Goal: Task Accomplishment & Management: Use online tool/utility

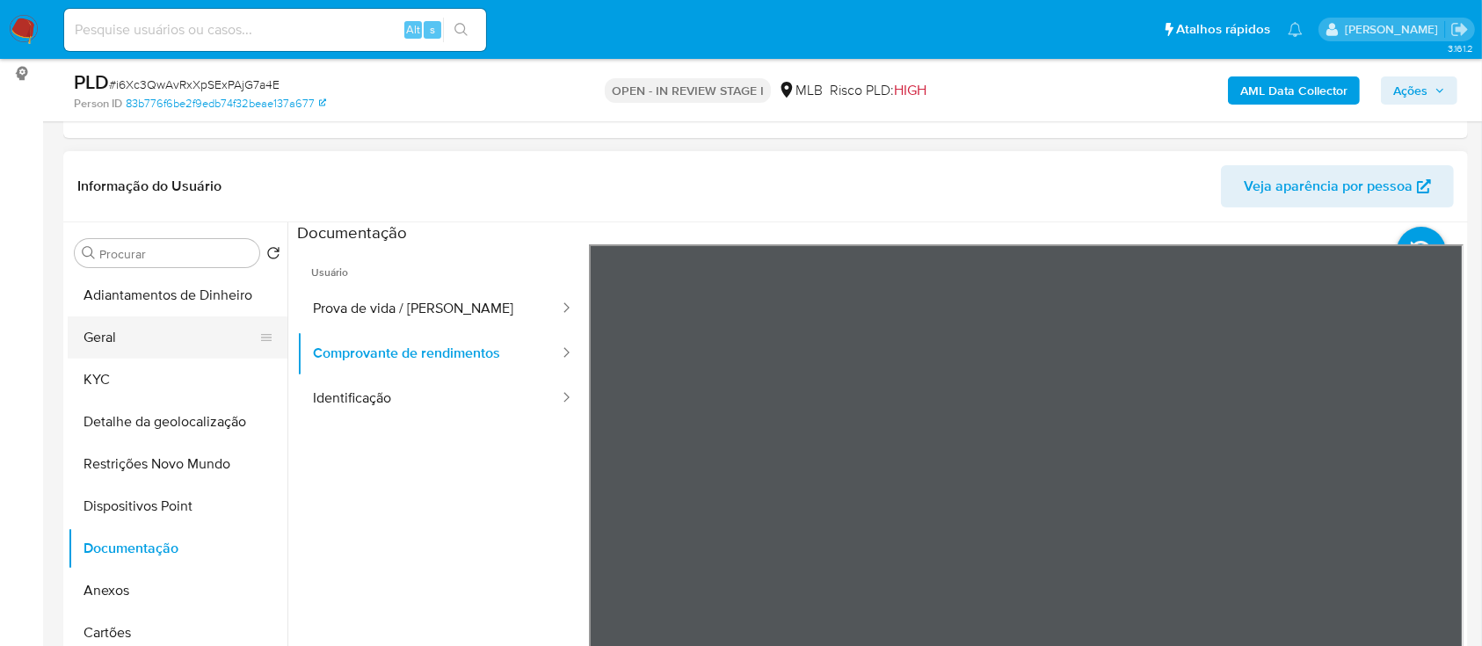
scroll to position [148, 0]
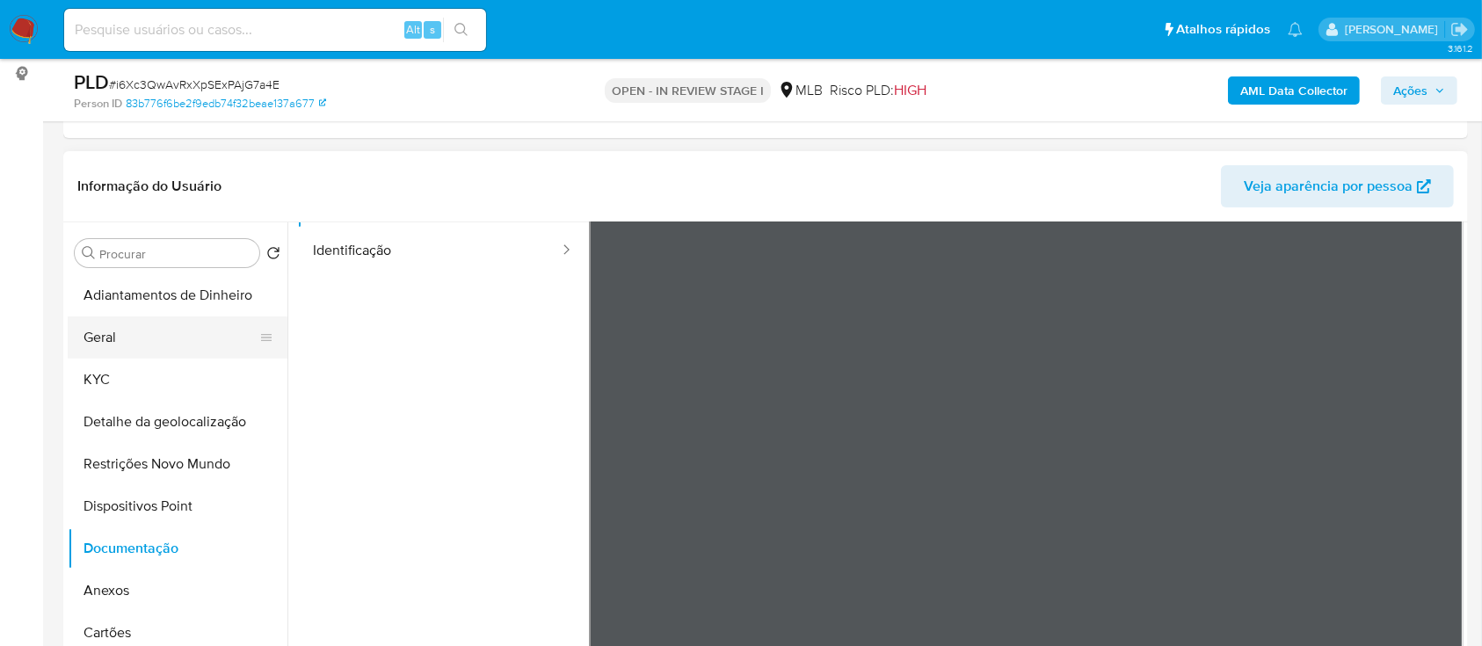
click at [118, 336] on button "Geral" at bounding box center [171, 337] width 206 height 42
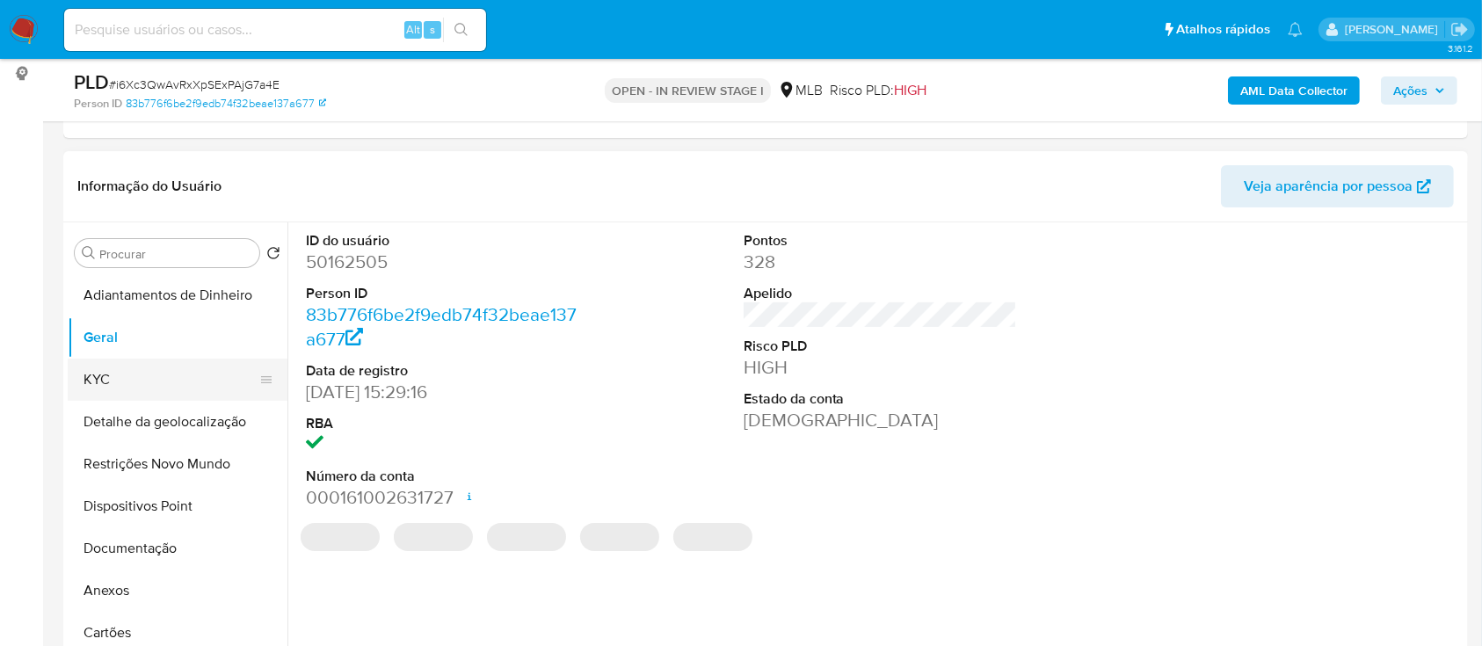
click at [116, 386] on button "KYC" at bounding box center [171, 380] width 206 height 42
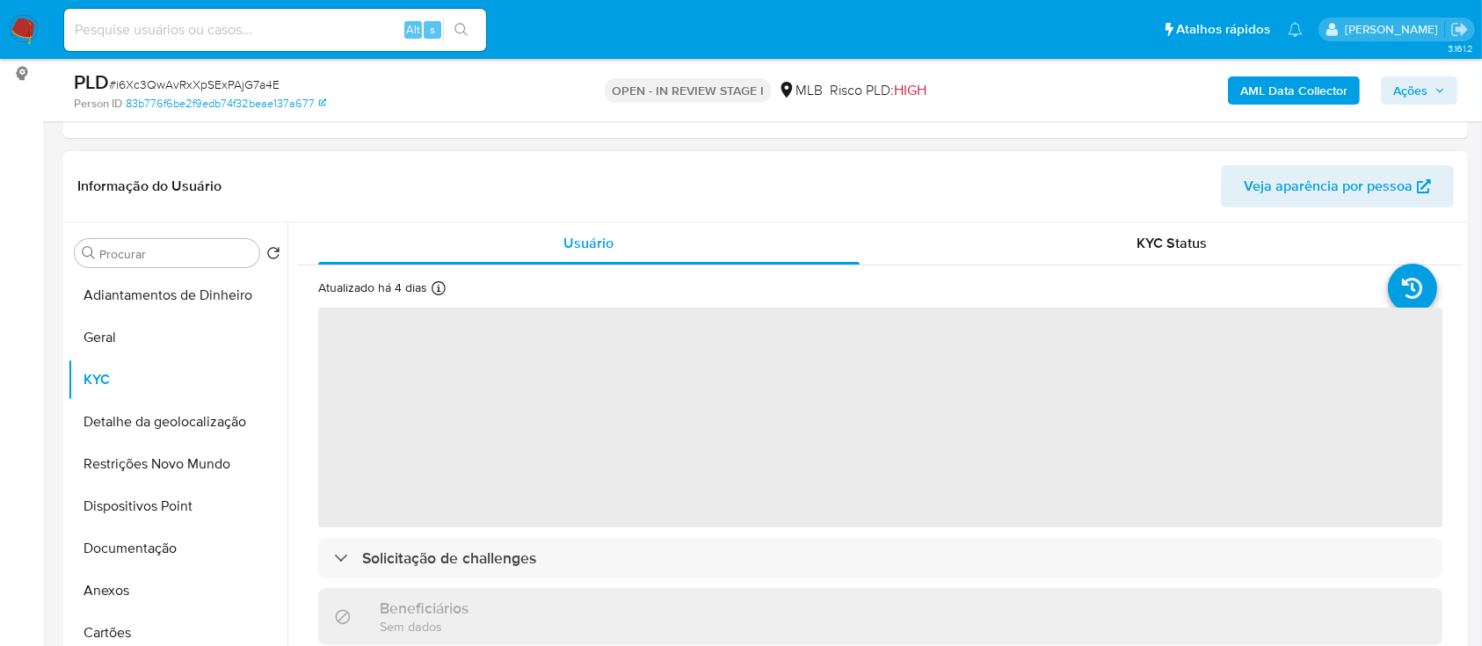
scroll to position [117, 0]
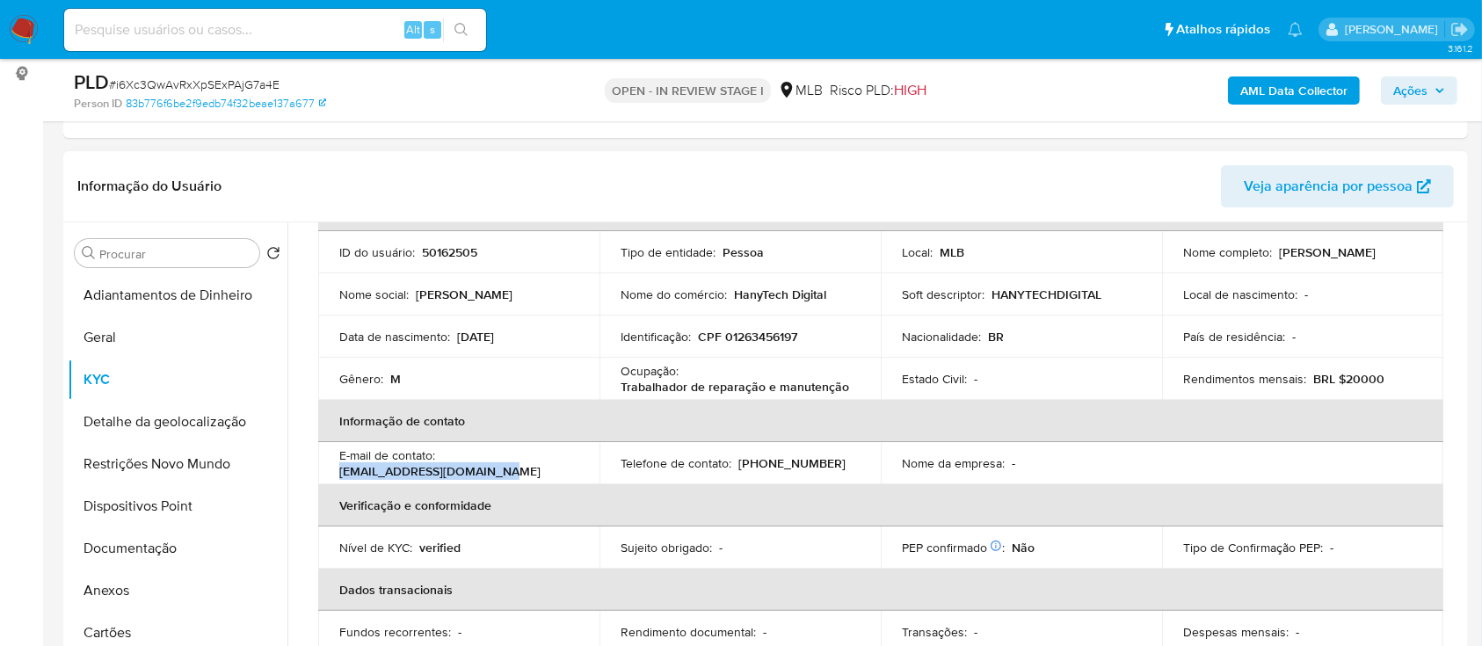
drag, startPoint x: 494, startPoint y: 472, endPoint x: 334, endPoint y: 481, distance: 160.2
click at [334, 481] on td "E-mail de contato : contatohanytech@gmail.com" at bounding box center [458, 463] width 281 height 42
copy p "contatohanytech@gmail.com"
click at [119, 587] on button "Anexos" at bounding box center [171, 590] width 206 height 42
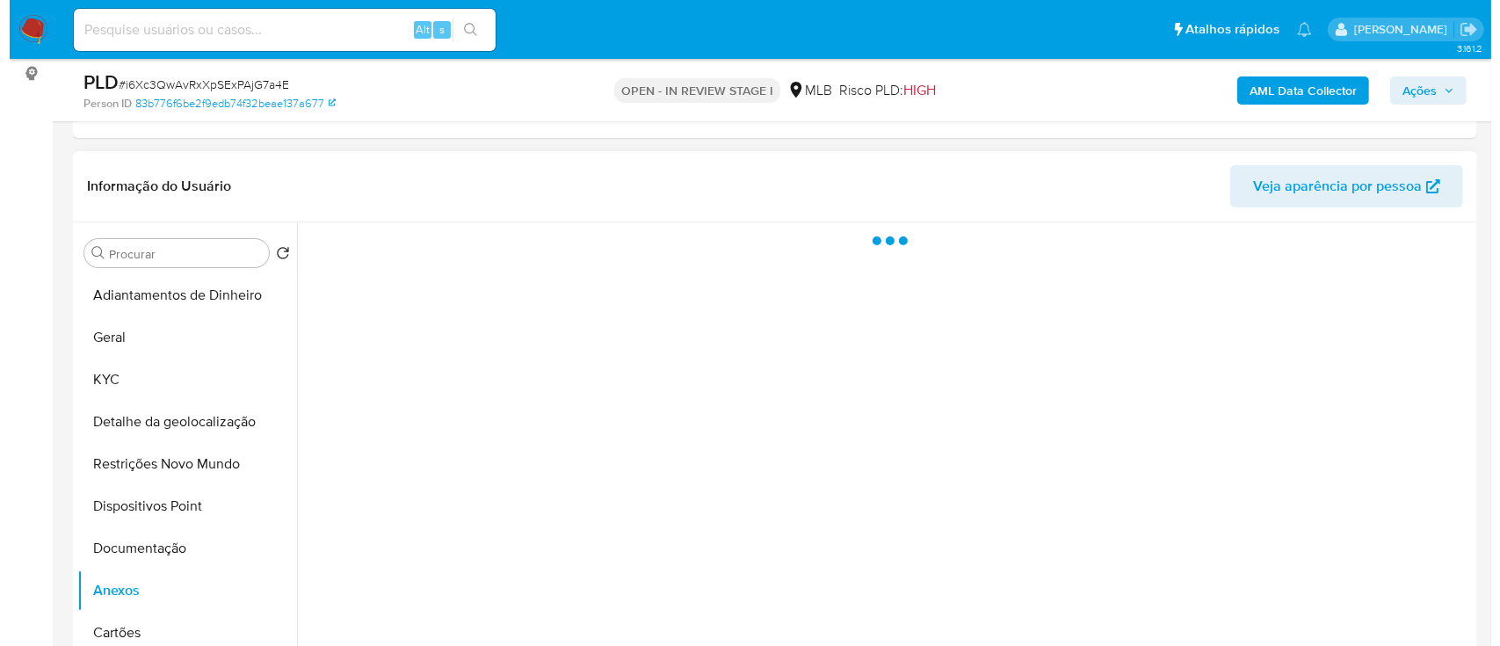
scroll to position [0, 0]
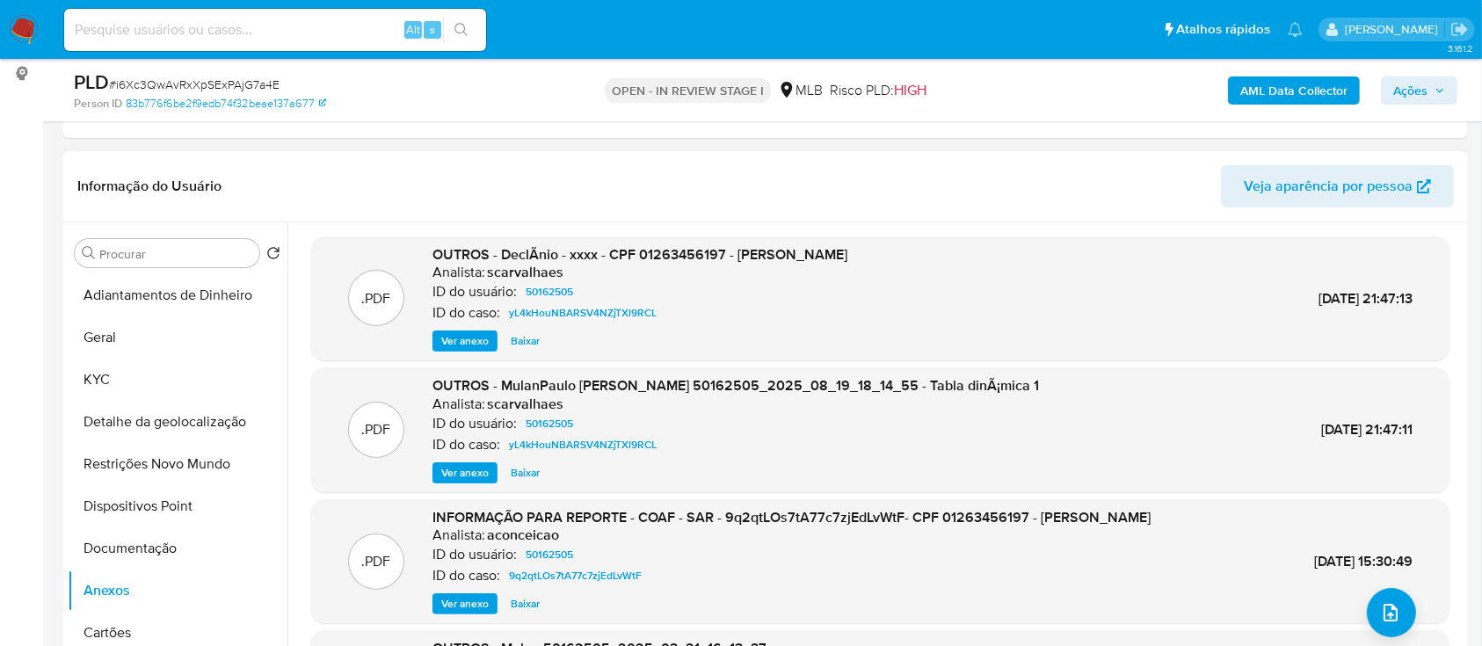
click at [745, 198] on header "Informação do Usuário Veja aparência por pessoa" at bounding box center [765, 186] width 1376 height 42
click at [1326, 92] on b "AML Data Collector" at bounding box center [1293, 90] width 107 height 28
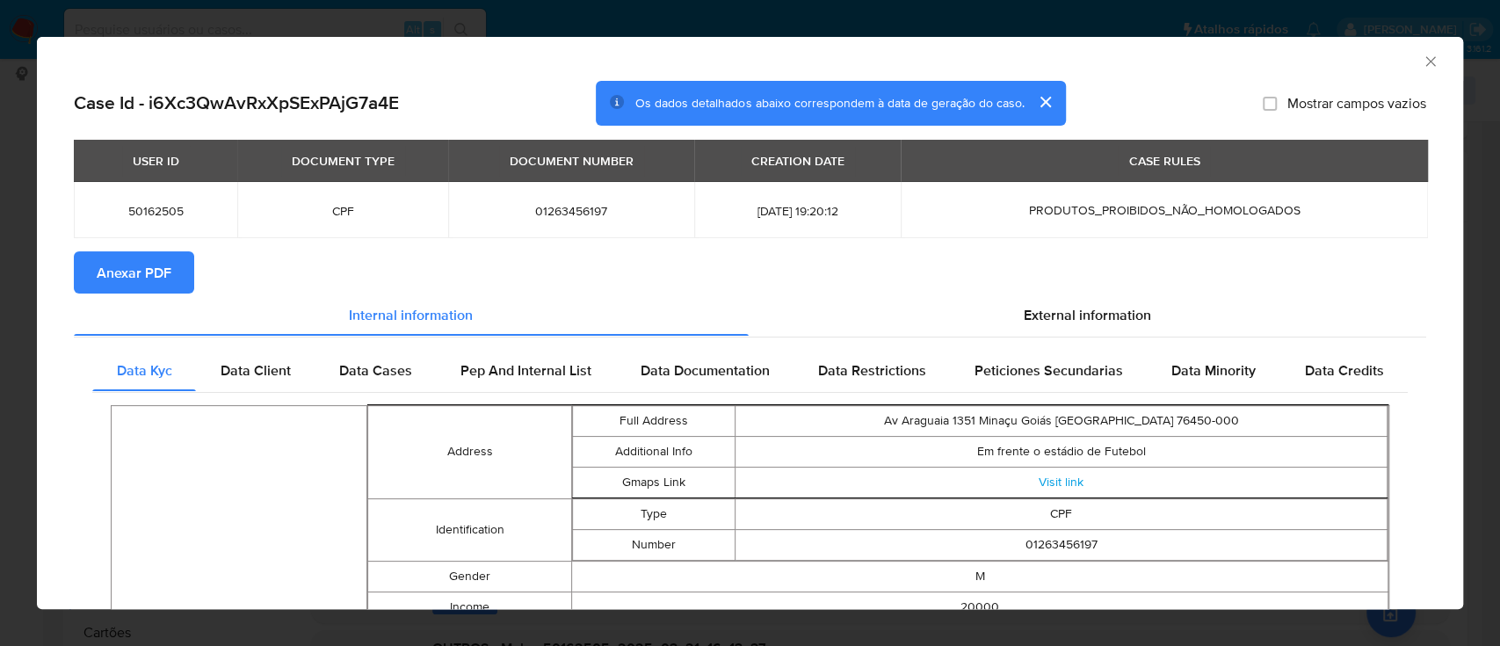
click at [150, 261] on span "Anexar PDF" at bounding box center [134, 272] width 75 height 39
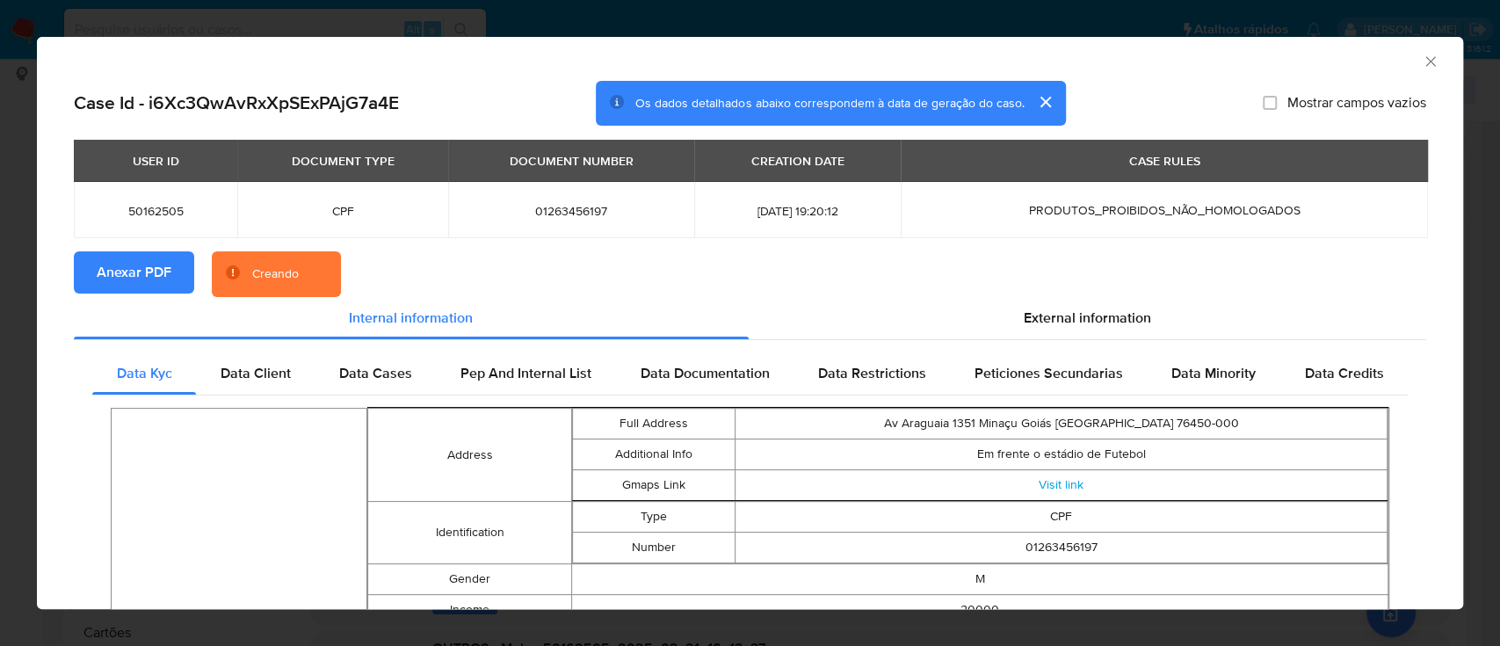
click at [1422, 54] on icon "Fechar a janela" at bounding box center [1431, 62] width 18 height 18
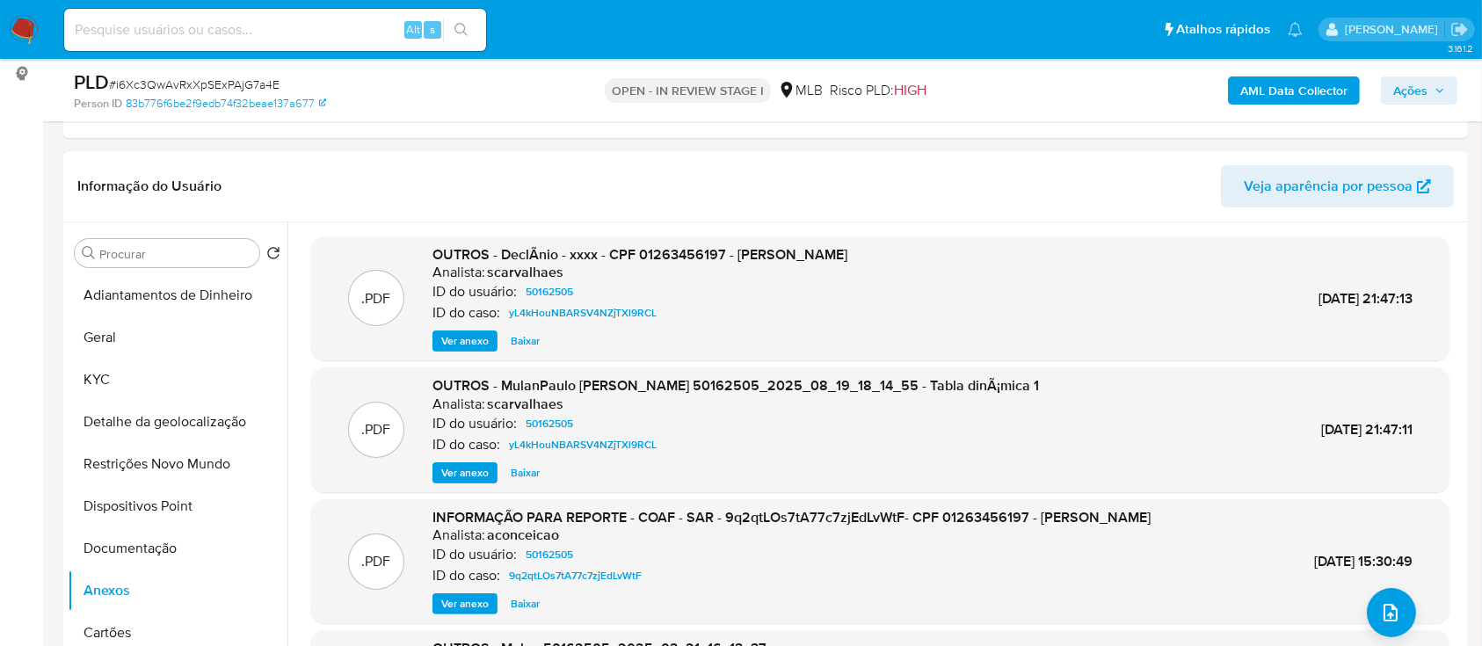
click at [646, 198] on header "Informação do Usuário Veja aparência por pessoa" at bounding box center [765, 186] width 1376 height 42
click at [1371, 605] on button "upload-file" at bounding box center [1391, 612] width 49 height 49
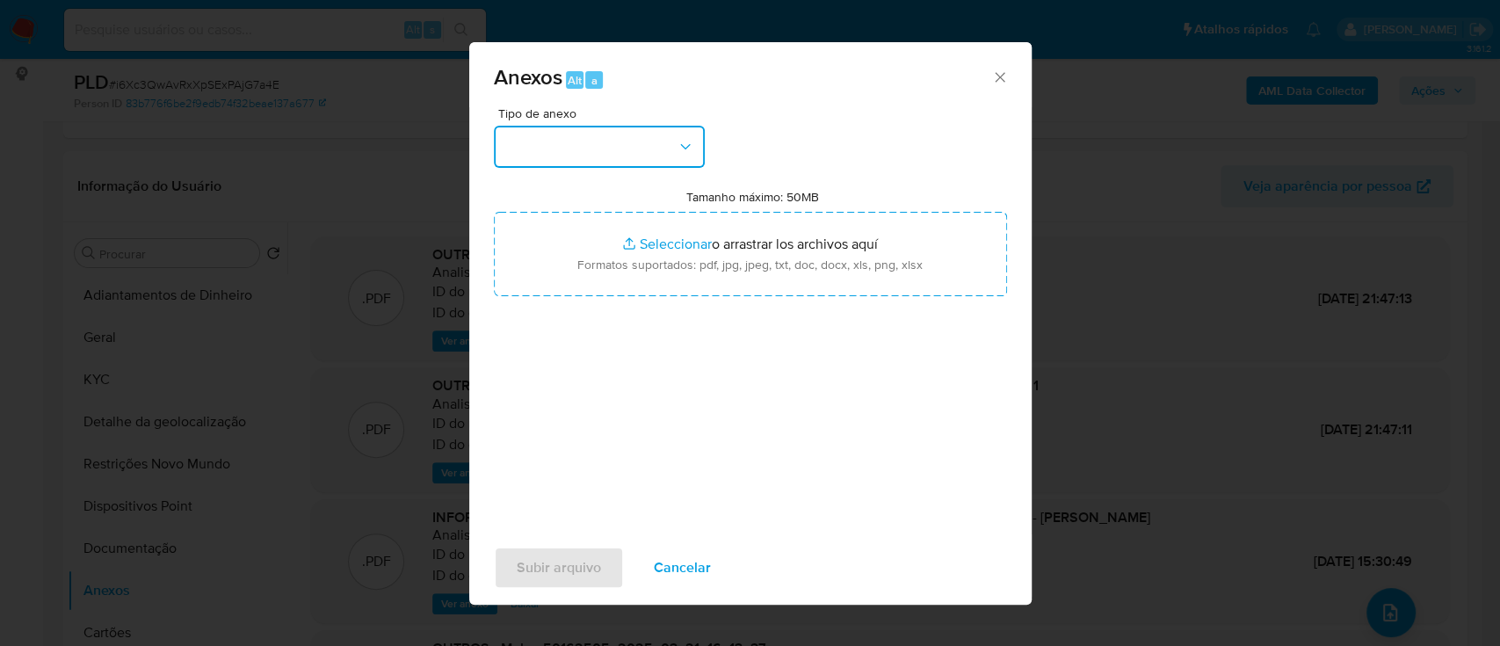
click at [678, 150] on icon "button" at bounding box center [686, 147] width 18 height 18
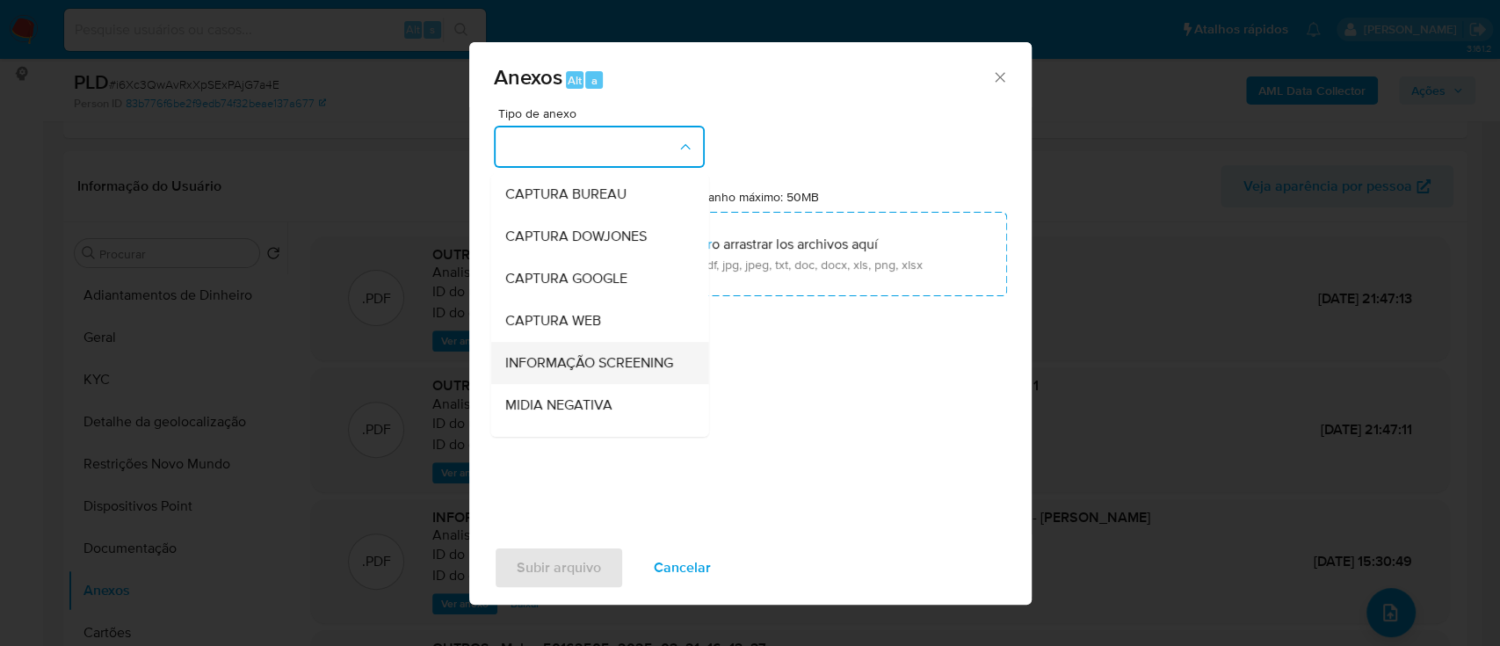
scroll to position [117, 0]
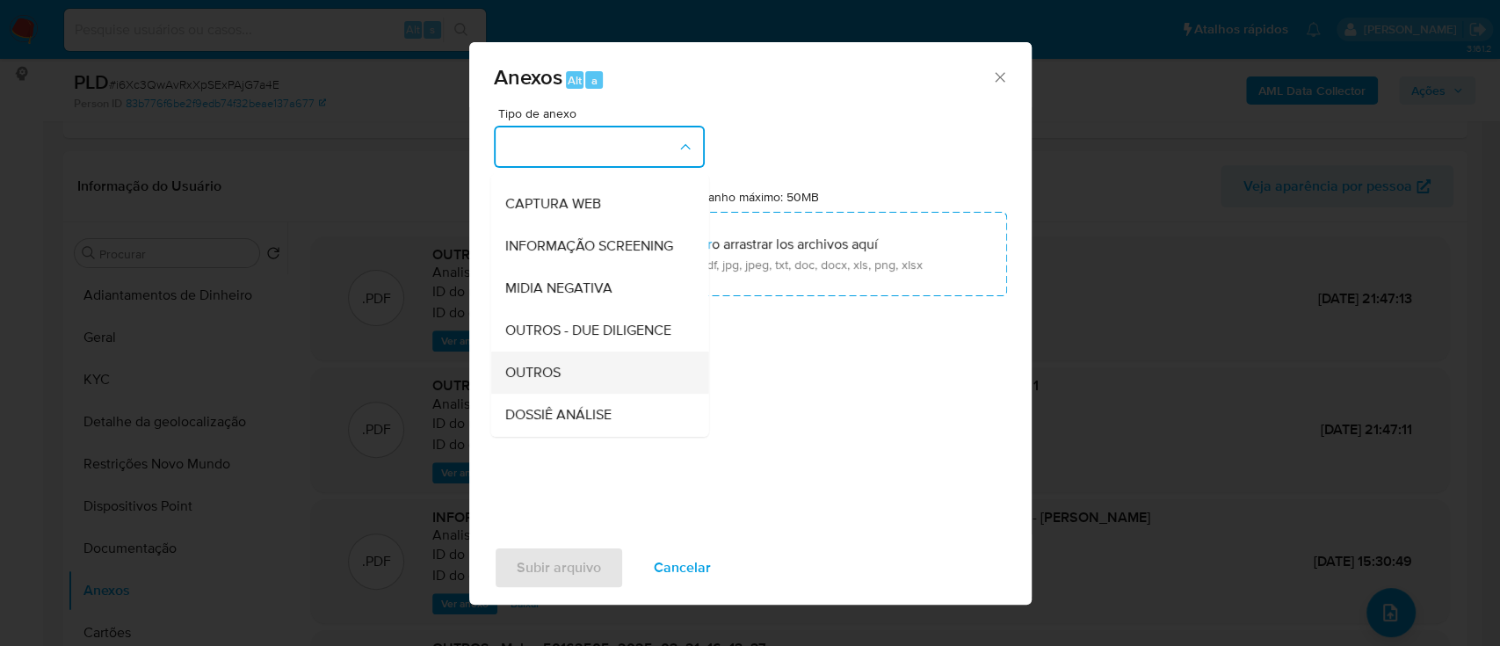
click at [546, 381] on span "OUTROS" at bounding box center [531, 373] width 55 height 18
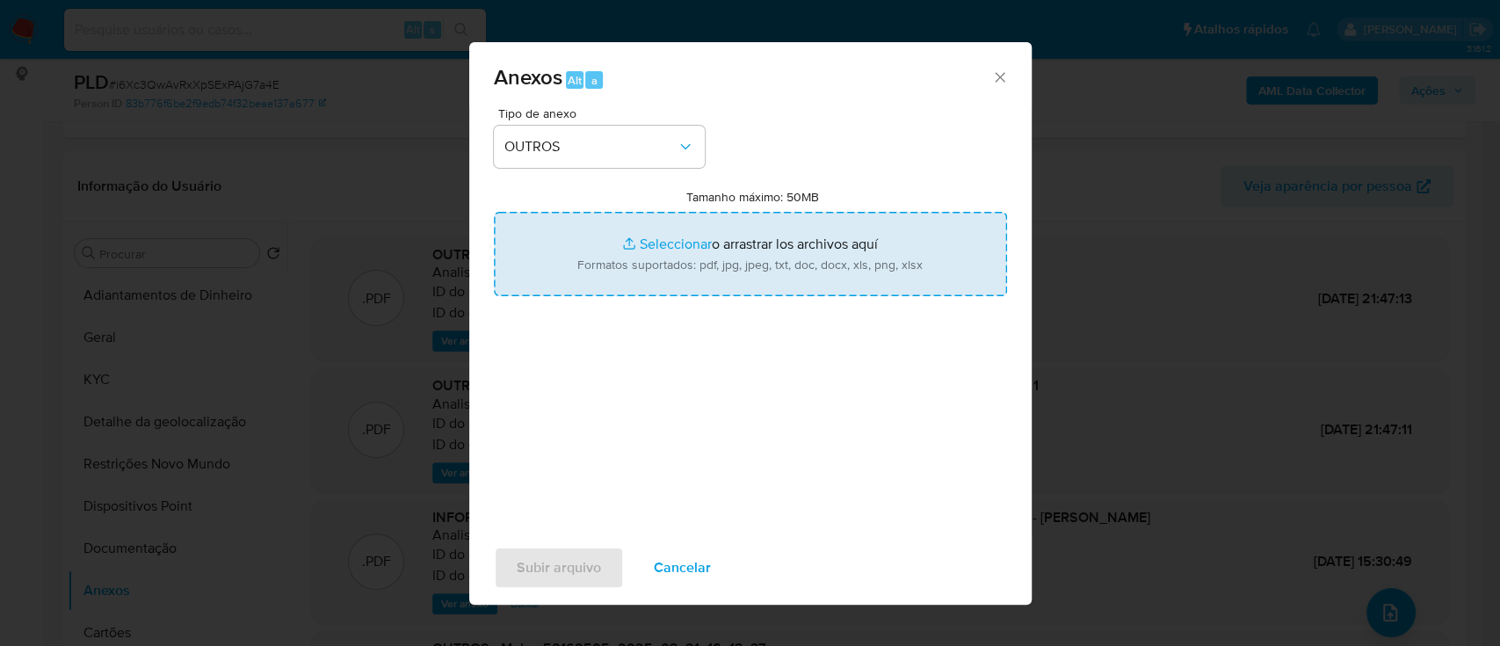
click at [675, 249] on input "Tamanho máximo: 50MB Seleccionar archivos" at bounding box center [750, 254] width 513 height 84
type input "C:\fakepath\Mulan 50162505_2025_10_06_09_28_32.xlsx"
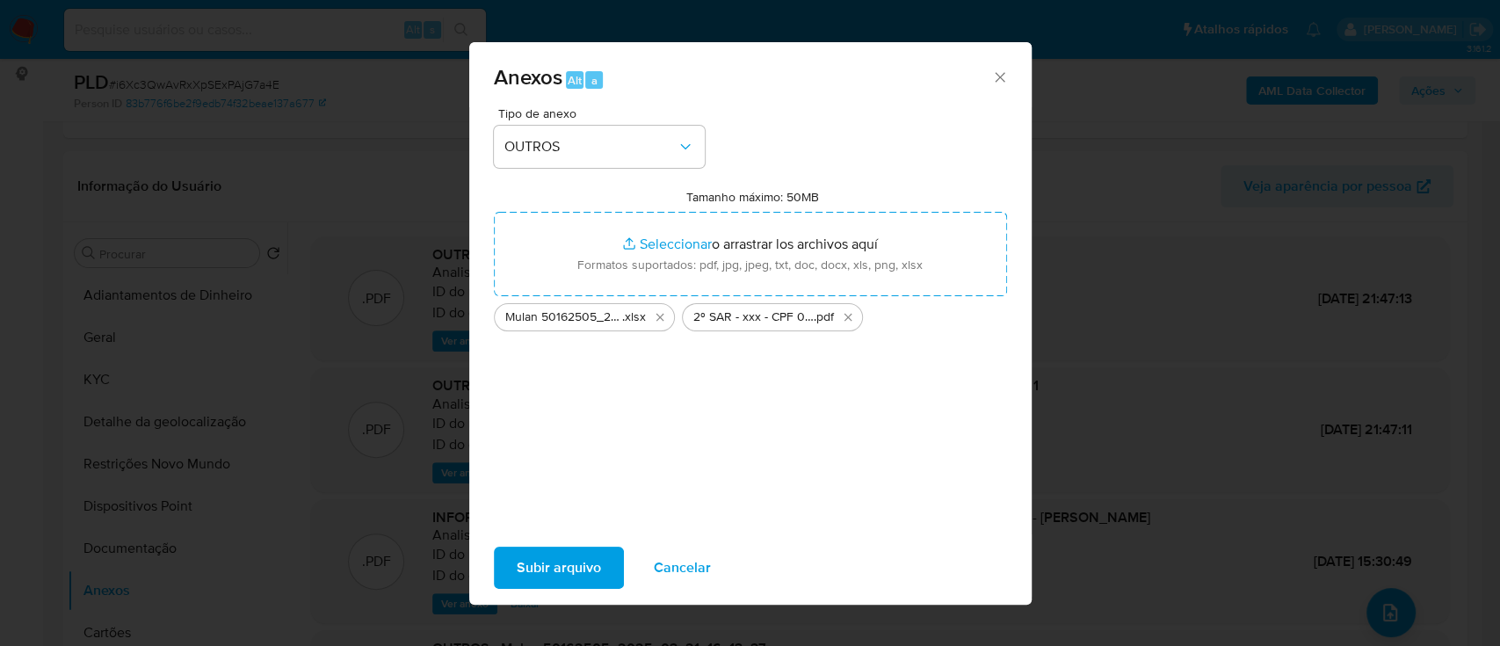
click at [577, 554] on span "Subir arquivo" at bounding box center [559, 567] width 84 height 39
click at [562, 569] on span "Subir arquivo" at bounding box center [559, 567] width 84 height 39
click at [999, 74] on icon "Cerrar" at bounding box center [1000, 78] width 18 height 18
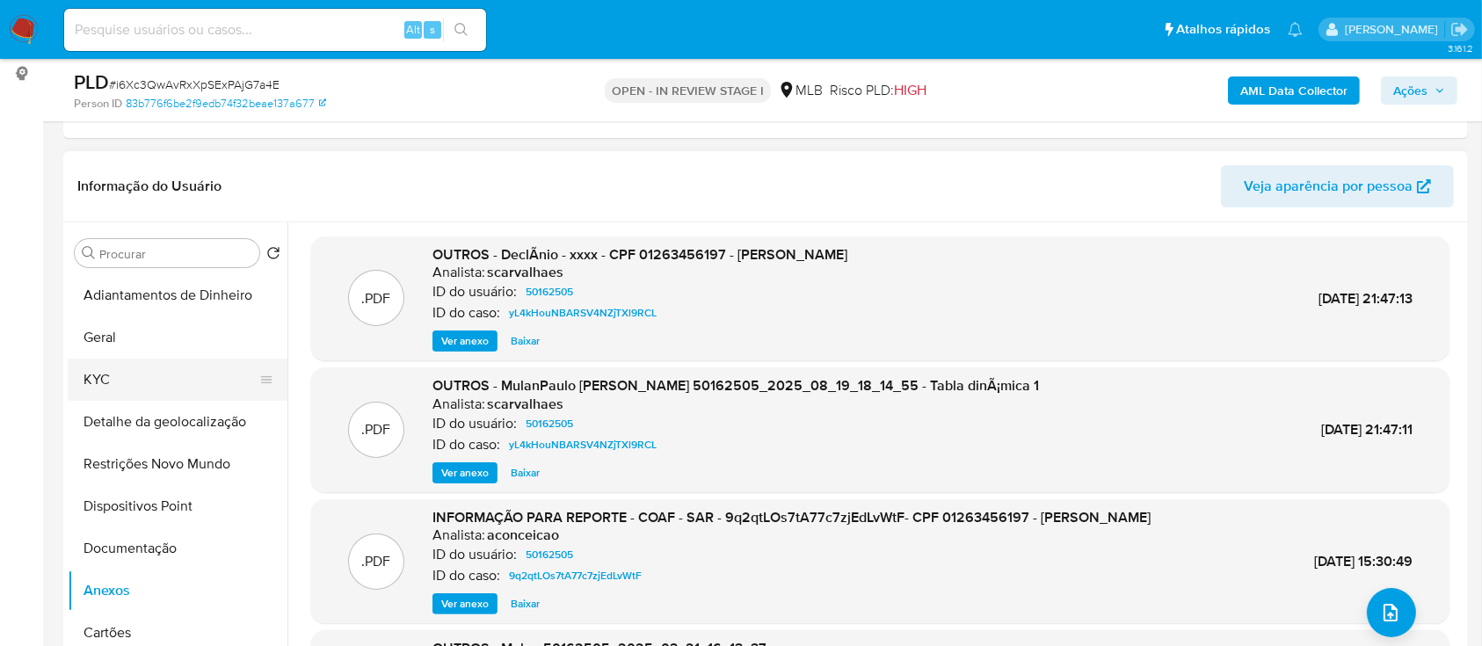
click at [129, 379] on button "KYC" at bounding box center [171, 380] width 206 height 42
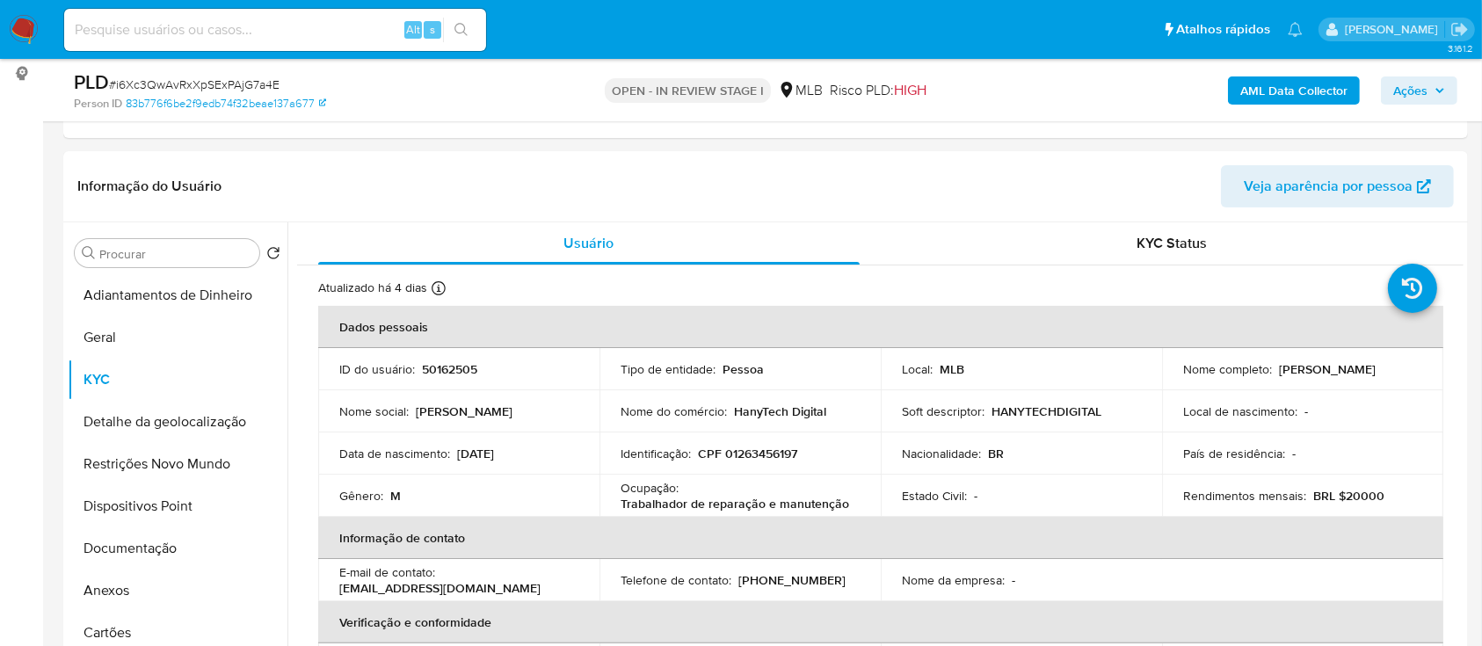
click at [1431, 84] on span "Ações" at bounding box center [1419, 90] width 52 height 25
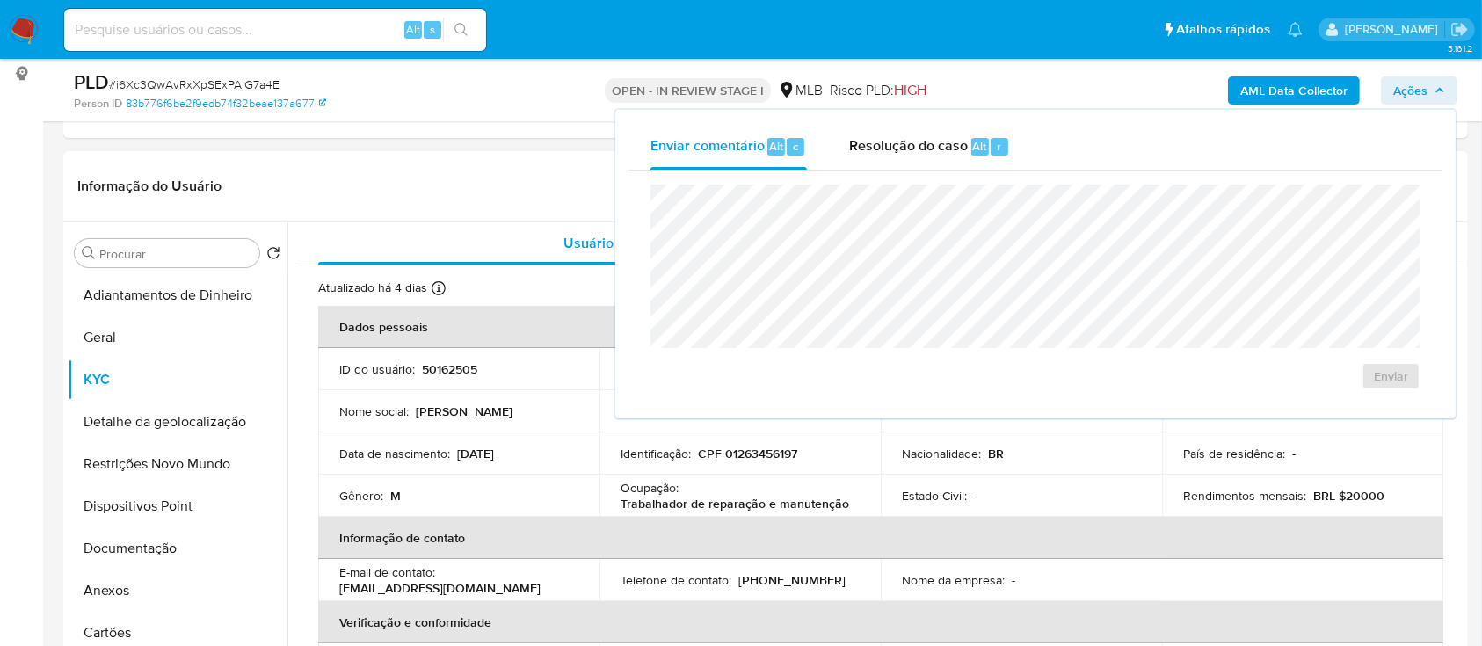
click at [493, 195] on header "Informação do Usuário Veja aparência por pessoa" at bounding box center [765, 186] width 1376 height 42
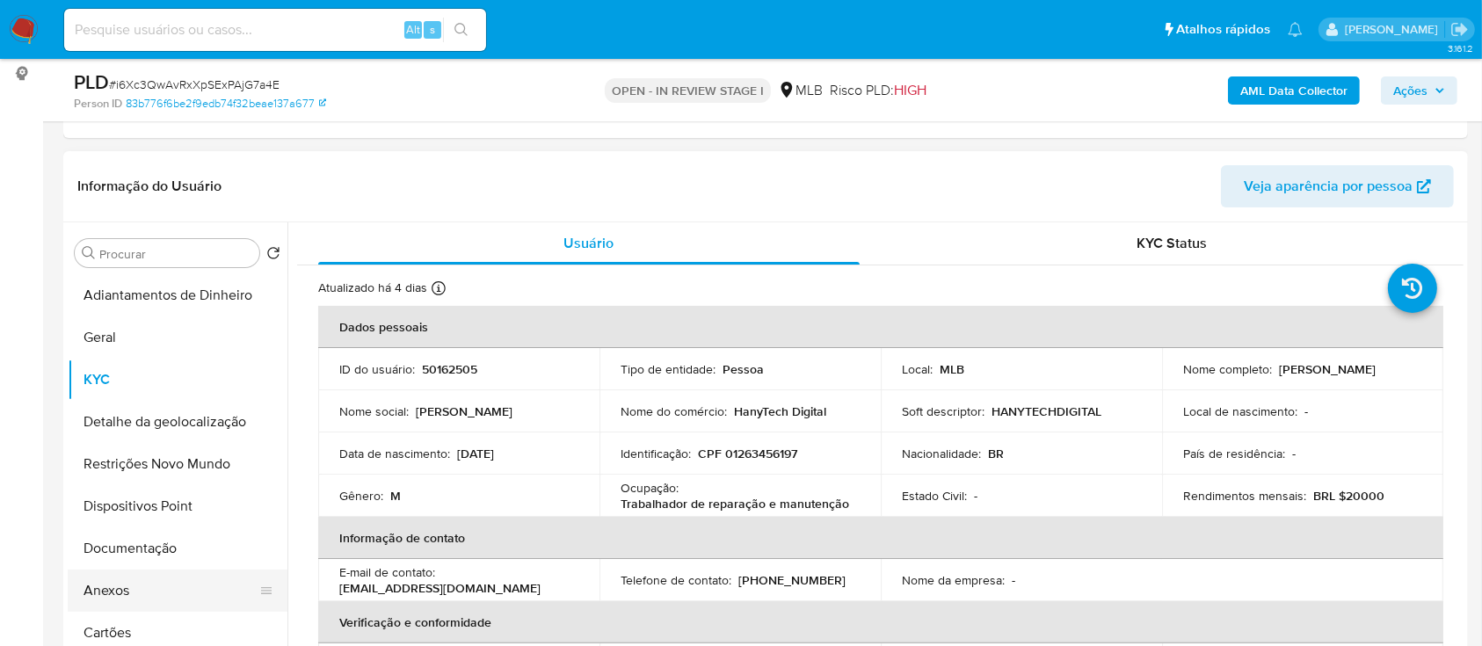
click at [98, 584] on button "Anexos" at bounding box center [171, 590] width 206 height 42
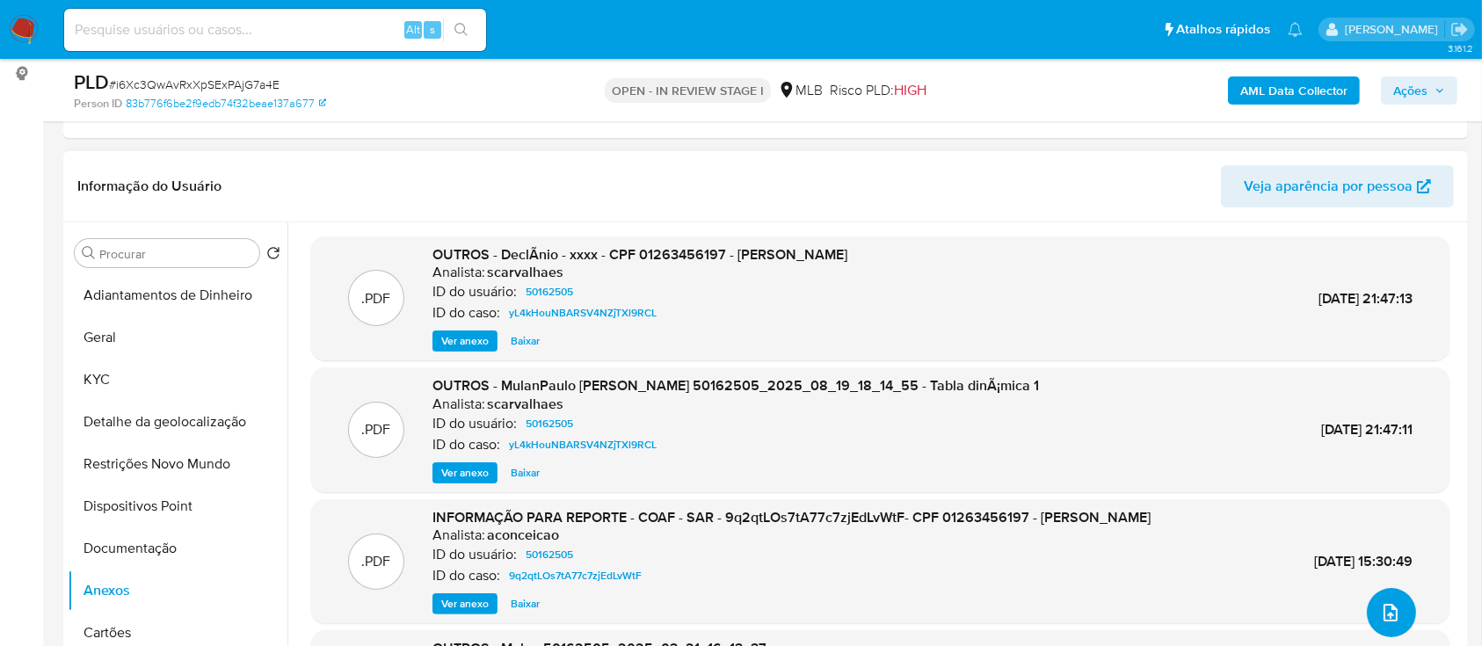
click at [1396, 617] on button "upload-file" at bounding box center [1391, 612] width 49 height 49
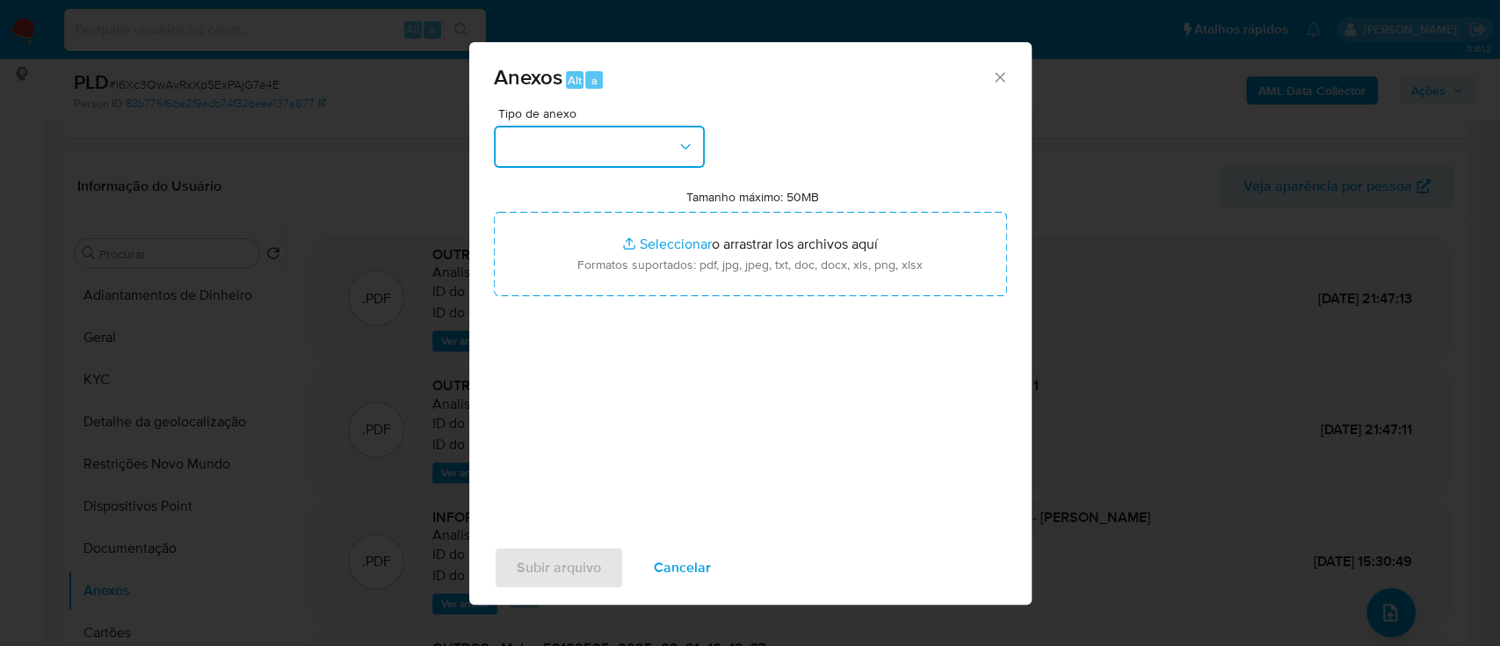
drag, startPoint x: 619, startPoint y: 144, endPoint x: 620, endPoint y: 158, distance: 14.1
click at [619, 145] on button "button" at bounding box center [599, 147] width 211 height 42
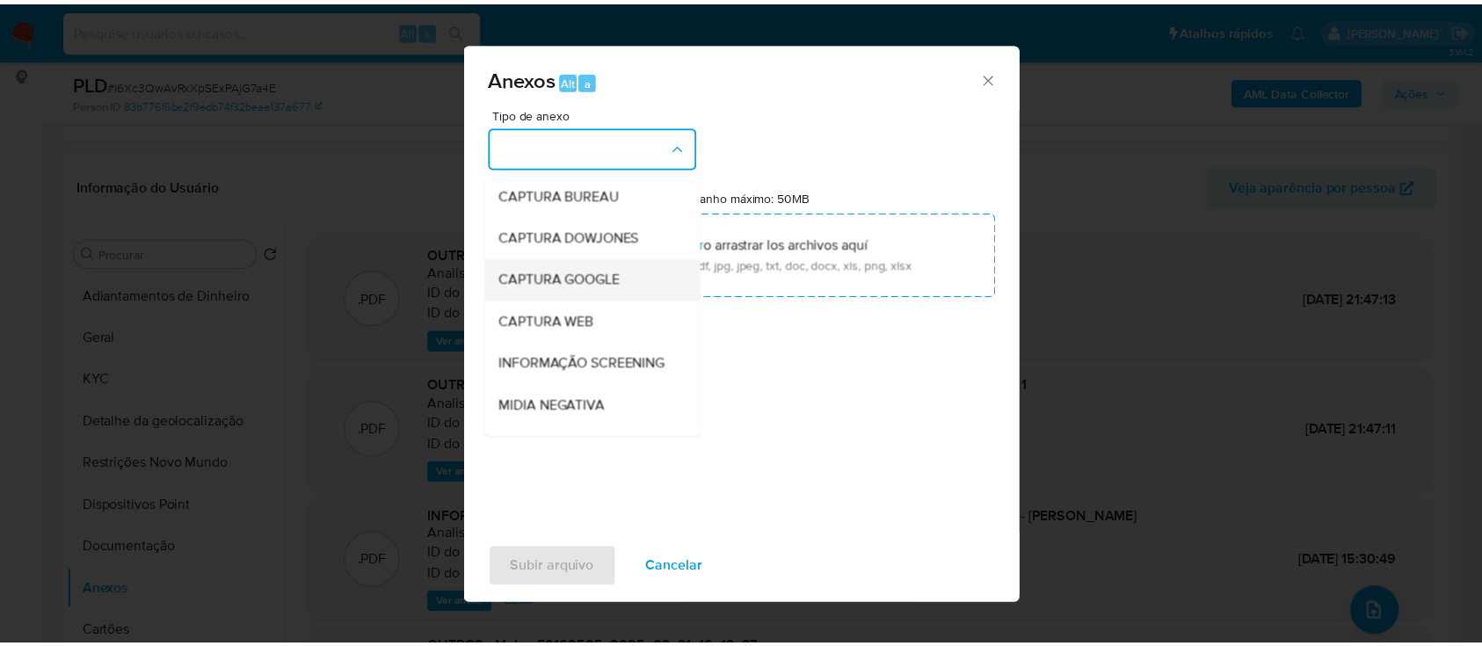
scroll to position [234, 0]
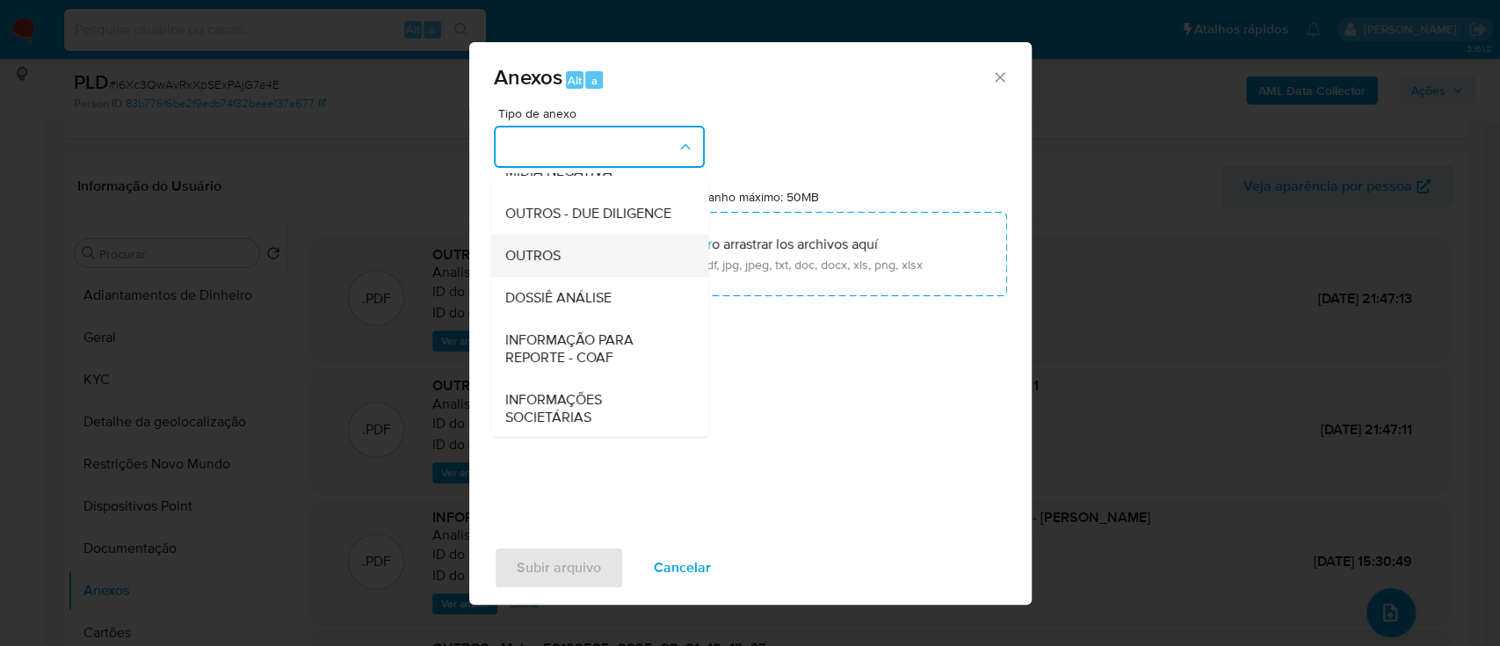
click at [568, 277] on div "OUTROS" at bounding box center [593, 256] width 179 height 42
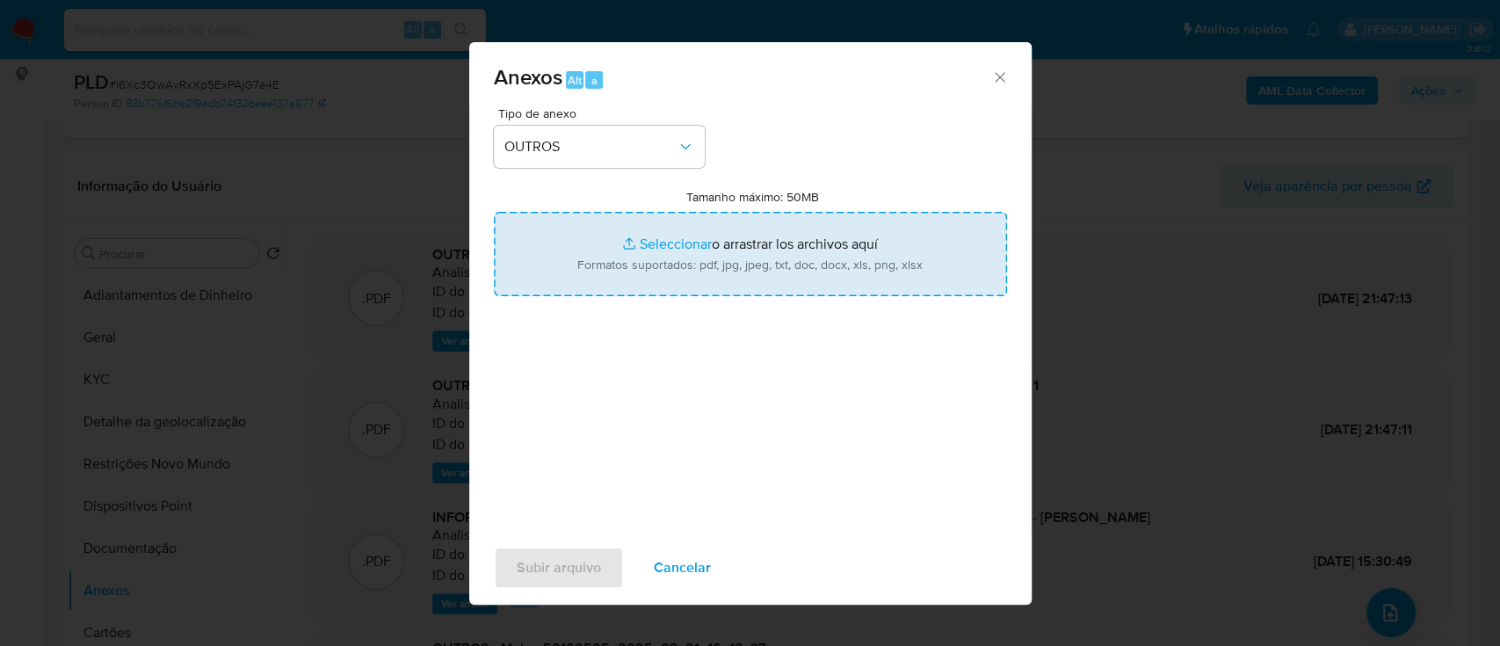
click at [657, 246] on input "Tamanho máximo: 50MB Seleccionar archivos" at bounding box center [750, 254] width 513 height 84
type input "C:\fakepath\Mulan 50162505_2025_10_06_09_28_32.xlsx"
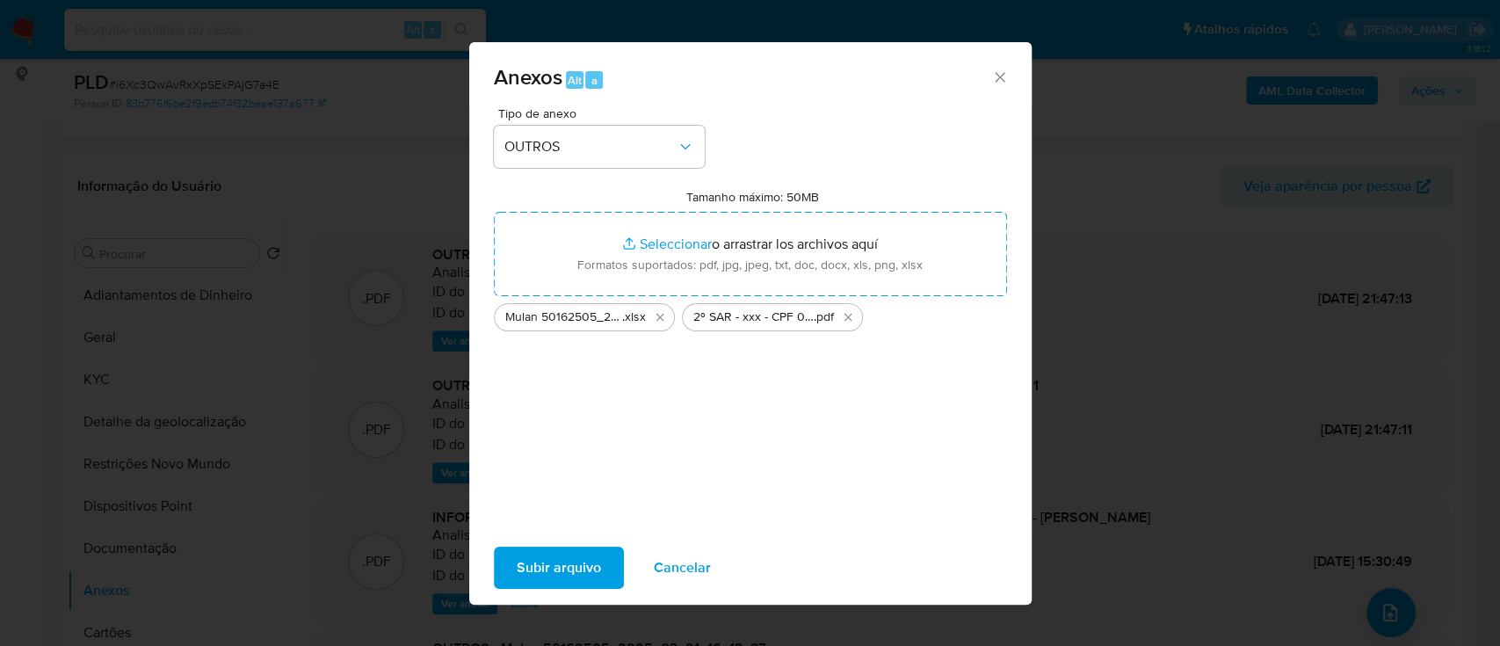
click at [591, 566] on span "Subir arquivo" at bounding box center [559, 567] width 84 height 39
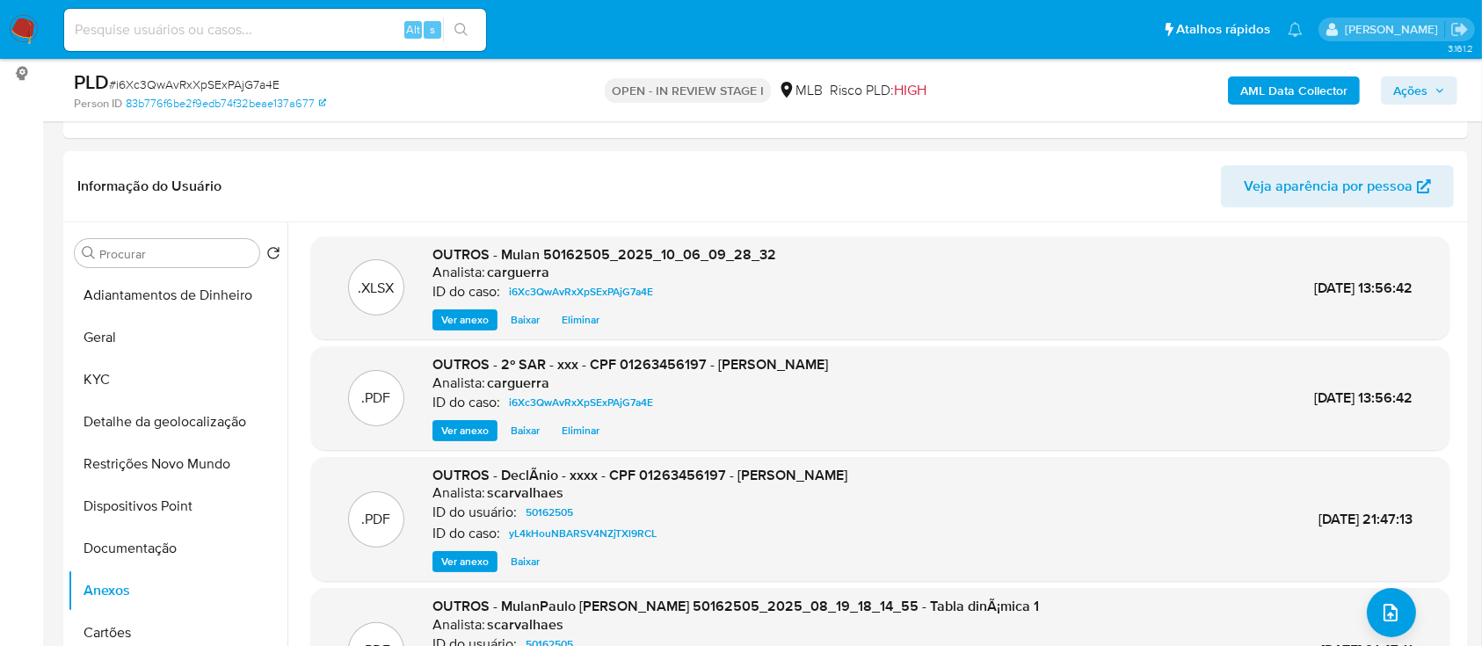
drag, startPoint x: 1427, startPoint y: 89, endPoint x: 1418, endPoint y: 95, distance: 11.5
click at [1427, 91] on span "Ações" at bounding box center [1419, 90] width 52 height 25
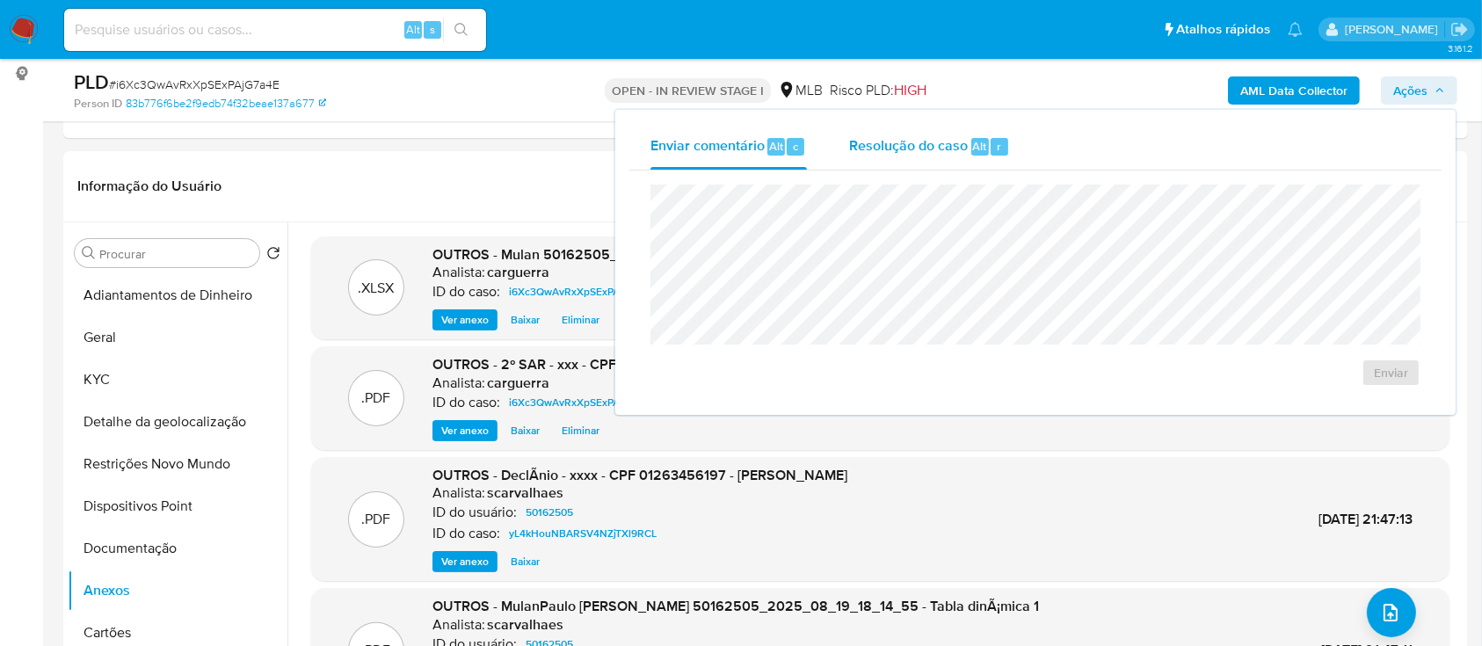
click at [903, 147] on span "Resolução do caso" at bounding box center [908, 145] width 119 height 20
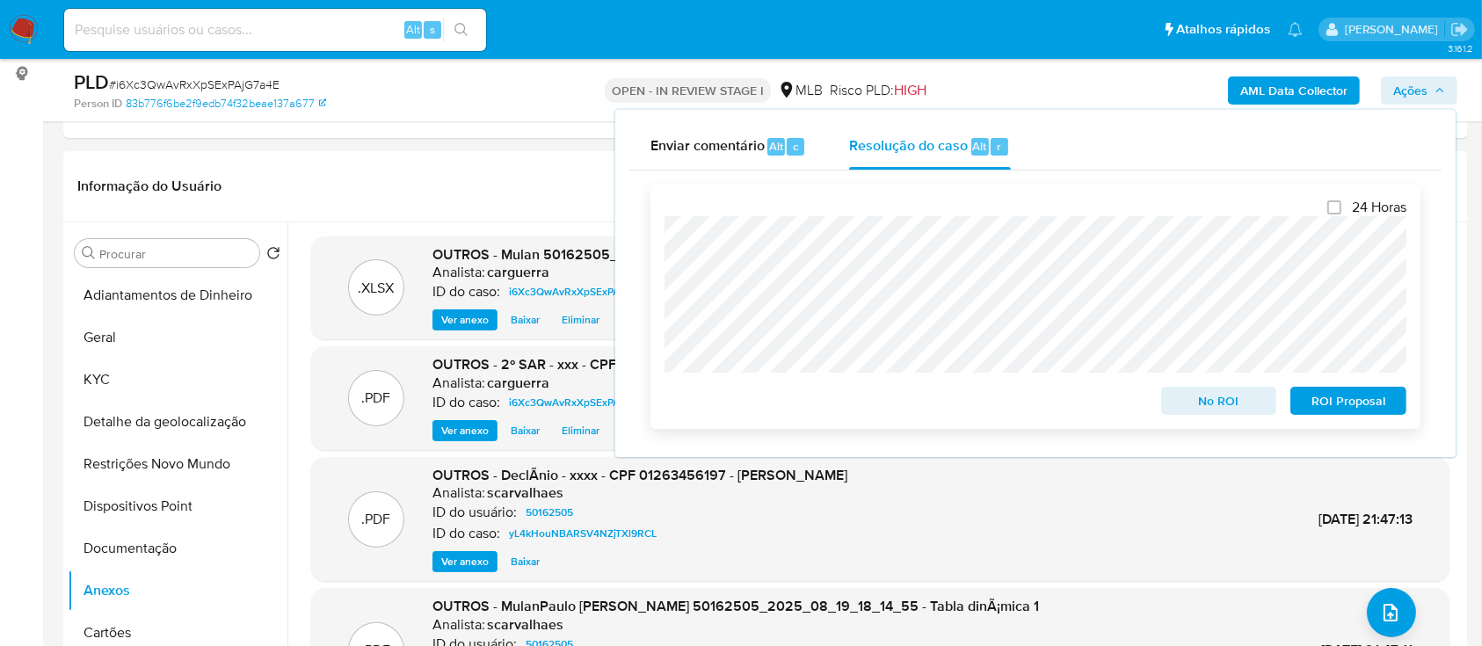
click at [1340, 402] on span "ROI Proposal" at bounding box center [1347, 400] width 91 height 25
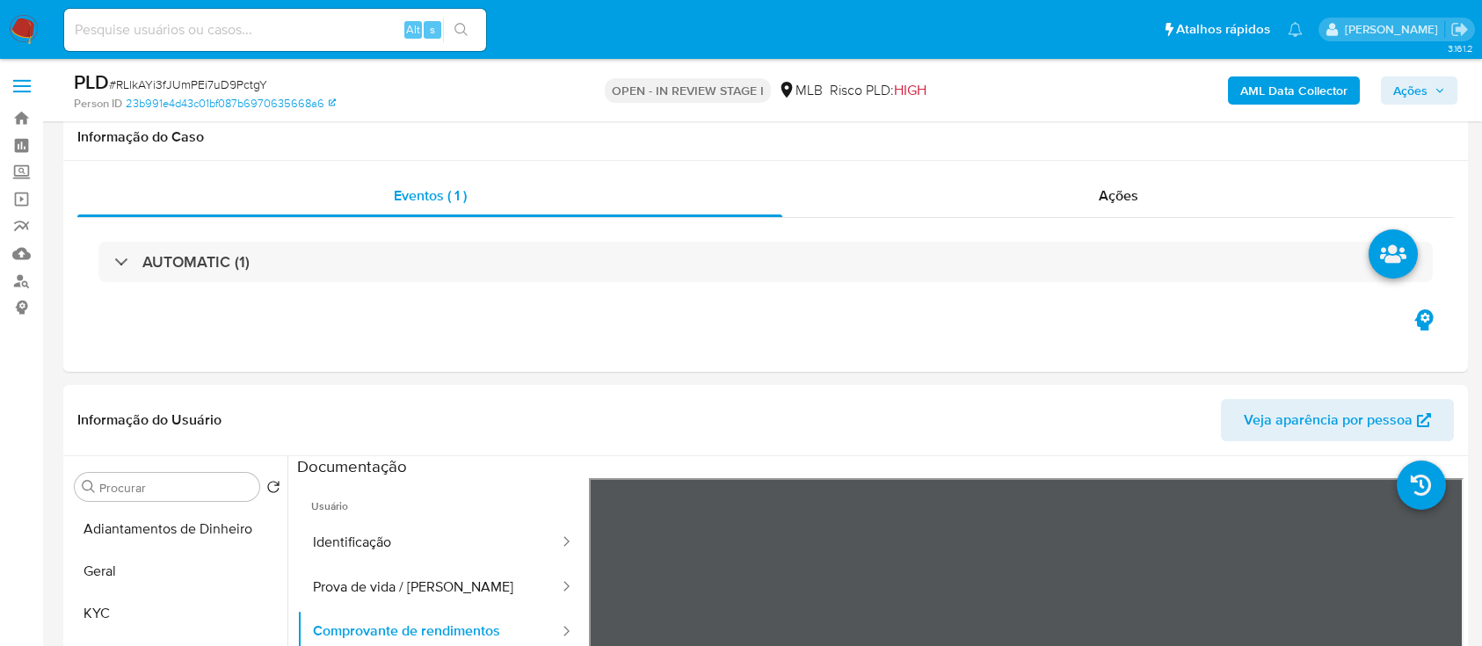
select select "10"
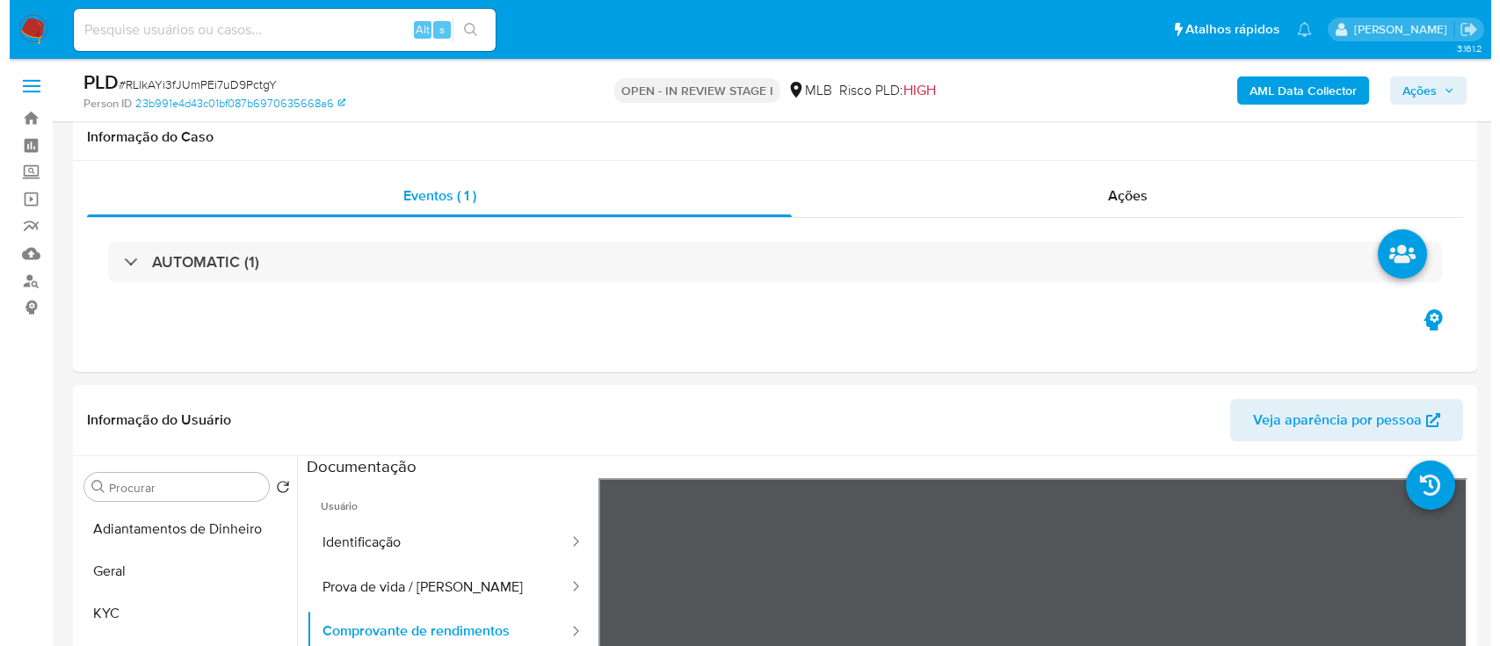
scroll to position [234, 0]
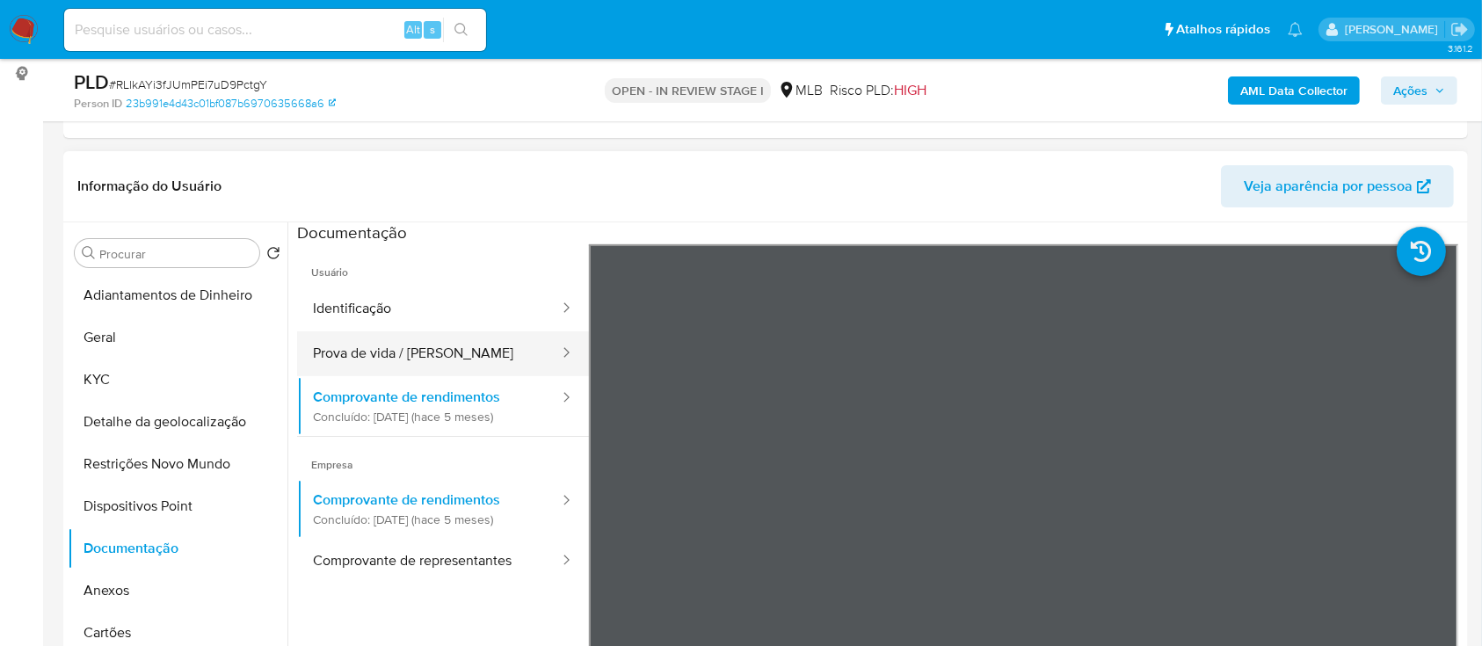
click at [391, 347] on button "Prova de vida / [PERSON_NAME]" at bounding box center [429, 353] width 264 height 45
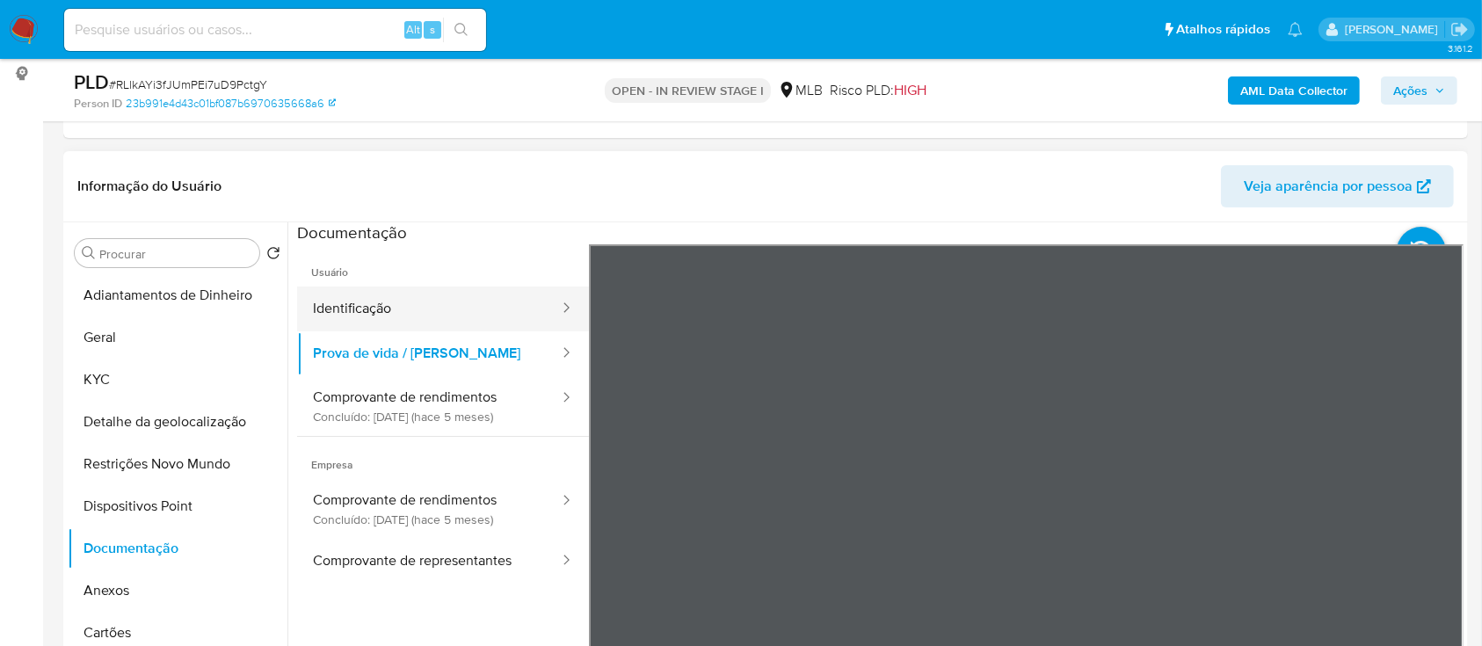
click at [381, 316] on button "Identificação" at bounding box center [429, 309] width 264 height 45
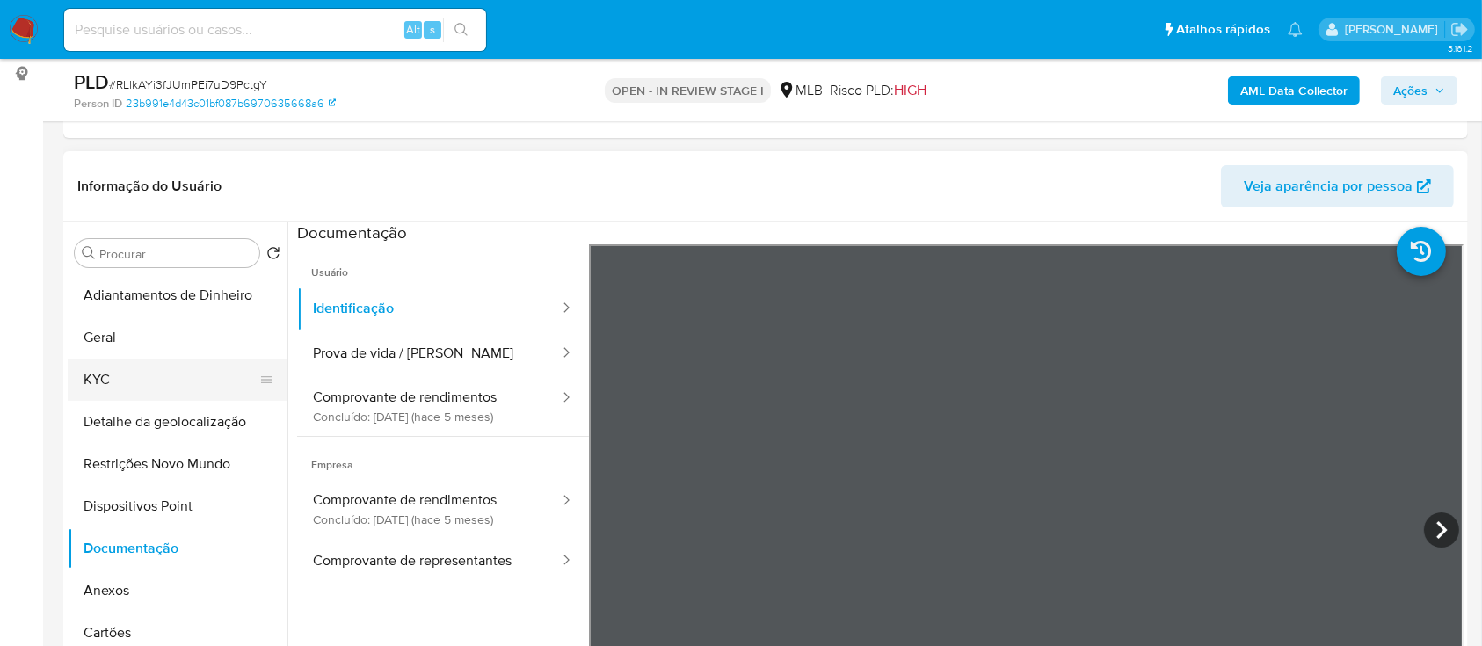
click at [112, 381] on button "KYC" at bounding box center [171, 380] width 206 height 42
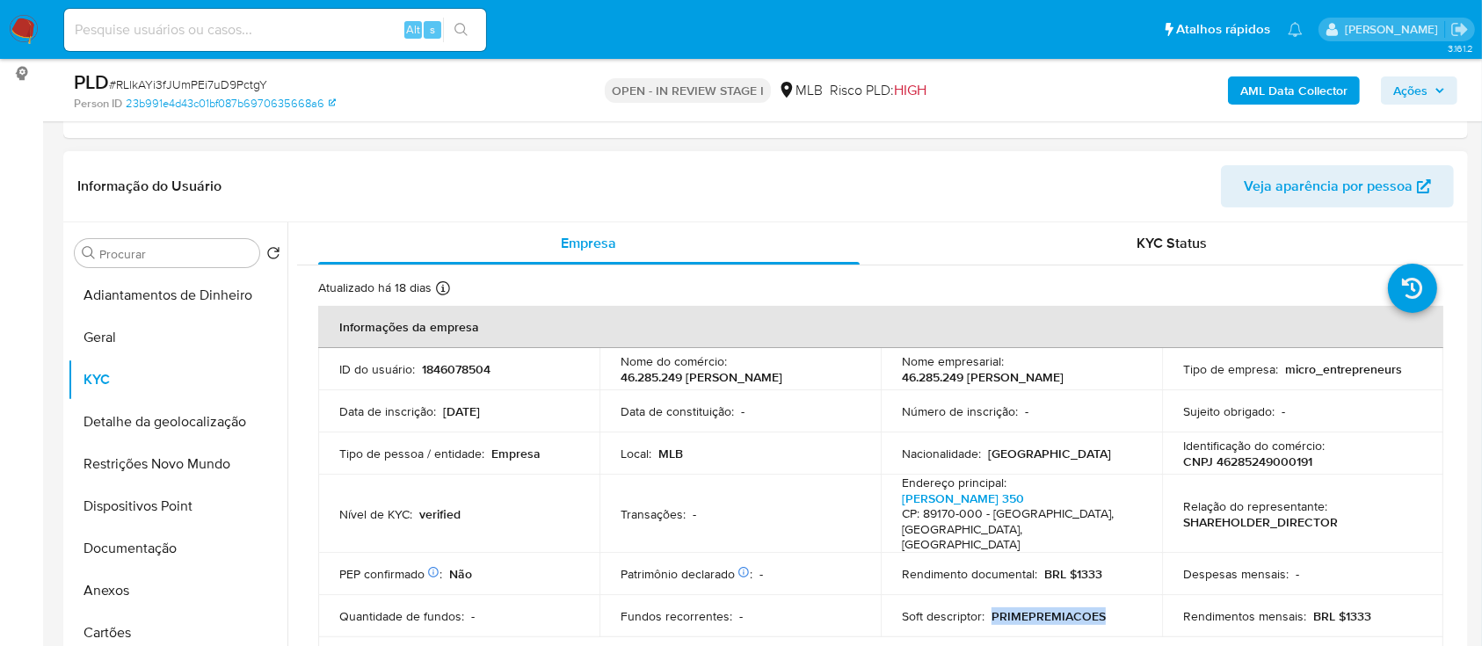
drag, startPoint x: 1101, startPoint y: 599, endPoint x: 989, endPoint y: 601, distance: 112.5
click at [989, 608] on div "Soft descriptor : PRIMEPREMIACOES" at bounding box center [1021, 616] width 239 height 16
click at [87, 584] on button "Anexos" at bounding box center [171, 590] width 206 height 42
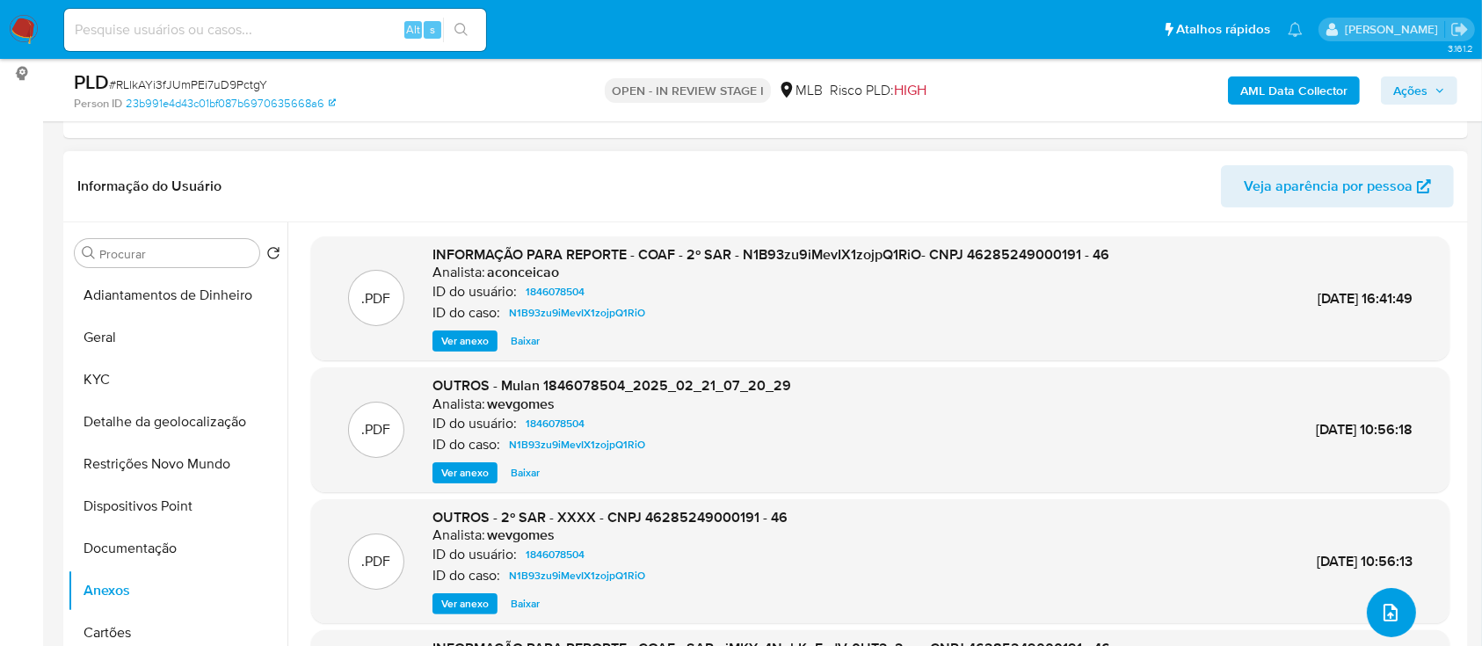
click at [1383, 609] on icon "upload-file" at bounding box center [1390, 613] width 14 height 18
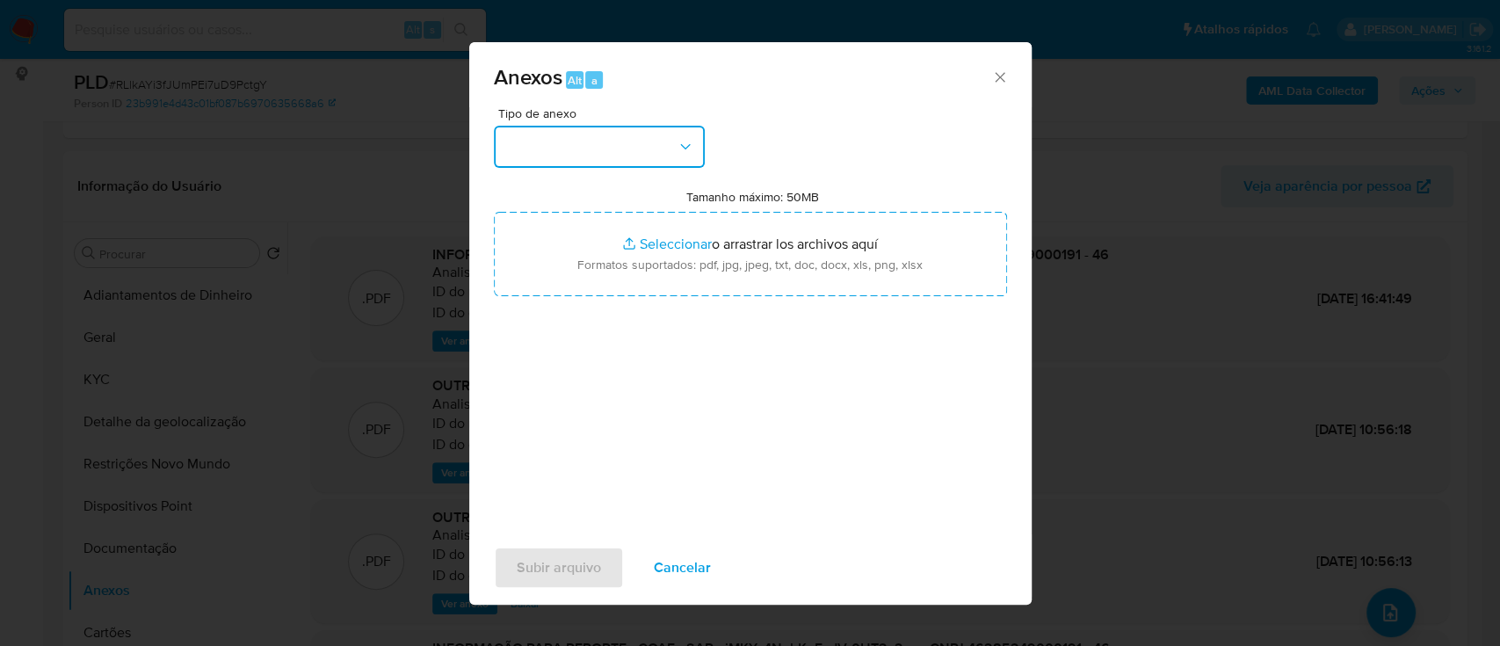
click at [620, 144] on button "button" at bounding box center [599, 147] width 211 height 42
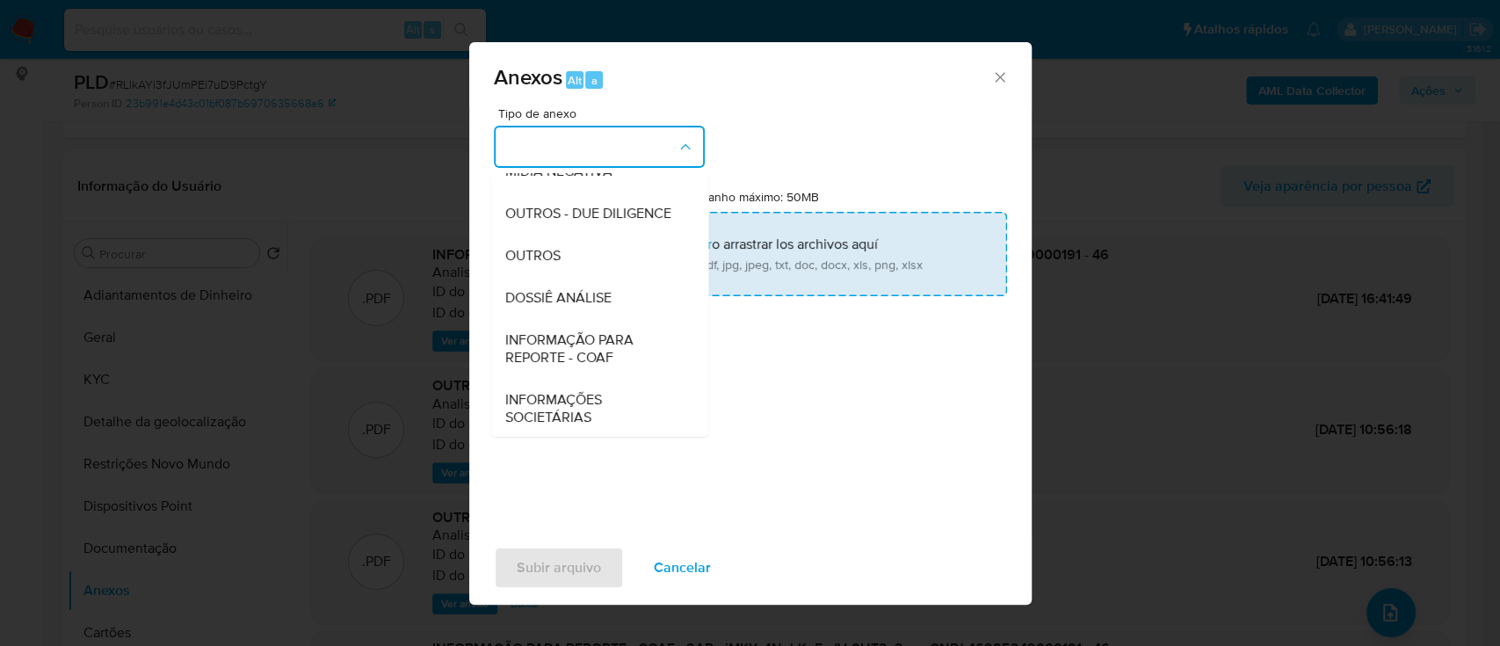
drag, startPoint x: 556, startPoint y: 294, endPoint x: 591, endPoint y: 266, distance: 44.3
click at [556, 265] on span "OUTROS" at bounding box center [531, 256] width 55 height 18
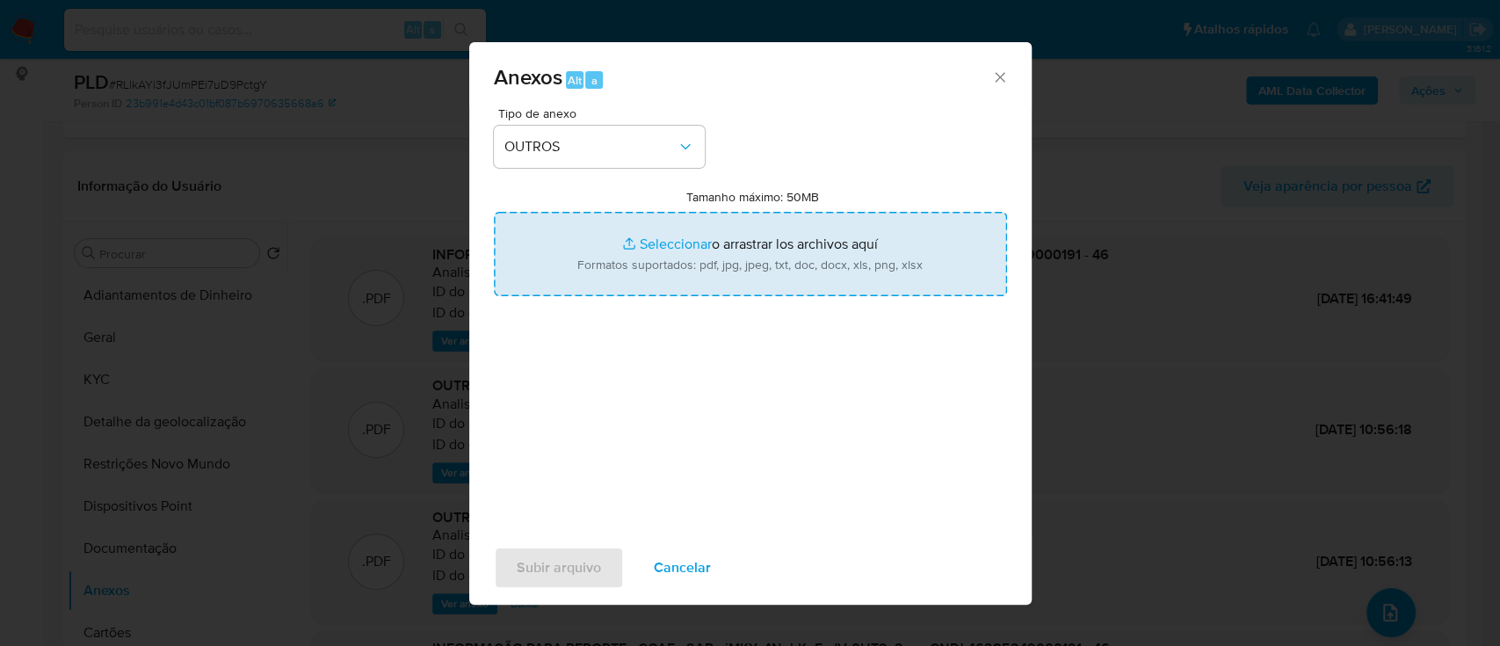
click at [650, 243] on input "Tamanho máximo: 50MB Seleccionar archivos" at bounding box center [750, 254] width 513 height 84
type input "C:\fakepath\3º SAR - xxx - CNPJ 46285249000191 - 46.285.249 BEATRIZ SCHNEIDER P…"
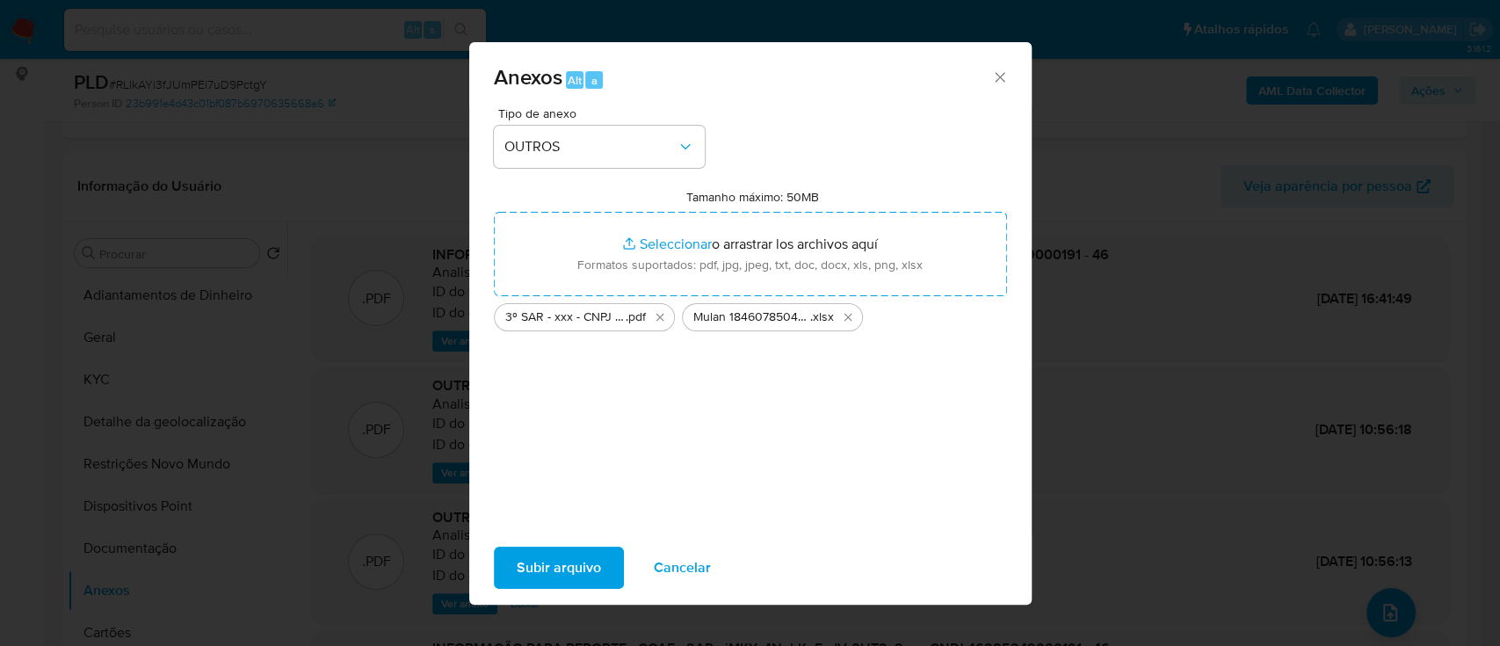
click at [506, 558] on button "Subir arquivo" at bounding box center [559, 568] width 130 height 42
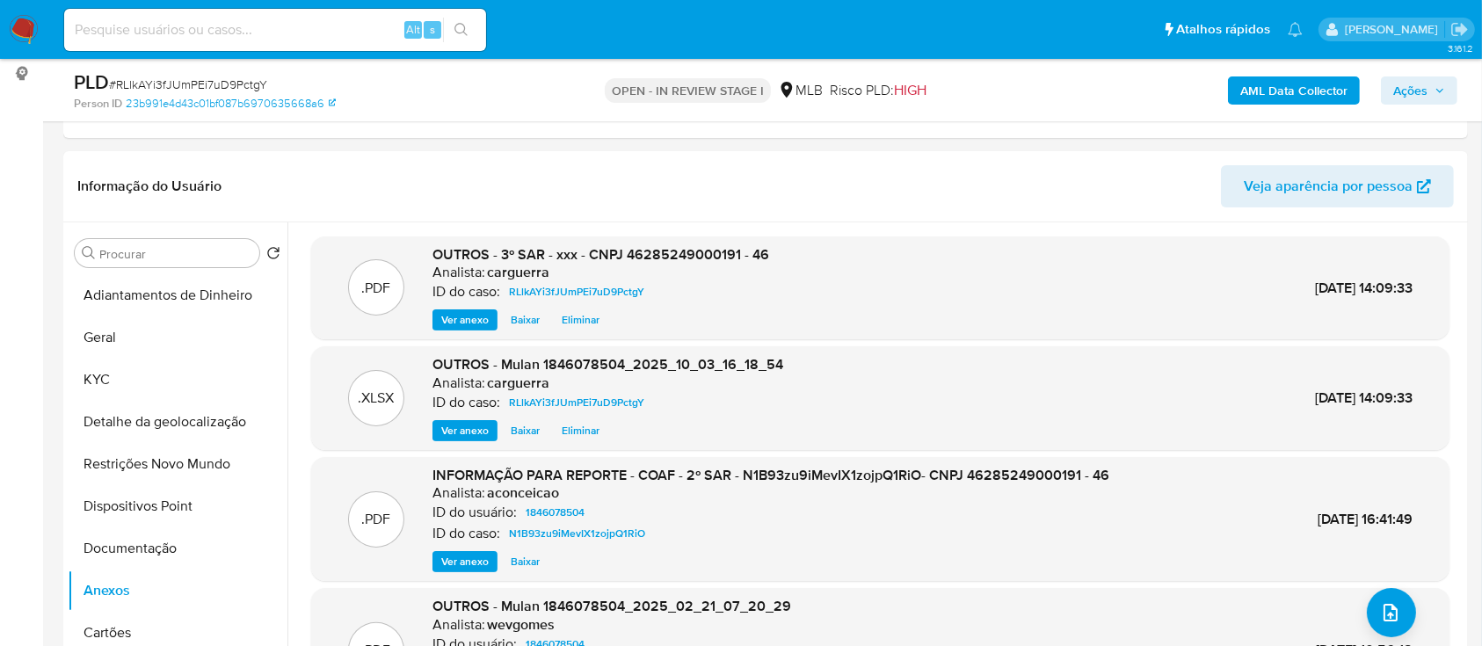
drag, startPoint x: 1429, startPoint y: 87, endPoint x: 1413, endPoint y: 94, distance: 17.3
click at [1427, 88] on span "Ações" at bounding box center [1419, 90] width 52 height 25
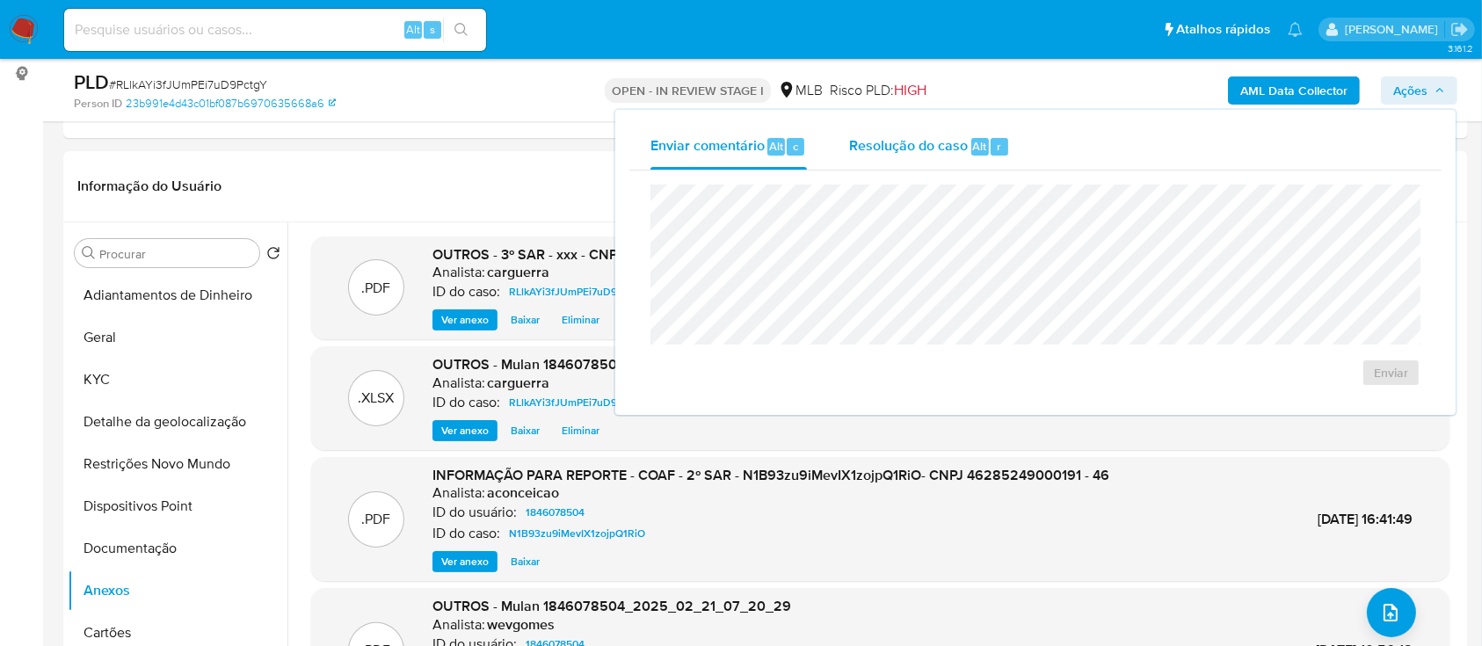
drag, startPoint x: 954, startPoint y: 141, endPoint x: 947, endPoint y: 147, distance: 9.5
click at [949, 145] on span "Resolução do caso" at bounding box center [908, 145] width 119 height 20
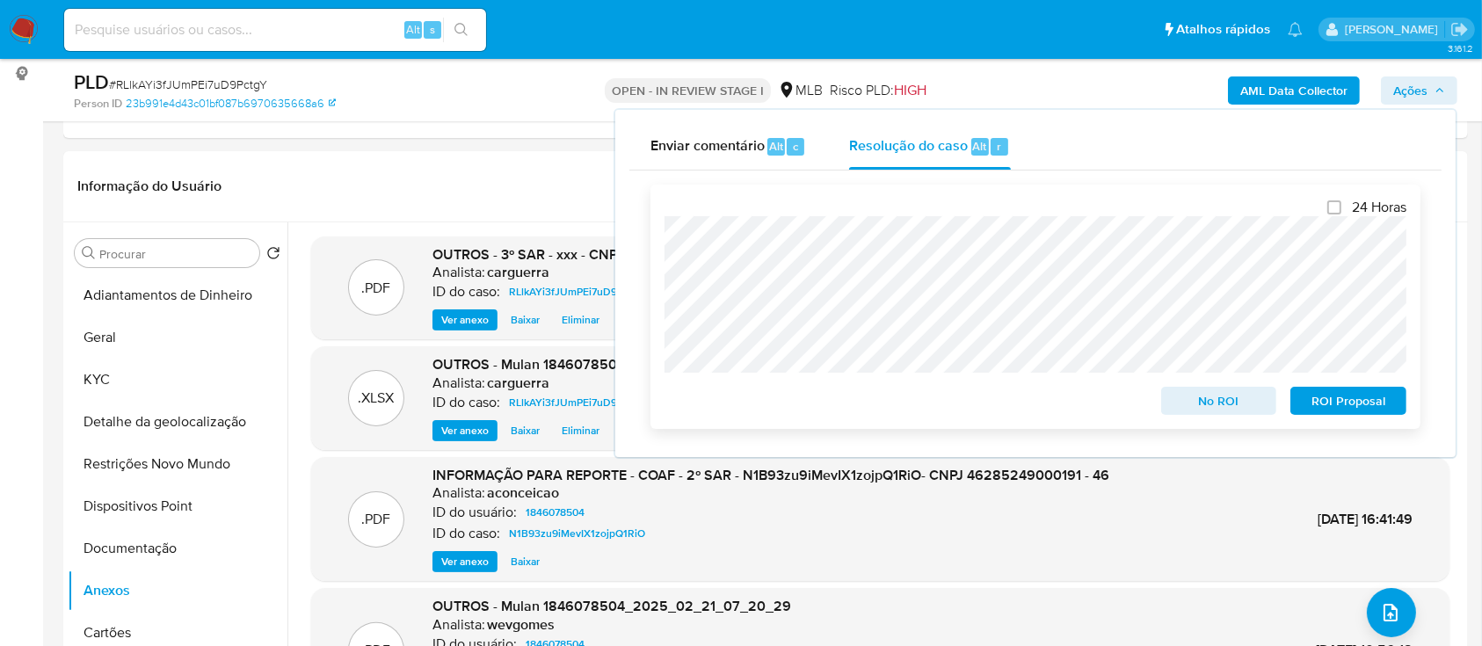
click at [1366, 409] on span "ROI Proposal" at bounding box center [1347, 400] width 91 height 25
click at [1362, 391] on span "ROI Proposal" at bounding box center [1347, 400] width 91 height 25
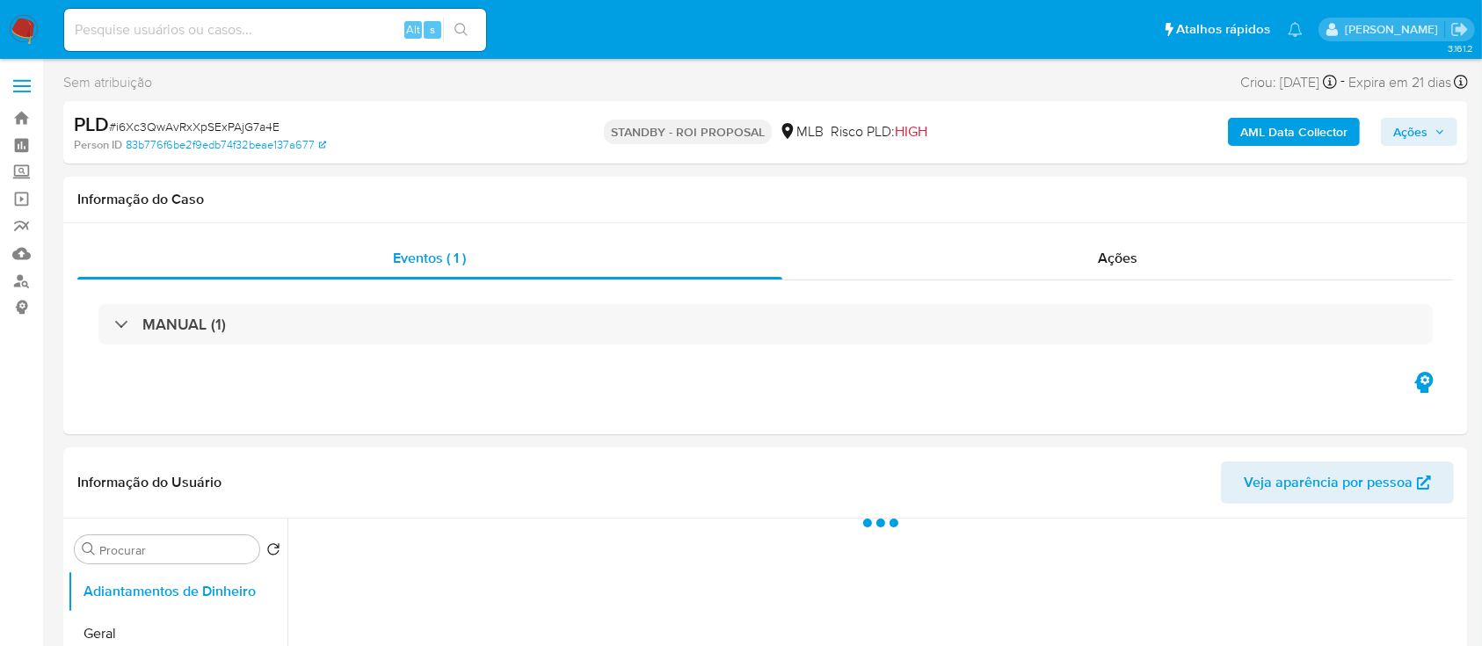
select select "10"
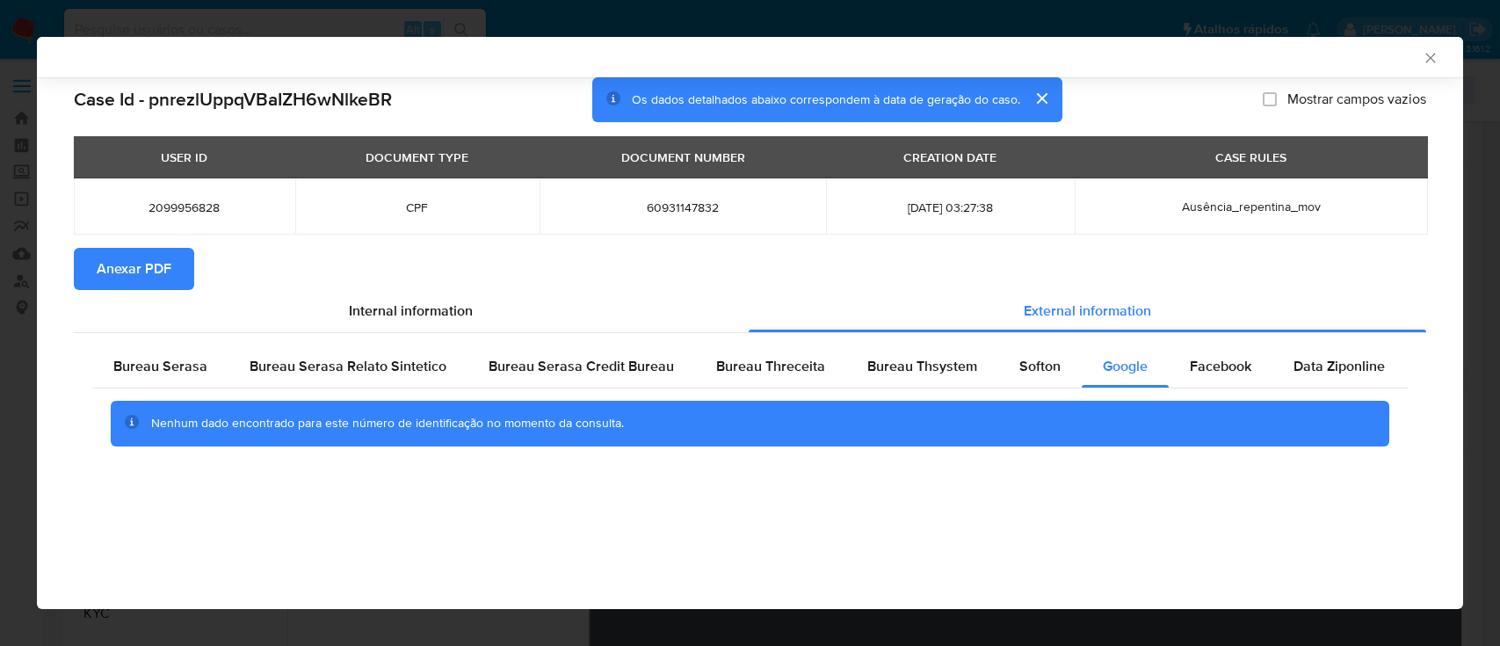
select select "10"
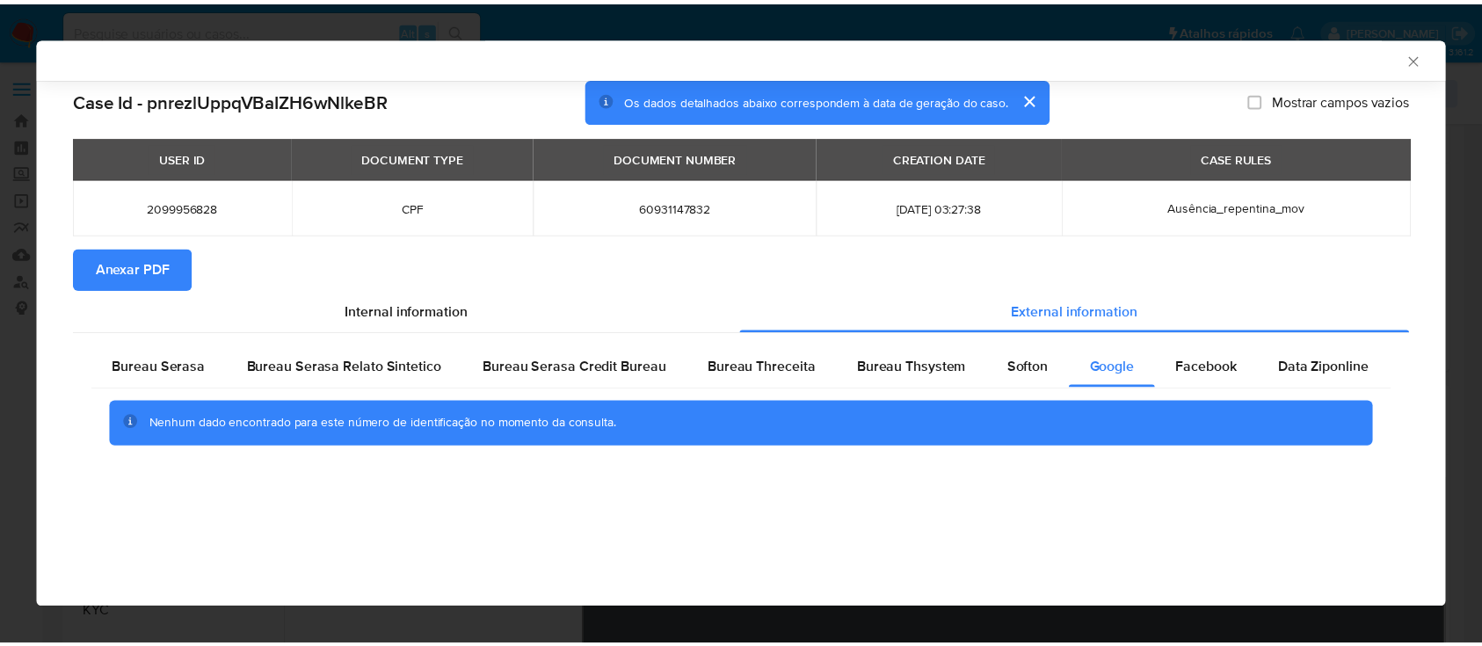
scroll to position [234, 0]
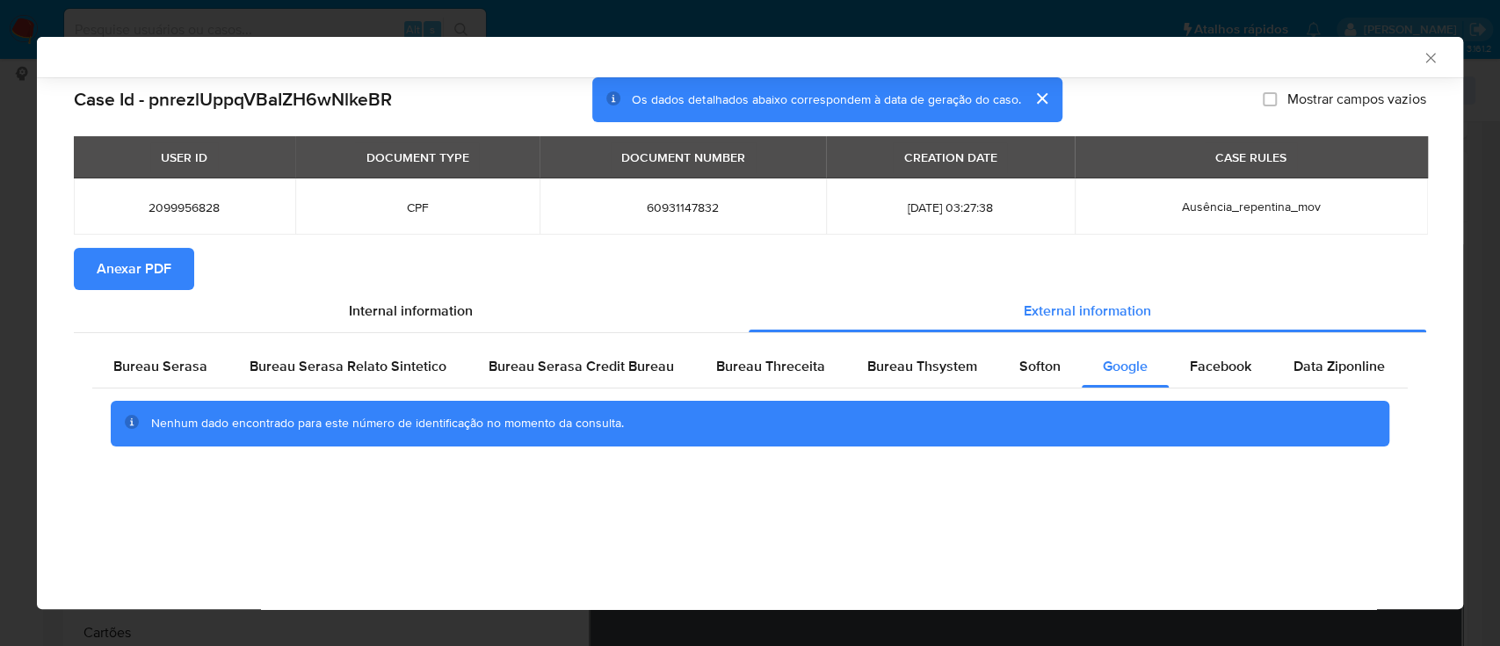
click at [1057, 501] on div "Case Id - pnrezlUppqVBaIZH6wNlkeBR Os dados detalhados abaixo correspondem à da…" at bounding box center [750, 293] width 1426 height 432
click at [1431, 52] on icon "Fechar a janela" at bounding box center [1431, 58] width 18 height 18
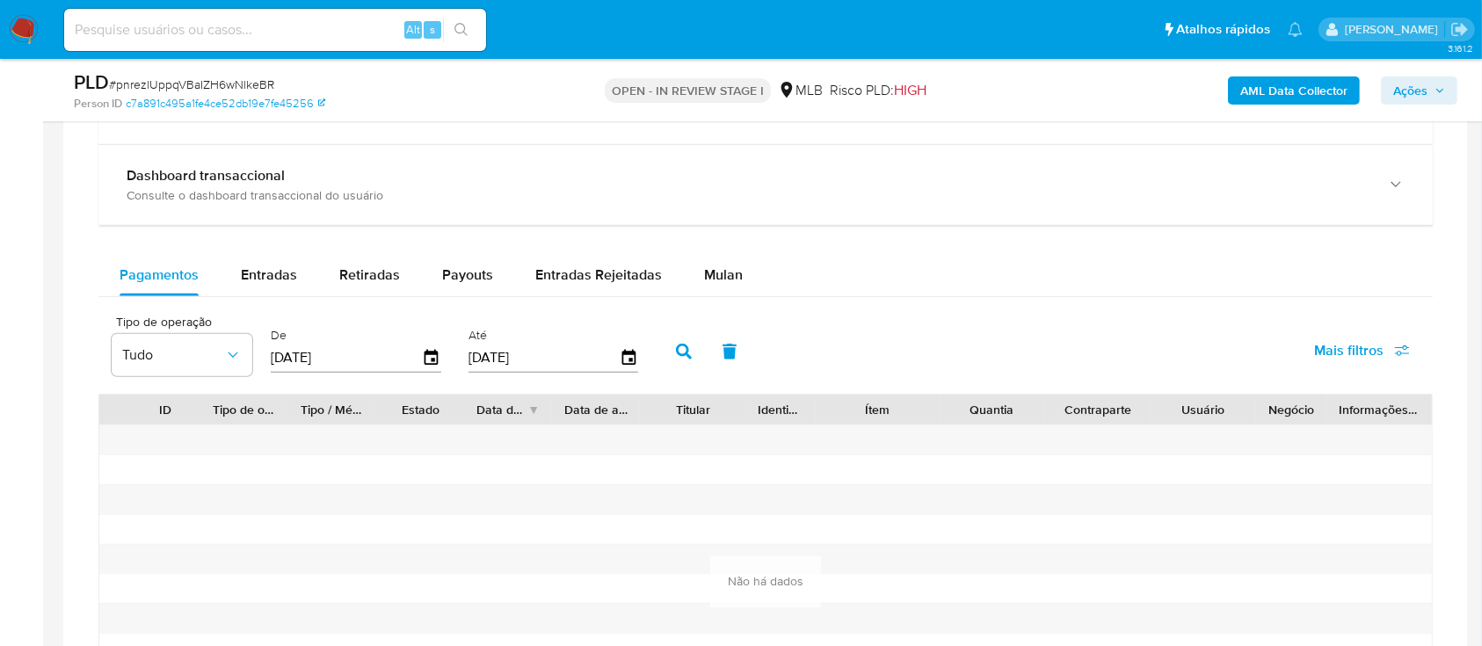
scroll to position [1288, 0]
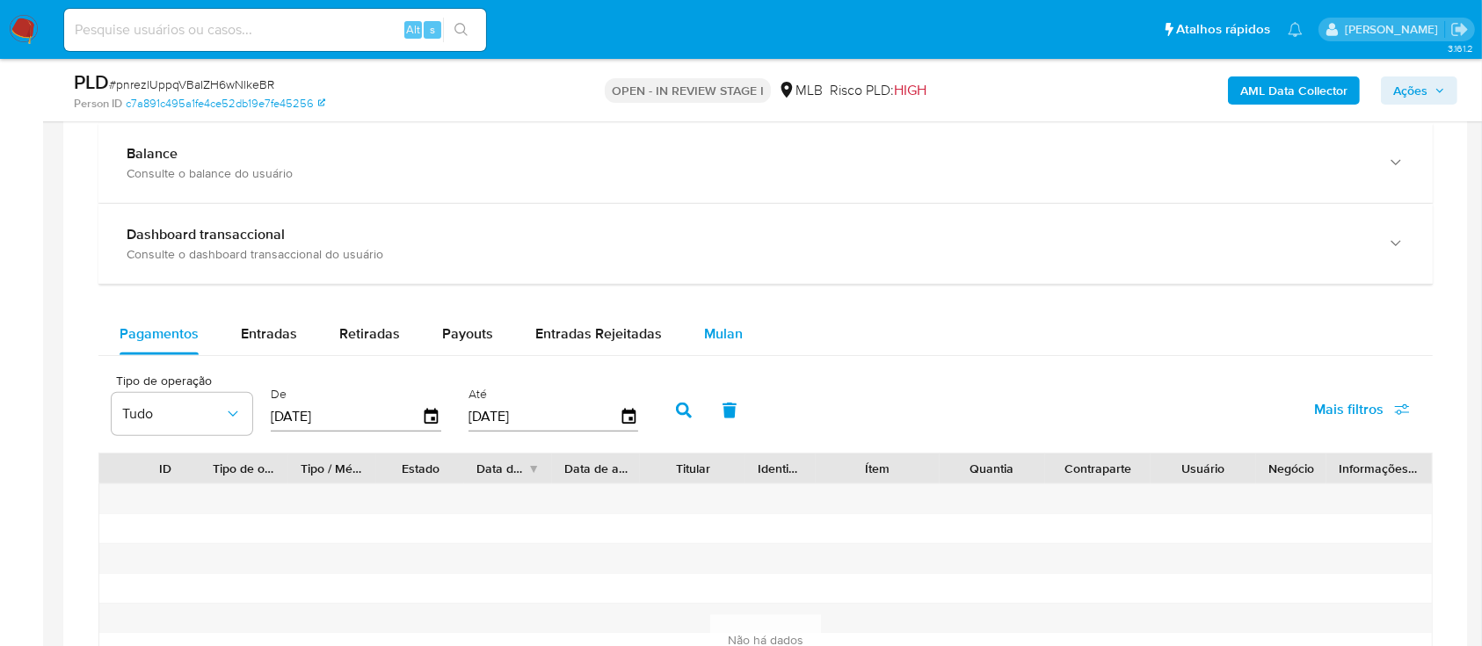
click at [721, 313] on div "Mulan" at bounding box center [723, 334] width 39 height 42
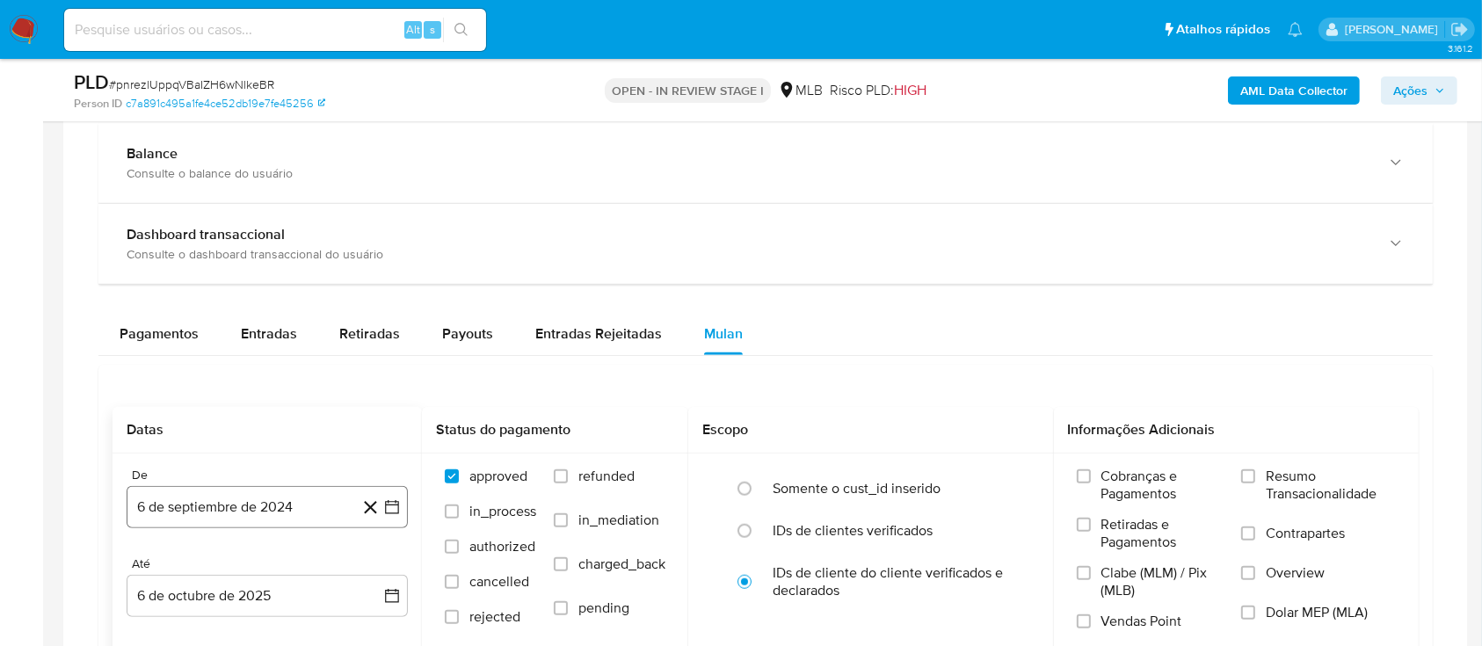
click at [389, 504] on icon "button" at bounding box center [392, 507] width 18 height 18
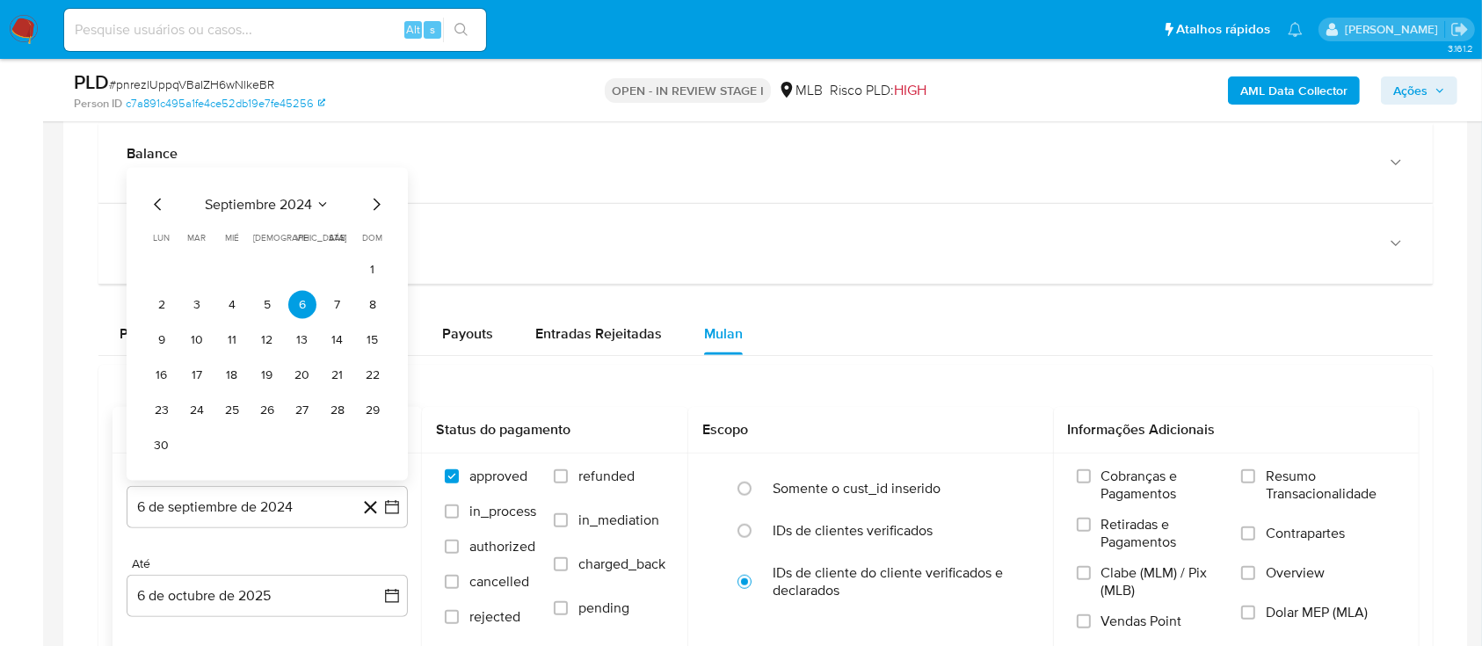
click at [318, 198] on icon "Seleccionar mes y año" at bounding box center [323, 205] width 14 height 14
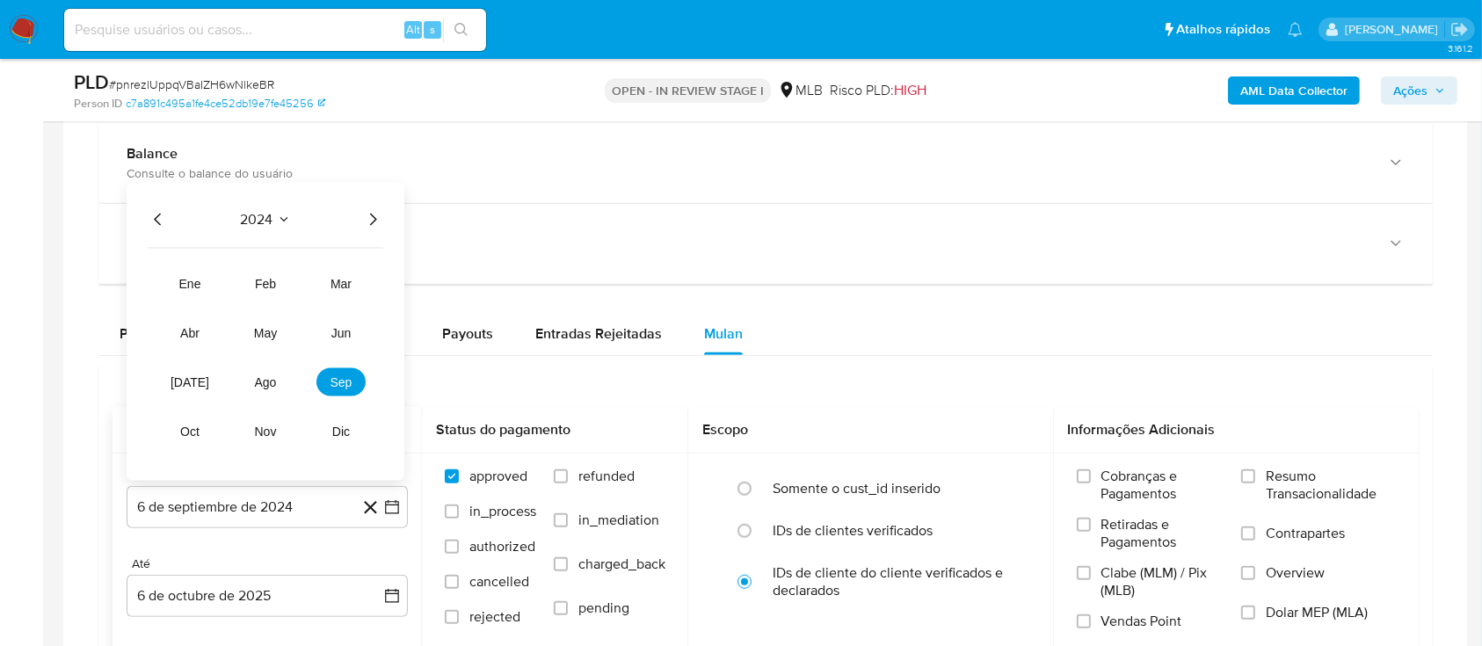
click at [371, 217] on icon "Año siguiente" at bounding box center [372, 219] width 21 height 21
click at [270, 279] on span "feb" at bounding box center [265, 284] width 21 height 14
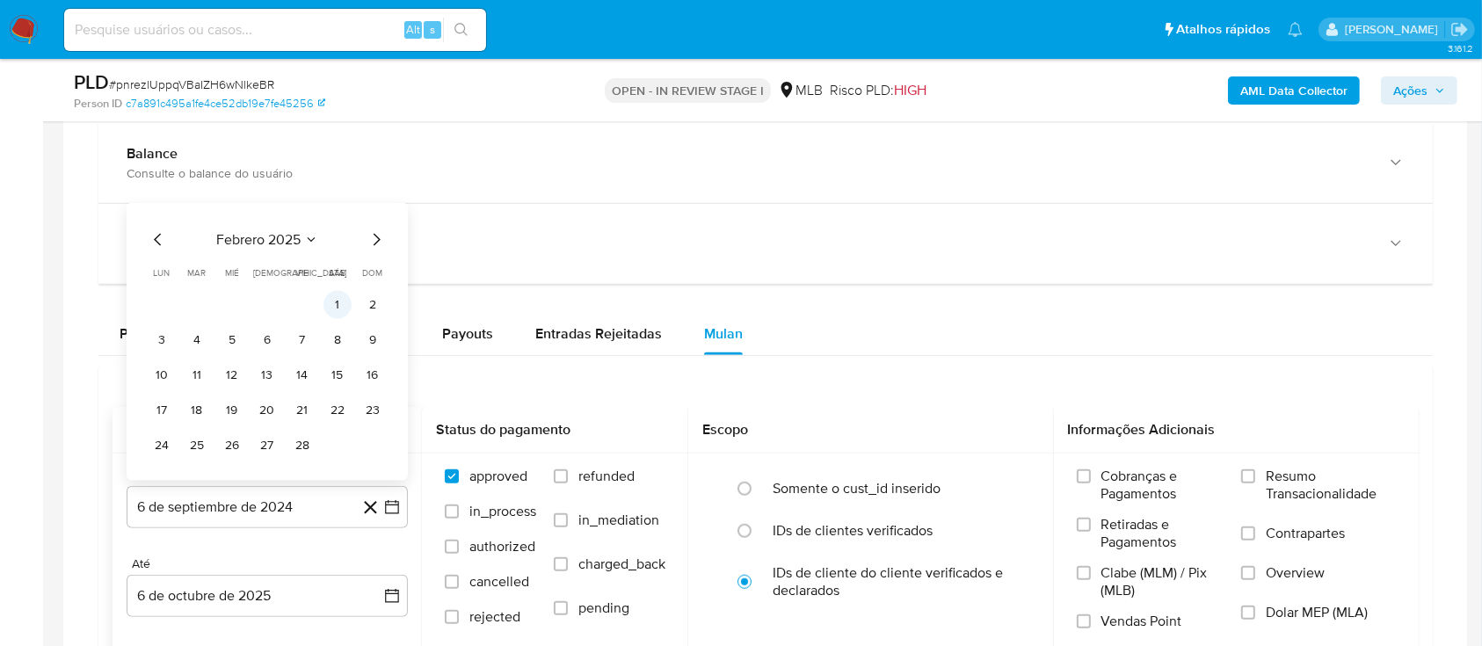
click at [338, 301] on button "1" at bounding box center [337, 305] width 28 height 28
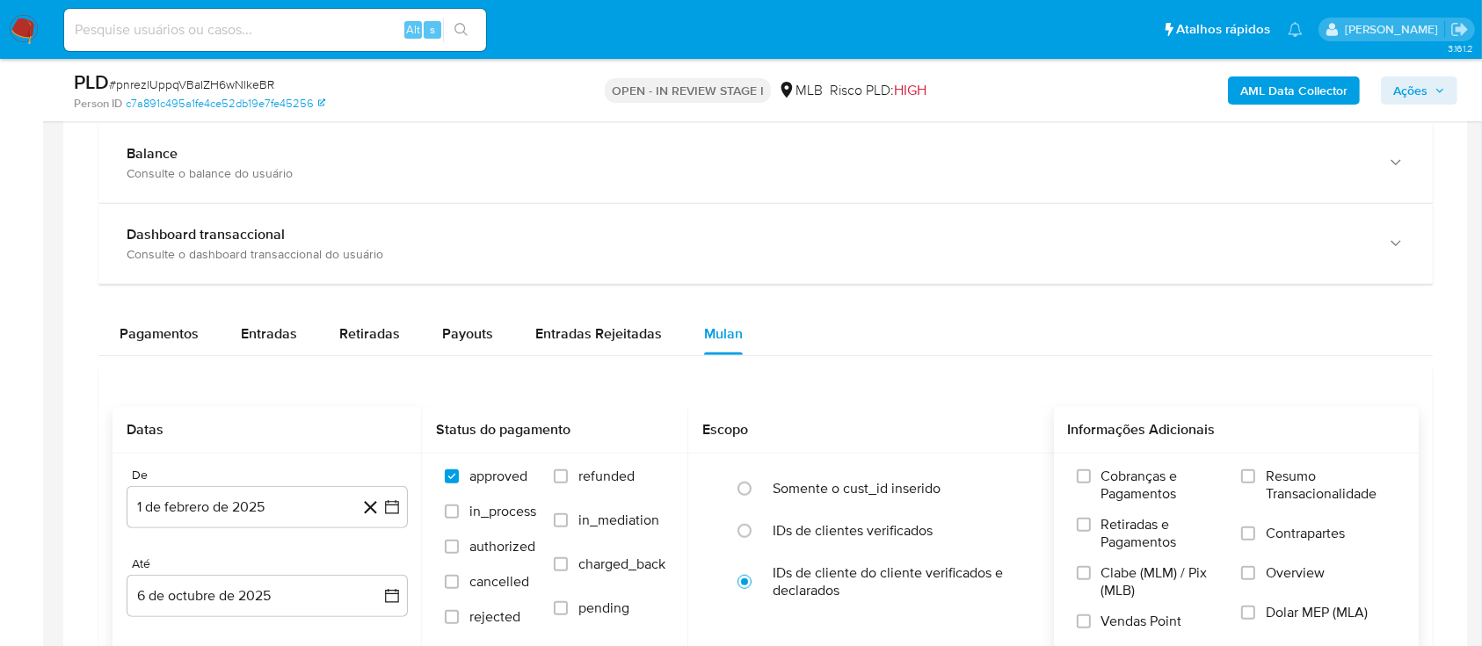
click at [1261, 478] on label "Resumo Transacionalidade" at bounding box center [1318, 496] width 155 height 57
click at [1255, 478] on input "Resumo Transacionalidade" at bounding box center [1248, 476] width 14 height 14
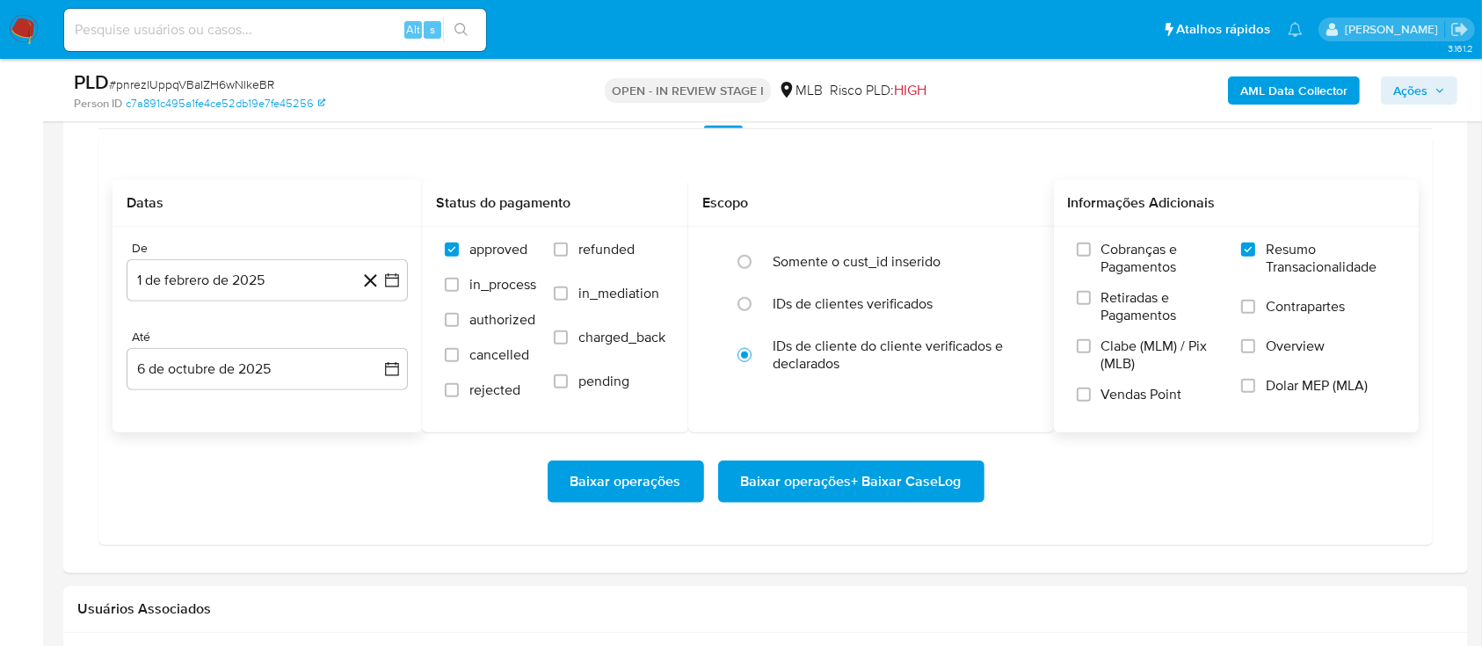
scroll to position [1523, 0]
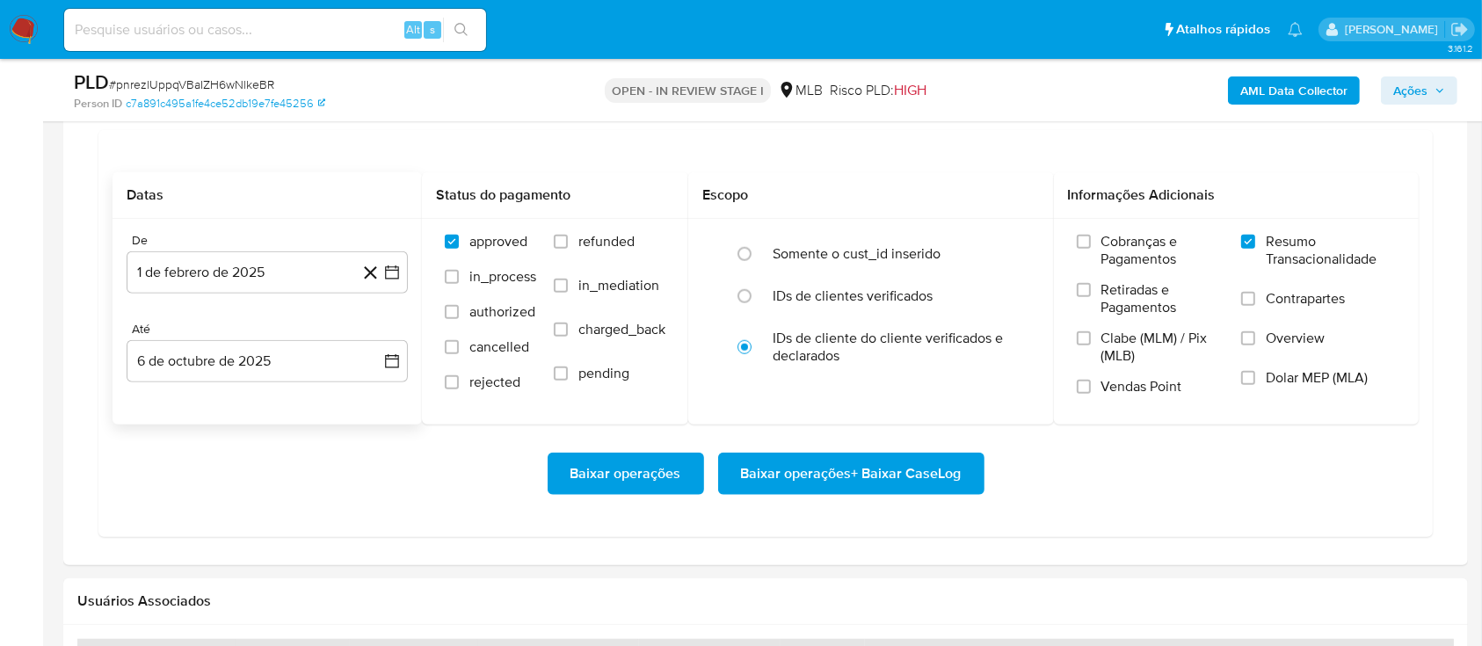
click at [829, 477] on span "Baixar operações + Baixar CaseLog" at bounding box center [851, 473] width 221 height 39
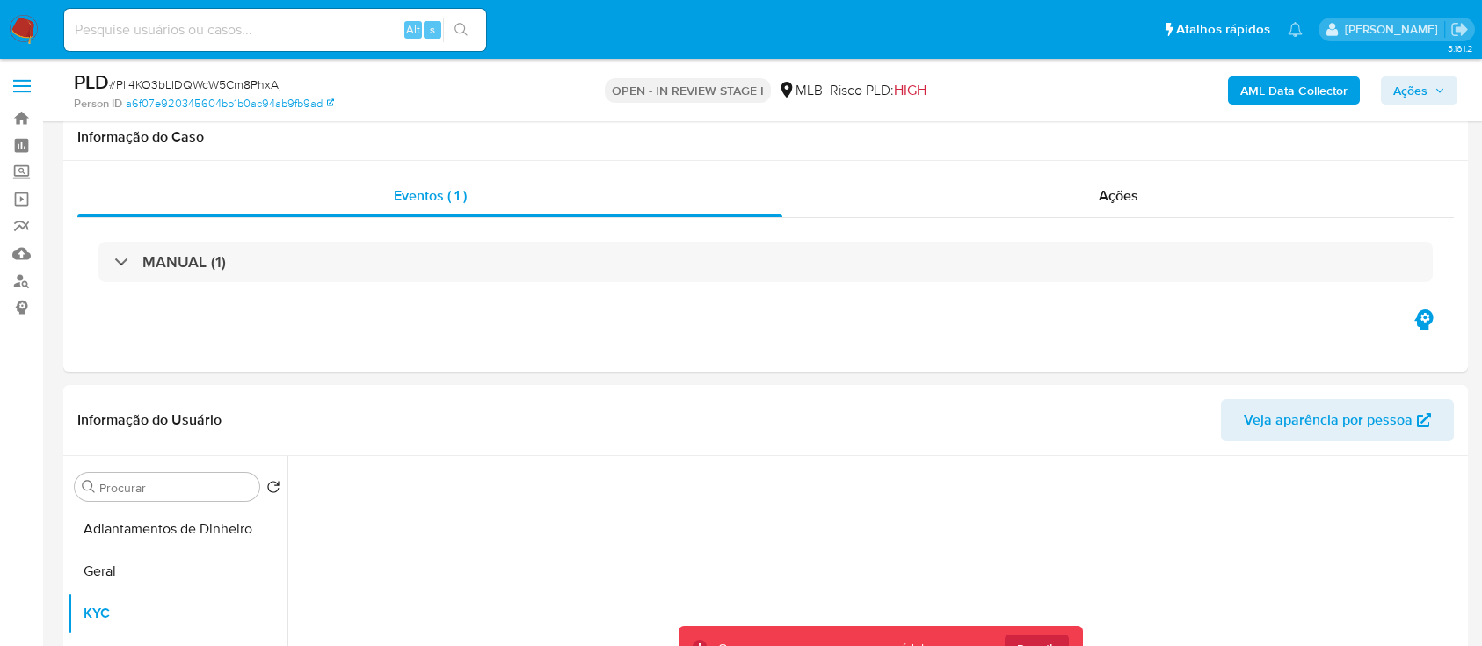
select select "10"
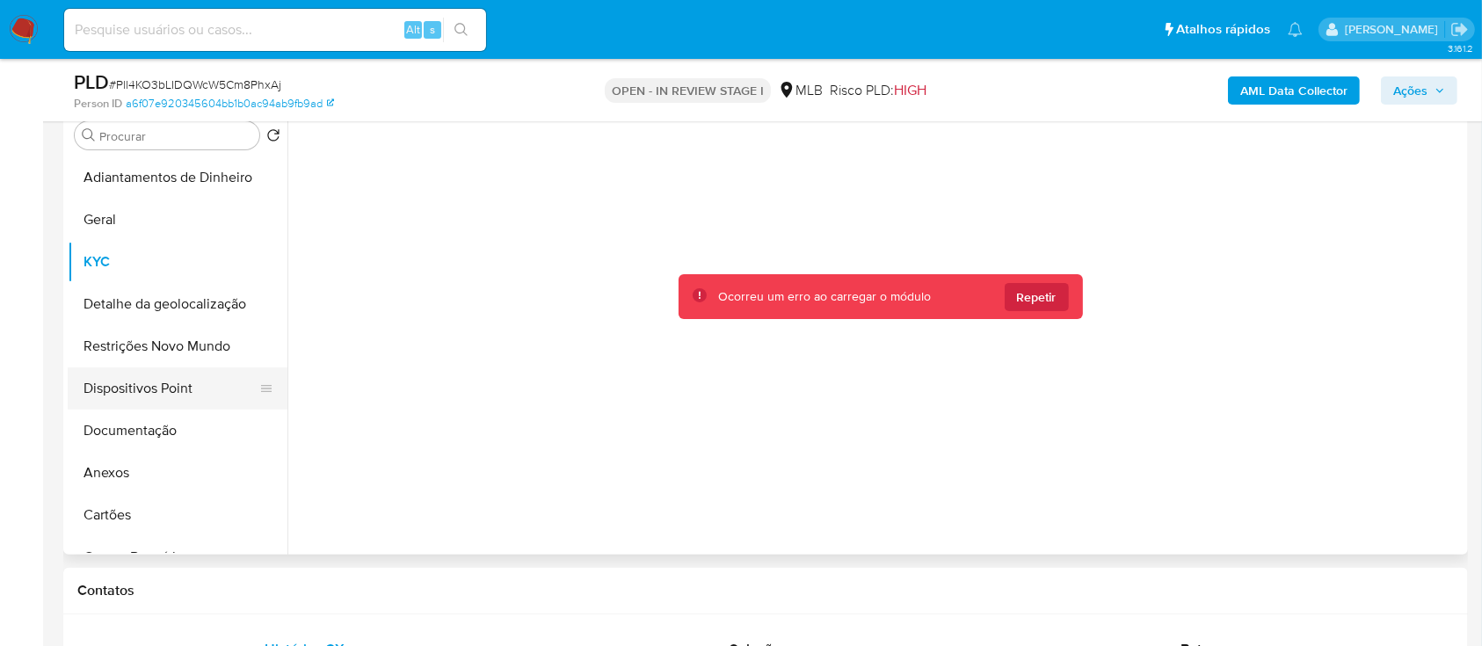
scroll to position [117, 0]
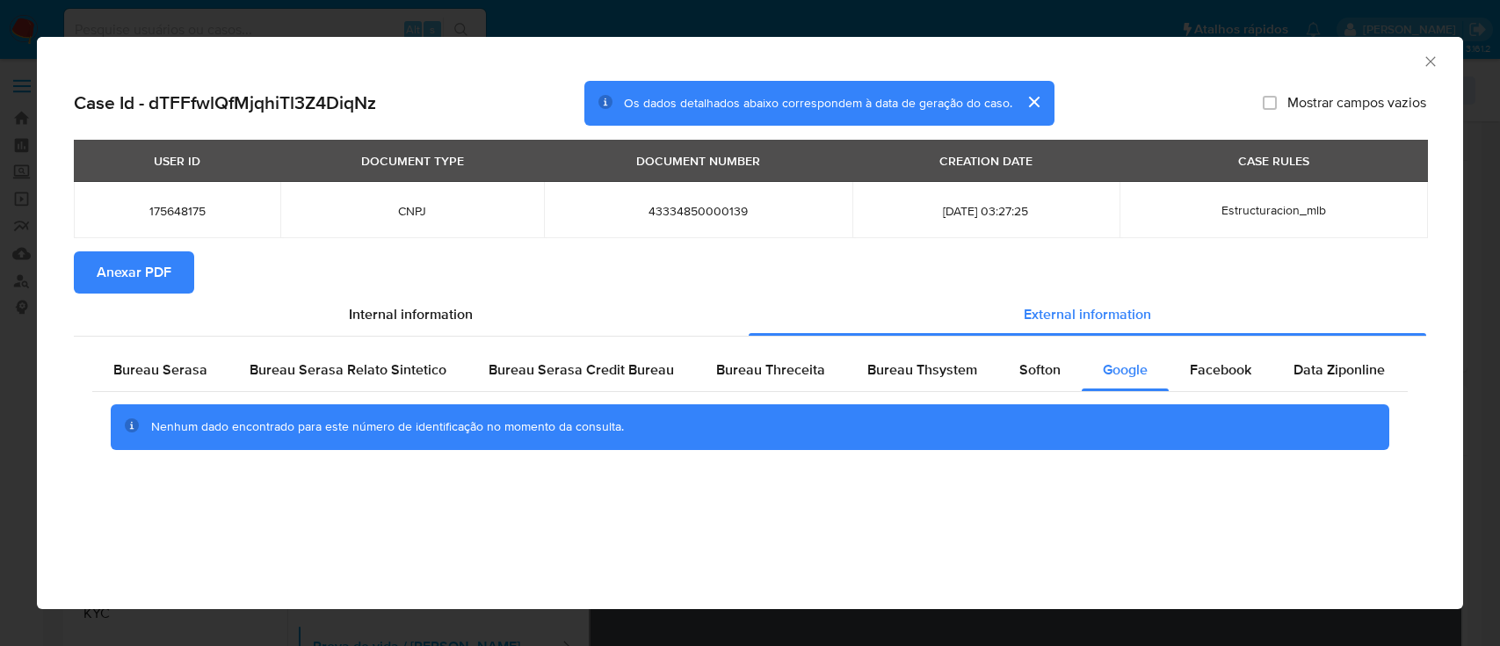
select select "10"
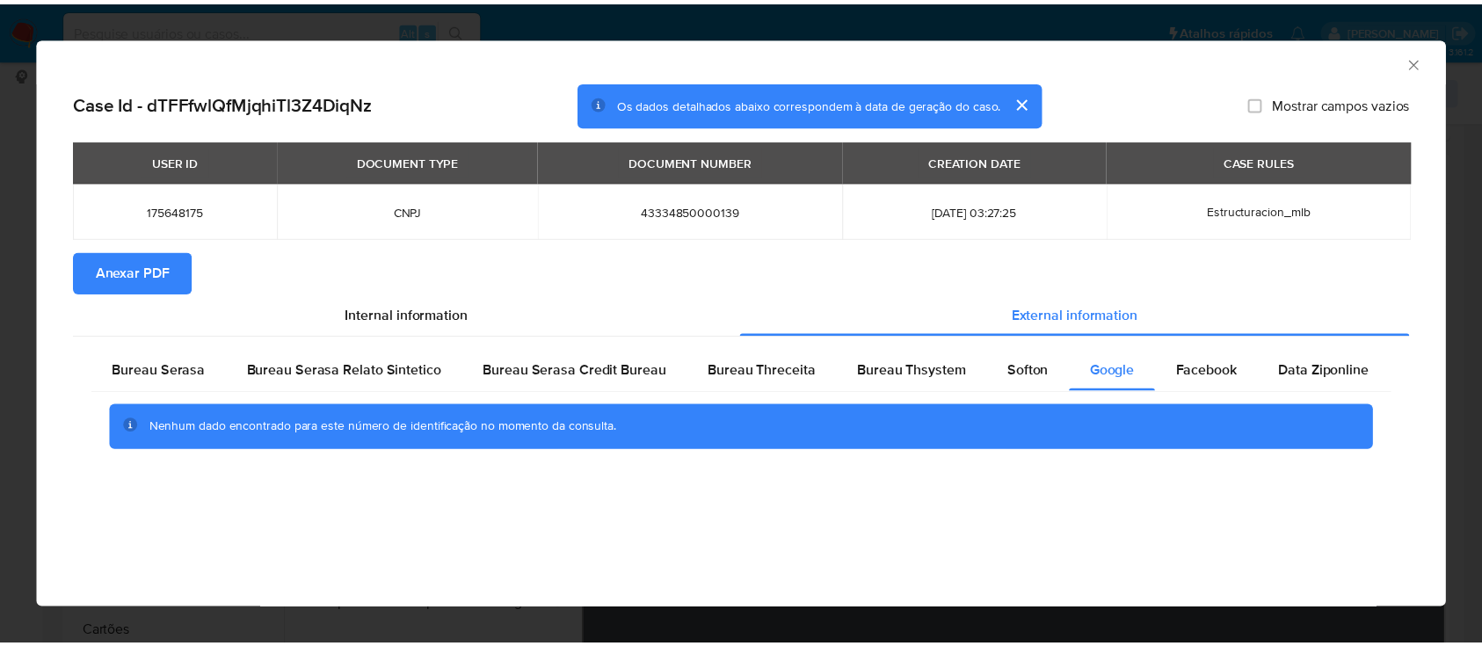
scroll to position [31, 0]
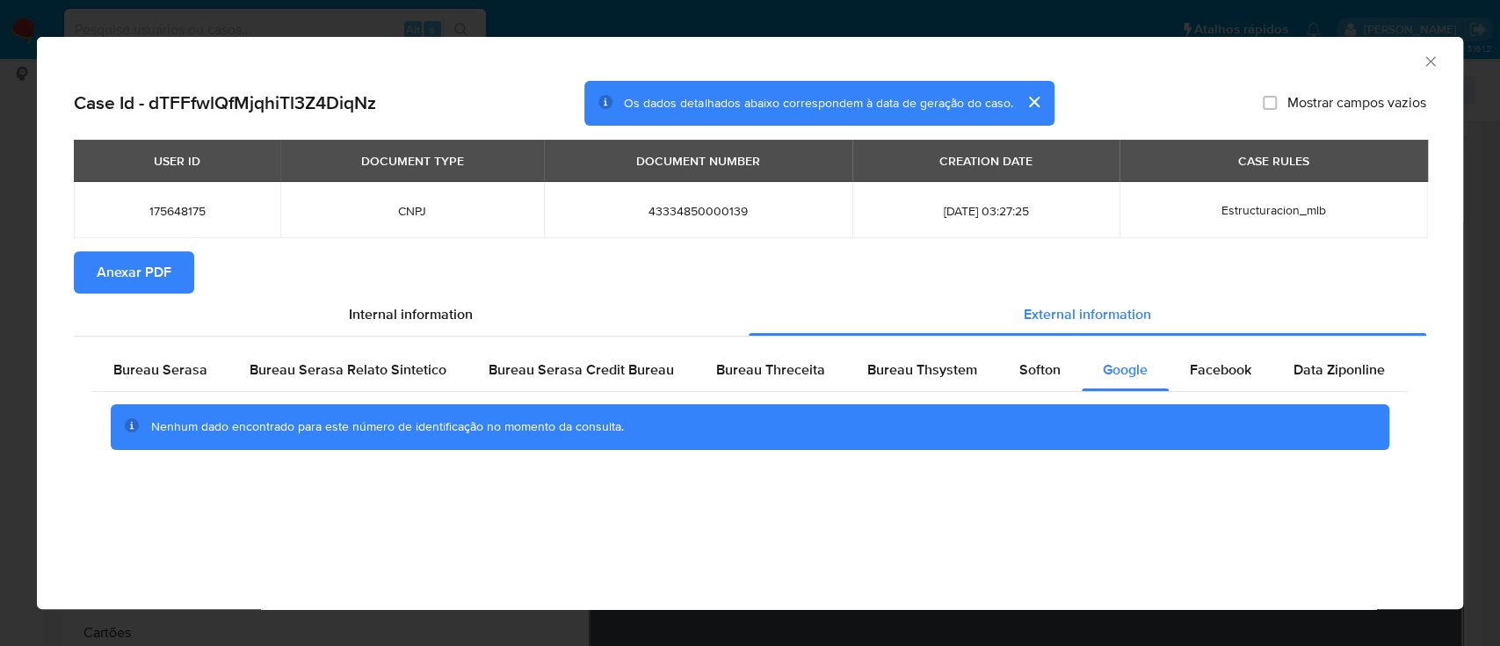
drag, startPoint x: 1433, startPoint y: 58, endPoint x: 1237, endPoint y: 105, distance: 202.3
click at [1433, 57] on icon "Fechar a janela" at bounding box center [1430, 61] width 10 height 10
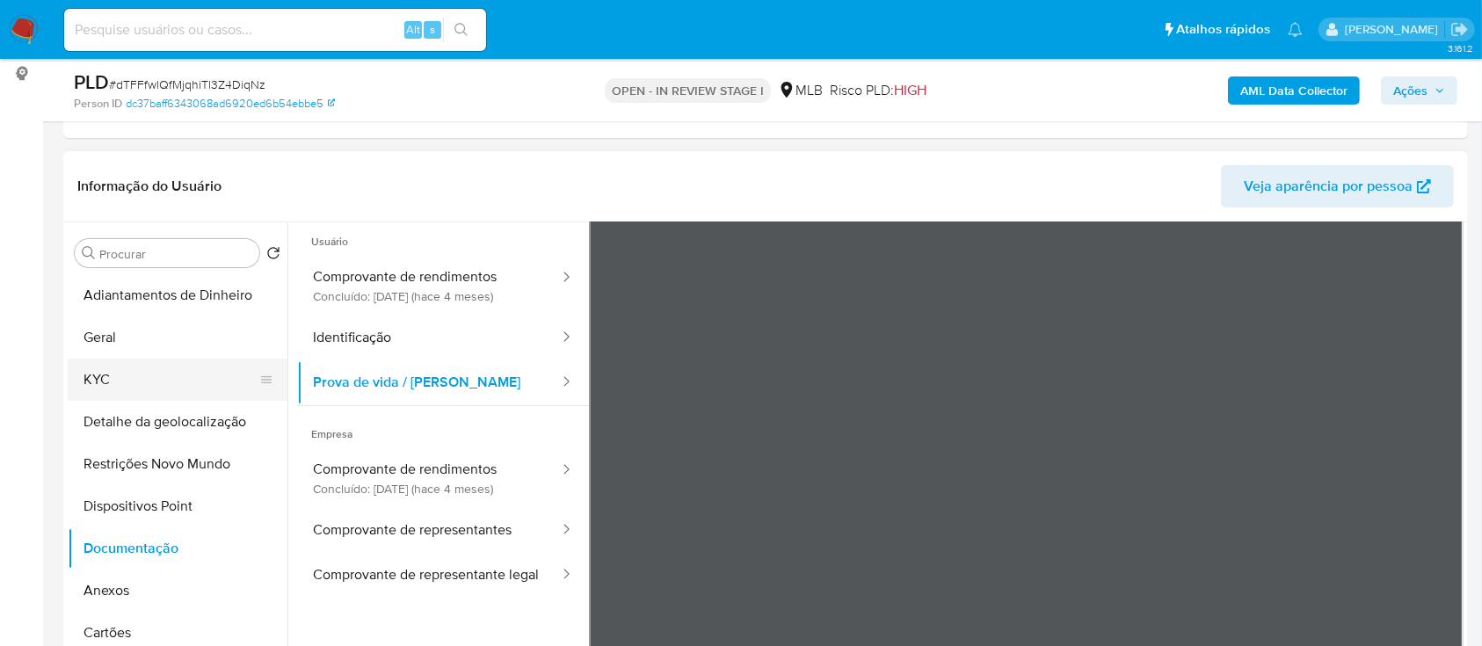
drag, startPoint x: 112, startPoint y: 374, endPoint x: 127, endPoint y: 369, distance: 14.7
click at [112, 376] on button "KYC" at bounding box center [171, 380] width 206 height 42
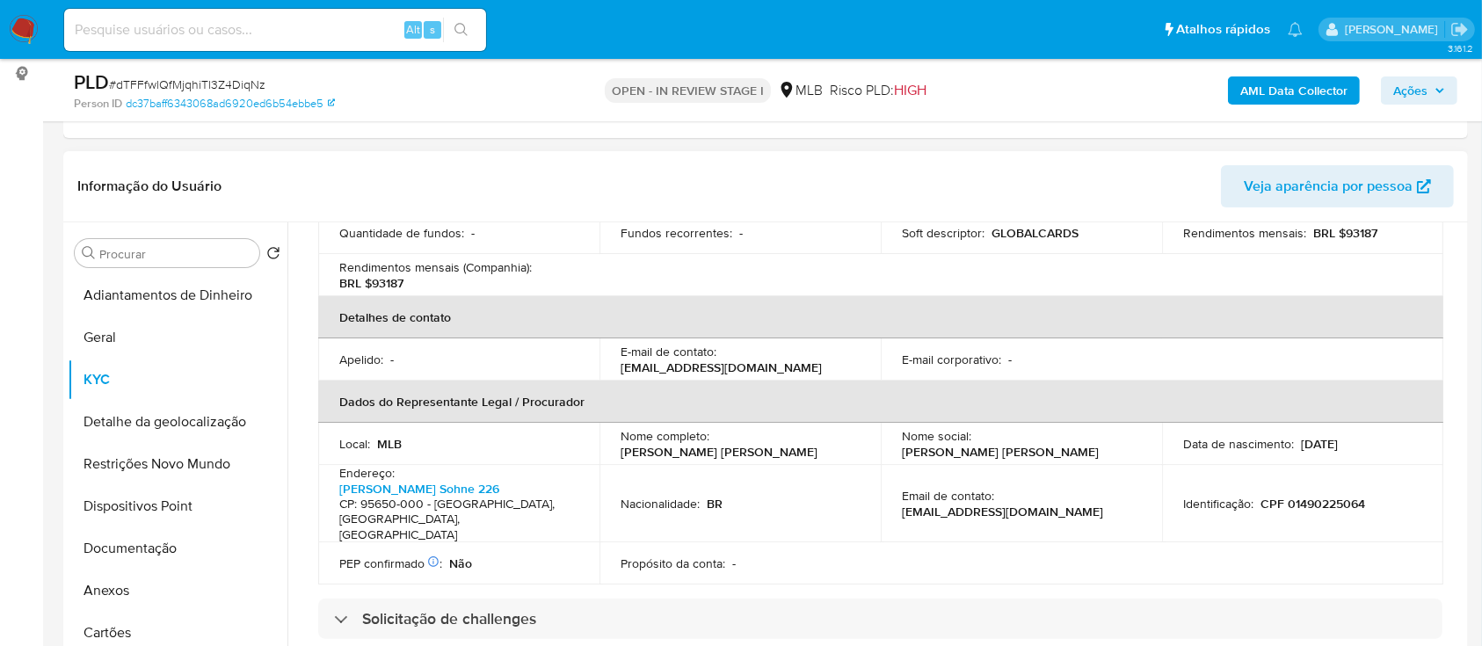
scroll to position [585, 0]
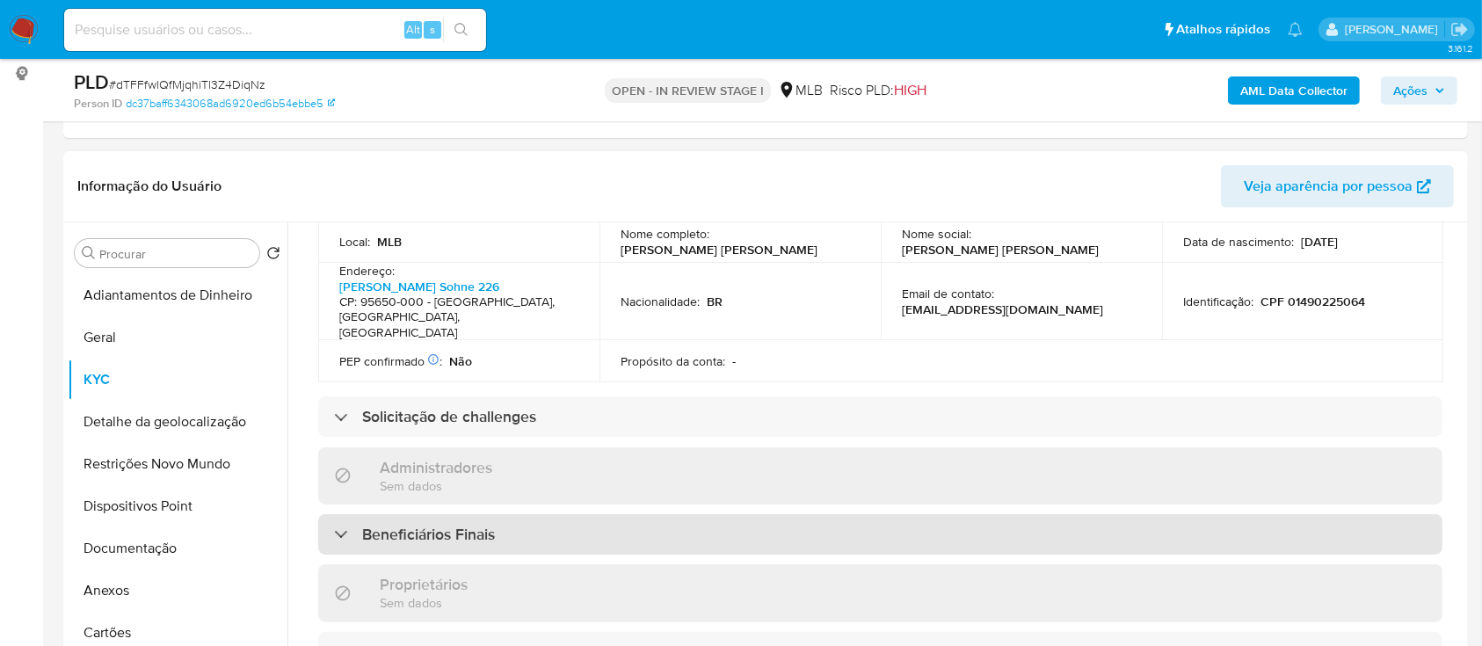
click at [477, 514] on div "Beneficiários Finais" at bounding box center [880, 534] width 1124 height 40
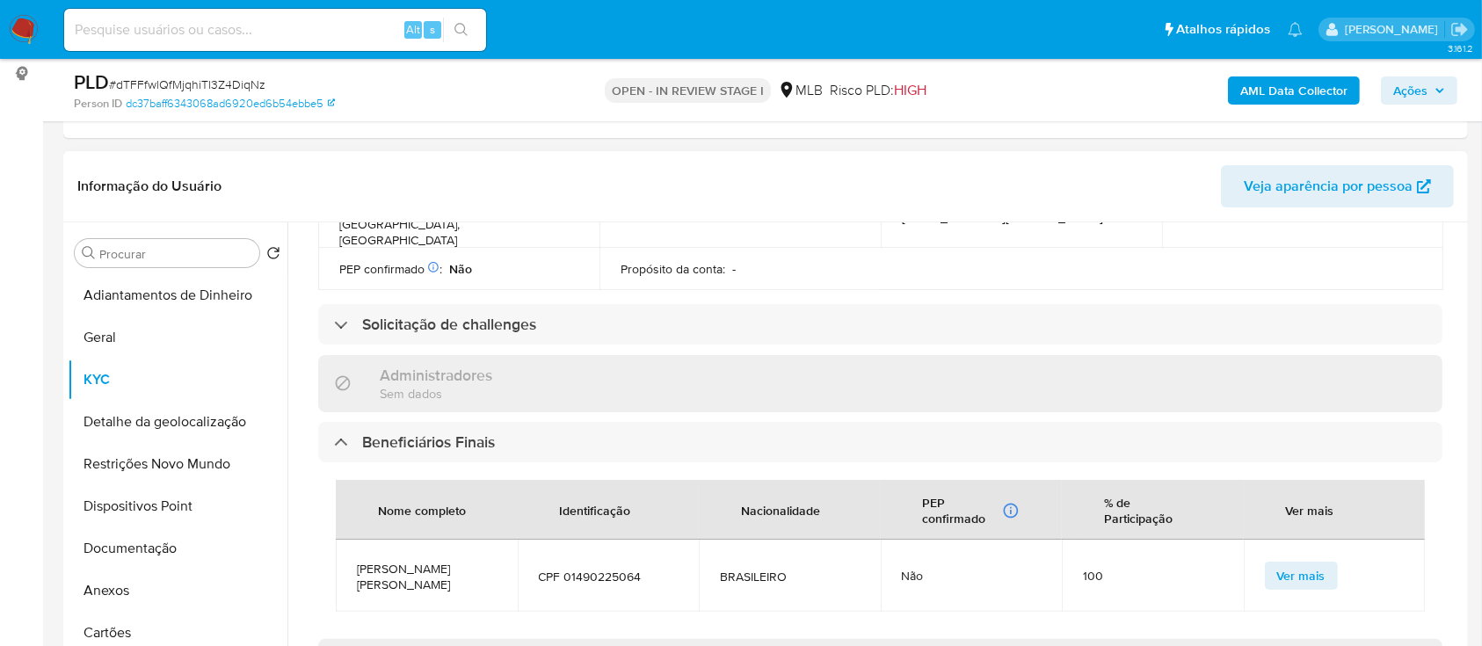
scroll to position [820, 0]
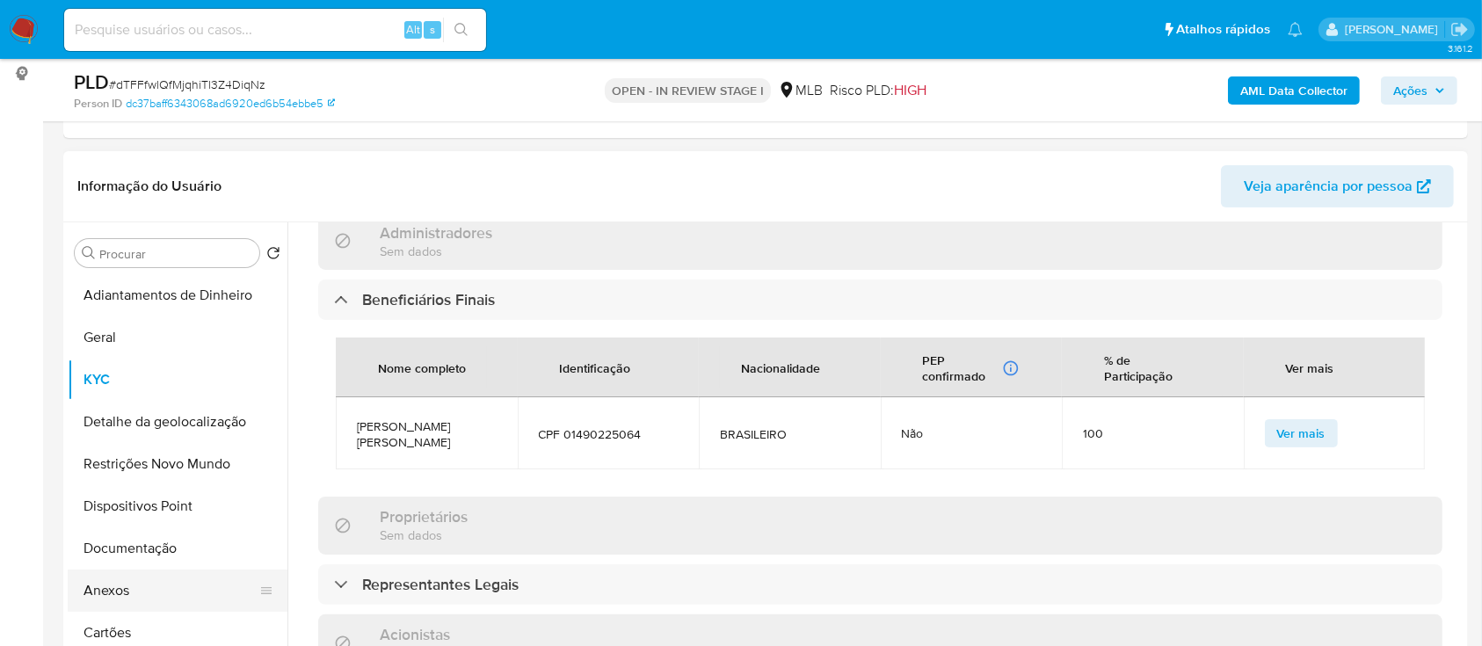
click at [148, 591] on button "Anexos" at bounding box center [171, 590] width 206 height 42
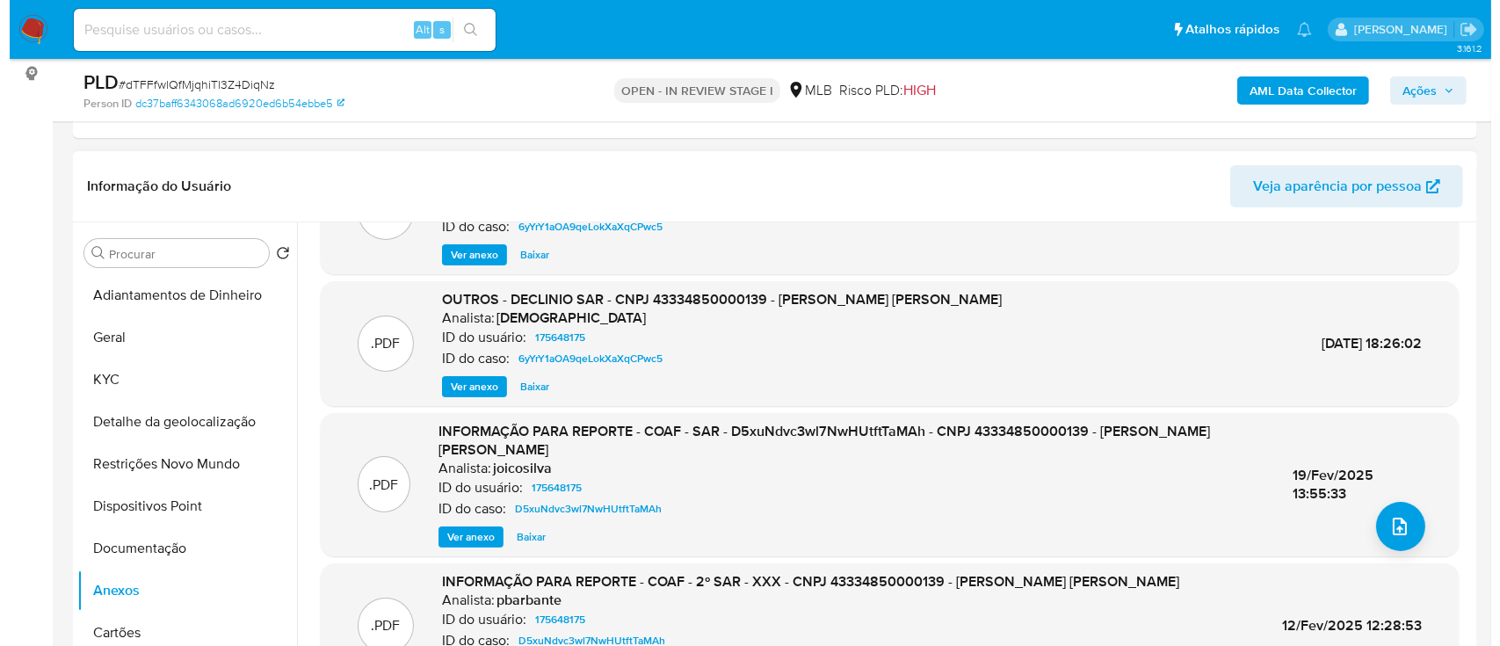
scroll to position [117, 0]
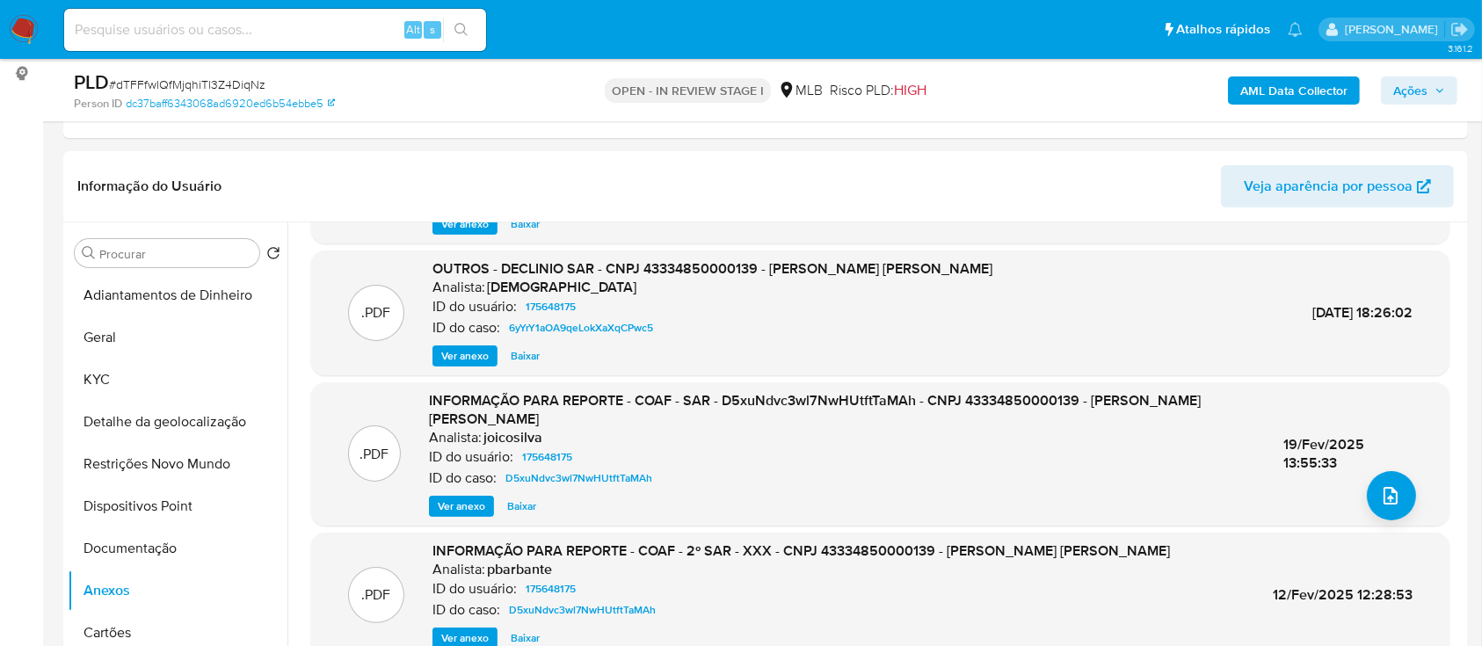
click at [1294, 110] on div "AML Data Collector Ações" at bounding box center [1229, 89] width 456 height 41
click at [1263, 87] on b "AML Data Collector" at bounding box center [1293, 90] width 107 height 28
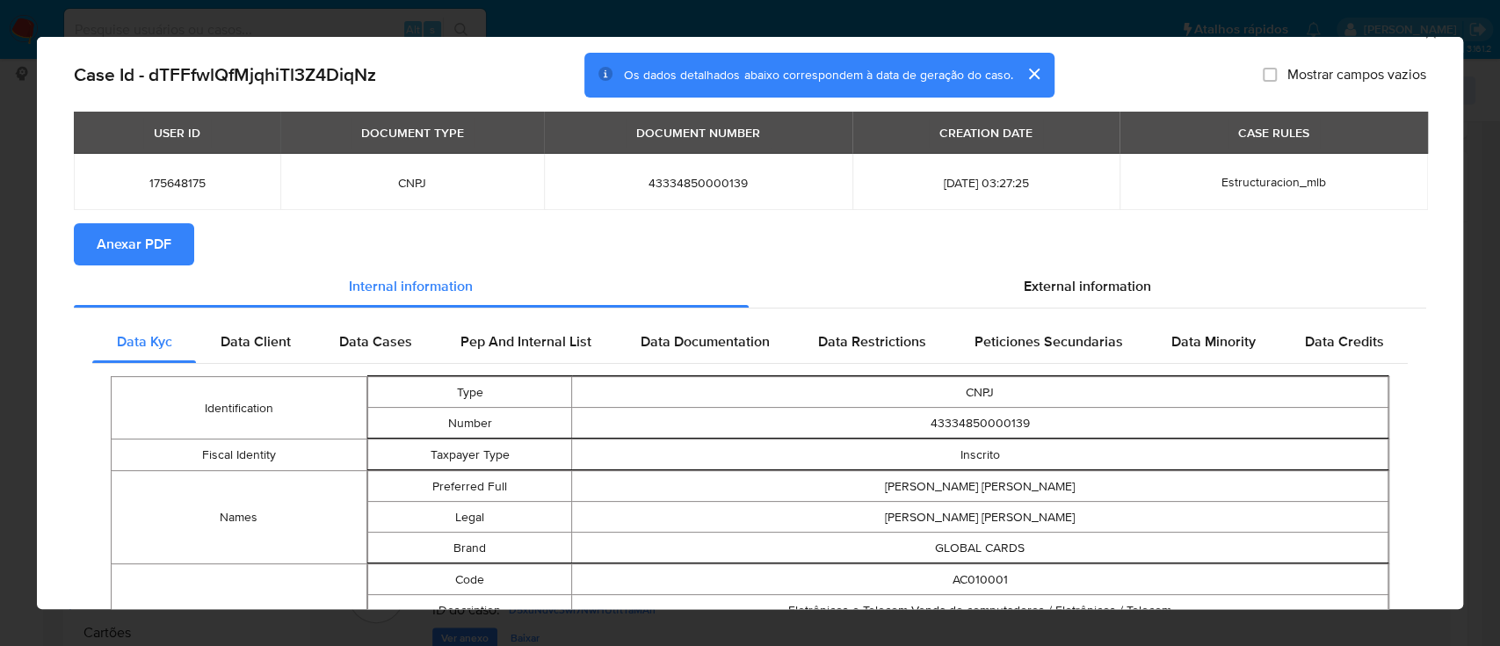
scroll to position [0, 0]
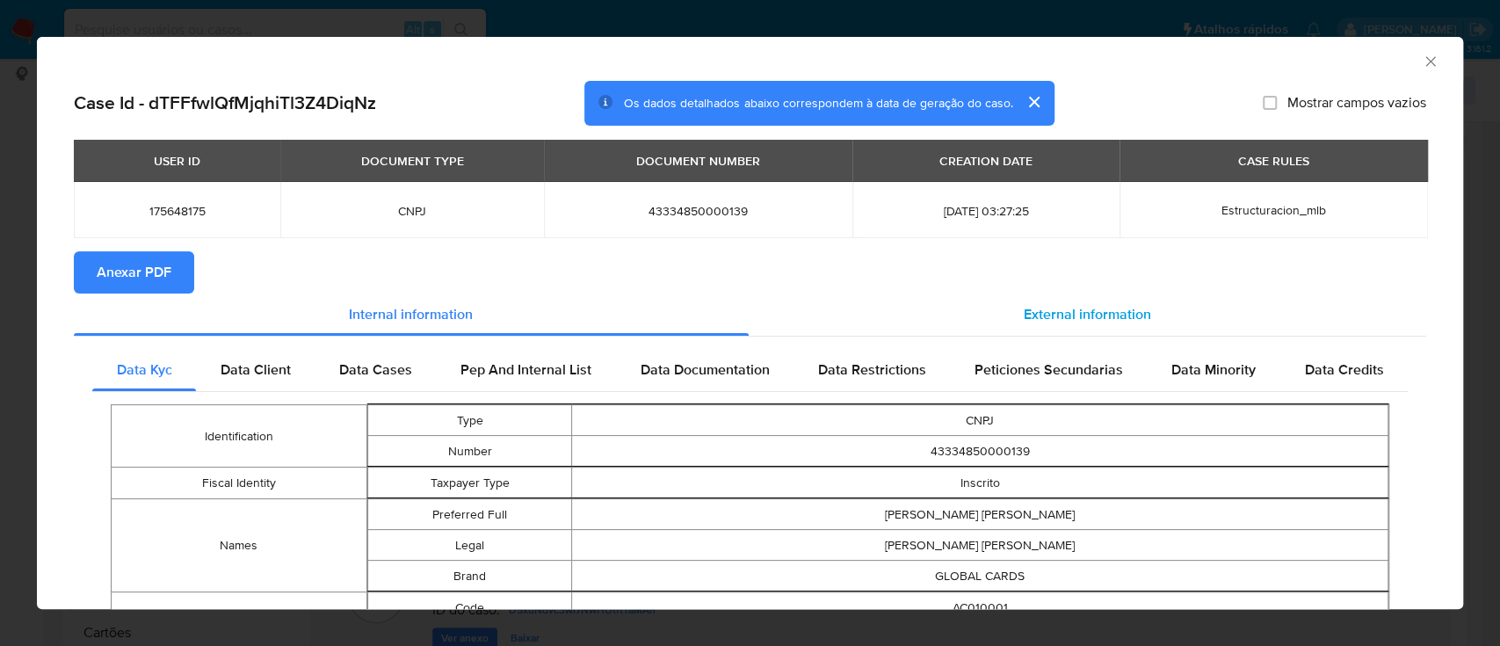
click at [1107, 310] on span "External information" at bounding box center [1087, 314] width 127 height 20
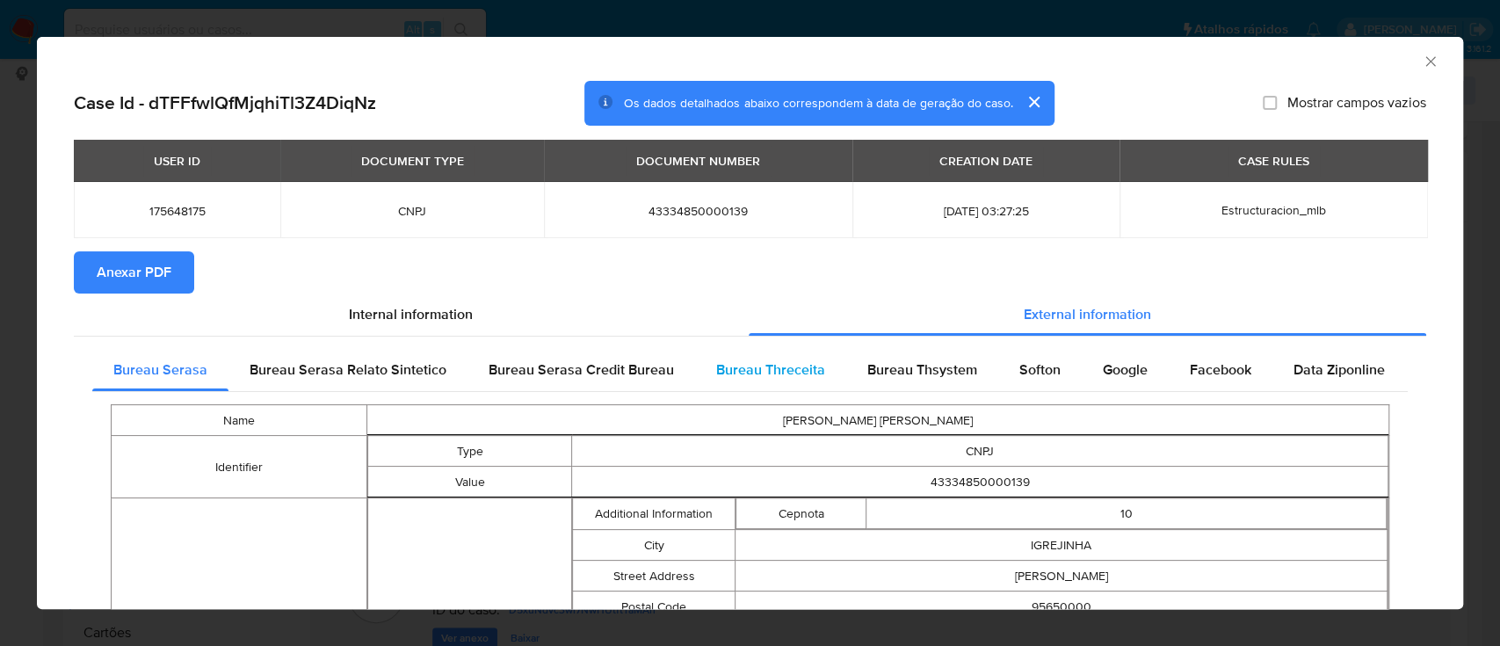
drag, startPoint x: 775, startPoint y: 366, endPoint x: 788, endPoint y: 355, distance: 17.4
click at [775, 367] on span "Bureau Threceita" at bounding box center [770, 369] width 109 height 20
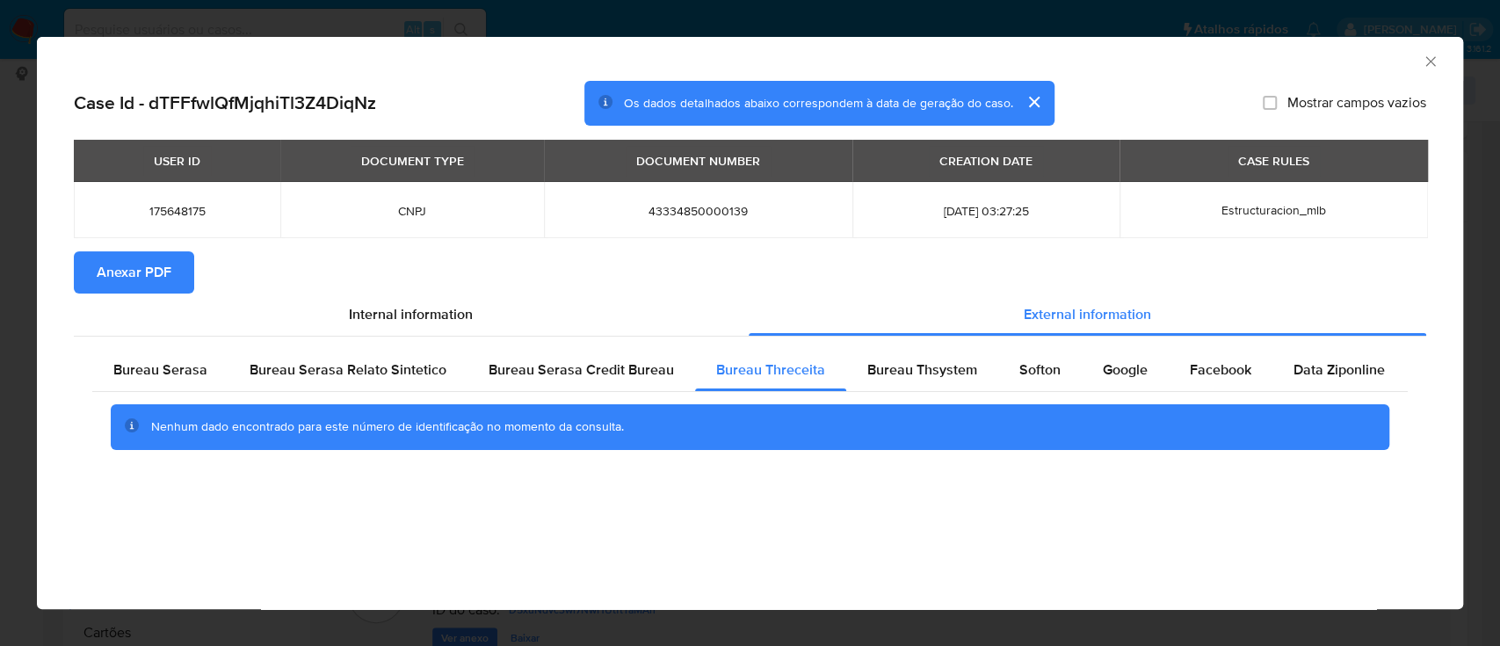
drag, startPoint x: 159, startPoint y: 265, endPoint x: 201, endPoint y: 261, distance: 42.4
click at [160, 267] on span "Anexar PDF" at bounding box center [134, 272] width 75 height 39
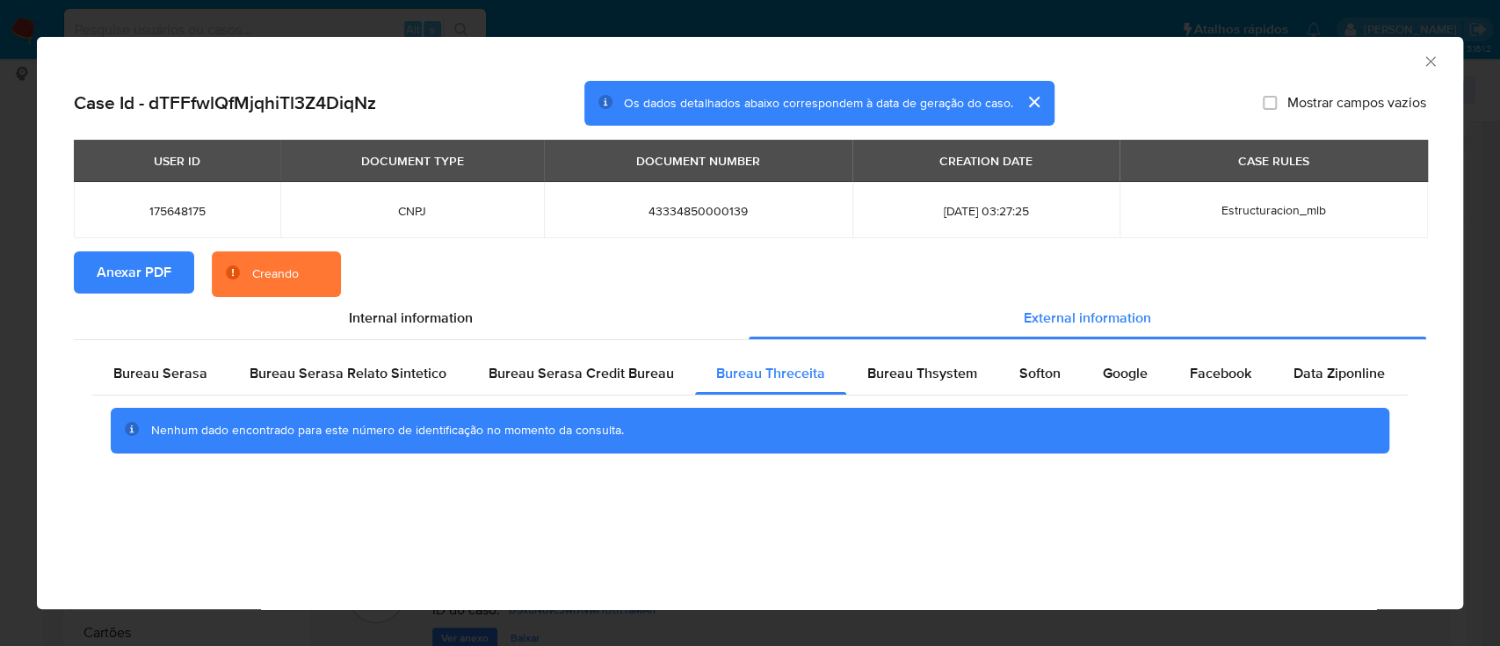
click at [1422, 61] on icon "Fechar a janela" at bounding box center [1431, 62] width 18 height 18
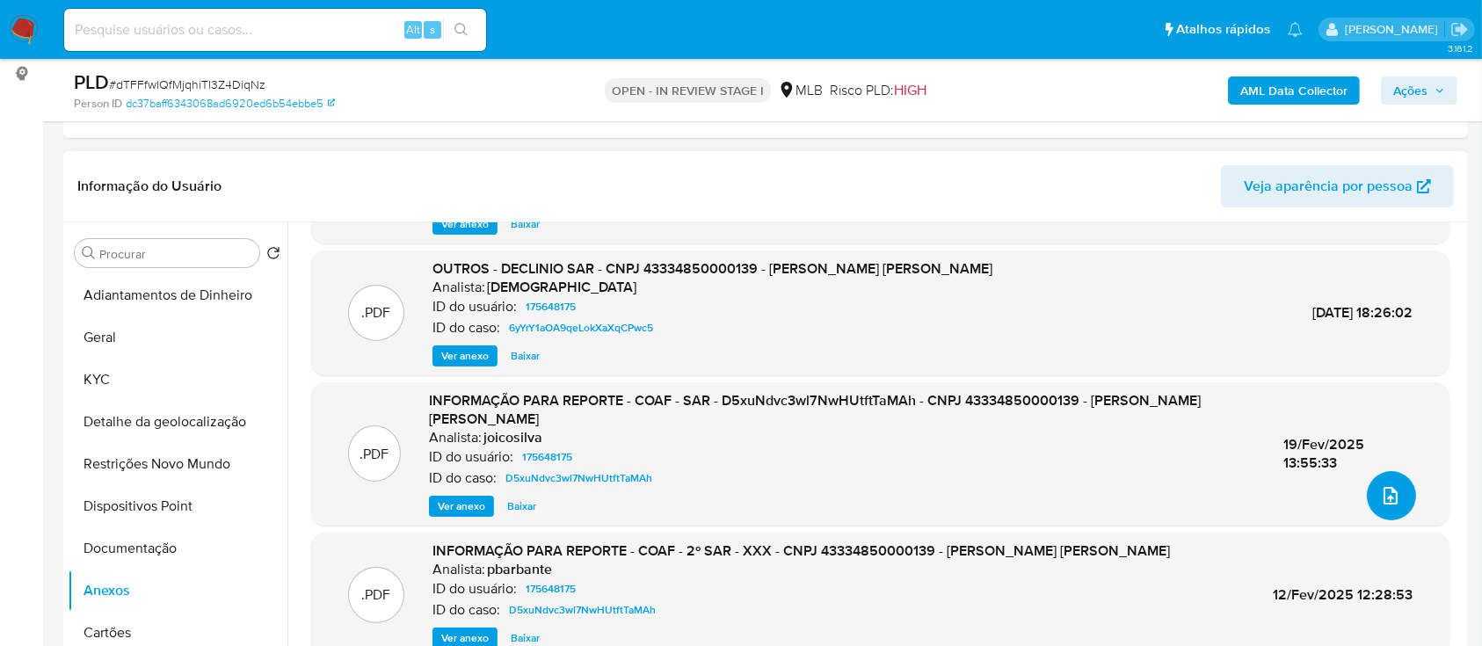
click at [1380, 504] on span "upload-file" at bounding box center [1390, 495] width 21 height 21
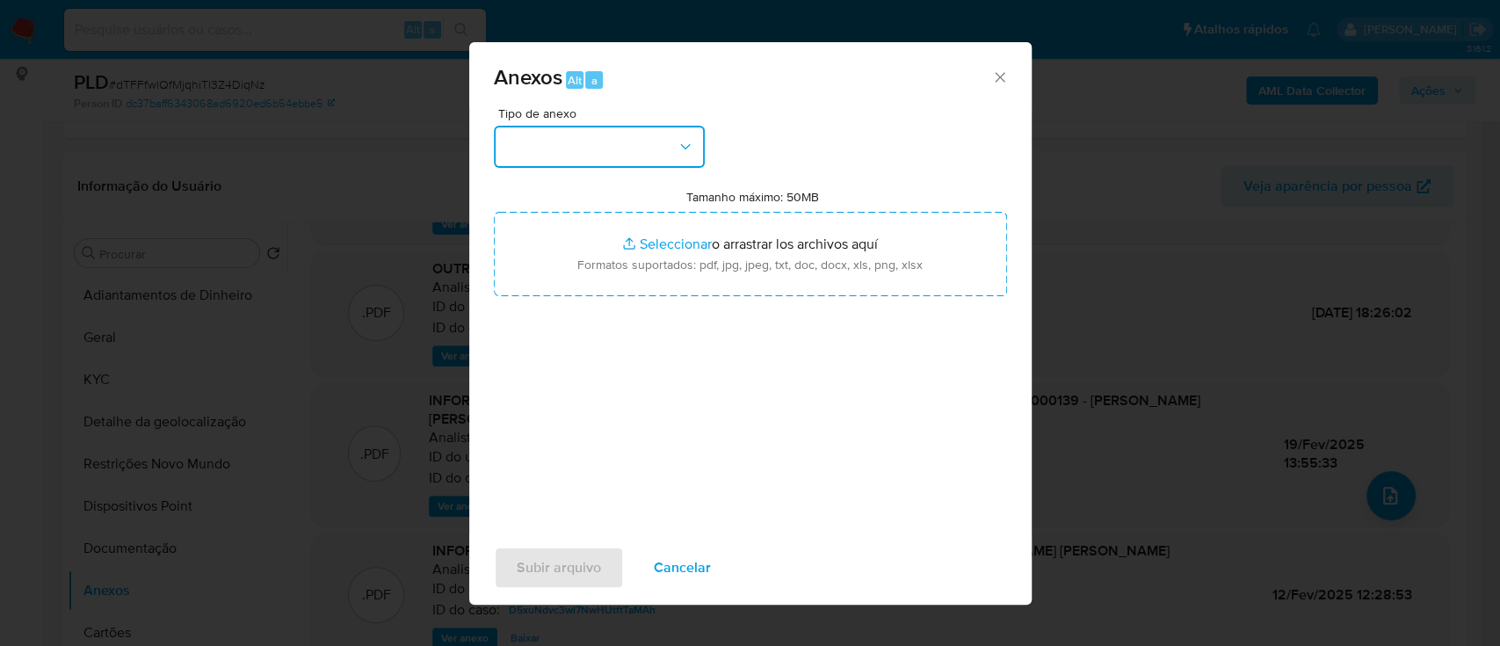
click at [594, 127] on button "button" at bounding box center [599, 147] width 211 height 42
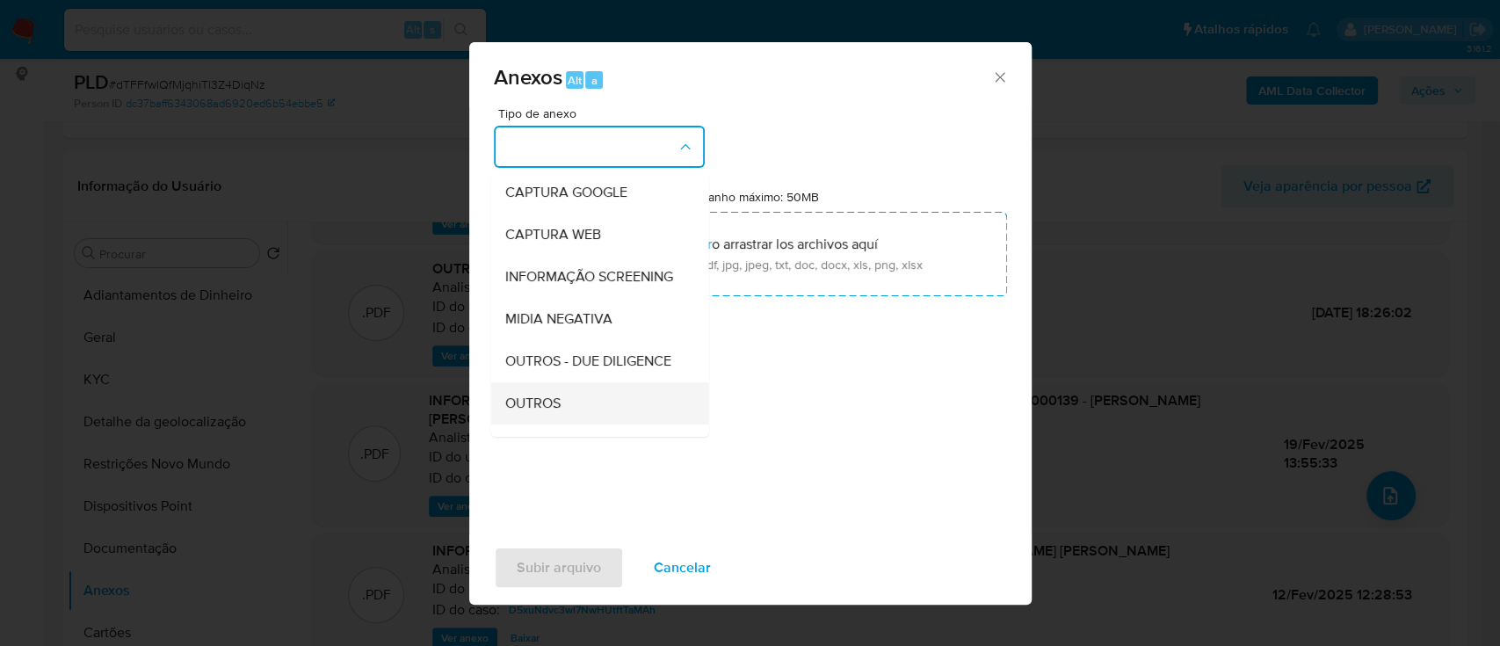
scroll to position [234, 0]
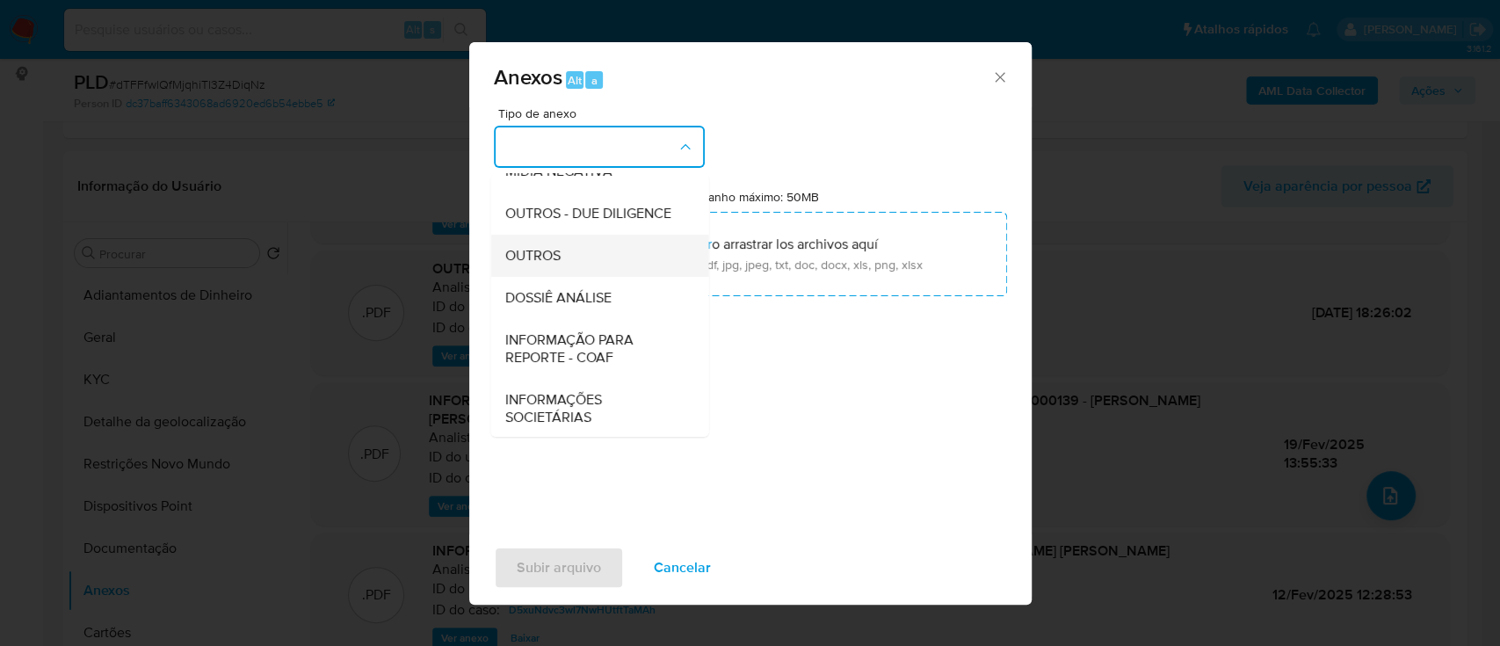
click at [548, 265] on span "OUTROS" at bounding box center [531, 256] width 55 height 18
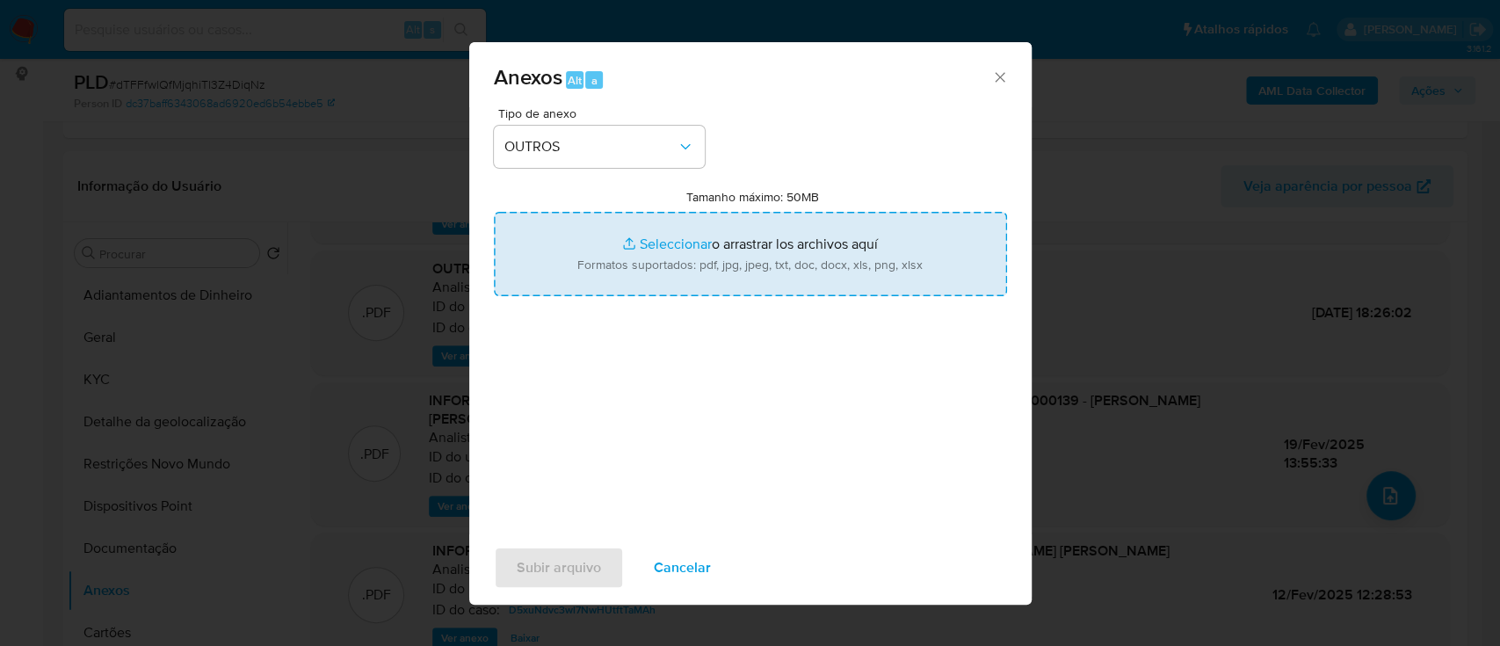
click at [685, 243] on input "Tamanho máximo: 50MB Seleccionar archivos" at bounding box center [750, 254] width 513 height 84
type input "C:\fakepath\2º SAR - xxx - CNPJ 43334850000139 - JAQUES BRUNO DA ROSA.pdf"
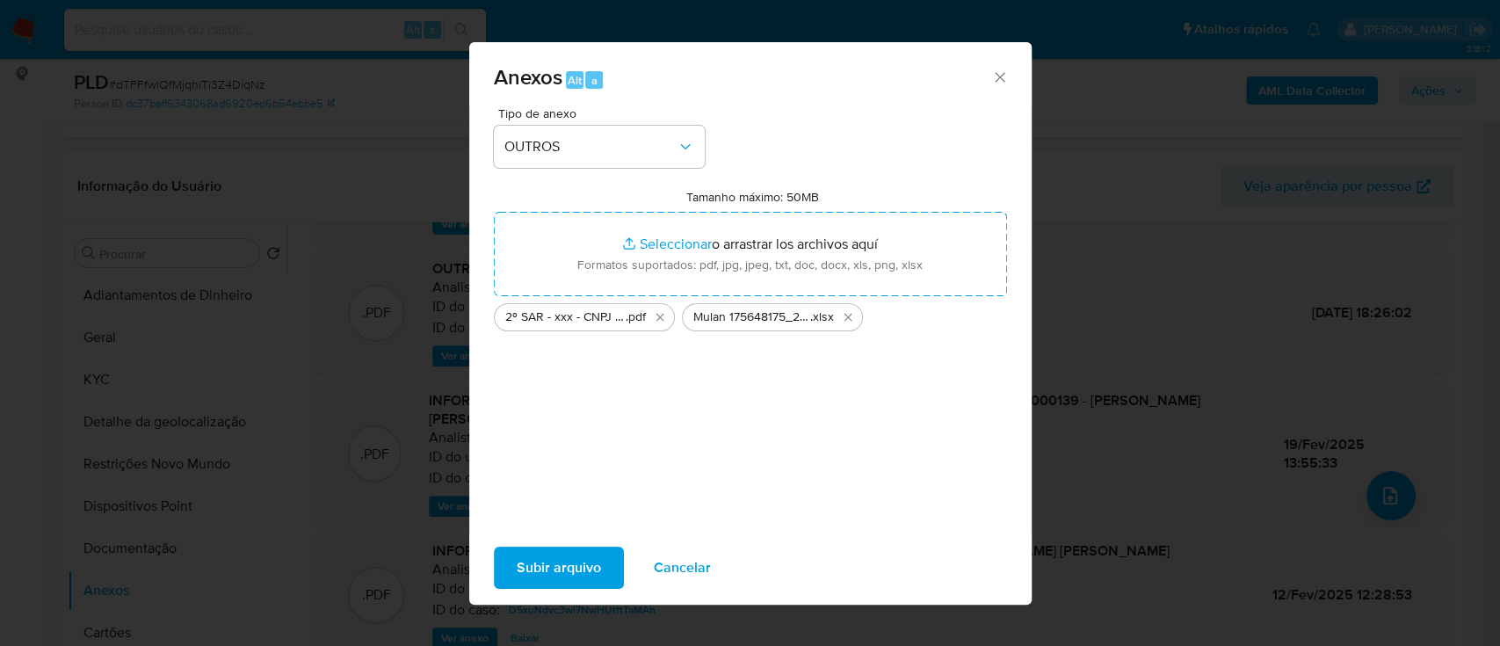
click at [583, 560] on span "Subir arquivo" at bounding box center [559, 567] width 84 height 39
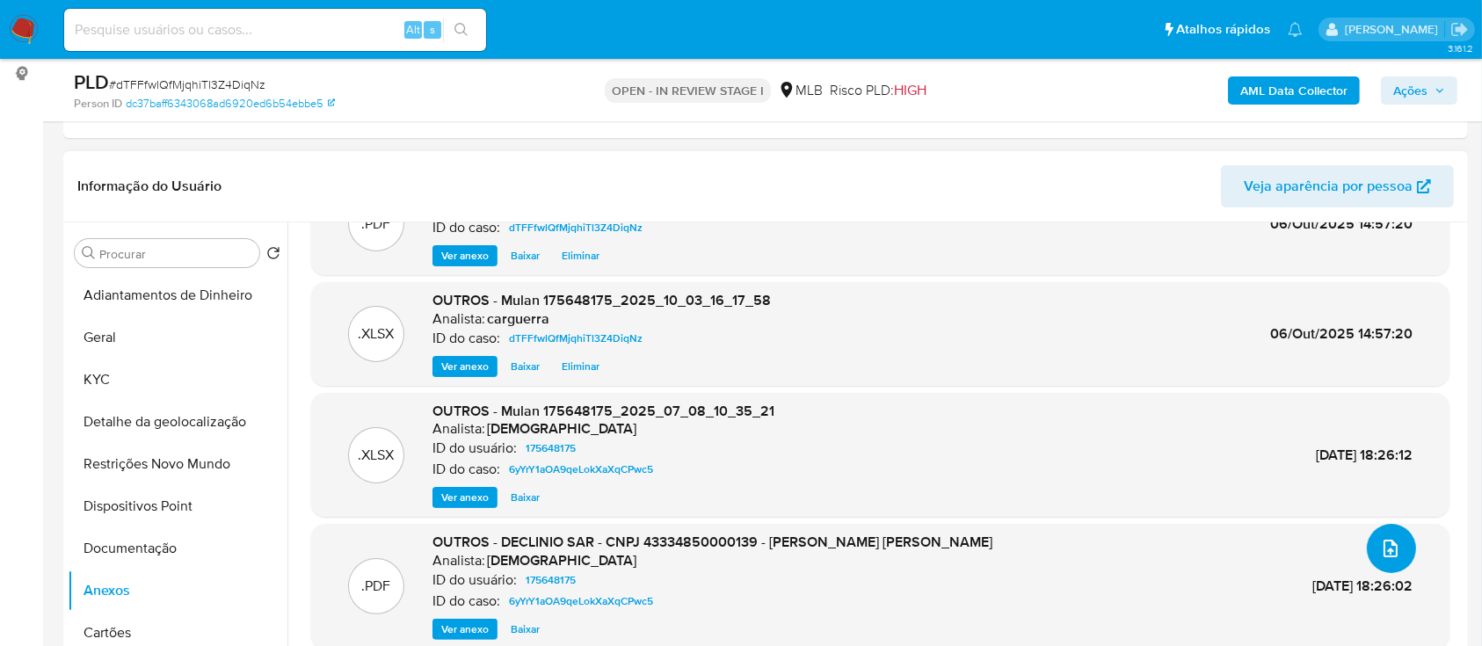
scroll to position [0, 0]
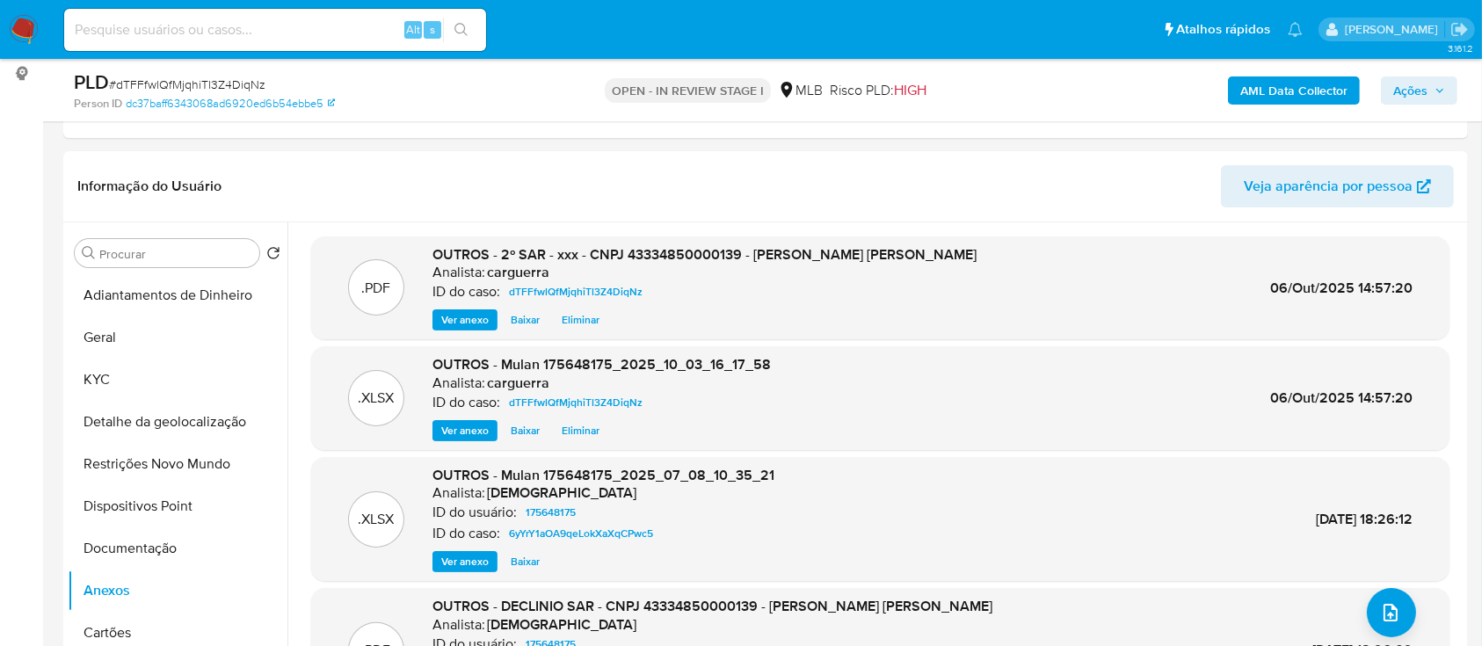
click at [1424, 96] on span "Ações" at bounding box center [1410, 90] width 34 height 28
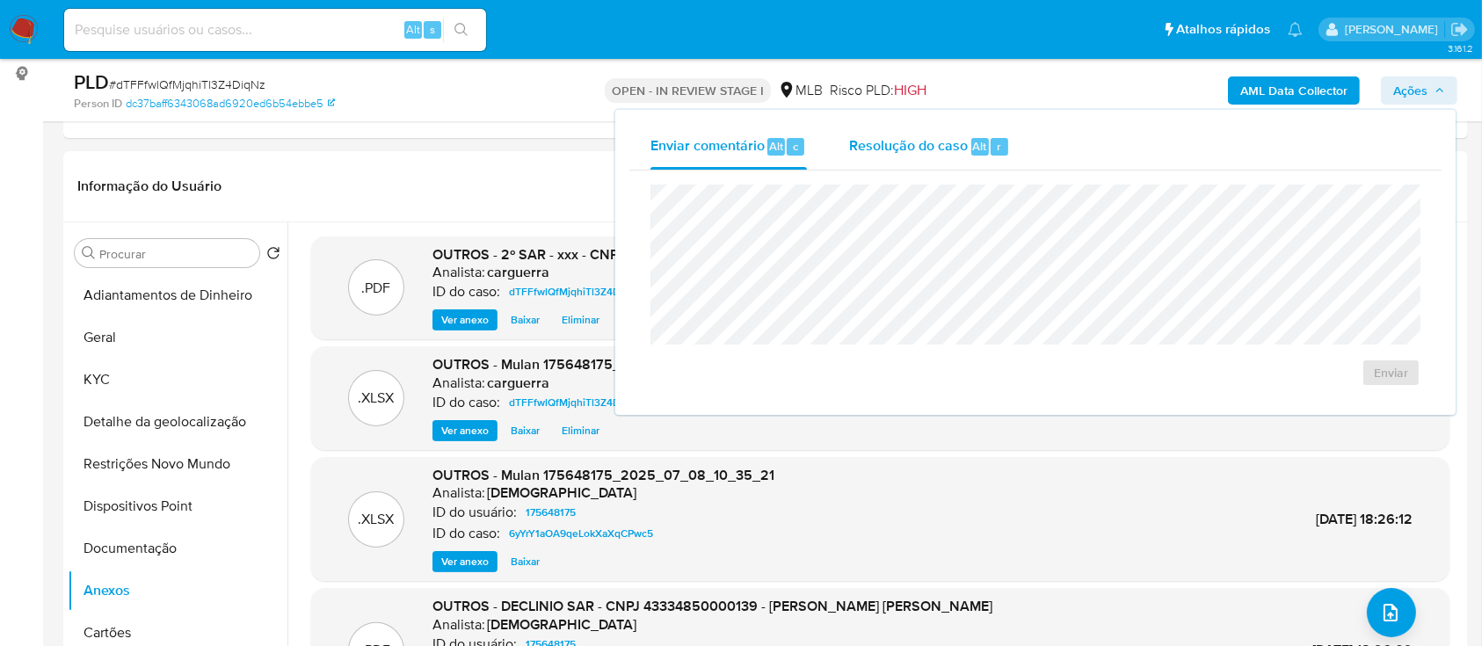
click at [878, 159] on div "Resolução do caso Alt r" at bounding box center [929, 147] width 161 height 46
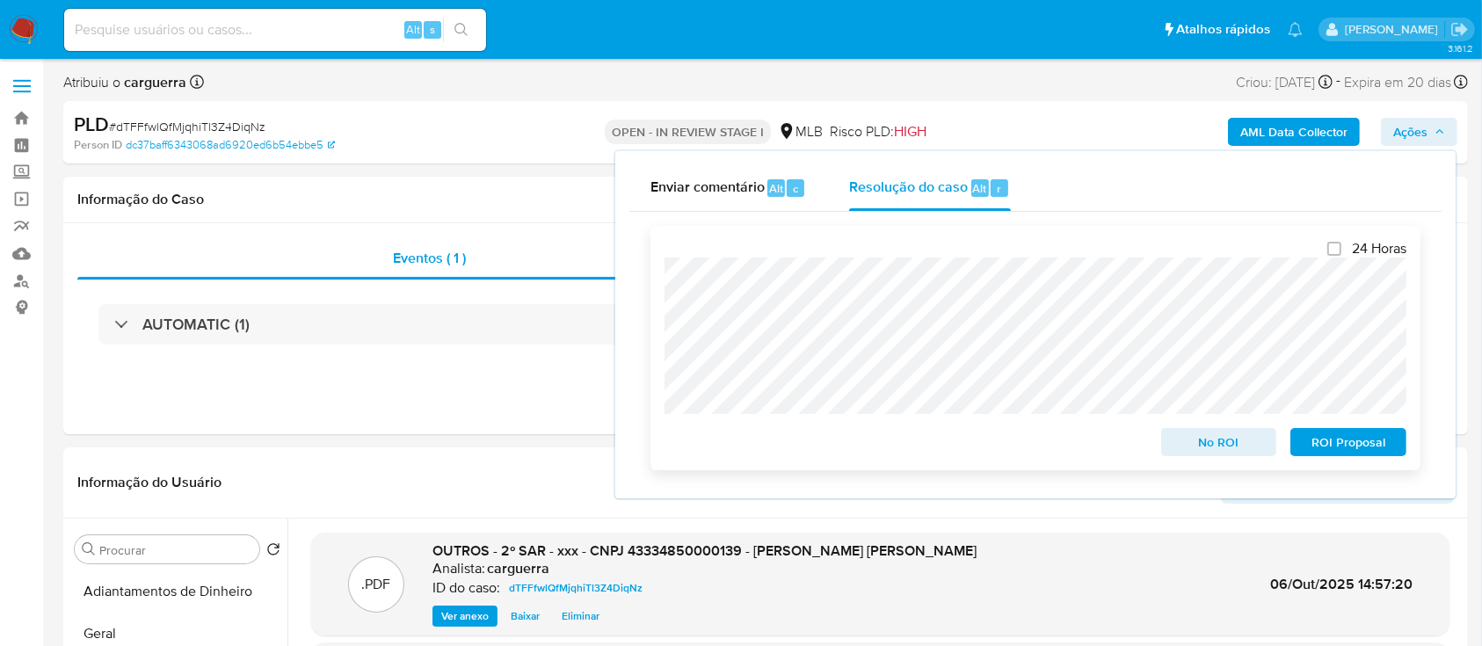
click at [1364, 438] on span "ROI Proposal" at bounding box center [1347, 442] width 91 height 25
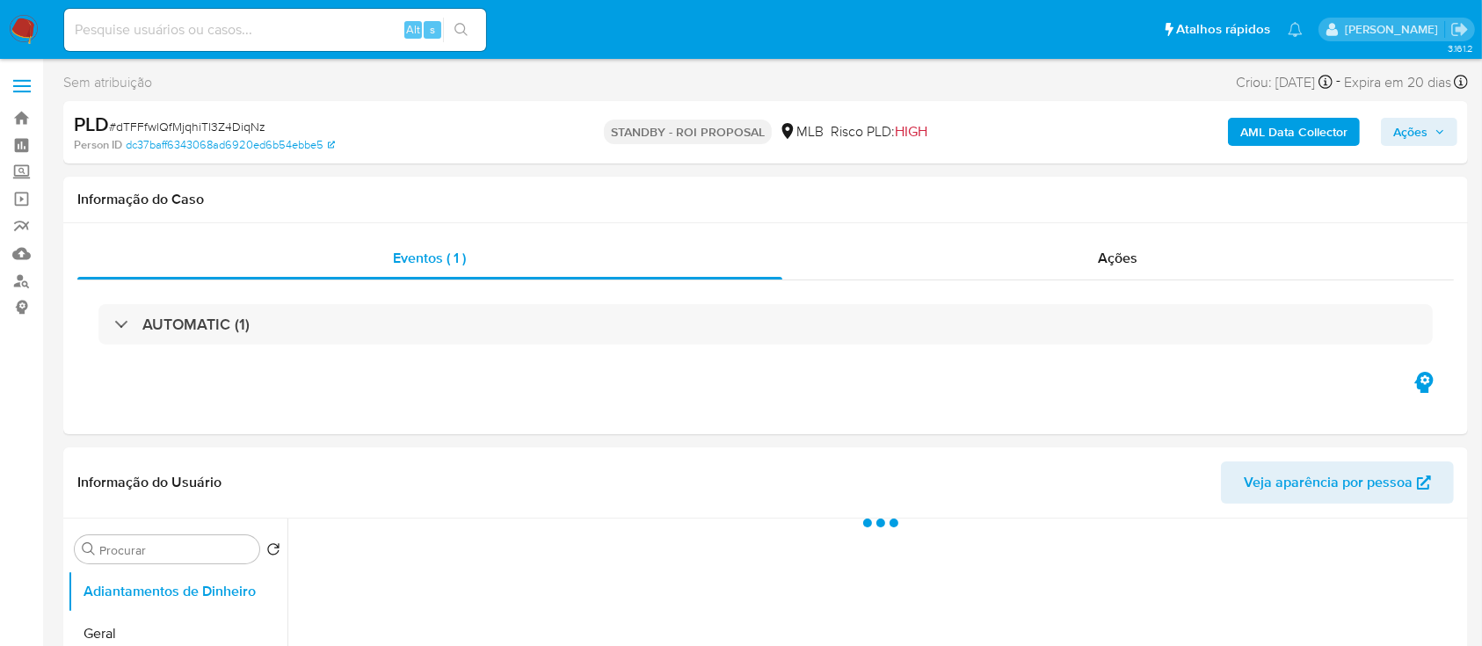
select select "10"
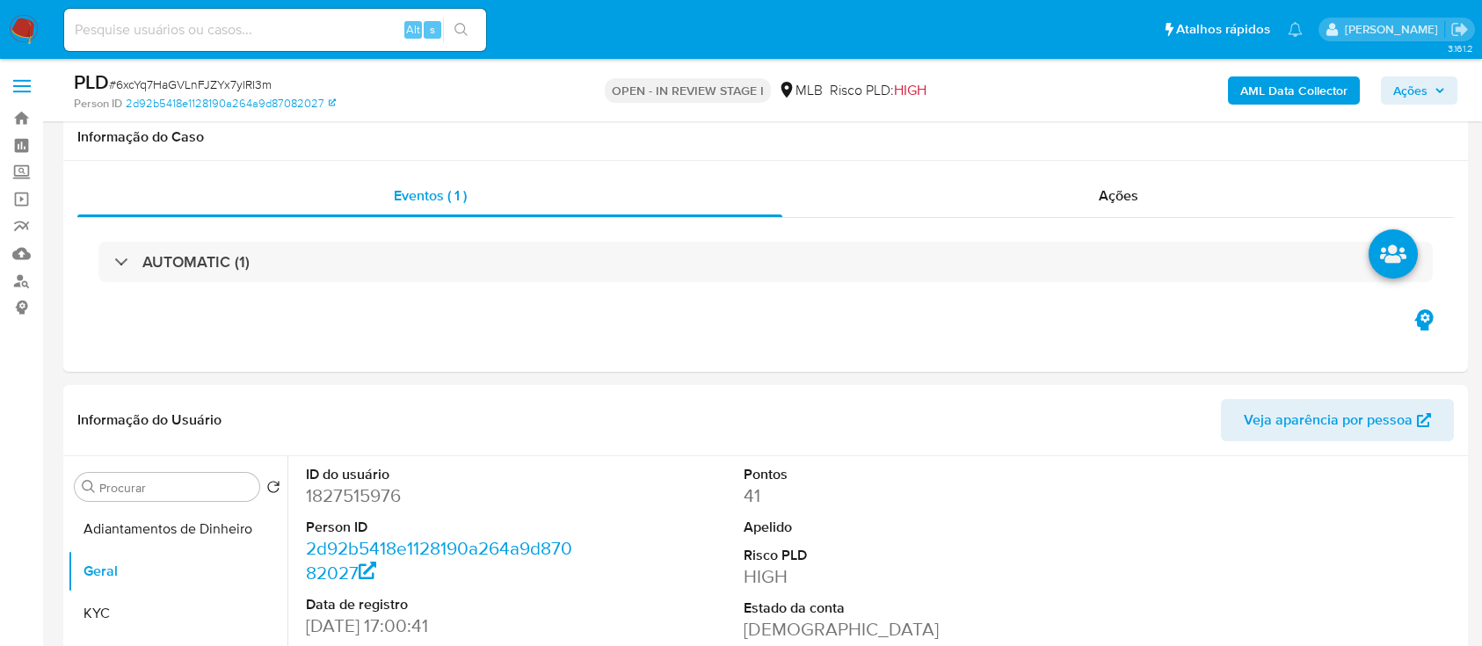
select select "10"
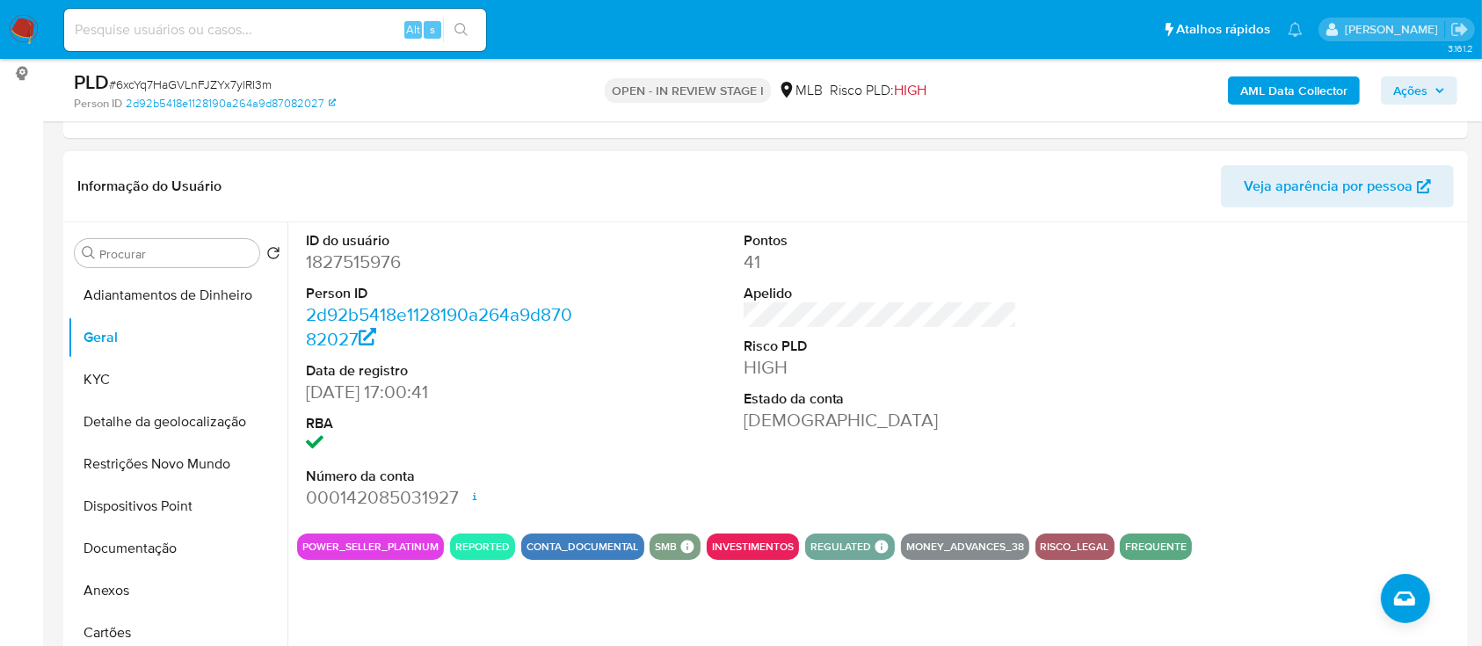
click at [949, 391] on dt "Estado da conta" at bounding box center [881, 398] width 274 height 19
drag, startPoint x: 127, startPoint y: 380, endPoint x: 134, endPoint y: 375, distance: 9.0
click at [127, 378] on button "KYC" at bounding box center [171, 380] width 206 height 42
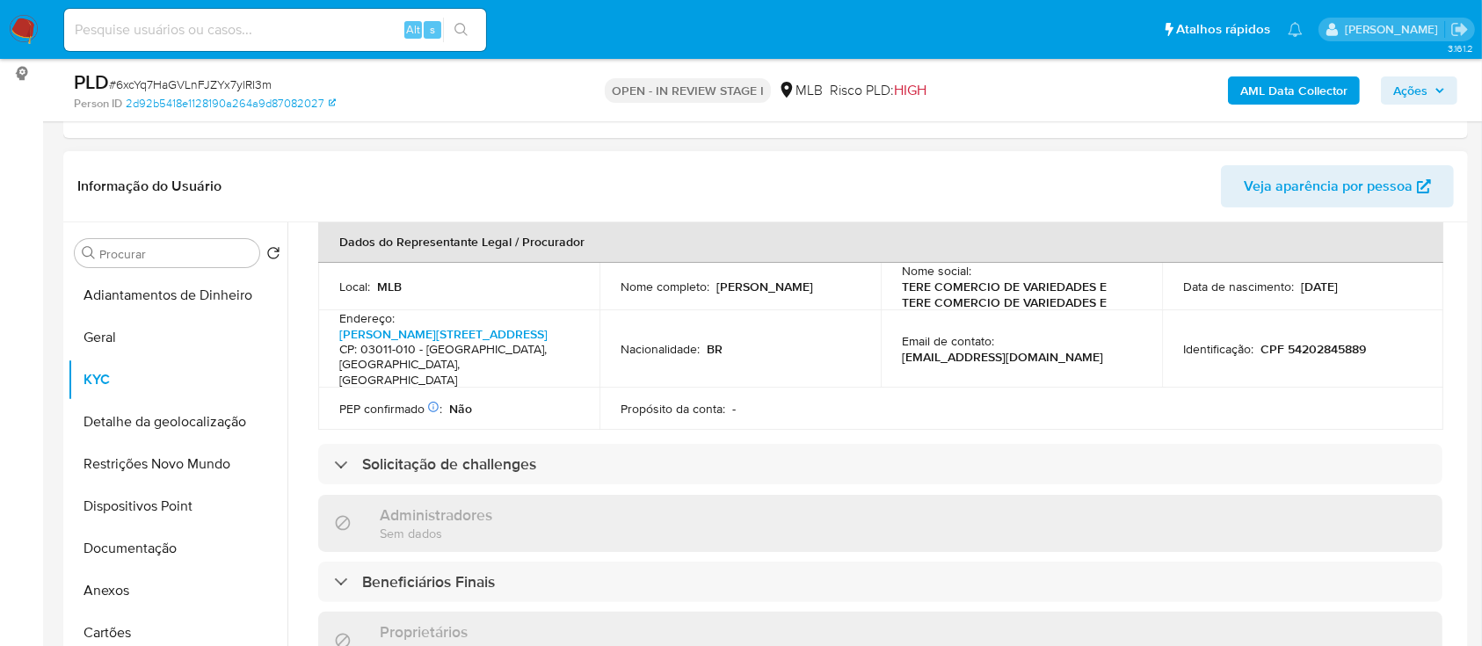
scroll to position [585, 0]
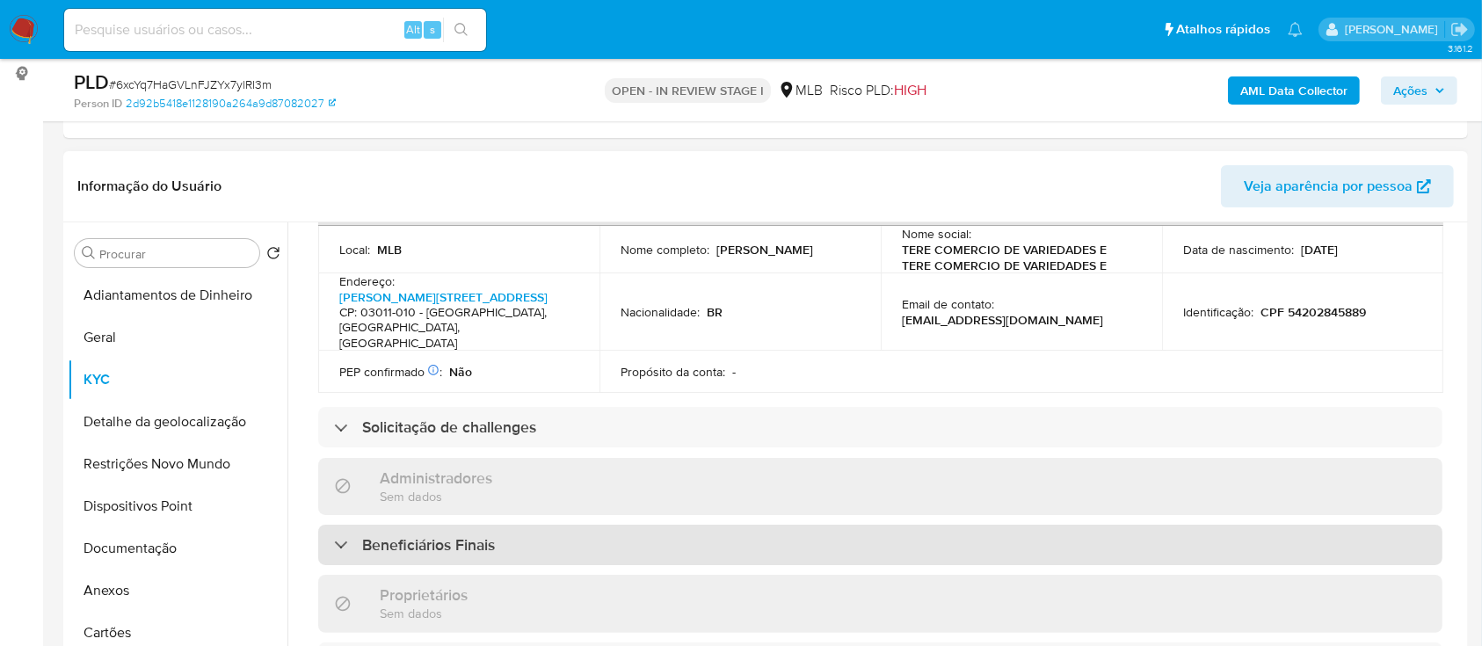
click at [403, 535] on h3 "Beneficiários Finais" at bounding box center [428, 544] width 133 height 19
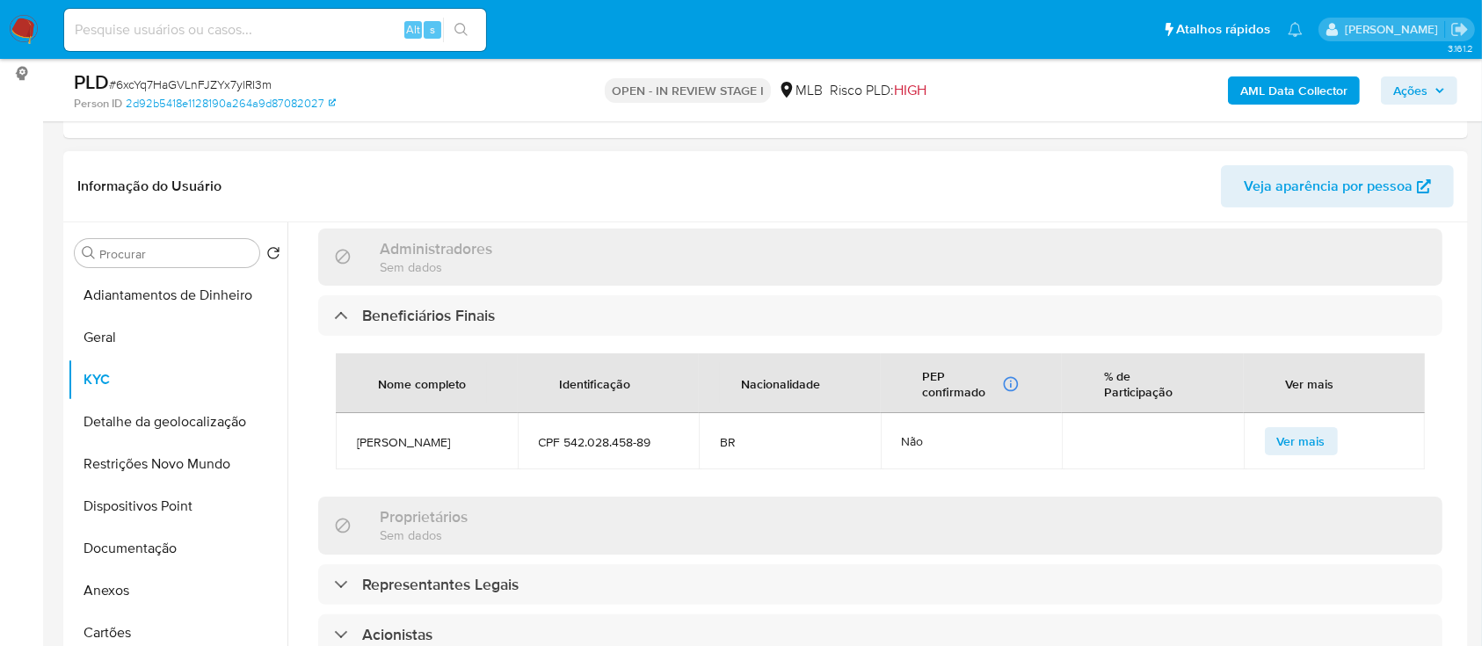
scroll to position [820, 0]
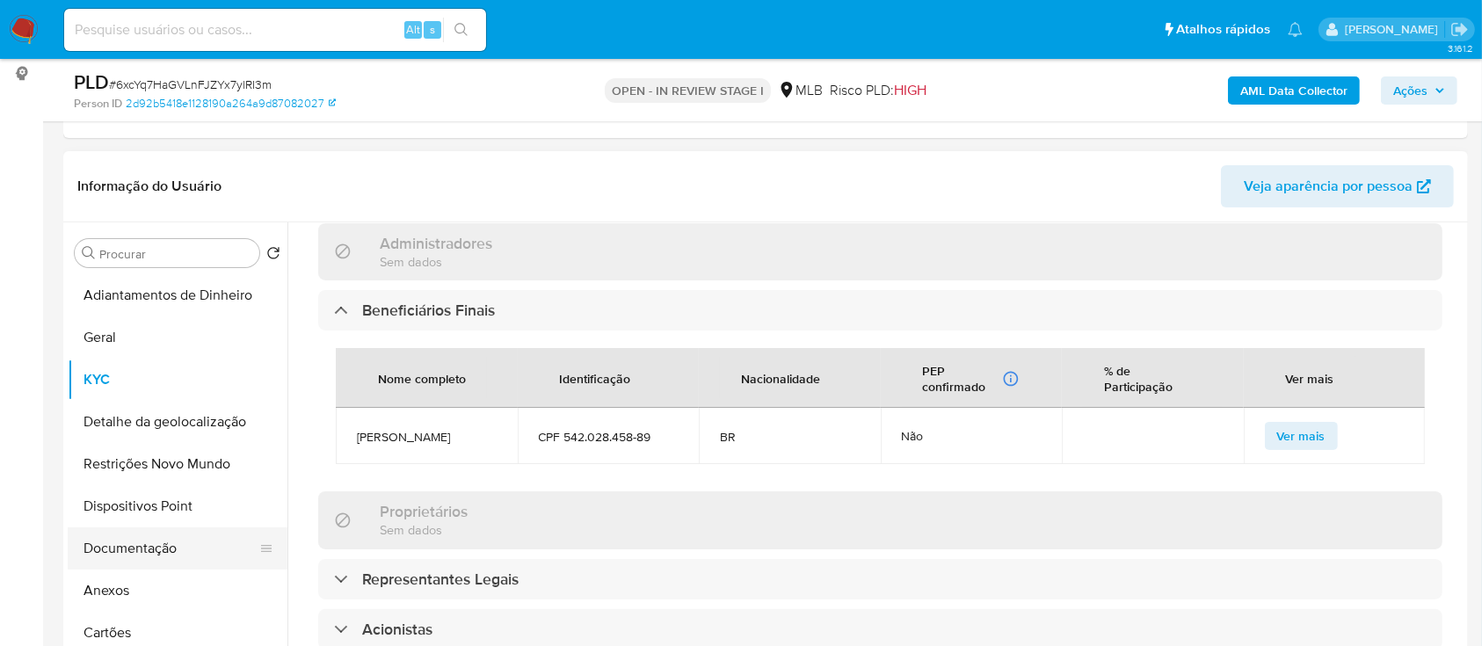
drag, startPoint x: 136, startPoint y: 555, endPoint x: 198, endPoint y: 540, distance: 63.3
click at [136, 555] on button "Documentação" at bounding box center [171, 548] width 206 height 42
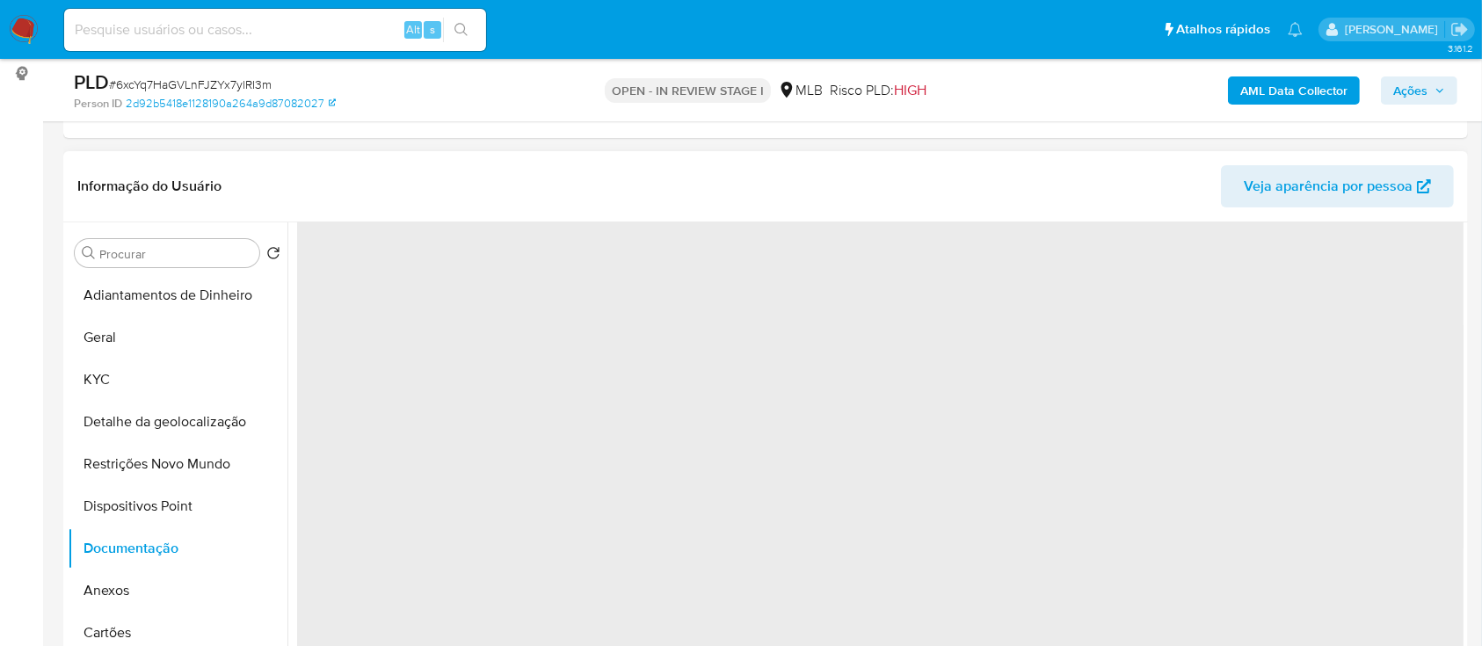
scroll to position [0, 0]
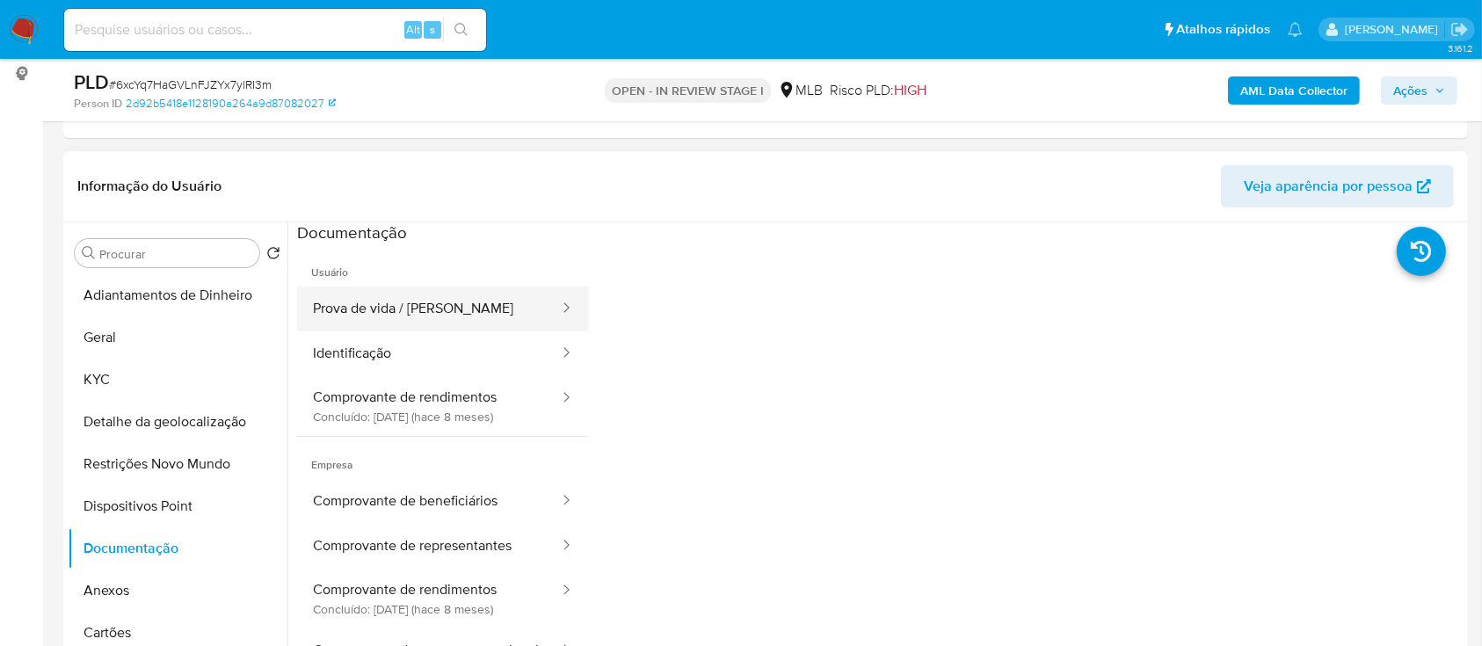
click at [419, 315] on button "Prova de vida / [PERSON_NAME]" at bounding box center [429, 309] width 264 height 45
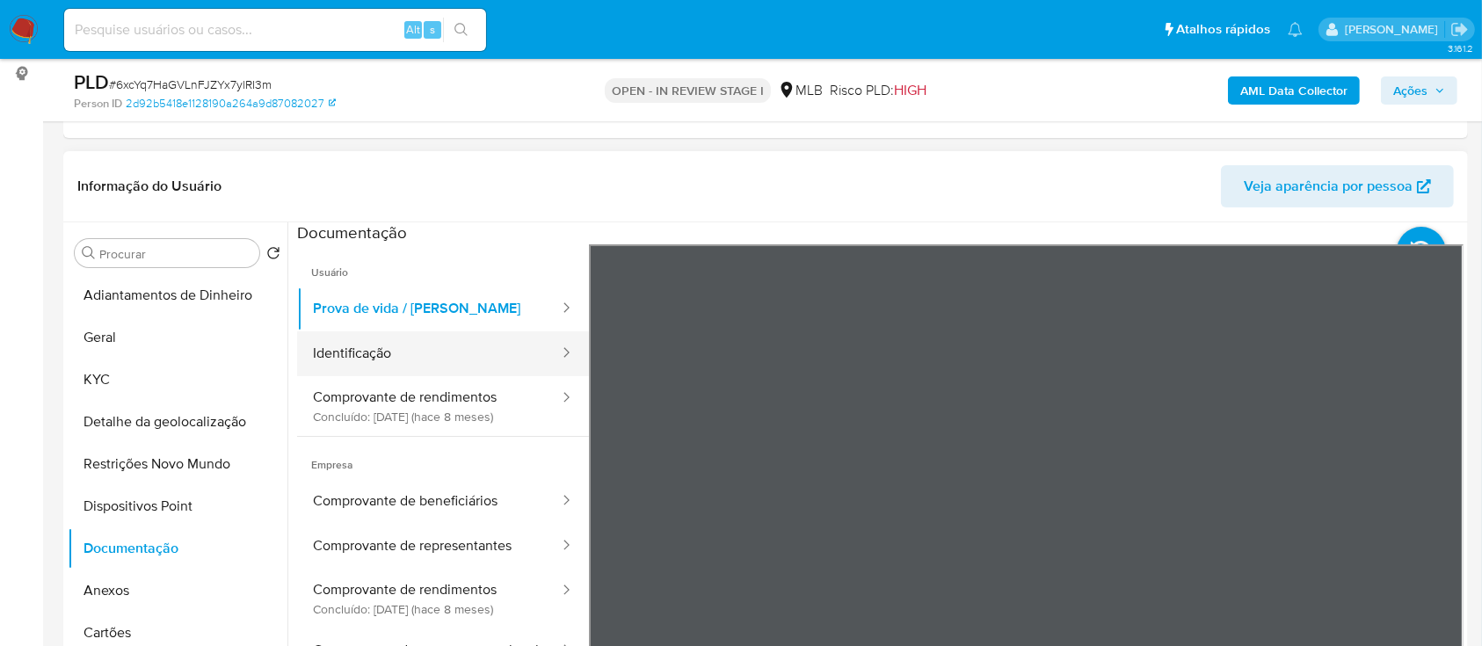
click at [366, 351] on button "Identificação" at bounding box center [429, 353] width 264 height 45
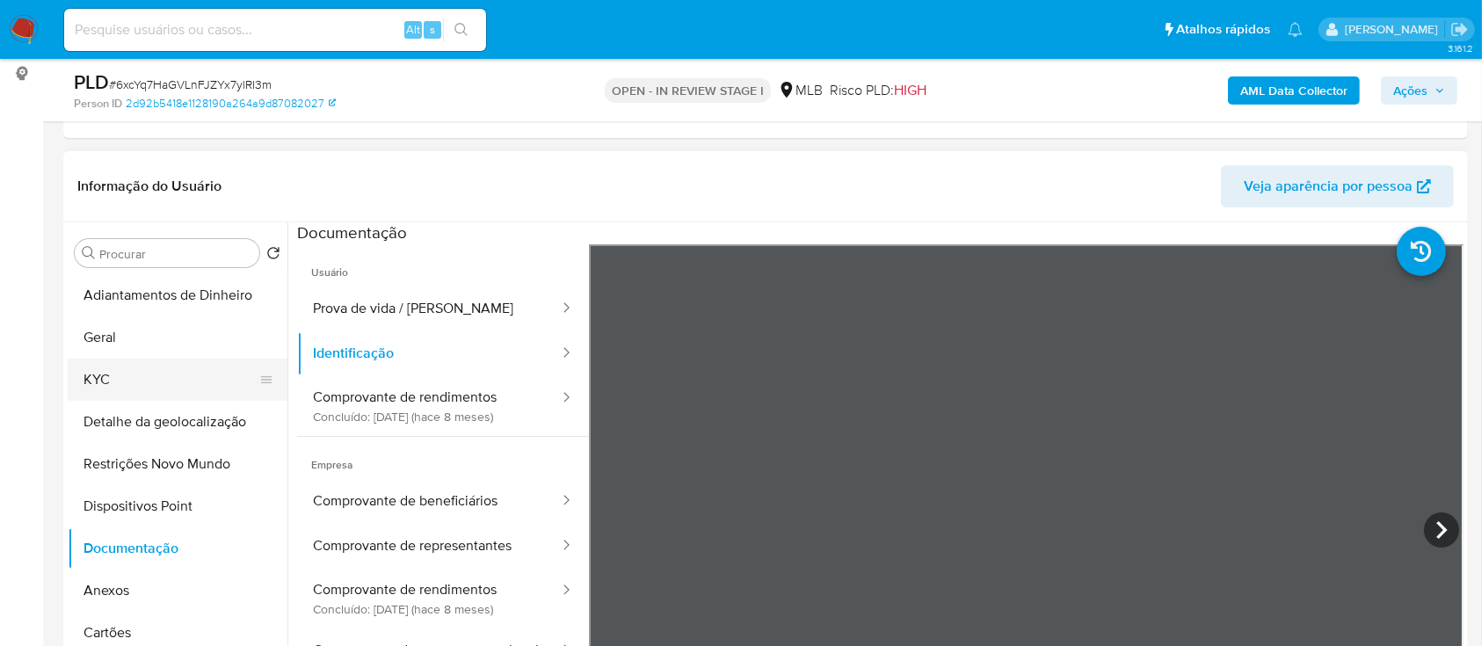
drag, startPoint x: 118, startPoint y: 365, endPoint x: 171, endPoint y: 385, distance: 57.3
click at [118, 366] on button "KYC" at bounding box center [171, 380] width 206 height 42
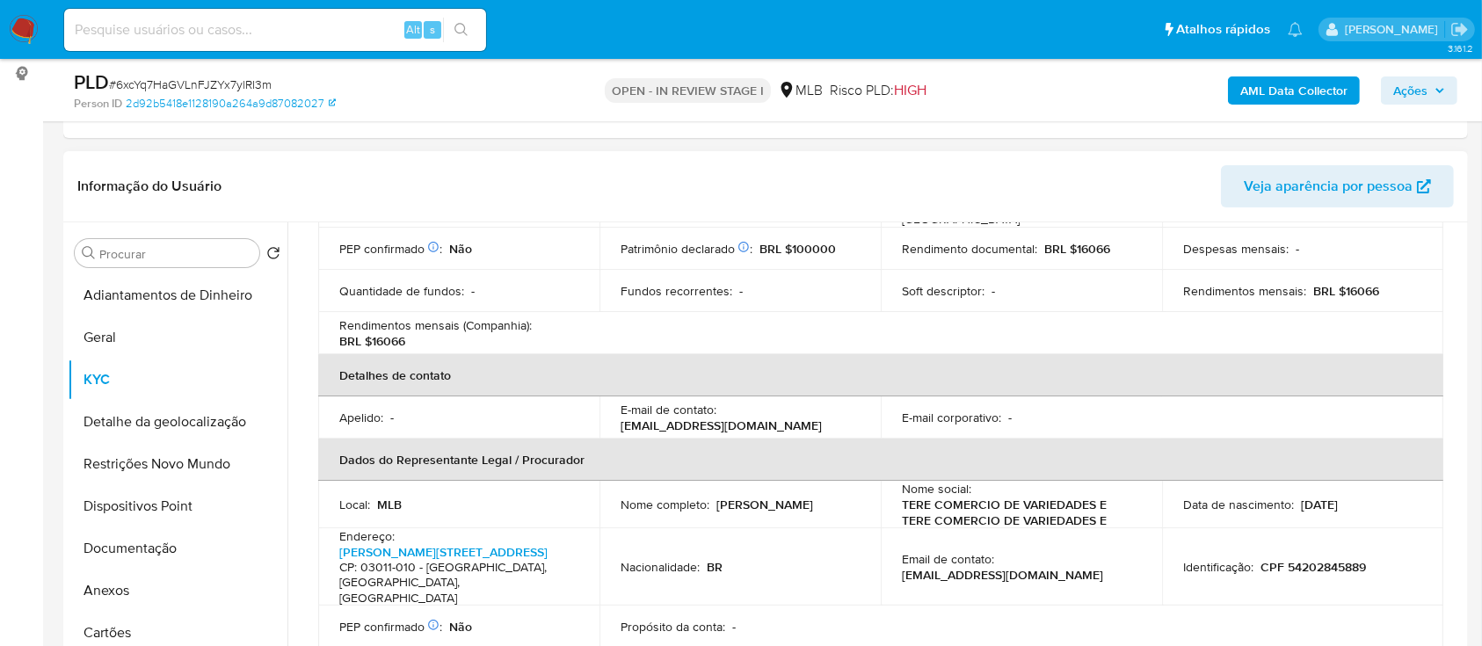
scroll to position [352, 0]
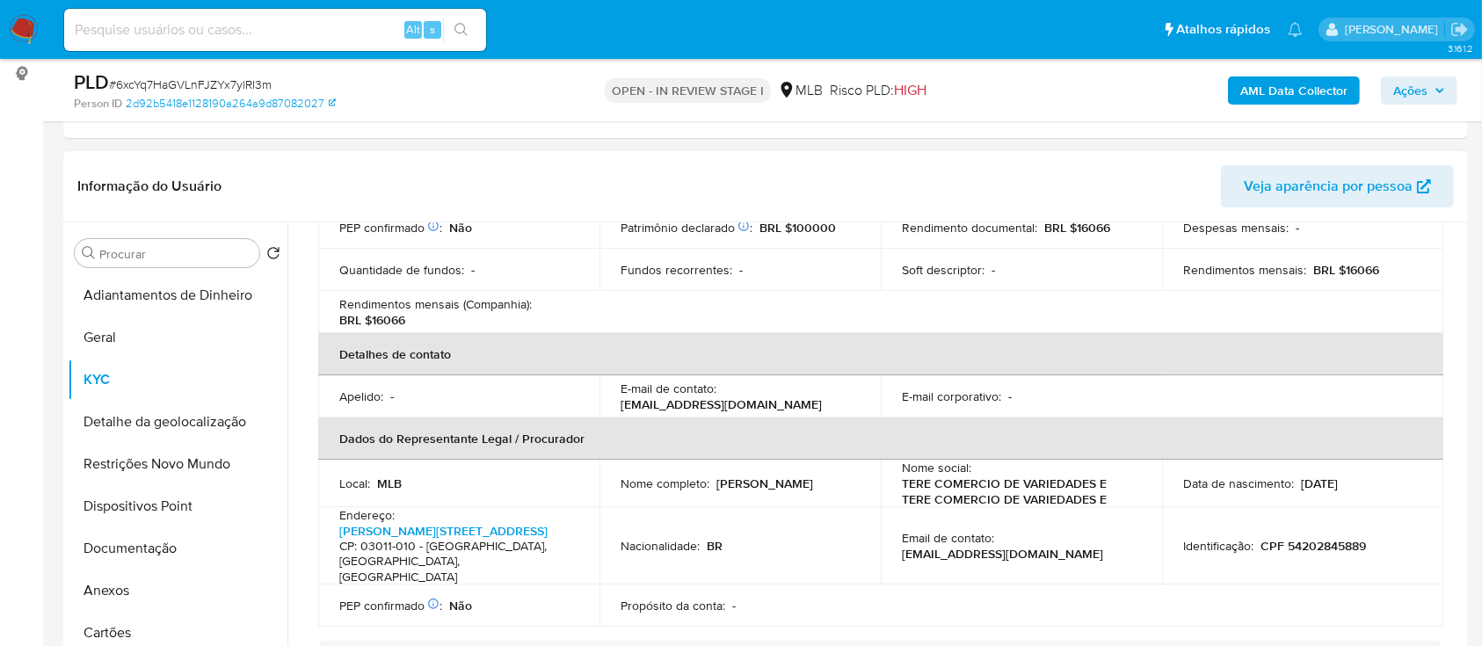
drag, startPoint x: 1360, startPoint y: 463, endPoint x: 1302, endPoint y: 475, distance: 60.2
click at [1301, 475] on p "[DATE]" at bounding box center [1319, 483] width 37 height 16
copy p "[DATE]"
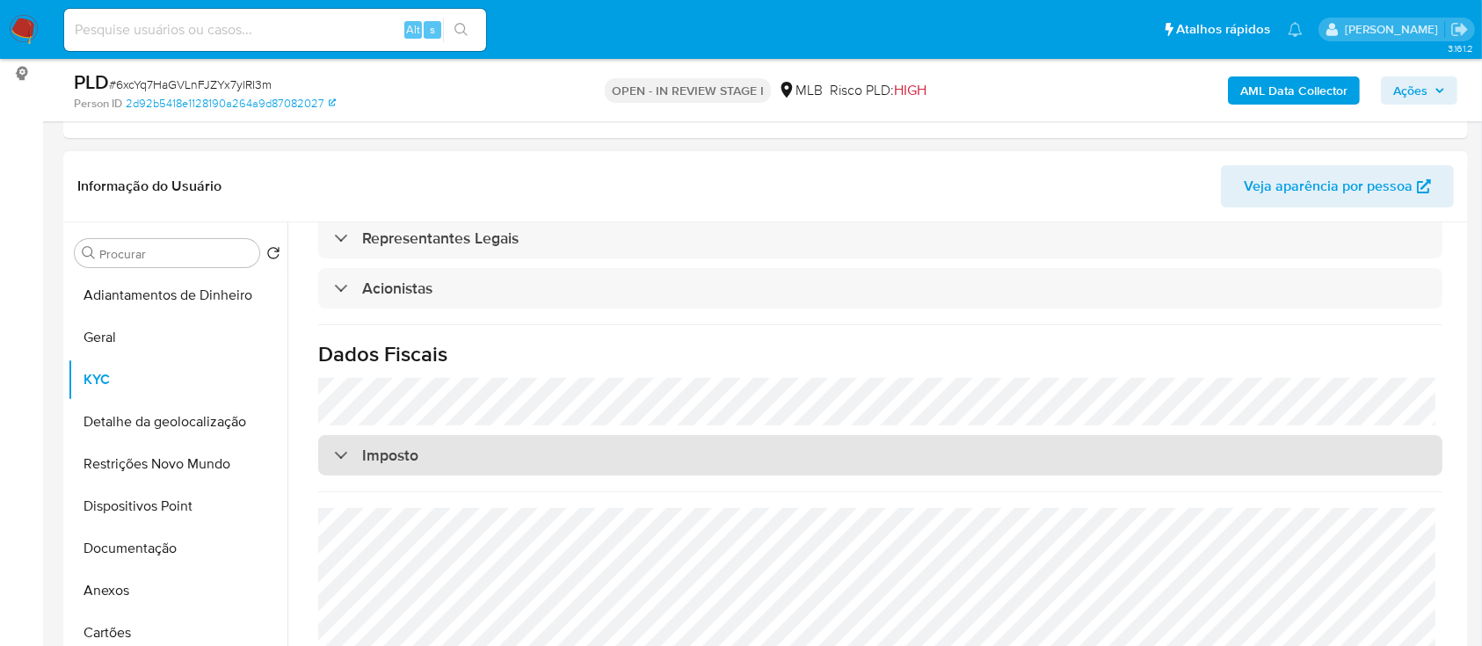
scroll to position [1046, 0]
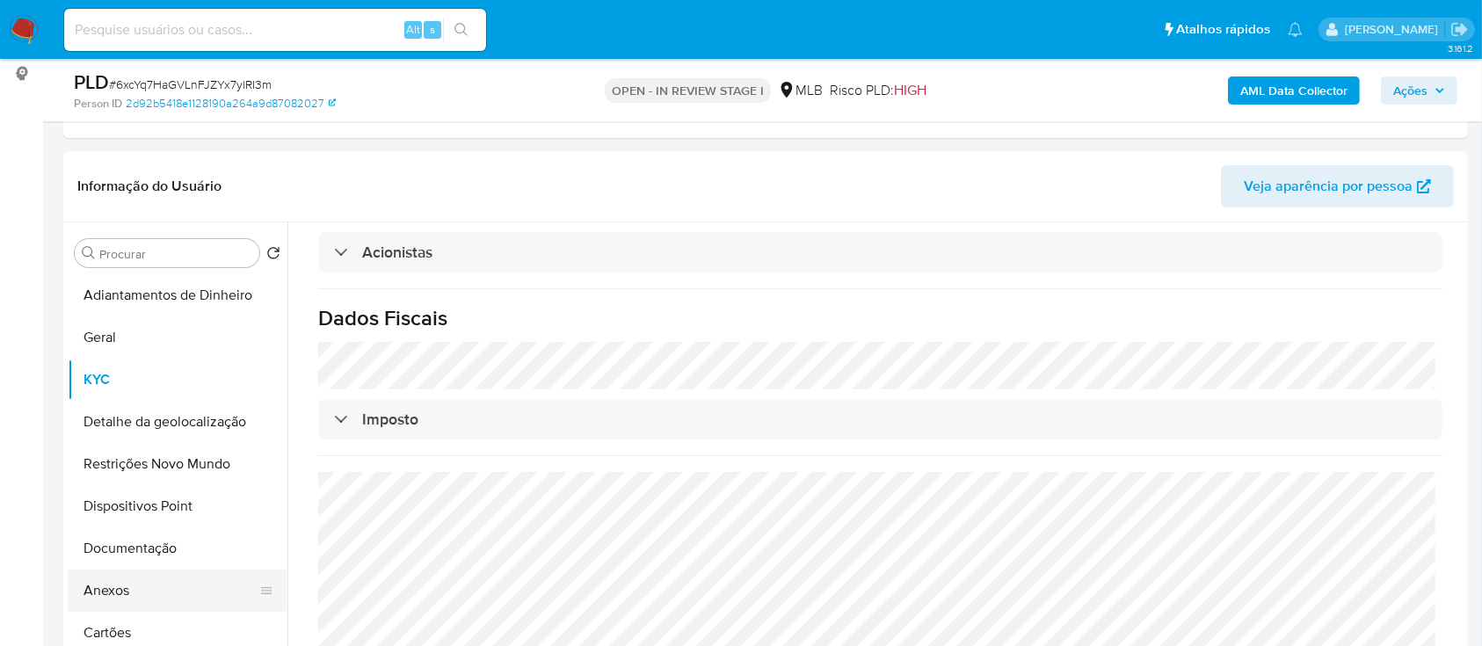
drag, startPoint x: 98, startPoint y: 591, endPoint x: 109, endPoint y: 589, distance: 10.9
click at [99, 592] on button "Anexos" at bounding box center [171, 590] width 206 height 42
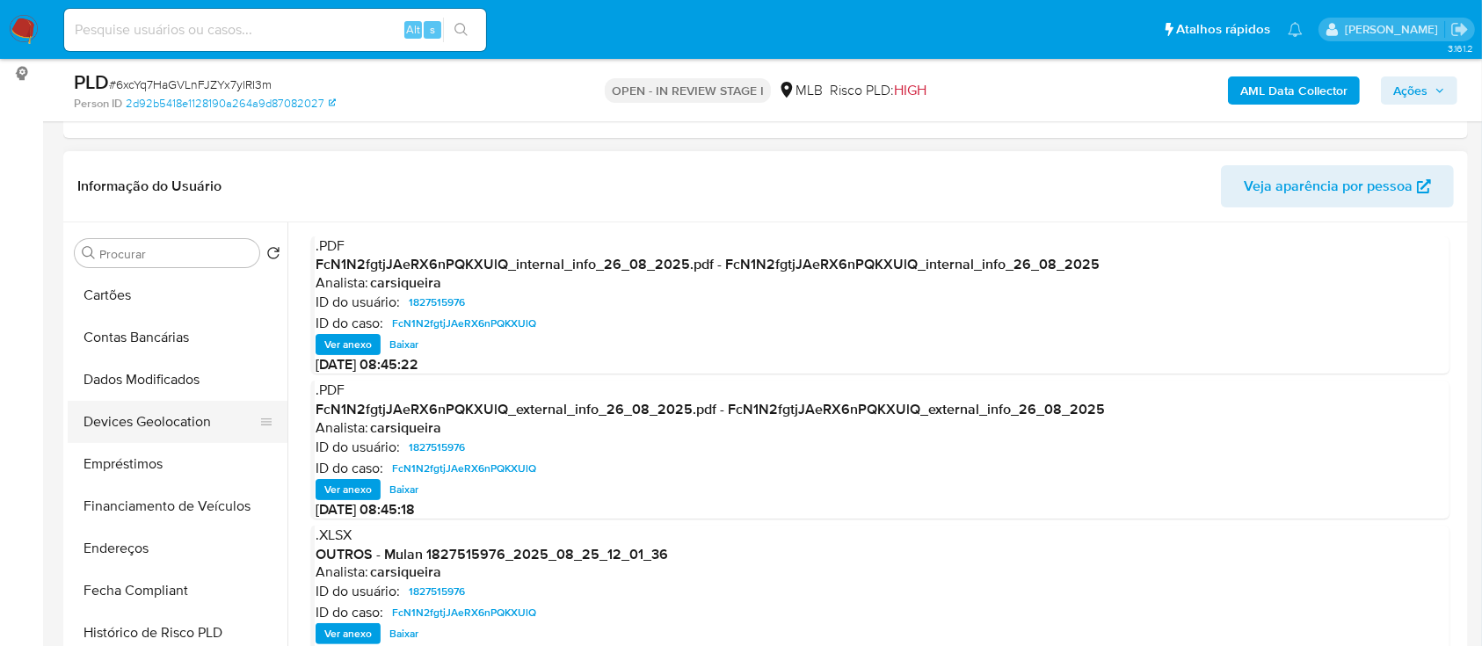
scroll to position [468, 0]
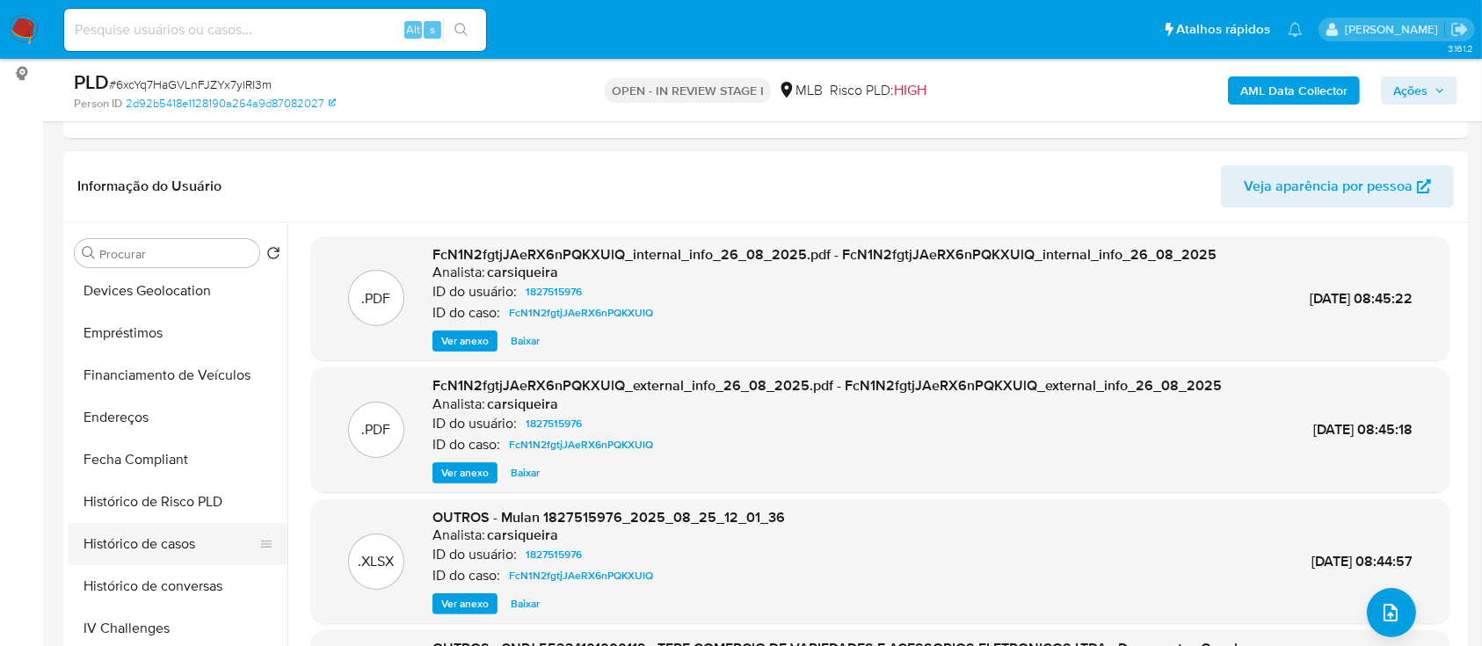
drag, startPoint x: 180, startPoint y: 539, endPoint x: 207, endPoint y: 536, distance: 27.4
click at [187, 538] on button "Histórico de casos" at bounding box center [171, 544] width 206 height 42
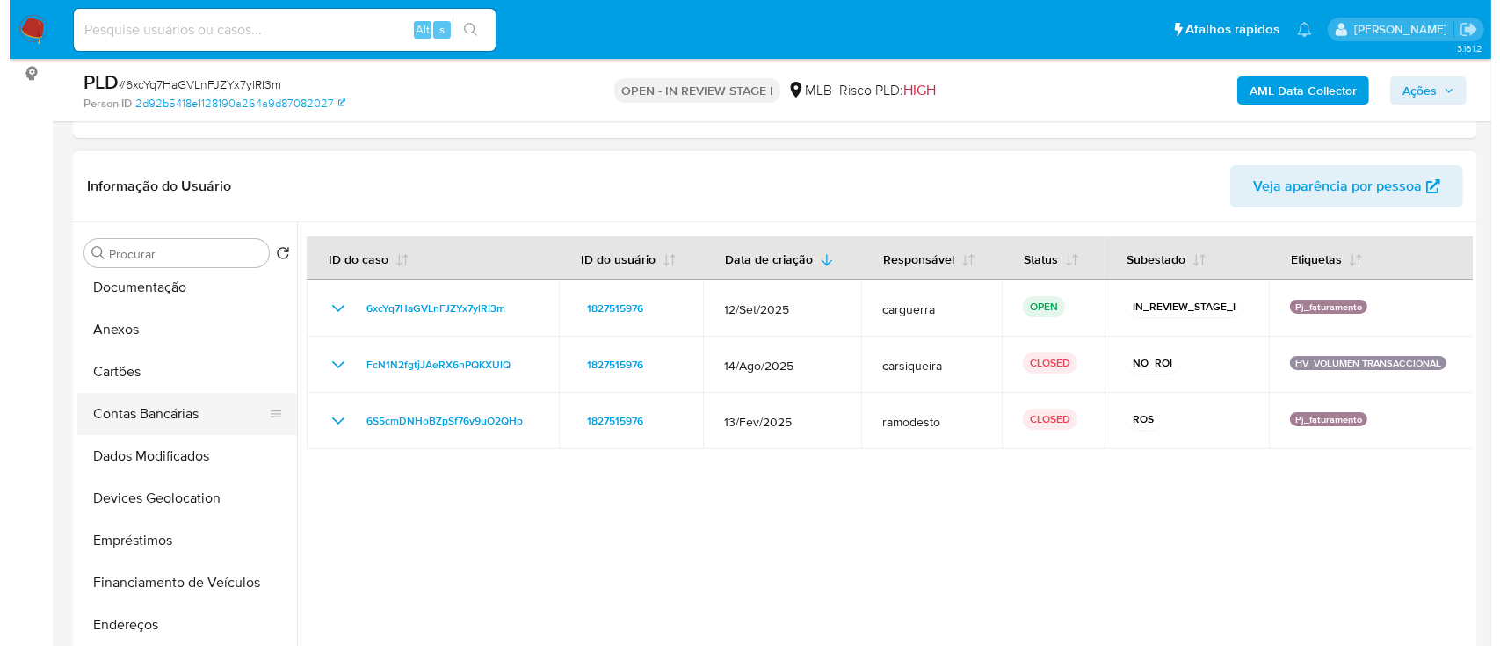
scroll to position [208, 0]
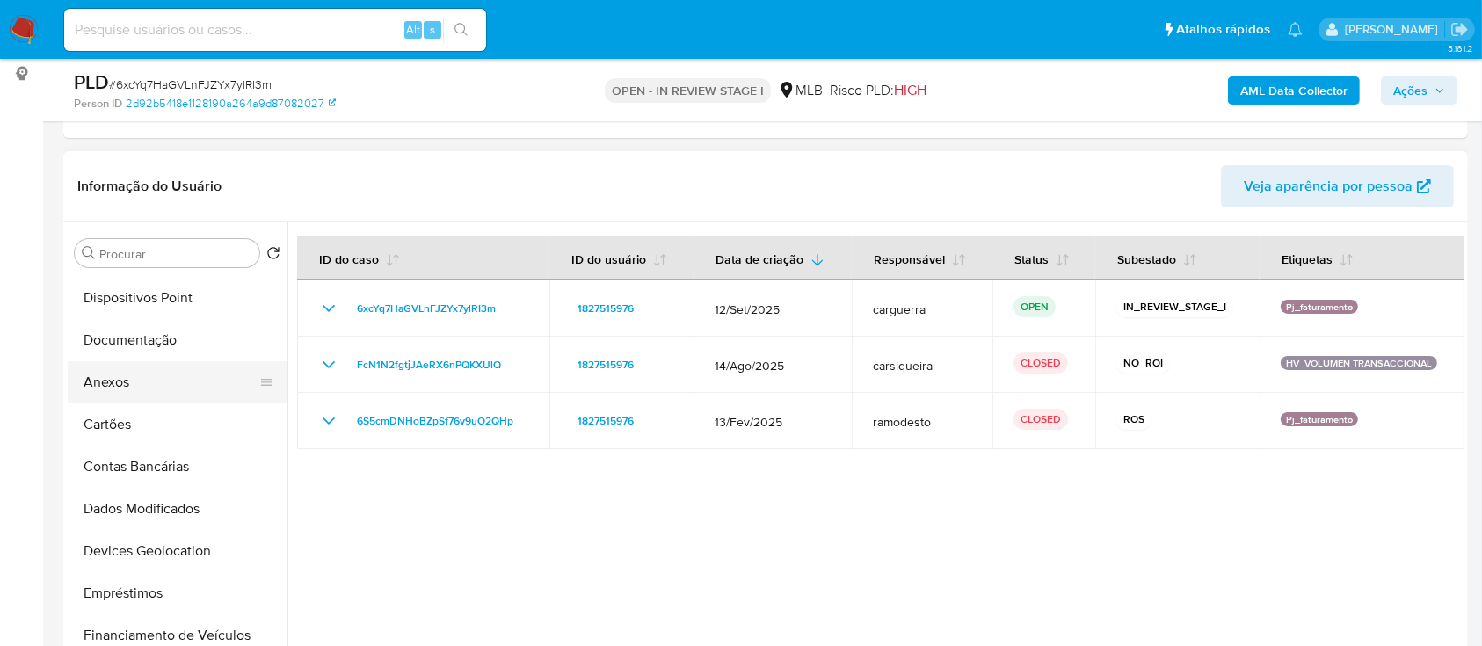
click at [120, 386] on button "Anexos" at bounding box center [171, 382] width 206 height 42
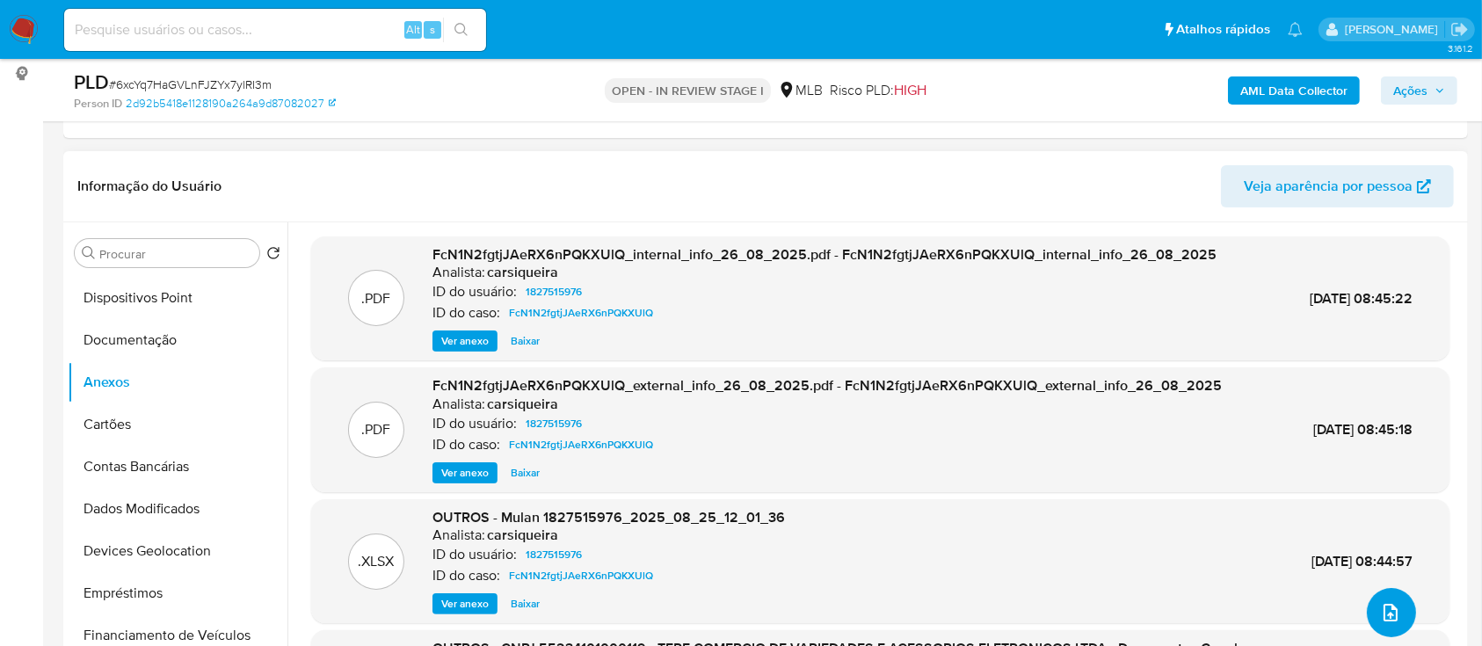
click at [1385, 608] on icon "upload-file" at bounding box center [1390, 612] width 21 height 21
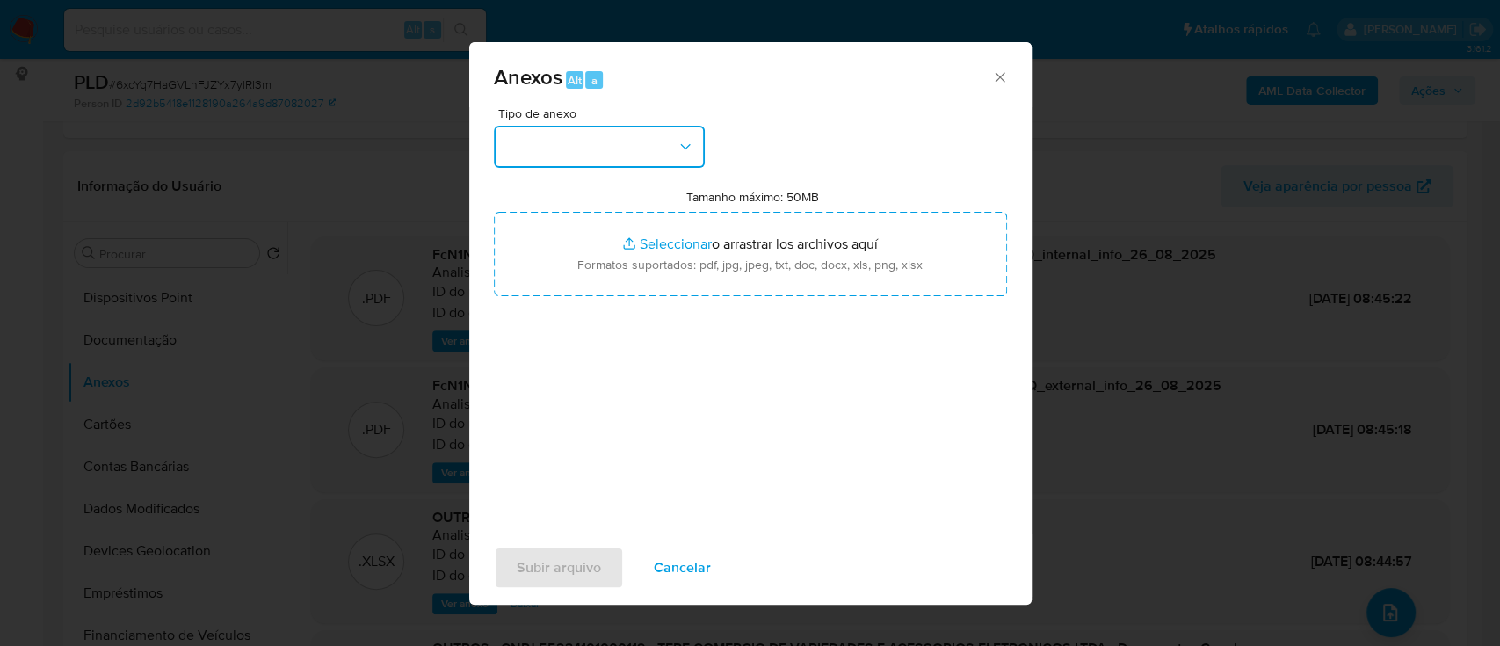
click at [568, 131] on button "button" at bounding box center [599, 147] width 211 height 42
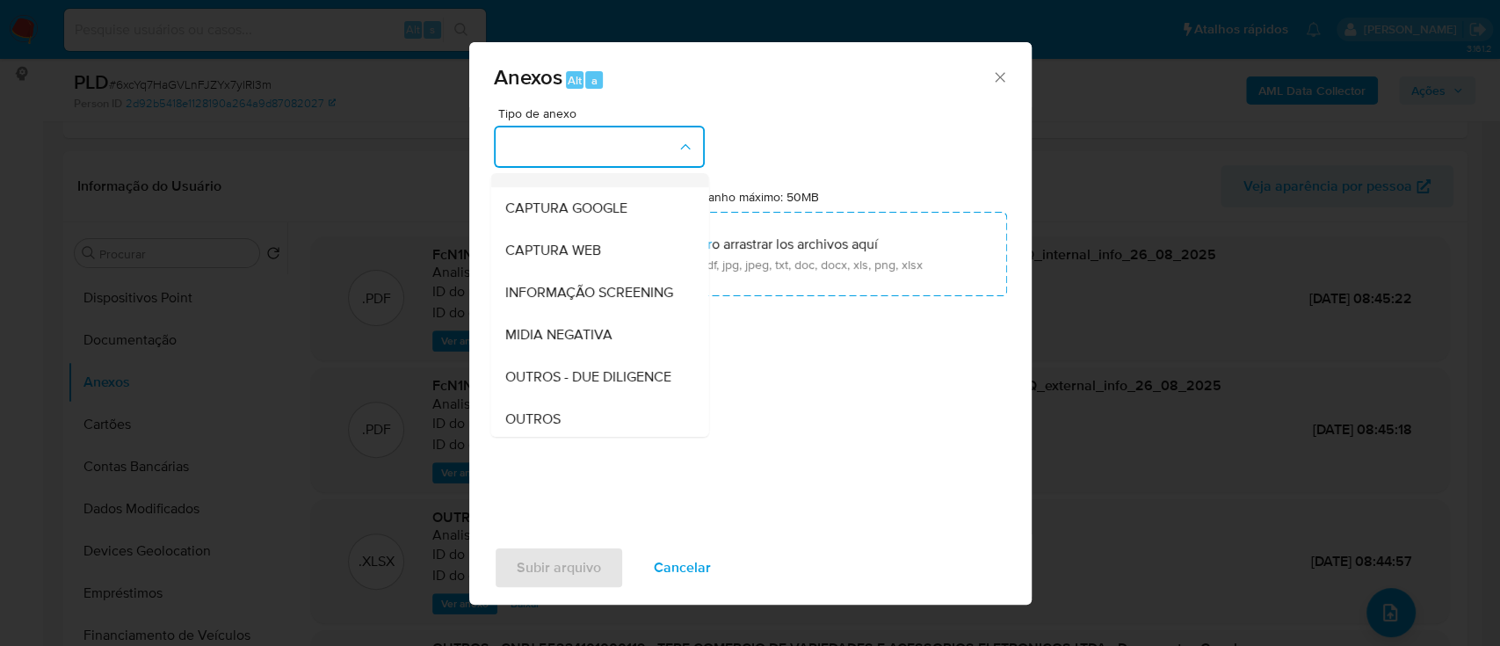
scroll to position [234, 0]
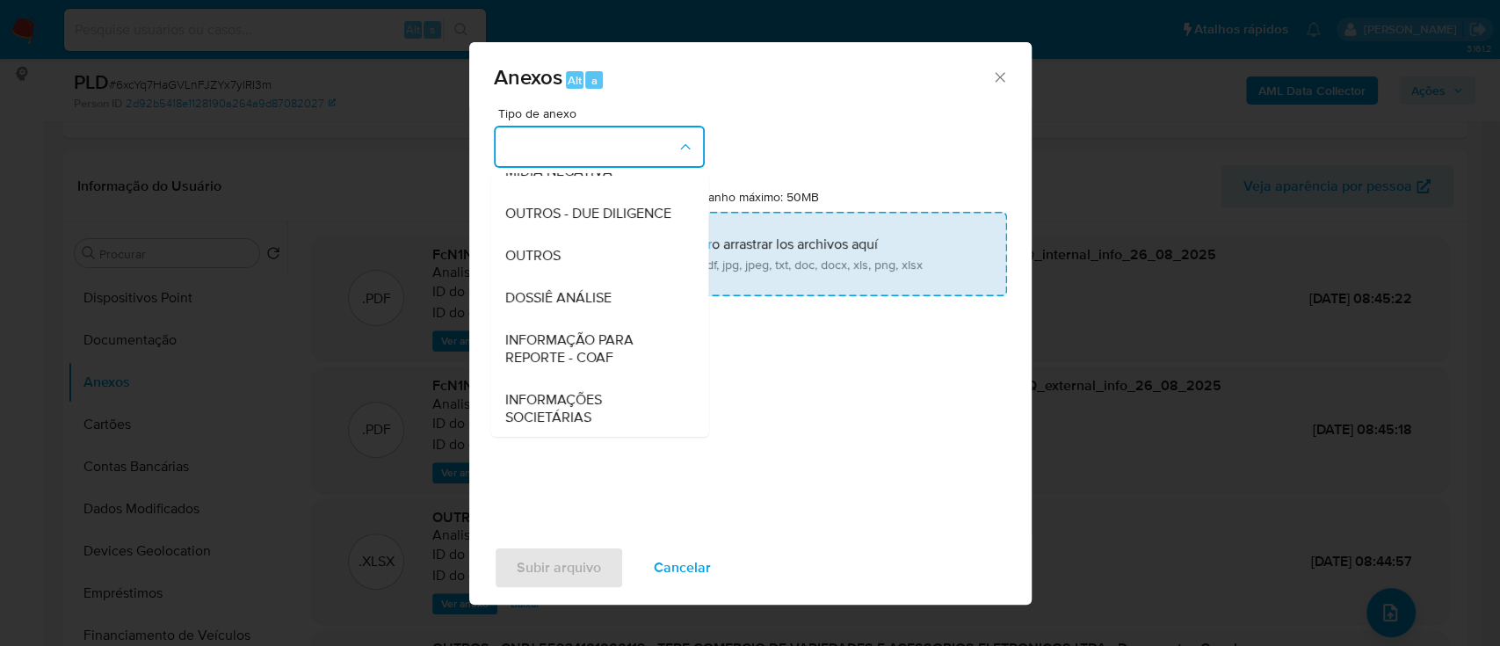
drag, startPoint x: 591, startPoint y: 301, endPoint x: 641, endPoint y: 238, distance: 80.0
click at [591, 277] on div "OUTROS" at bounding box center [593, 256] width 179 height 42
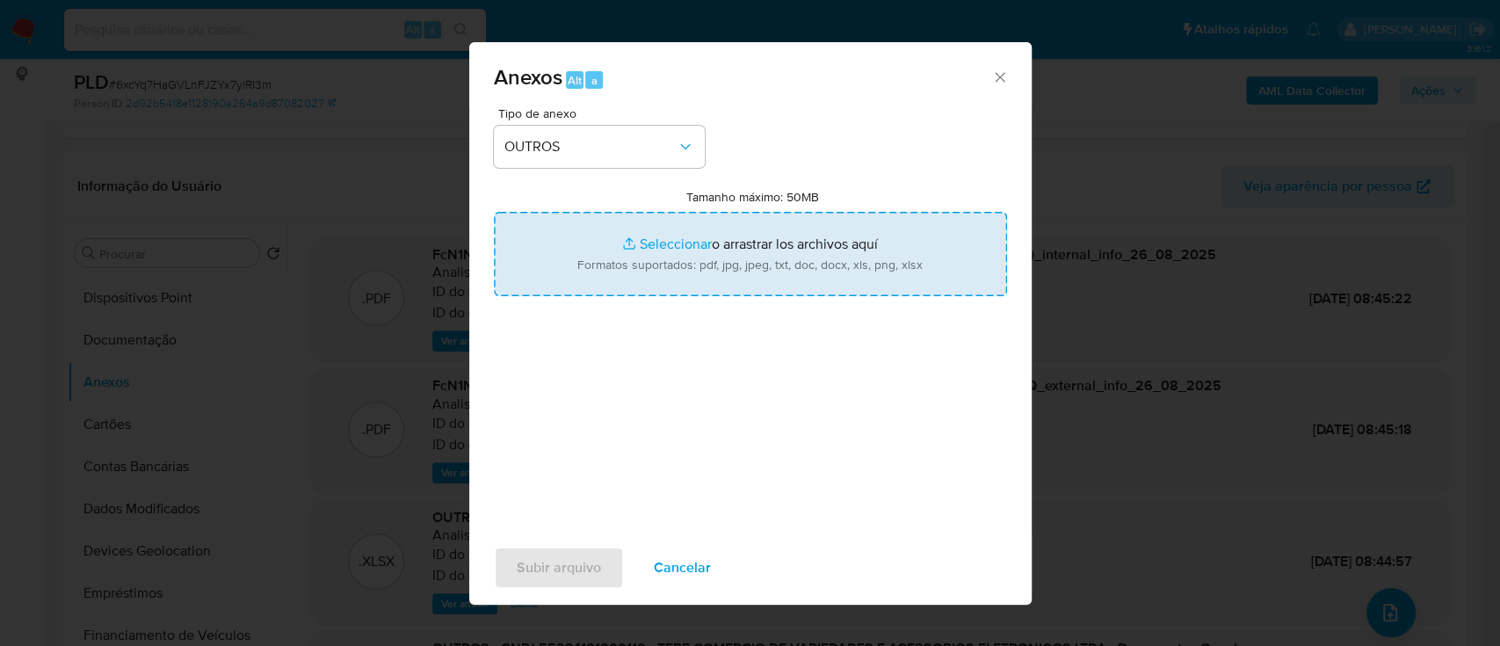
click at [647, 236] on input "Tamanho máximo: 50MB Seleccionar archivos" at bounding box center [750, 254] width 513 height 84
type input "C:\fakepath\SAR - xxx - CNPJ 55234101000119 - TERE COMERCIO DE VARIEDADES E ACE…"
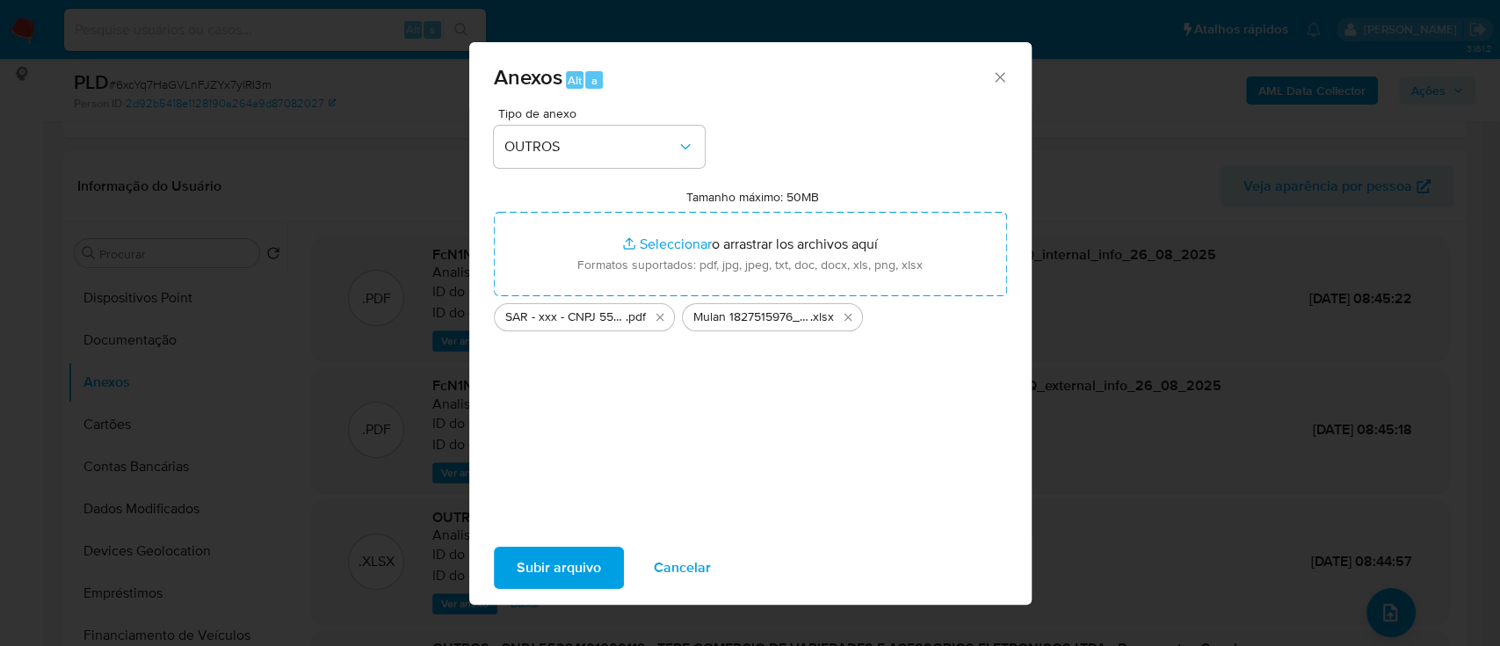
click at [522, 567] on span "Subir arquivo" at bounding box center [559, 567] width 84 height 39
click at [533, 560] on span "Subir arquivo" at bounding box center [559, 567] width 84 height 39
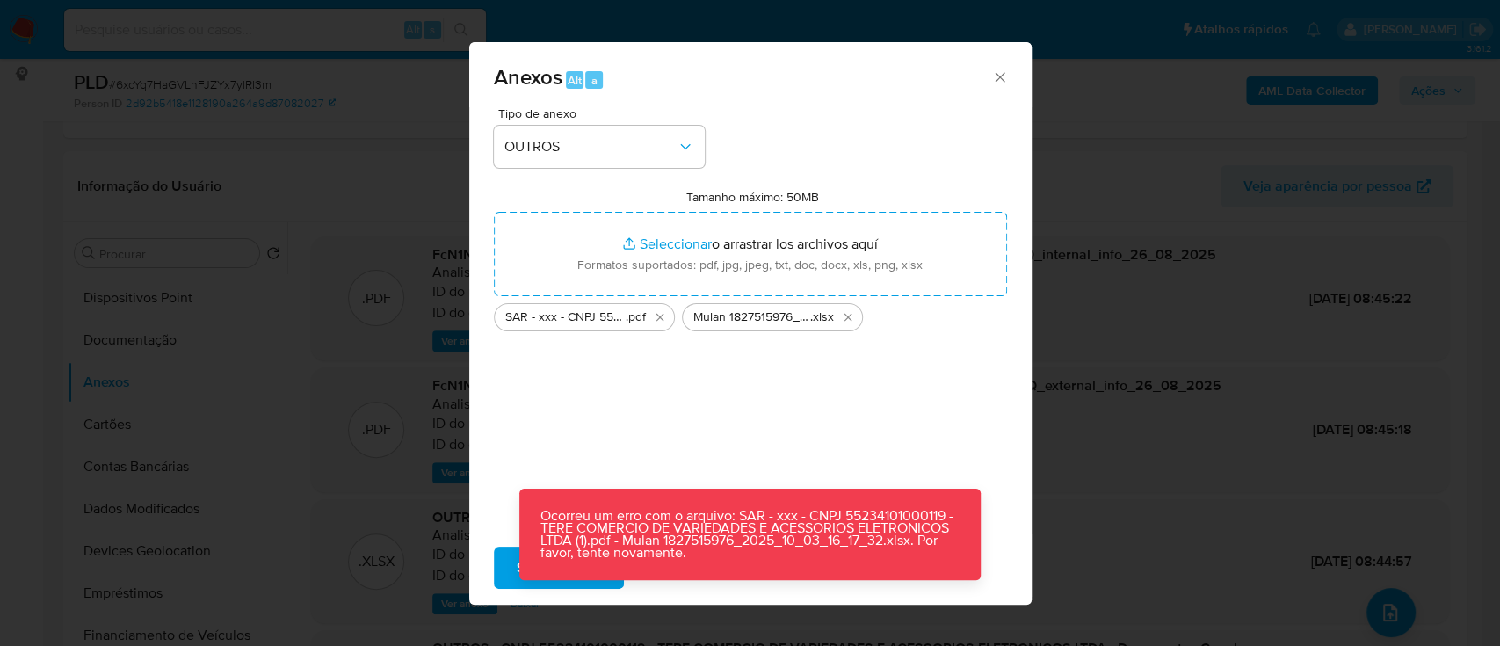
click at [1130, 120] on div "Anexos Alt a Tipo de anexo OUTROS Tamanho máximo: 50MB Seleccionar archivos Sel…" at bounding box center [750, 323] width 1500 height 646
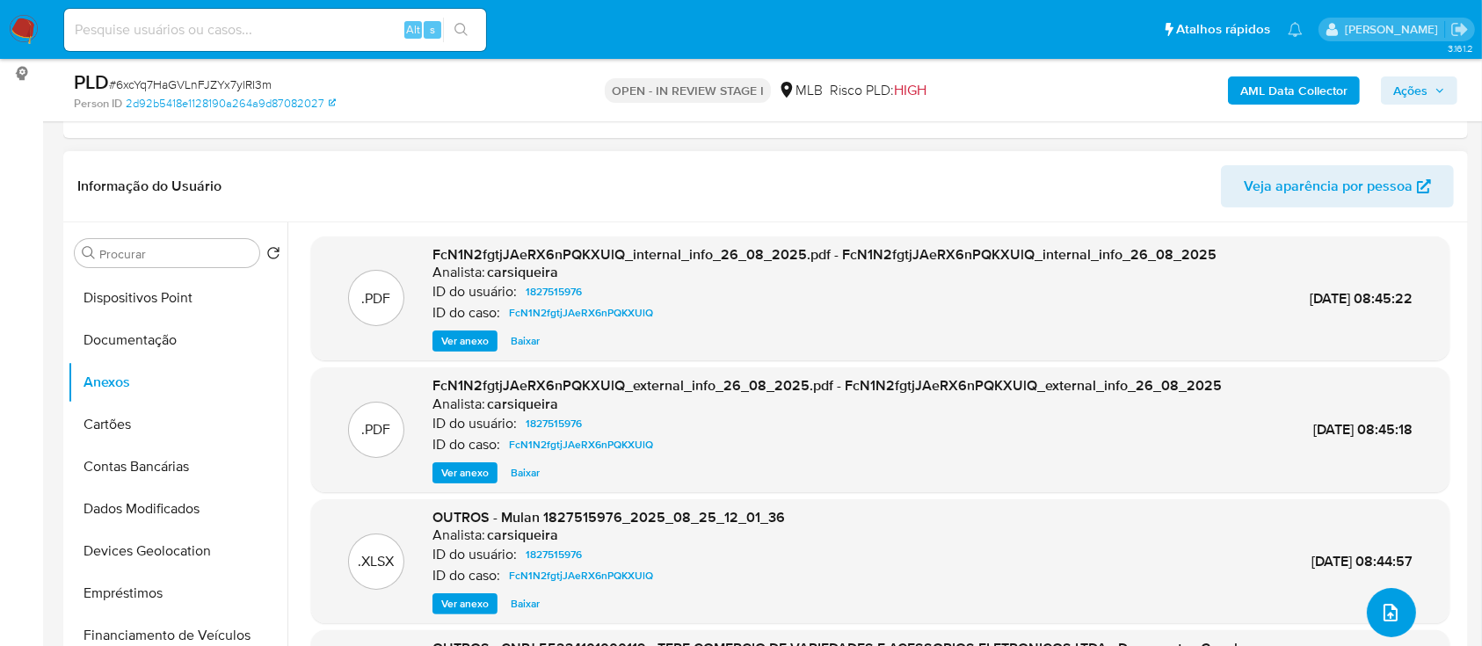
click at [1372, 621] on button "upload-file" at bounding box center [1391, 612] width 49 height 49
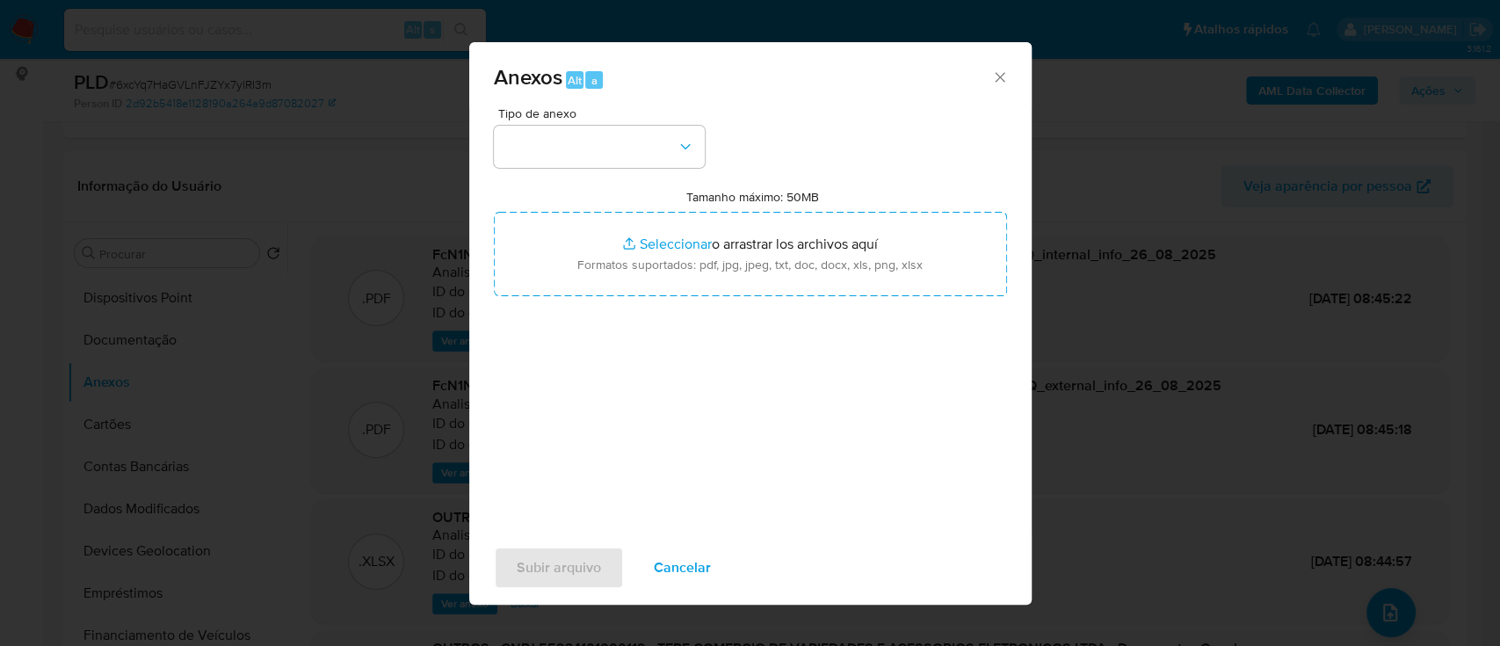
click at [857, 402] on div "Tipo de anexo Tamanho máximo: 50MB Seleccionar archivos Seleccionar o arrastrar…" at bounding box center [750, 314] width 513 height 415
click at [582, 129] on button "button" at bounding box center [599, 147] width 211 height 42
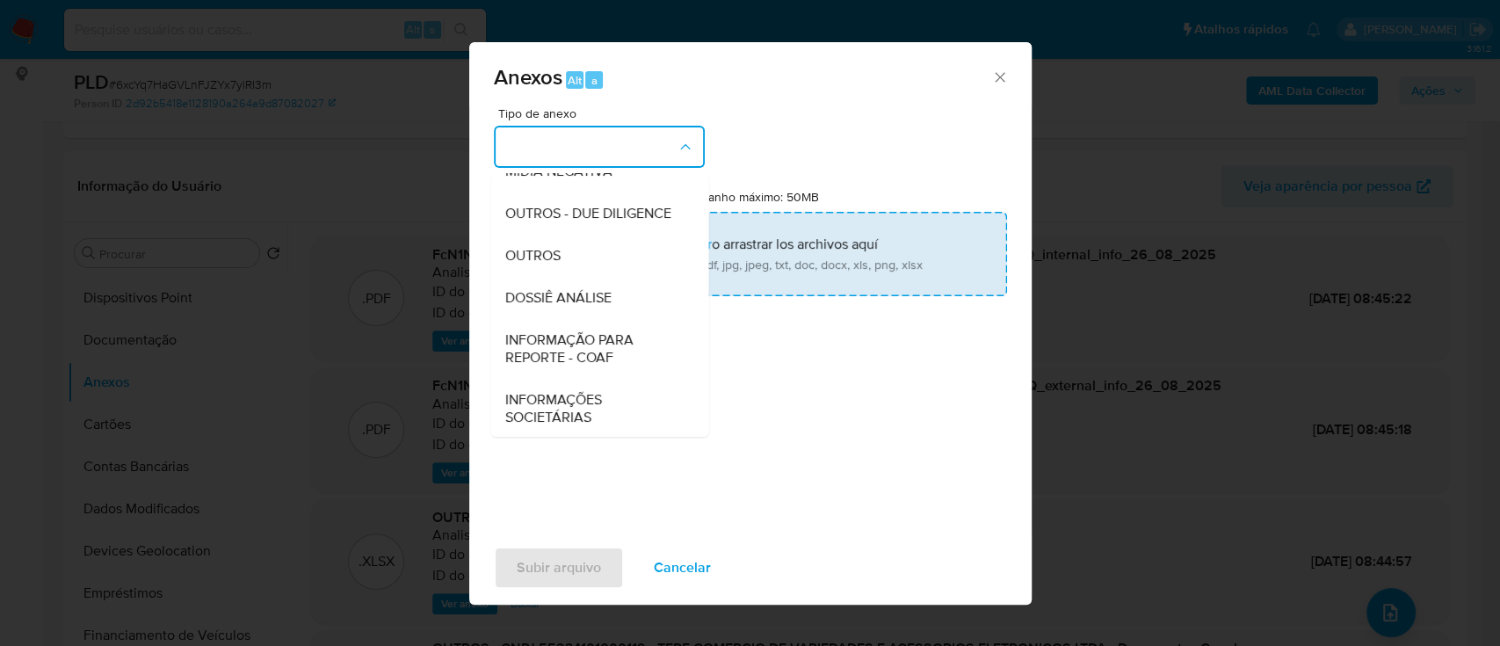
click at [564, 277] on div "OUTROS" at bounding box center [593, 256] width 179 height 42
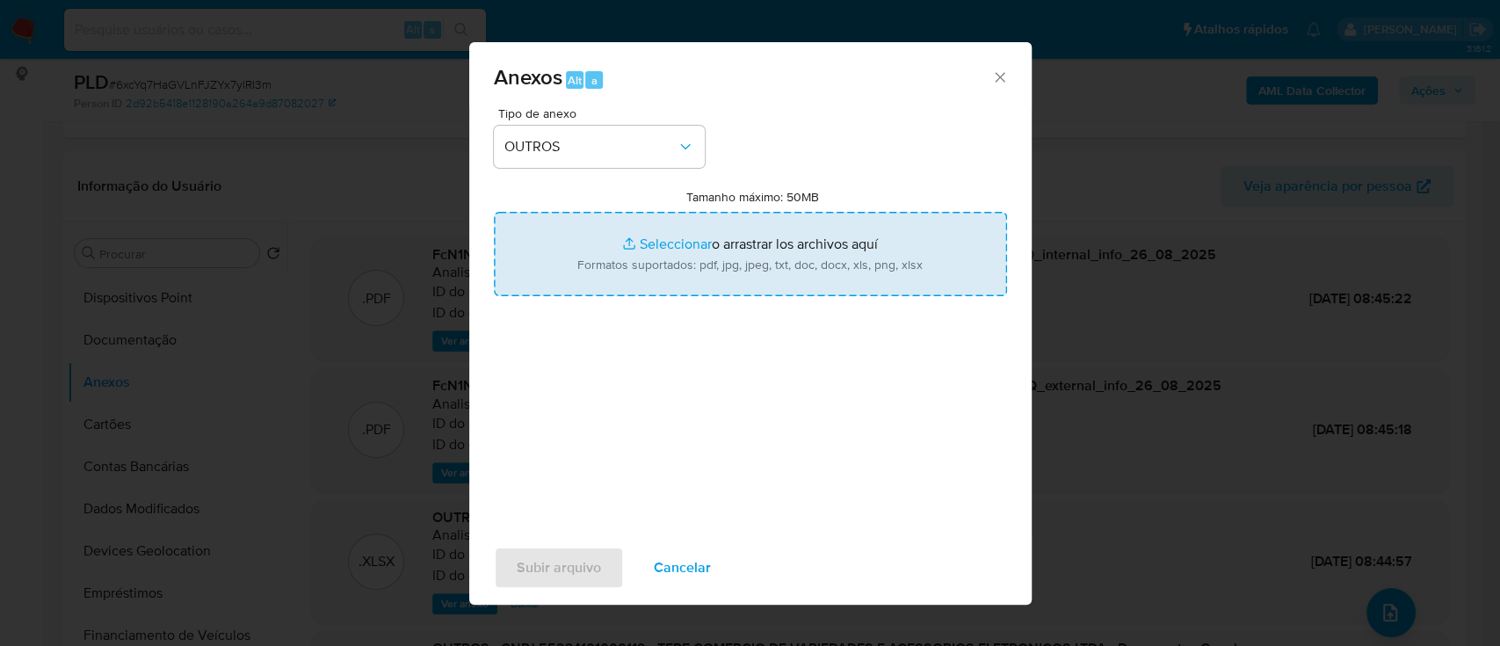
click at [673, 246] on input "Tamanho máximo: 50MB Seleccionar archivos" at bounding box center [750, 254] width 513 height 84
type input "C:\fakepath\Mulan 1827515976_2025_10_03_16_17_32 (1).xlsx"
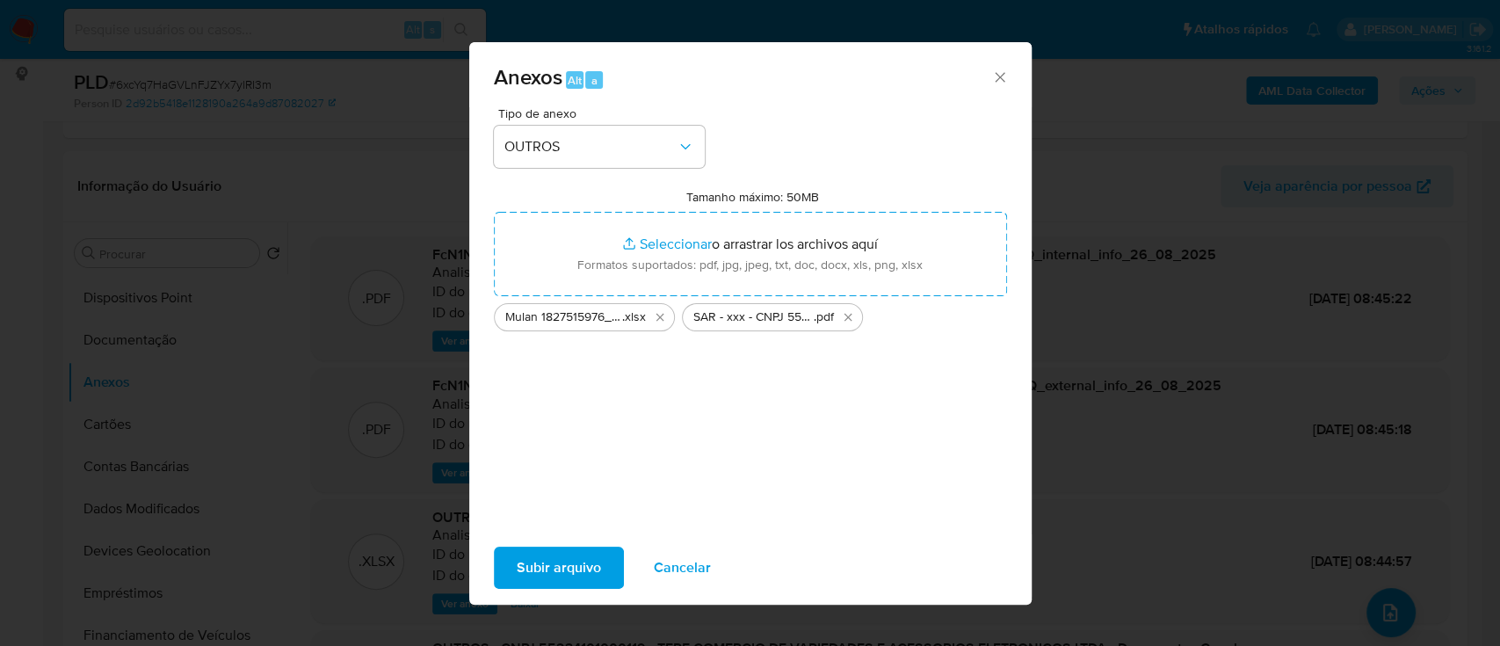
click at [562, 572] on span "Subir arquivo" at bounding box center [559, 567] width 84 height 39
click at [586, 562] on span "Subir arquivo" at bounding box center [559, 567] width 84 height 39
click at [571, 563] on span "Subir arquivo" at bounding box center [559, 567] width 84 height 39
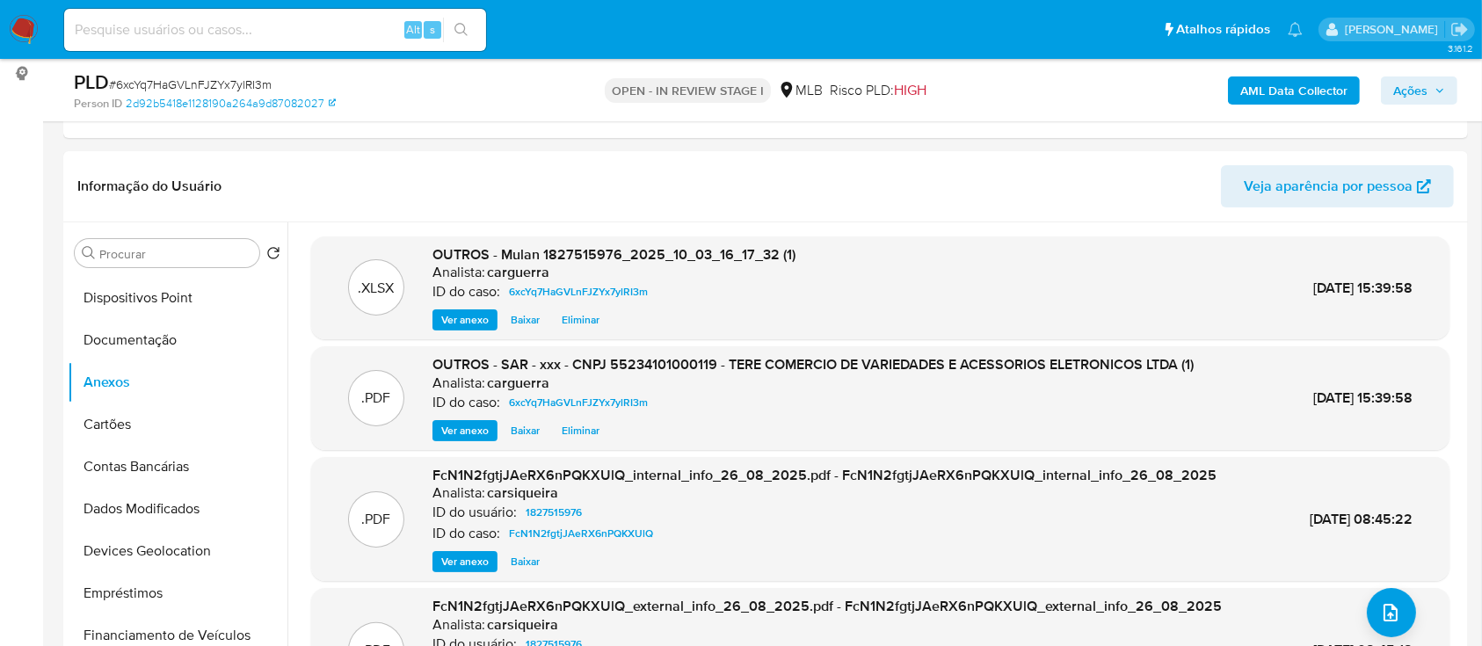
click at [1396, 87] on span "Ações" at bounding box center [1410, 90] width 34 height 28
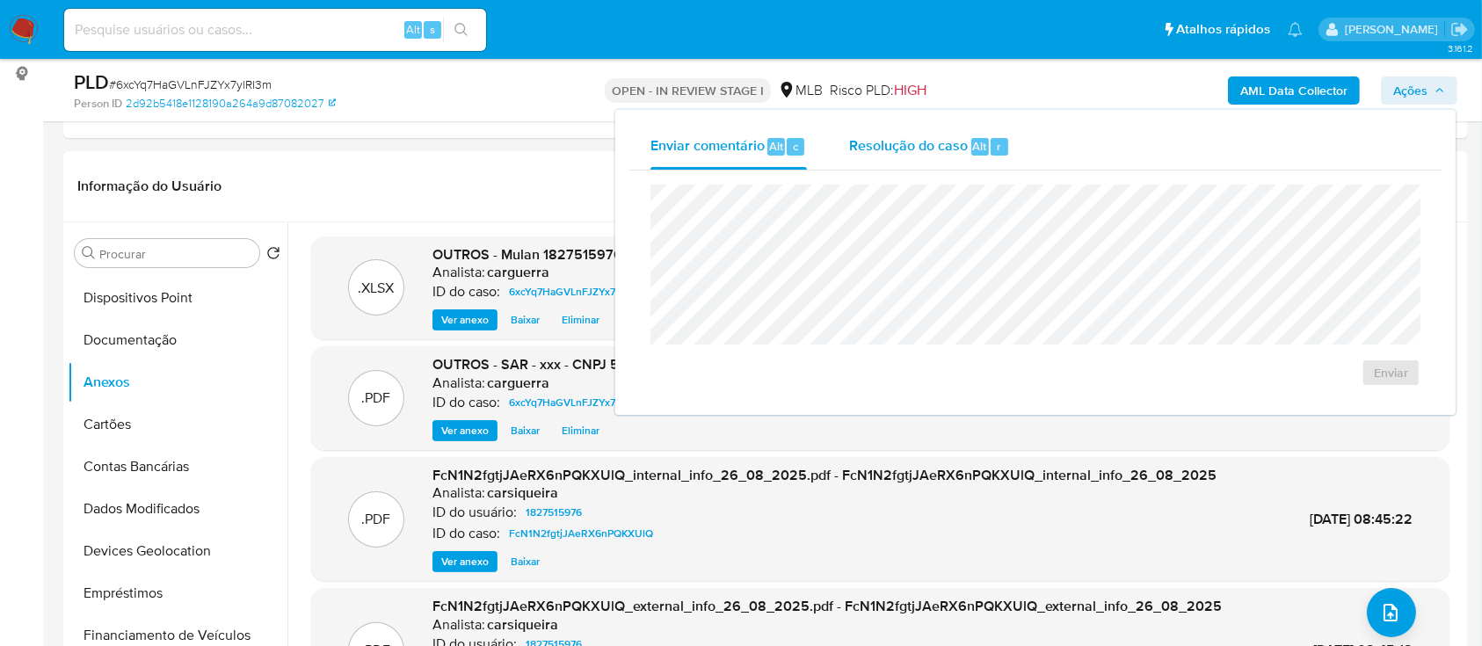
click at [911, 151] on div "Resolução do caso Alt r" at bounding box center [929, 147] width 161 height 46
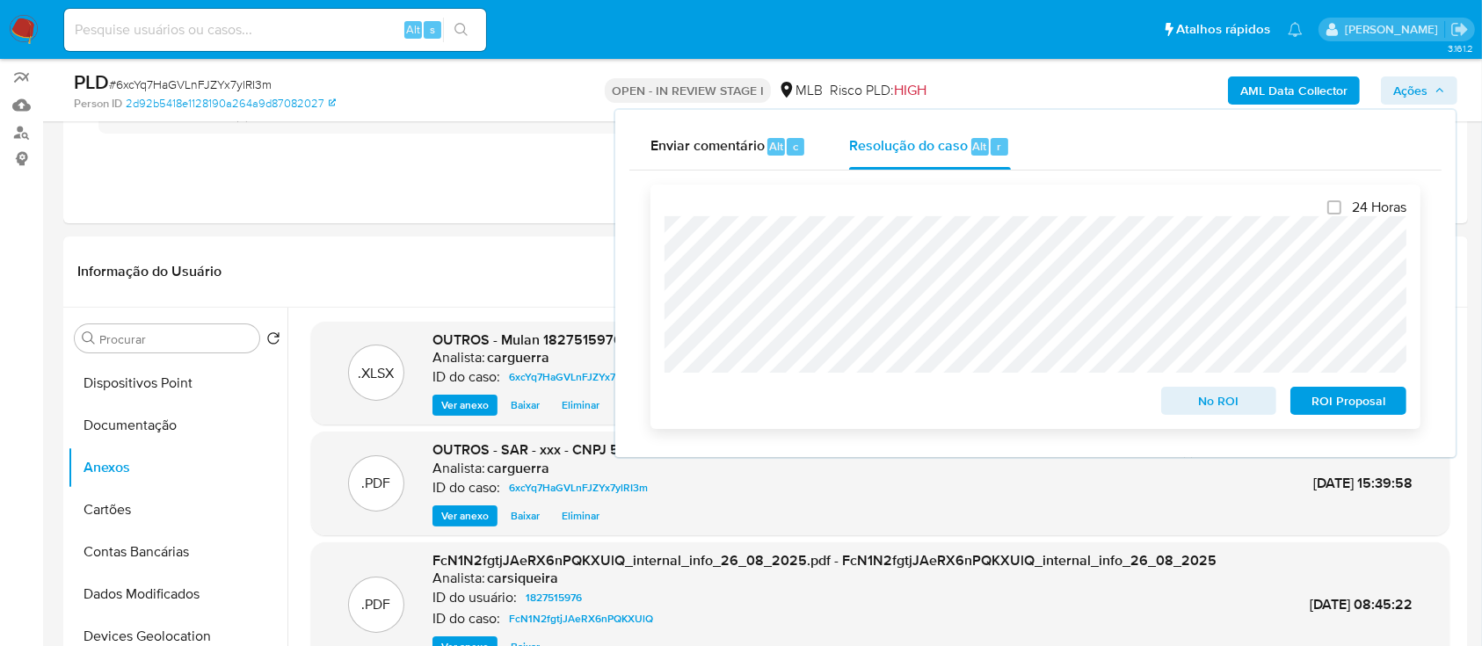
scroll to position [117, 0]
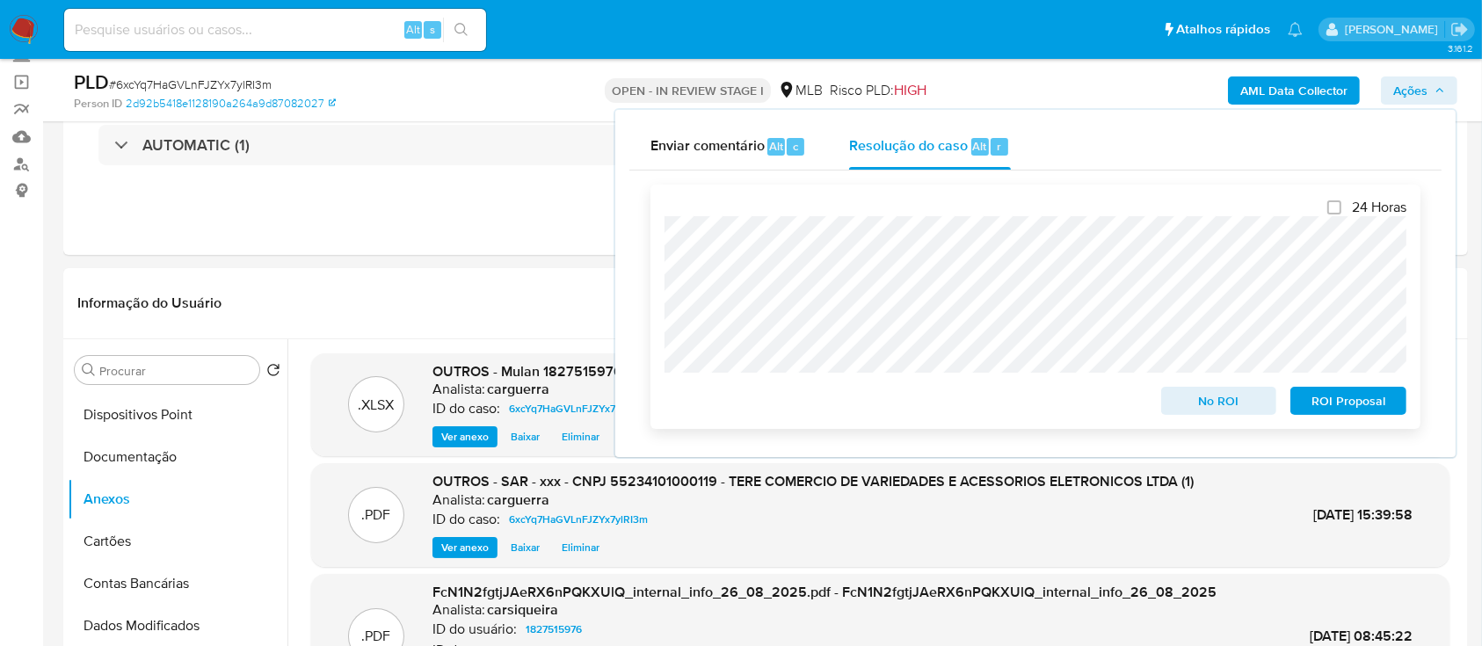
click at [1341, 396] on span "ROI Proposal" at bounding box center [1347, 400] width 91 height 25
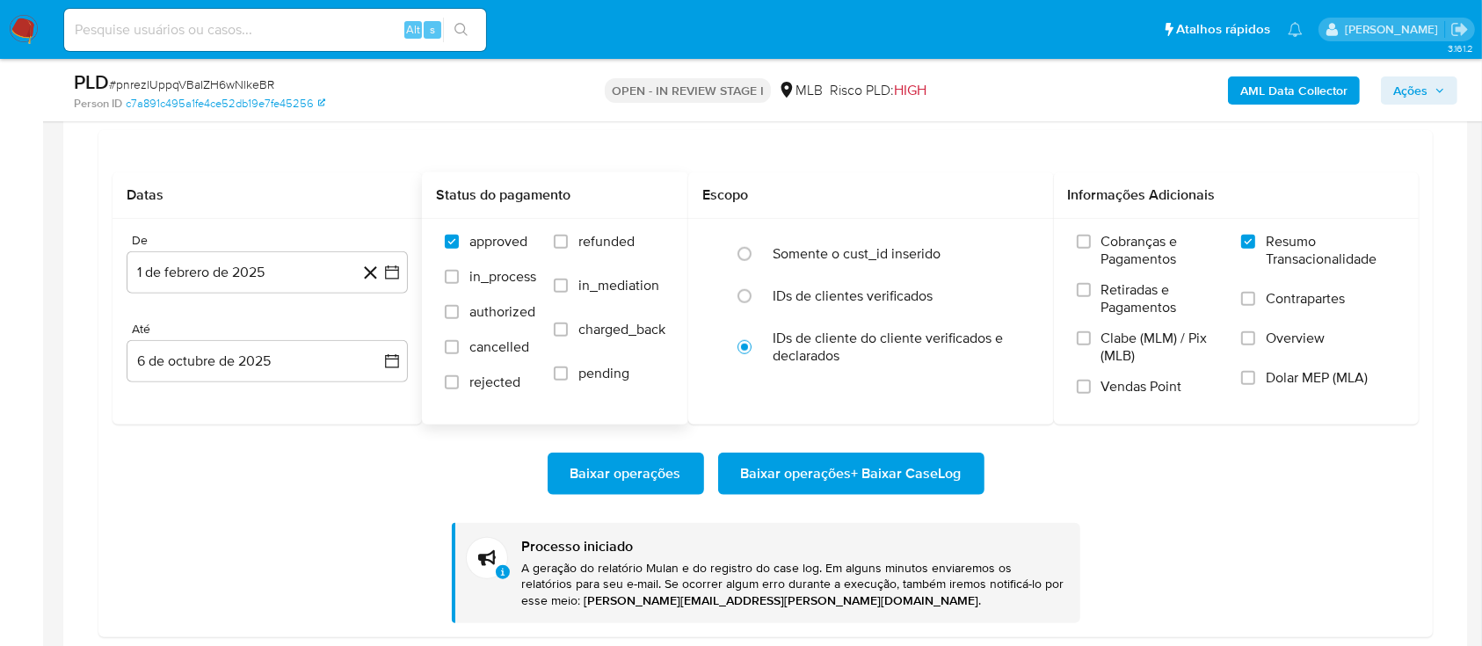
scroll to position [148, 0]
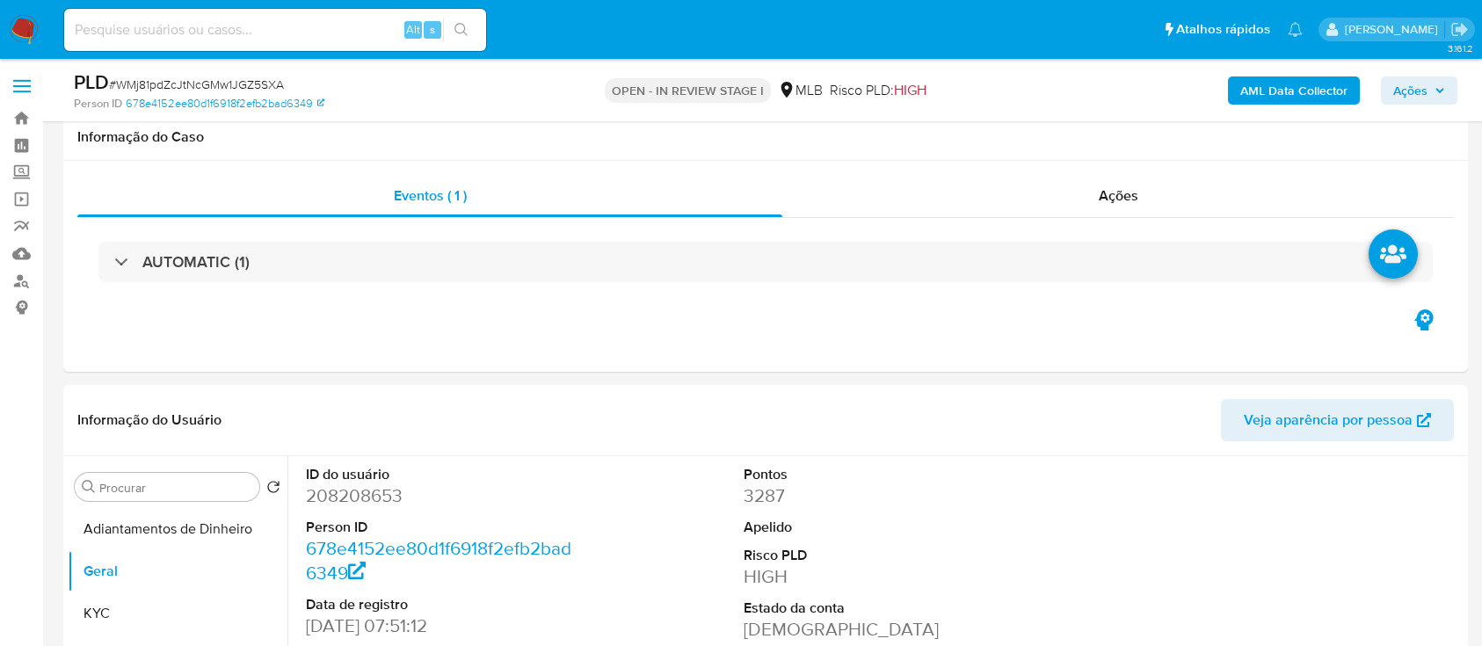
select select "10"
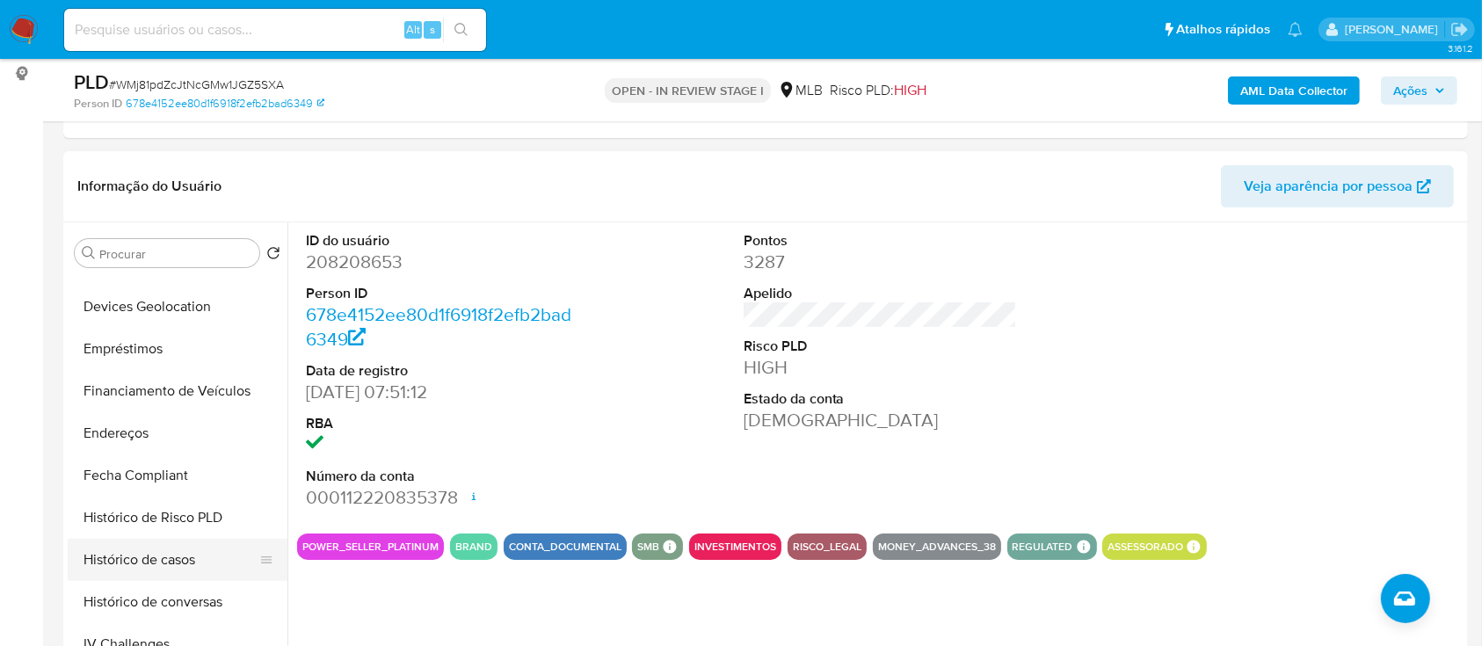
scroll to position [468, 0]
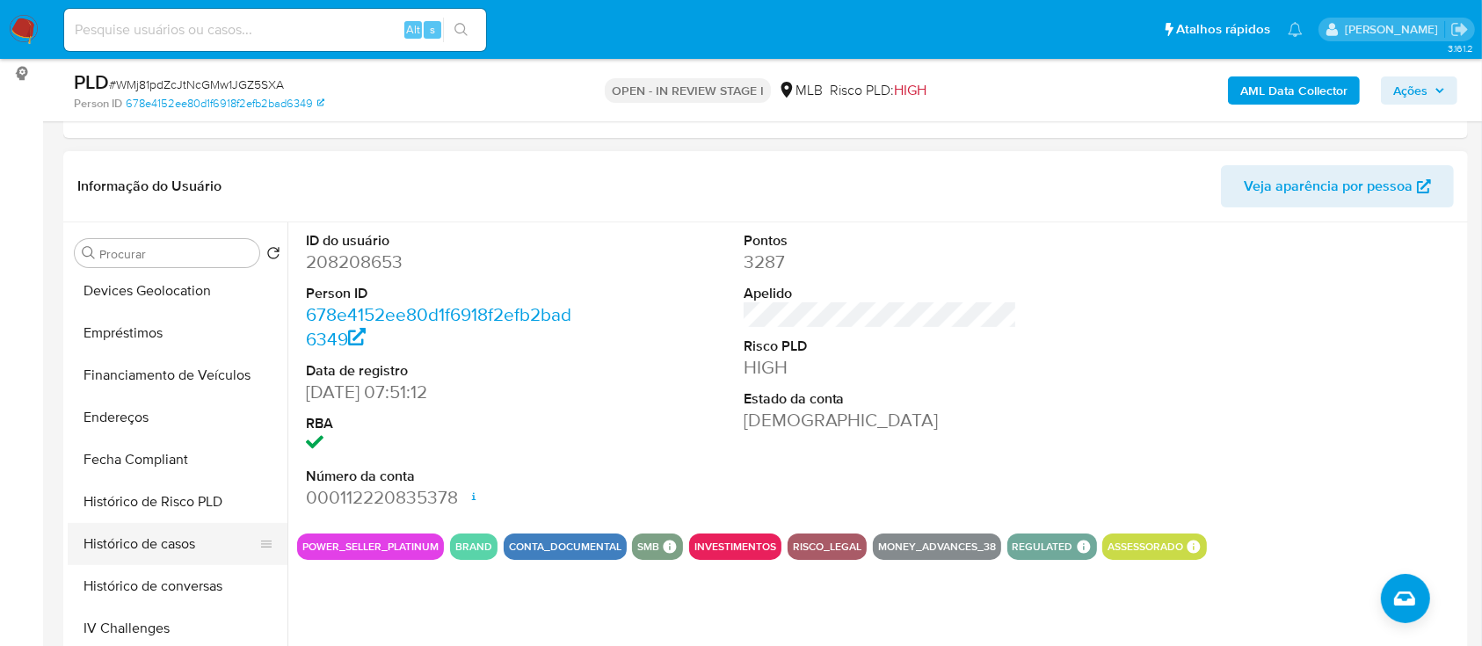
click at [170, 539] on button "Histórico de casos" at bounding box center [171, 544] width 206 height 42
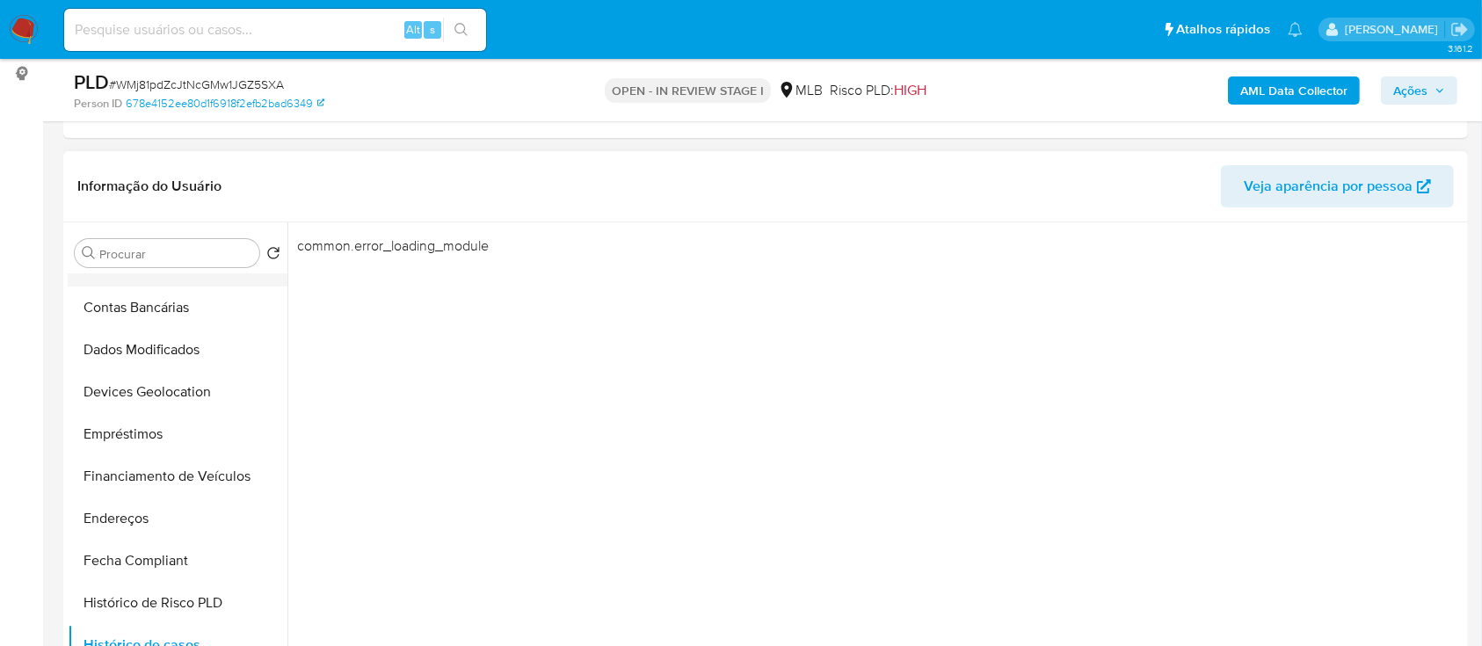
scroll to position [234, 0]
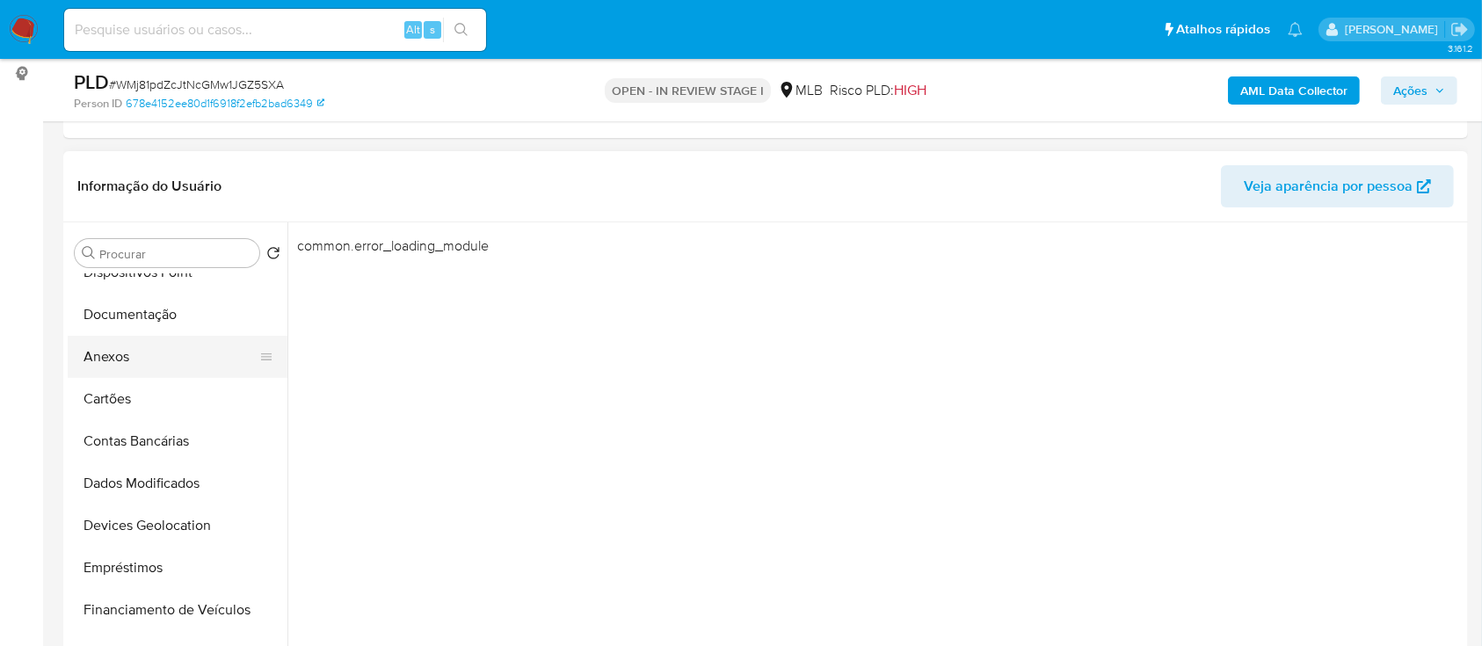
click at [119, 356] on button "Anexos" at bounding box center [171, 357] width 206 height 42
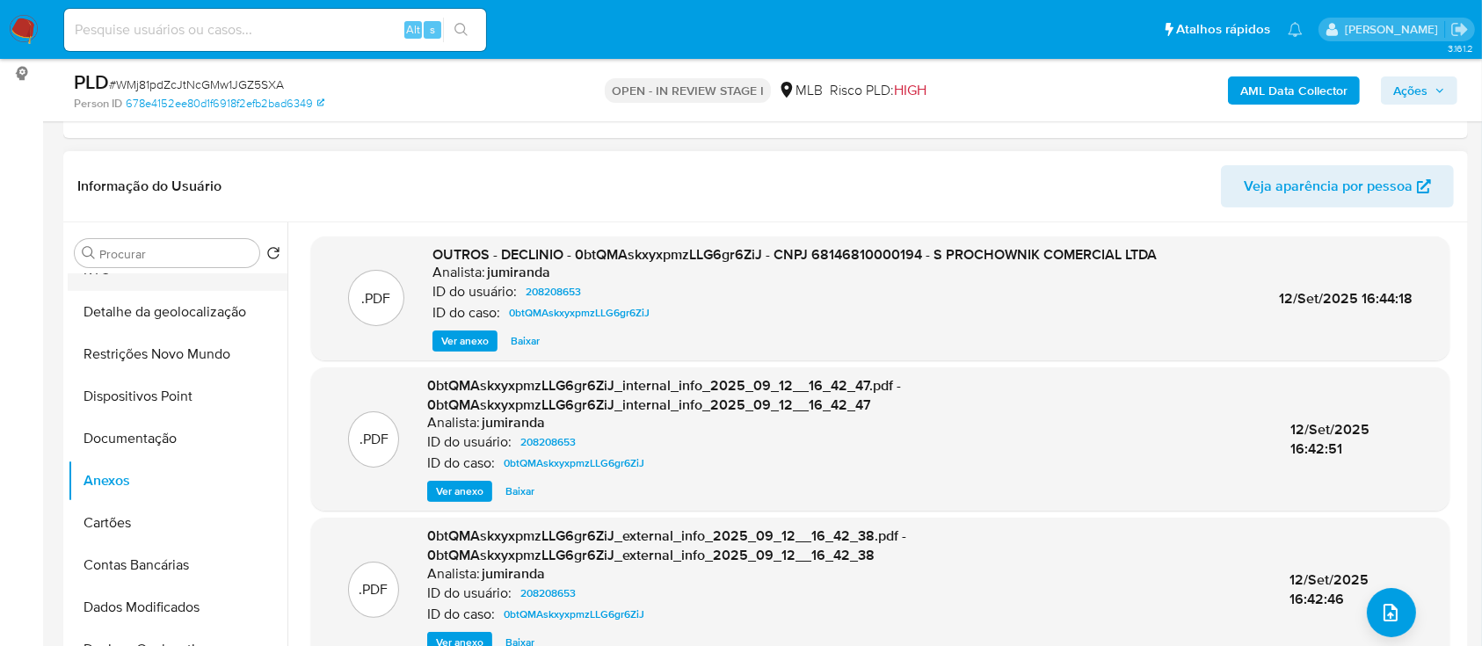
scroll to position [0, 0]
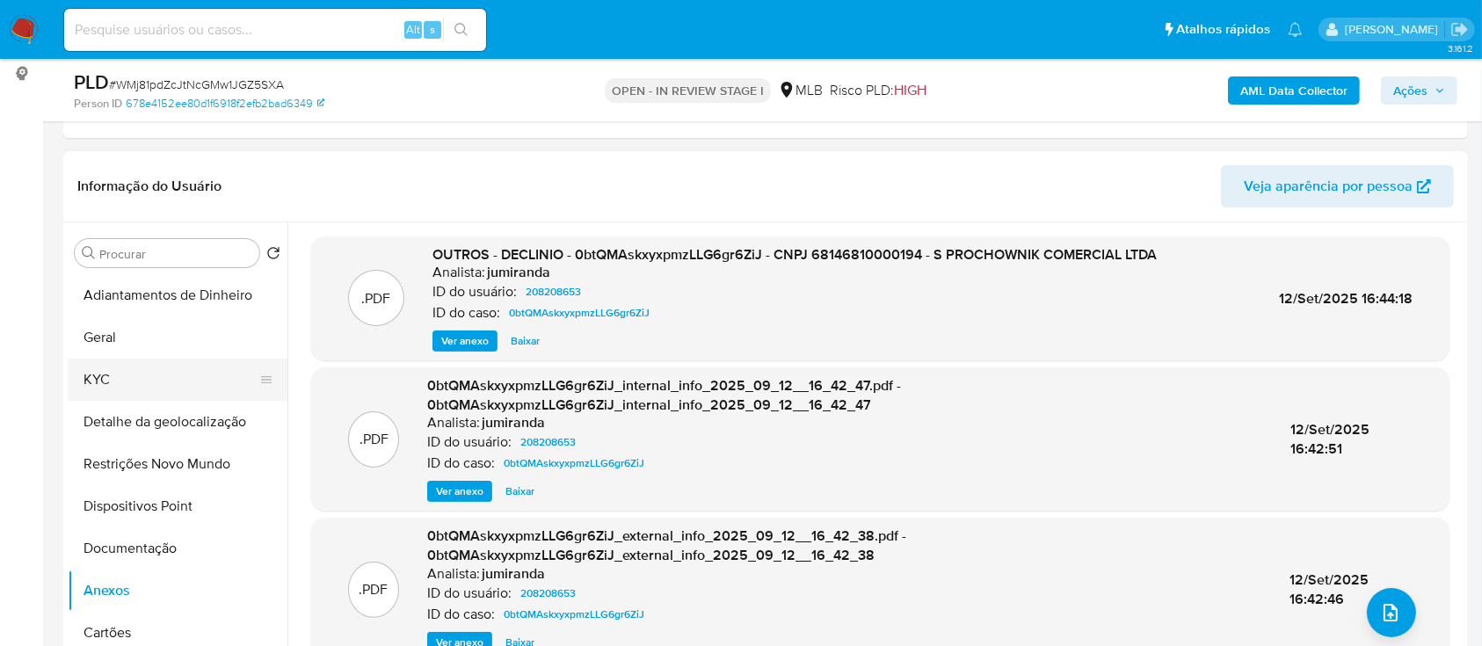
click at [125, 374] on button "KYC" at bounding box center [171, 380] width 206 height 42
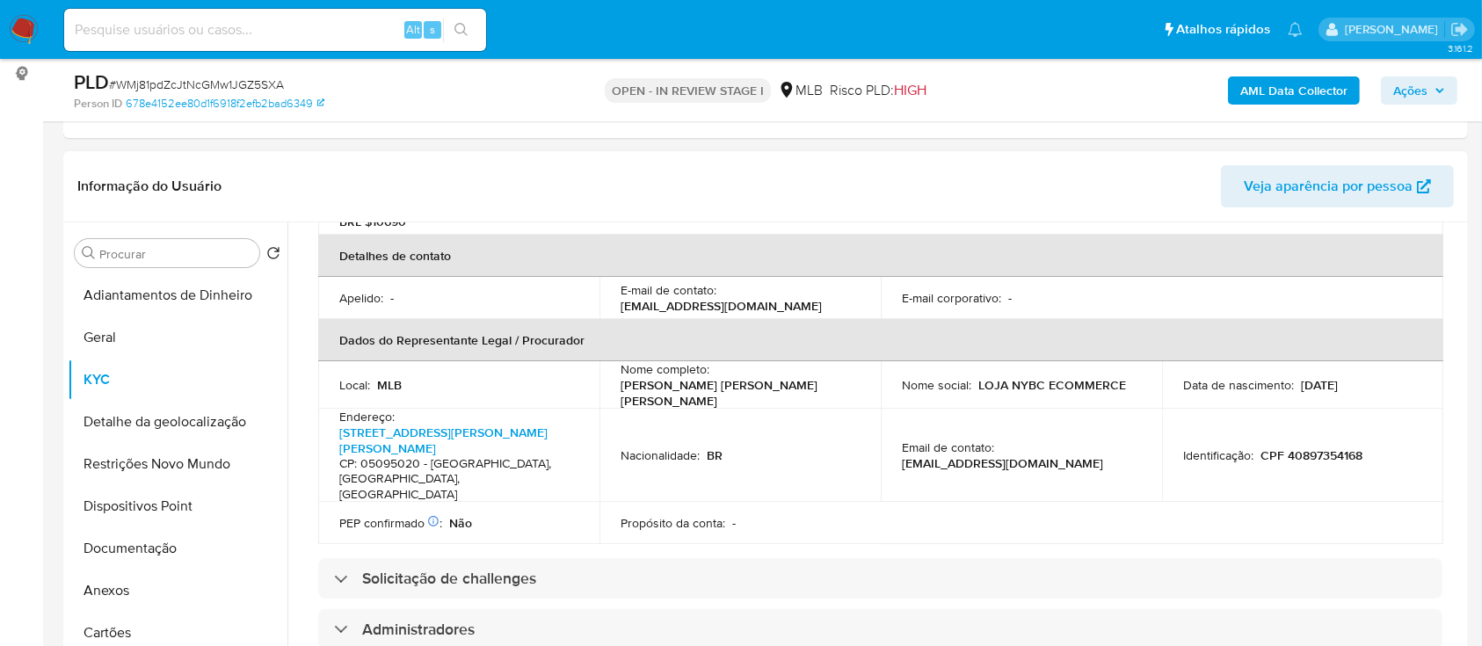
scroll to position [468, 0]
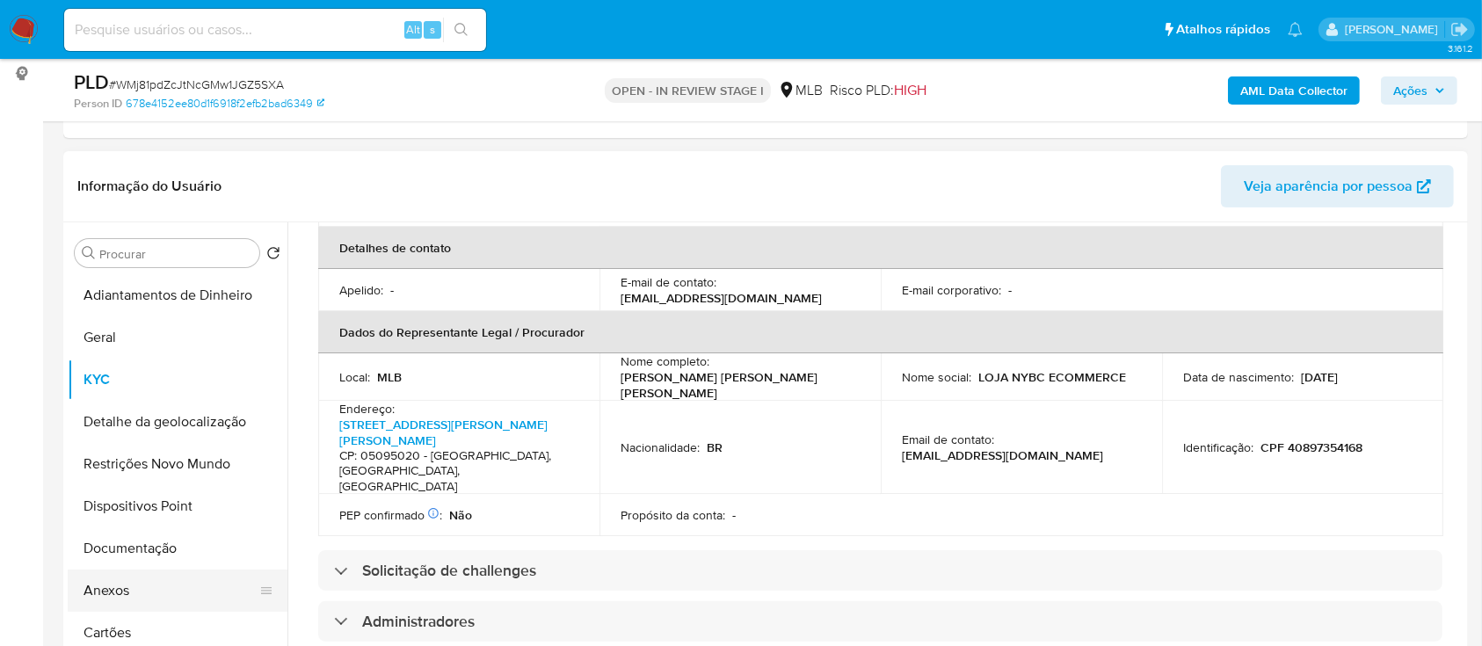
click at [122, 580] on button "Anexos" at bounding box center [171, 590] width 206 height 42
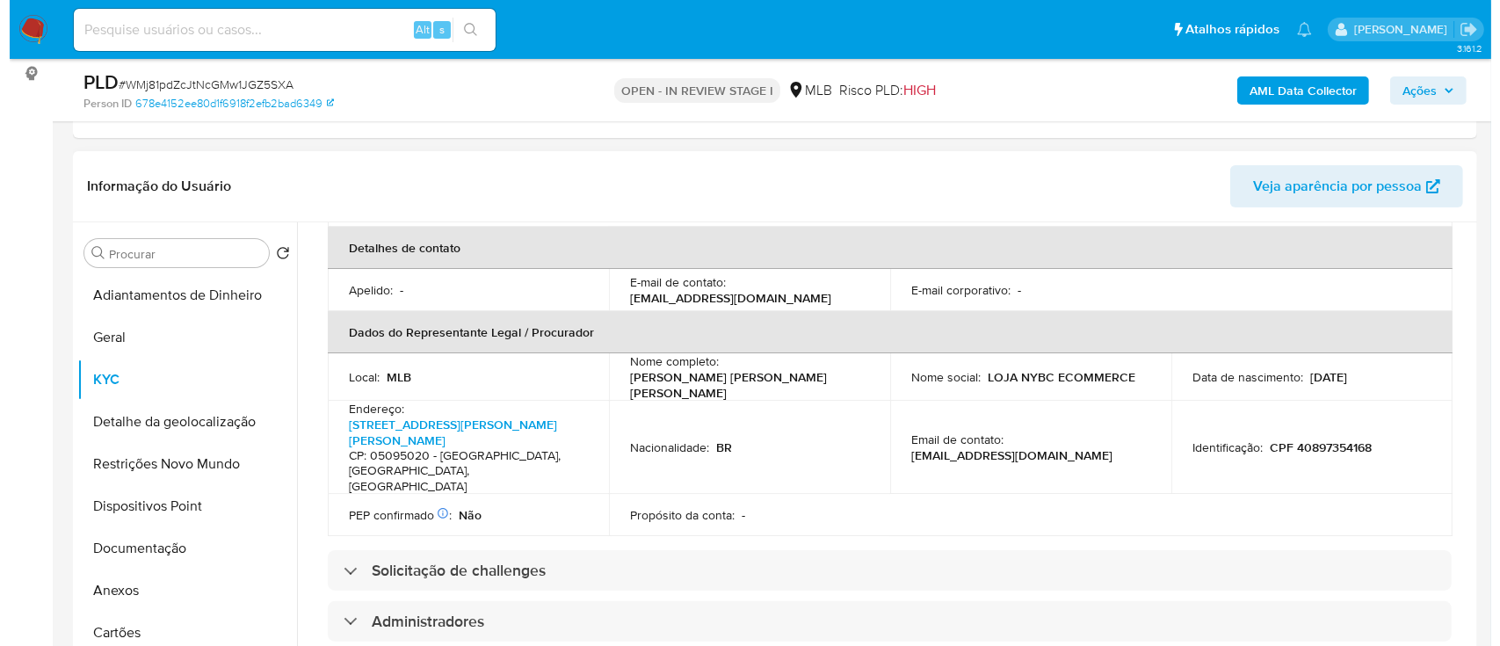
scroll to position [0, 0]
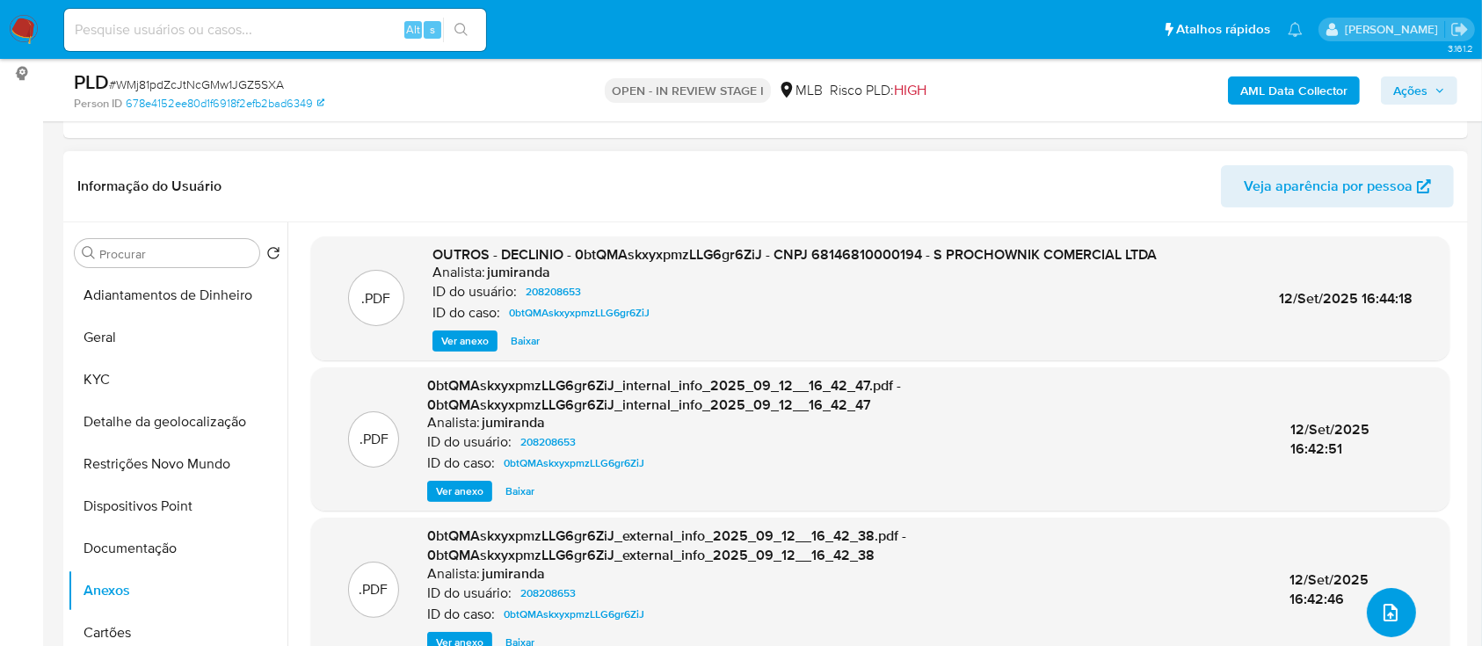
click at [1399, 613] on button "upload-file" at bounding box center [1391, 612] width 49 height 49
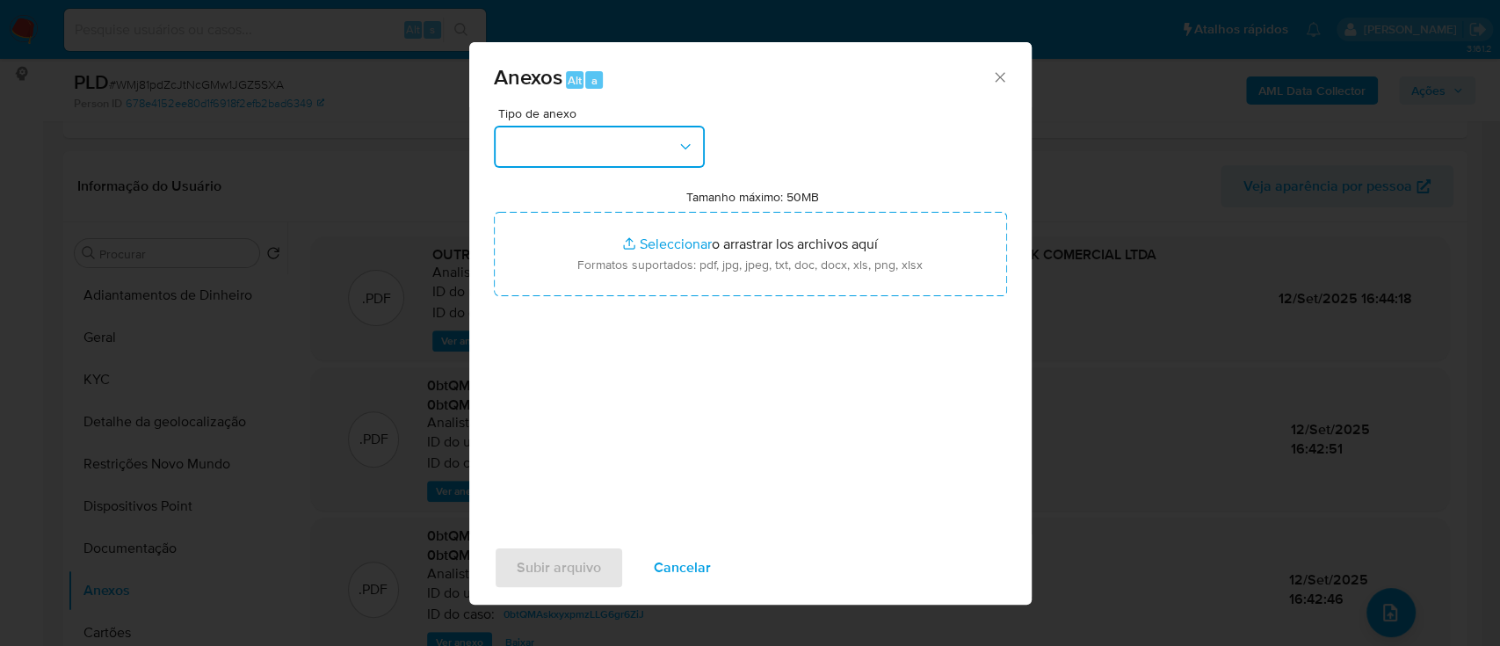
click at [584, 144] on button "button" at bounding box center [599, 147] width 211 height 42
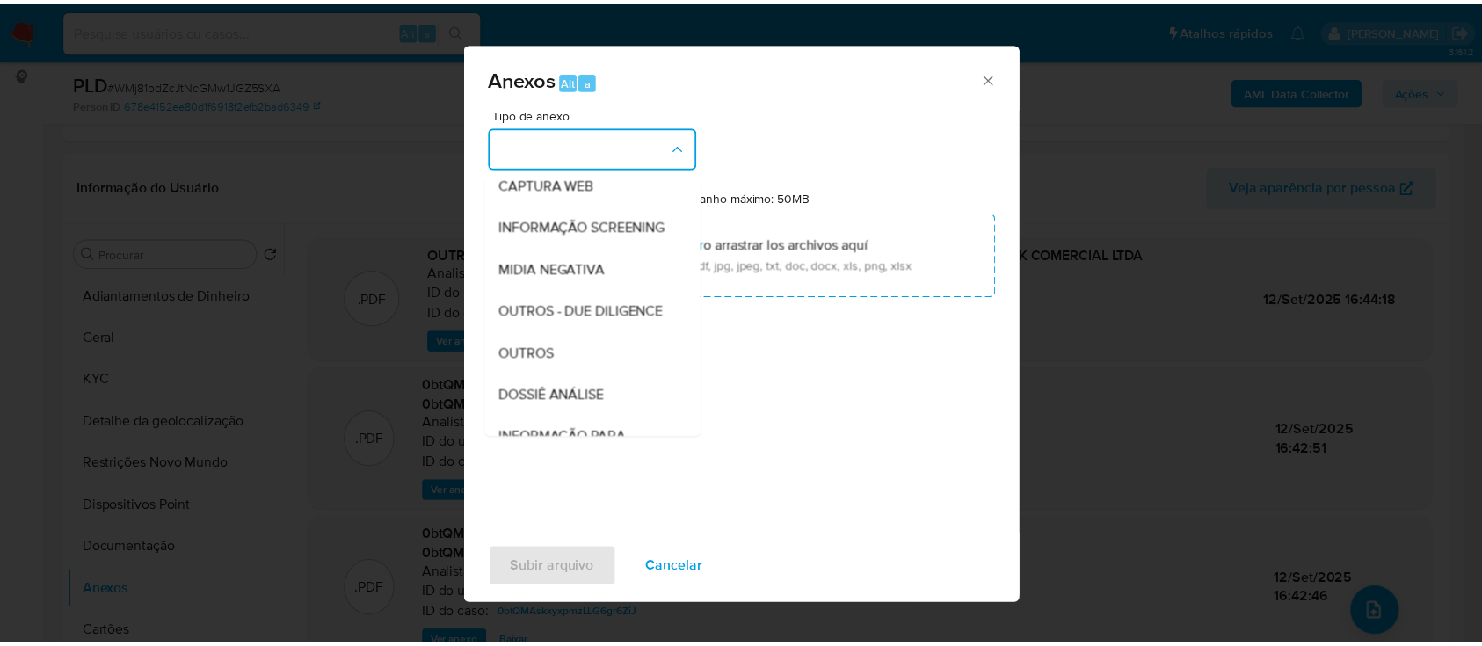
scroll to position [270, 0]
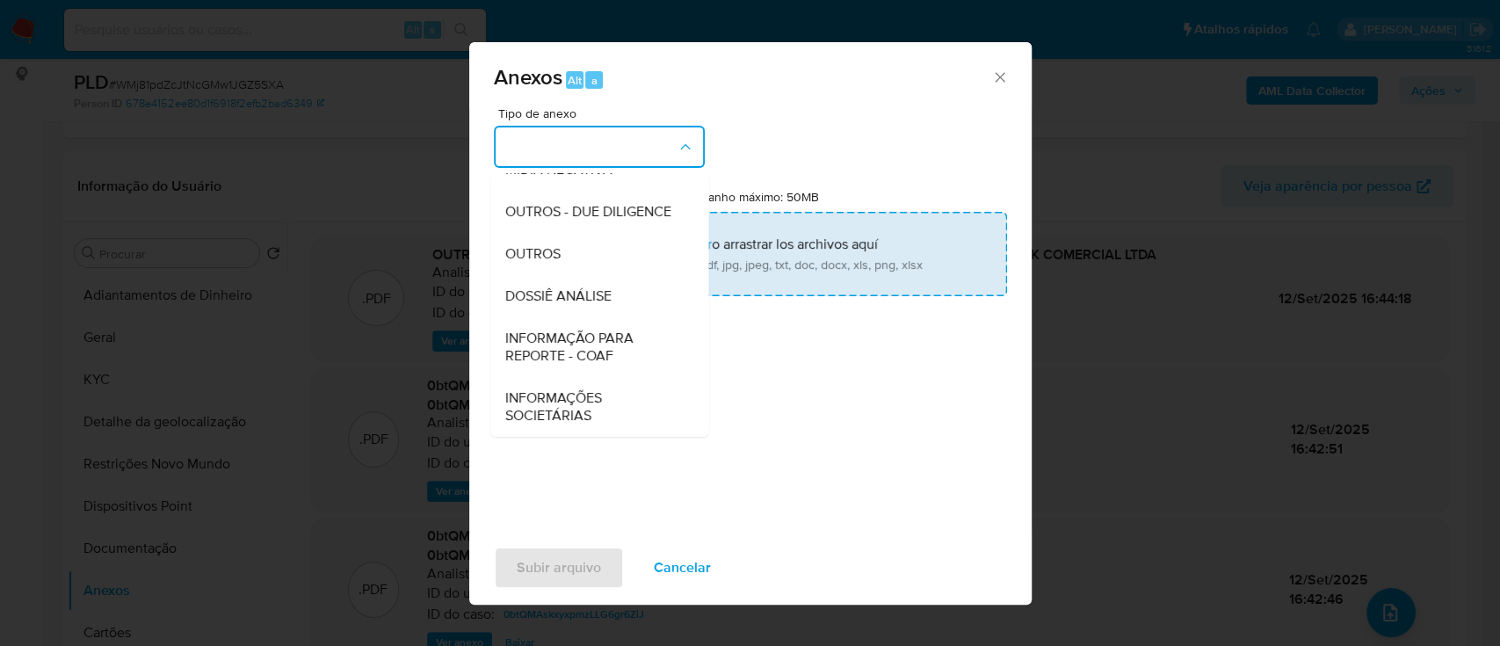
click at [562, 253] on div "OUTROS" at bounding box center [593, 254] width 179 height 42
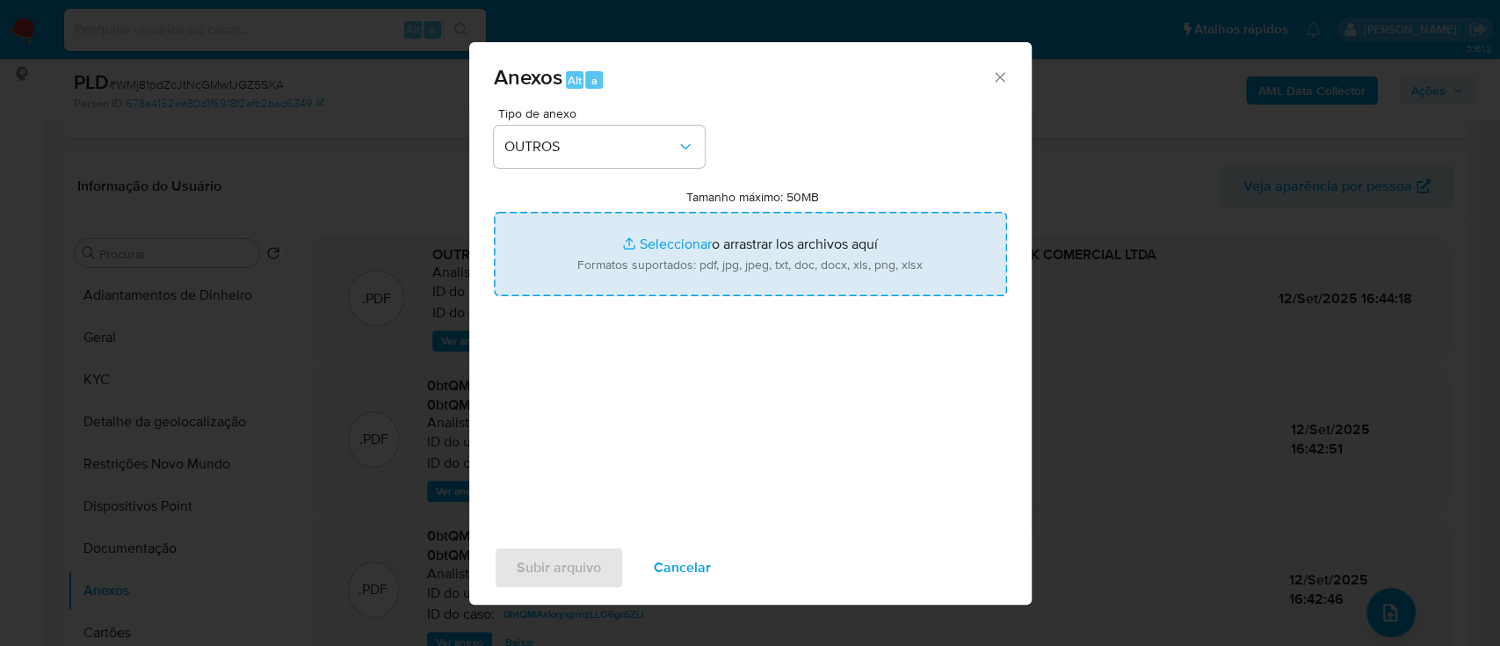
click at [673, 243] on input "Tamanho máximo: 50MB Seleccionar archivos" at bounding box center [750, 254] width 513 height 84
type input "C:\fakepath\SAR - xxx - CNPJ 68146810000194 - S PROCHOWNIK COMERCIAL LTDA.pdf"
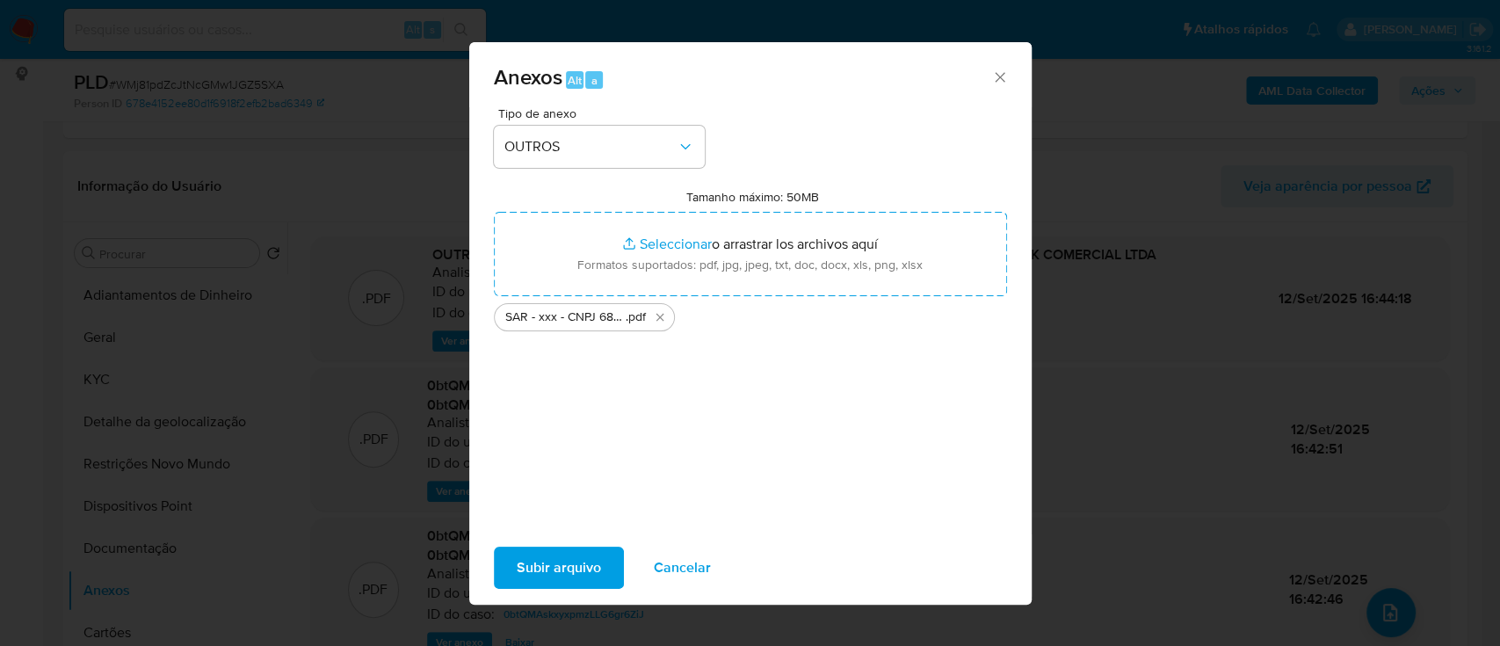
click at [582, 566] on span "Subir arquivo" at bounding box center [559, 567] width 84 height 39
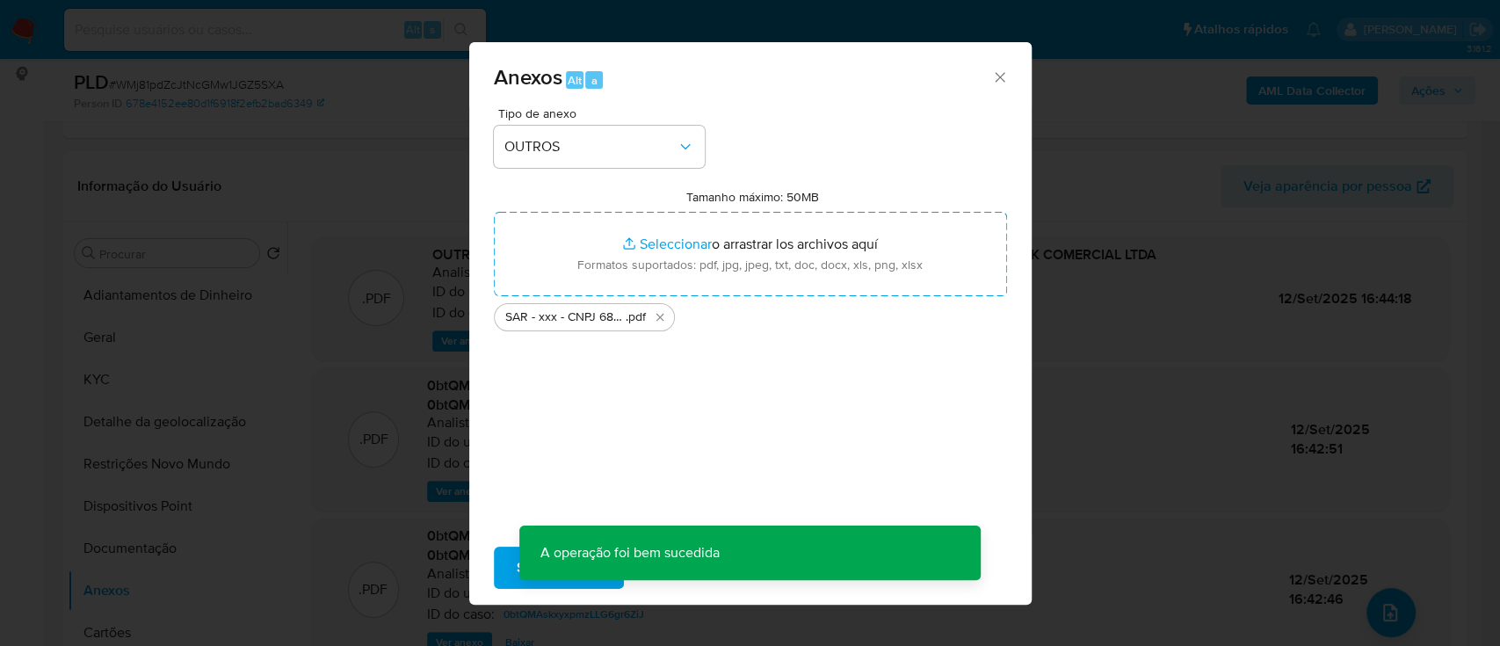
click at [1282, 112] on div "Anexos Alt a Tipo de anexo OUTROS Tamanho máximo: 50MB Seleccionar archivos Sel…" at bounding box center [750, 323] width 1500 height 646
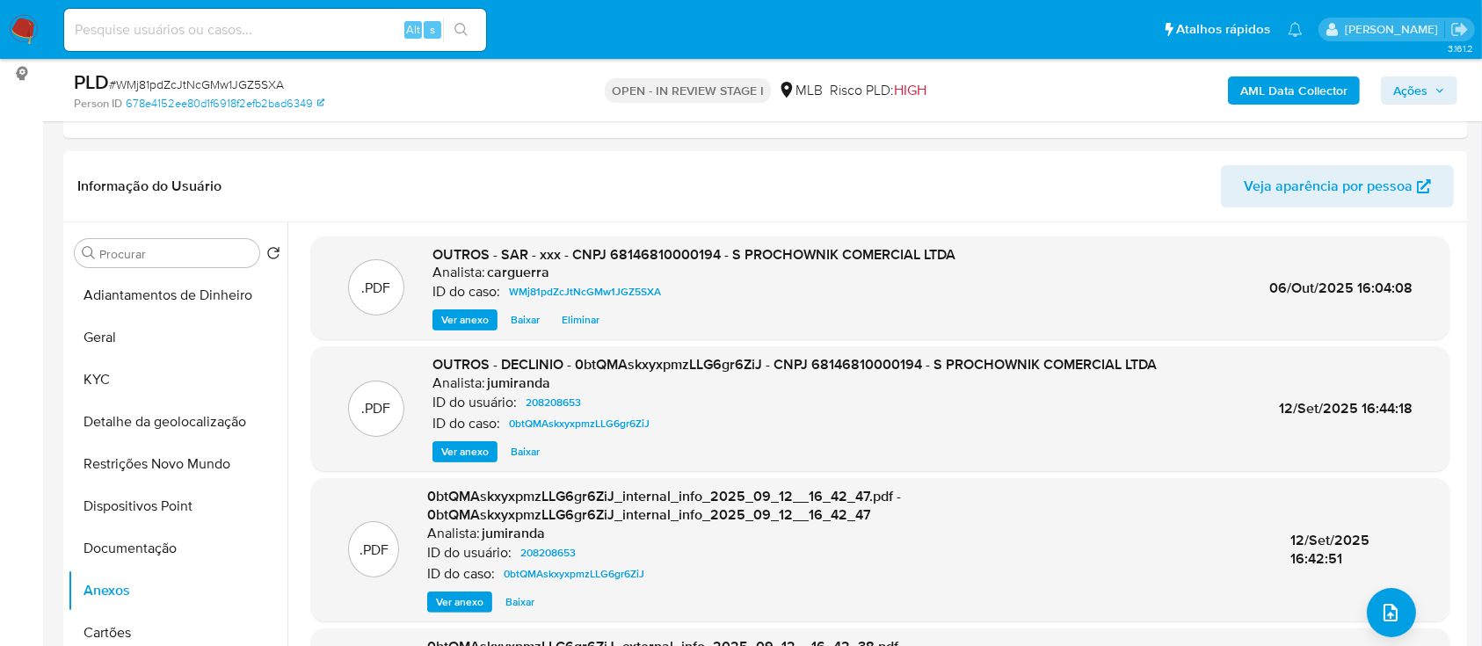
click at [1263, 102] on b "AML Data Collector" at bounding box center [1293, 90] width 107 height 28
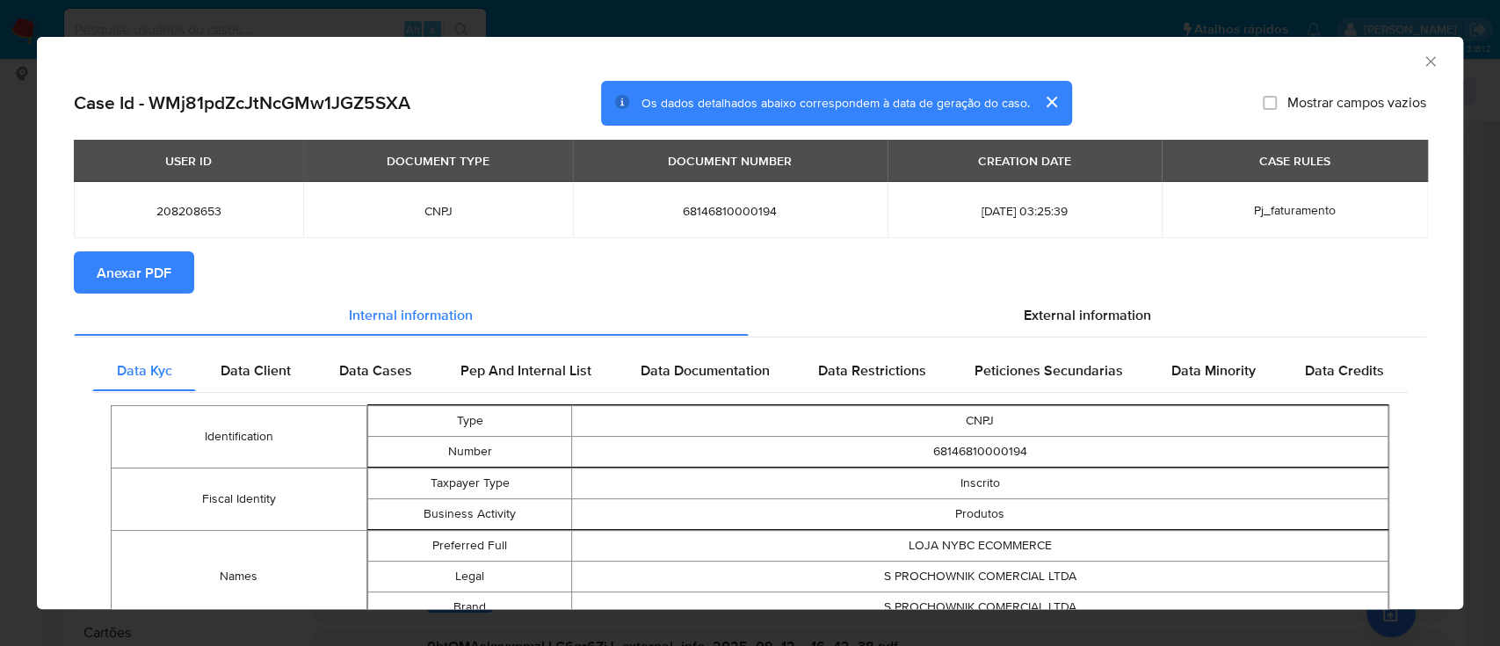
click at [174, 275] on button "Anexar PDF" at bounding box center [134, 272] width 120 height 42
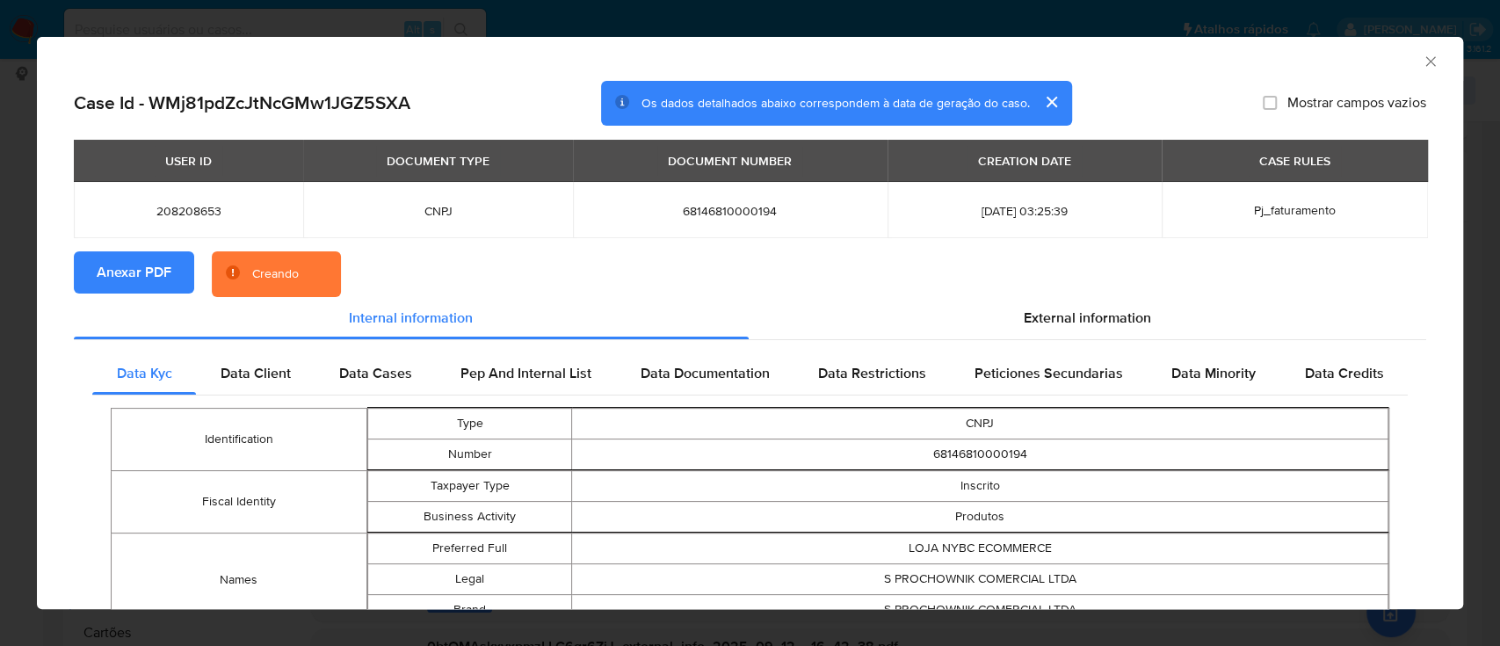
click at [1425, 61] on icon "Fechar a janela" at bounding box center [1430, 61] width 10 height 10
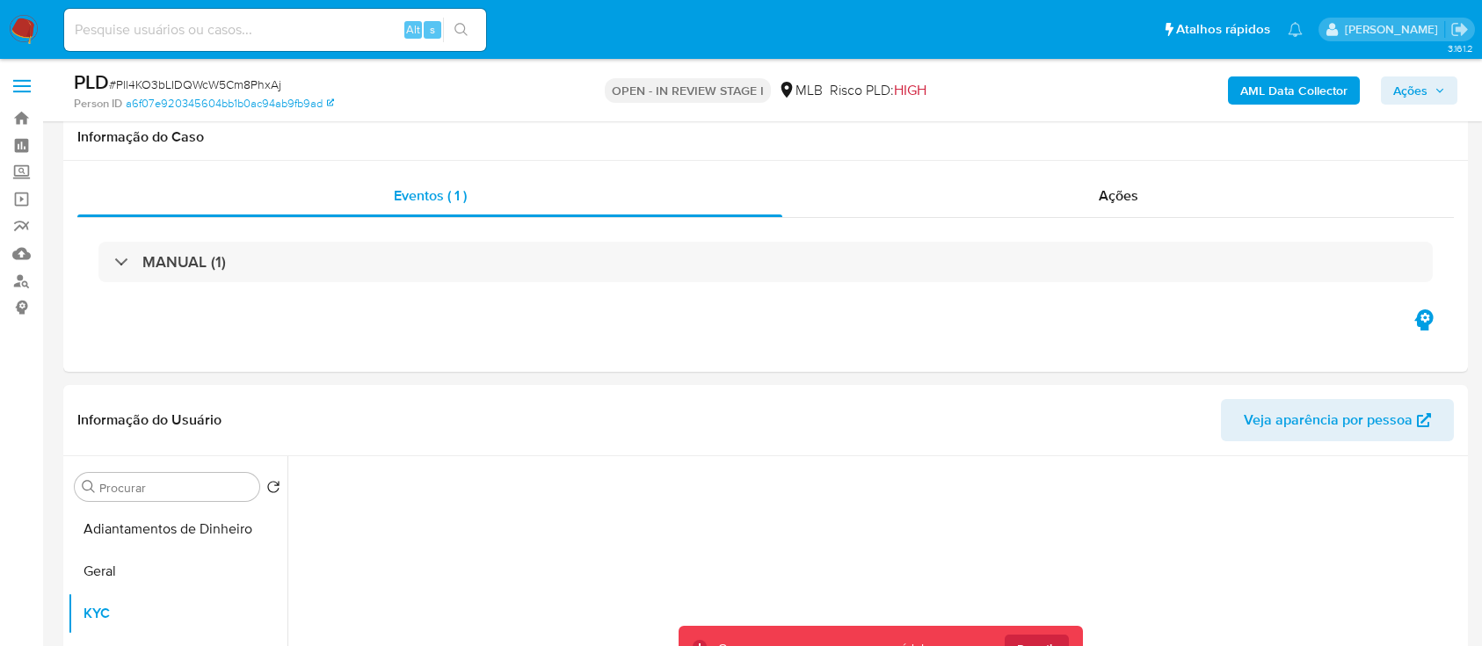
select select "10"
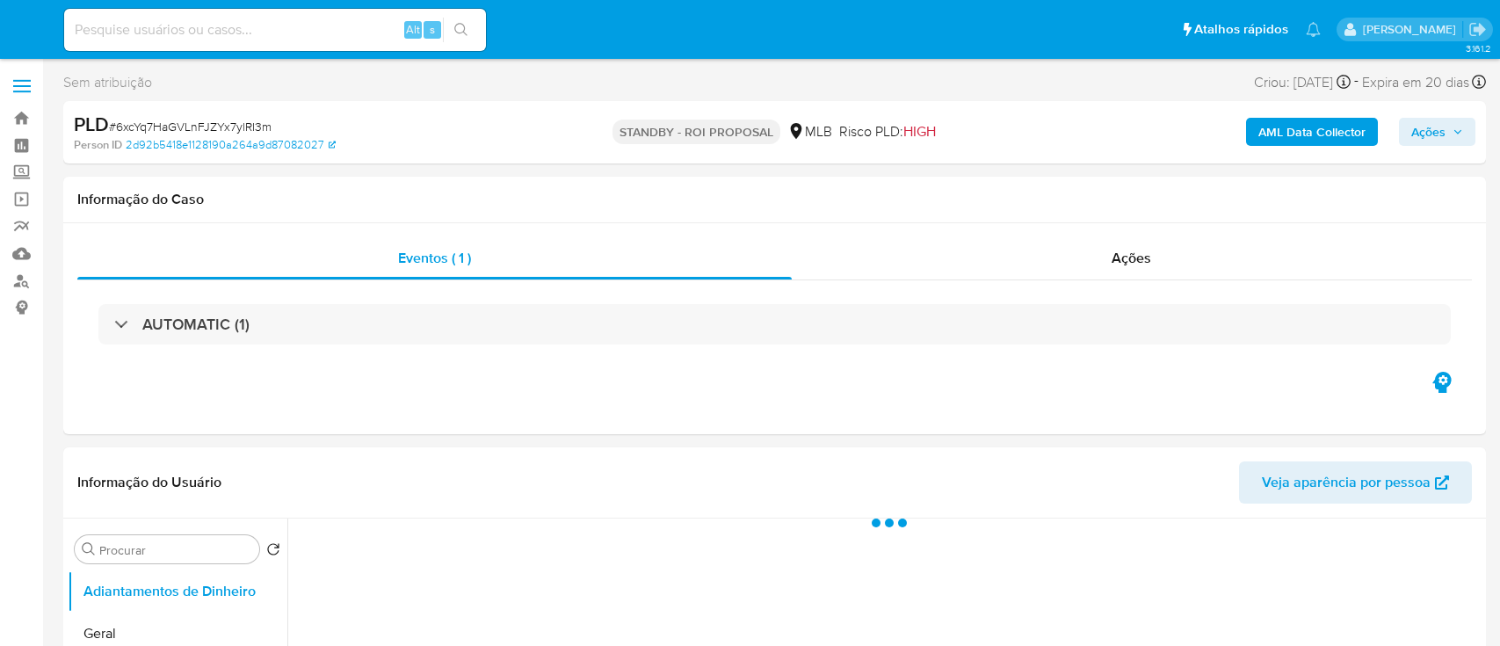
select select "10"
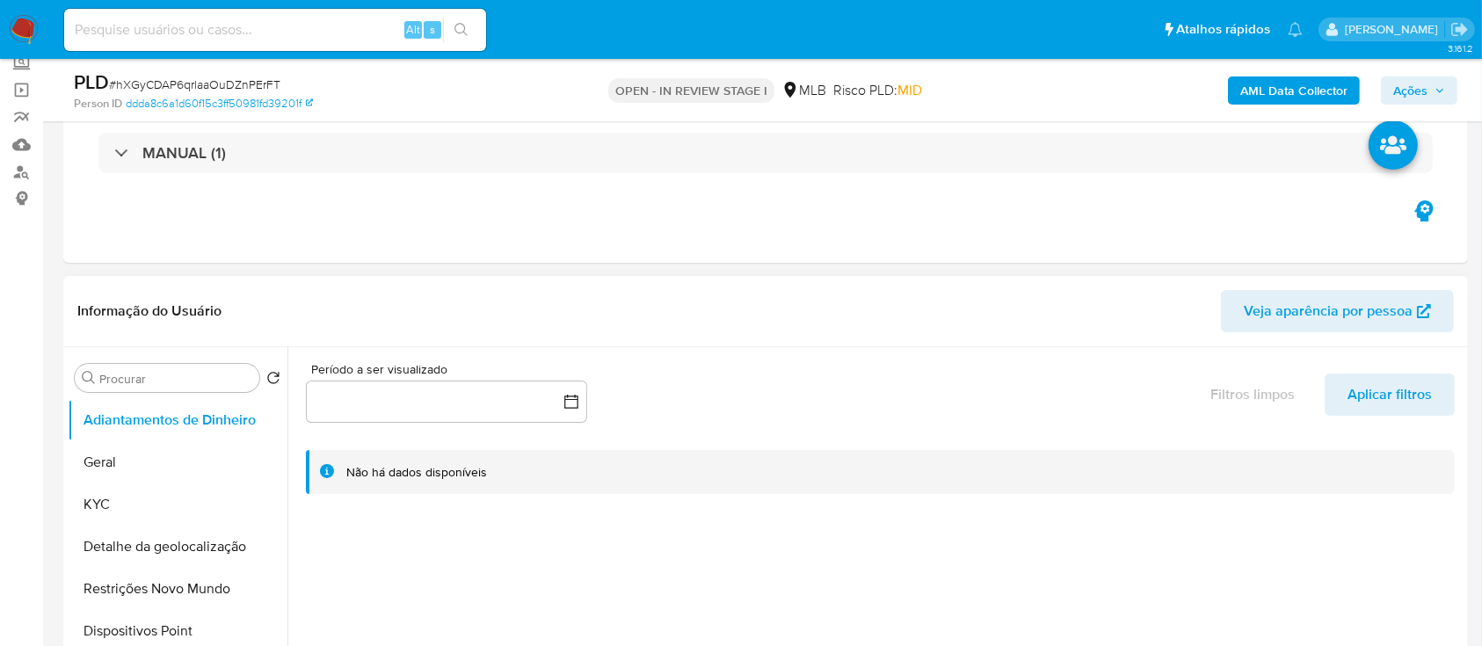
scroll to position [234, 0]
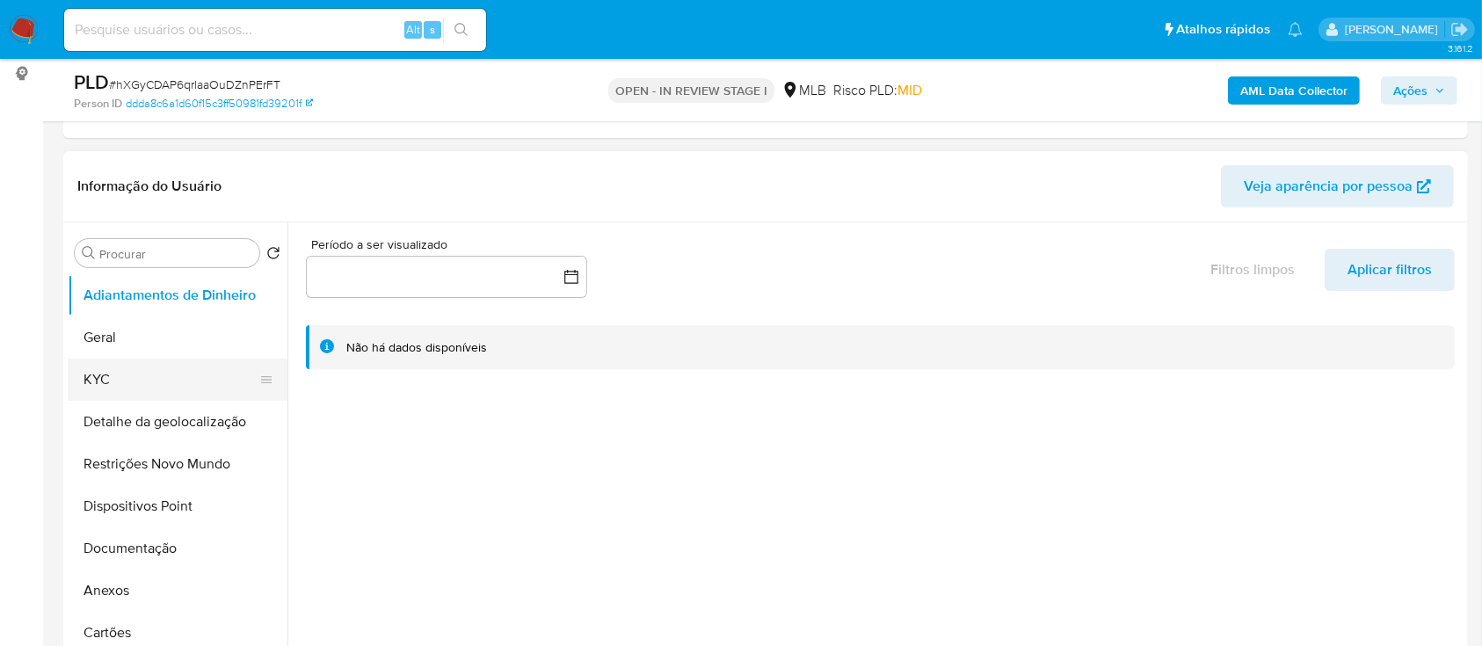
click at [159, 388] on button "KYC" at bounding box center [171, 380] width 206 height 42
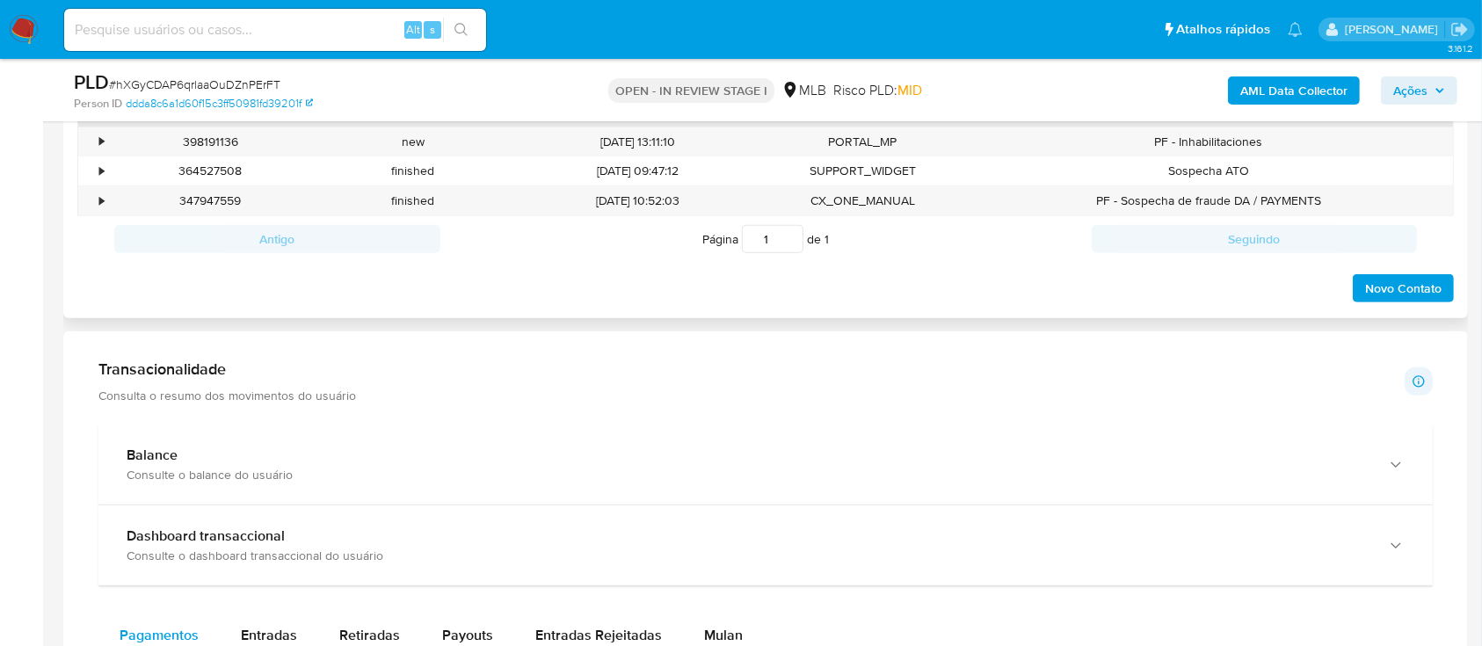
scroll to position [1055, 0]
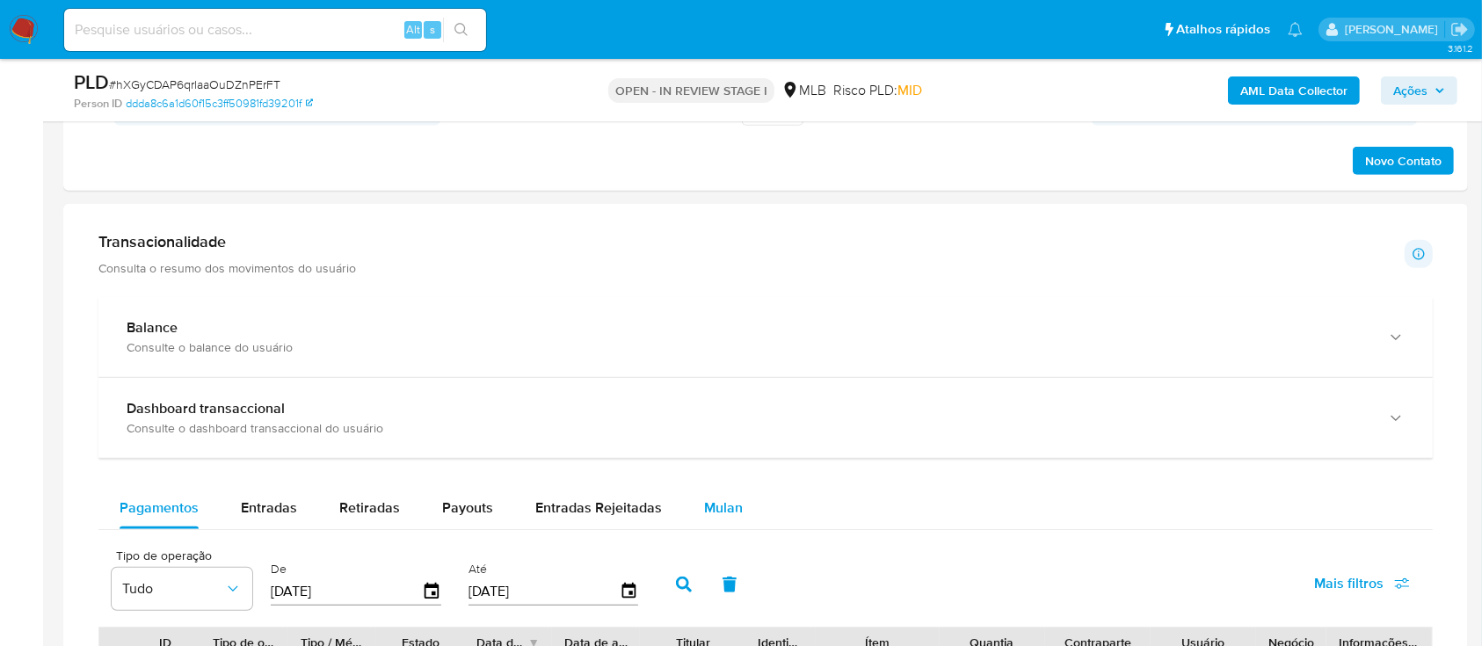
click at [725, 496] on div "Mulan" at bounding box center [723, 508] width 39 height 42
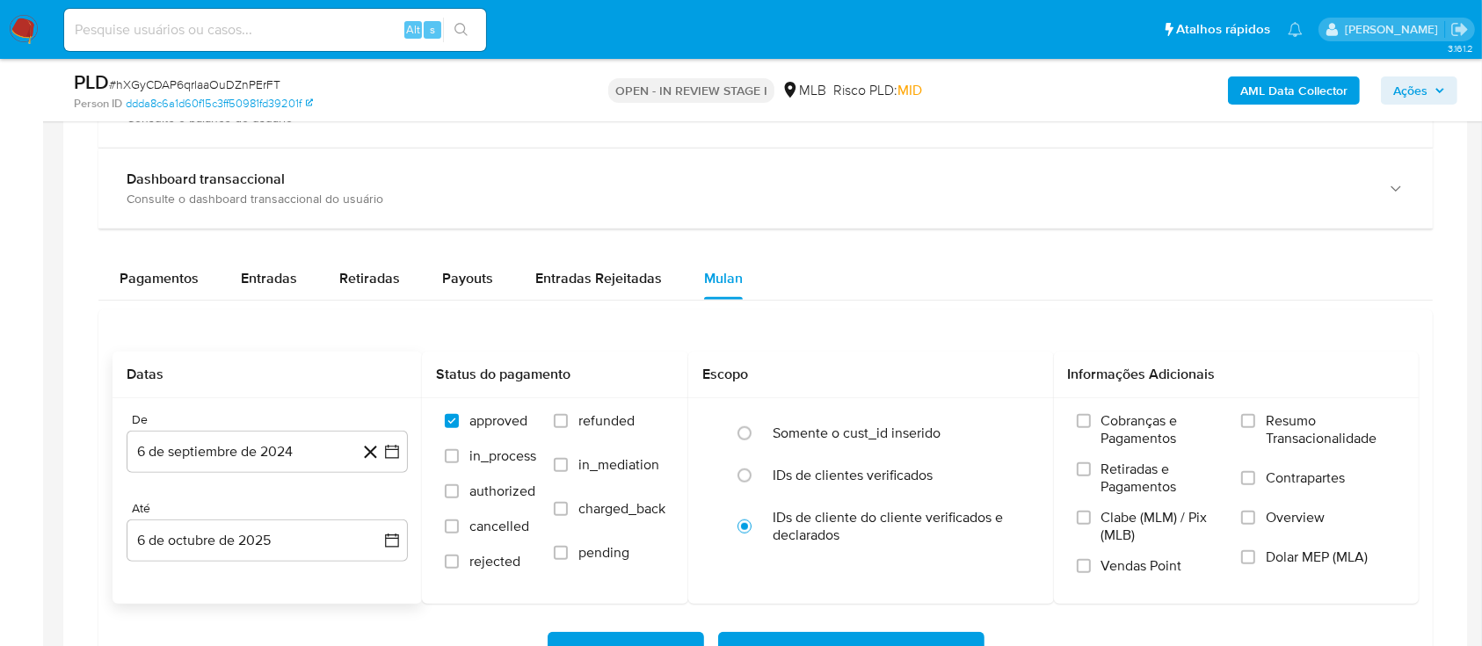
scroll to position [1288, 0]
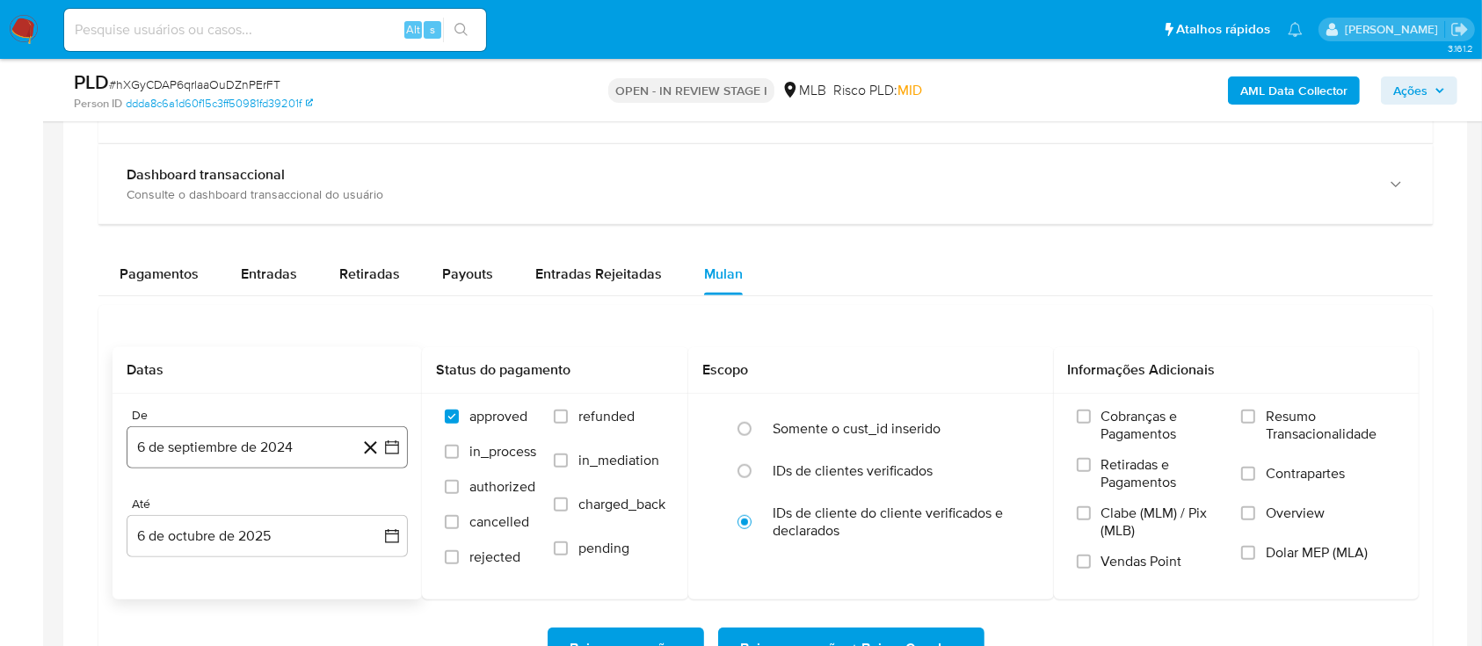
click at [387, 448] on icon "button" at bounding box center [392, 448] width 18 height 18
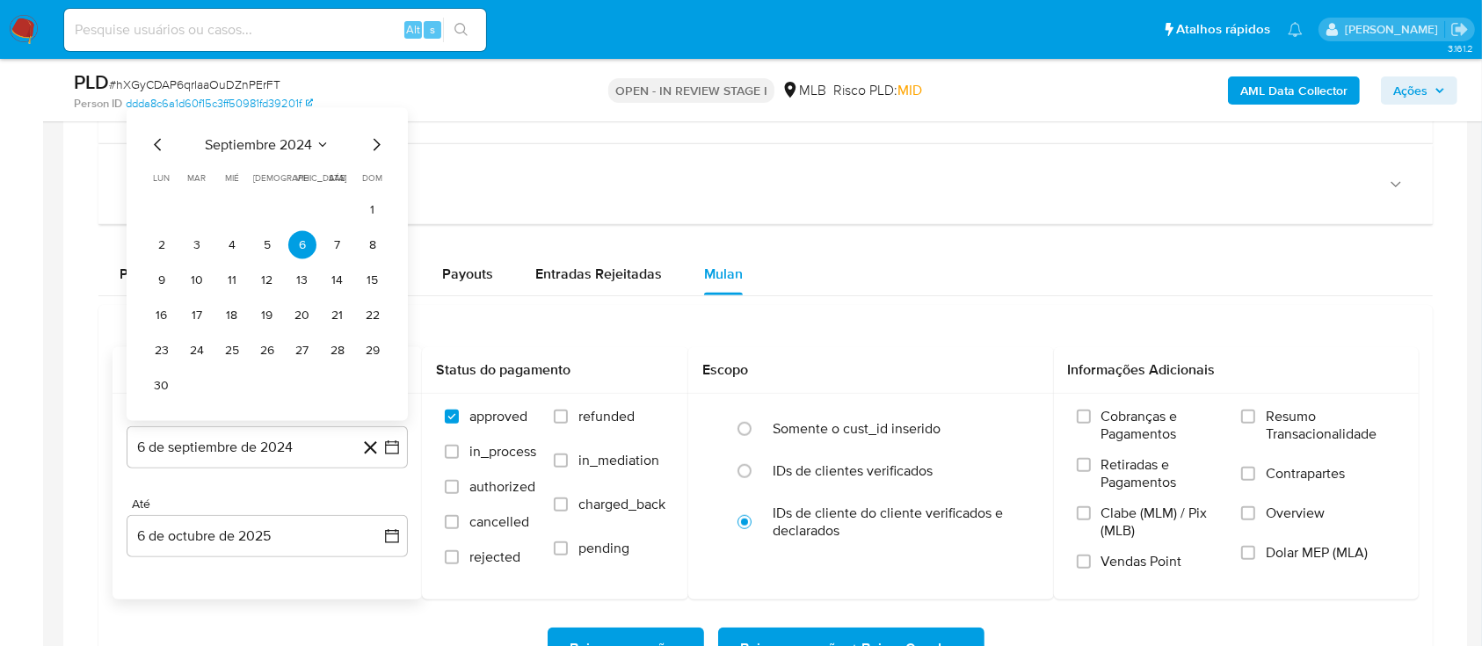
click at [321, 144] on icon "Seleccionar mes y año" at bounding box center [323, 144] width 8 height 4
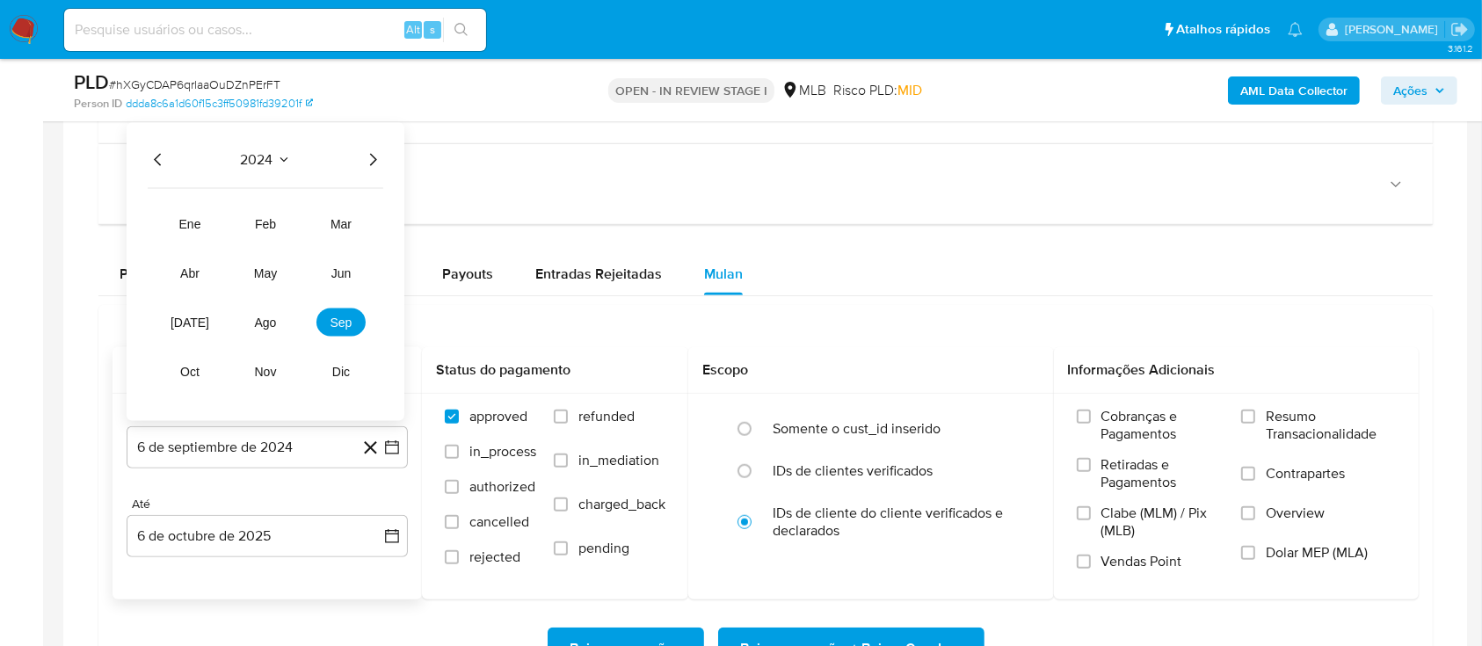
click at [376, 163] on icon "Año siguiente" at bounding box center [372, 159] width 21 height 21
click at [260, 310] on button "ago" at bounding box center [265, 322] width 49 height 28
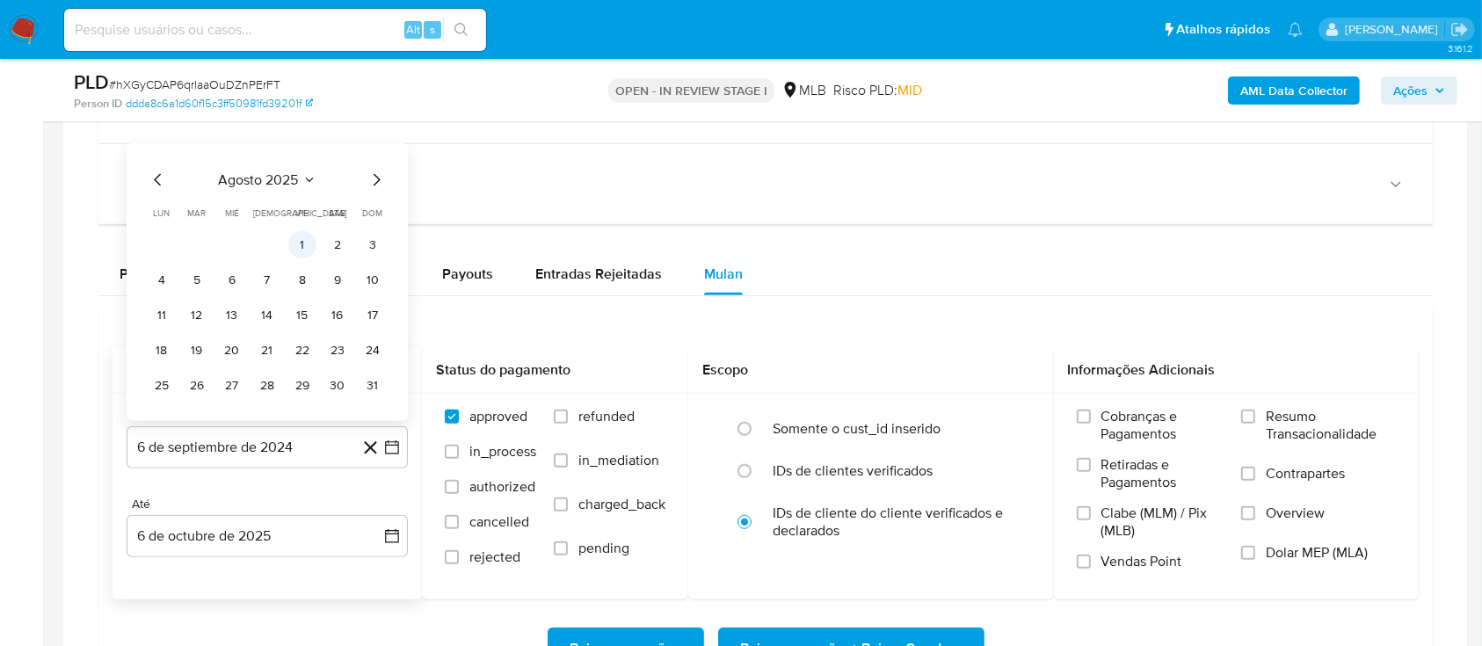
click at [295, 241] on button "1" at bounding box center [302, 245] width 28 height 28
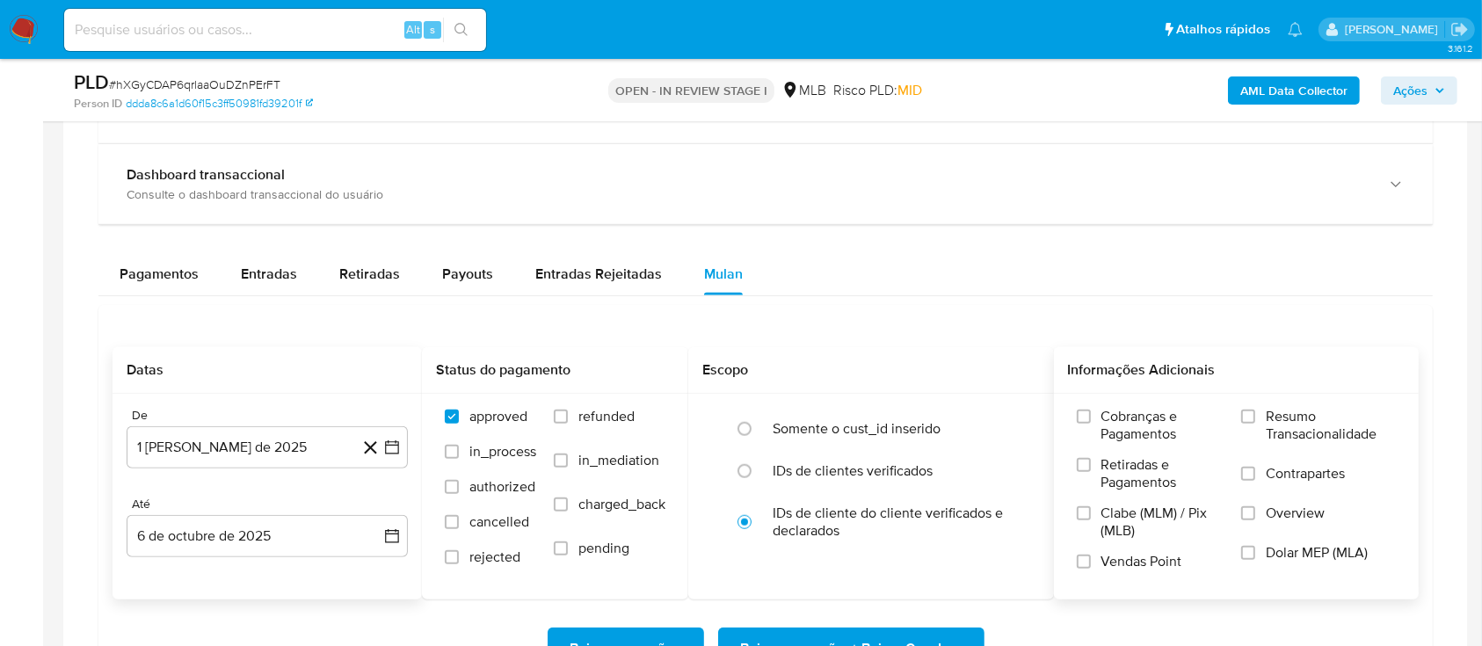
click at [1261, 408] on label "Resumo Transacionalidade" at bounding box center [1318, 436] width 155 height 57
click at [1255, 410] on input "Resumo Transacionalidade" at bounding box center [1248, 417] width 14 height 14
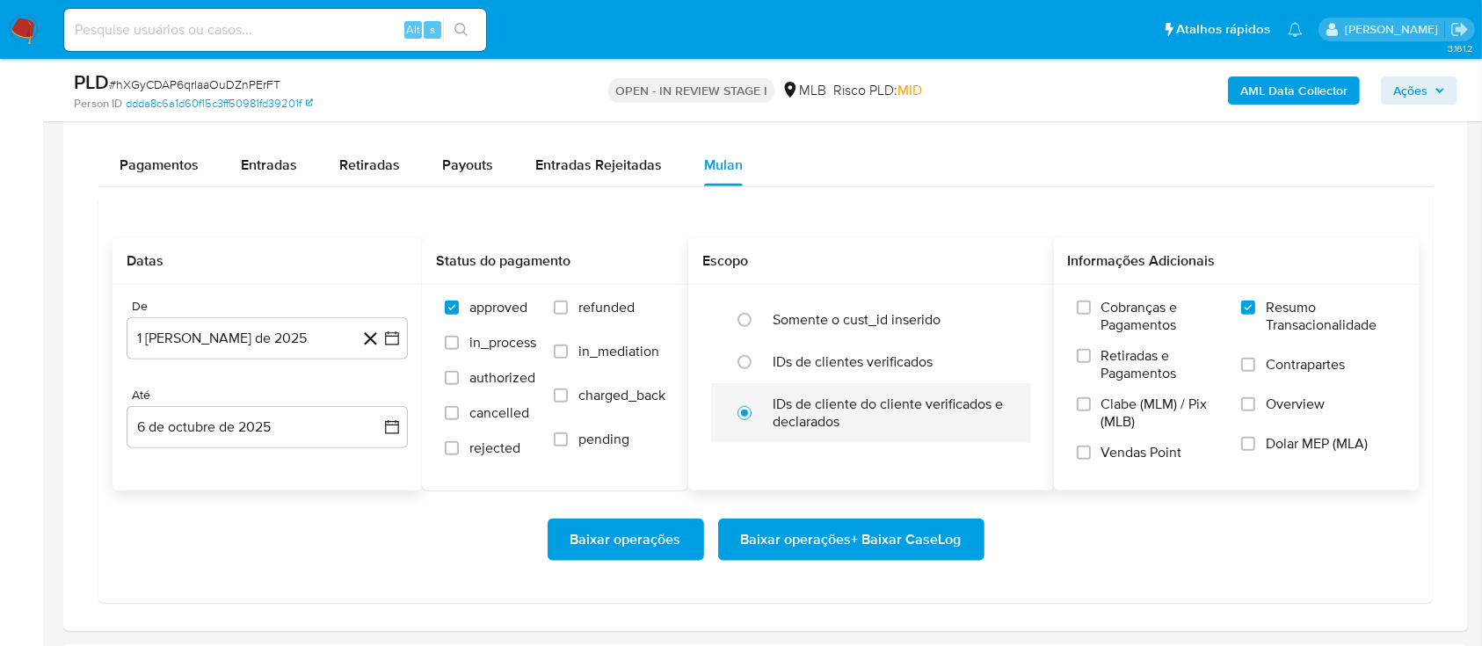
scroll to position [1523, 0]
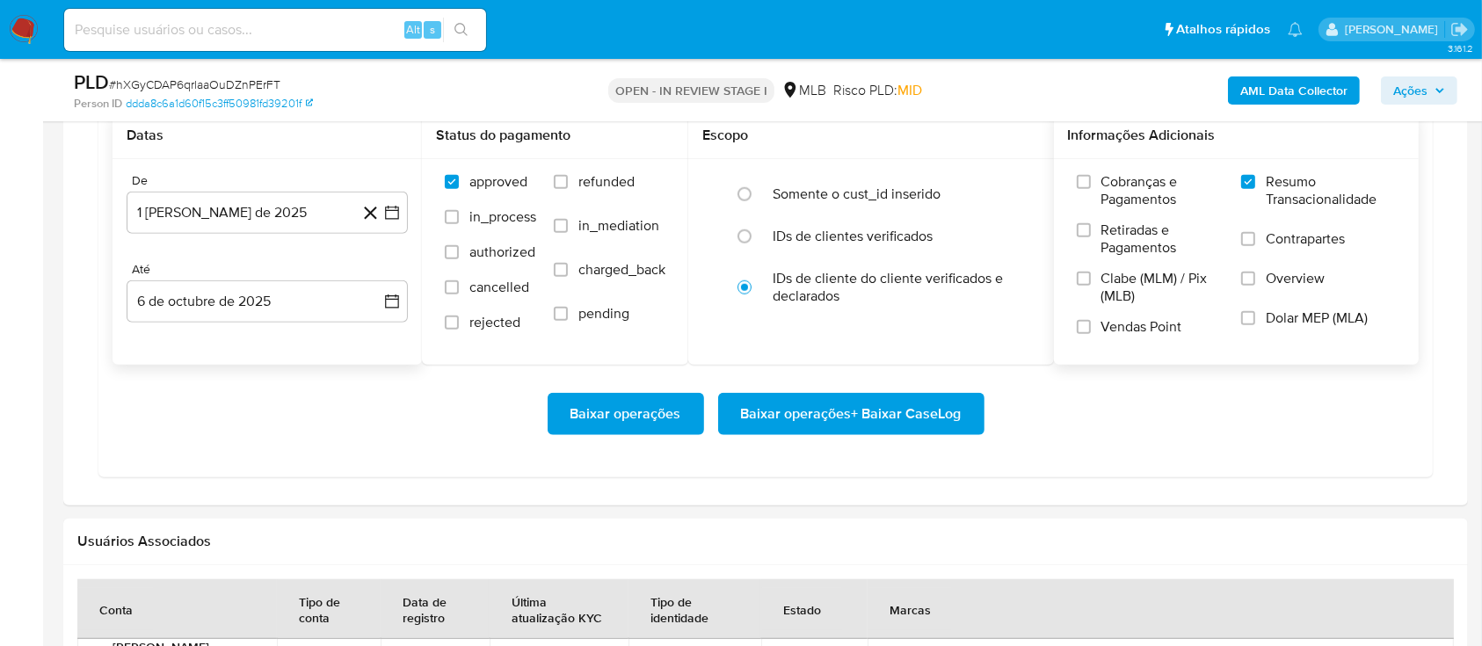
click at [870, 417] on span "Baixar operações + Baixar CaseLog" at bounding box center [851, 414] width 221 height 39
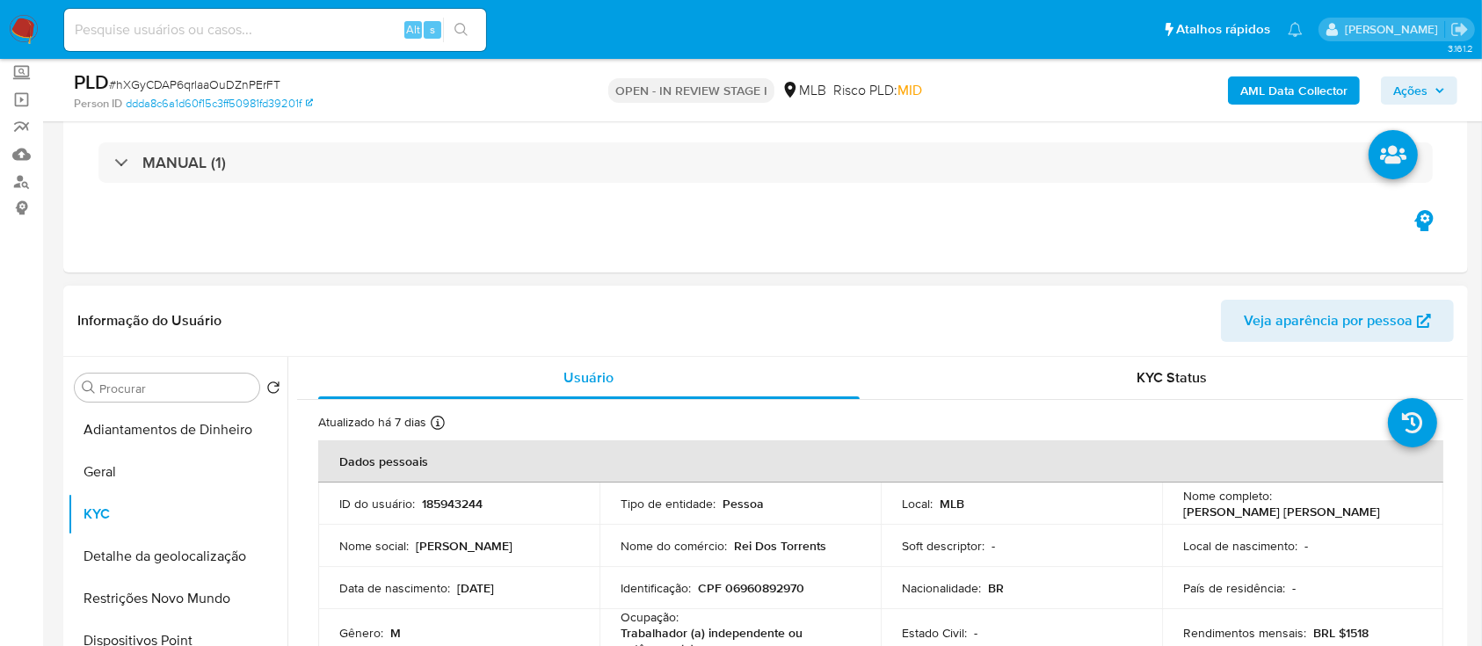
scroll to position [0, 0]
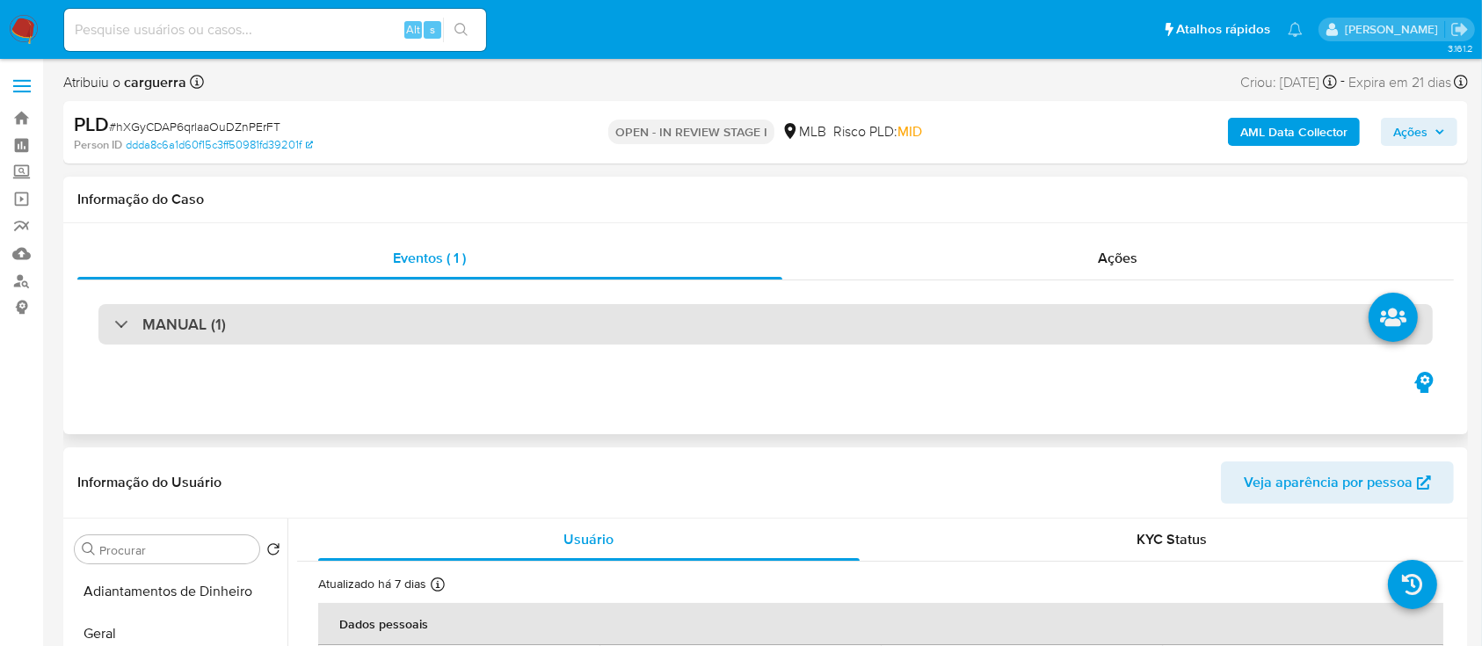
click at [154, 323] on h3 "MANUAL (1)" at bounding box center [183, 324] width 83 height 19
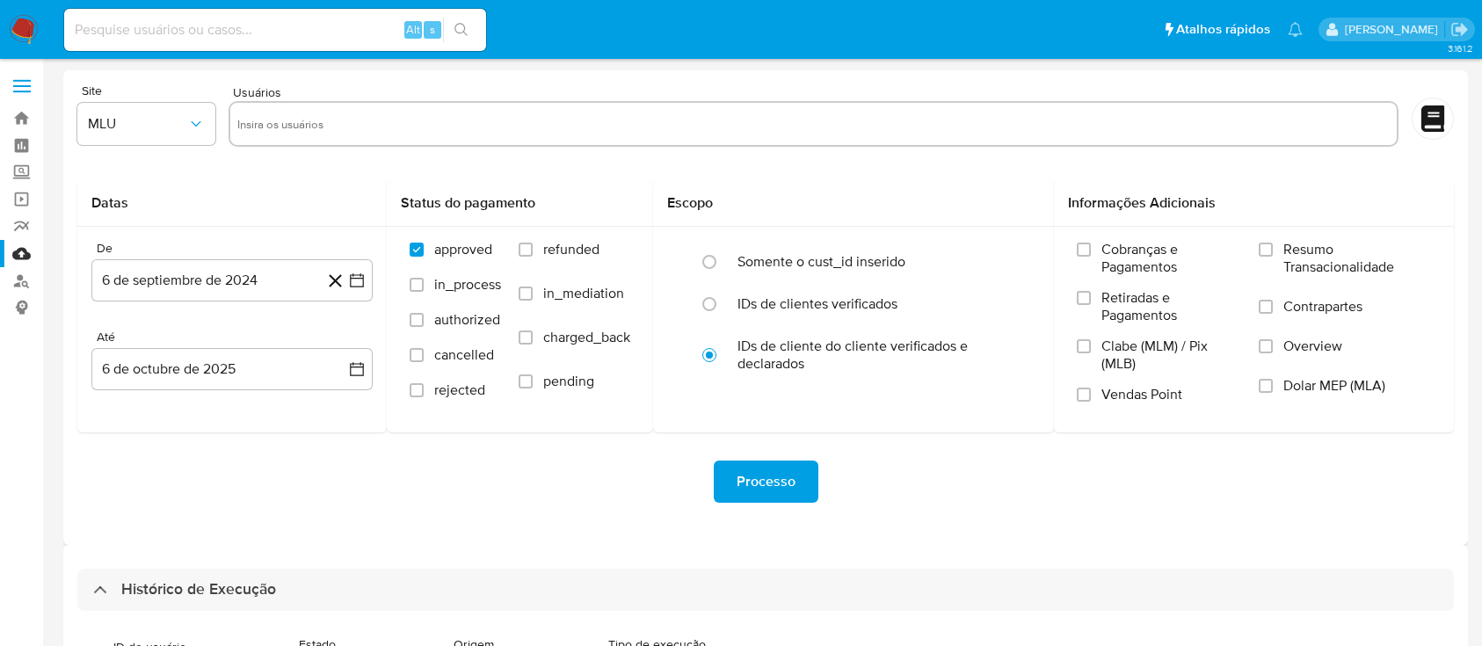
select select "10"
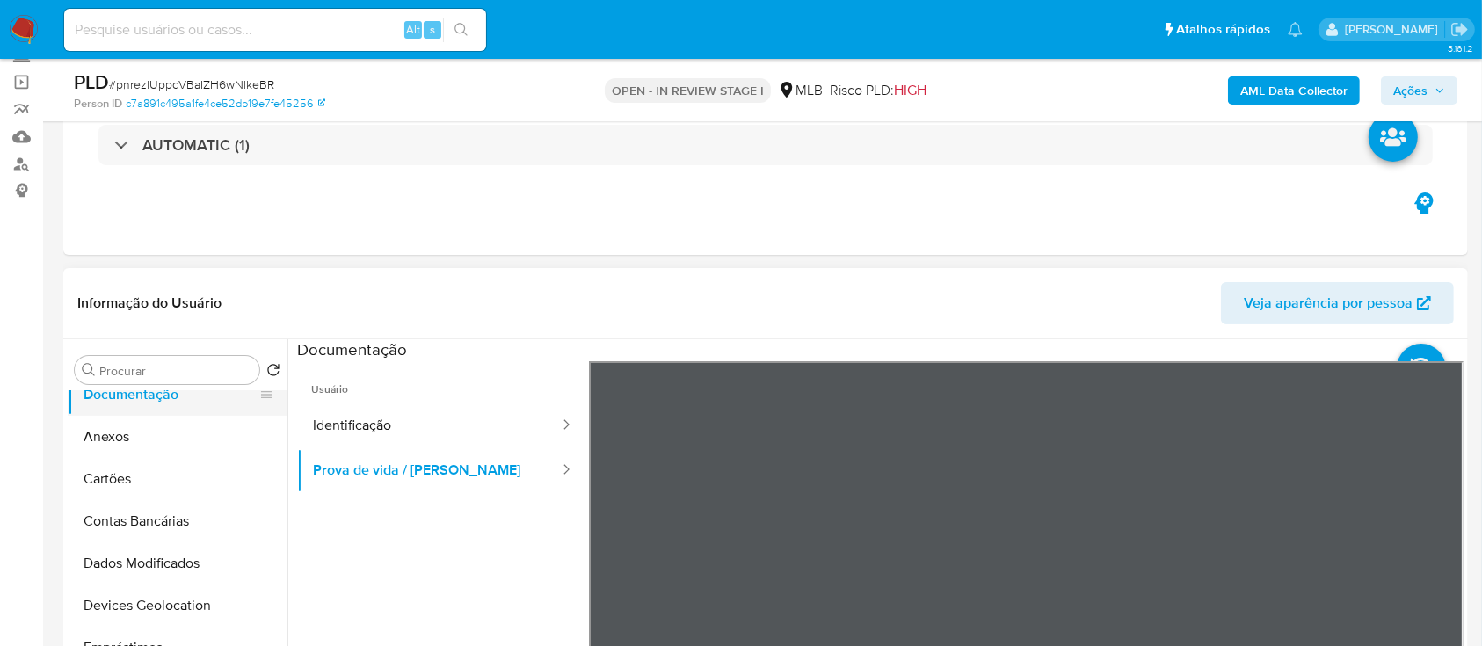
scroll to position [234, 0]
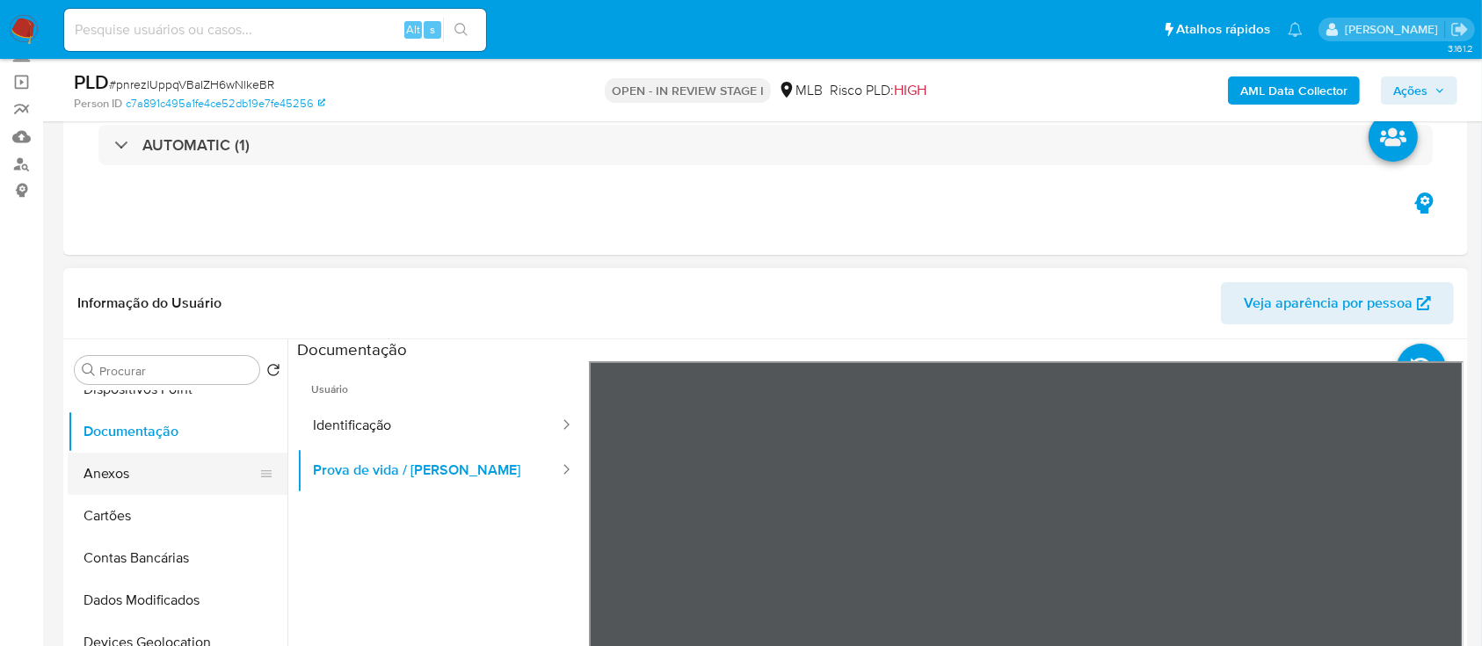
click at [131, 466] on button "Anexos" at bounding box center [171, 474] width 206 height 42
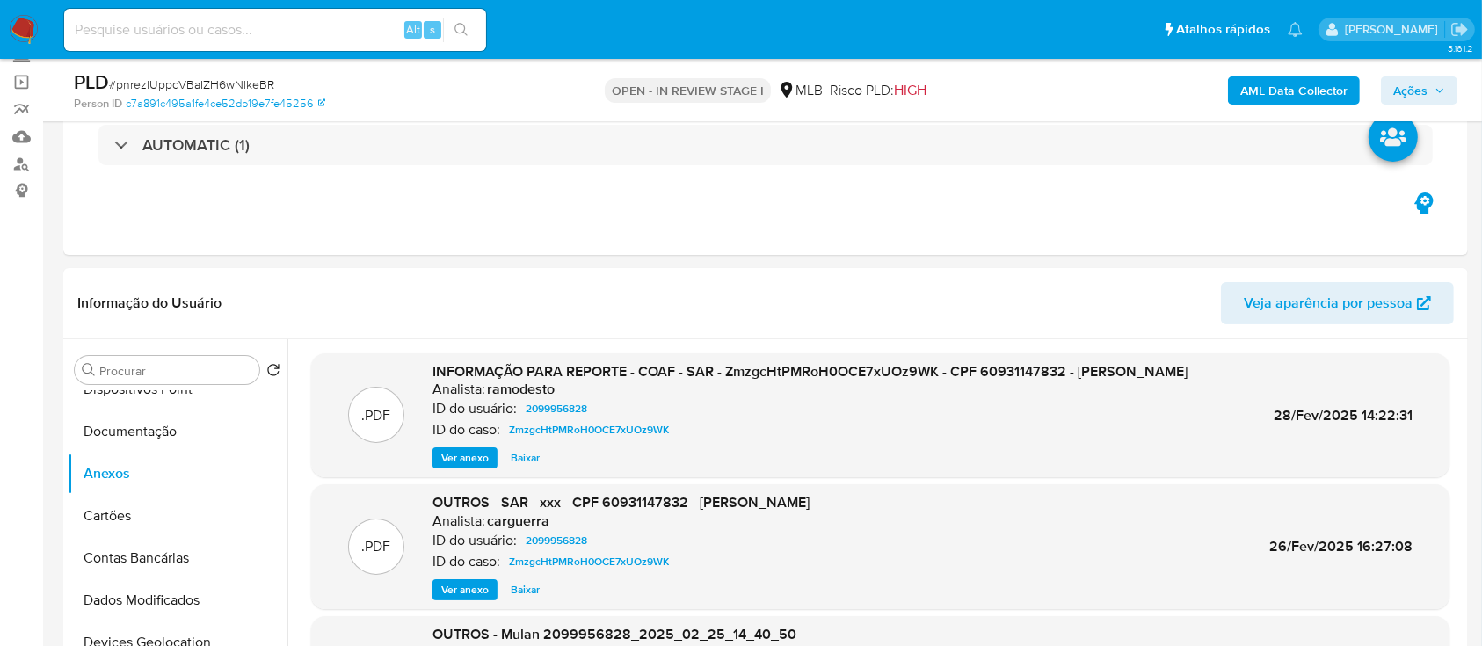
click at [1305, 95] on b "AML Data Collector" at bounding box center [1293, 90] width 107 height 28
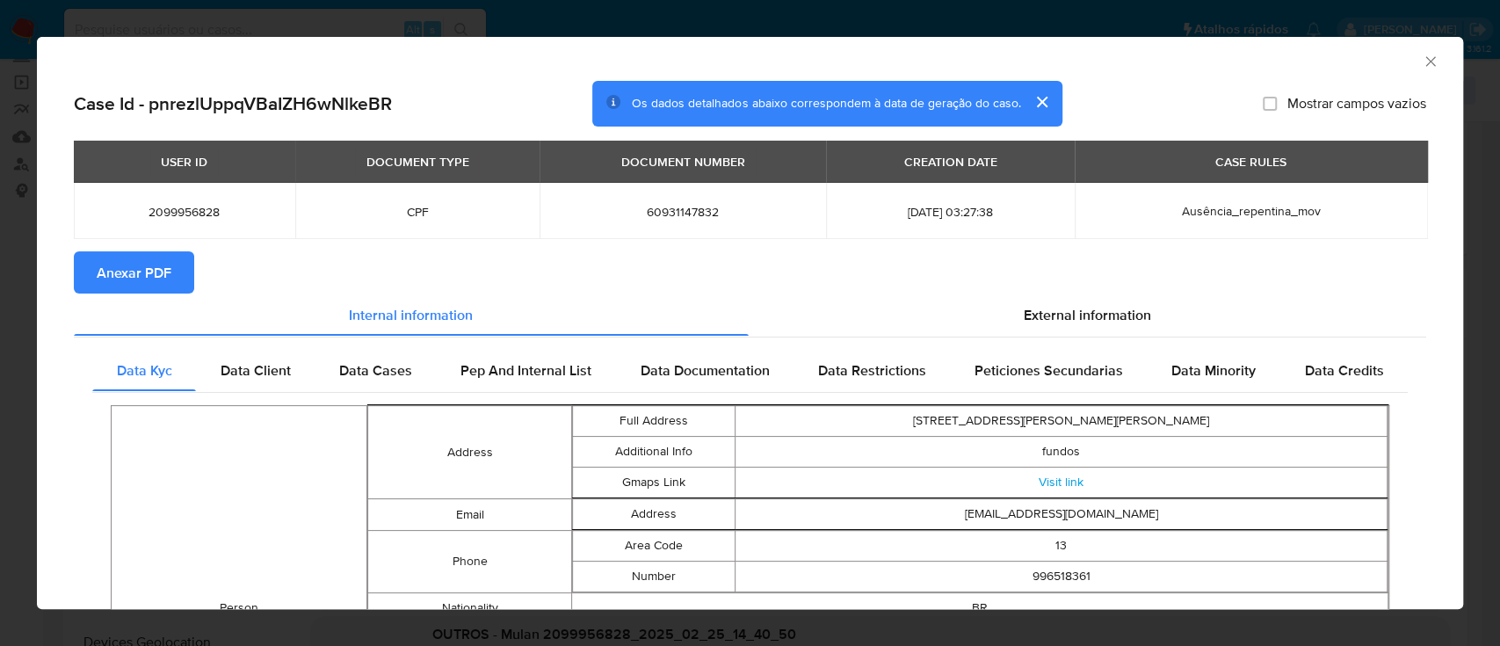
drag, startPoint x: 167, startPoint y: 271, endPoint x: 188, endPoint y: 273, distance: 21.3
click at [167, 271] on span "Anexar PDF" at bounding box center [134, 272] width 75 height 39
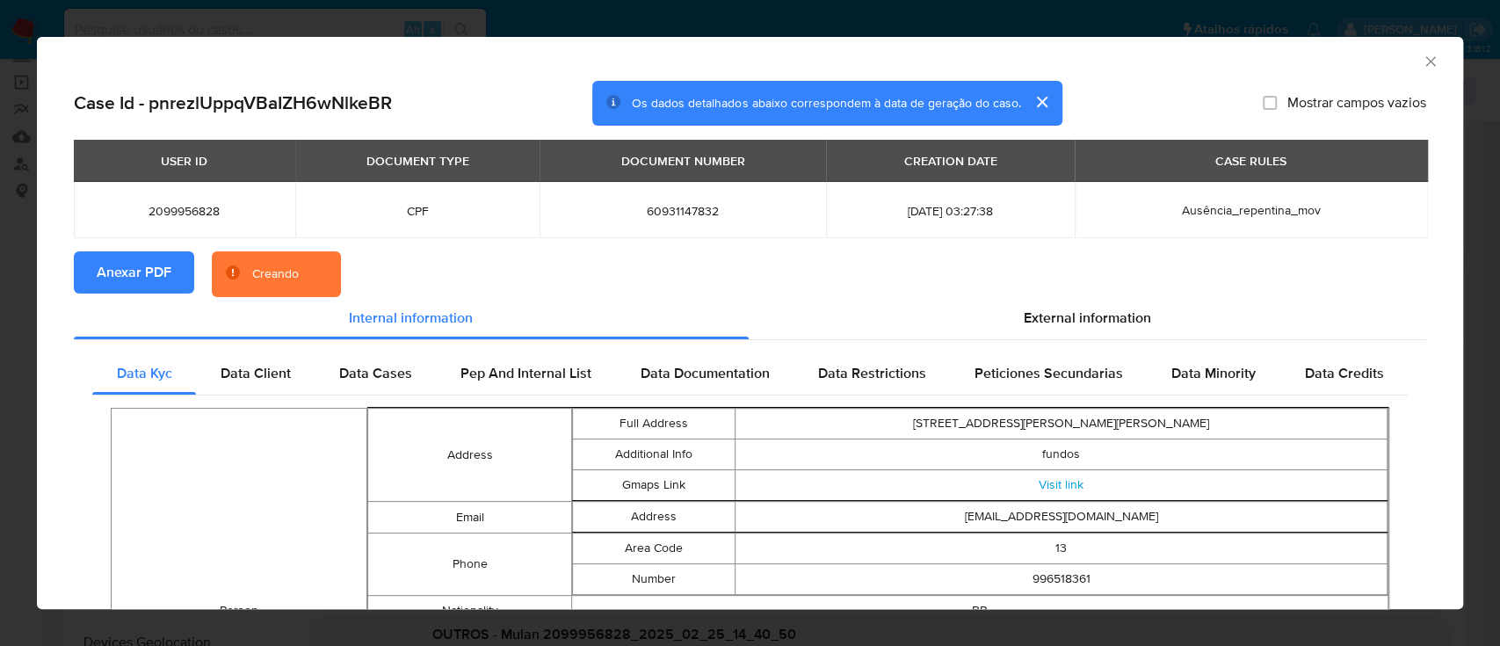
click at [1418, 53] on div "AML Data Collector" at bounding box center [750, 59] width 1426 height 44
click at [1425, 61] on icon "Fechar a janela" at bounding box center [1430, 61] width 10 height 10
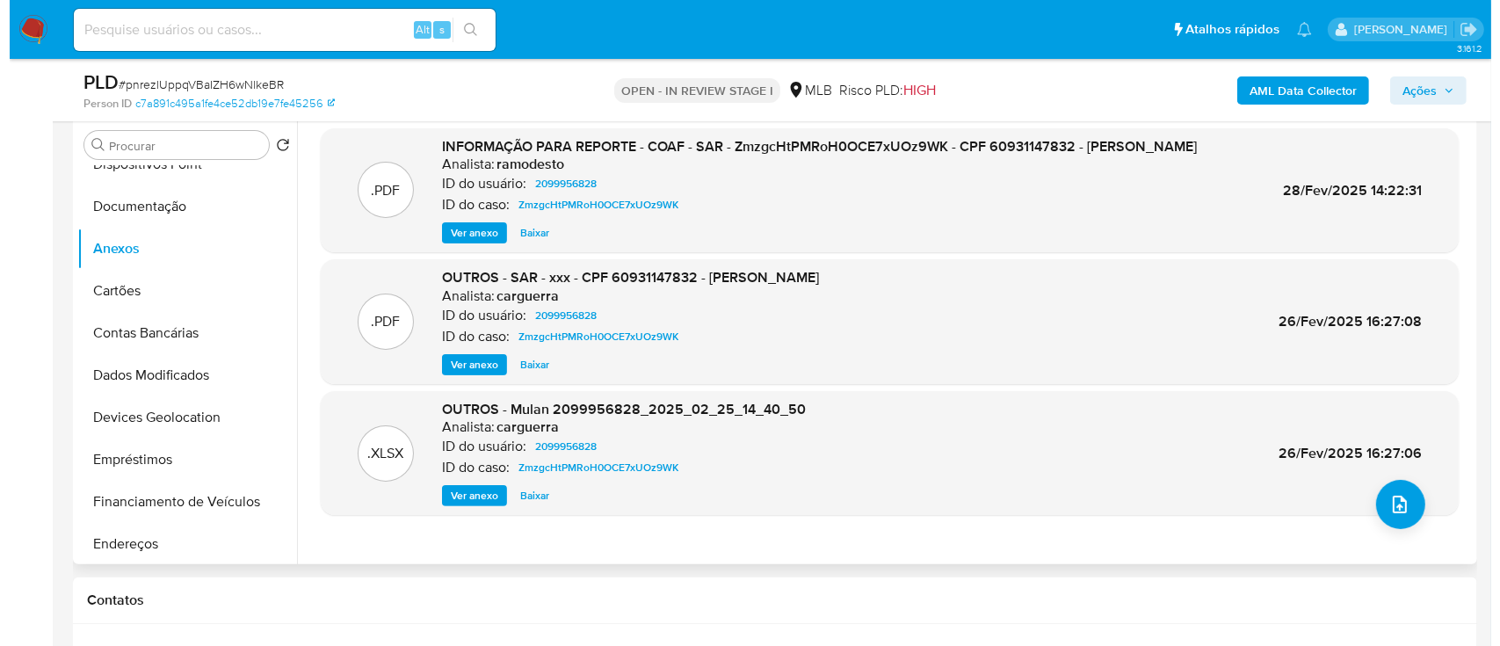
scroll to position [352, 0]
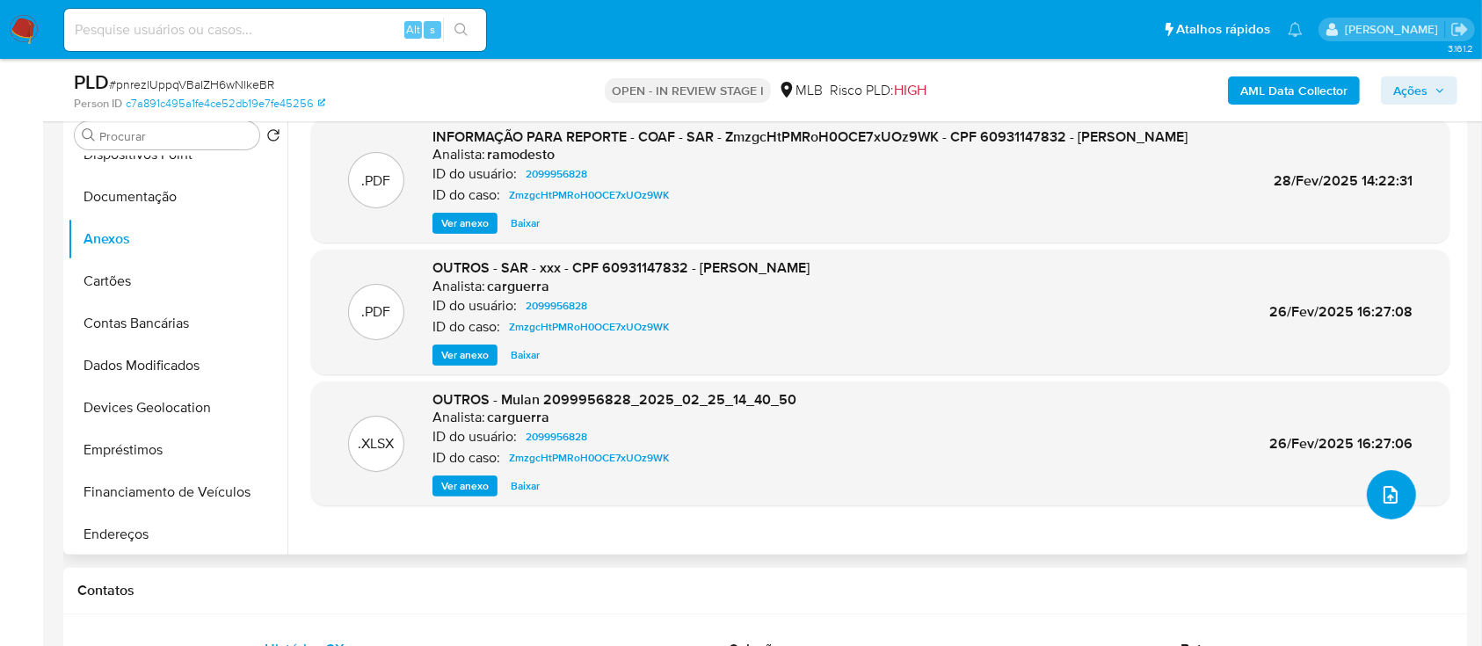
click at [1384, 492] on icon "upload-file" at bounding box center [1390, 494] width 21 height 21
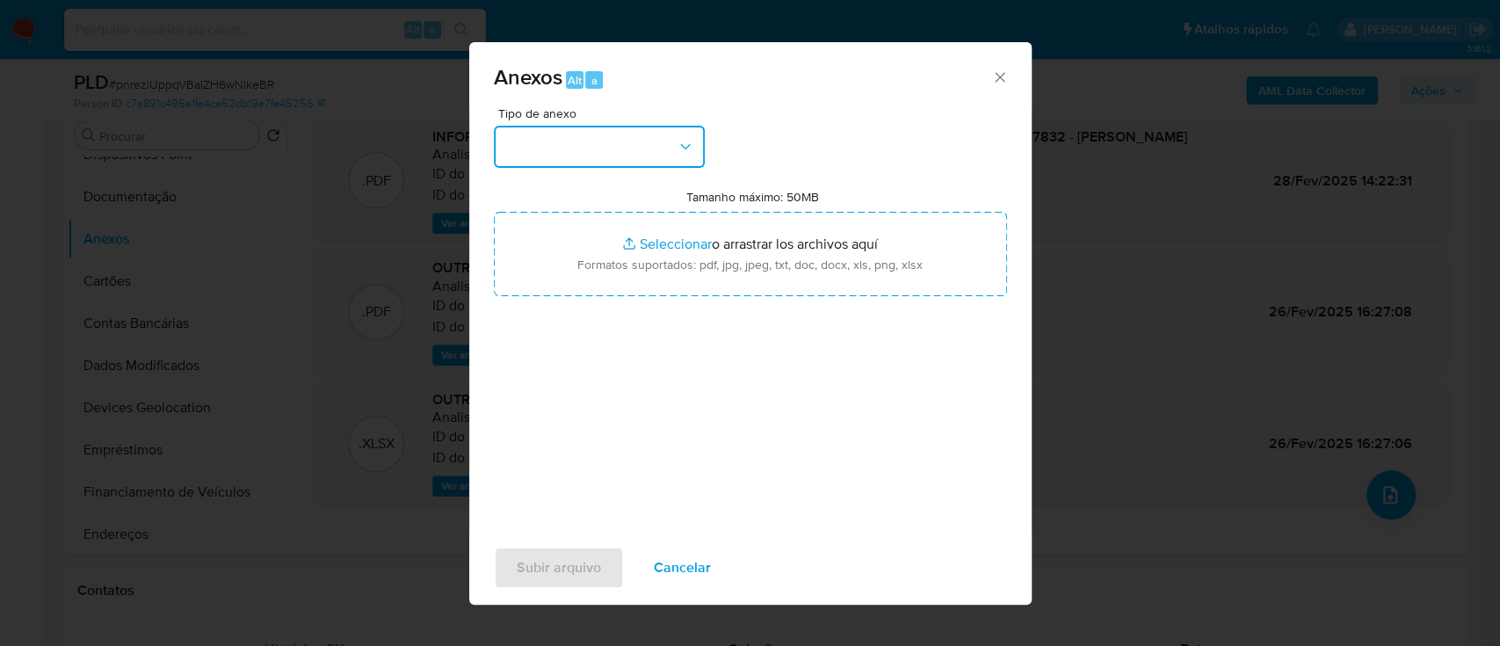
click at [605, 152] on button "button" at bounding box center [599, 147] width 211 height 42
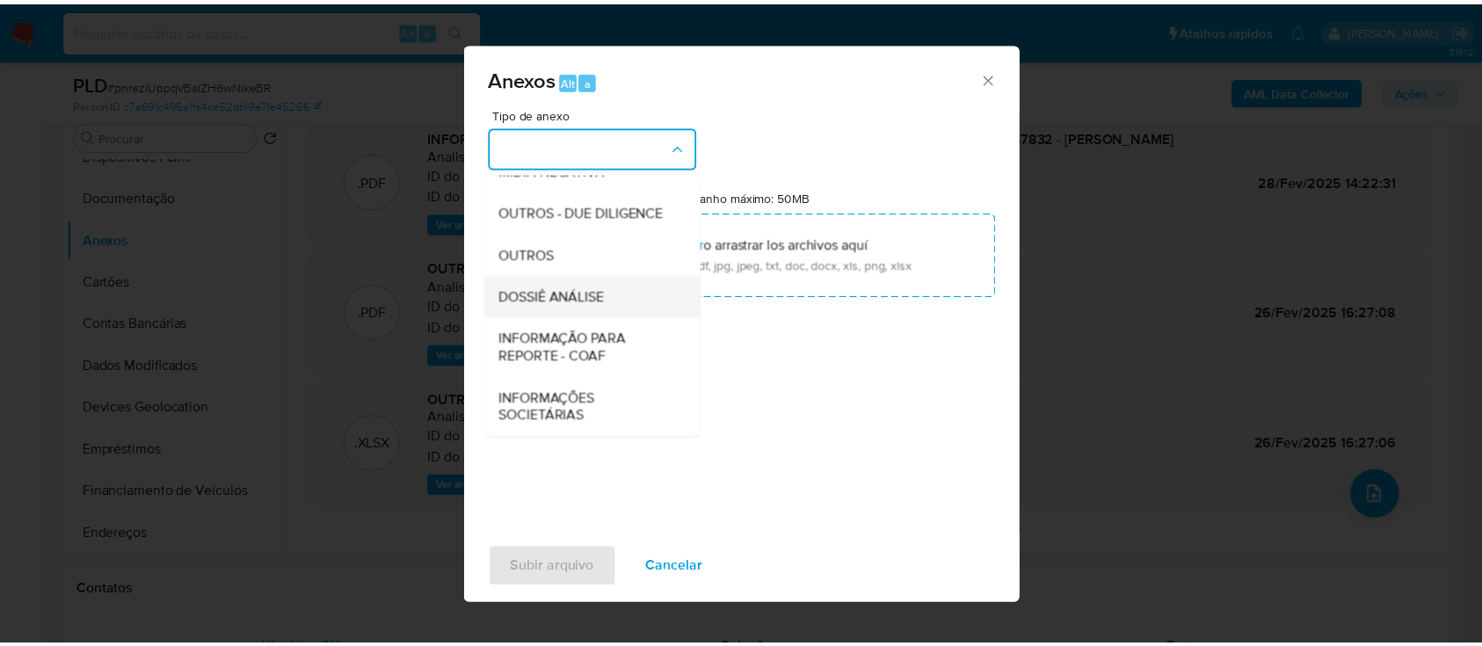
scroll to position [270, 0]
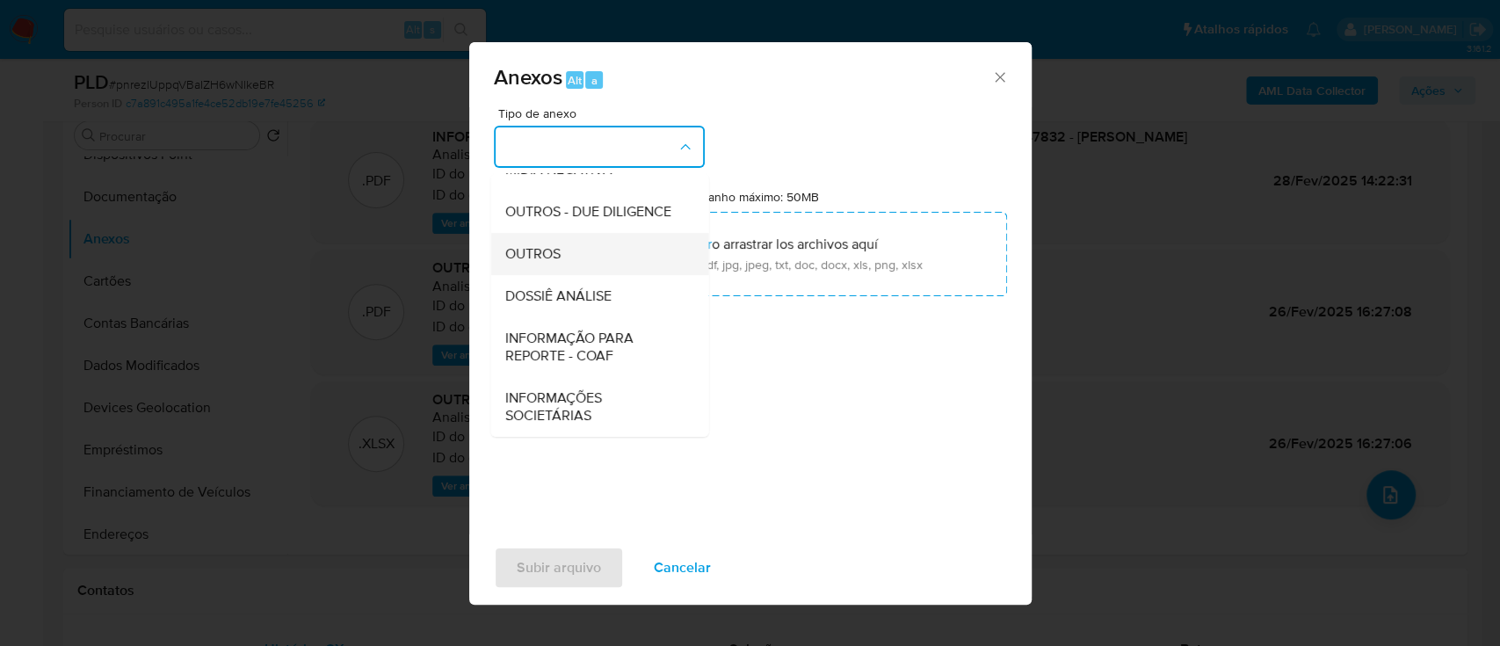
click at [546, 260] on span "OUTROS" at bounding box center [531, 254] width 55 height 18
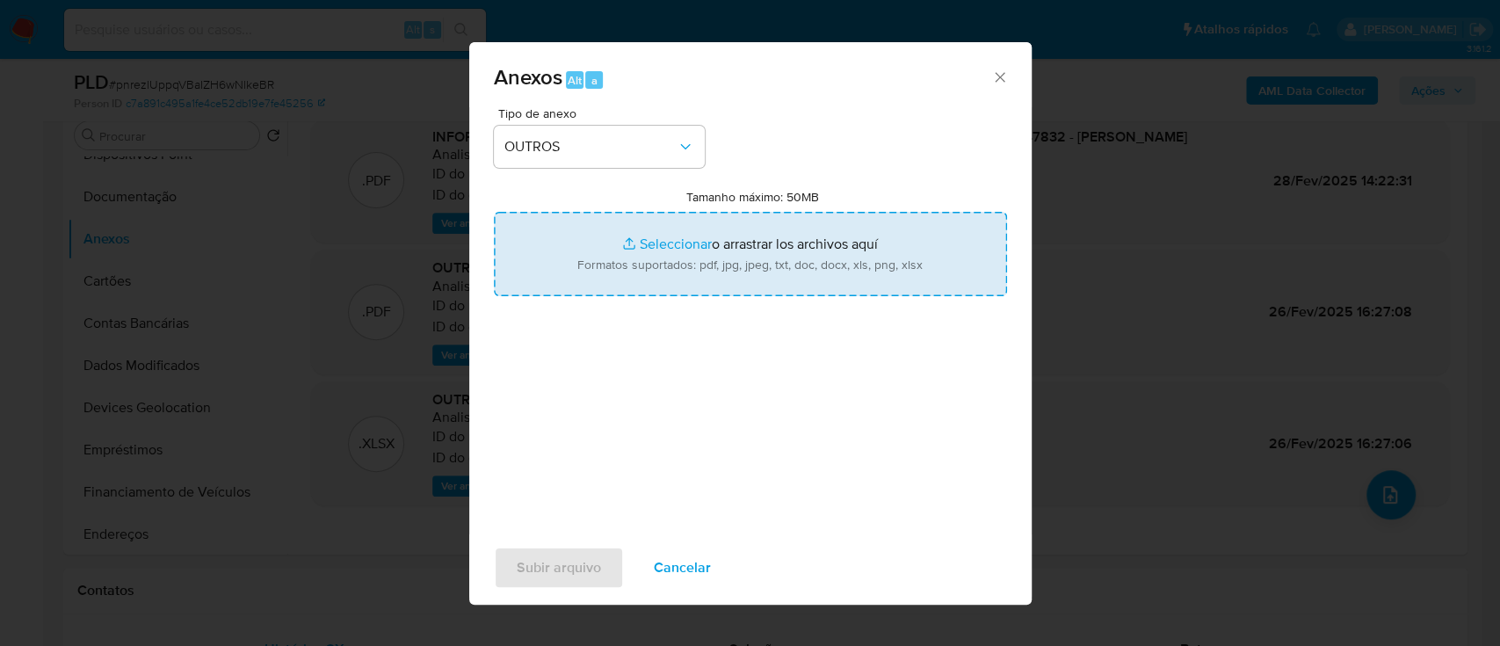
click at [673, 243] on input "Tamanho máximo: 50MB Seleccionar archivos" at bounding box center [750, 254] width 513 height 84
type input "C:\fakepath\Mulan 2099956828_2025_10_06_13_33_54.xlsx"
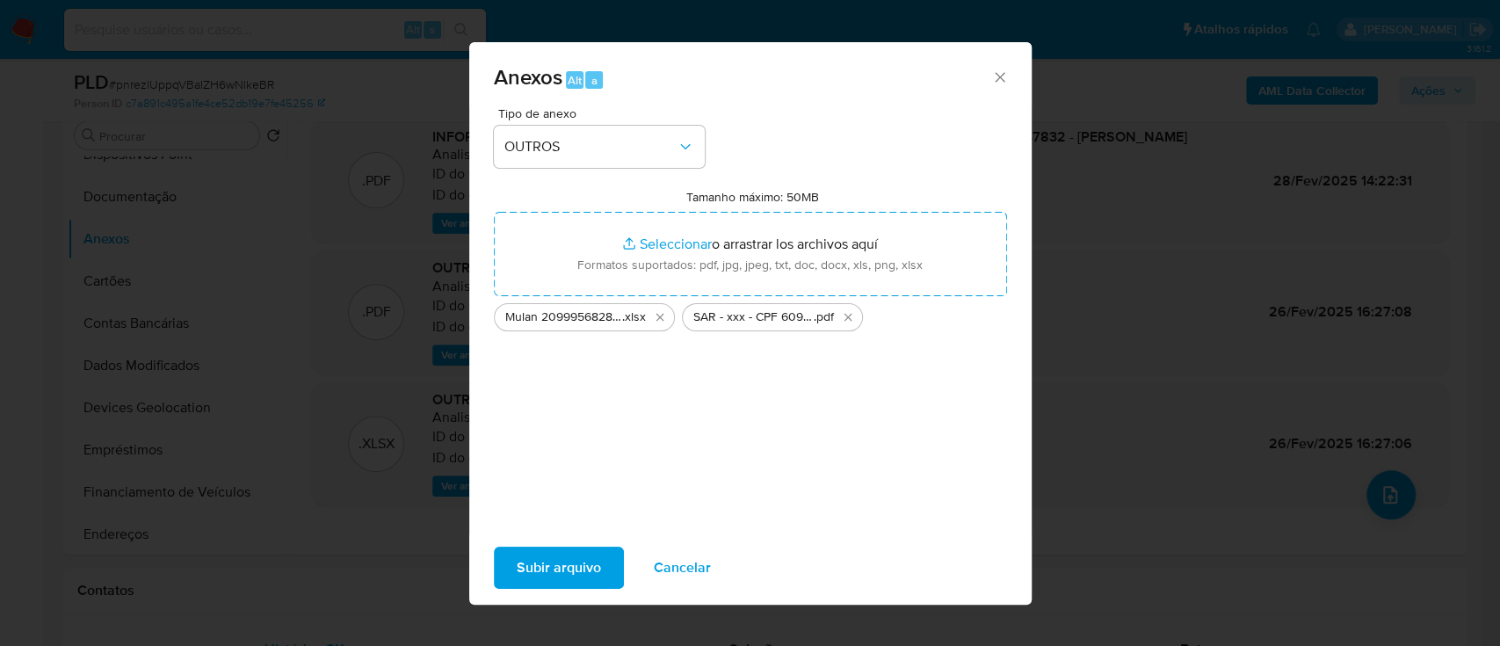
click at [560, 577] on span "Subir arquivo" at bounding box center [559, 567] width 84 height 39
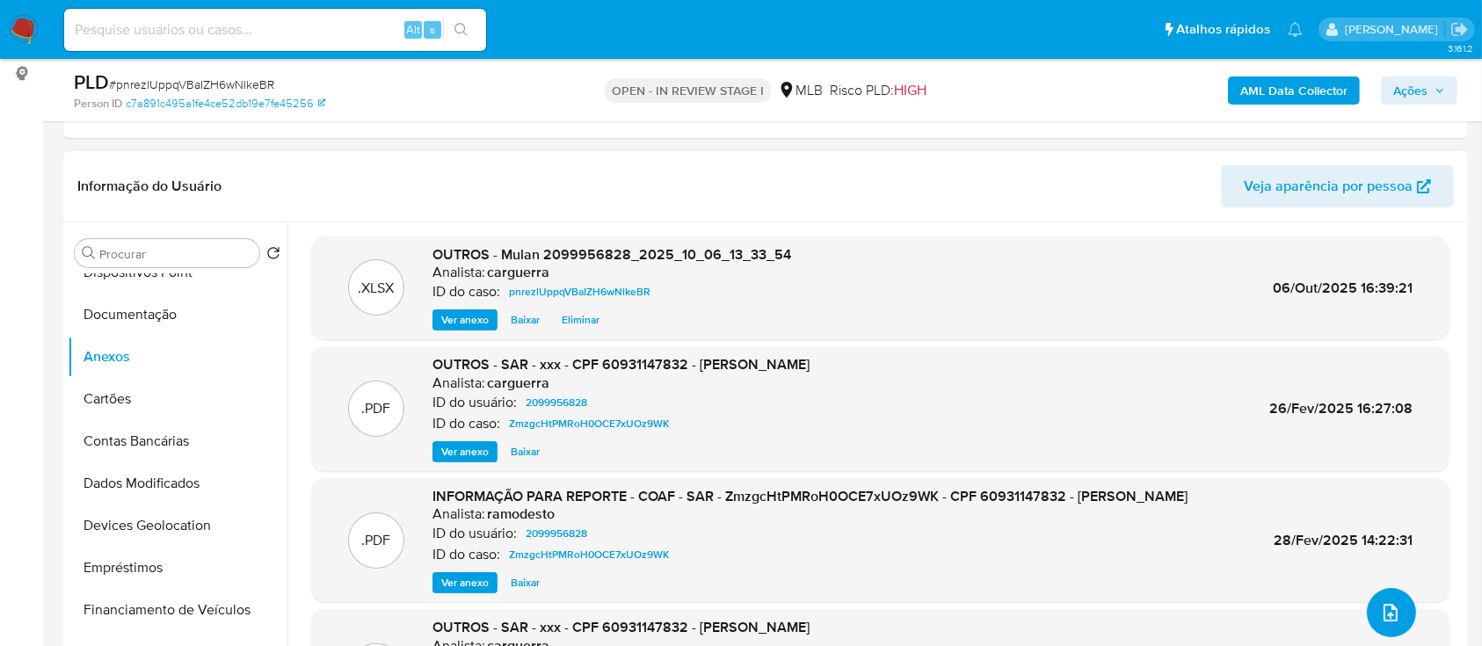
scroll to position [0, 0]
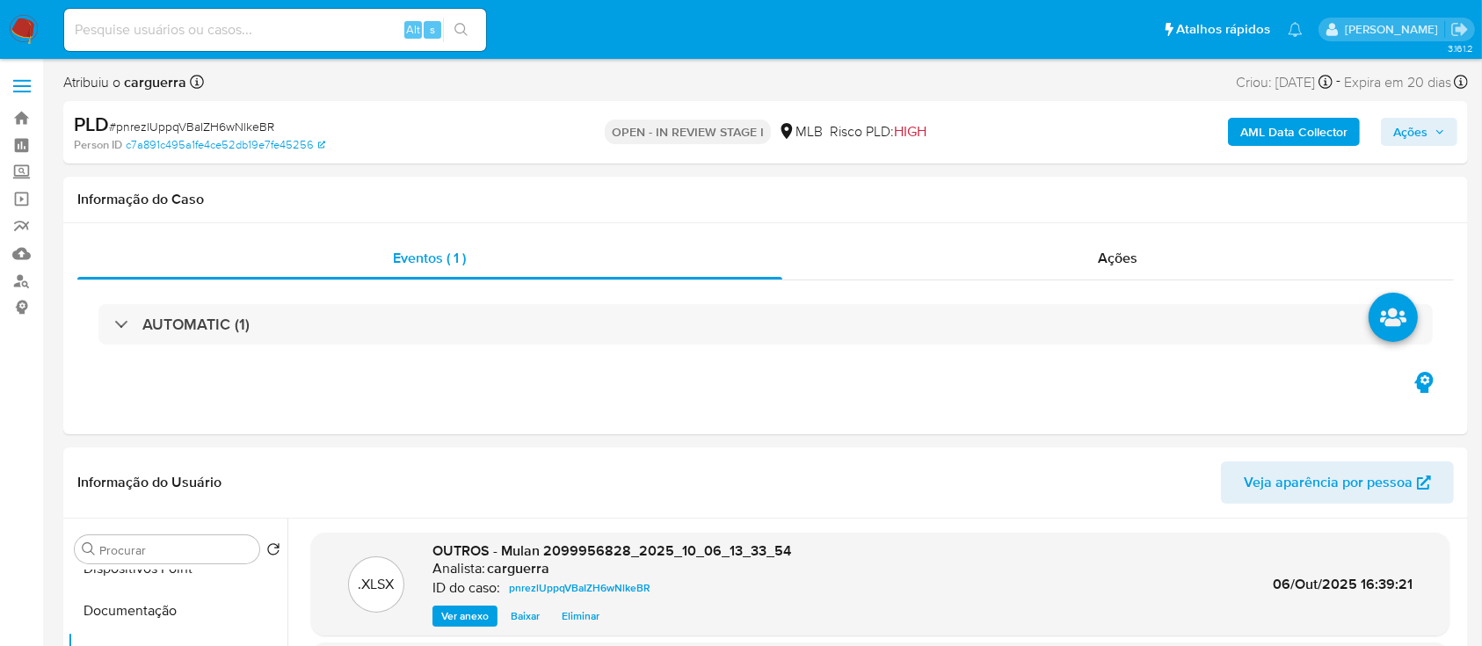
click at [1414, 130] on span "Ações" at bounding box center [1410, 132] width 34 height 28
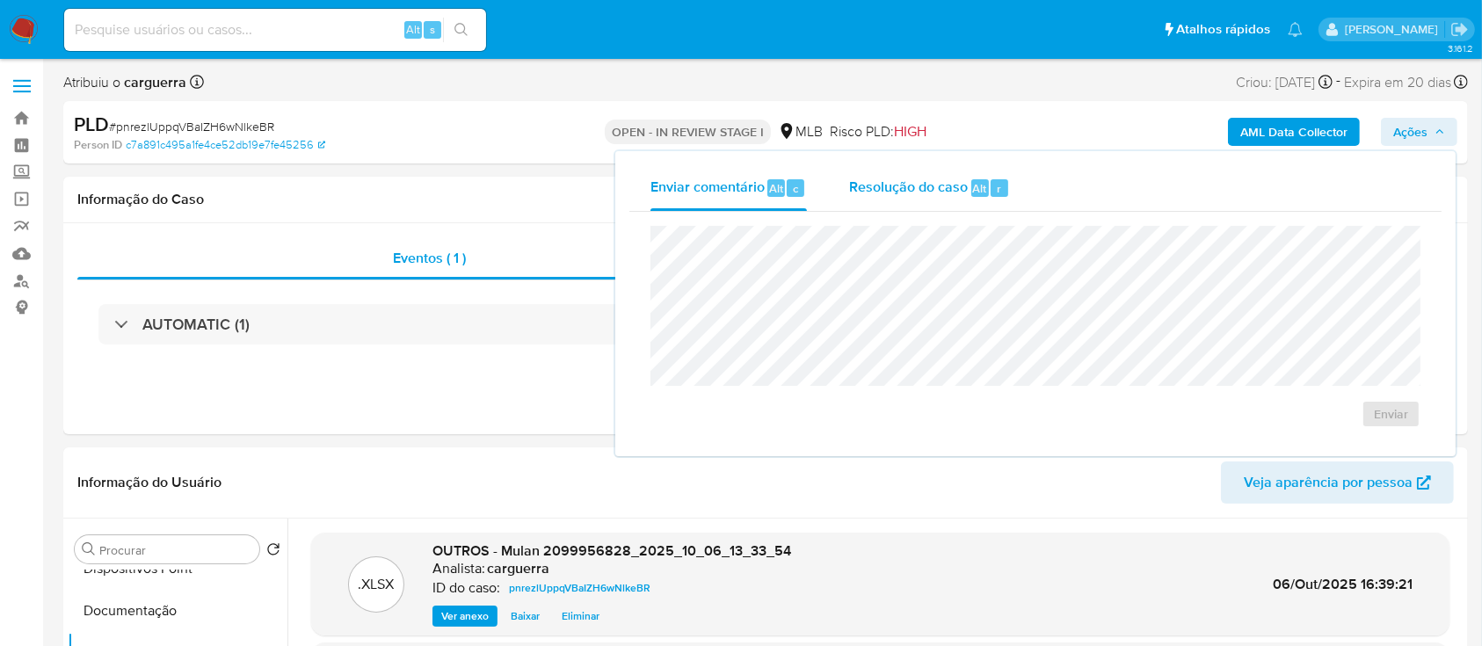
drag, startPoint x: 888, startPoint y: 190, endPoint x: 881, endPoint y: 219, distance: 29.6
click at [887, 191] on span "Resolução do caso" at bounding box center [908, 188] width 119 height 20
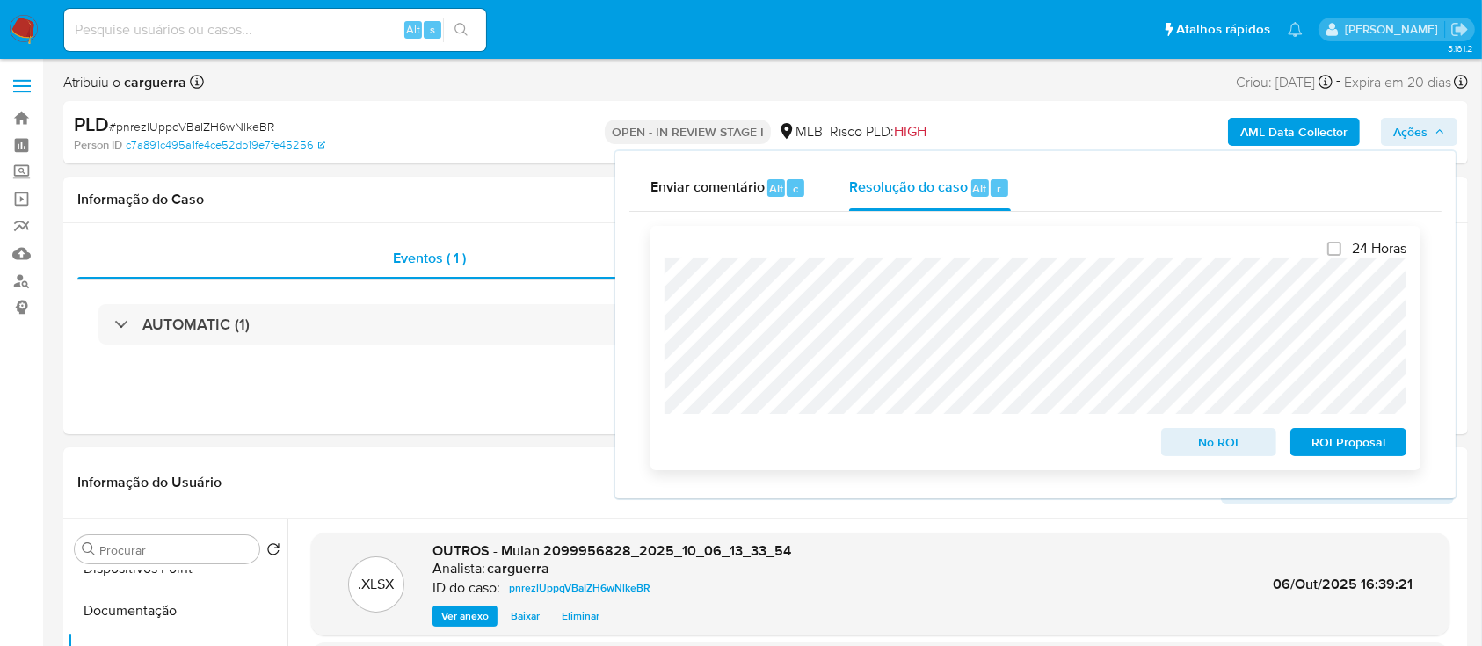
click at [1334, 446] on span "ROI Proposal" at bounding box center [1347, 442] width 91 height 25
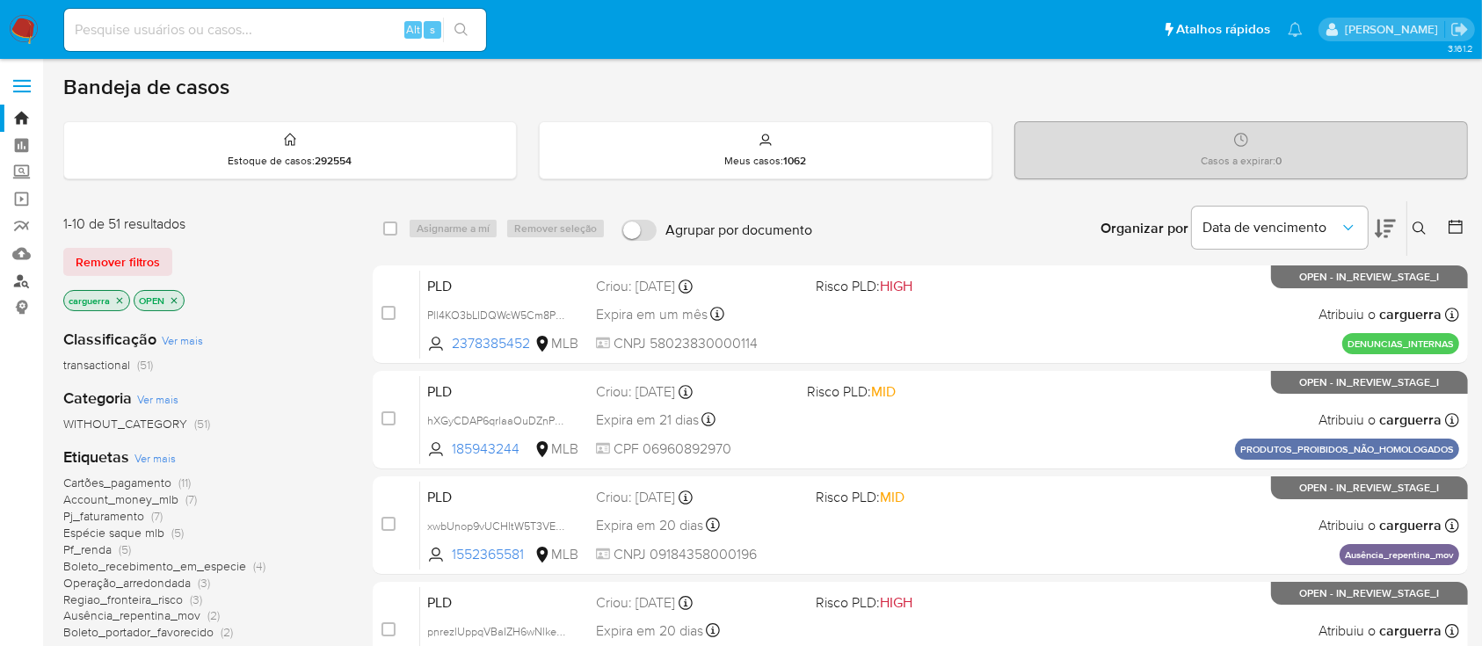
click at [18, 279] on link "Localizador de pessoas" at bounding box center [104, 280] width 209 height 27
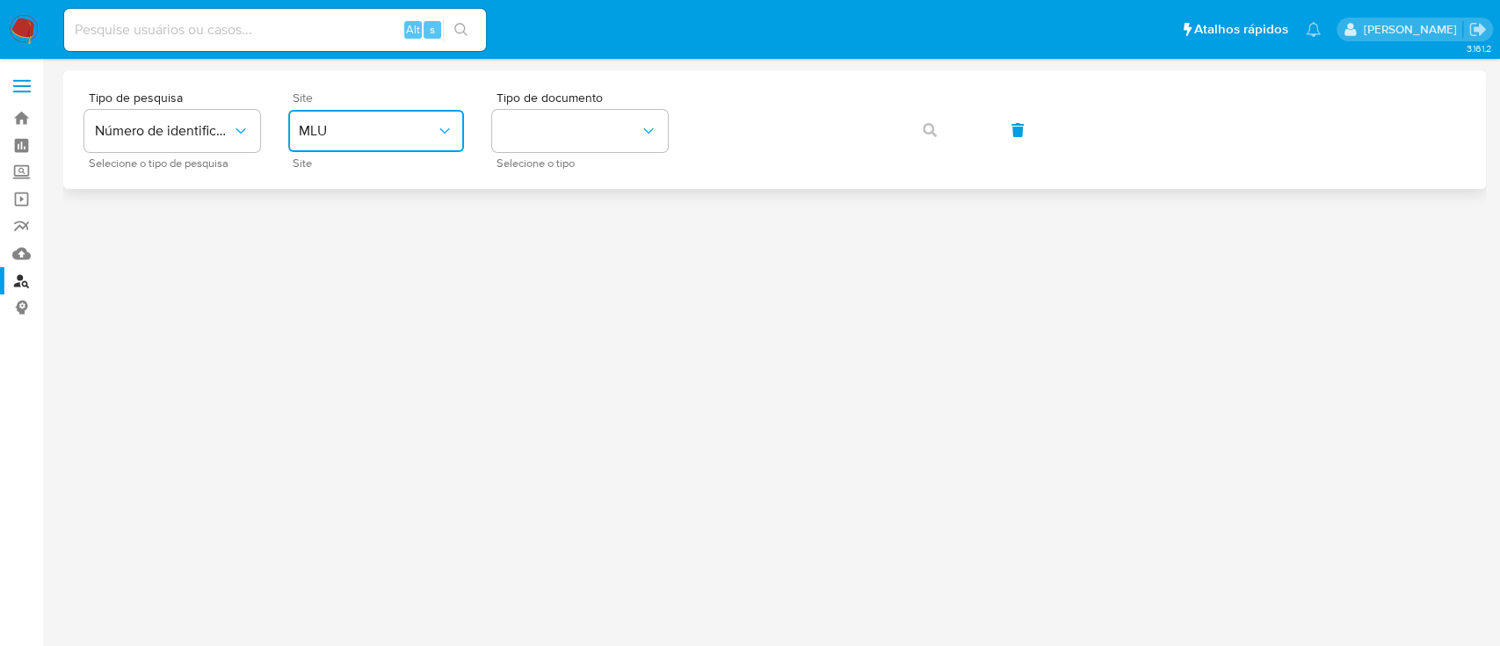
click at [410, 133] on span "MLU" at bounding box center [367, 131] width 137 height 18
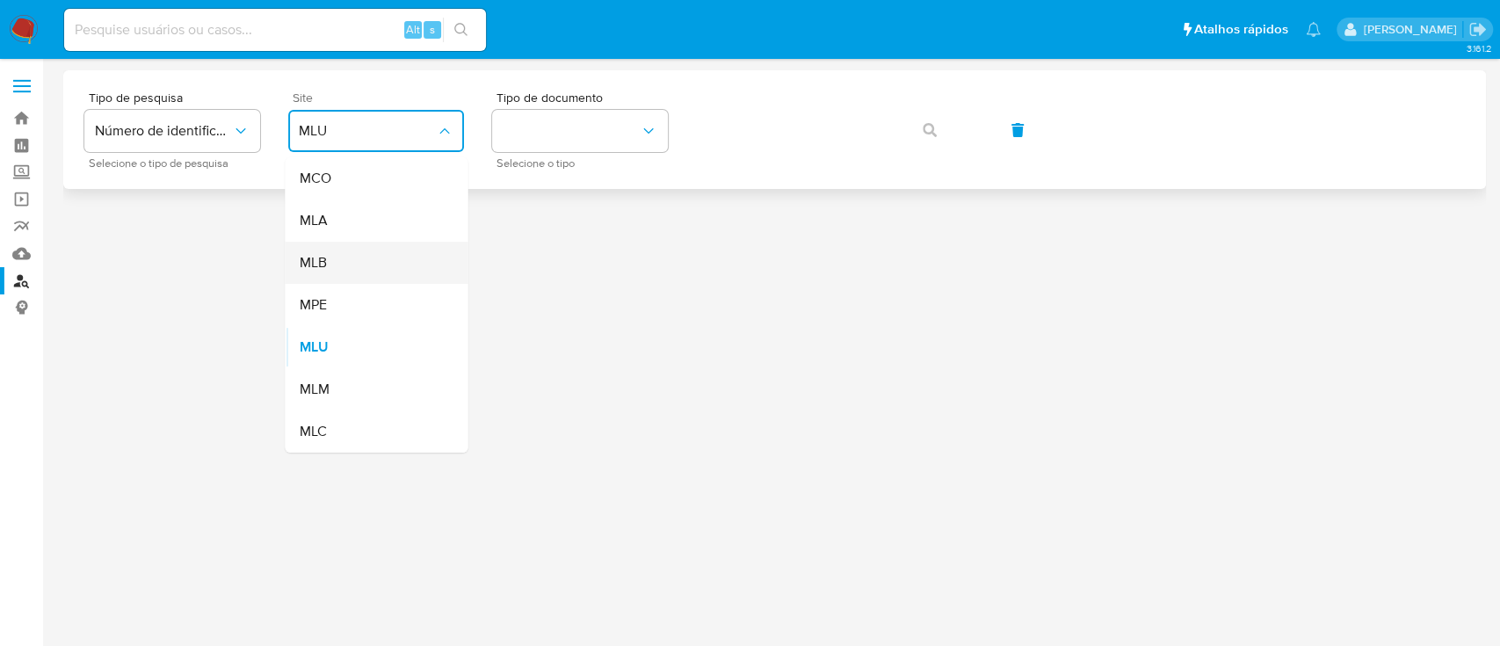
click at [337, 258] on div "MLB" at bounding box center [371, 263] width 144 height 42
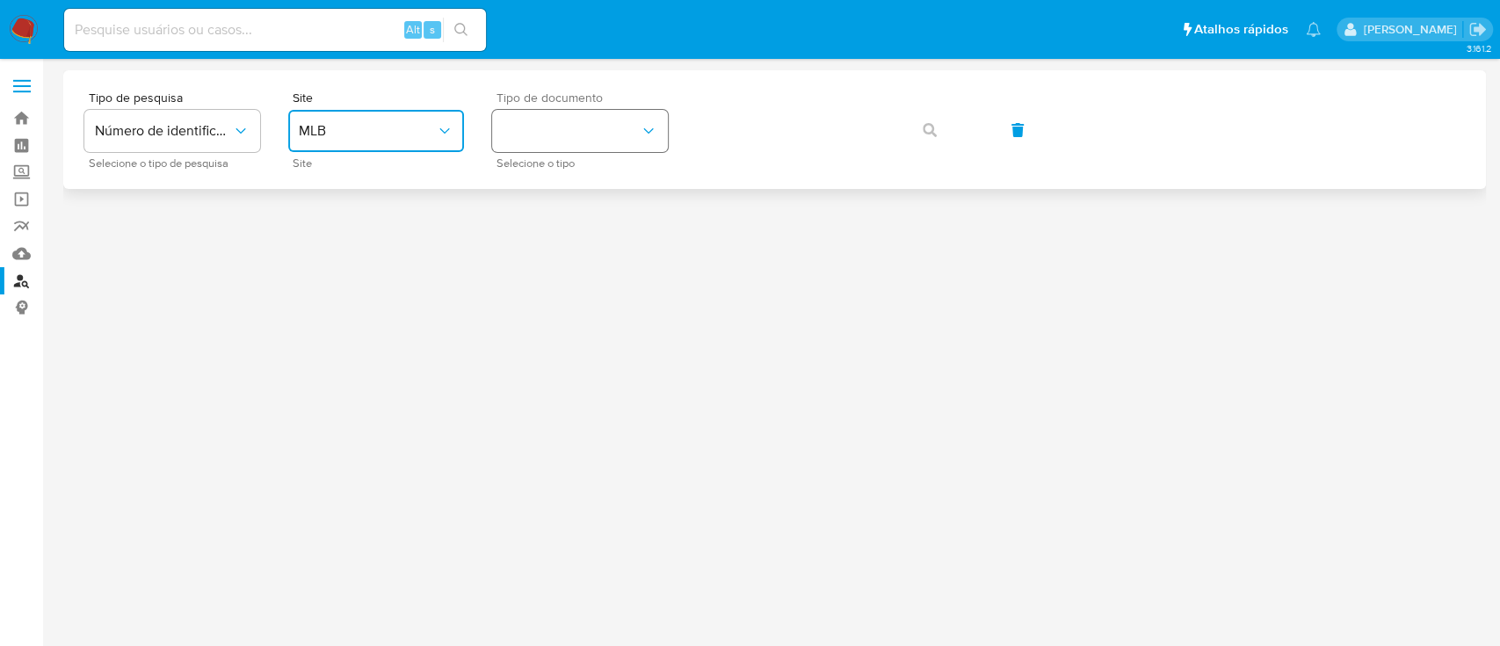
click at [634, 124] on button "identificationType" at bounding box center [580, 131] width 176 height 42
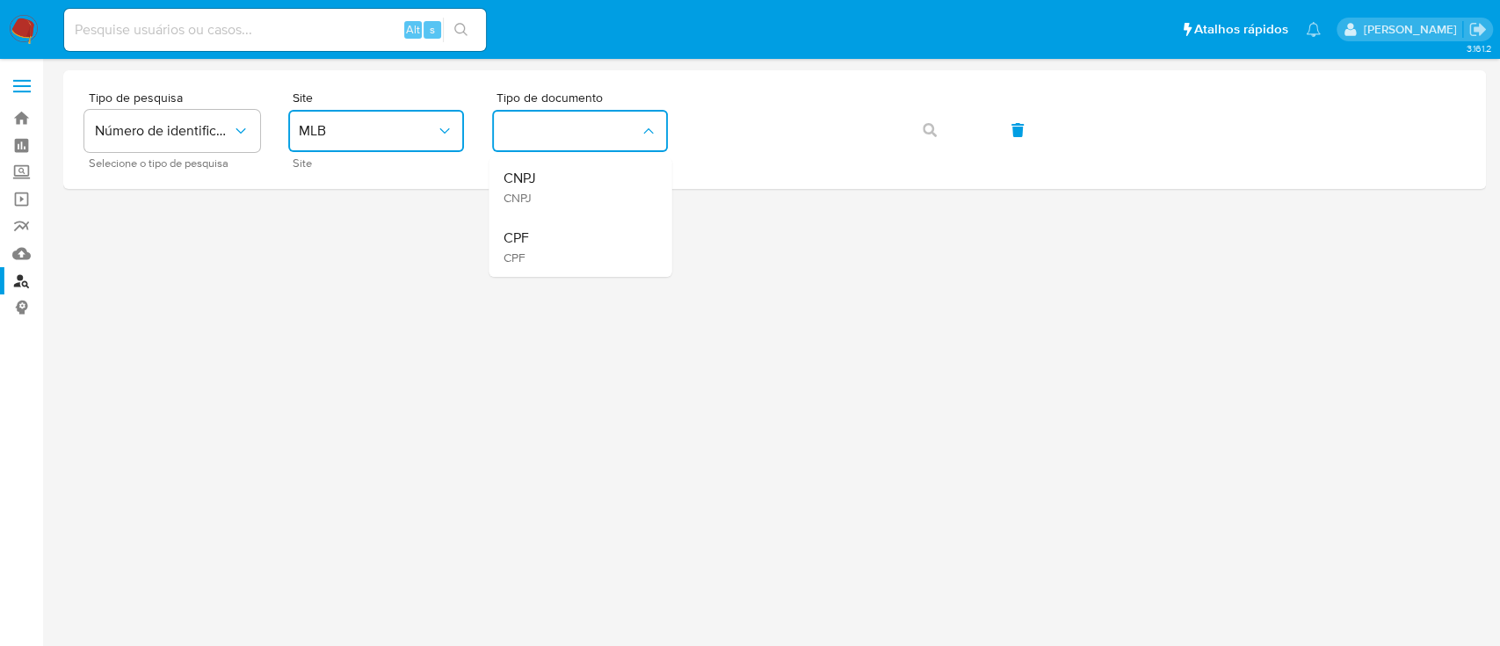
drag, startPoint x: 530, startPoint y: 244, endPoint x: 566, endPoint y: 214, distance: 47.4
click at [532, 243] on div "CPF CPF" at bounding box center [575, 247] width 144 height 60
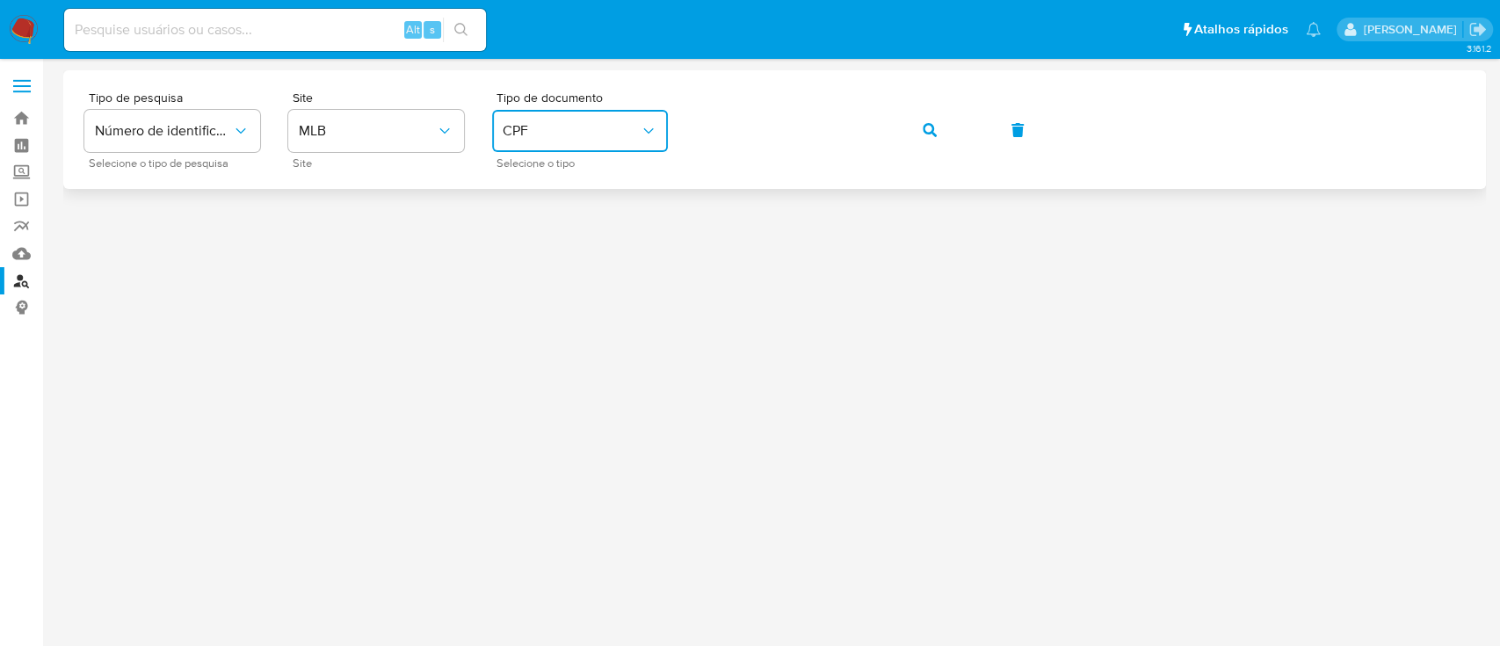
click at [936, 127] on button "button" at bounding box center [930, 130] width 60 height 42
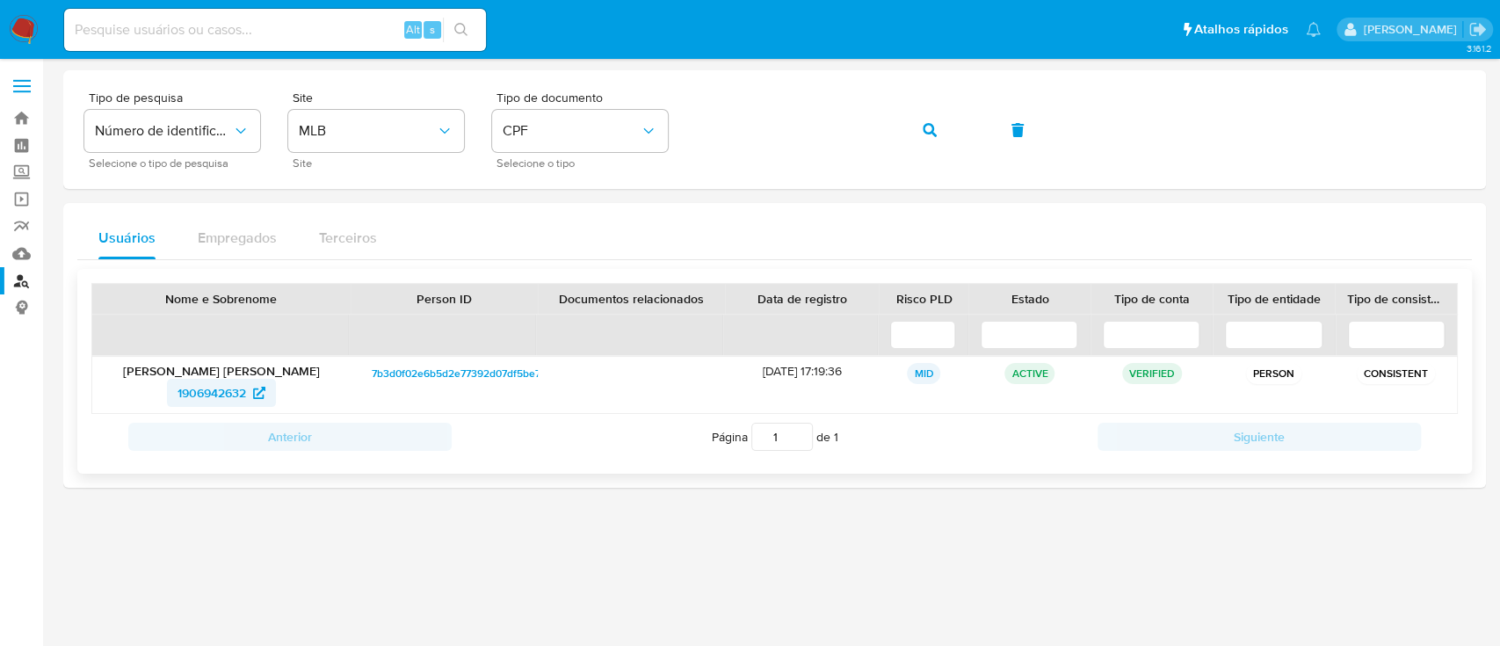
click at [205, 390] on span "1906942632" at bounding box center [212, 393] width 69 height 28
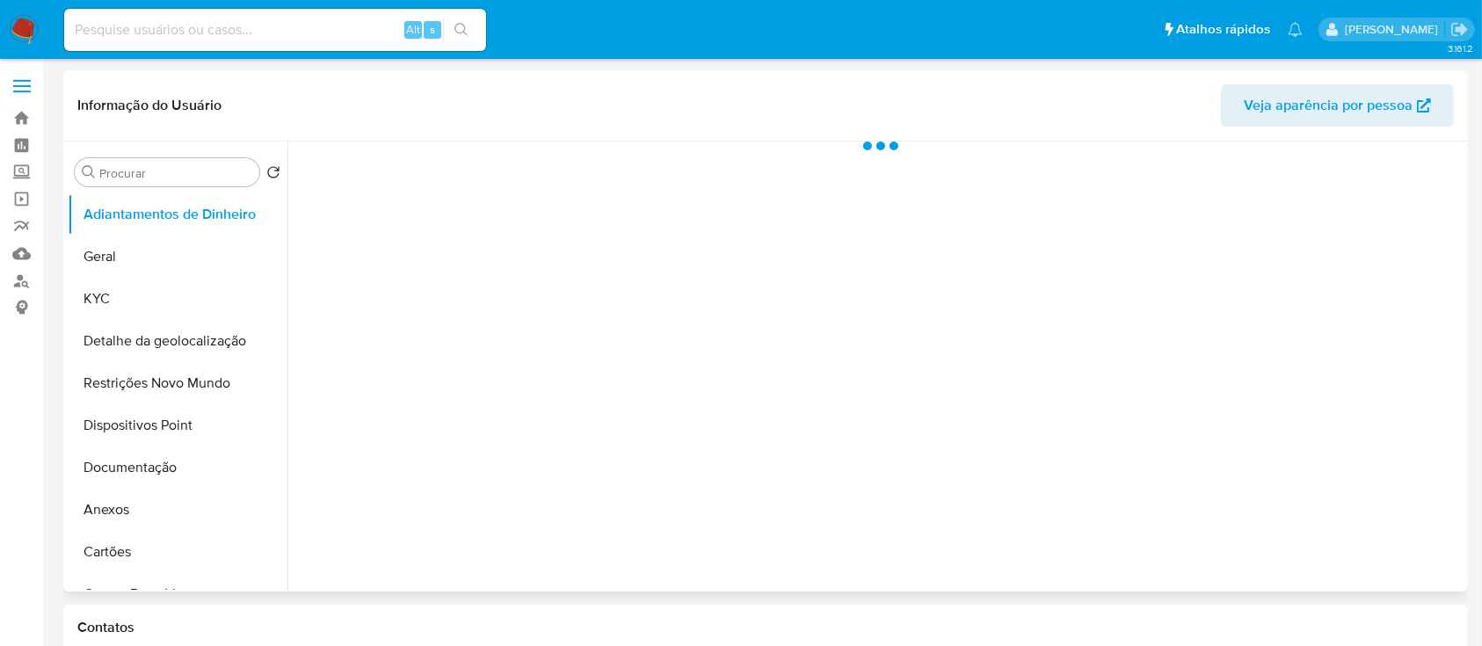
select select "10"
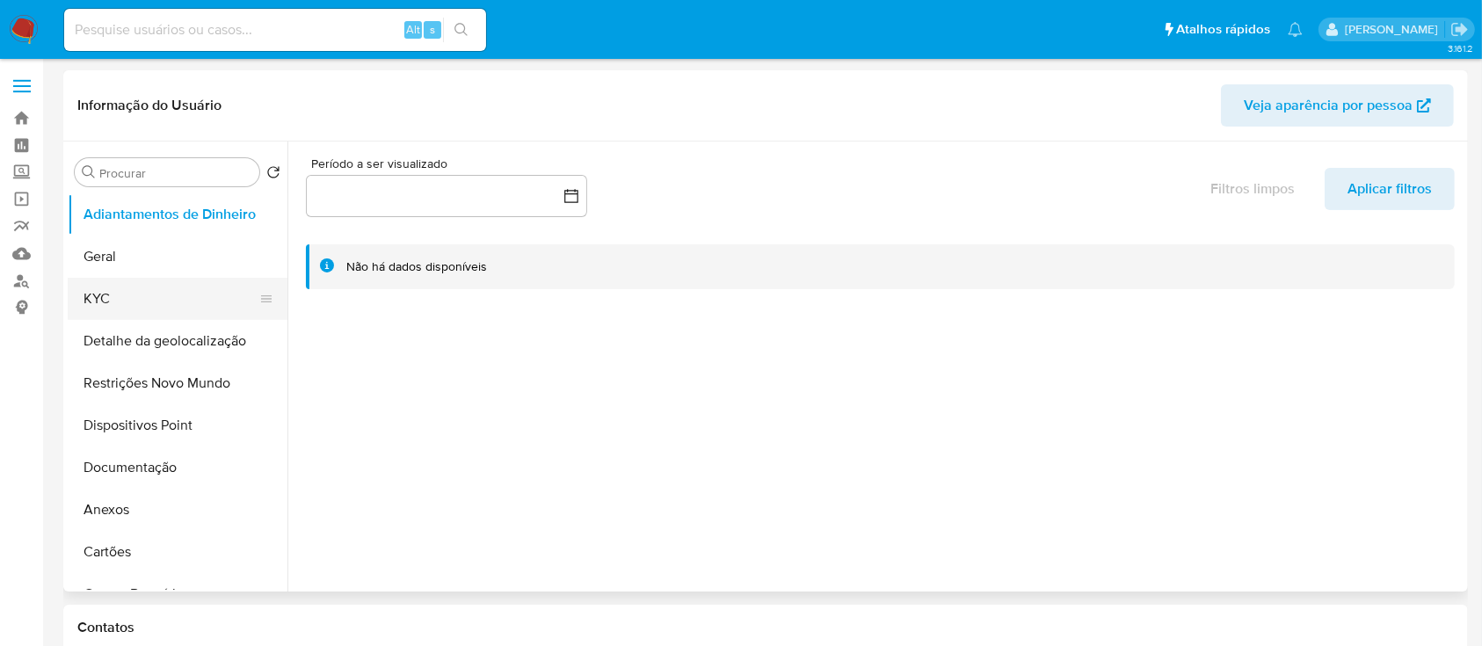
click at [103, 292] on button "KYC" at bounding box center [171, 299] width 206 height 42
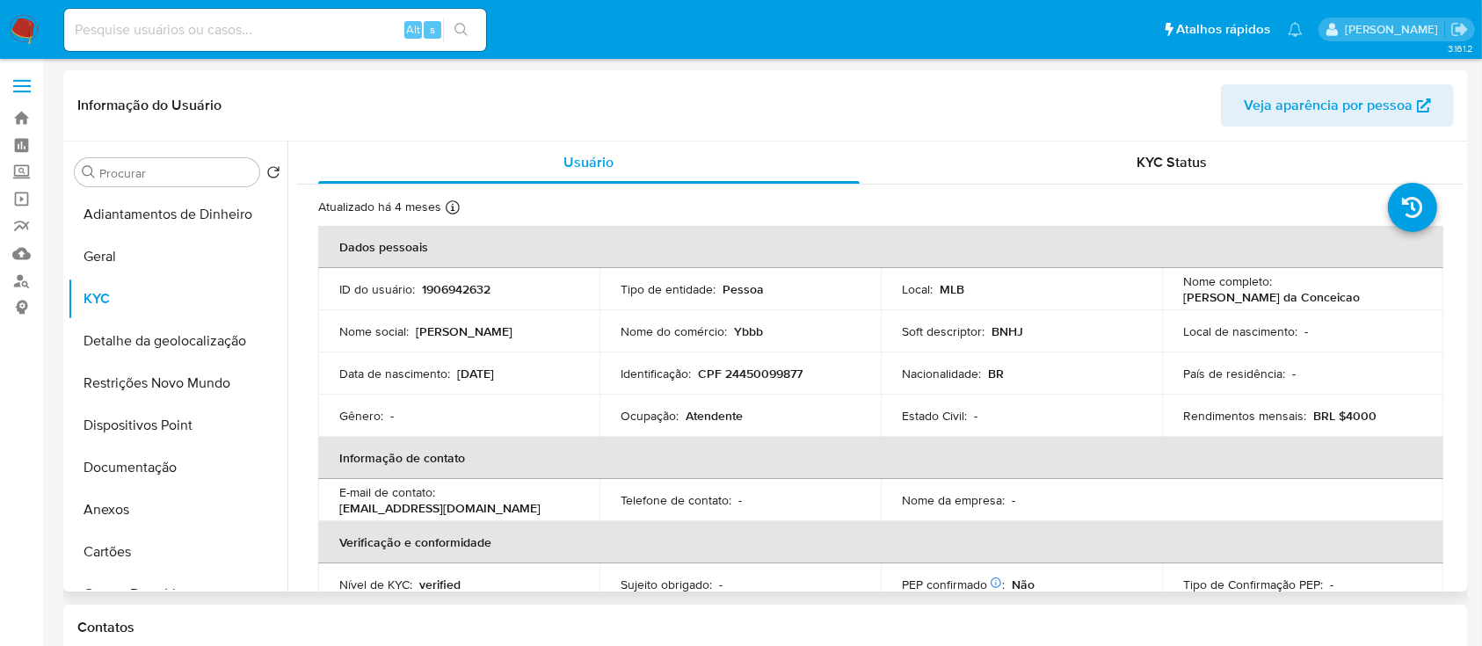
drag, startPoint x: 526, startPoint y: 377, endPoint x: 454, endPoint y: 382, distance: 71.4
click at [454, 382] on td "Data de nascimento : [DEMOGRAPHIC_DATA]" at bounding box center [458, 373] width 281 height 42
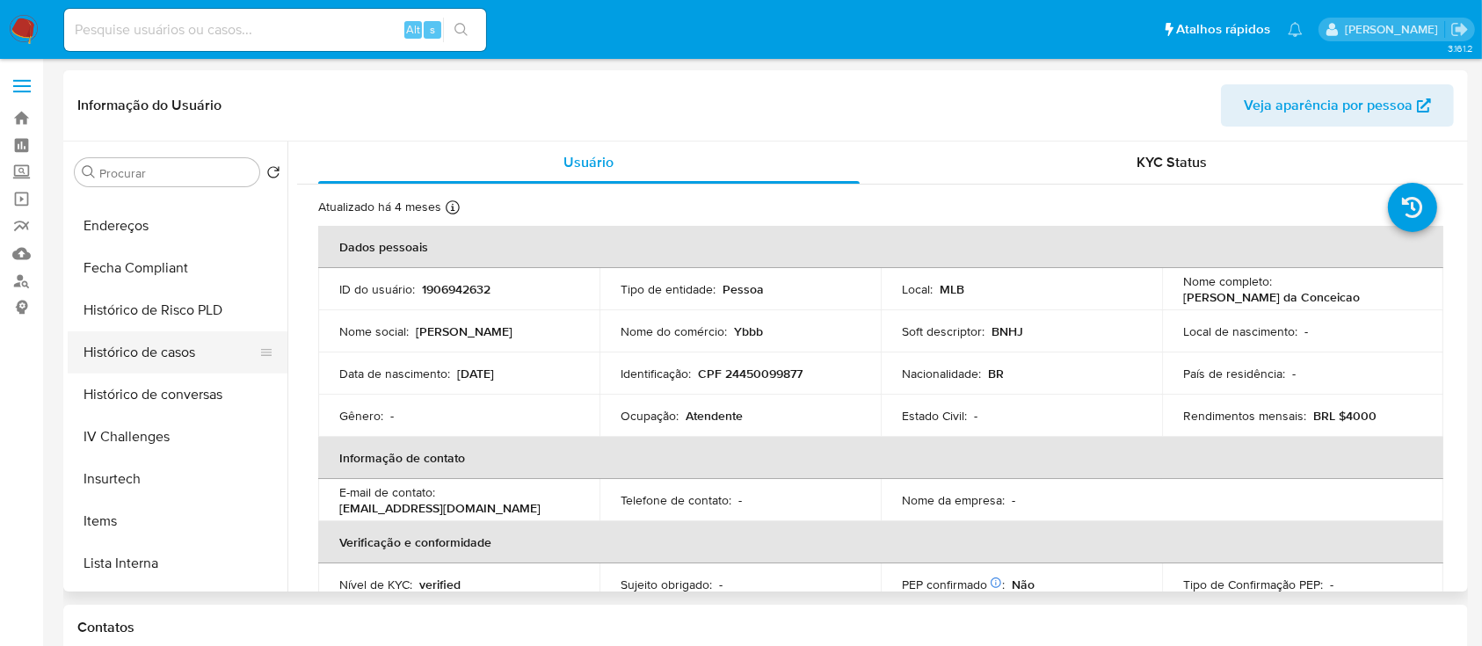
scroll to position [585, 0]
click at [183, 355] on button "Histórico de casos" at bounding box center [171, 346] width 206 height 42
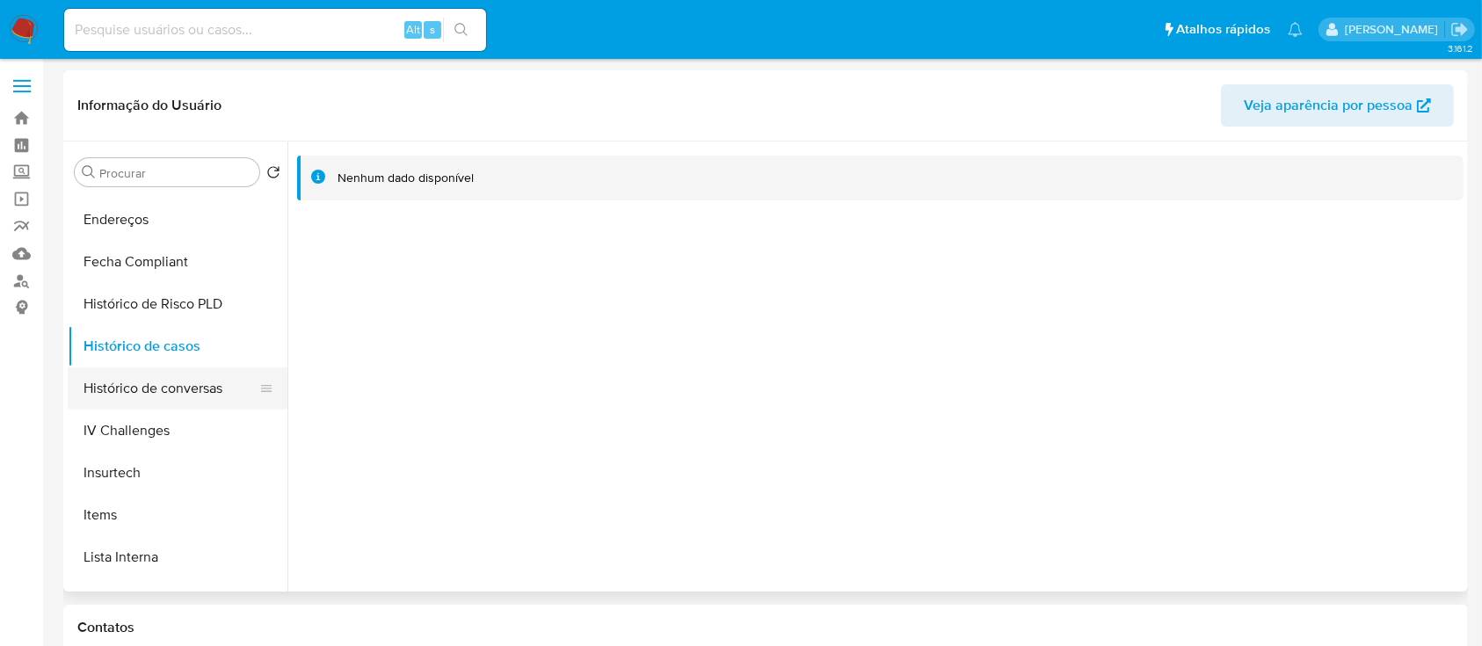
click at [228, 390] on button "Histórico de conversas" at bounding box center [171, 388] width 206 height 42
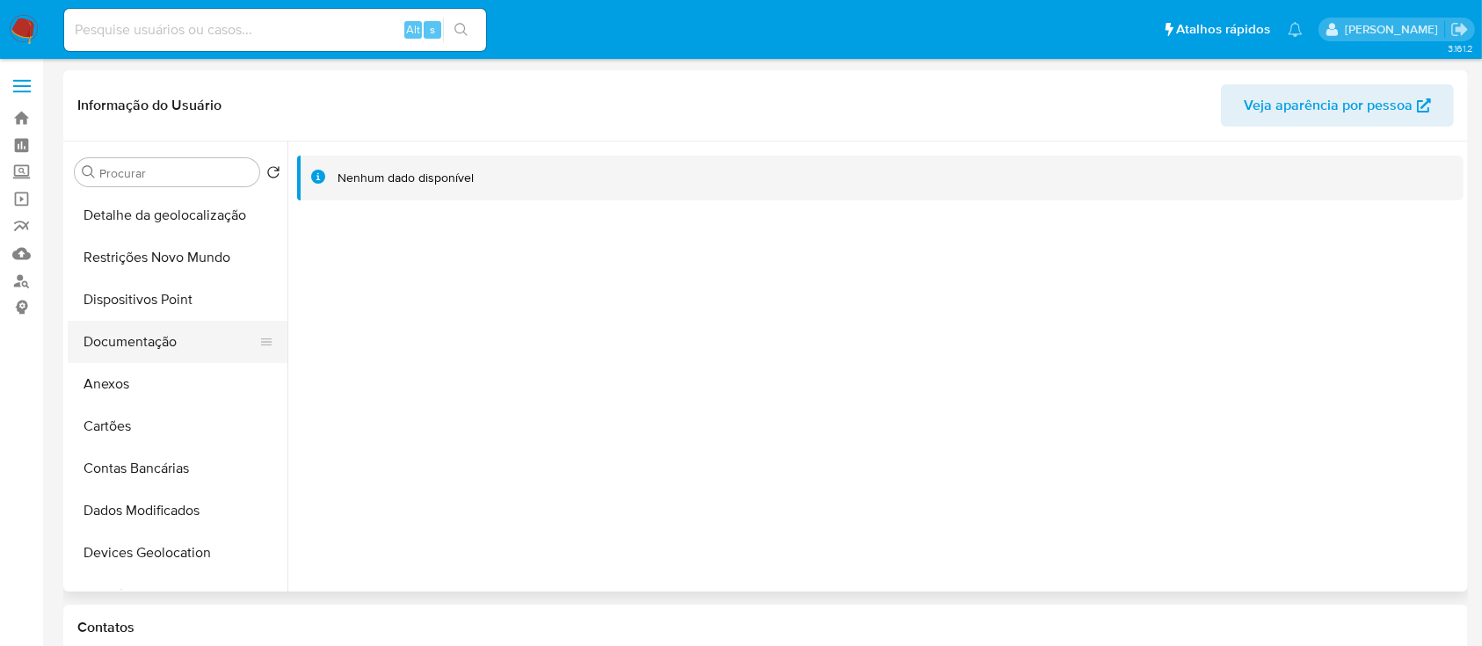
scroll to position [0, 0]
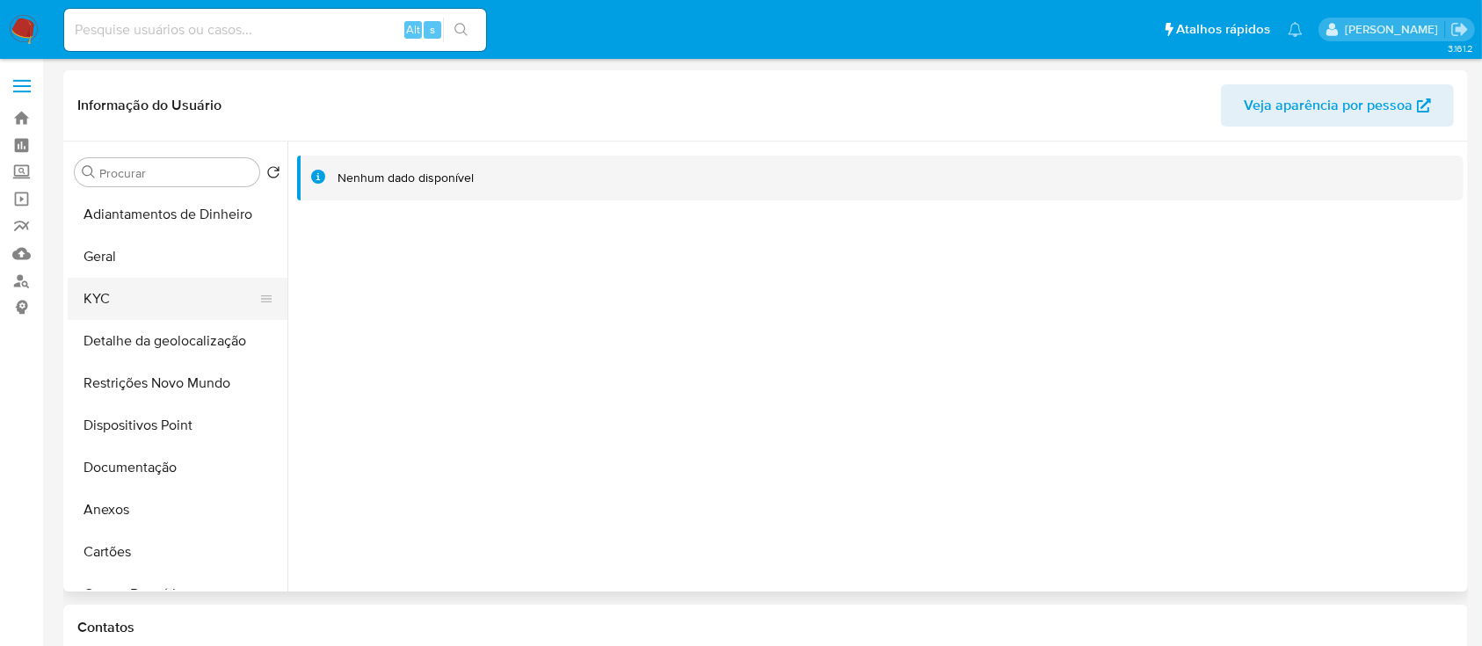
click at [117, 310] on button "KYC" at bounding box center [171, 299] width 206 height 42
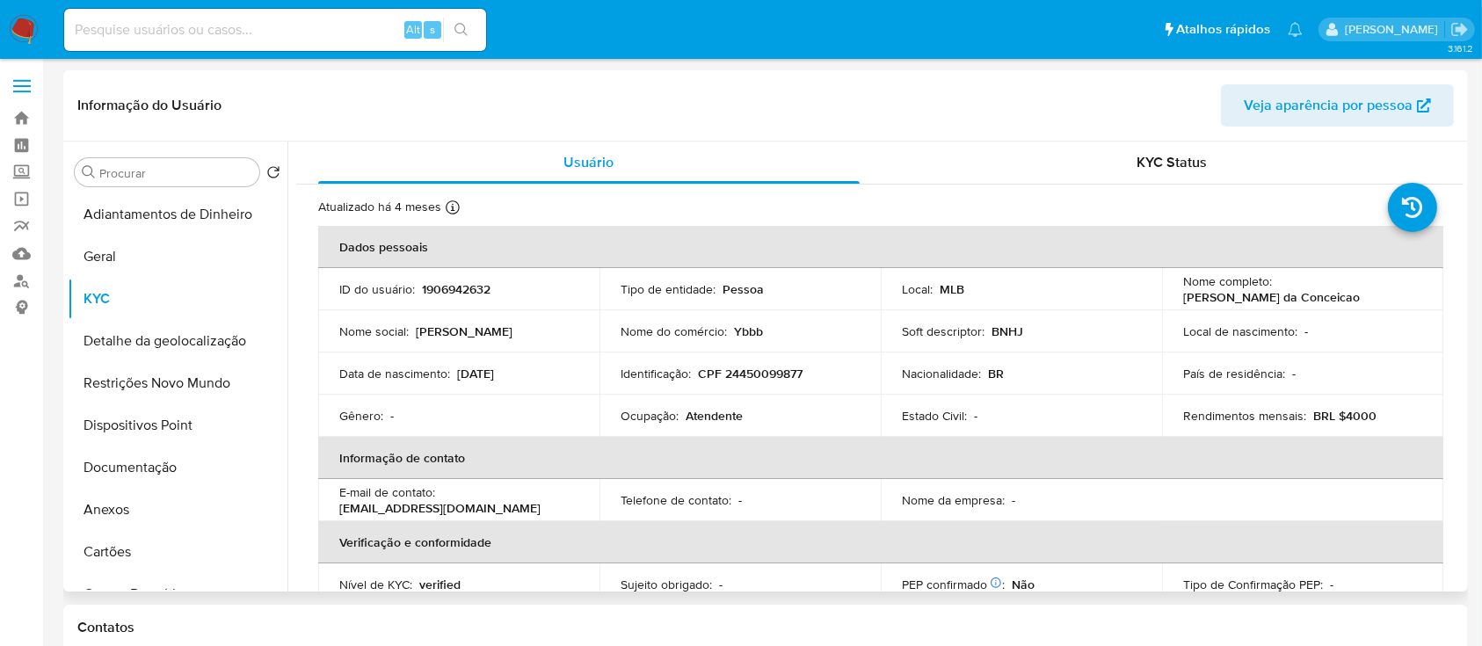
drag, startPoint x: 94, startPoint y: 470, endPoint x: 335, endPoint y: 424, distance: 245.1
click at [93, 468] on button "Documentação" at bounding box center [178, 467] width 220 height 42
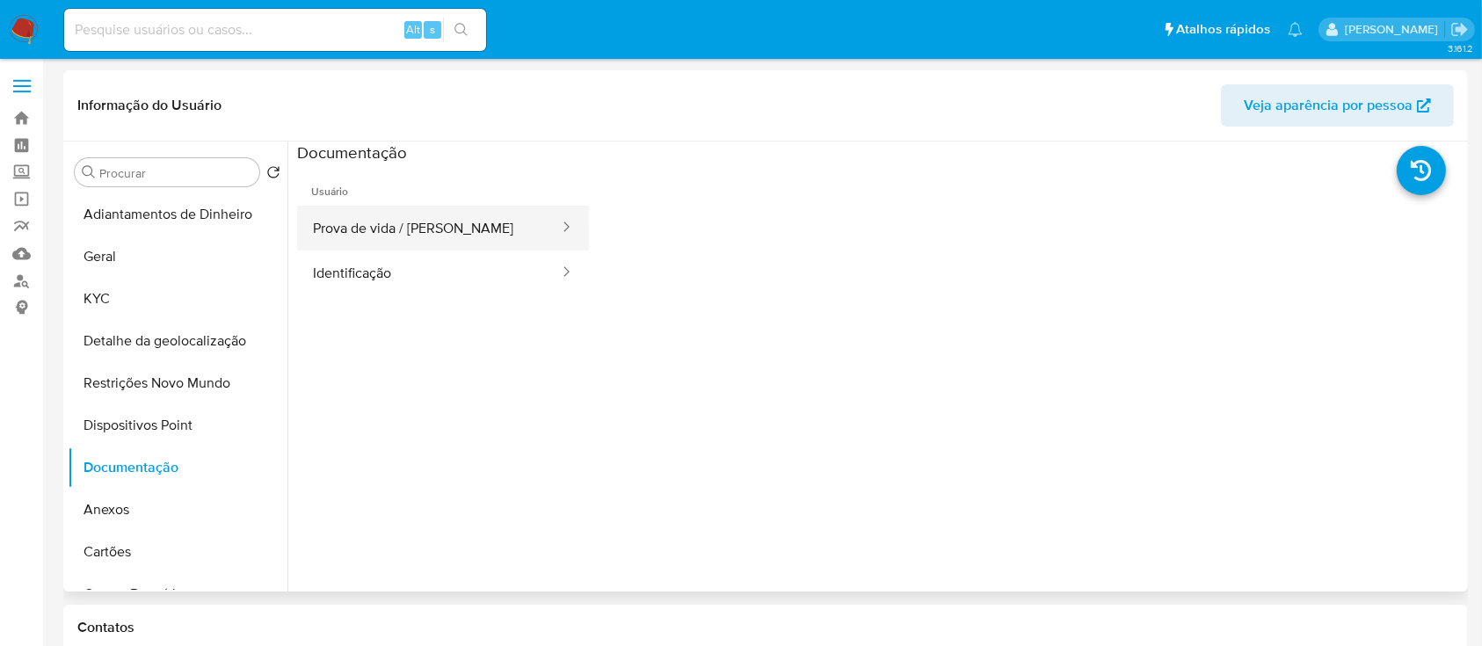
click at [389, 240] on button "Prova de vida / [PERSON_NAME]" at bounding box center [429, 228] width 264 height 45
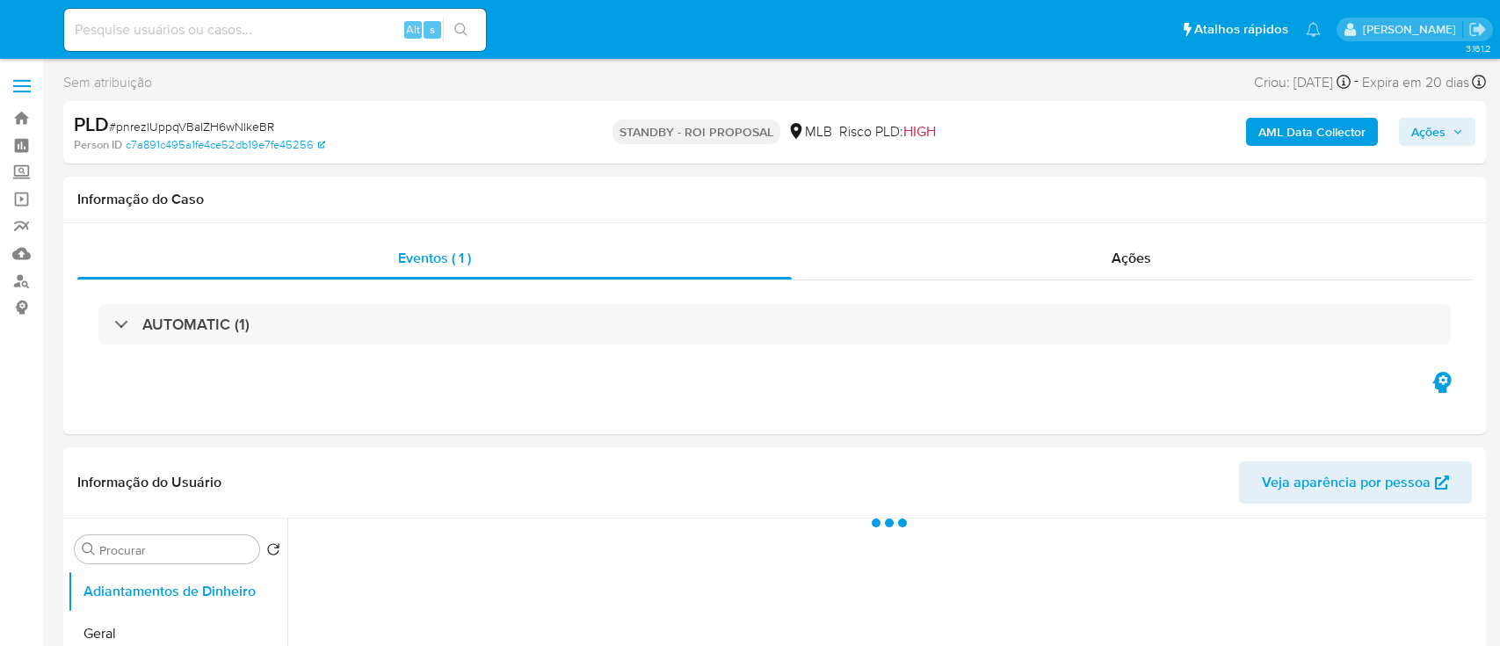
select select "10"
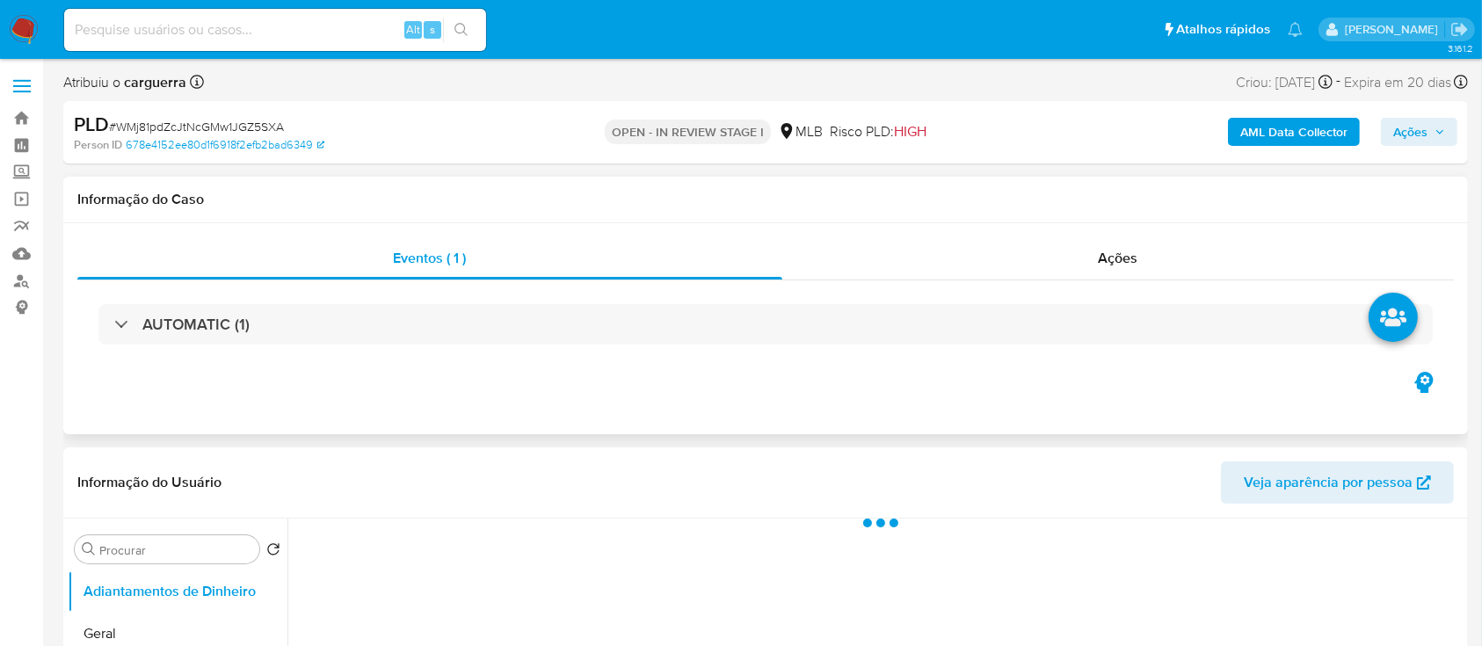
select select "10"
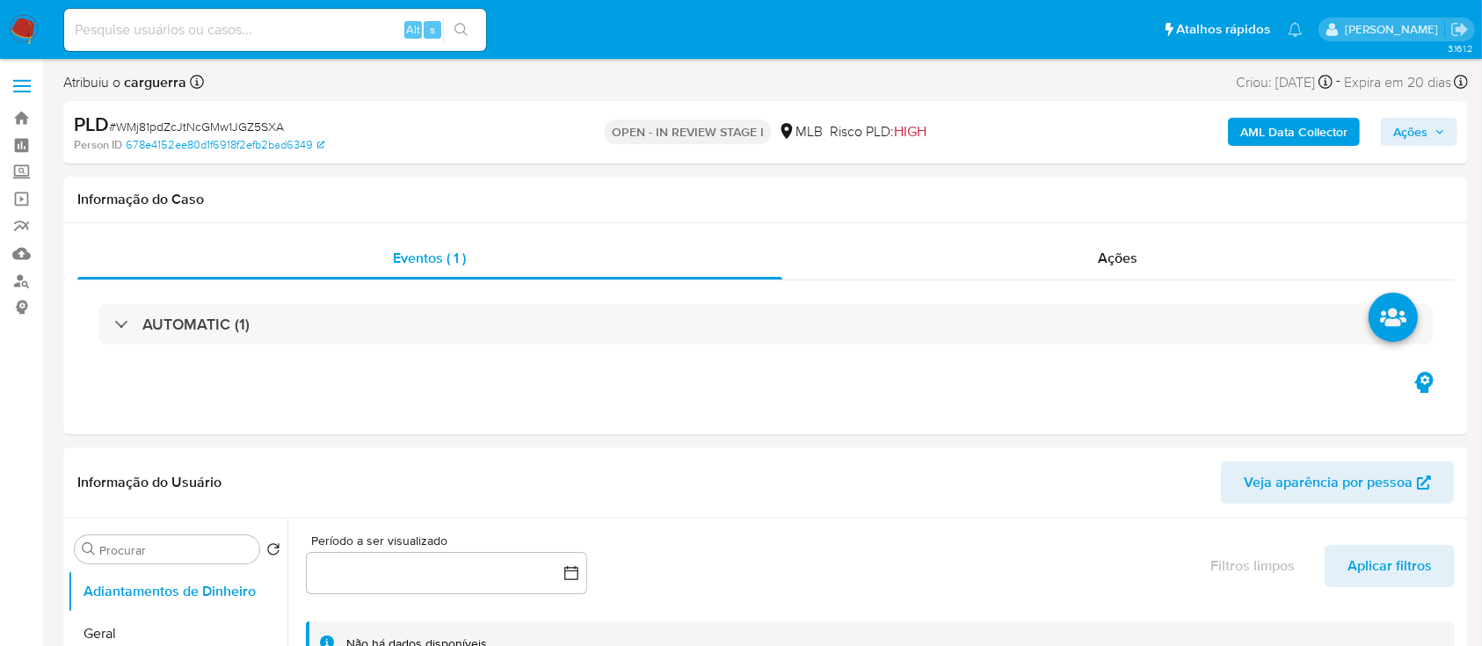
click at [1431, 134] on span "Ações" at bounding box center [1419, 132] width 52 height 25
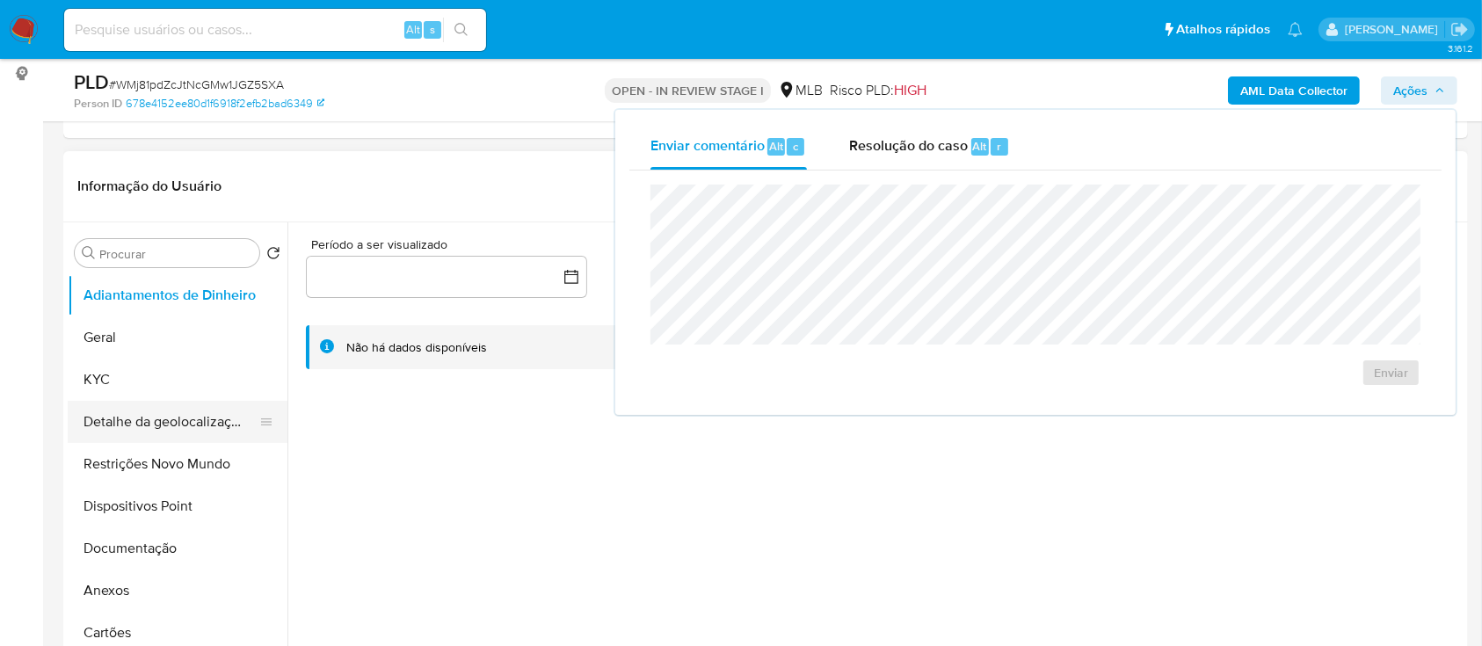
scroll to position [234, 0]
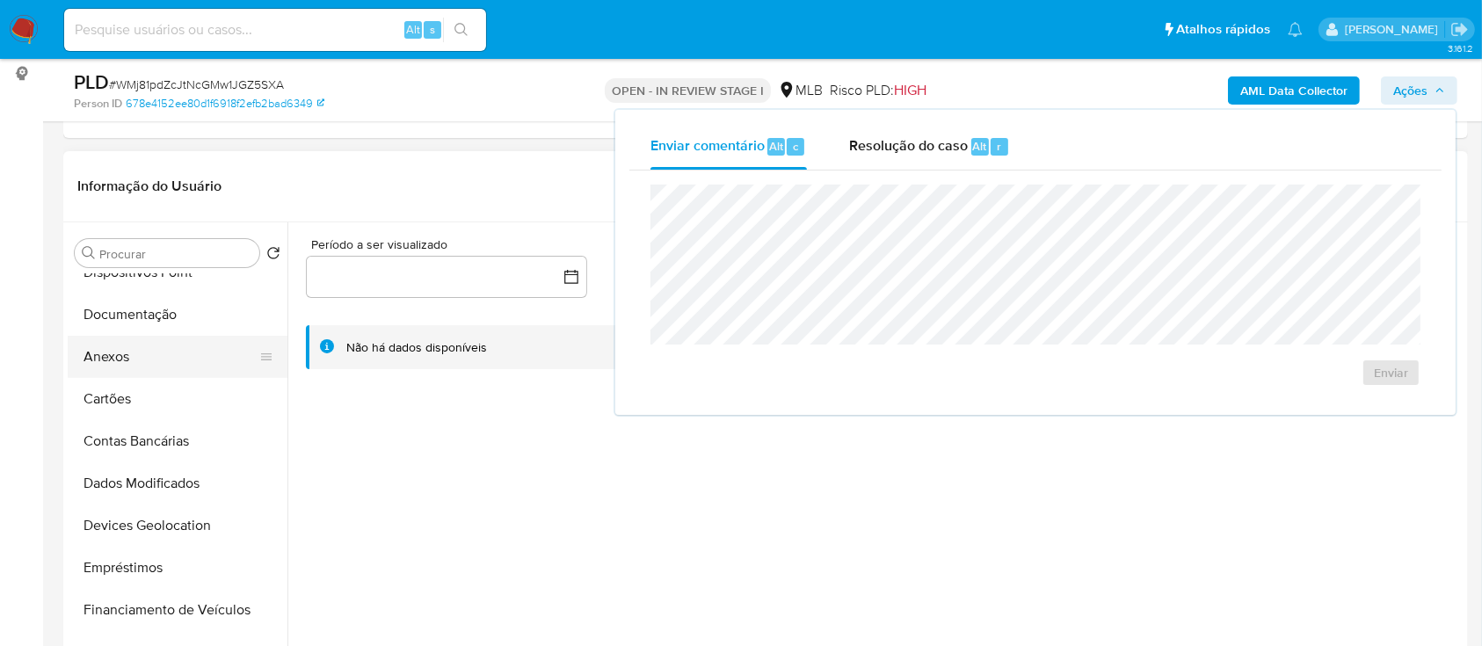
drag, startPoint x: 102, startPoint y: 361, endPoint x: 112, endPoint y: 360, distance: 9.7
click at [105, 361] on button "Anexos" at bounding box center [171, 357] width 206 height 42
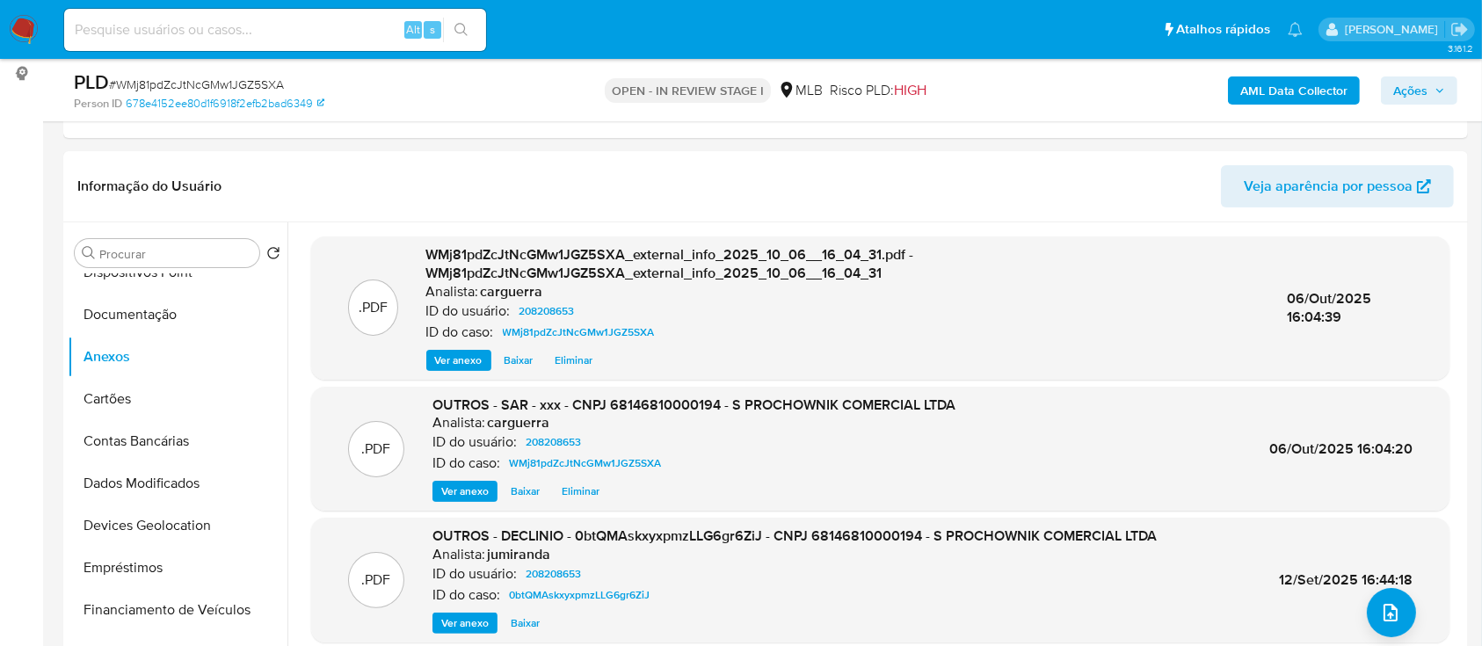
click at [1430, 92] on span "Ações" at bounding box center [1419, 90] width 52 height 25
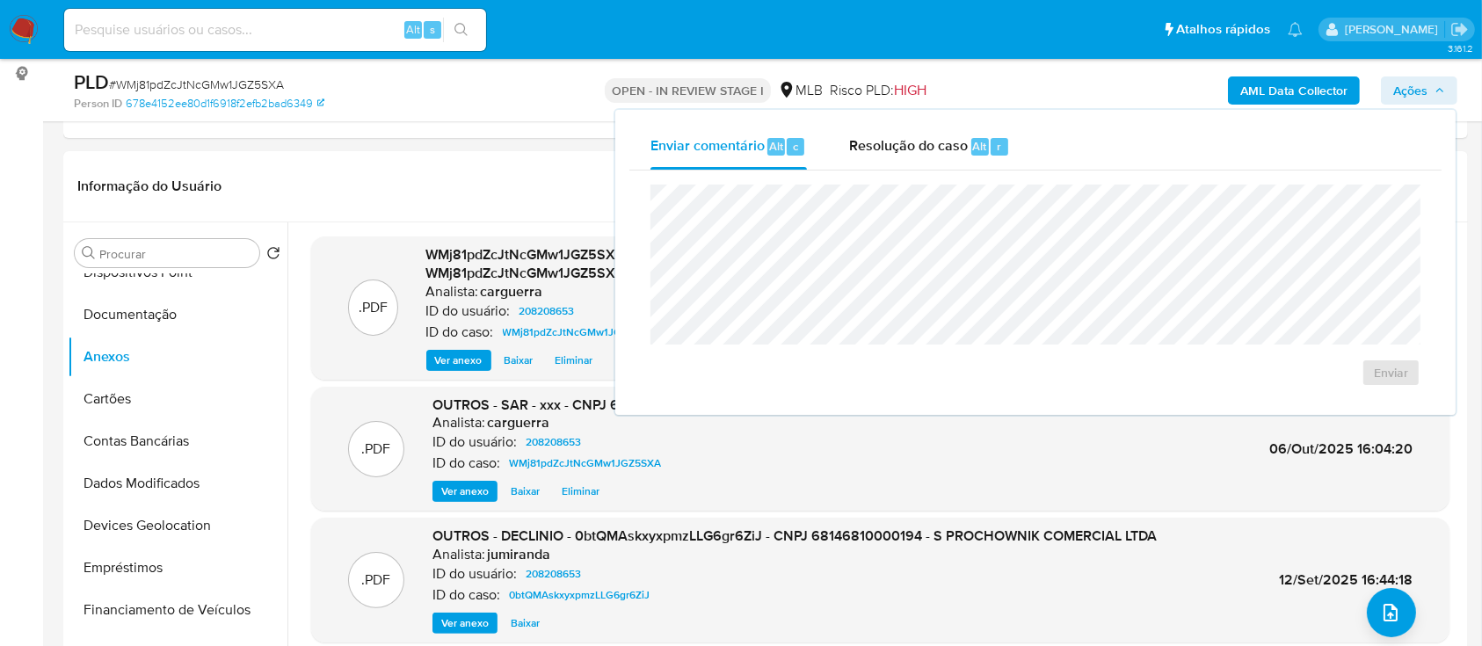
drag, startPoint x: 913, startPoint y: 147, endPoint x: 896, endPoint y: 170, distance: 29.0
click at [913, 148] on span "Resolução do caso" at bounding box center [908, 145] width 119 height 20
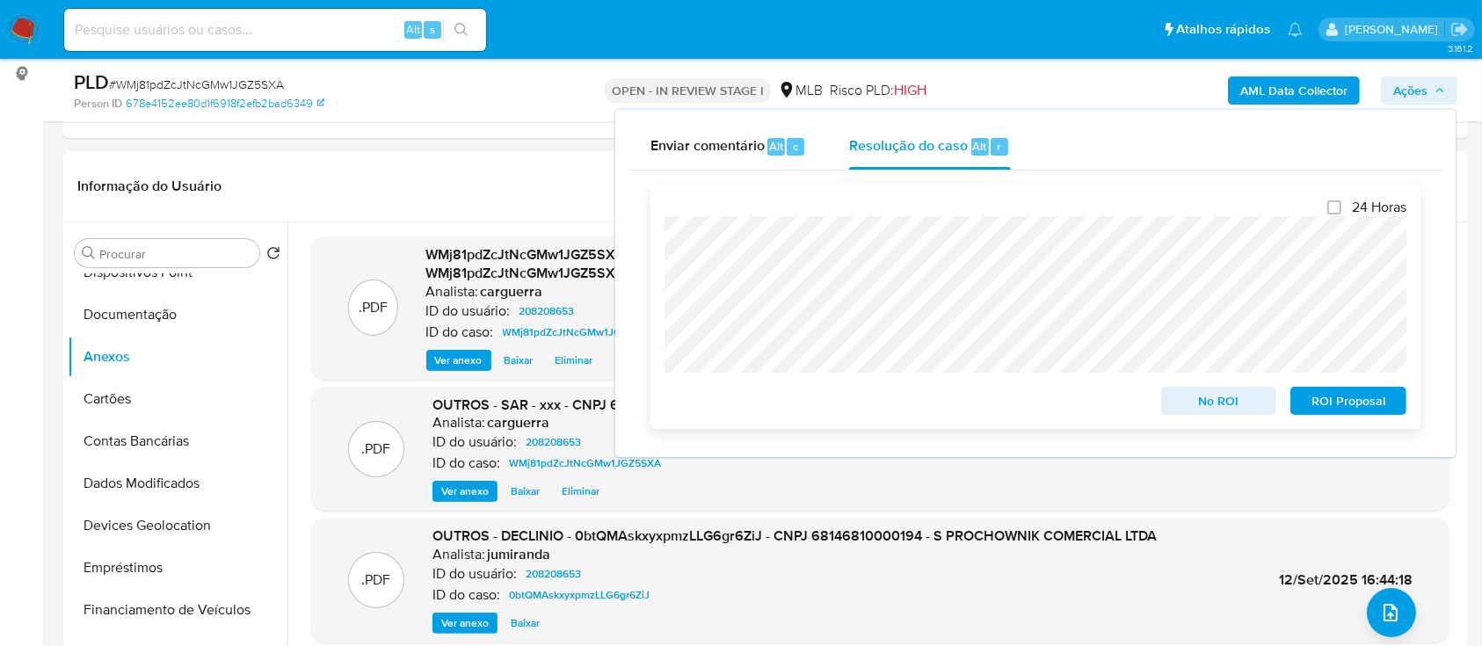
click at [1237, 401] on span "No ROI" at bounding box center [1218, 400] width 91 height 25
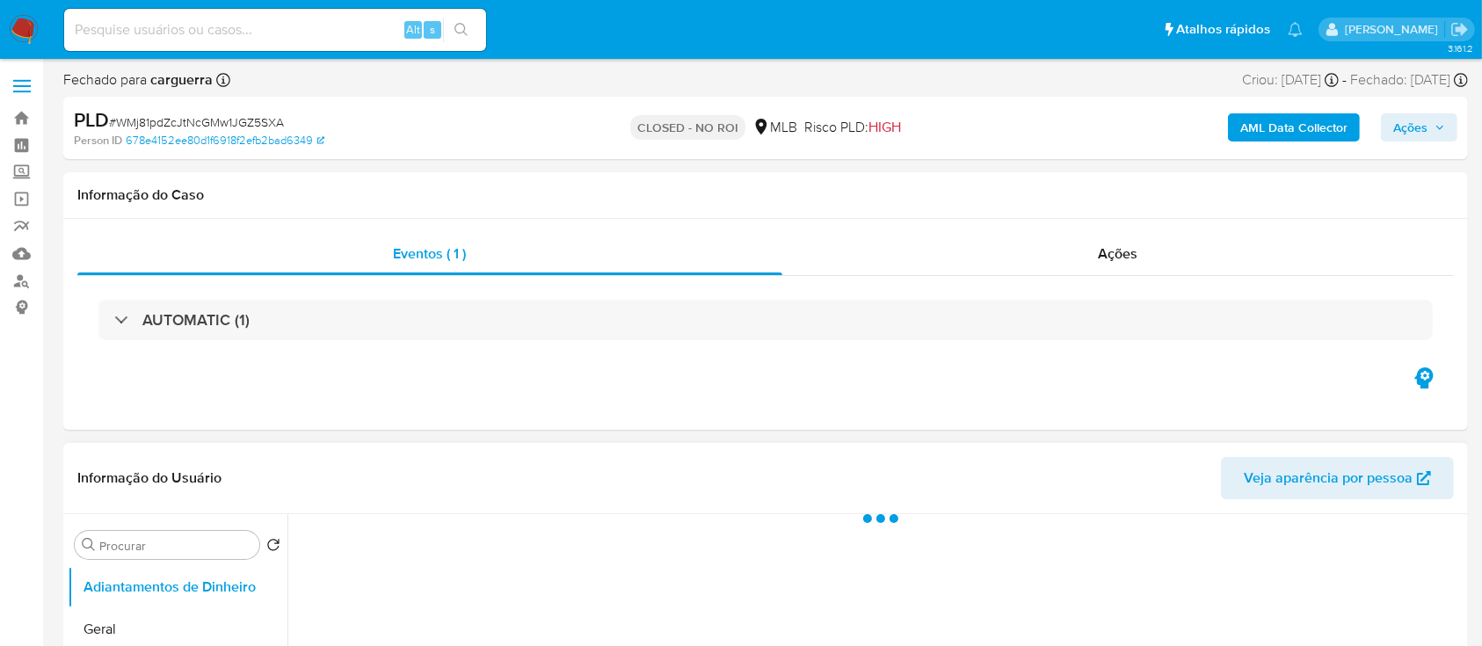
select select "10"
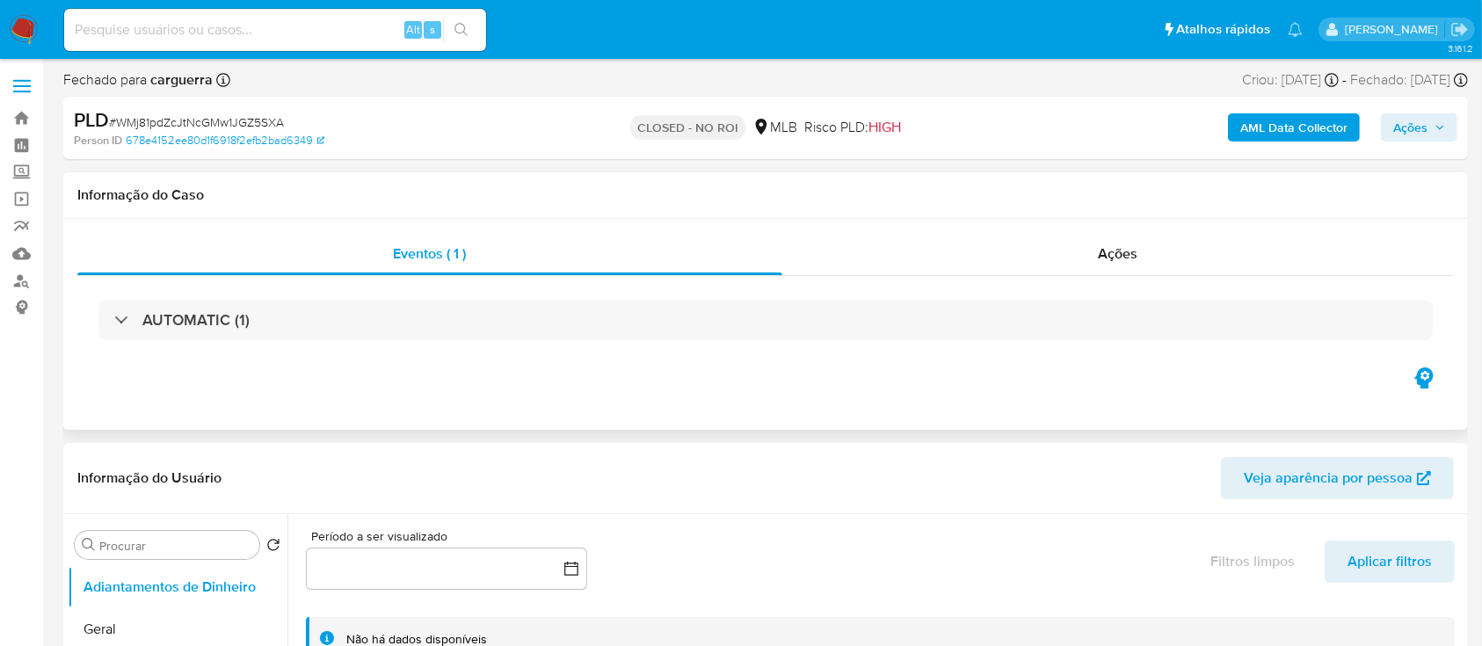
click at [620, 380] on div "Eventos ( 1 ) Ações AUTOMATIC (1)" at bounding box center [765, 324] width 1404 height 211
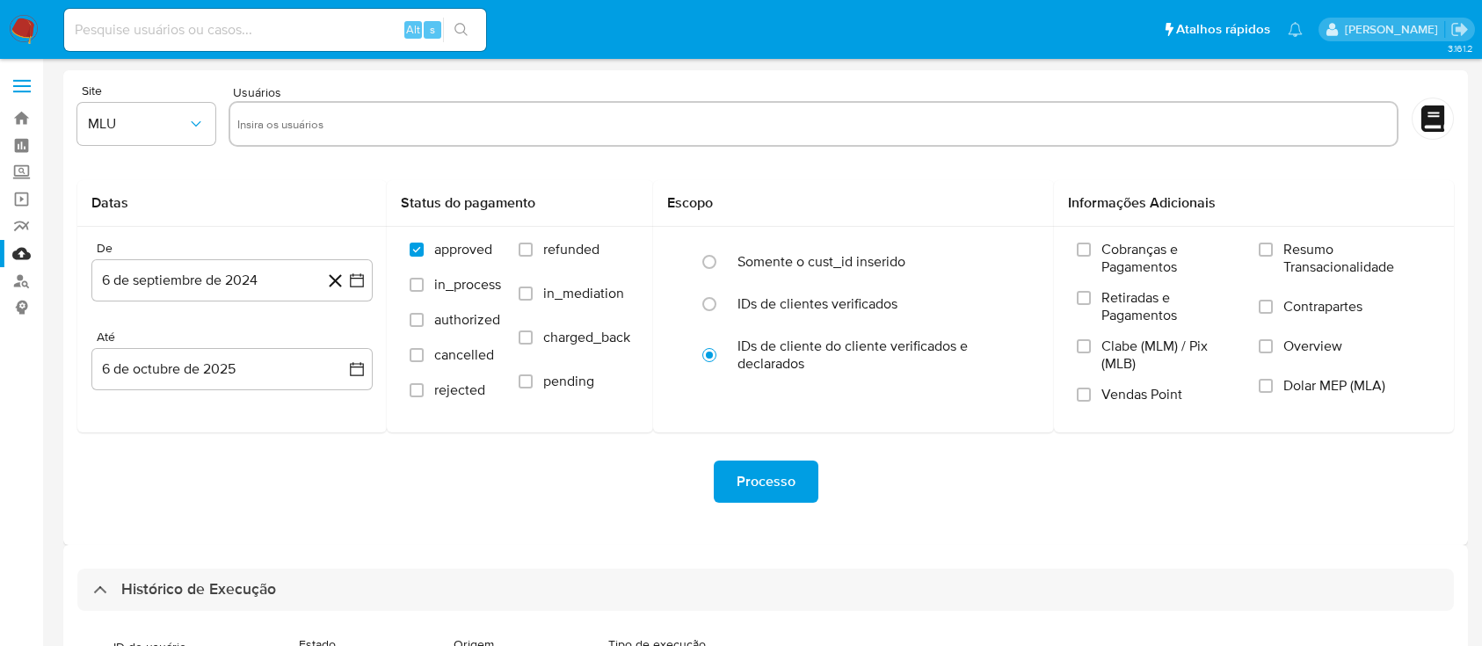
select select "10"
click at [33, 118] on link "Bandeja" at bounding box center [104, 118] width 209 height 27
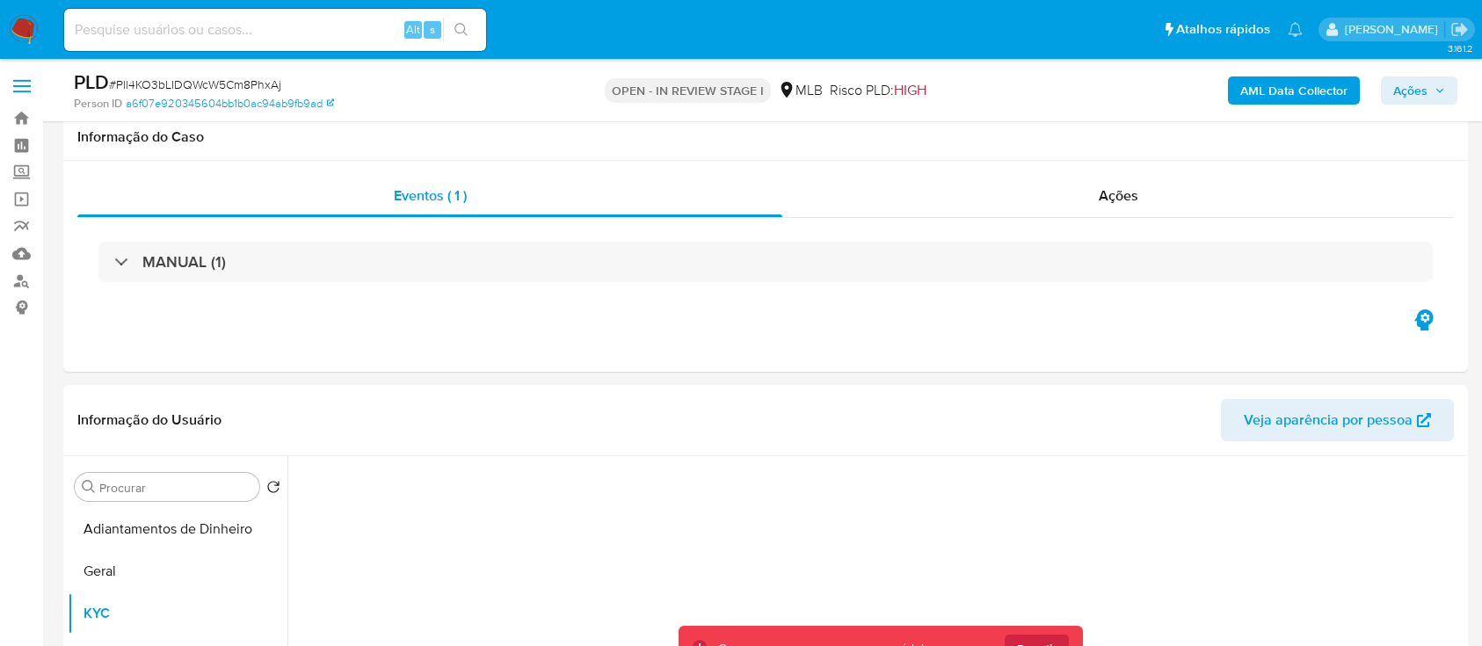
select select "10"
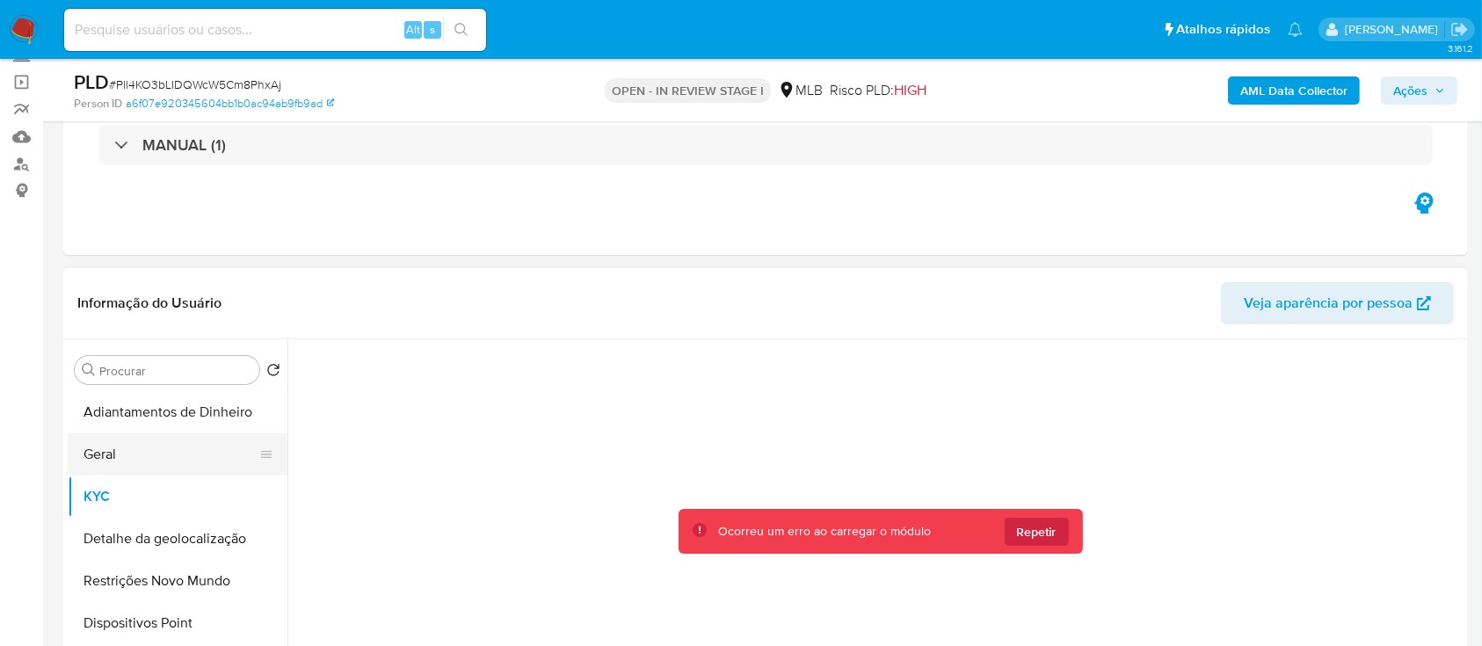
click at [142, 454] on button "Geral" at bounding box center [171, 454] width 206 height 42
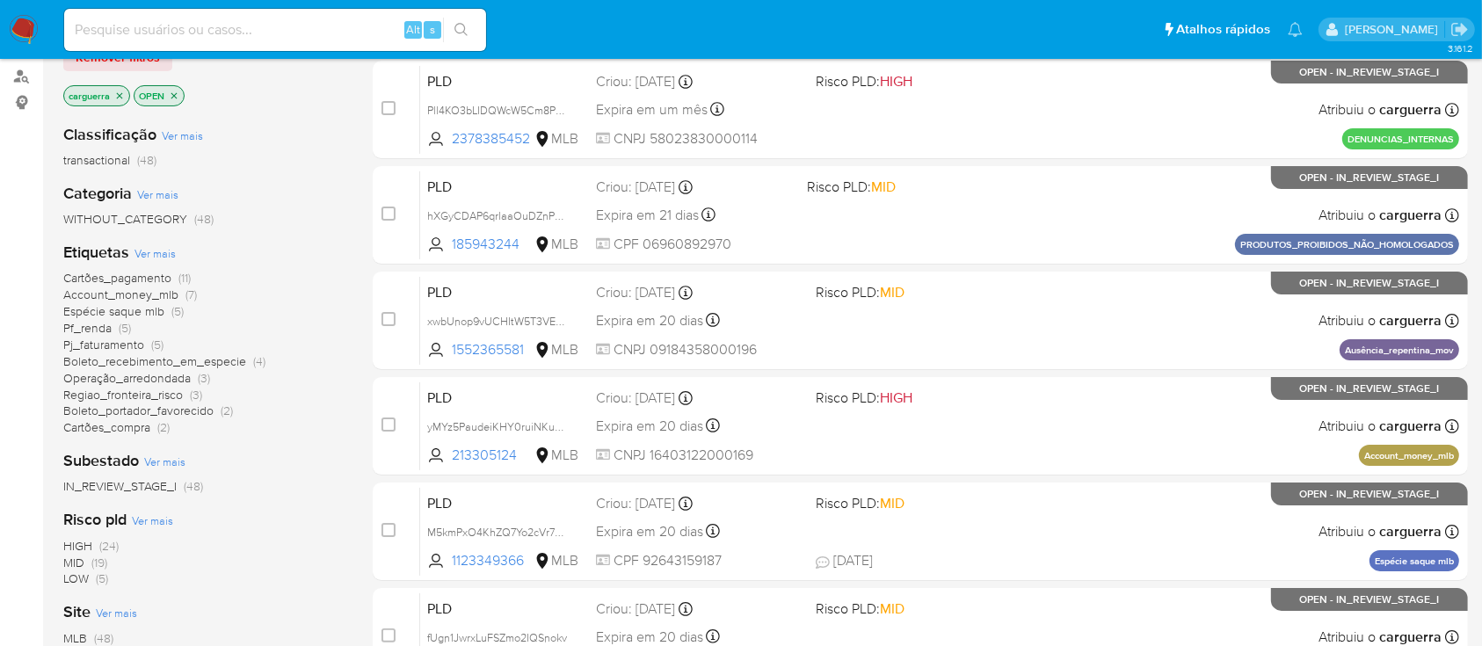
scroll to position [234, 0]
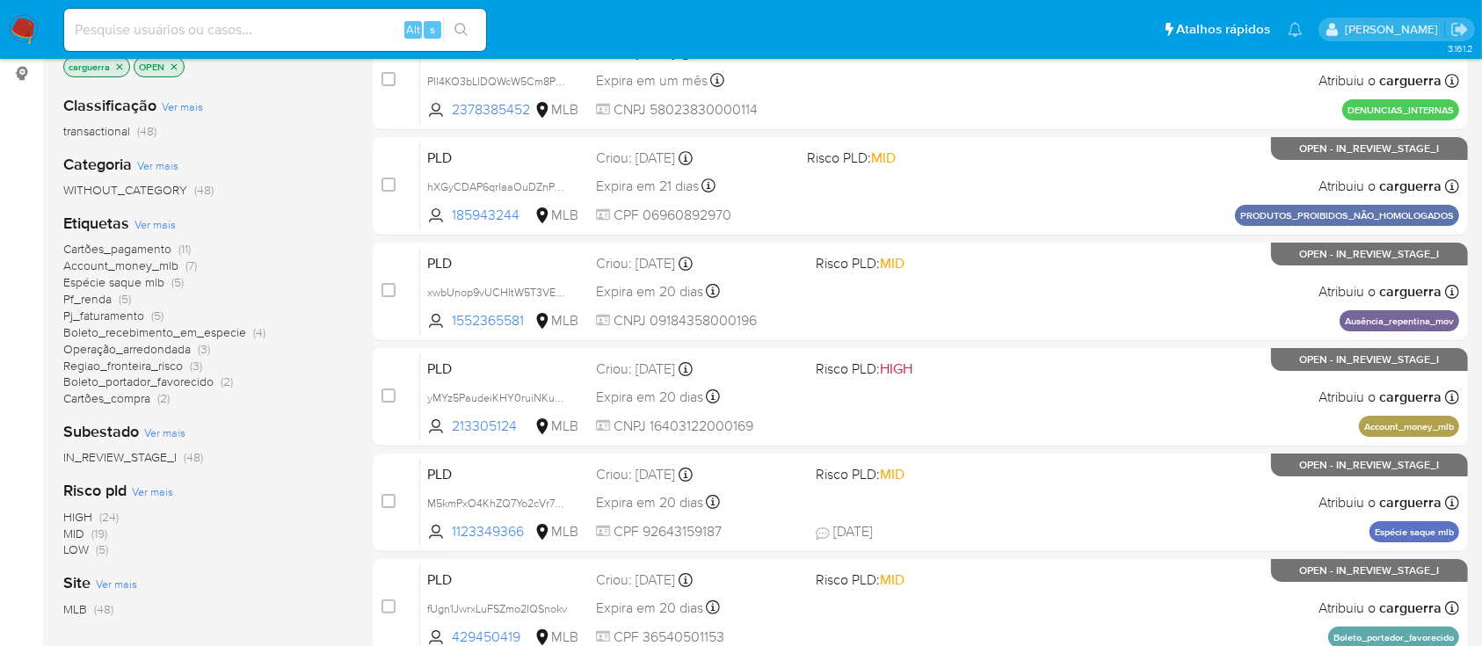
click at [182, 264] on span "Account_money_mlb (7)" at bounding box center [130, 266] width 134 height 17
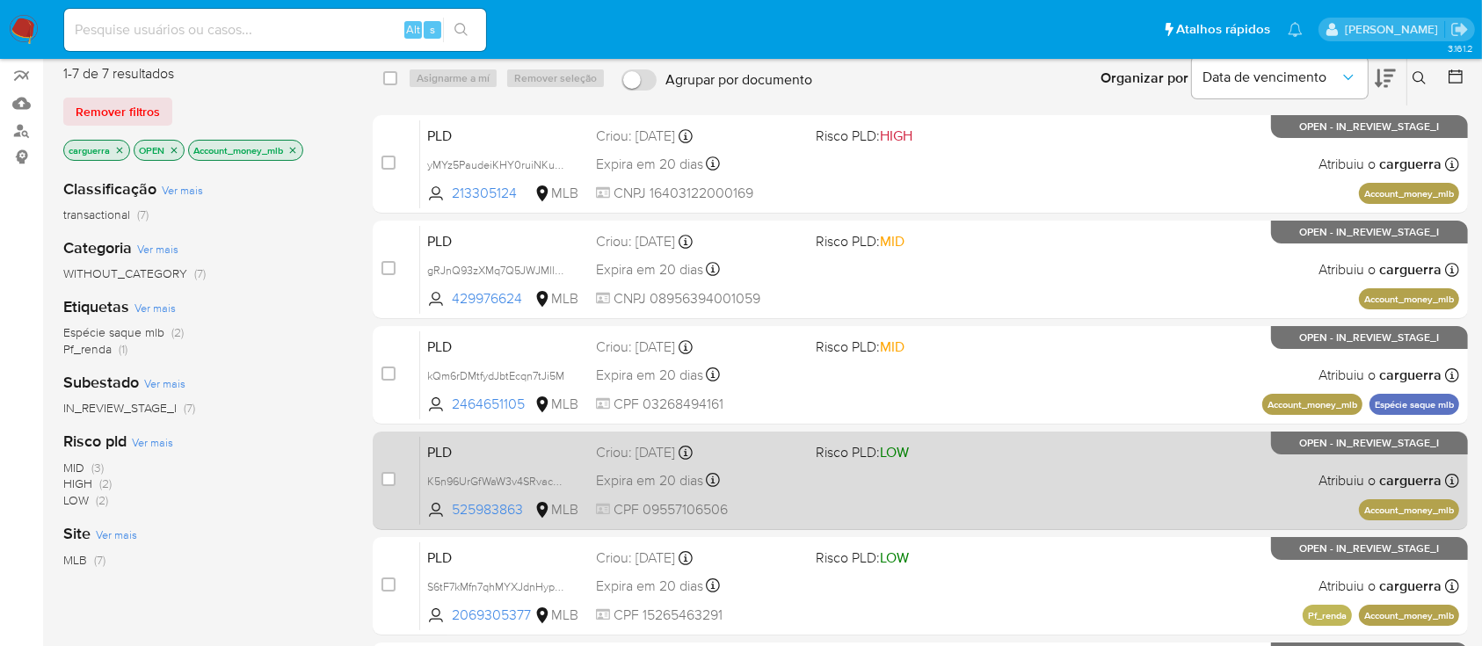
scroll to position [117, 0]
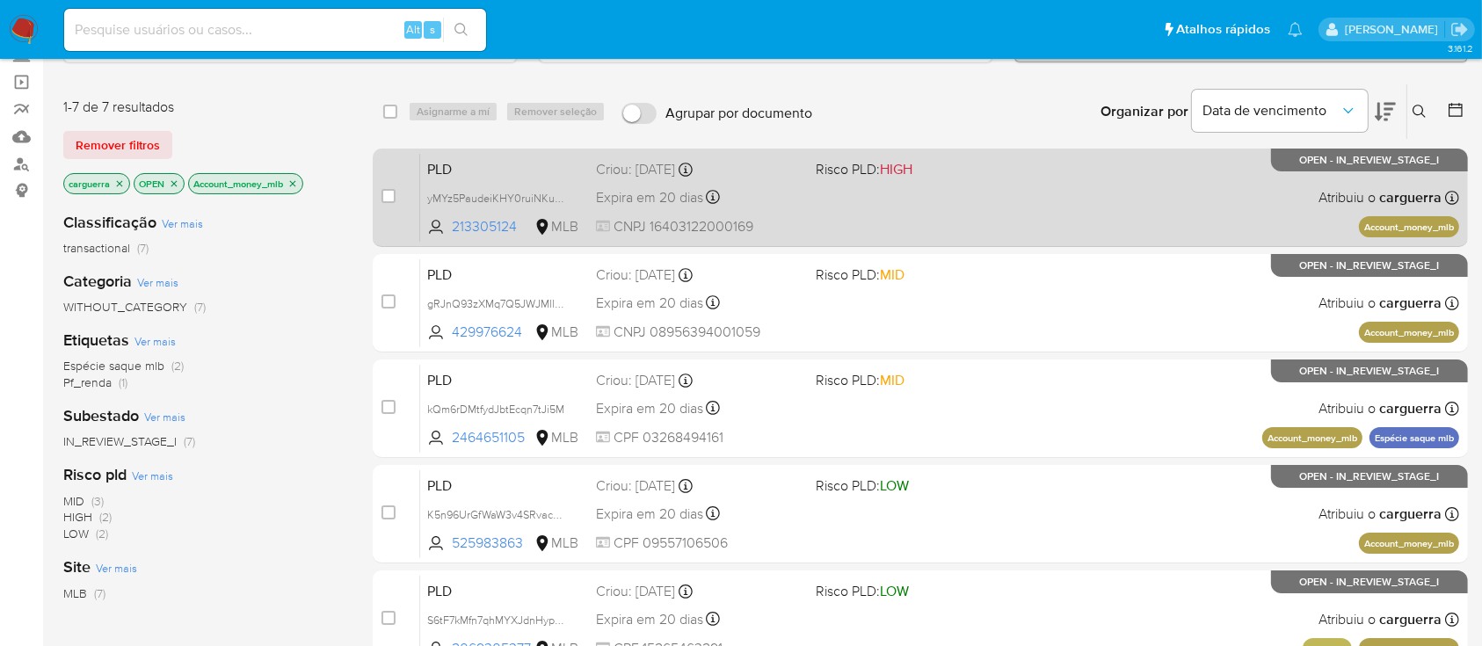
click at [1008, 217] on div "PLD yMYz5PaudeiKHY0ruiNKuLHY 213305124 MLB Risco PLD: HIGH Criou: 12/09/2025 Cr…" at bounding box center [939, 197] width 1039 height 89
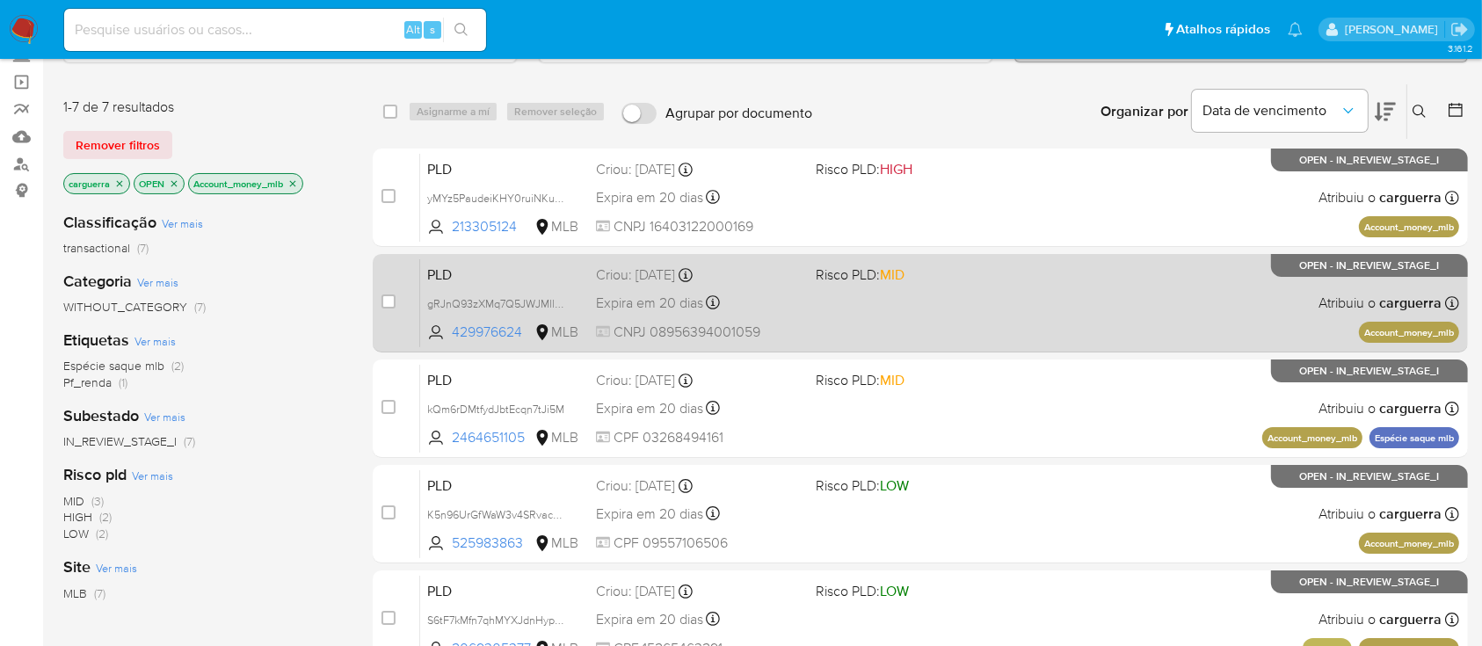
click at [1062, 297] on div "PLD gRJnQ93zXMq7Q5JWJMll3HUe 429976624 MLB Risco PLD: MID Criou: 12/09/2025 Cri…" at bounding box center [939, 302] width 1039 height 89
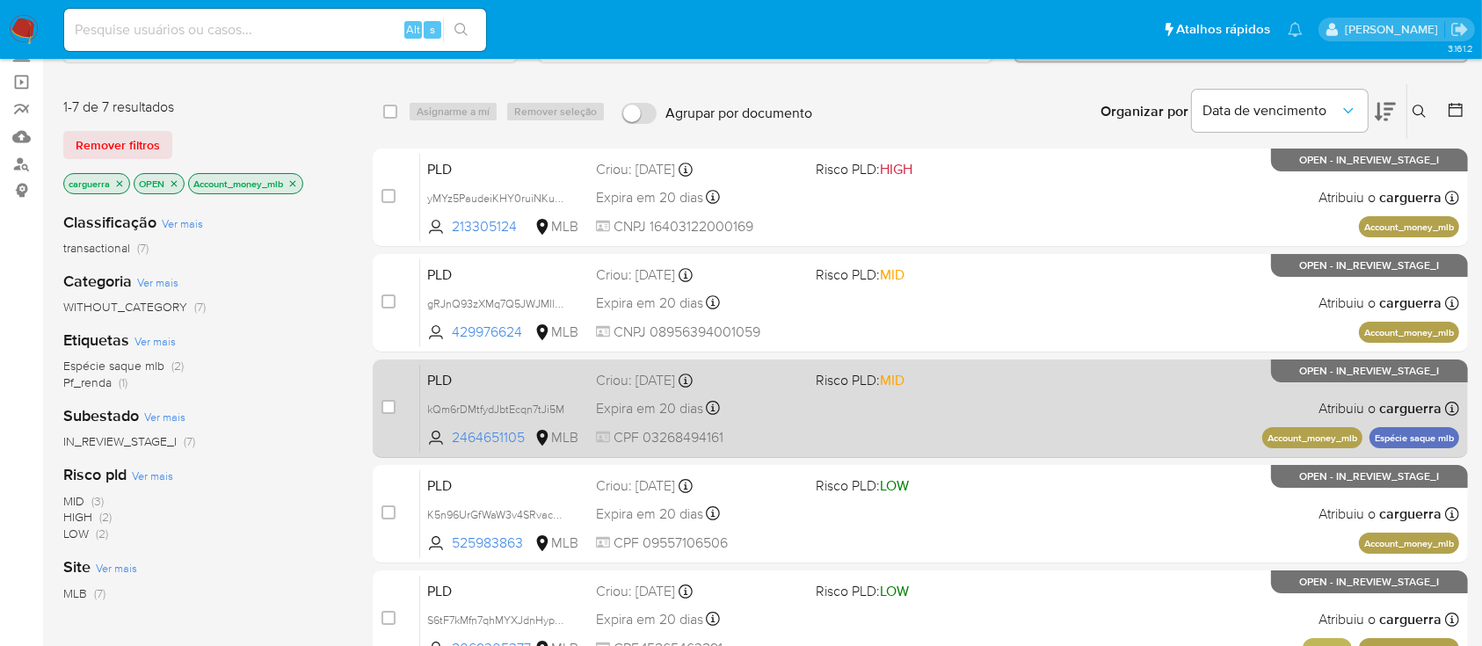
click at [884, 417] on div "PLD kQm6rDMtfydJbtEcqn7tJi5M 2464651105 MLB Risco PLD: MID Criou: 12/09/2025 Cr…" at bounding box center [939, 408] width 1039 height 89
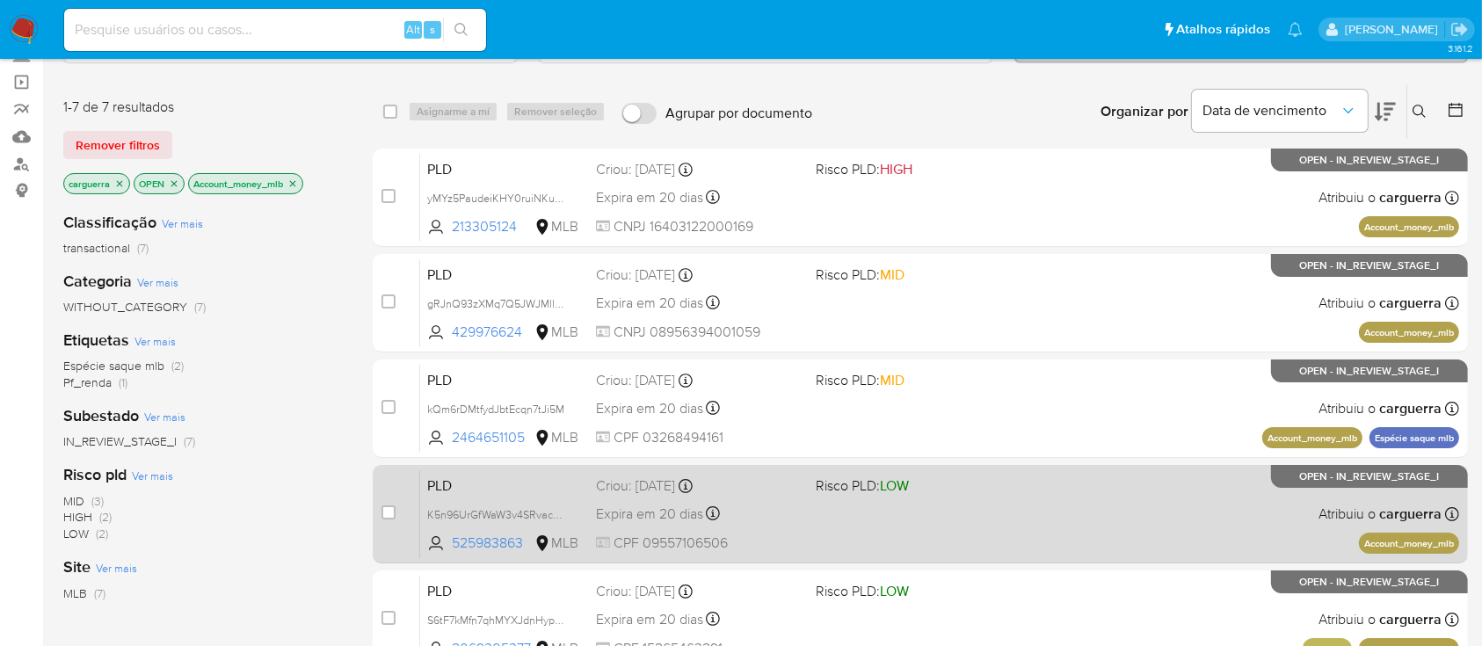
click at [869, 503] on div "PLD K5n96UrGfWaW3v4SRvac89Qn 525983863 MLB Risco PLD: LOW Criou: 12/09/2025 Cri…" at bounding box center [939, 513] width 1039 height 89
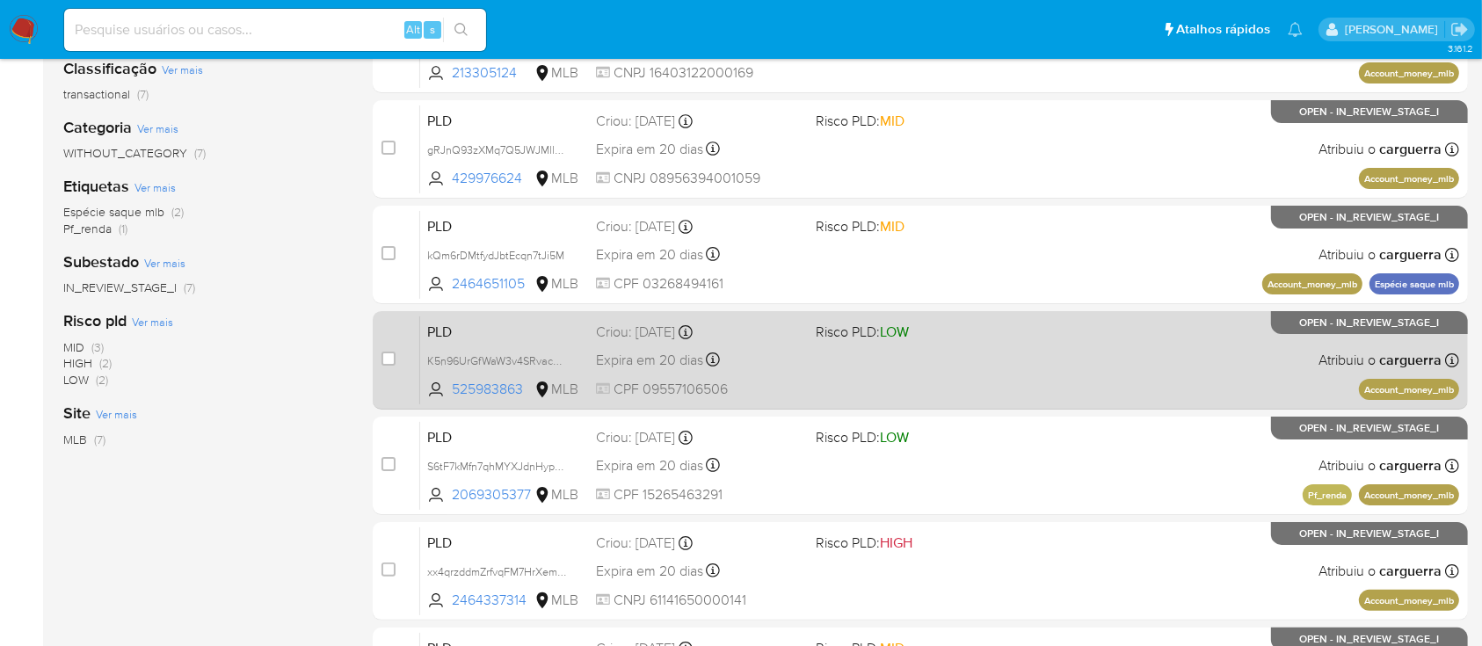
scroll to position [234, 0]
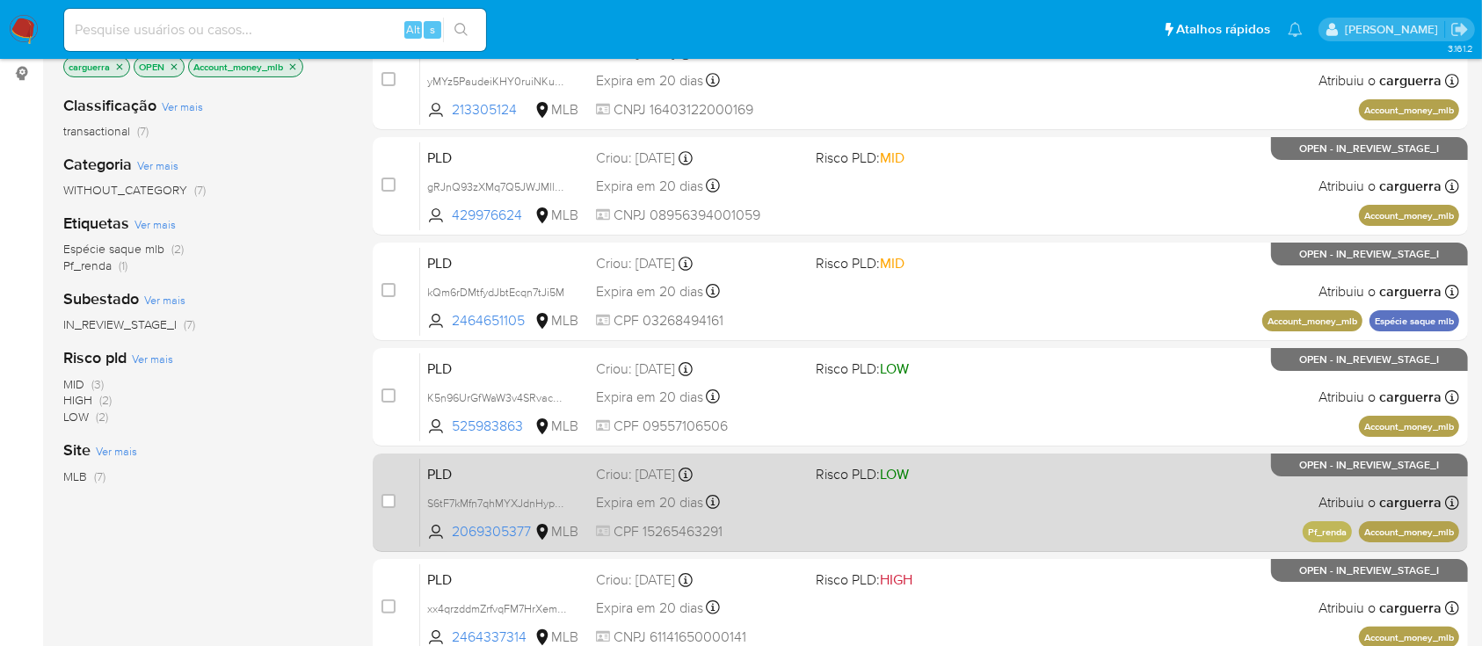
click at [930, 514] on div "PLD S6tF7kMfn7qhMYXJdnHypqrC 2069305377 MLB Risco PLD: LOW Criou: 12/09/2025 Cr…" at bounding box center [939, 502] width 1039 height 89
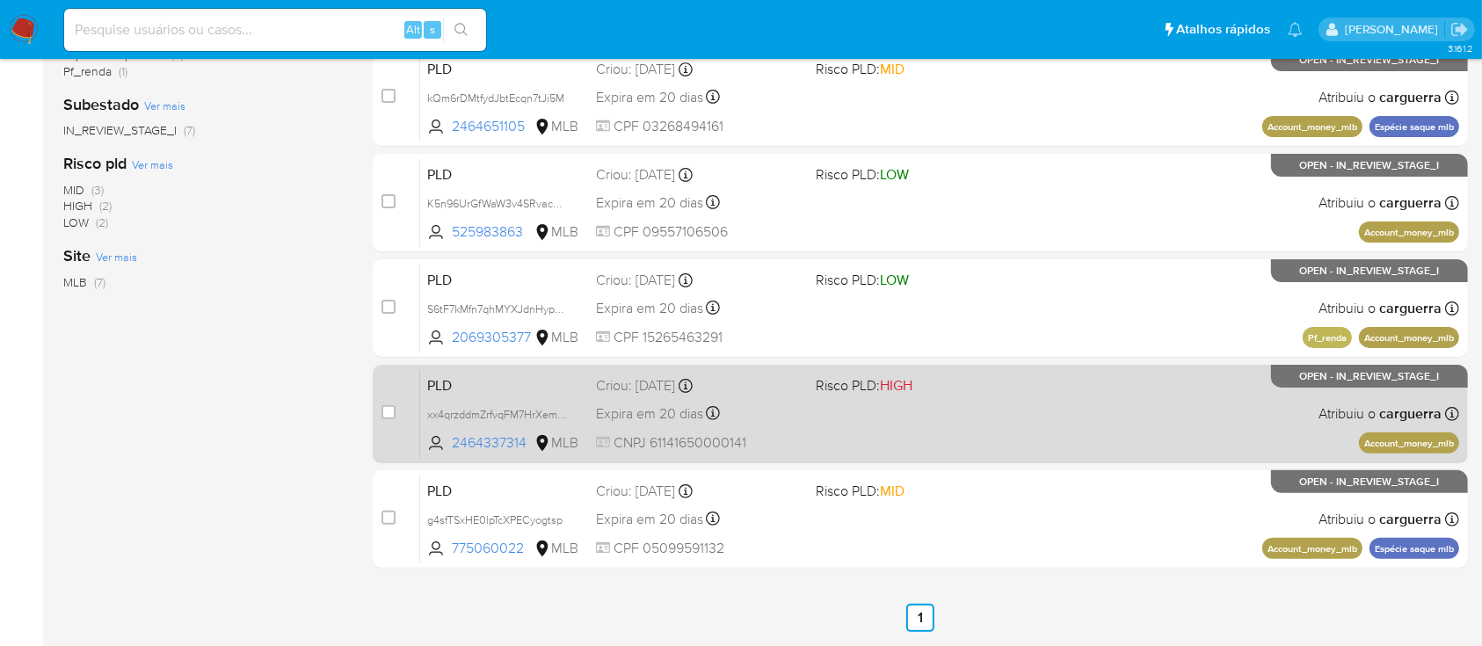
scroll to position [468, 0]
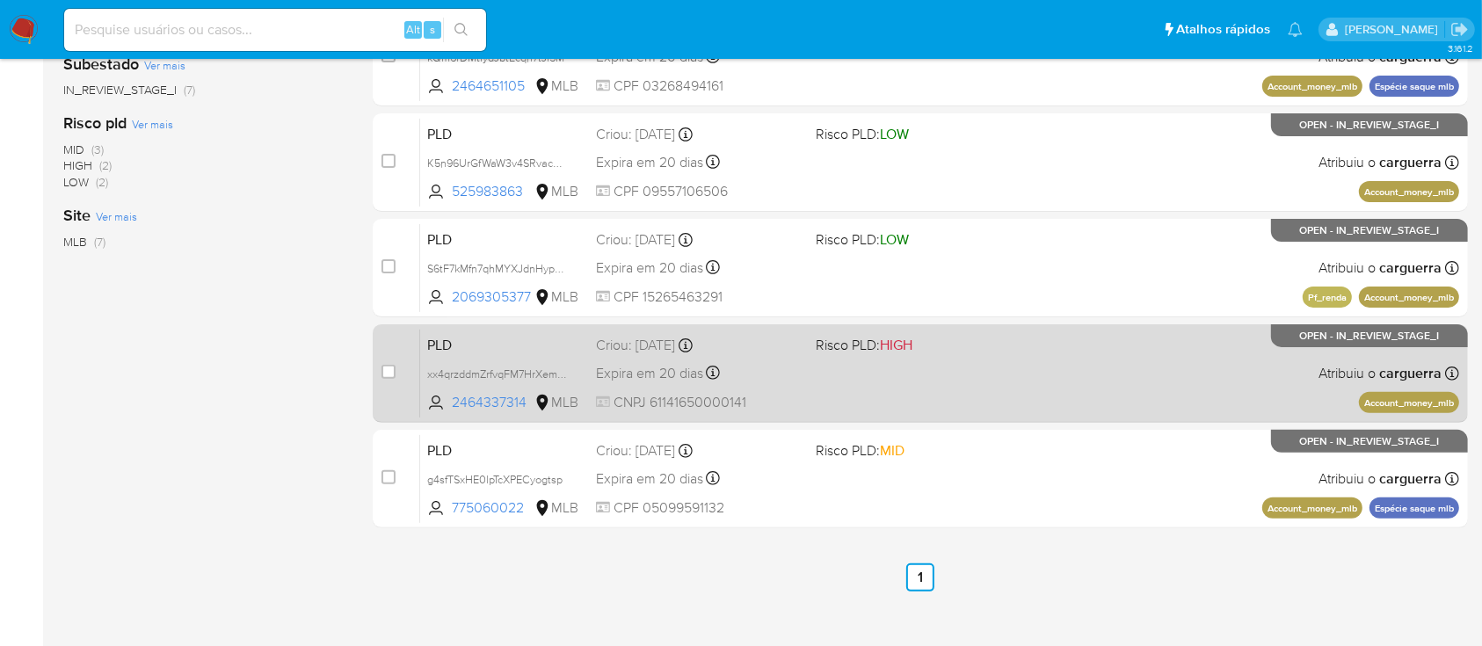
click at [895, 339] on span "HIGH" at bounding box center [896, 345] width 33 height 20
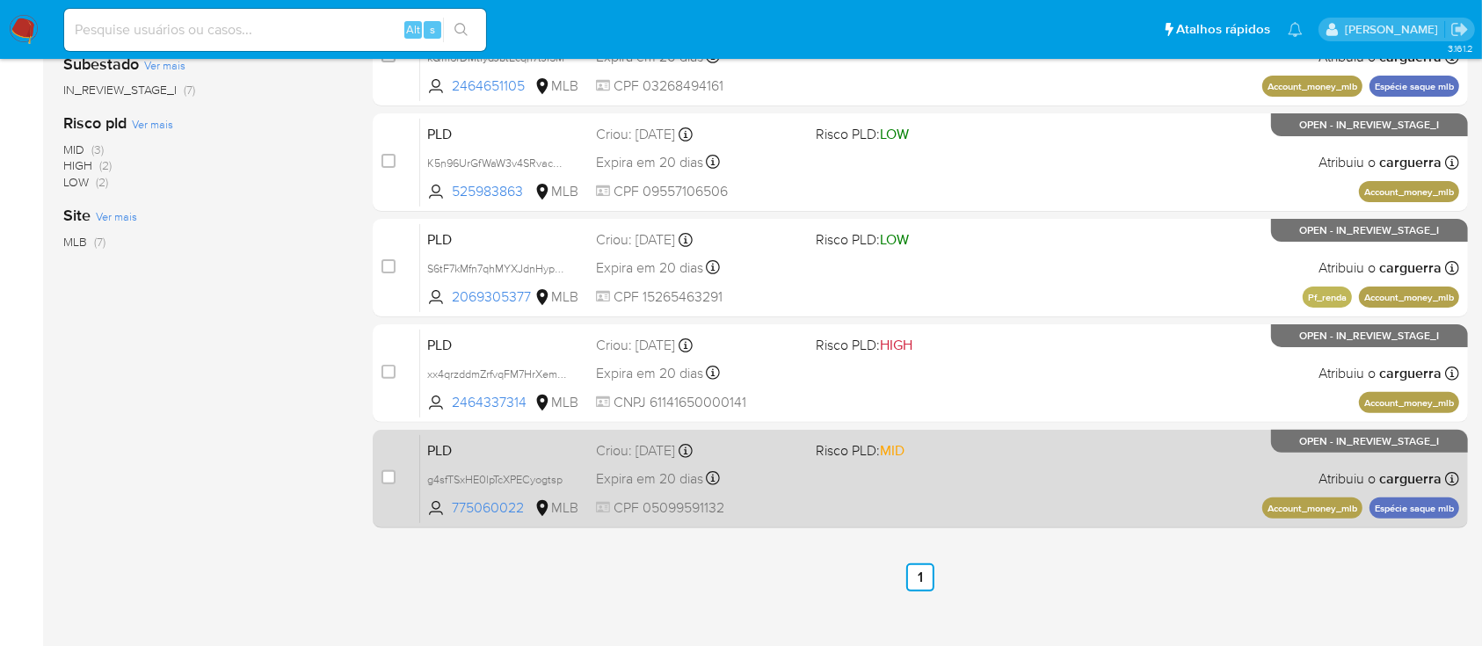
click at [896, 486] on div "PLD g4sfTSxHE0lpTcXPECyogtsp 775060022 MLB Risco PLD: MID Criou: 12/09/2025 Cri…" at bounding box center [939, 478] width 1039 height 89
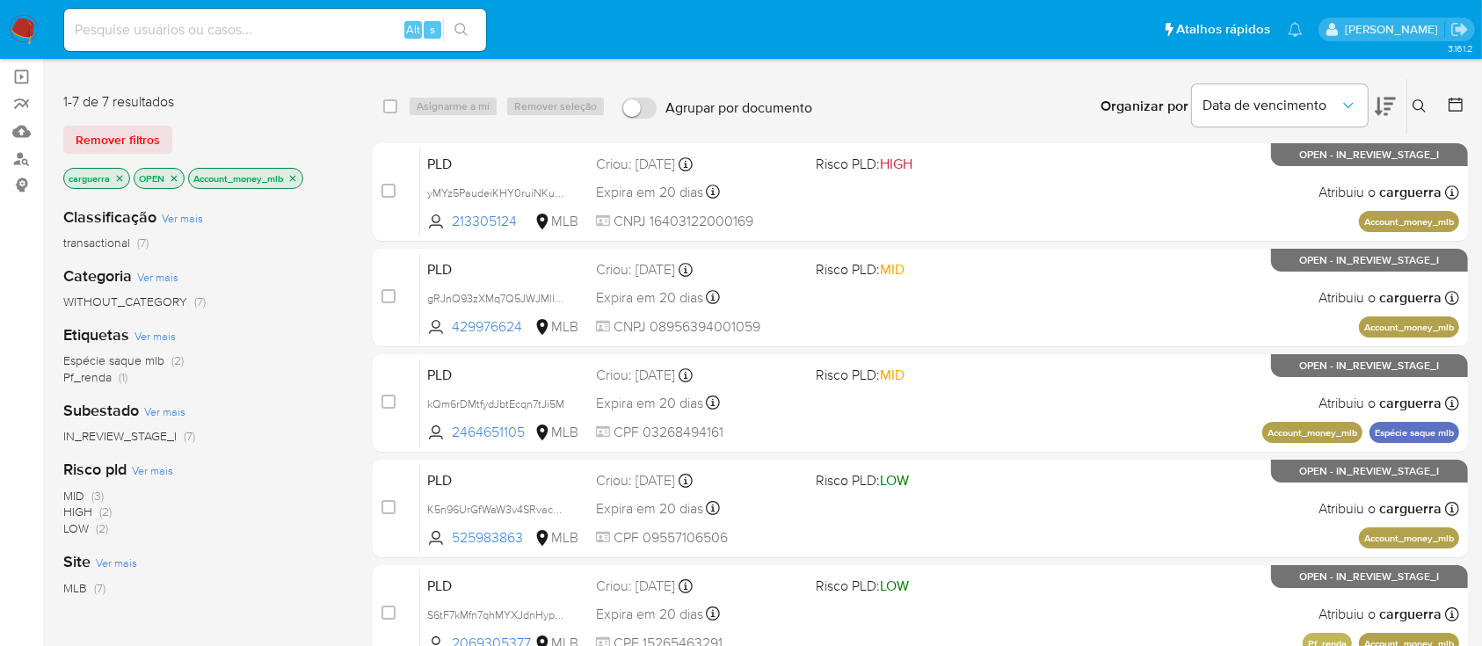
scroll to position [117, 0]
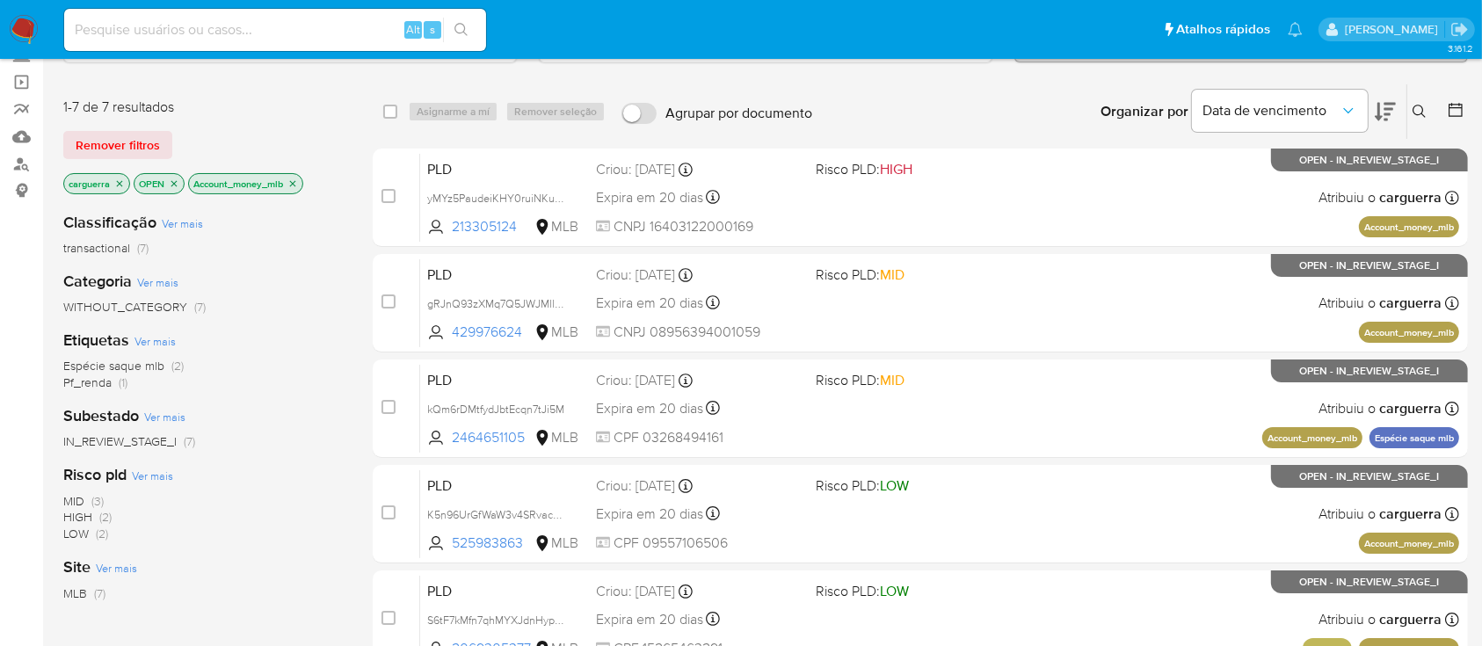
drag, startPoint x: 298, startPoint y: 181, endPoint x: 302, endPoint y: 193, distance: 13.1
click at [298, 182] on icon "close-filter" at bounding box center [292, 183] width 11 height 11
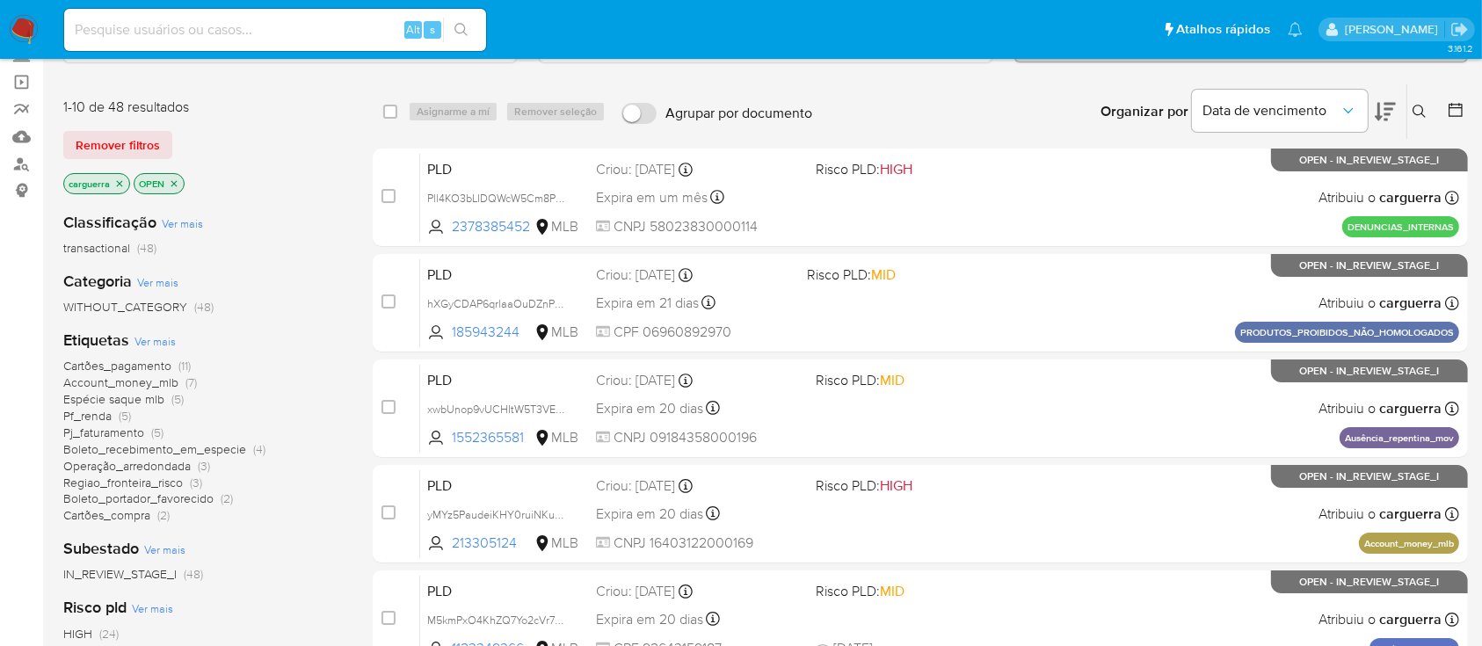
click at [144, 399] on span "Espécie saque mlb" at bounding box center [113, 399] width 101 height 18
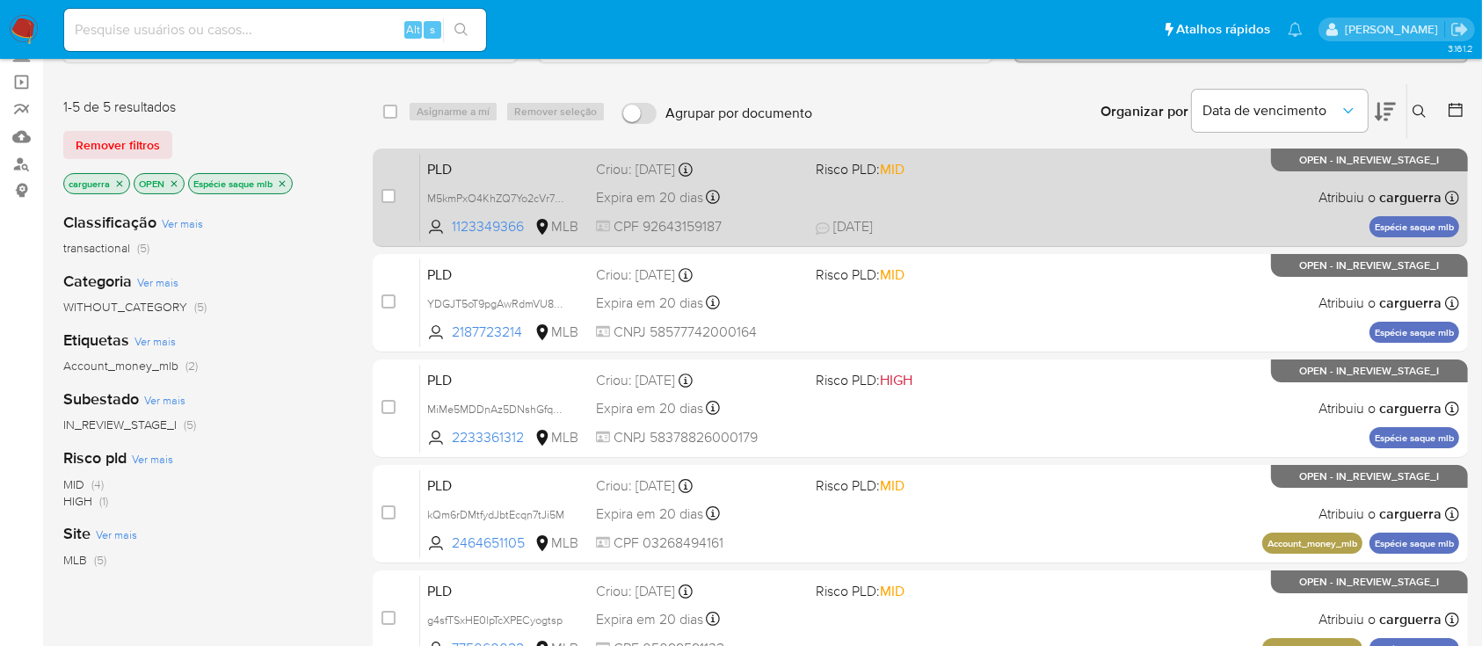
click at [1055, 198] on div "PLD M5kmPxO4KhZQ7Yo2cVr7kcvF 1123349366 MLB Risco PLD: MID Criou: 12/09/2025 Cr…" at bounding box center [939, 197] width 1039 height 89
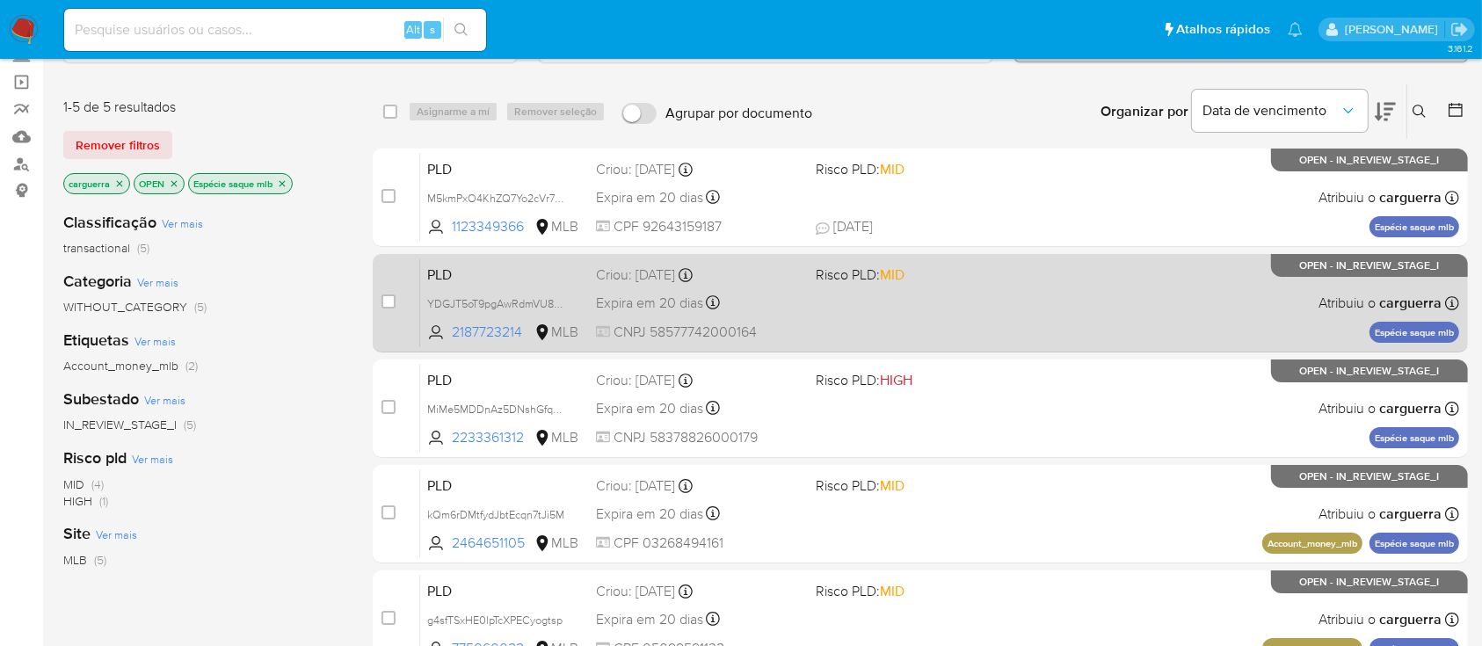
click at [983, 301] on span at bounding box center [918, 303] width 205 height 4
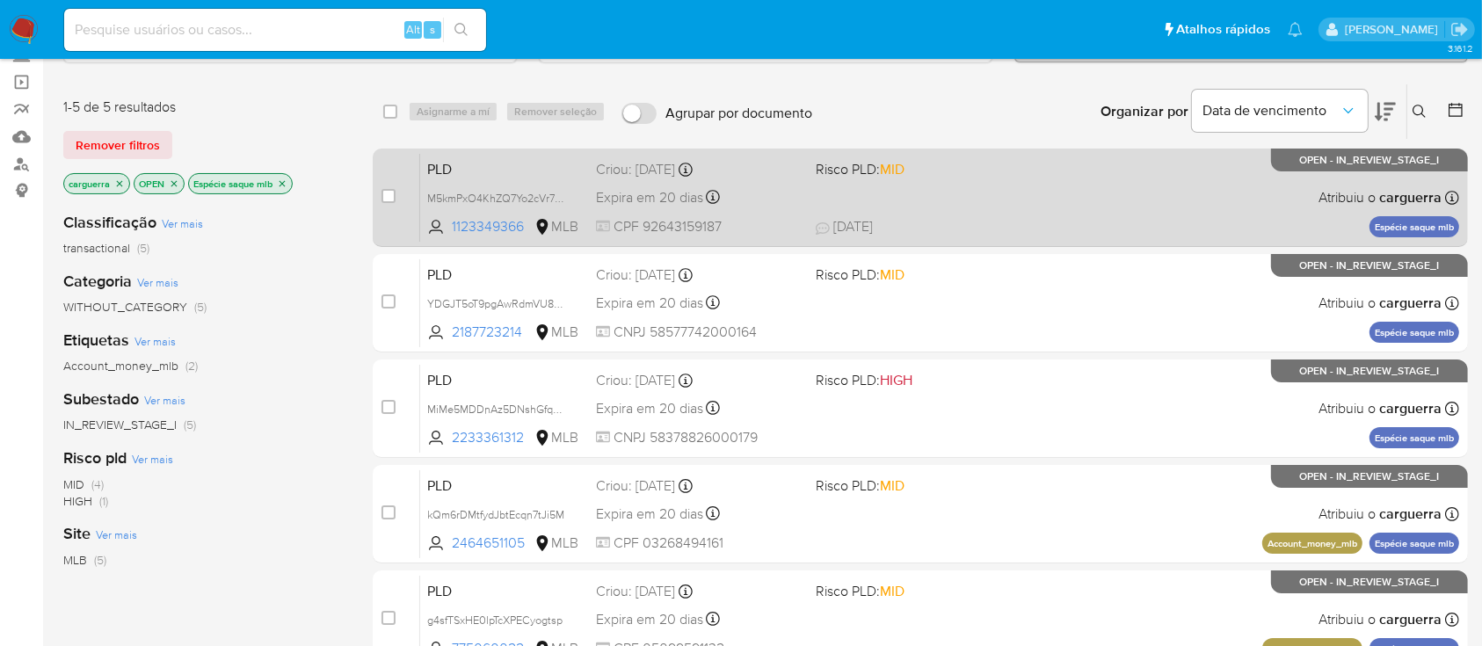
scroll to position [234, 0]
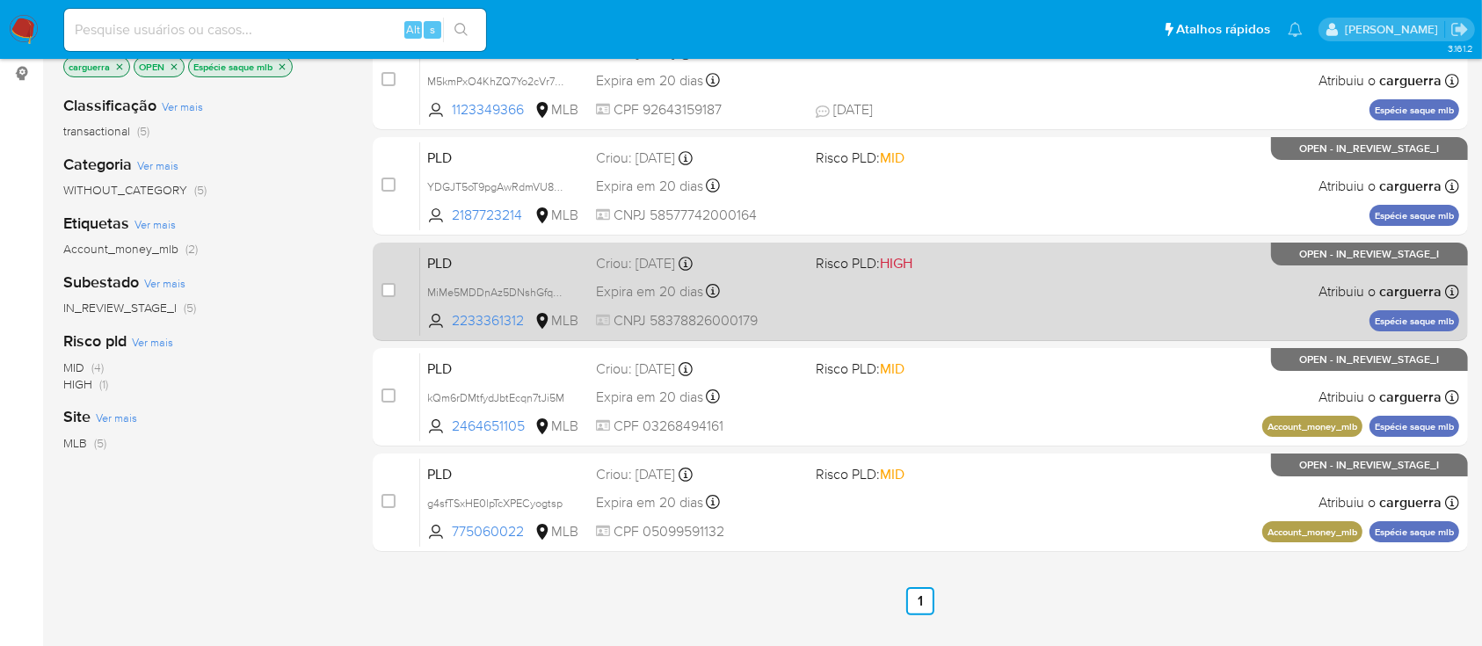
click at [956, 272] on div "PLD MiMe5MDDnAz5DNshGfqH4x0i 2233361312 MLB Risco PLD: HIGH Criou: 12/09/2025 C…" at bounding box center [939, 291] width 1039 height 89
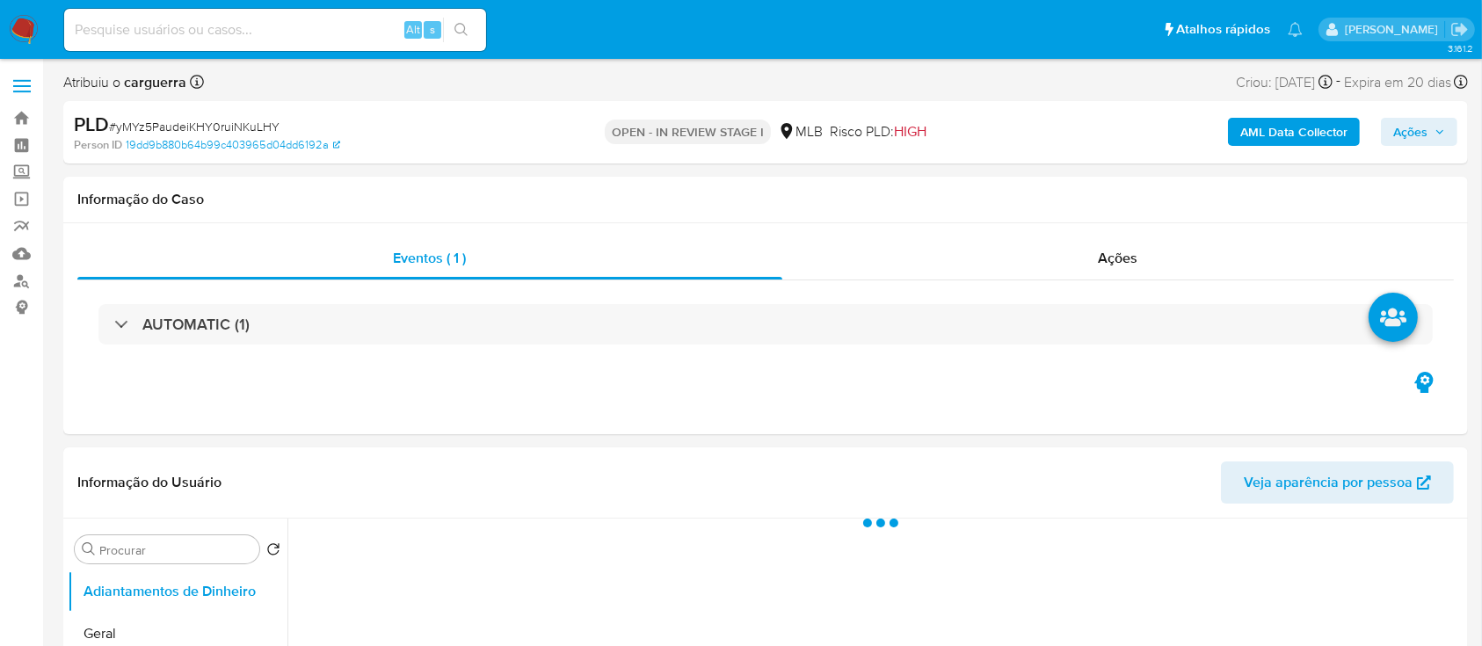
select select "10"
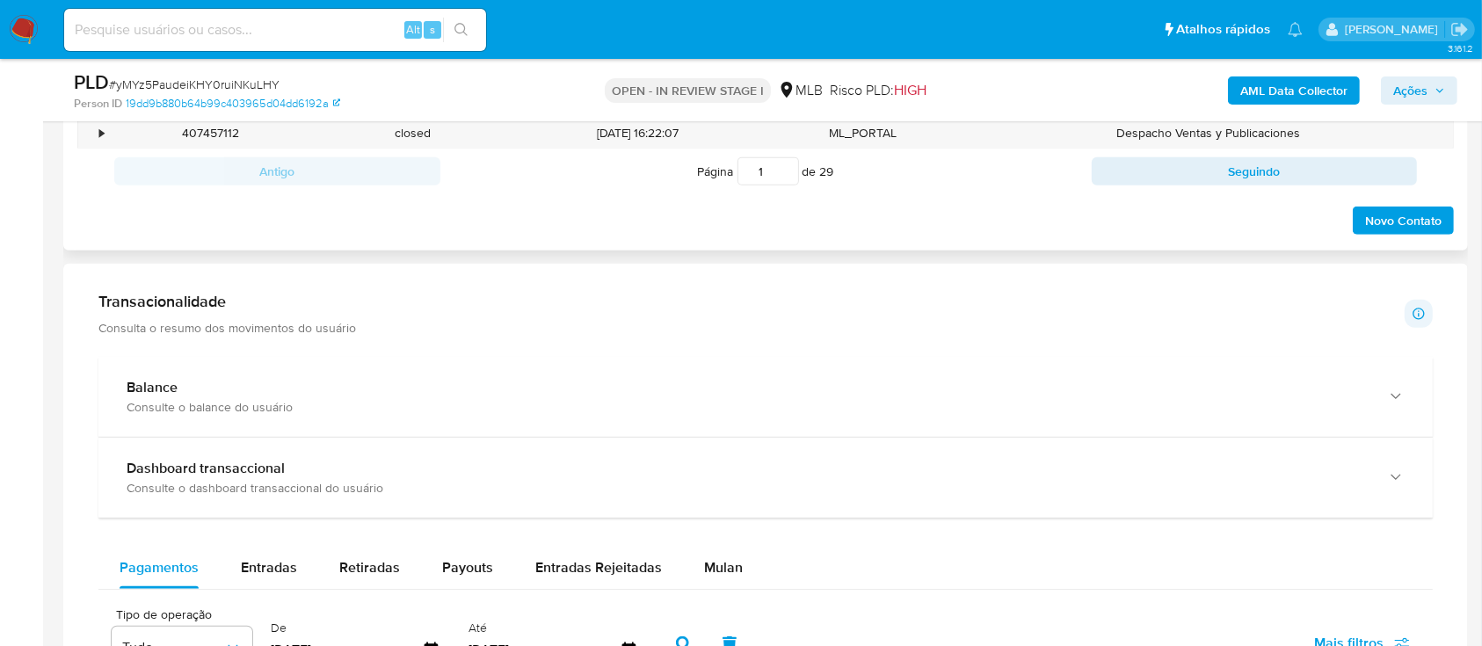
scroll to position [1171, 0]
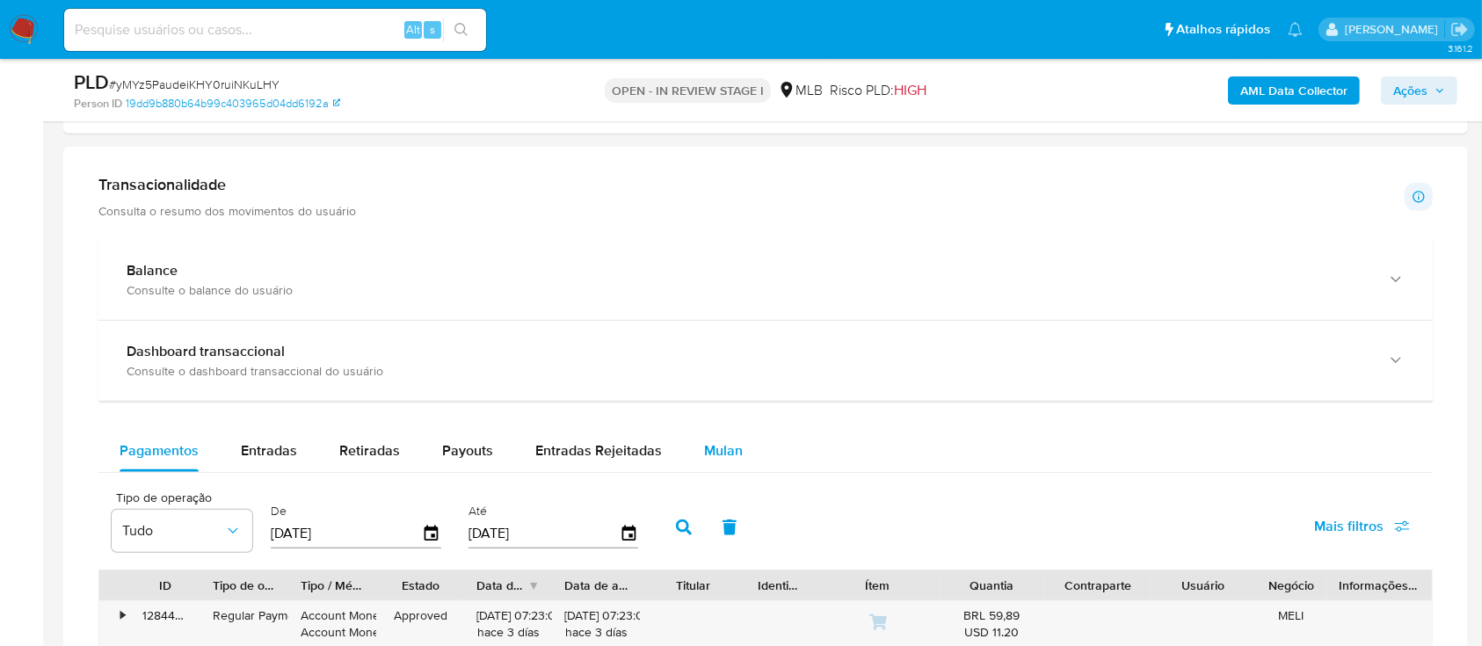
click at [687, 451] on button "Mulan" at bounding box center [723, 451] width 81 height 42
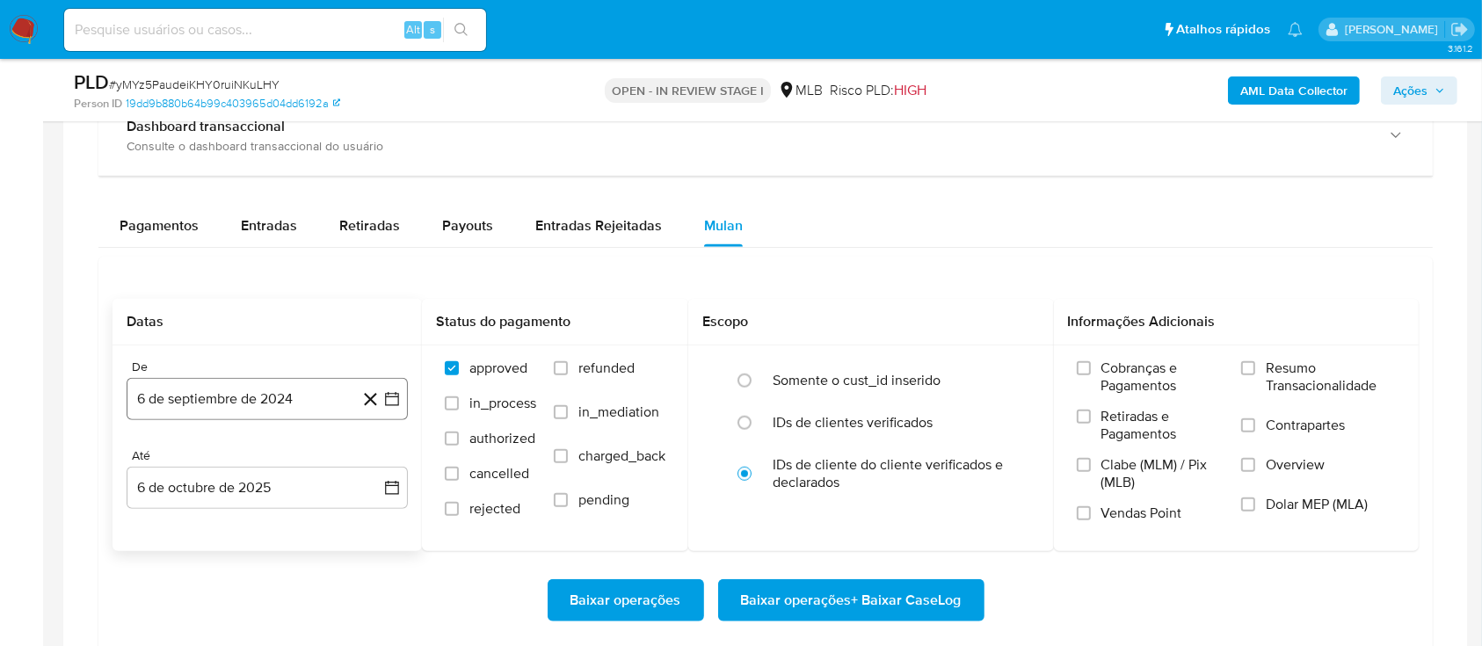
scroll to position [1406, 0]
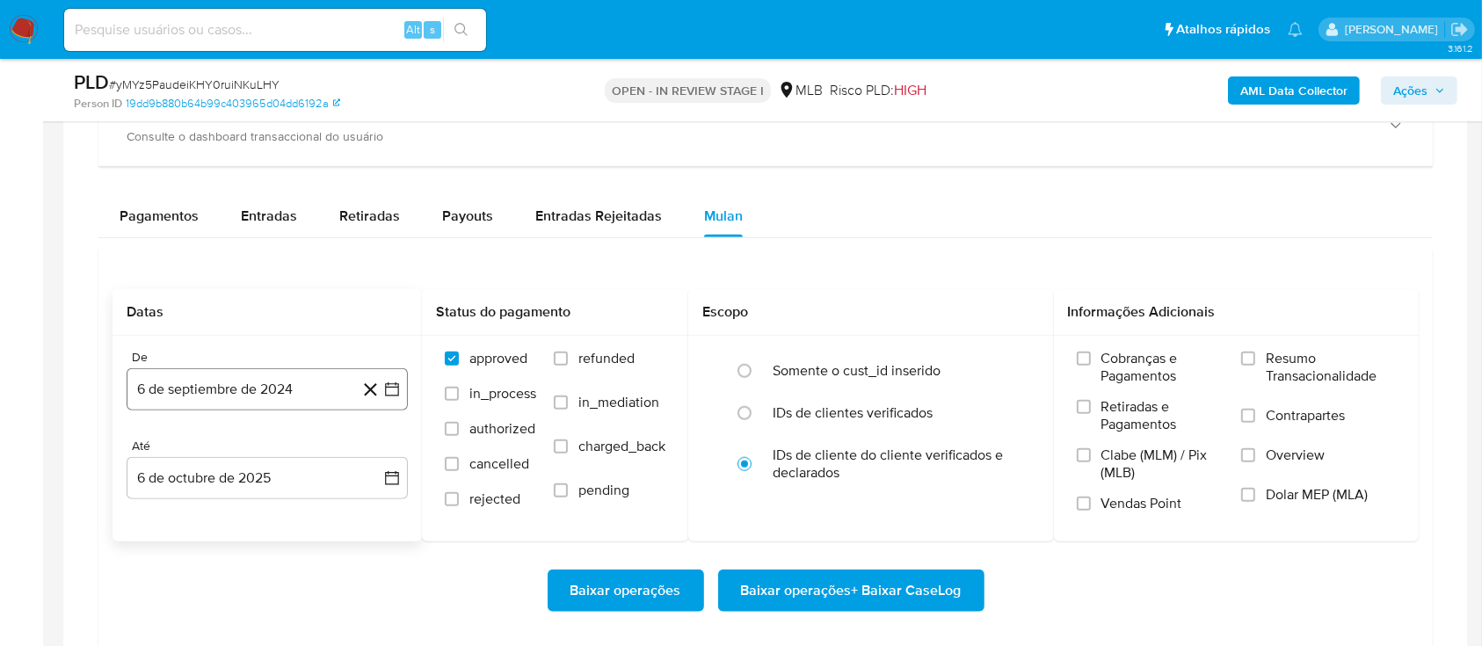
click at [400, 390] on icon "button" at bounding box center [392, 390] width 18 height 18
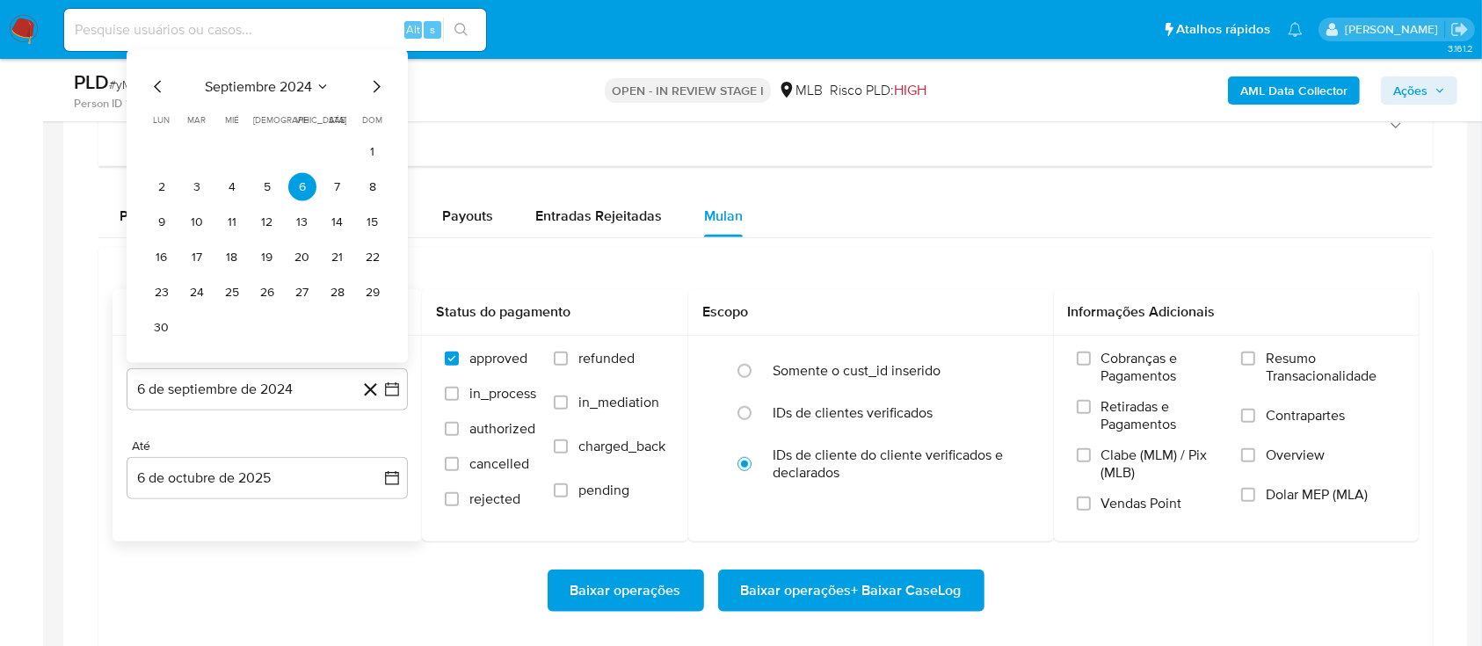
click at [318, 86] on icon "Seleccionar mes y año" at bounding box center [323, 87] width 14 height 14
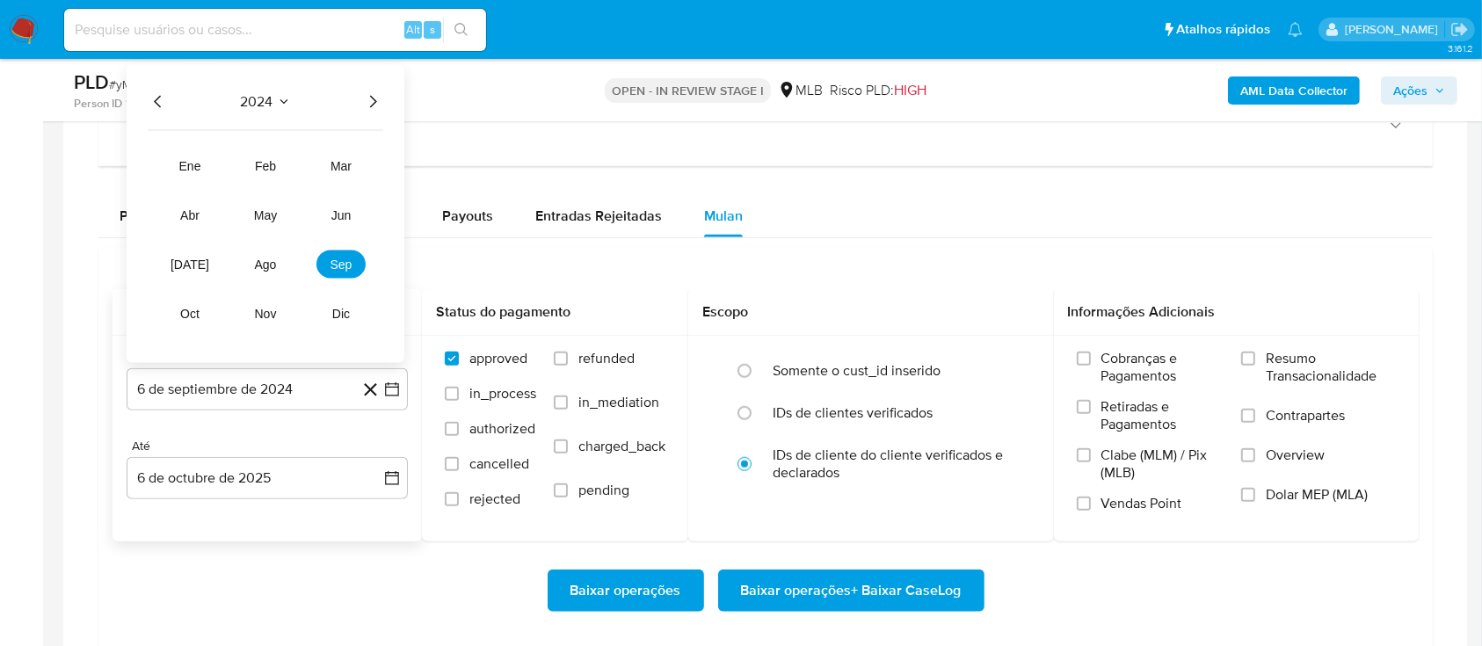
click at [370, 95] on icon "Año siguiente" at bounding box center [372, 101] width 21 height 21
click at [271, 264] on span "ago" at bounding box center [266, 265] width 22 height 14
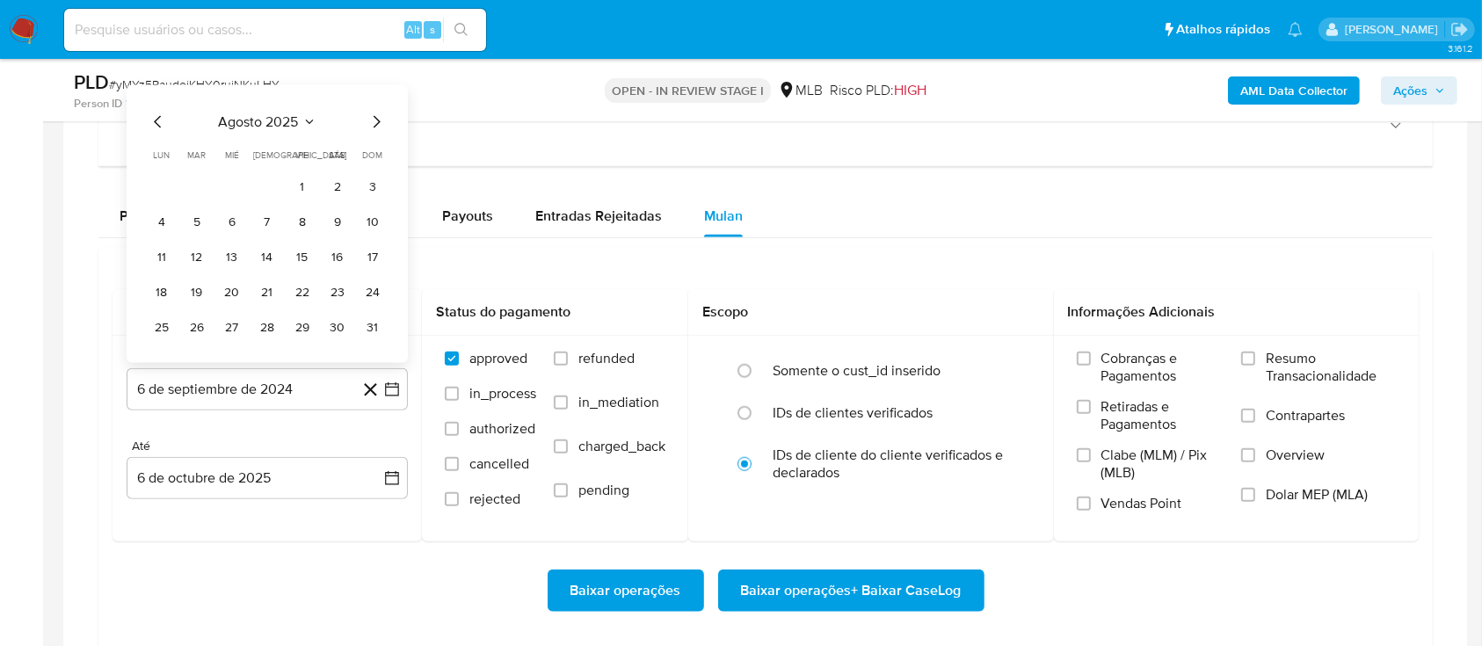
drag, startPoint x: 301, startPoint y: 182, endPoint x: 311, endPoint y: 185, distance: 10.0
click at [301, 180] on button "1" at bounding box center [302, 187] width 28 height 28
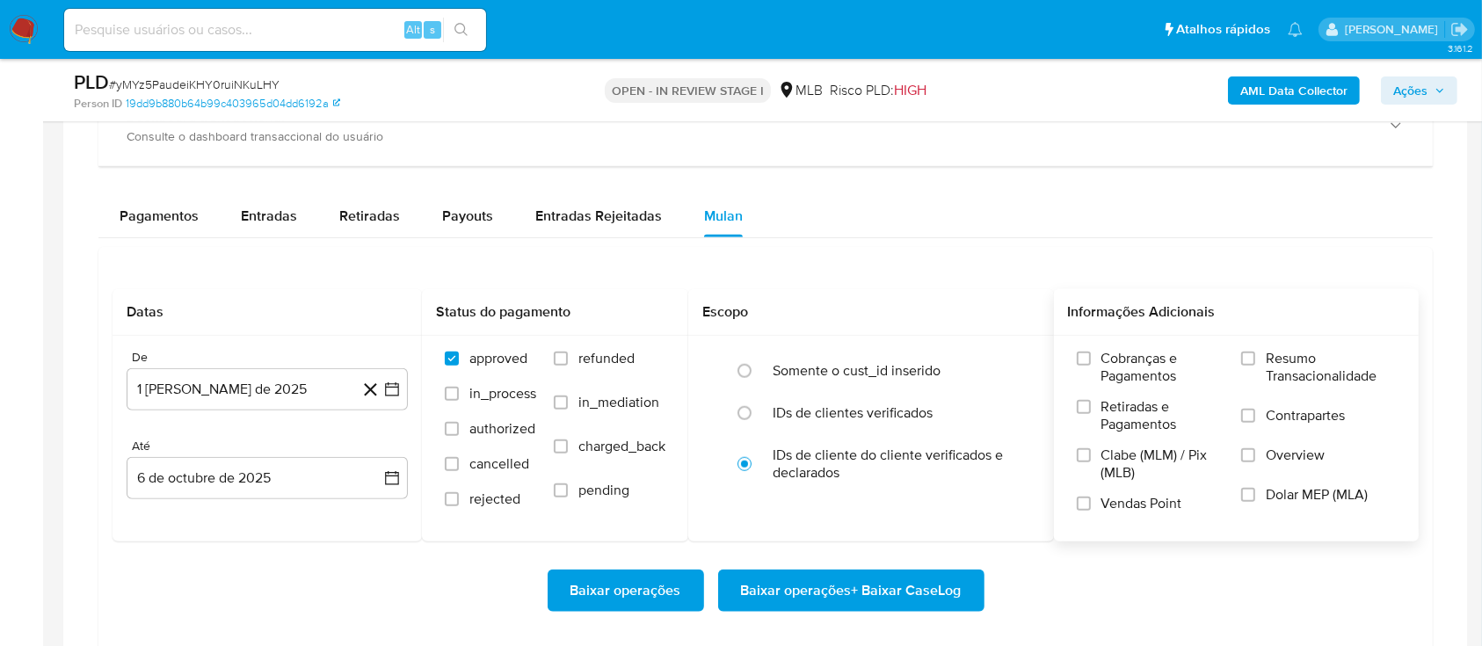
drag, startPoint x: 1293, startPoint y: 367, endPoint x: 1244, endPoint y: 367, distance: 48.3
click at [1292, 366] on span "Resumo Transacionalidade" at bounding box center [1331, 367] width 130 height 35
drag, startPoint x: 1250, startPoint y: 360, endPoint x: 1230, endPoint y: 370, distance: 21.6
click at [1250, 360] on input "Resumo Transacionalidade" at bounding box center [1248, 359] width 14 height 14
click at [864, 573] on span "Baixar operações + Baixar CaseLog" at bounding box center [851, 590] width 221 height 39
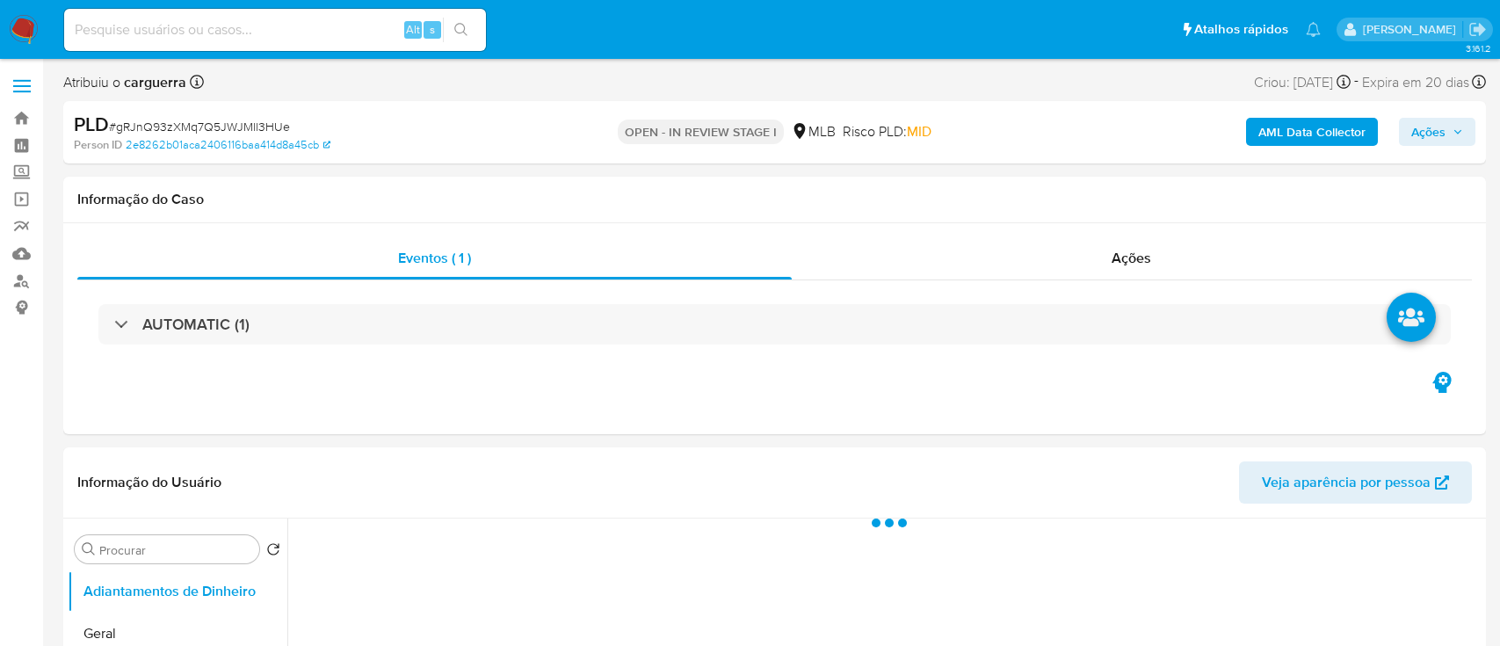
select select "10"
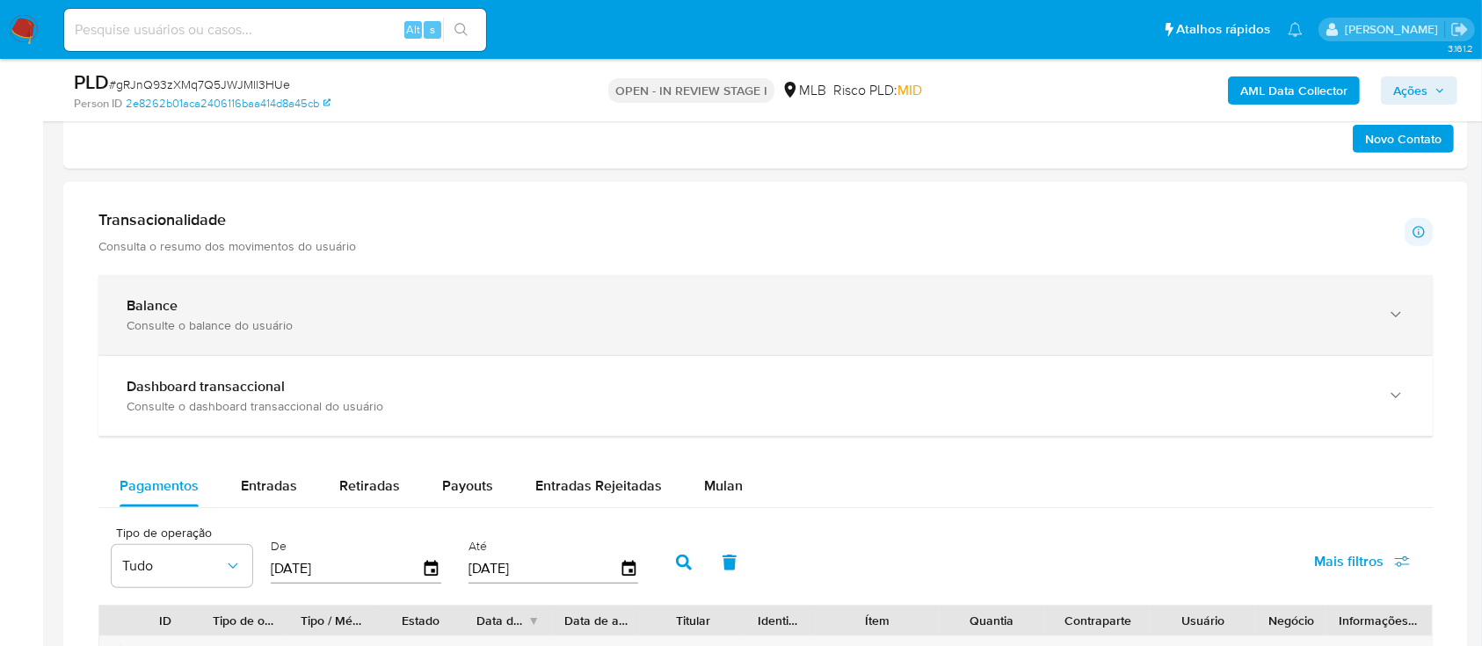
scroll to position [1171, 0]
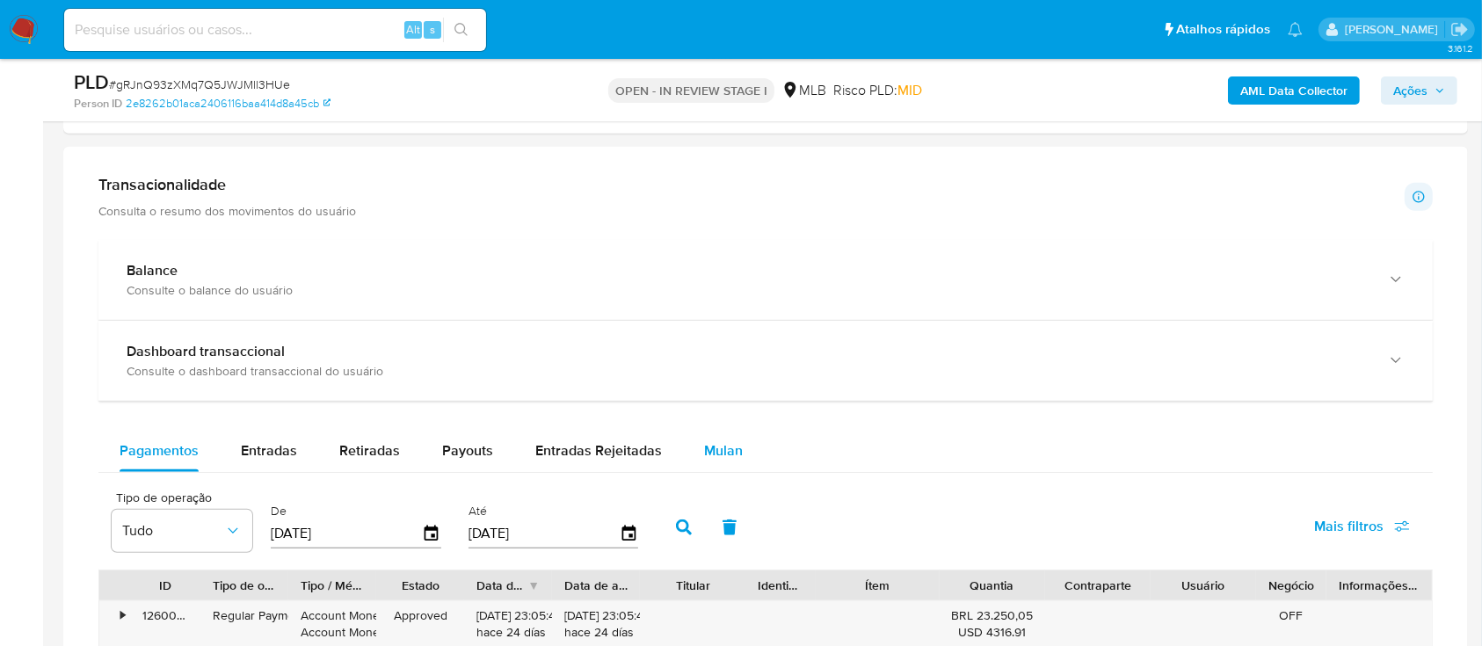
click at [704, 442] on span "Mulan" at bounding box center [723, 450] width 39 height 20
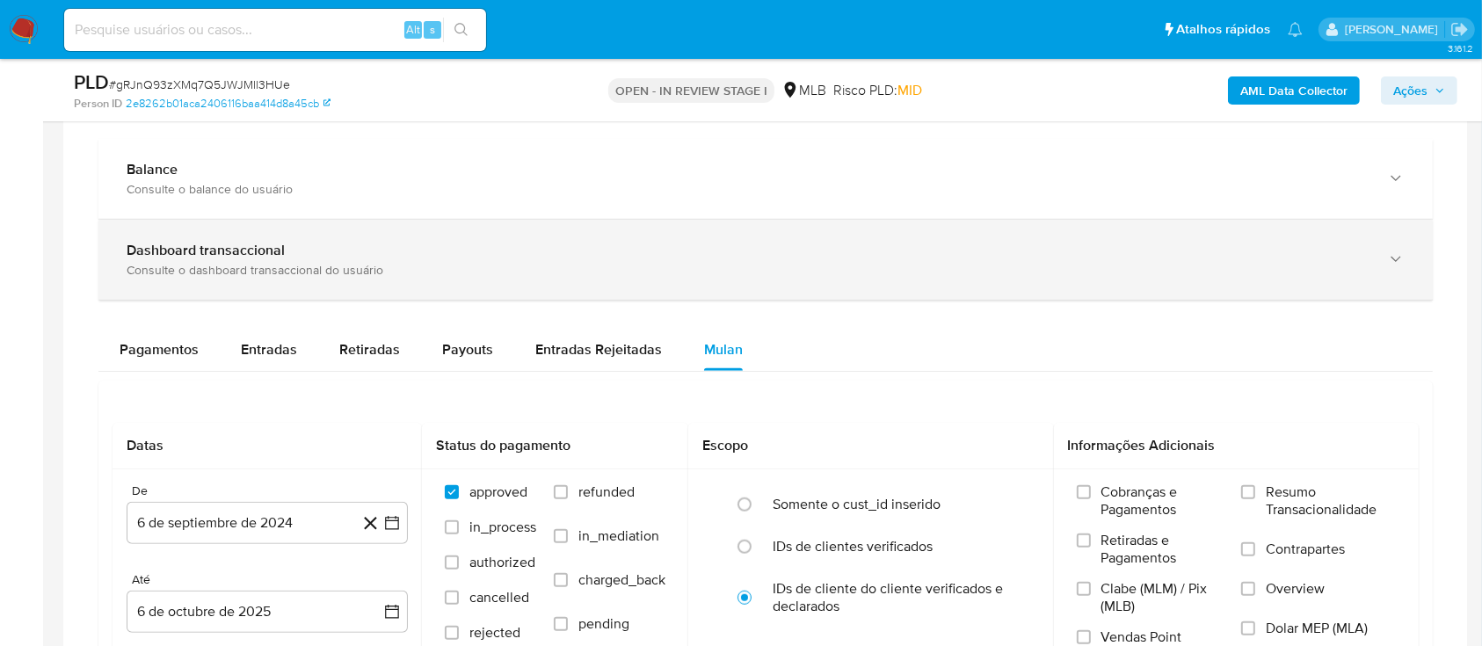
scroll to position [1406, 0]
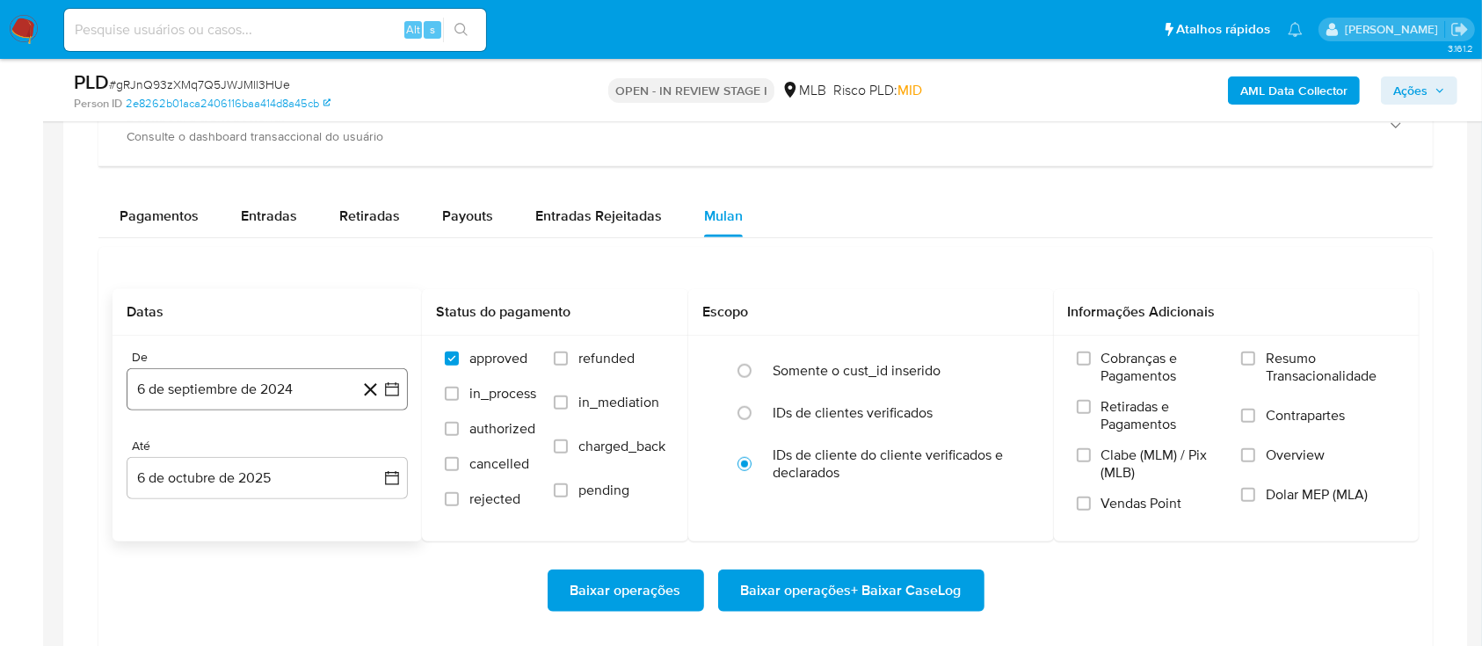
click at [316, 389] on button "6 de septiembre de 2024" at bounding box center [267, 389] width 281 height 42
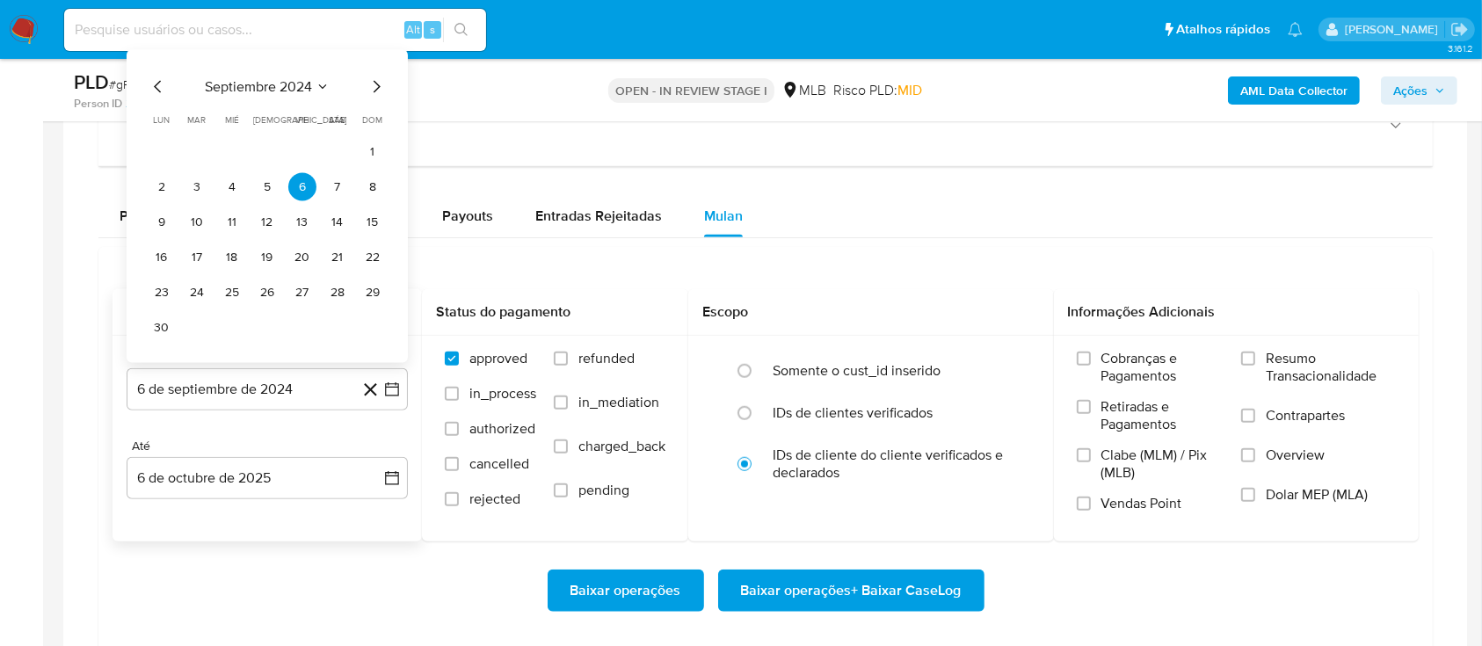
click at [297, 82] on span "septiembre 2024" at bounding box center [258, 87] width 107 height 18
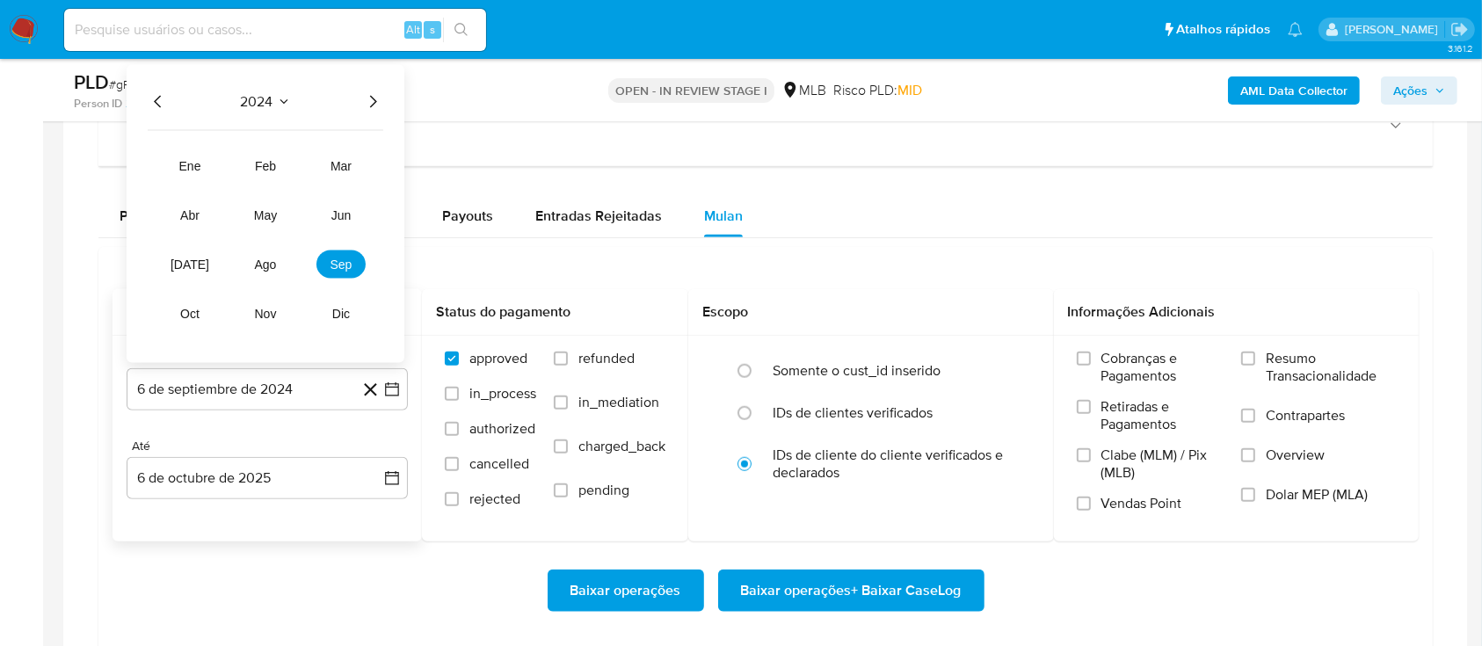
click at [380, 103] on icon "Año siguiente" at bounding box center [372, 101] width 21 height 21
click at [267, 262] on span "ago" at bounding box center [266, 265] width 22 height 14
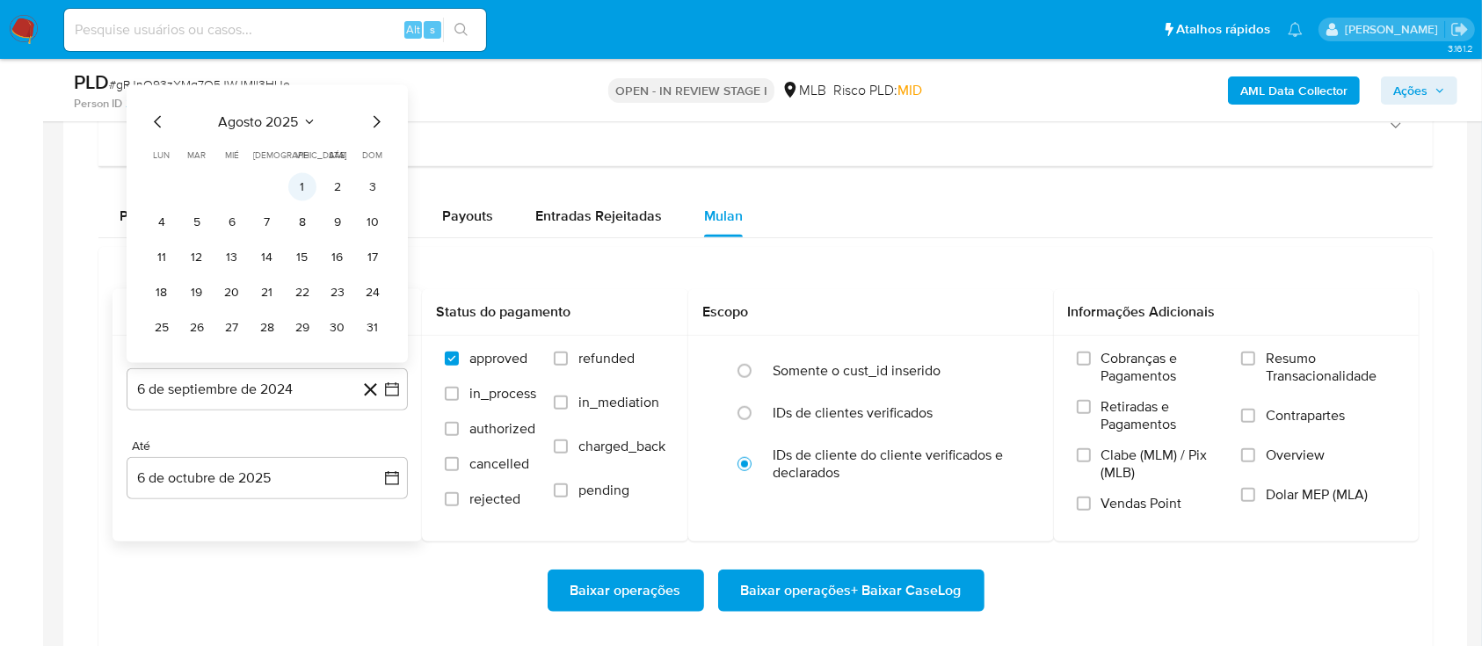
click at [309, 184] on button "1" at bounding box center [302, 187] width 28 height 28
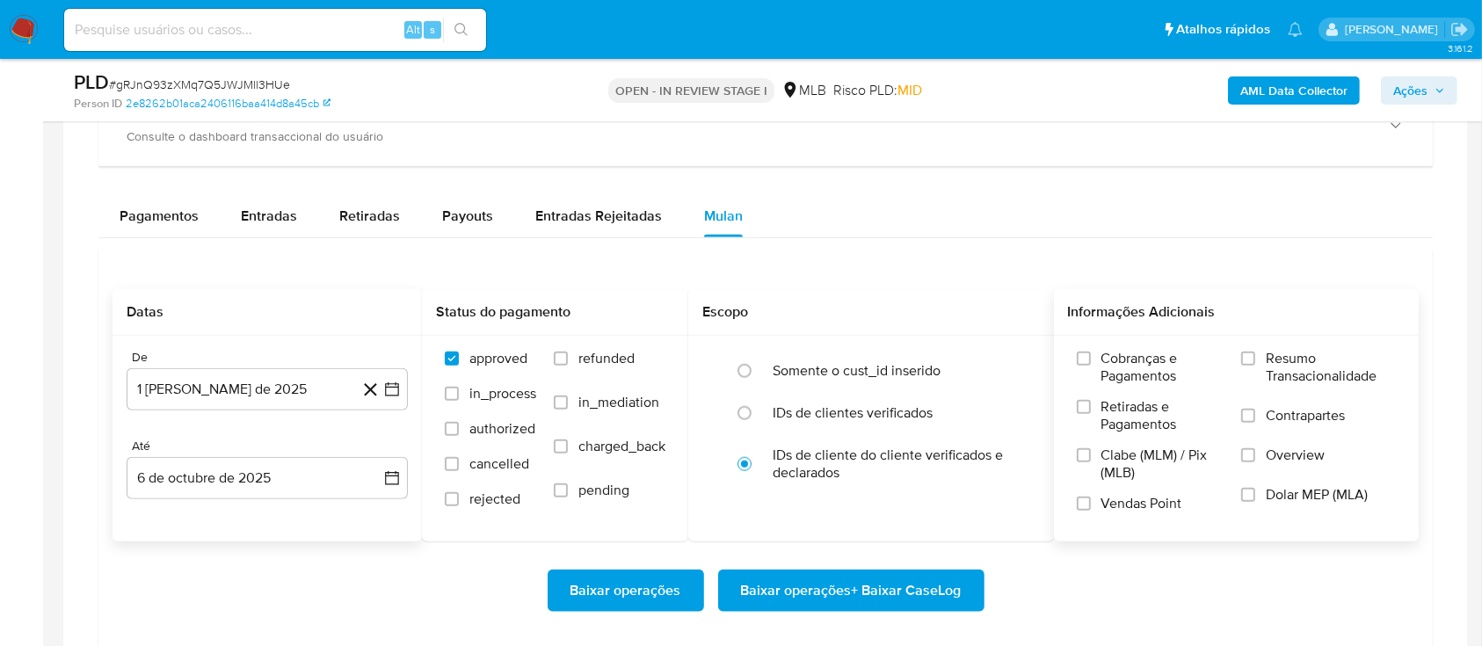
click at [1273, 355] on span "Resumo Transacionalidade" at bounding box center [1331, 367] width 130 height 35
click at [1255, 355] on input "Resumo Transacionalidade" at bounding box center [1248, 359] width 14 height 14
click at [894, 584] on span "Baixar operações + Baixar CaseLog" at bounding box center [851, 590] width 221 height 39
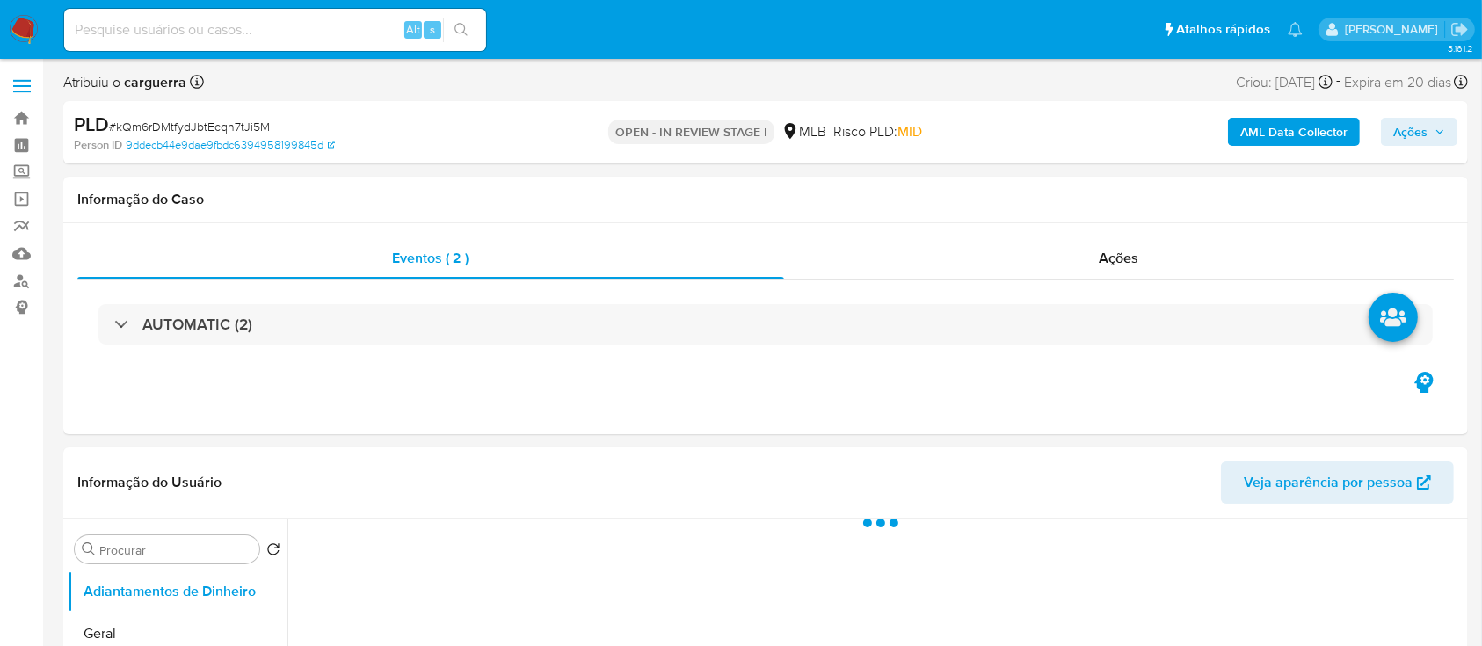
select select "10"
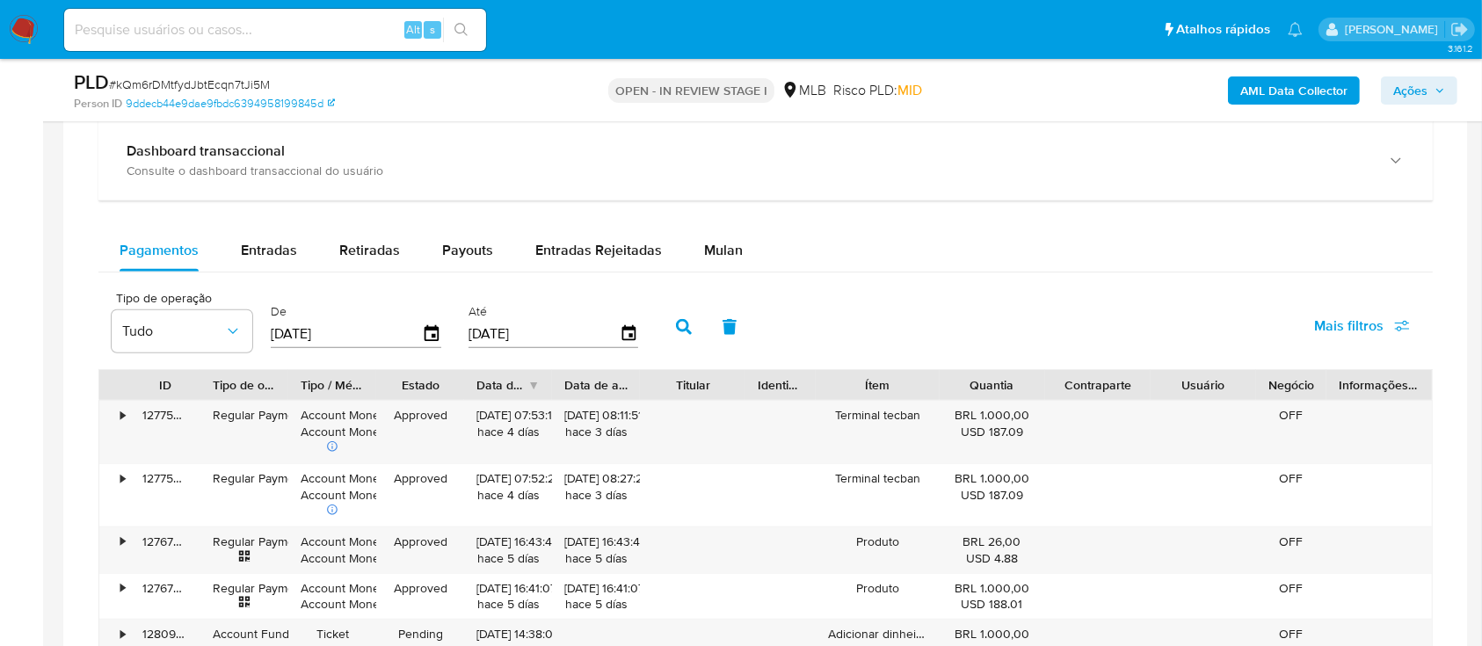
scroll to position [1288, 0]
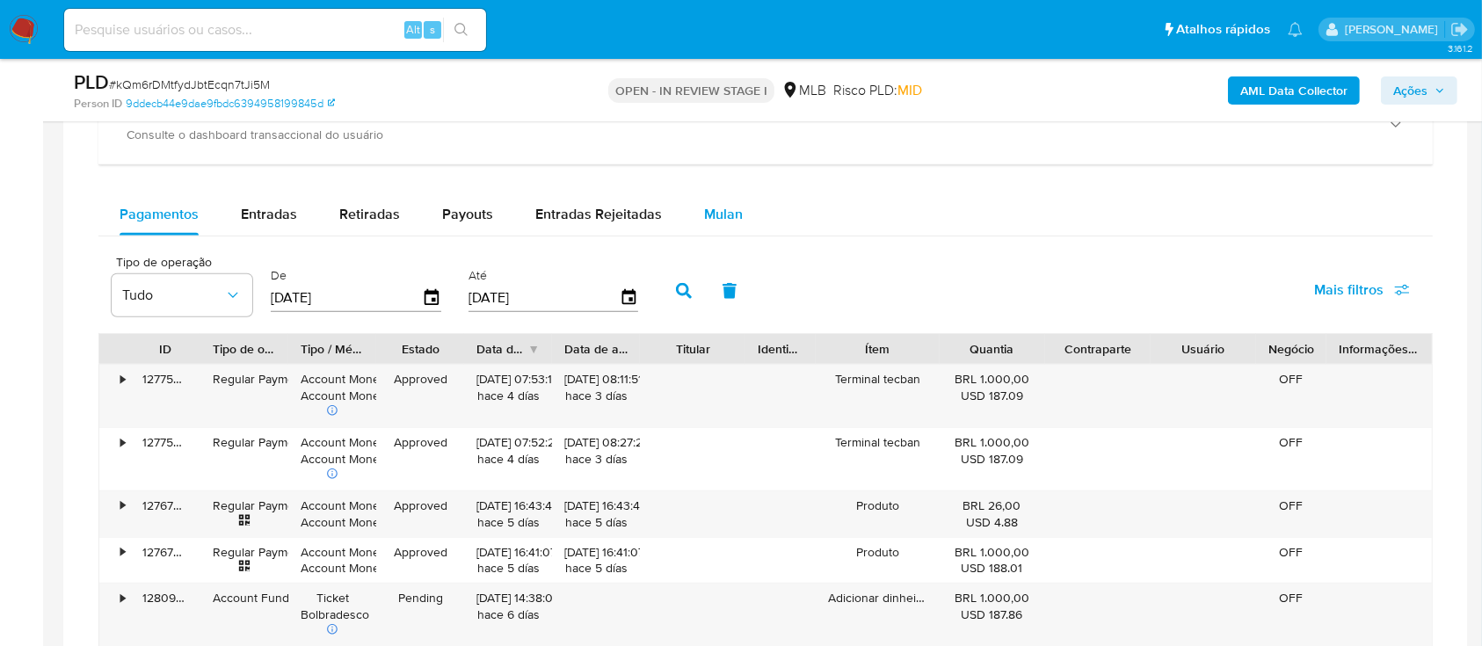
click at [733, 209] on span "Mulan" at bounding box center [723, 214] width 39 height 20
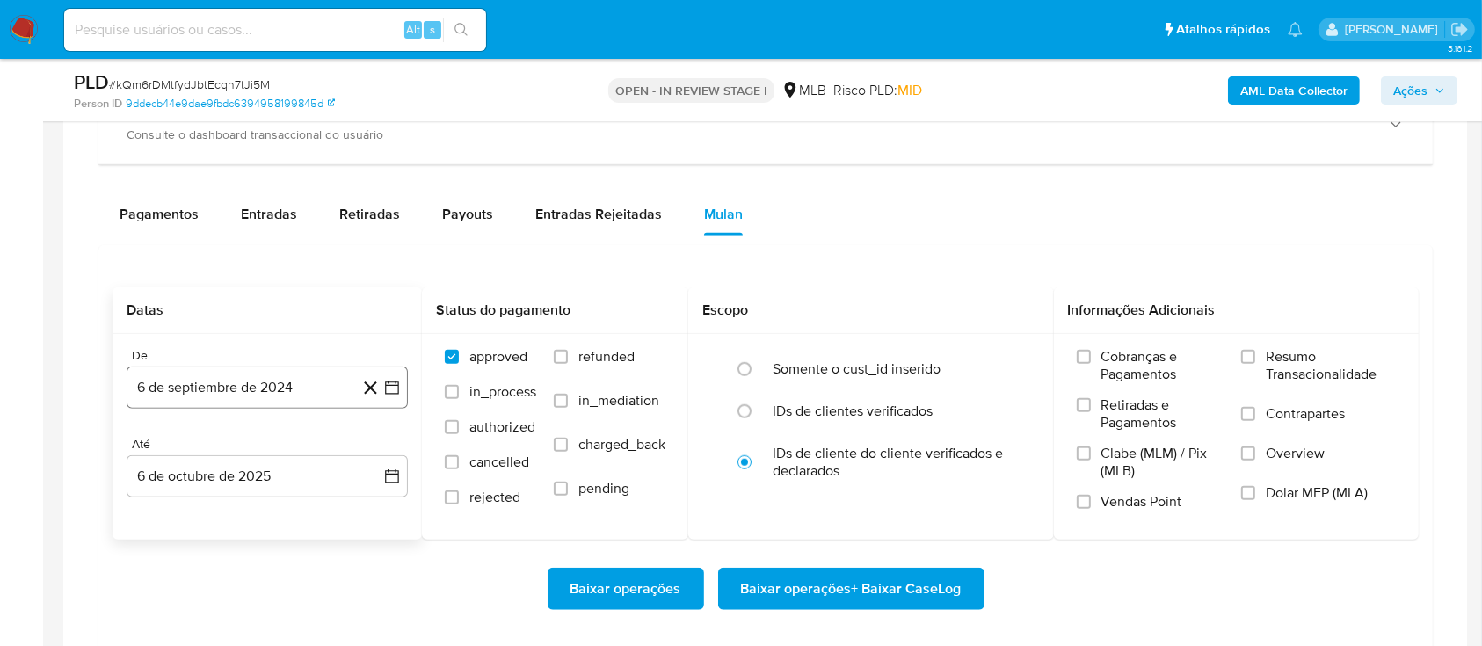
click at [392, 382] on icon "button" at bounding box center [392, 388] width 18 height 18
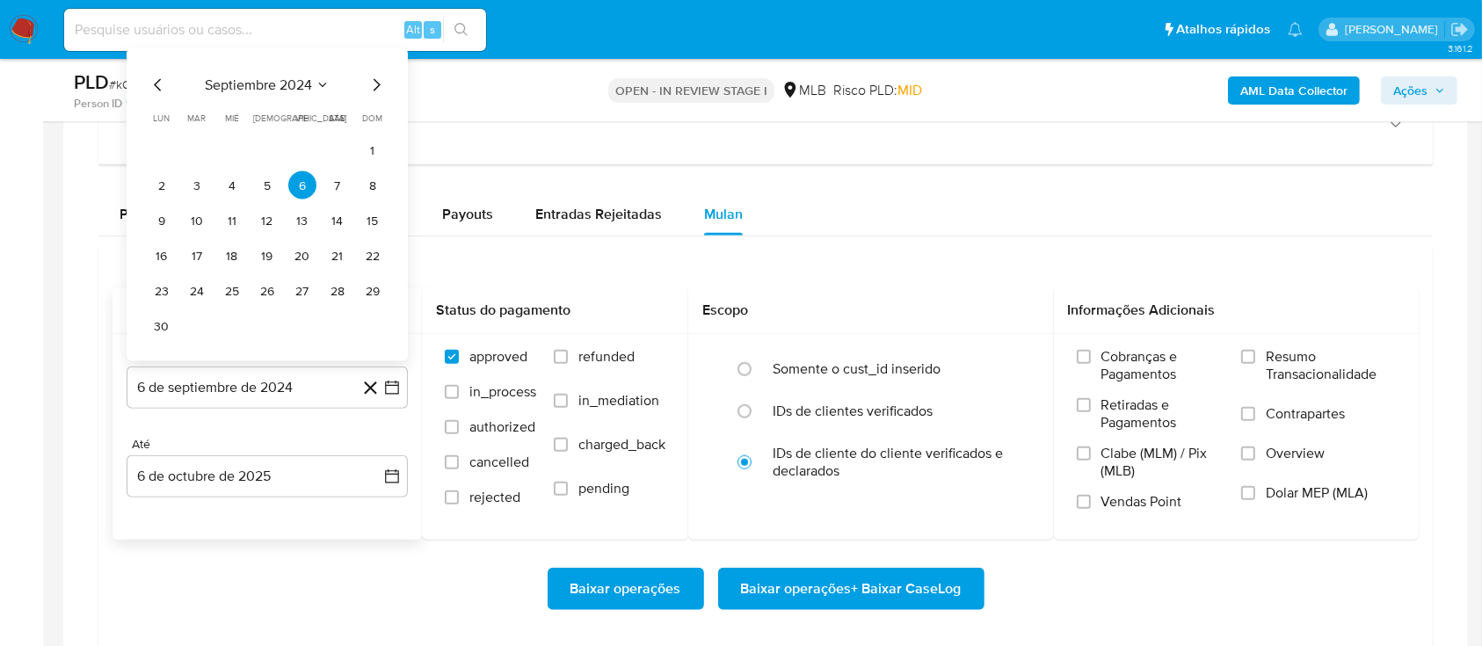
click at [312, 82] on button "septiembre 2024" at bounding box center [267, 85] width 125 height 18
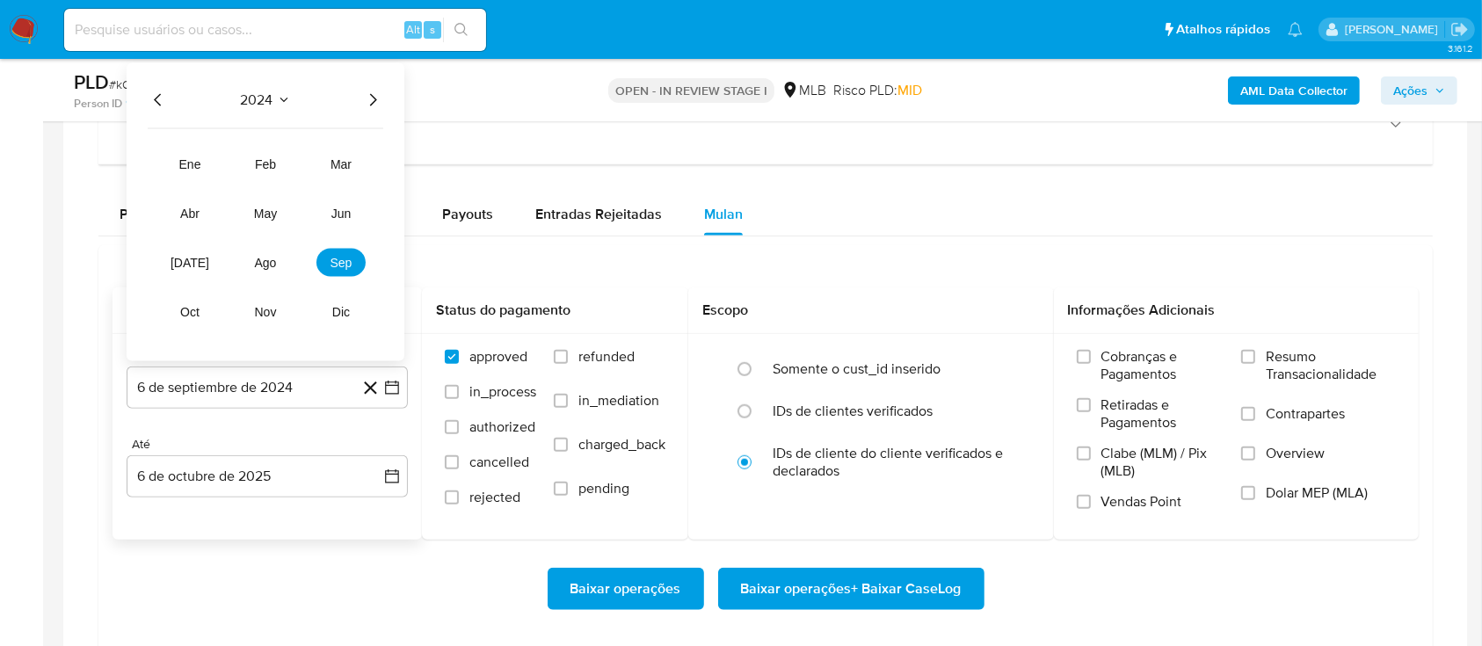
click at [369, 105] on icon "Año siguiente" at bounding box center [372, 100] width 21 height 21
click at [265, 271] on button "ago" at bounding box center [265, 263] width 49 height 28
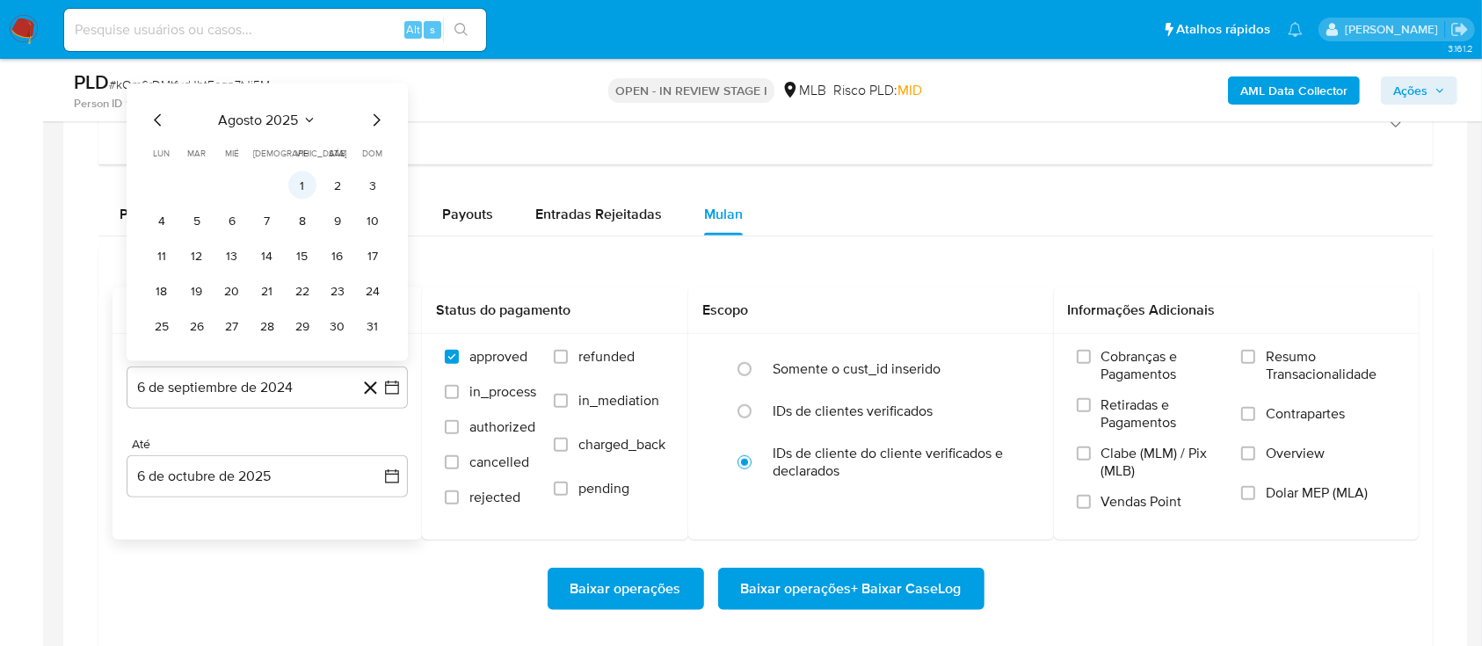
click at [305, 184] on button "1" at bounding box center [302, 185] width 28 height 28
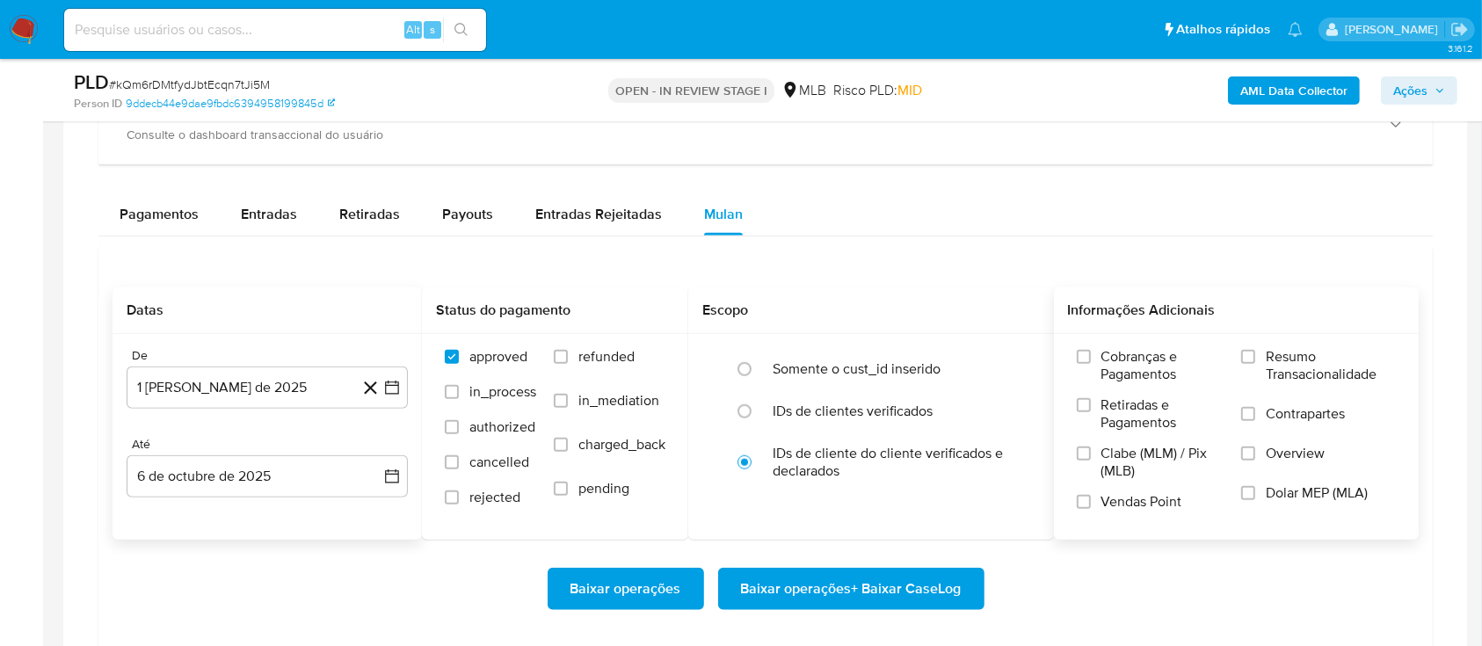
click at [1261, 365] on label "Resumo Transacionalidade" at bounding box center [1318, 376] width 155 height 57
click at [1255, 364] on input "Resumo Transacionalidade" at bounding box center [1248, 357] width 14 height 14
click at [809, 589] on span "Baixar operações + Baixar CaseLog" at bounding box center [851, 588] width 221 height 39
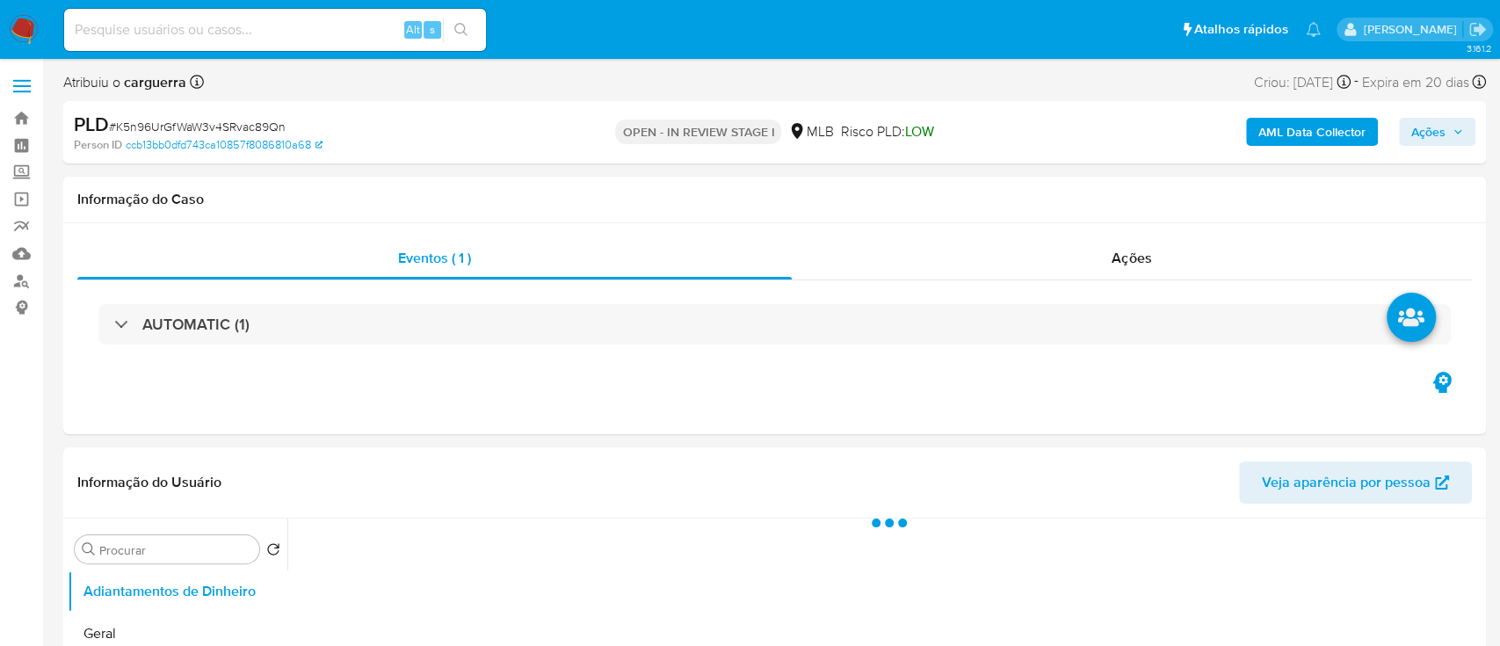
select select "10"
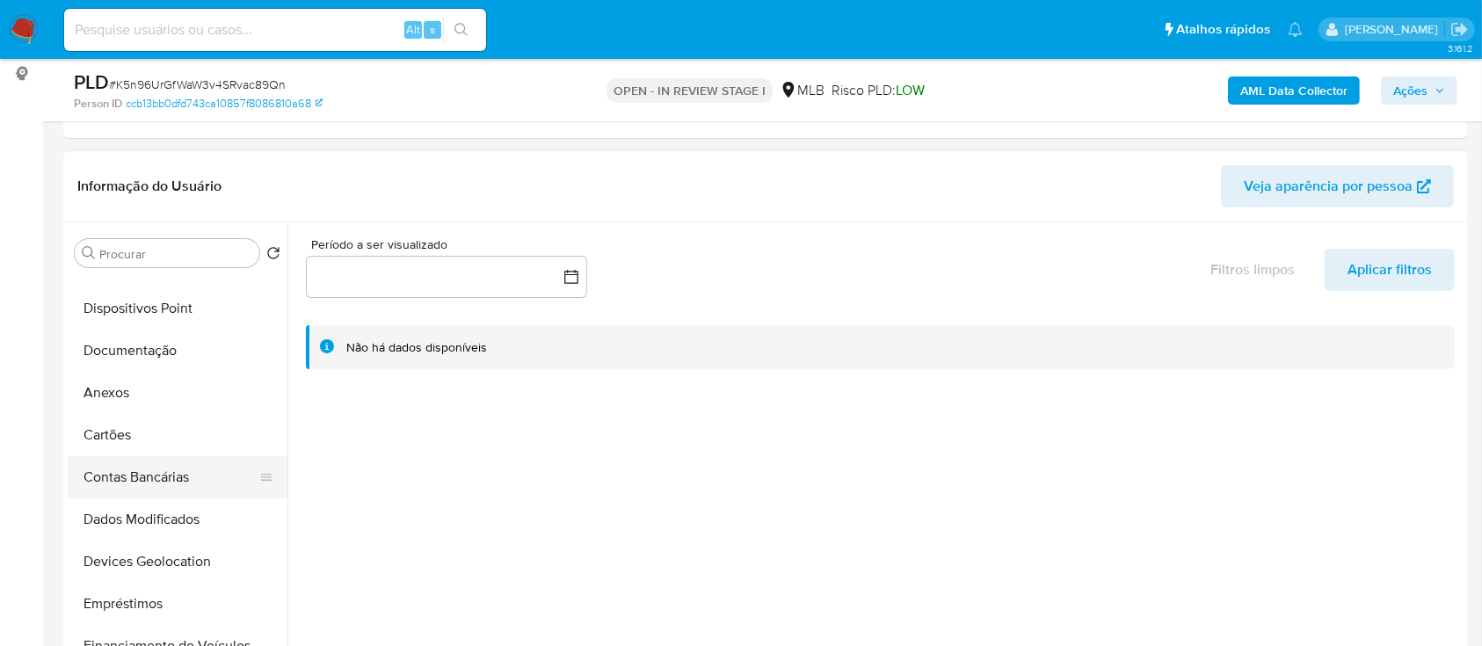
scroll to position [234, 0]
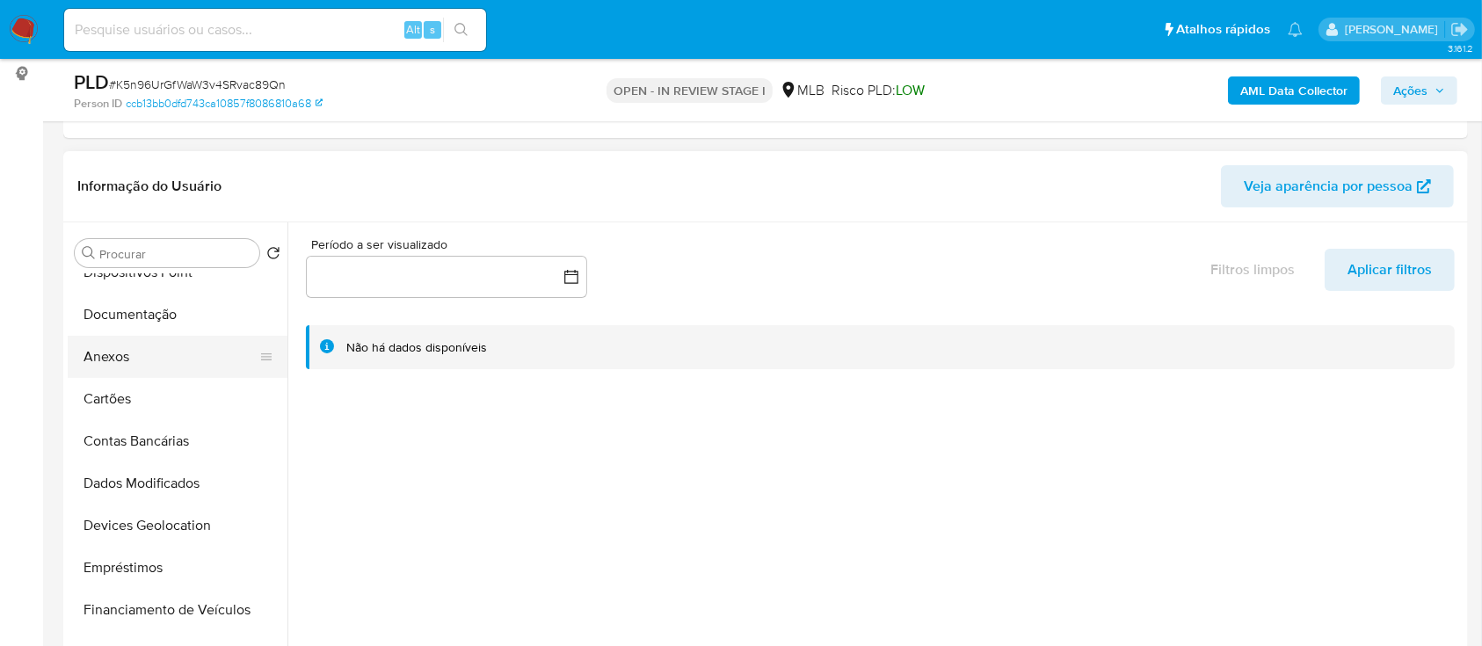
click at [133, 354] on button "Anexos" at bounding box center [171, 357] width 206 height 42
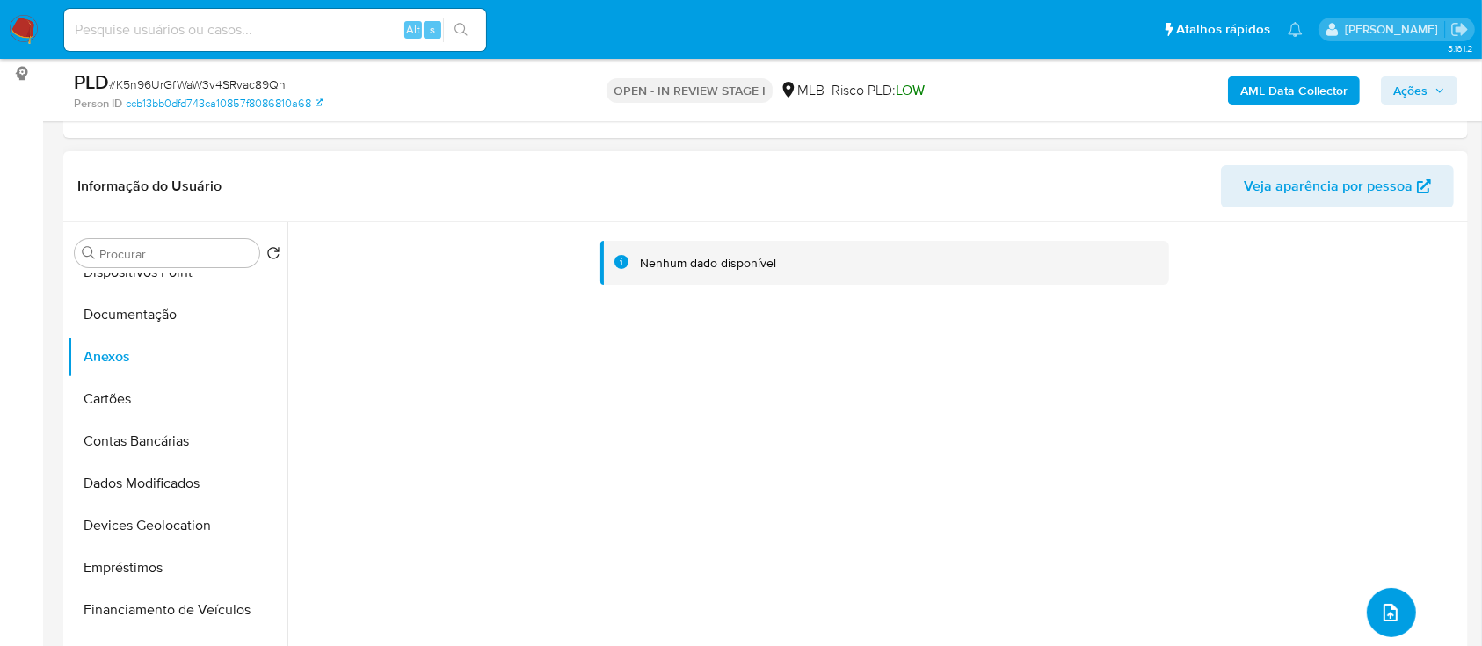
click at [1390, 615] on icon "upload-file" at bounding box center [1390, 612] width 21 height 21
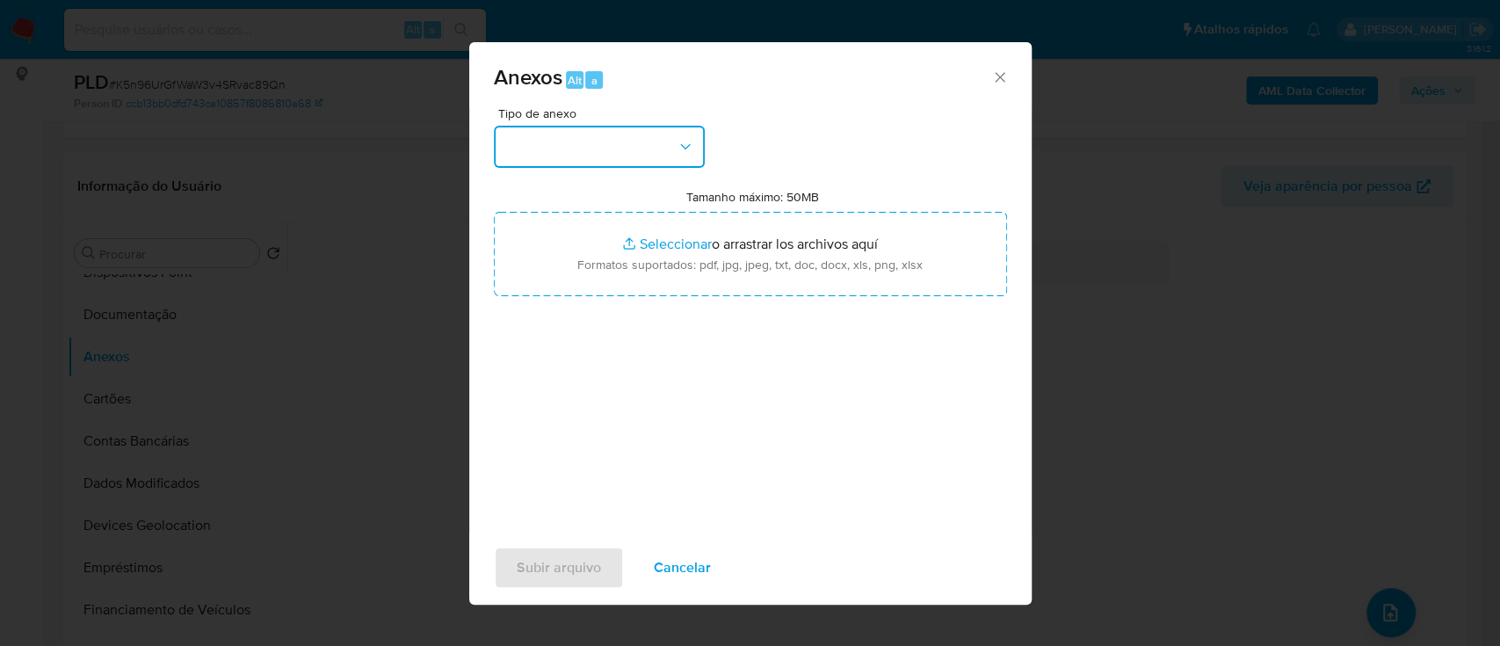
click at [555, 147] on button "button" at bounding box center [599, 147] width 211 height 42
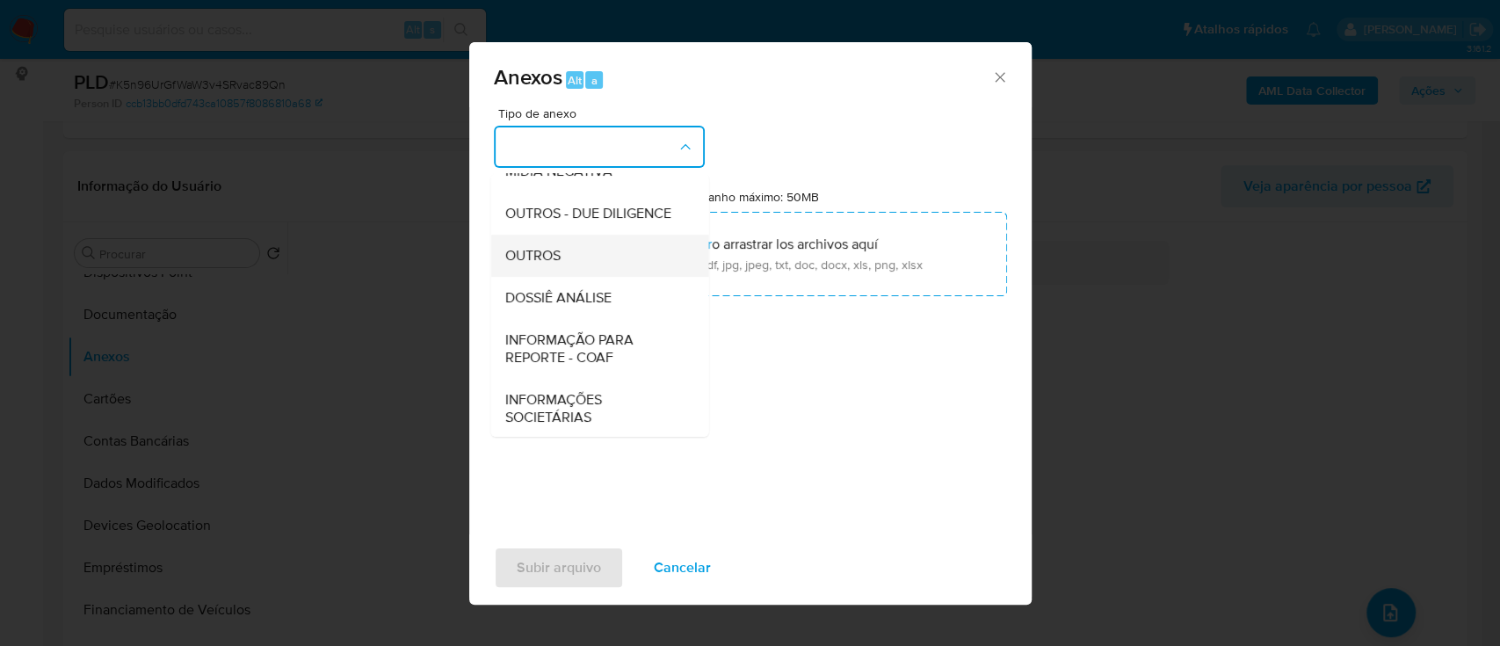
click at [567, 277] on div "OUTROS" at bounding box center [593, 256] width 179 height 42
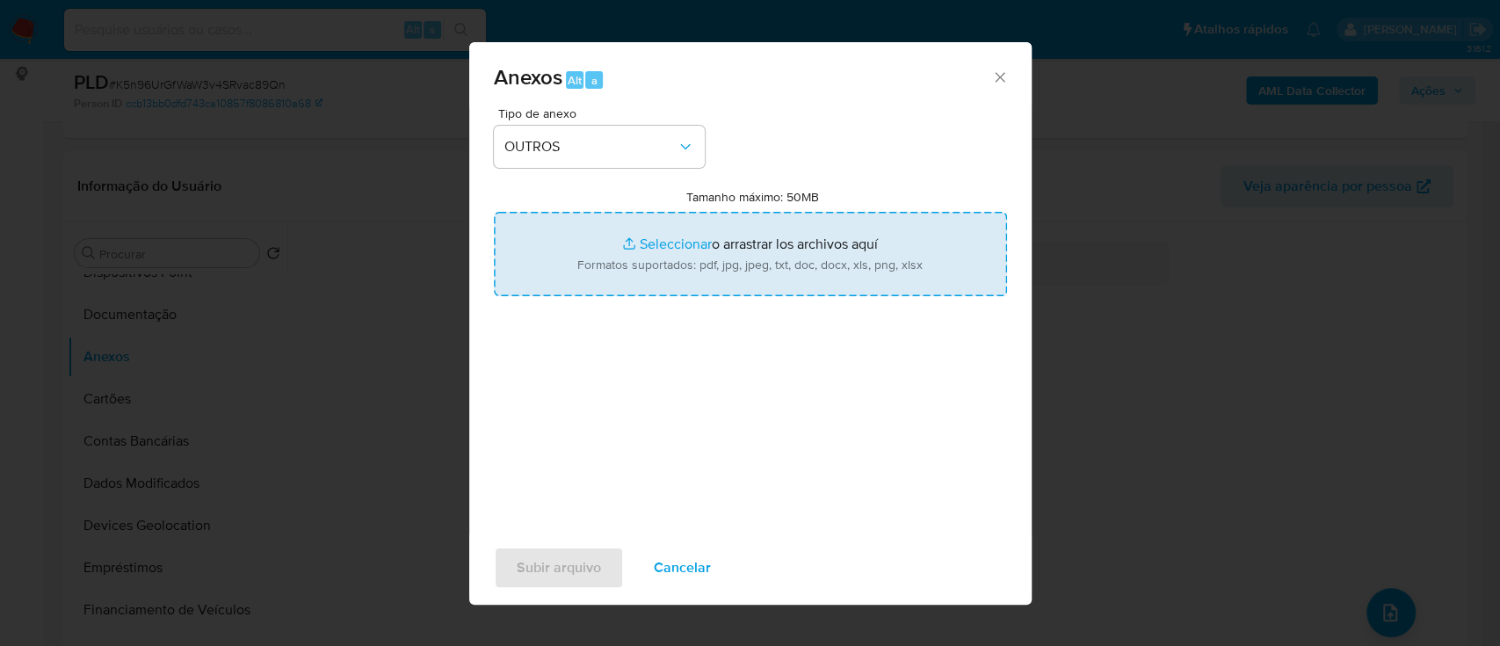
click at [664, 250] on input "Tamanho máximo: 50MB Seleccionar archivos" at bounding box center [750, 254] width 513 height 84
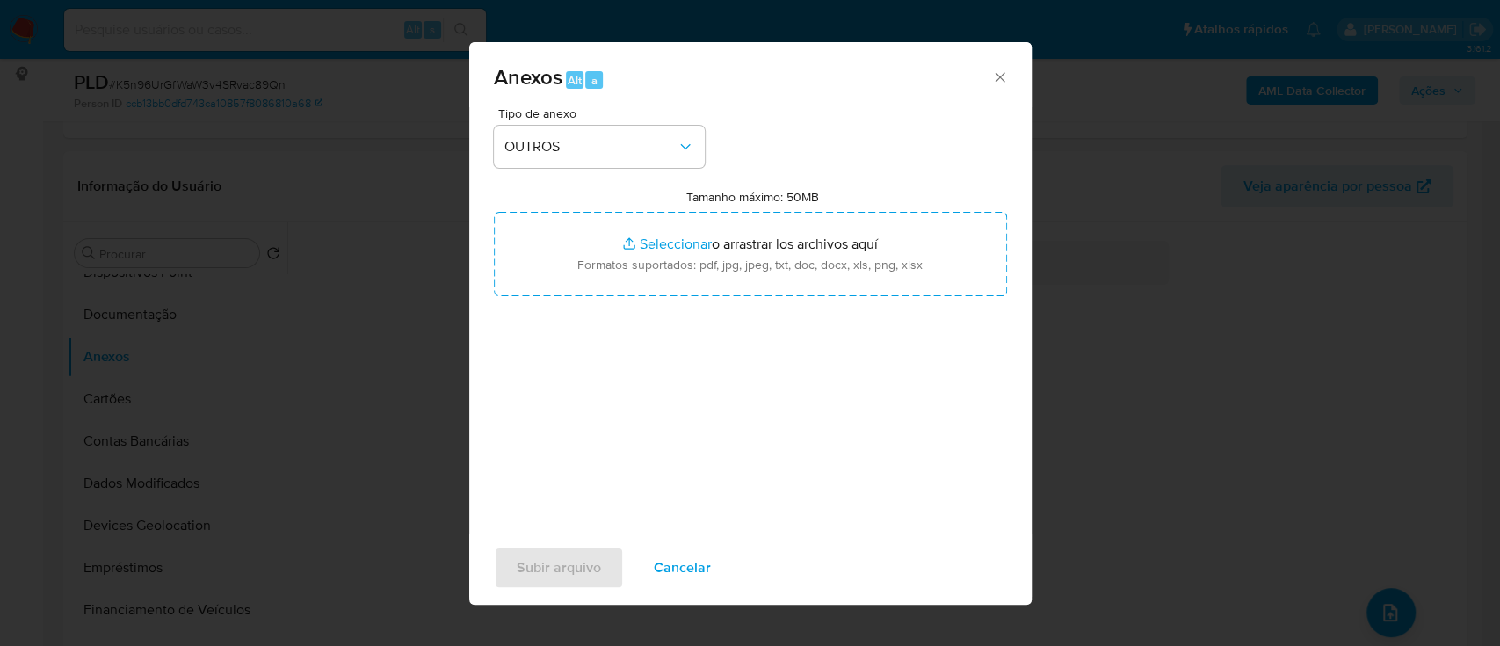
click at [991, 71] on icon "Cerrar" at bounding box center [1000, 78] width 18 height 18
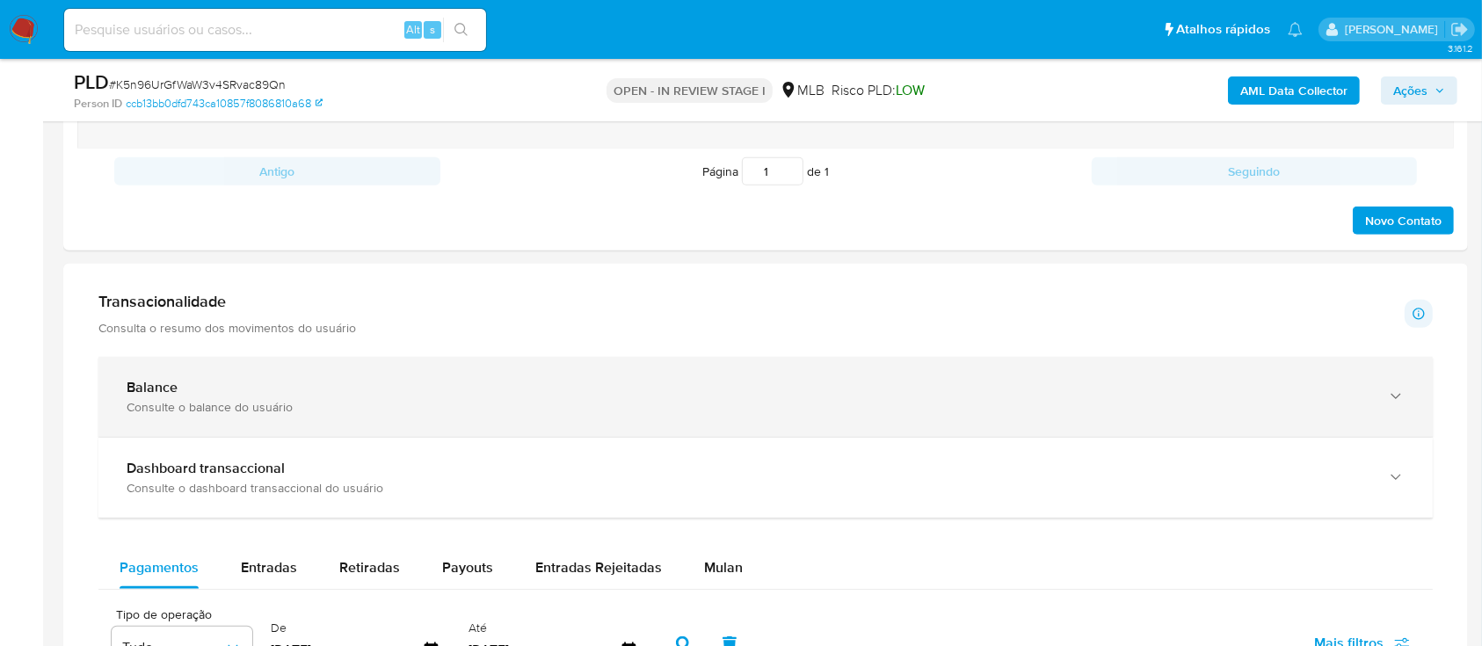
scroll to position [1171, 0]
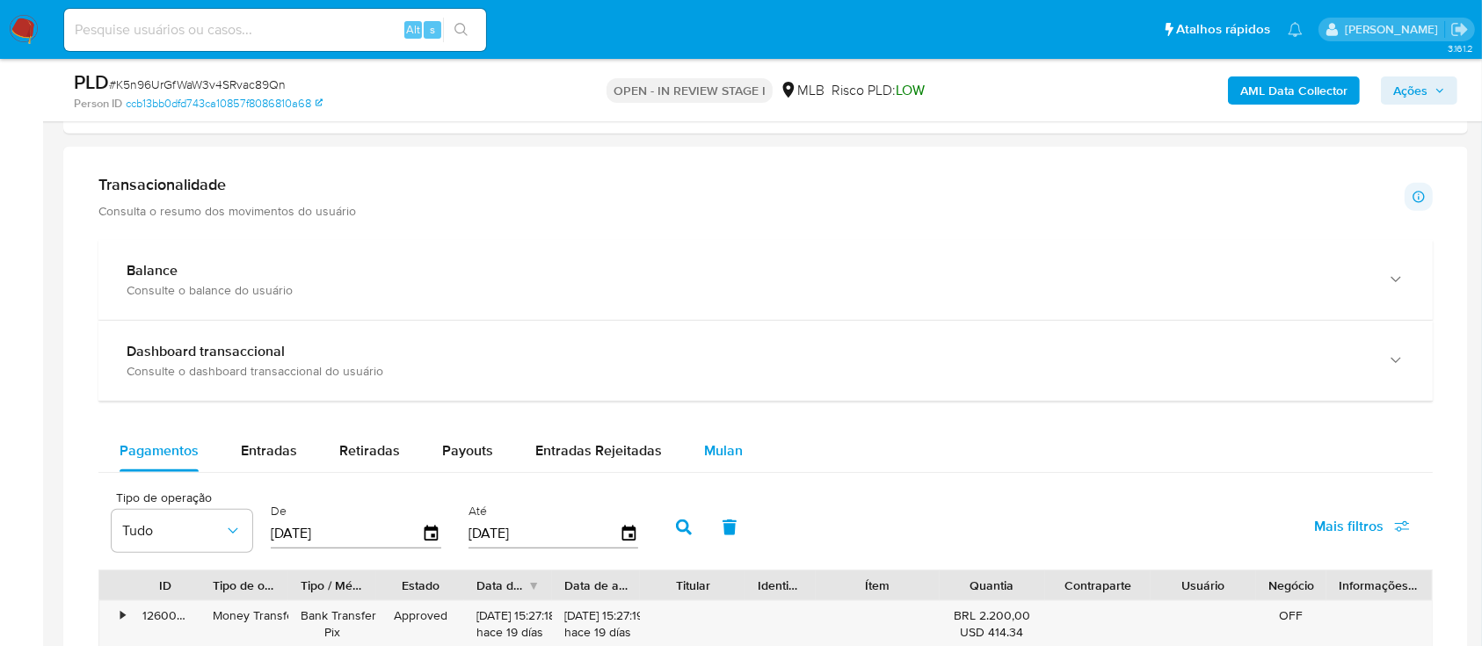
click at [721, 453] on span "Mulan" at bounding box center [723, 450] width 39 height 20
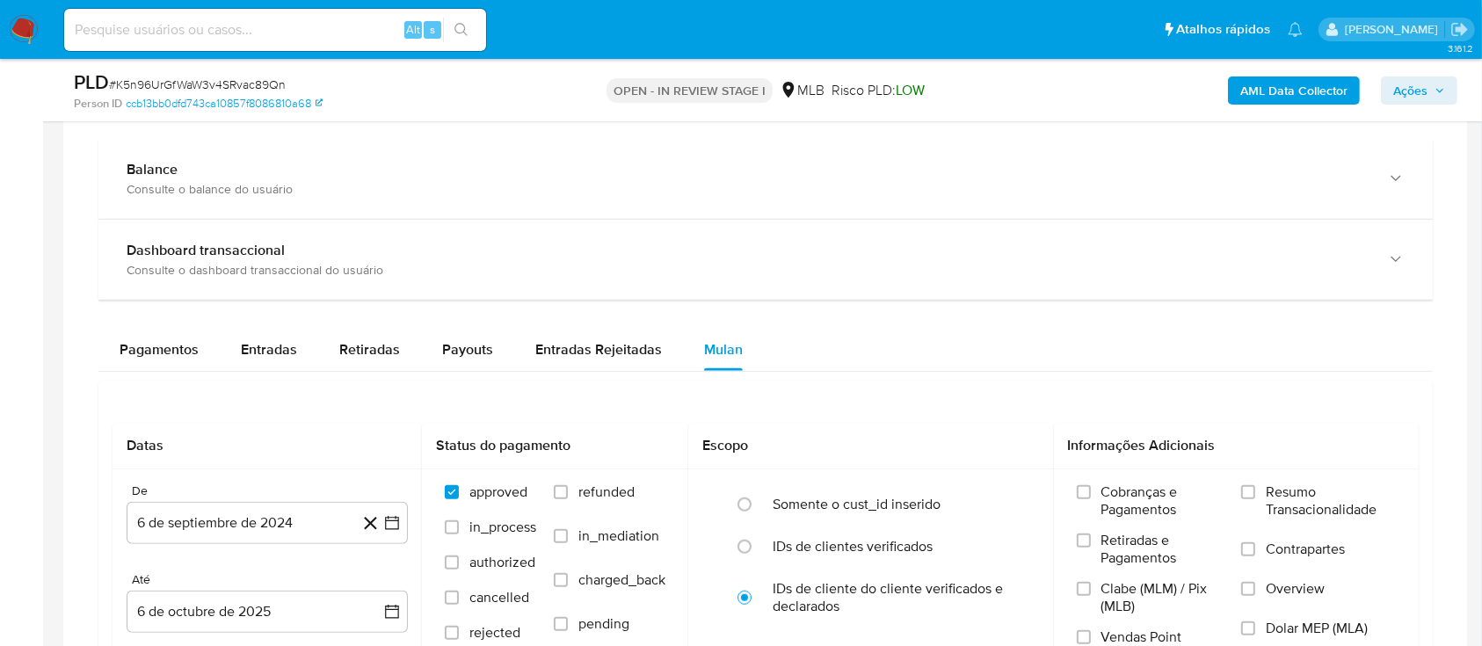
scroll to position [1406, 0]
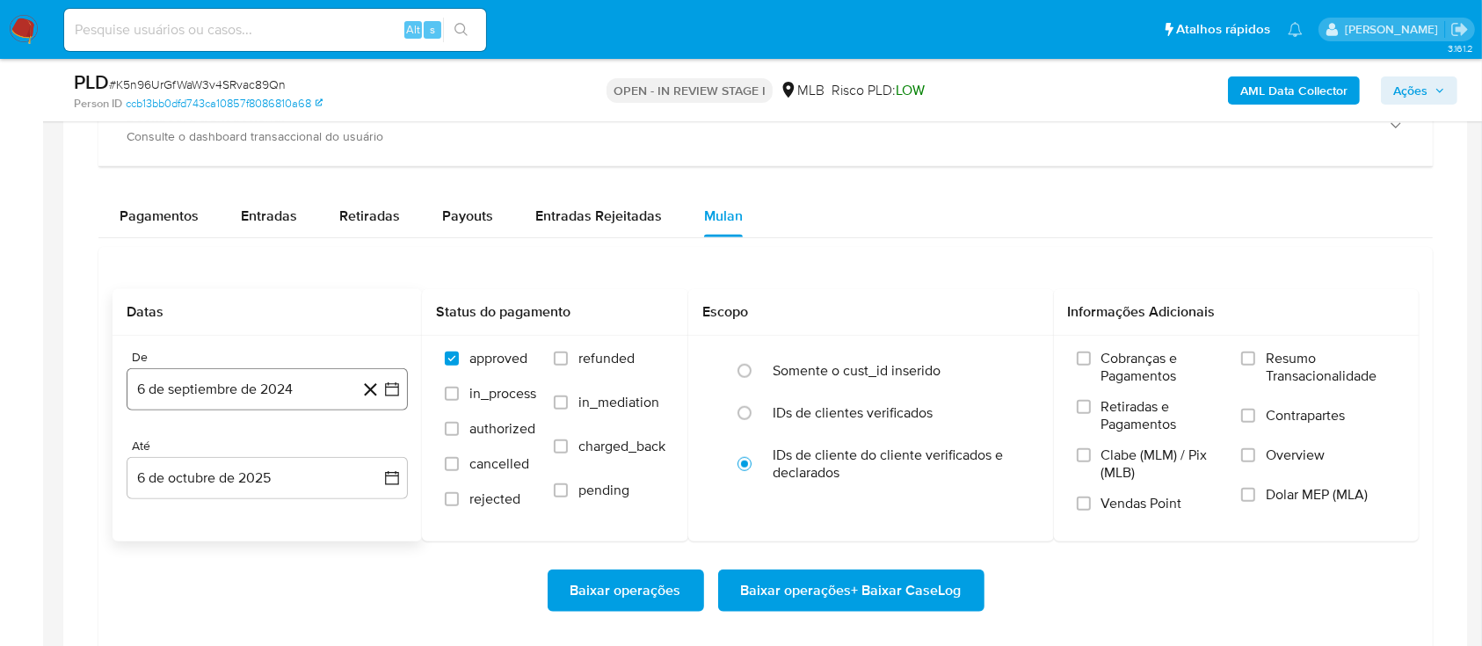
click at [388, 381] on icon "button" at bounding box center [392, 390] width 18 height 18
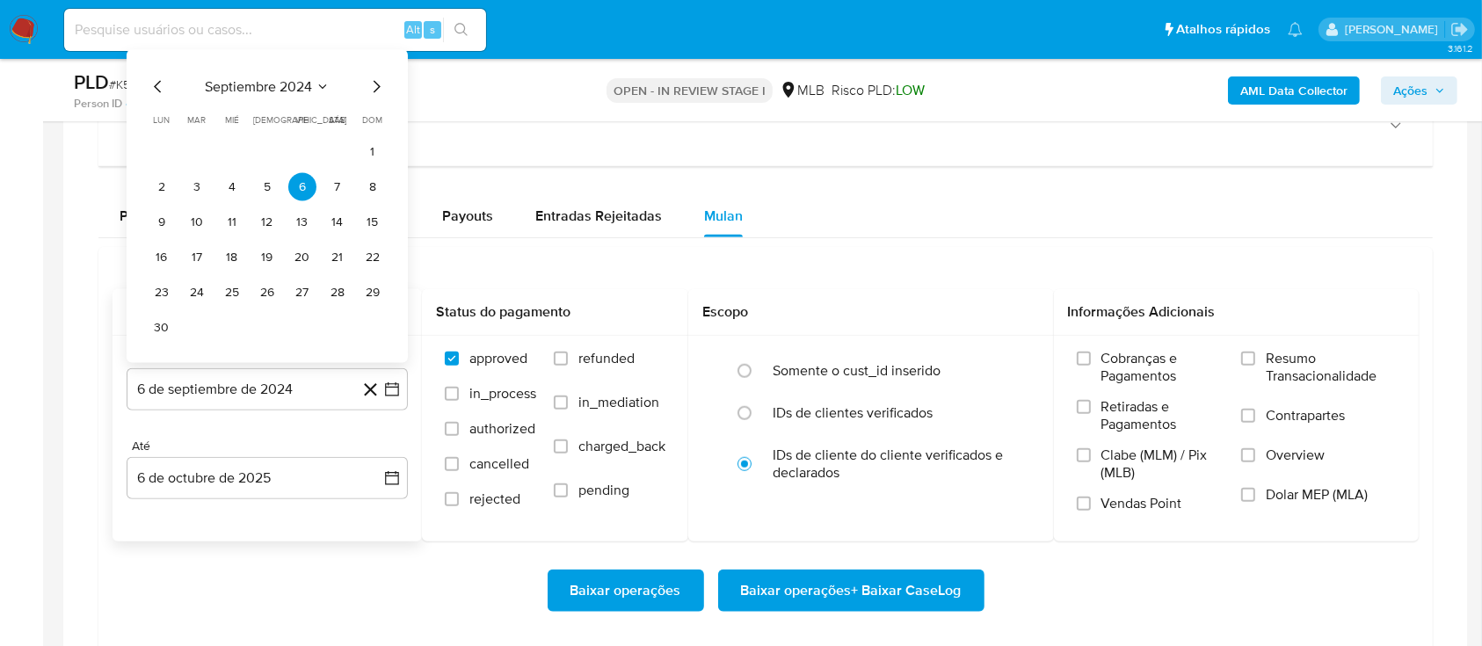
click at [316, 81] on icon "Seleccionar mes y año" at bounding box center [323, 87] width 14 height 14
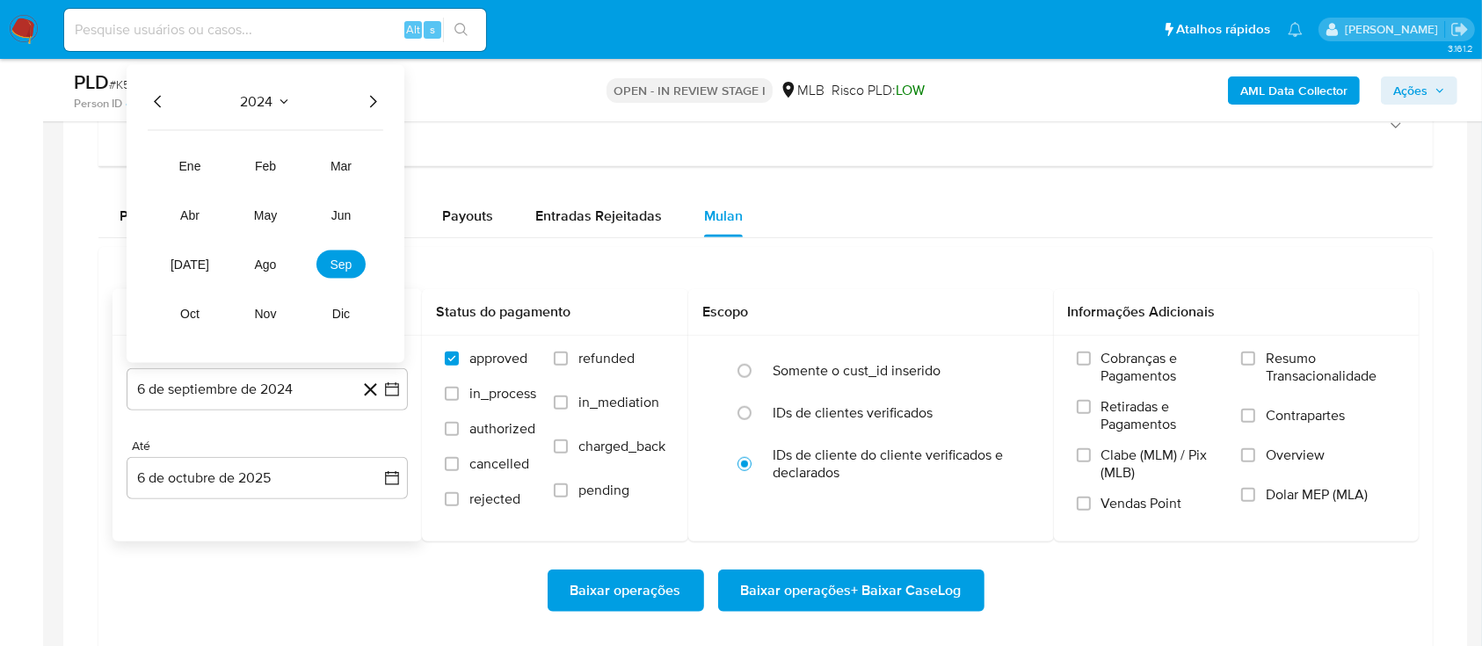
click at [373, 100] on icon "Año siguiente" at bounding box center [372, 101] width 21 height 21
click at [267, 268] on span "ago" at bounding box center [266, 265] width 22 height 14
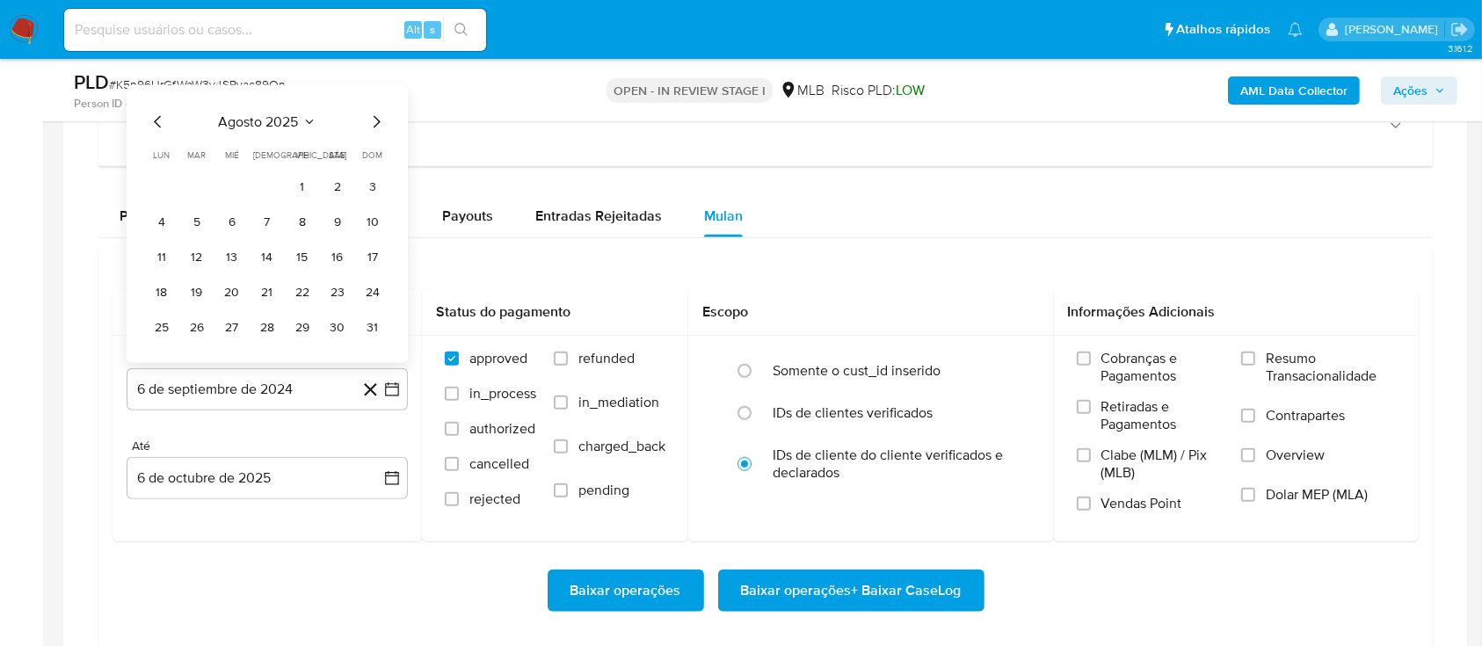
click at [295, 182] on button "1" at bounding box center [302, 187] width 28 height 28
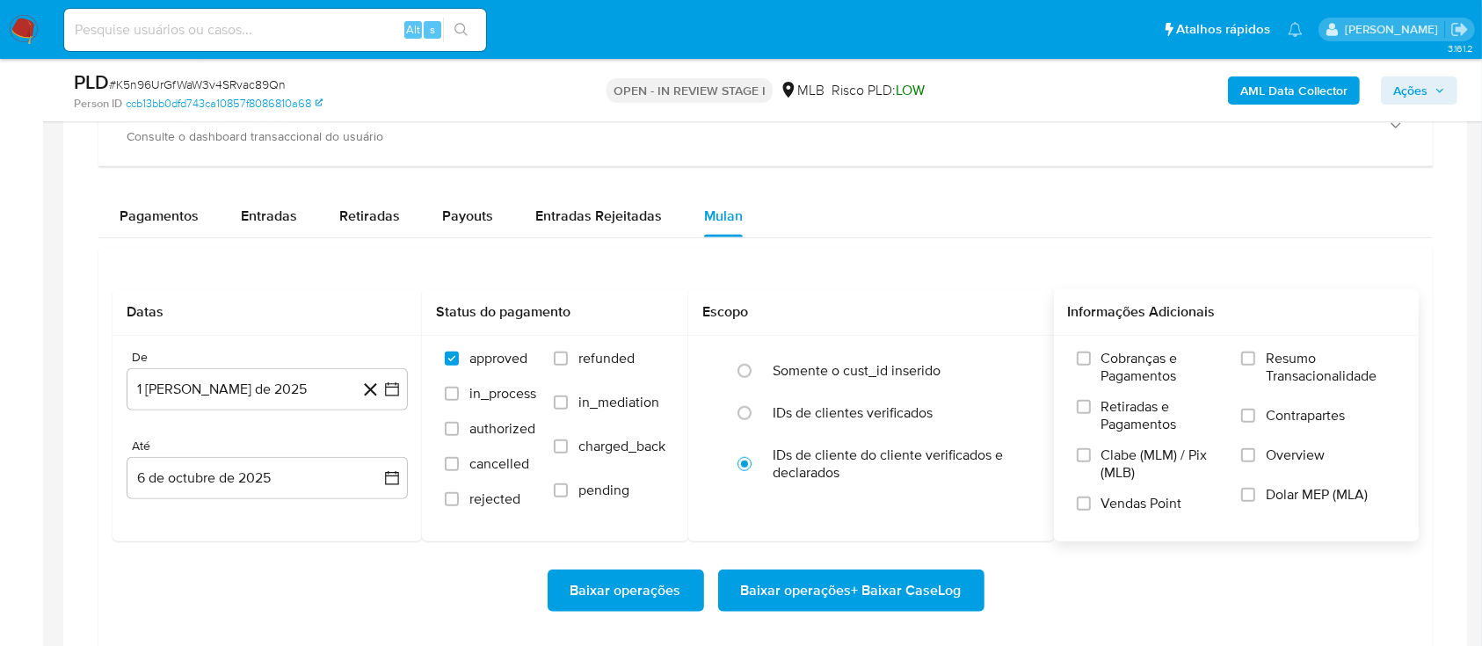
click at [1287, 368] on span "Resumo Transacionalidade" at bounding box center [1331, 367] width 130 height 35
click at [1255, 366] on input "Resumo Transacionalidade" at bounding box center [1248, 359] width 14 height 14
click at [898, 598] on span "Baixar operações + Baixar CaseLog" at bounding box center [851, 590] width 221 height 39
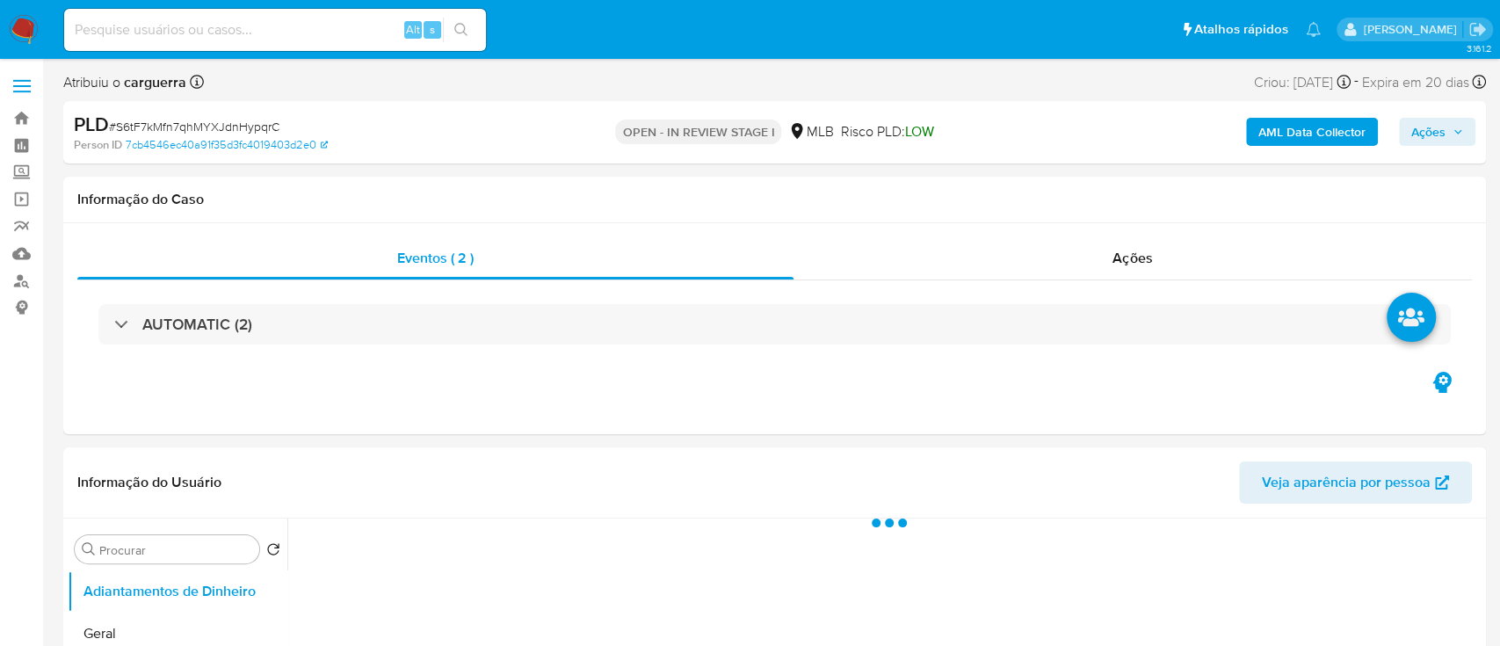
select select "10"
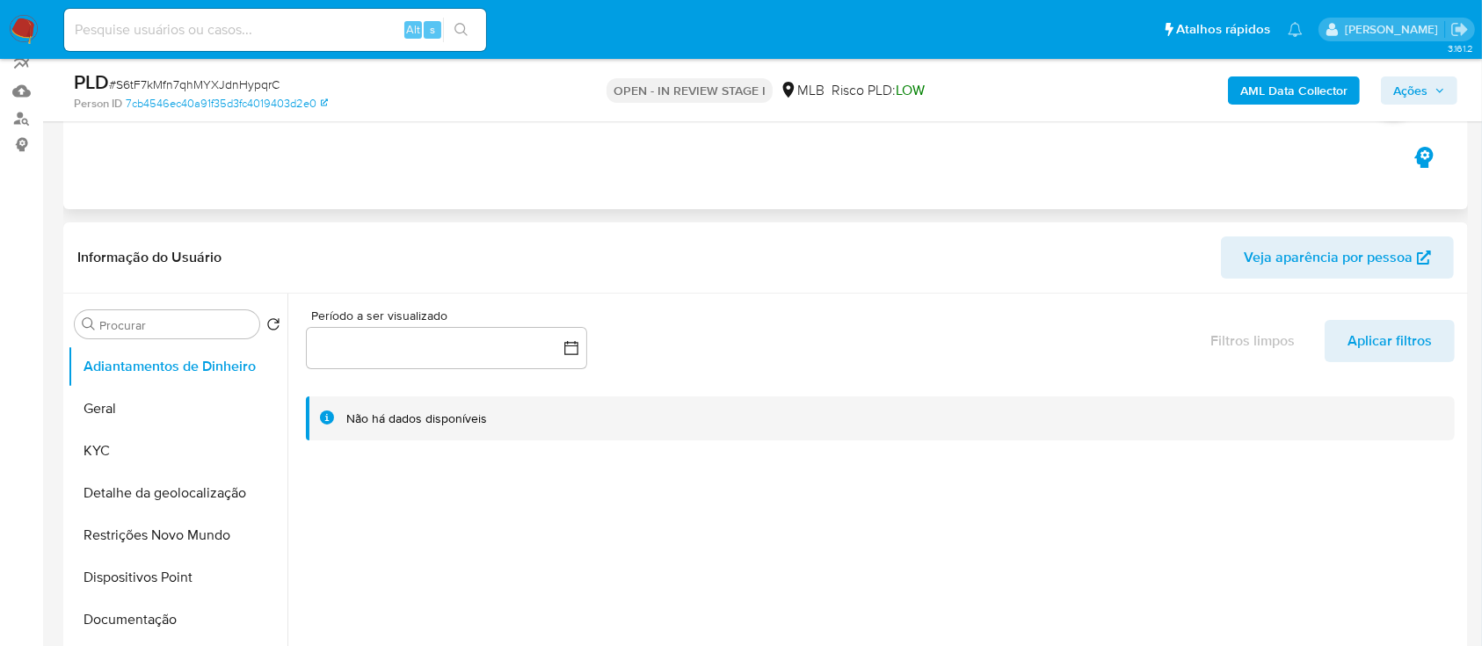
scroll to position [234, 0]
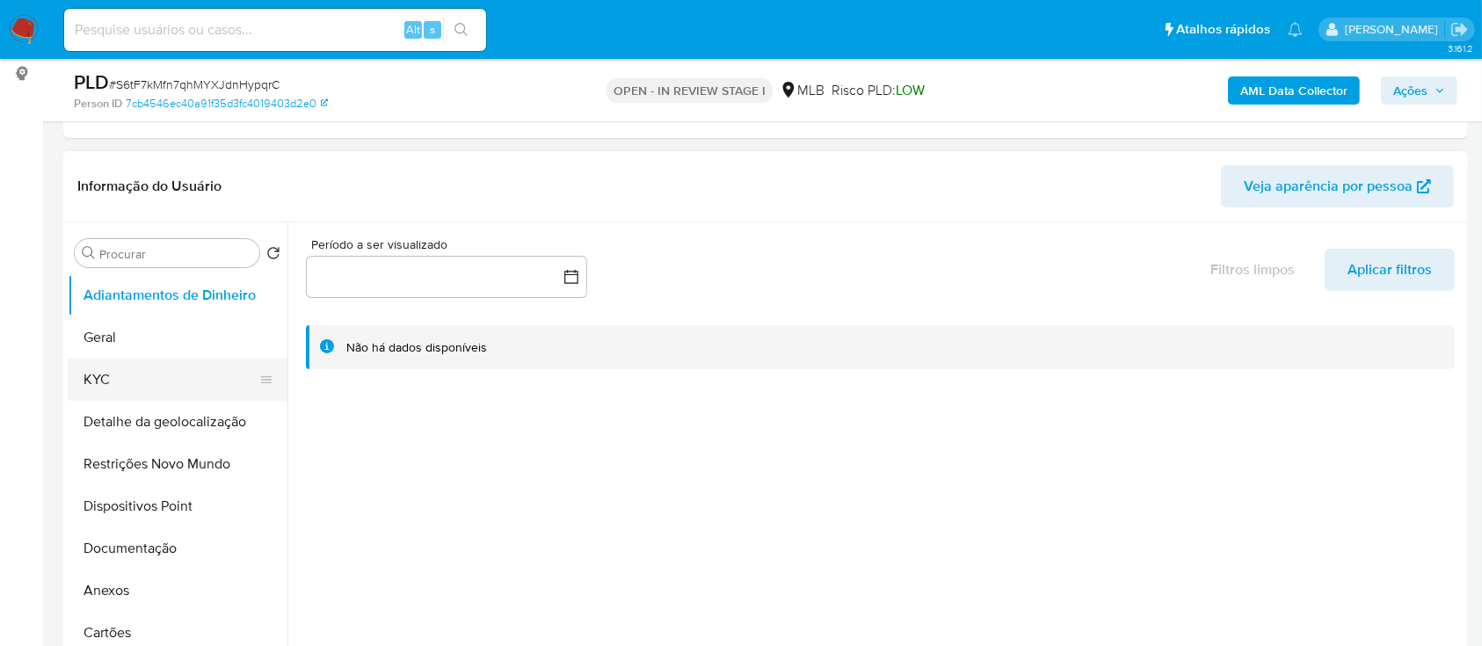
click at [128, 382] on button "KYC" at bounding box center [171, 380] width 206 height 42
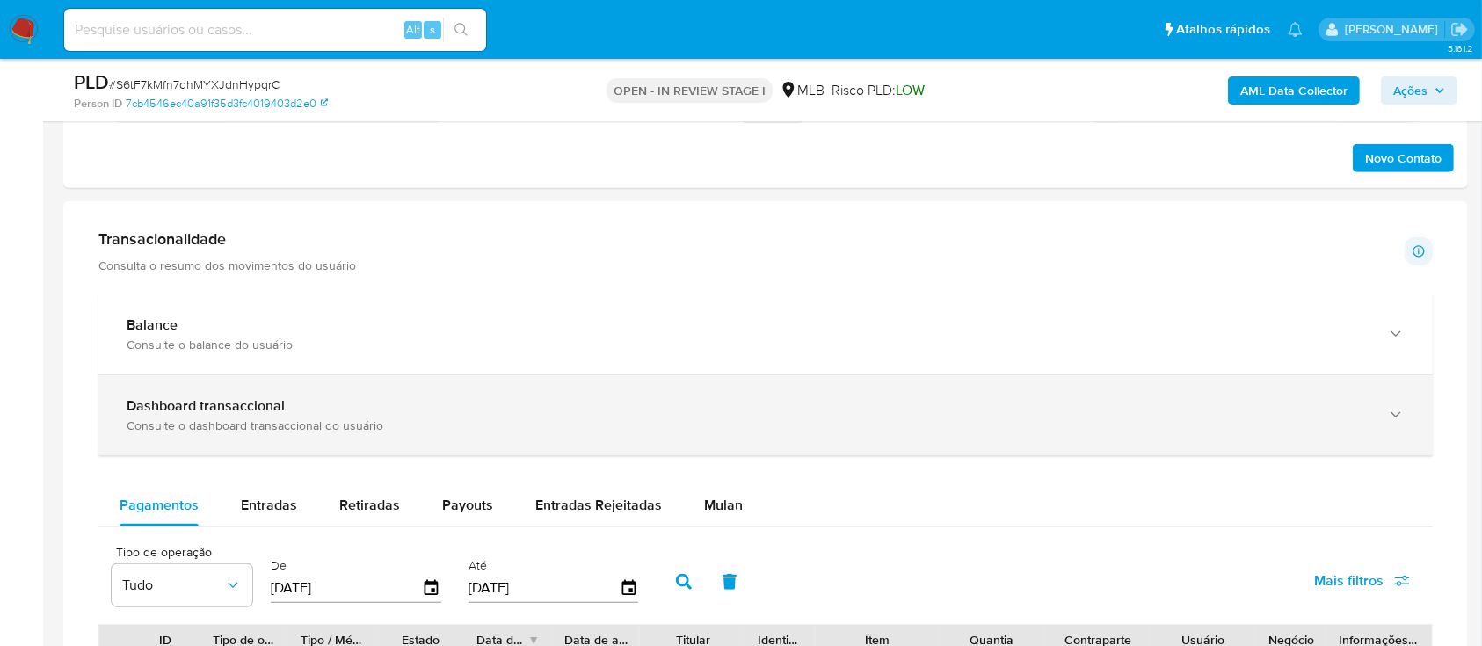
scroll to position [1171, 0]
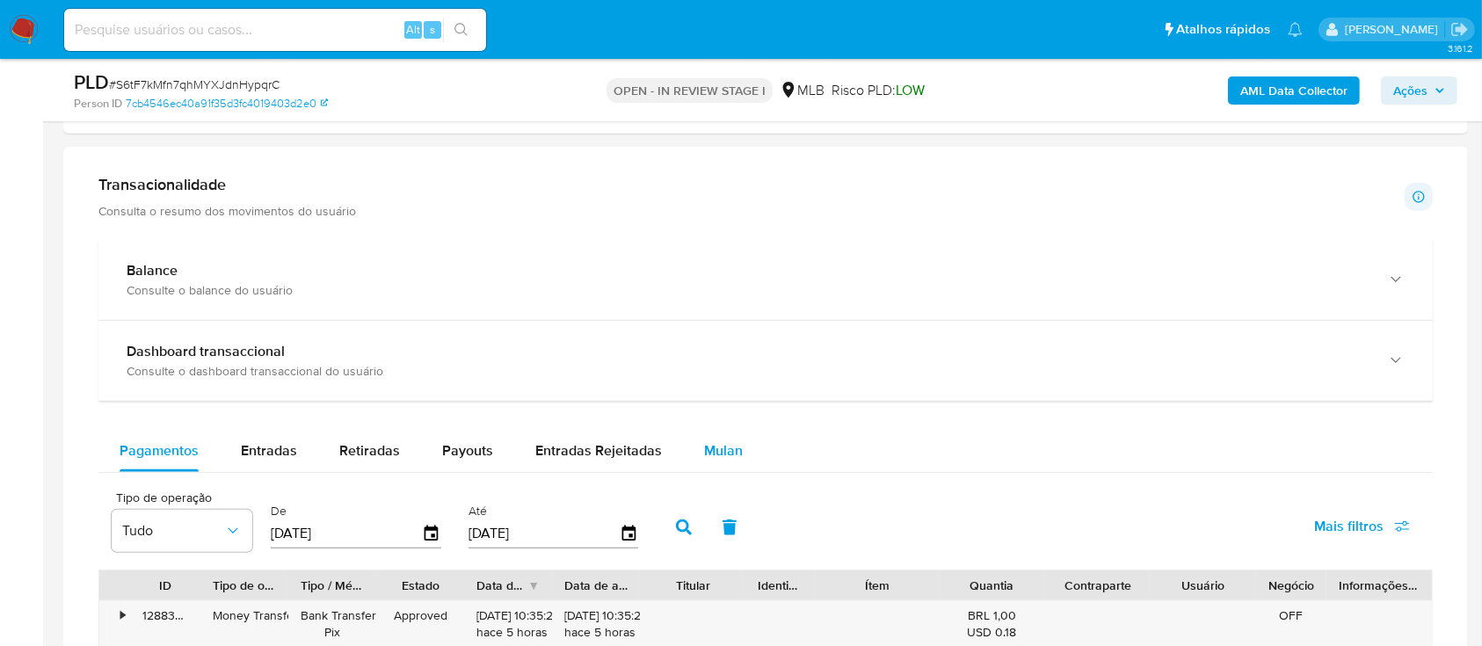
click at [724, 444] on span "Mulan" at bounding box center [723, 450] width 39 height 20
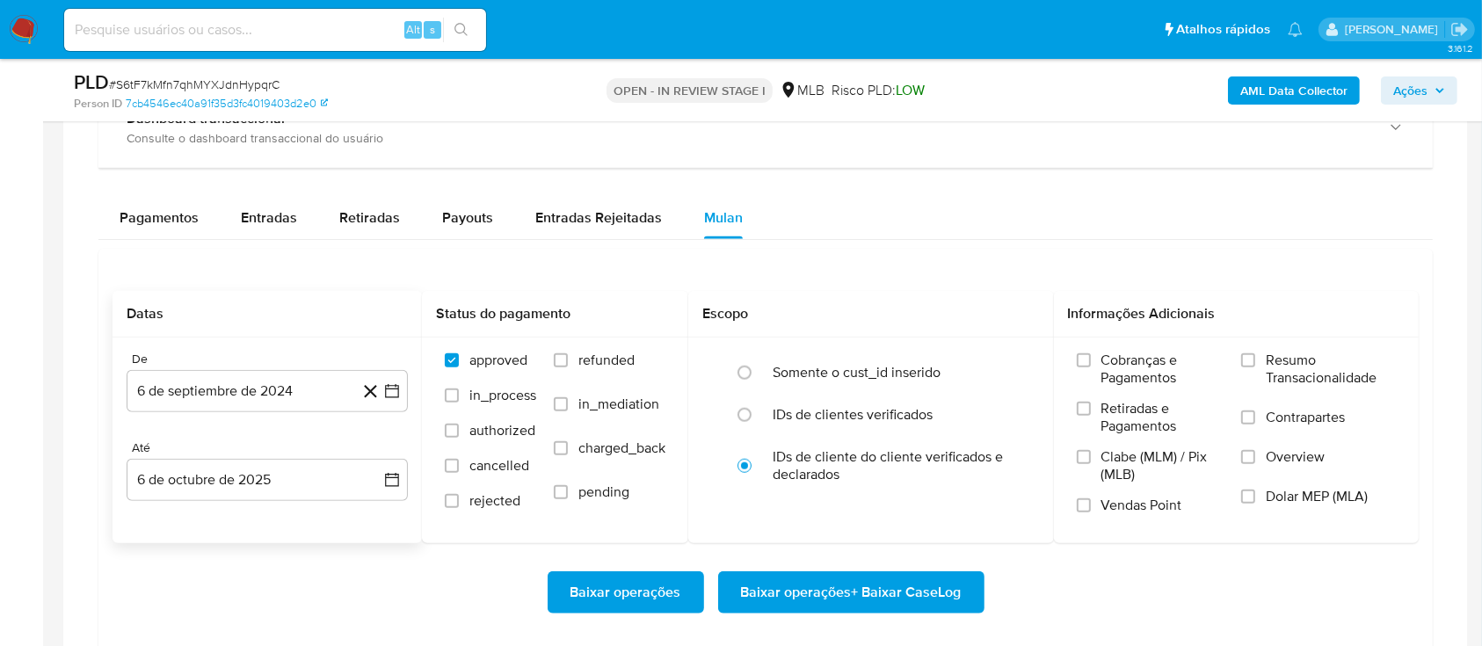
scroll to position [1406, 0]
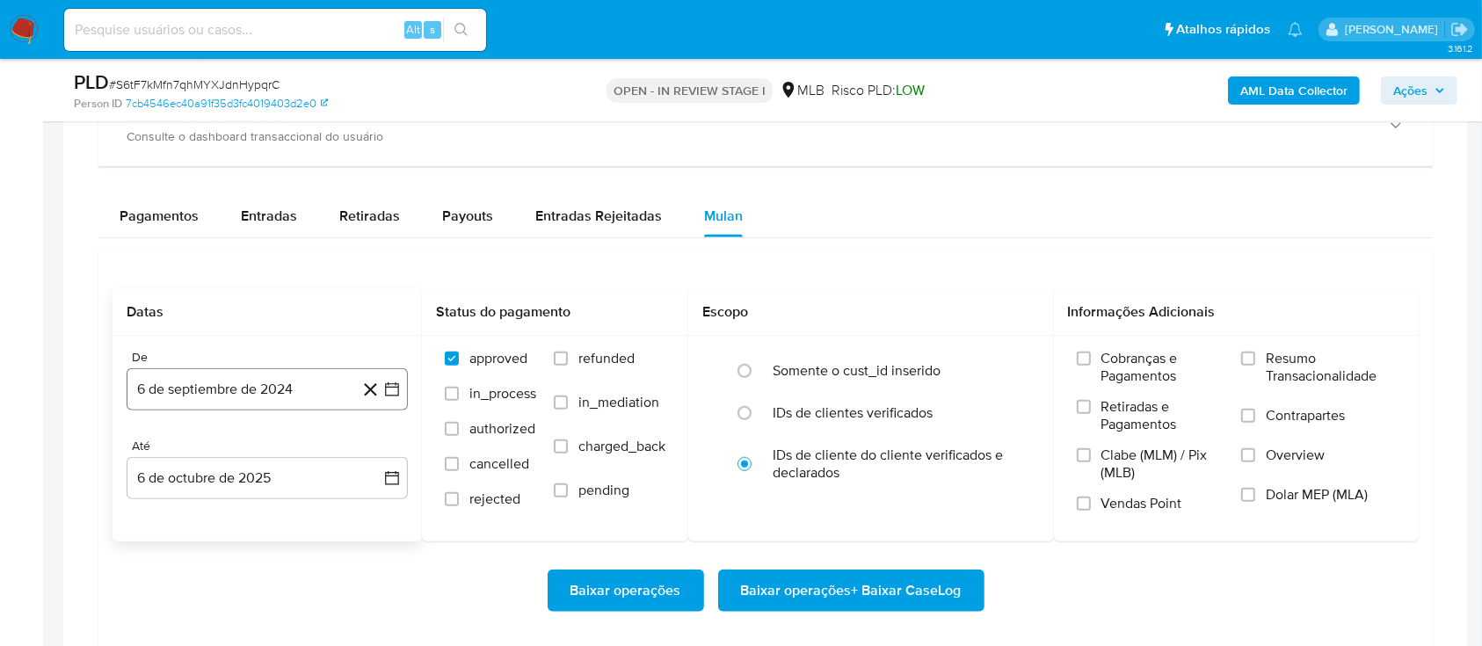
click at [386, 387] on icon "button" at bounding box center [392, 389] width 14 height 14
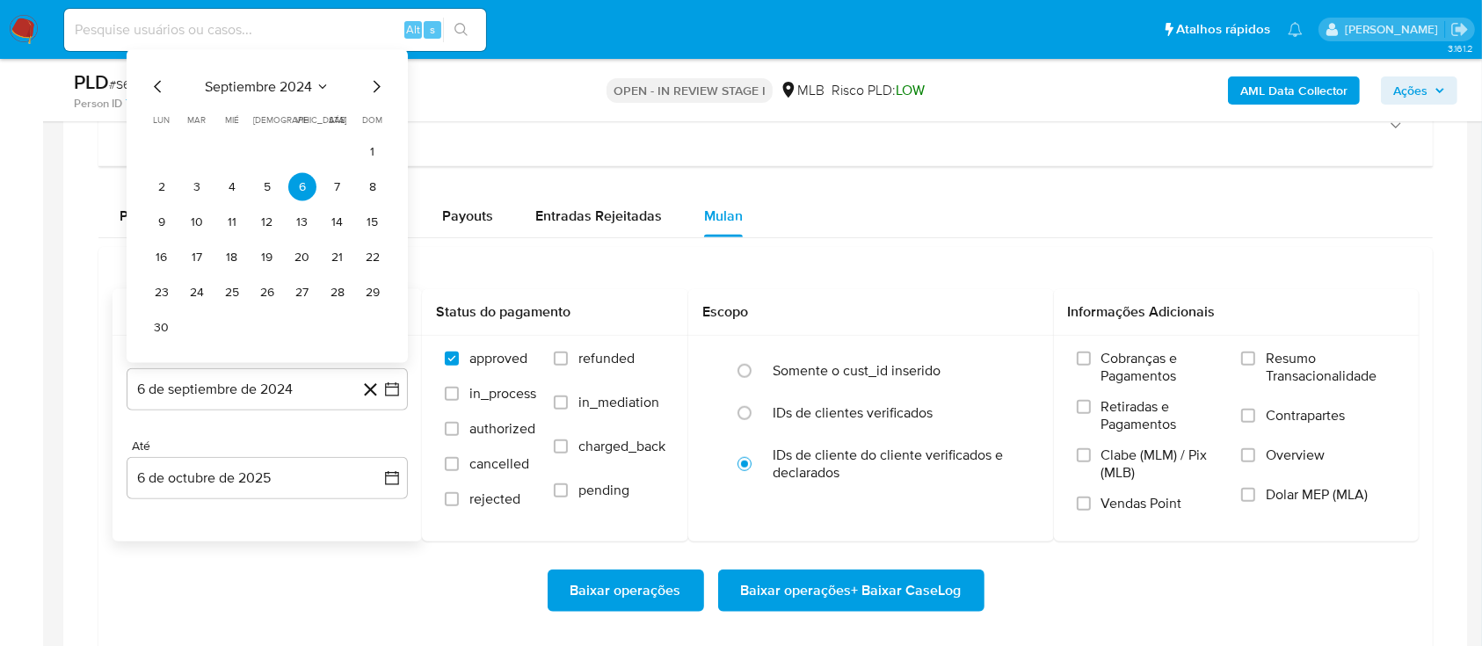
click at [322, 82] on icon "Seleccionar mes y año" at bounding box center [323, 87] width 14 height 14
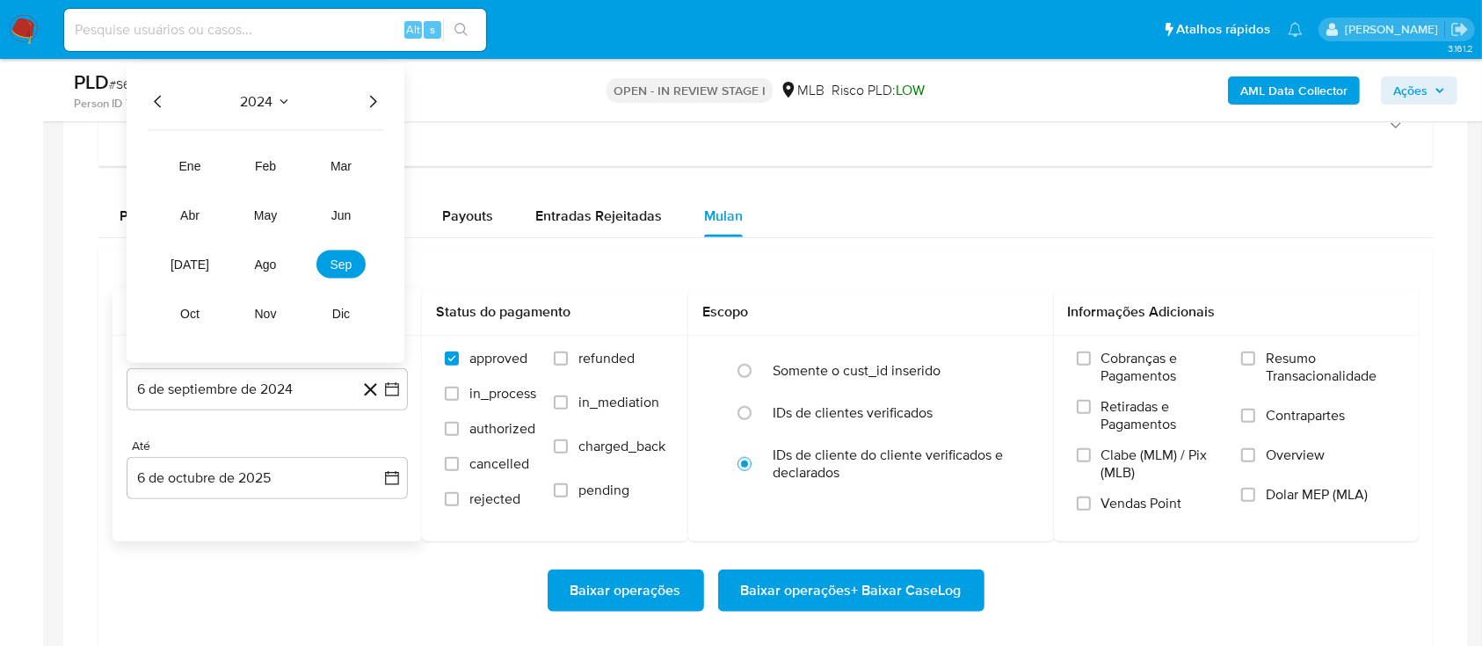
click at [367, 101] on icon "Año siguiente" at bounding box center [372, 101] width 21 height 21
click at [279, 265] on button "ago" at bounding box center [265, 264] width 49 height 28
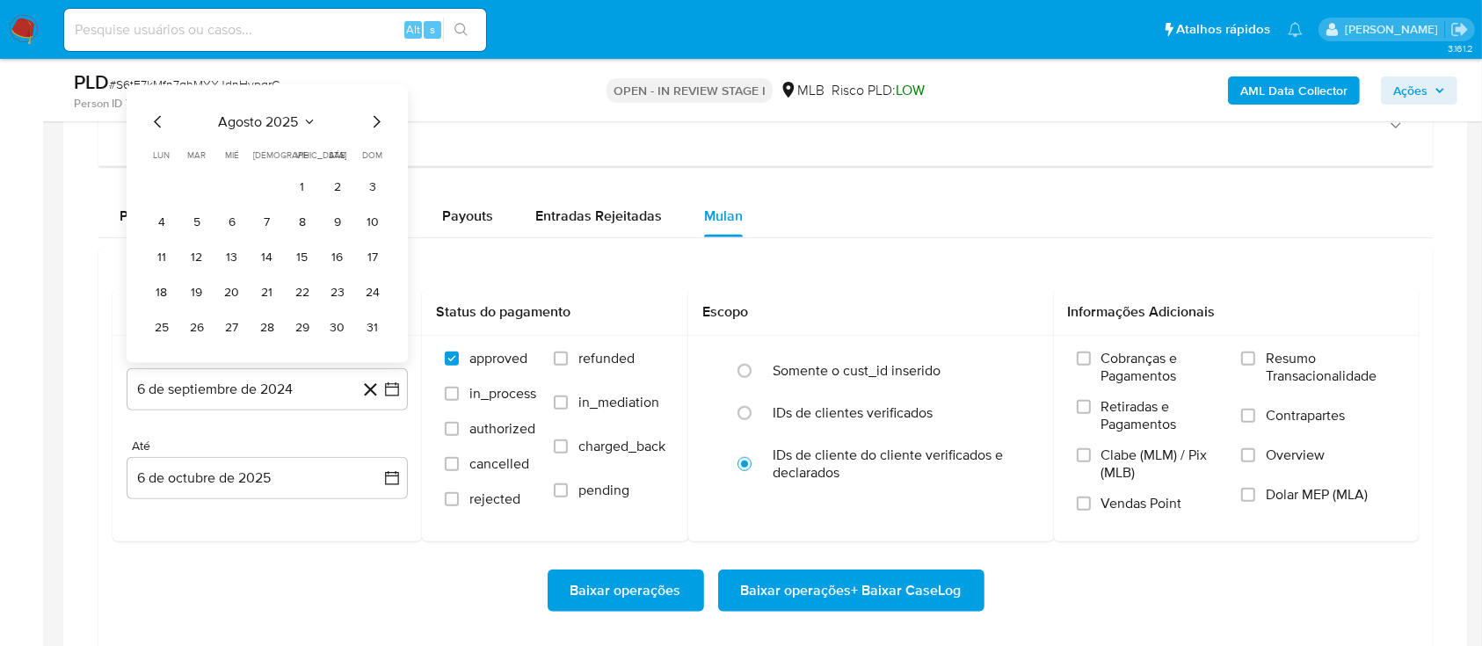
click at [301, 187] on button "1" at bounding box center [302, 187] width 28 height 28
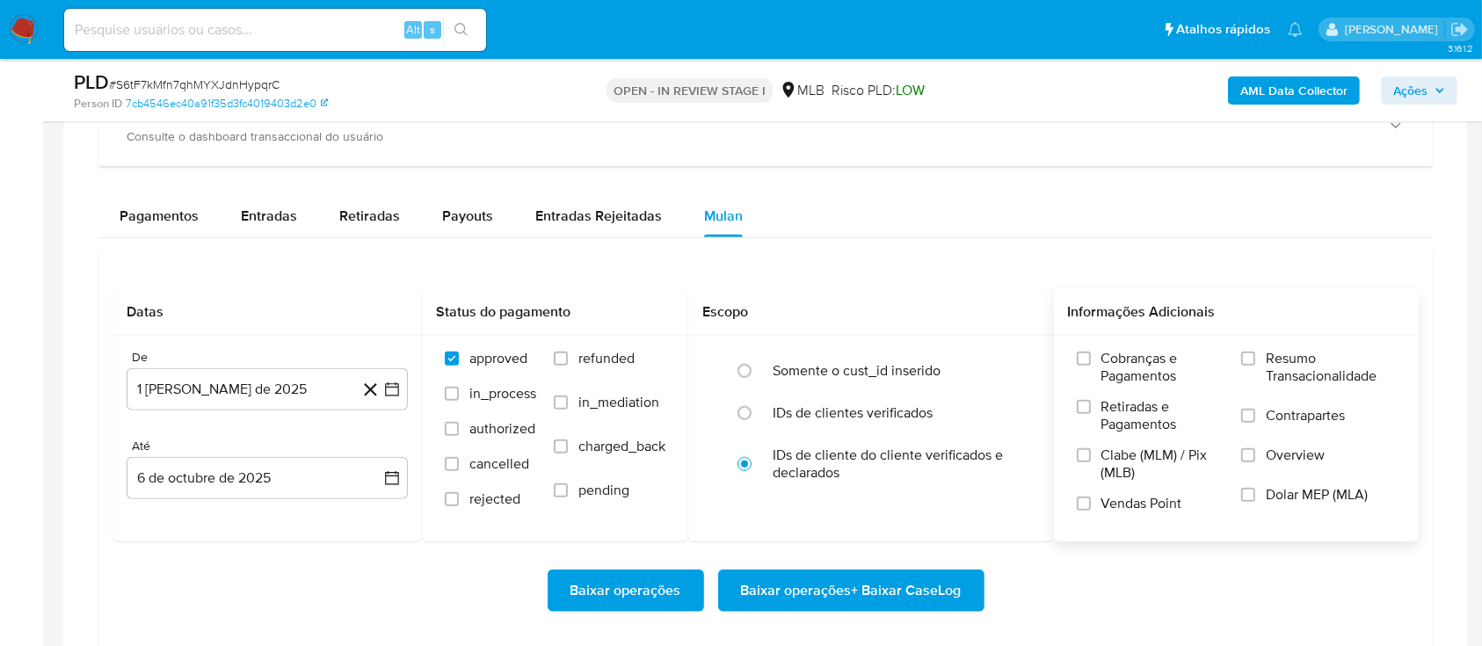
click at [1273, 364] on span "Resumo Transacionalidade" at bounding box center [1331, 367] width 130 height 35
click at [1255, 364] on input "Resumo Transacionalidade" at bounding box center [1248, 359] width 14 height 14
click at [904, 588] on span "Baixar operações + Baixar CaseLog" at bounding box center [851, 590] width 221 height 39
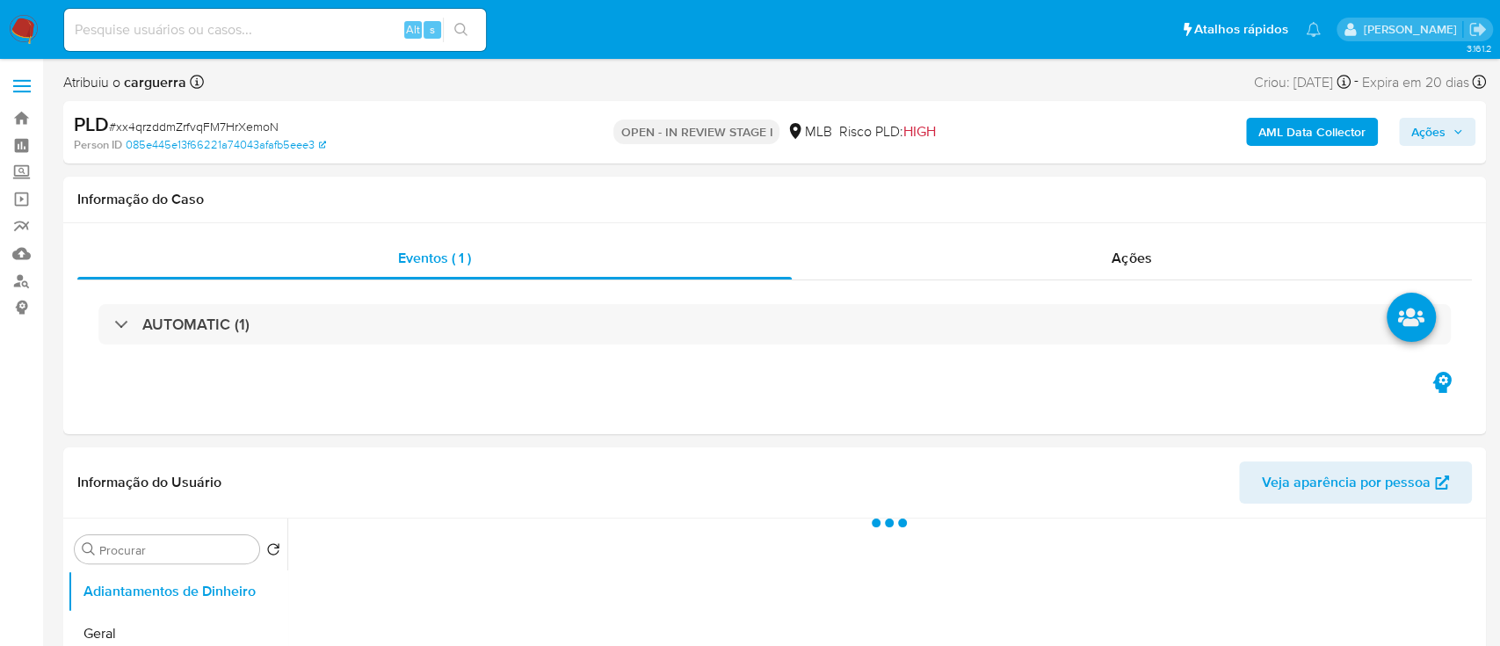
select select "10"
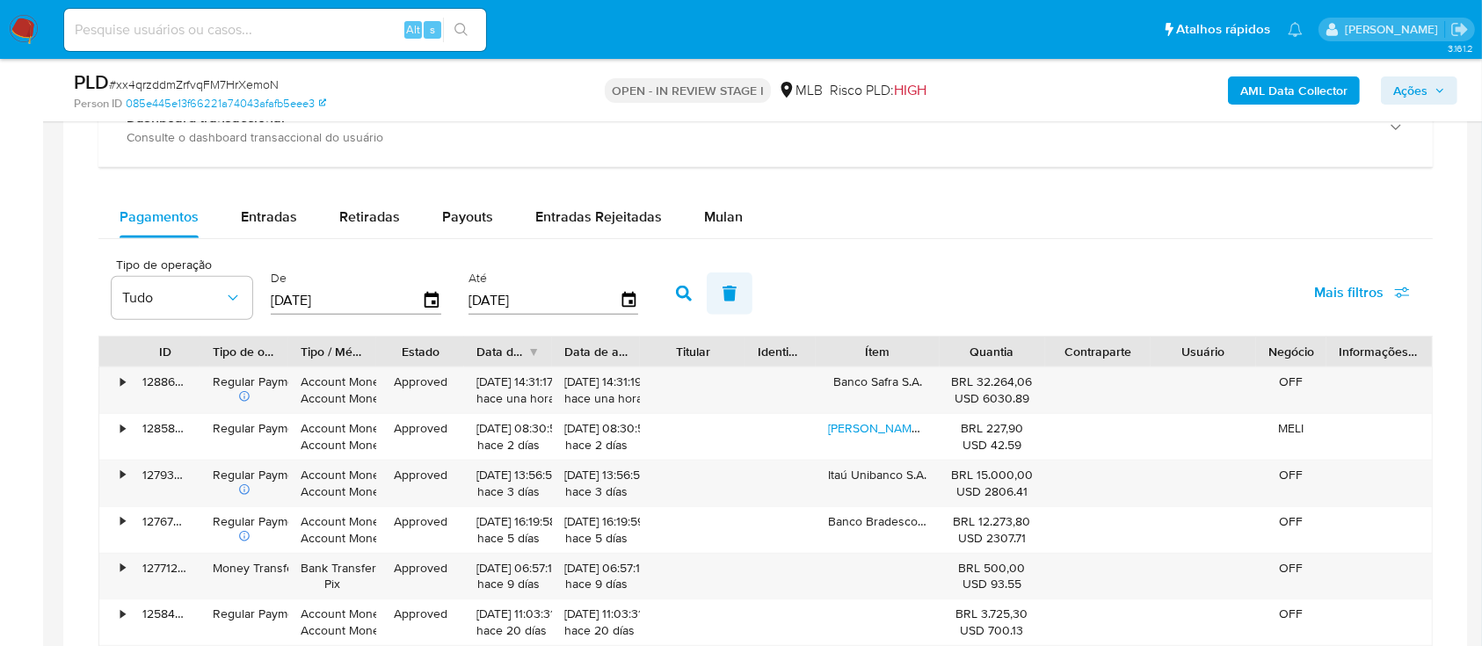
scroll to position [1288, 0]
click at [704, 222] on span "Mulan" at bounding box center [723, 214] width 39 height 20
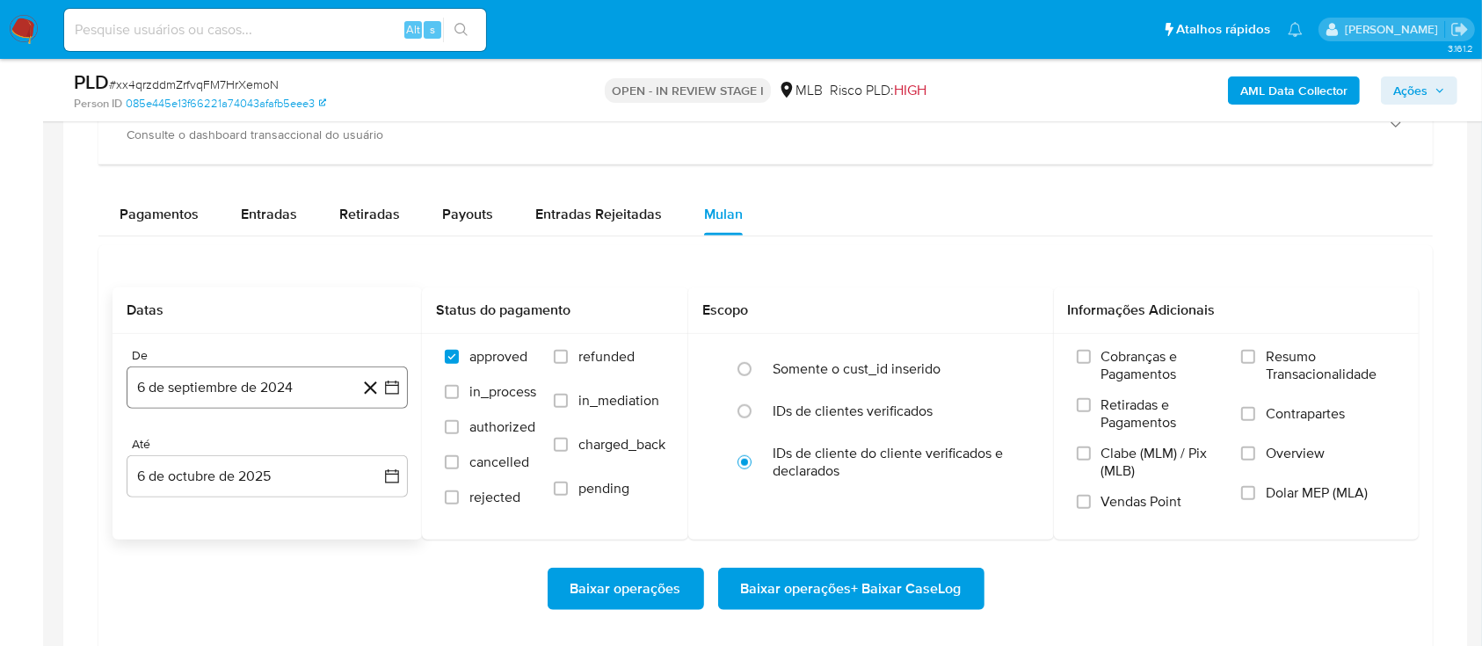
click at [383, 386] on icon "button" at bounding box center [392, 388] width 18 height 18
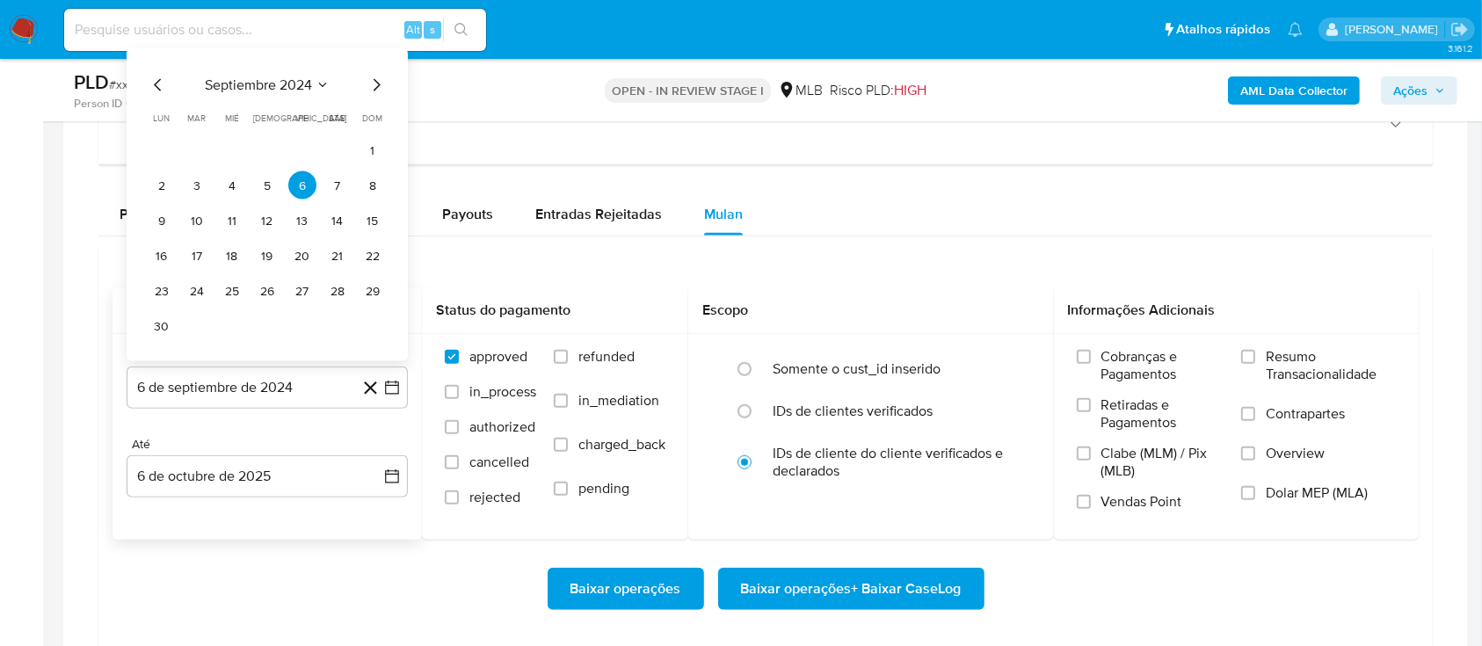
click at [309, 85] on span "septiembre 2024" at bounding box center [258, 85] width 107 height 18
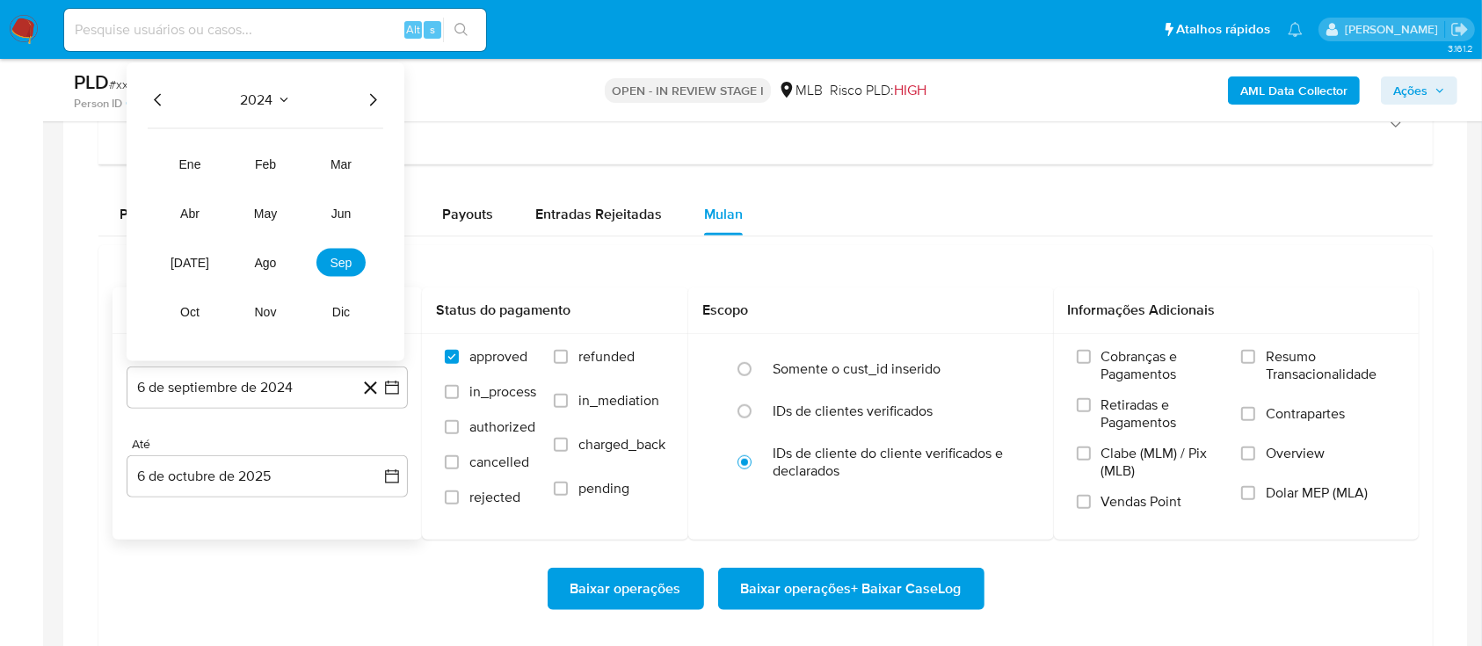
click at [376, 105] on icon "Año siguiente" at bounding box center [372, 100] width 21 height 21
click at [280, 262] on button "ago" at bounding box center [265, 263] width 49 height 28
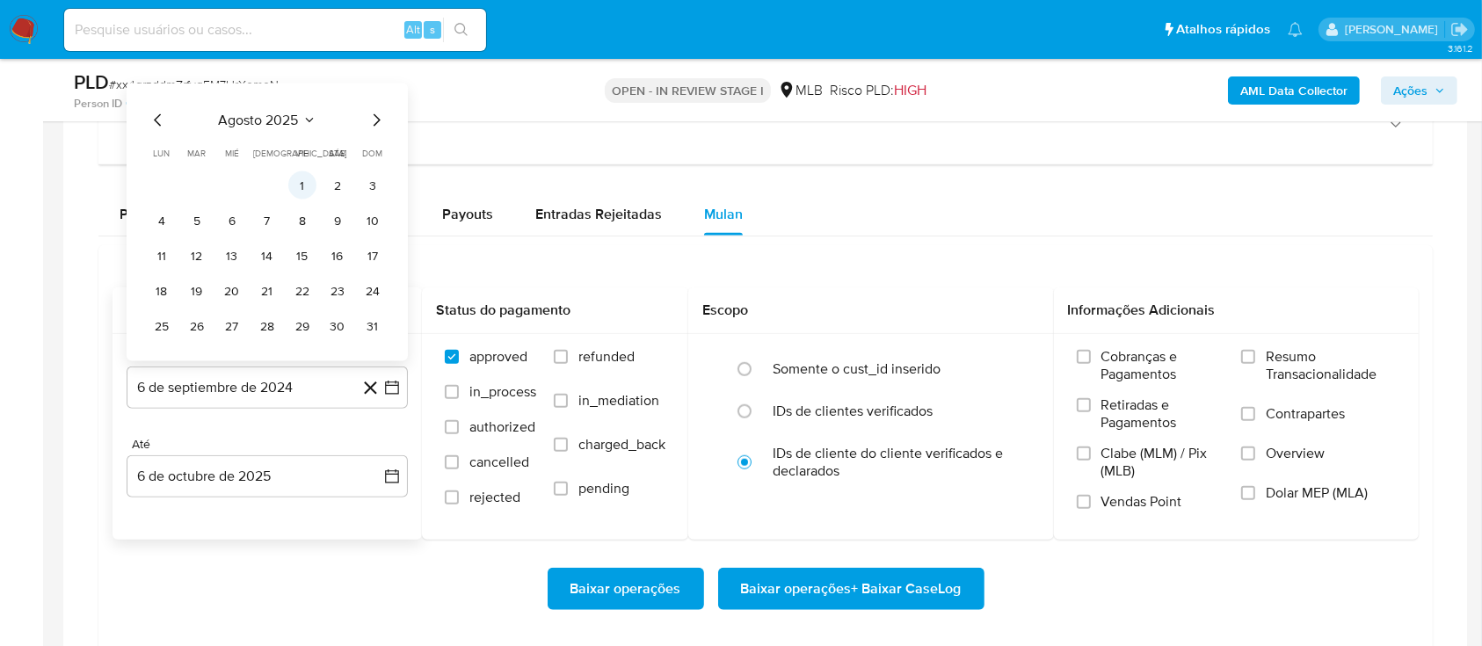
click at [310, 184] on button "1" at bounding box center [302, 185] width 28 height 28
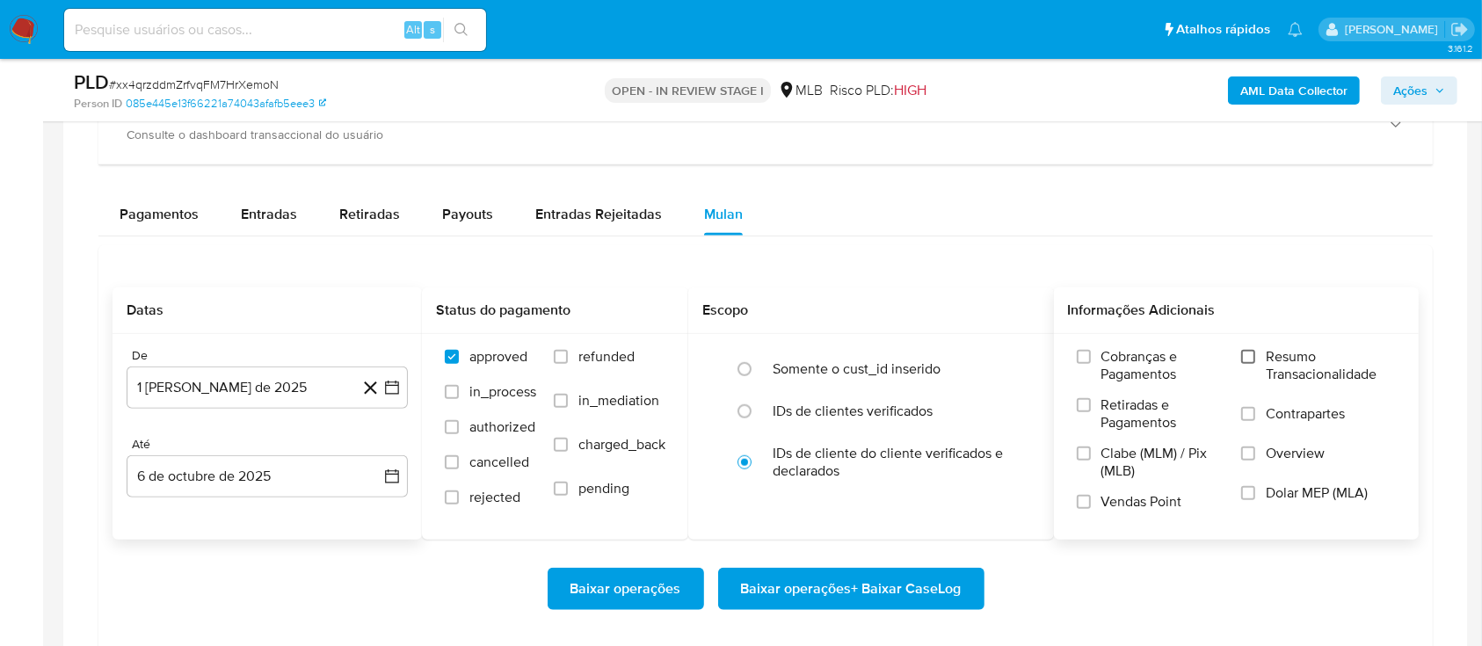
drag, startPoint x: 1236, startPoint y: 355, endPoint x: 1256, endPoint y: 356, distance: 20.2
click at [1242, 355] on div "Cobranças e Pagamentos Retiradas e Pagamentos Clabe (MLM) / Pix (MLB) Vendas Po…" at bounding box center [1236, 436] width 337 height 176
click at [1259, 354] on label "Resumo Transacionalidade" at bounding box center [1318, 376] width 155 height 57
click at [1255, 354] on input "Resumo Transacionalidade" at bounding box center [1248, 357] width 14 height 14
click at [896, 598] on span "Baixar operações + Baixar CaseLog" at bounding box center [851, 588] width 221 height 39
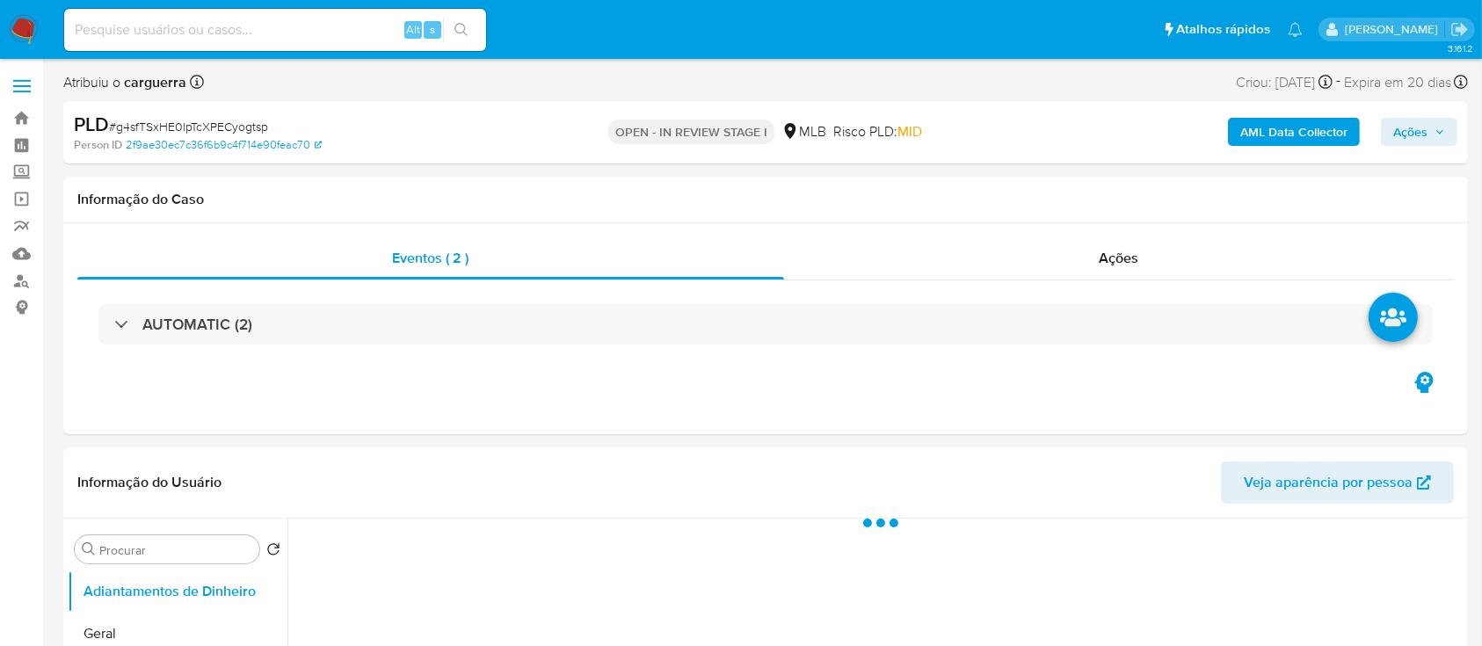
select select "10"
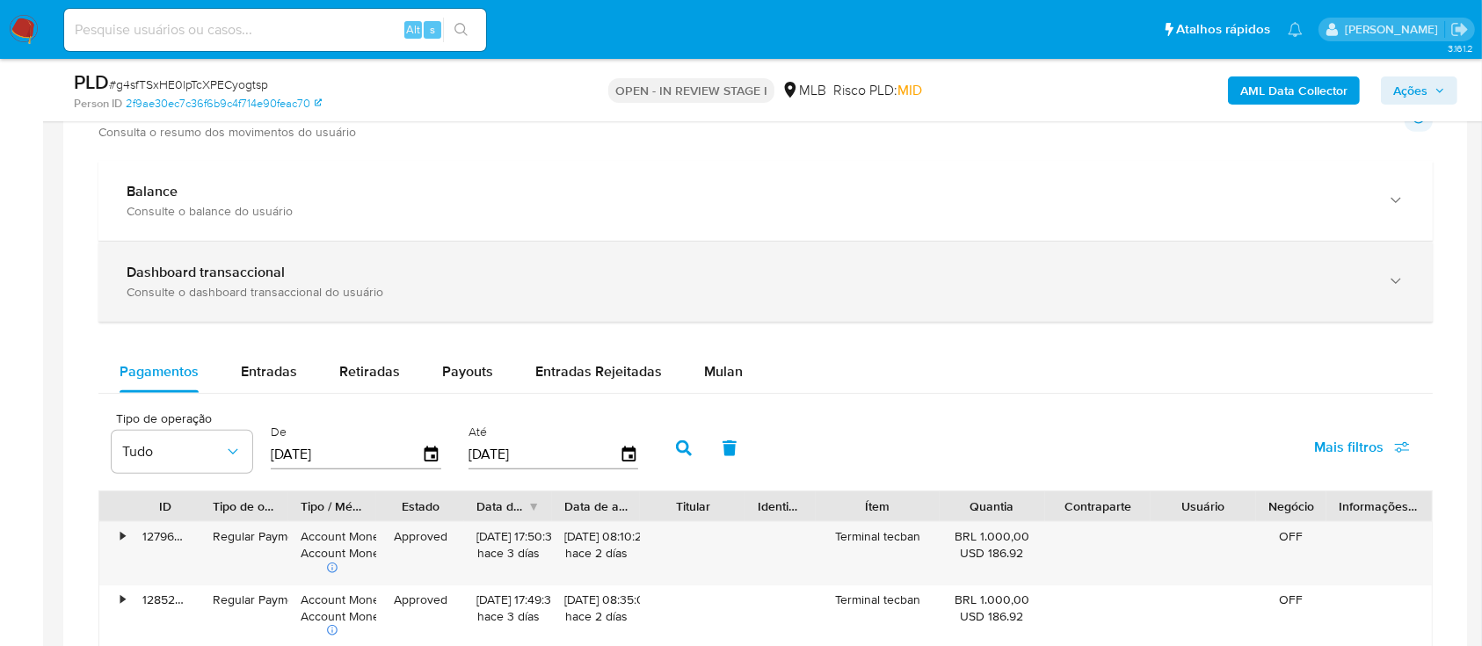
scroll to position [1171, 0]
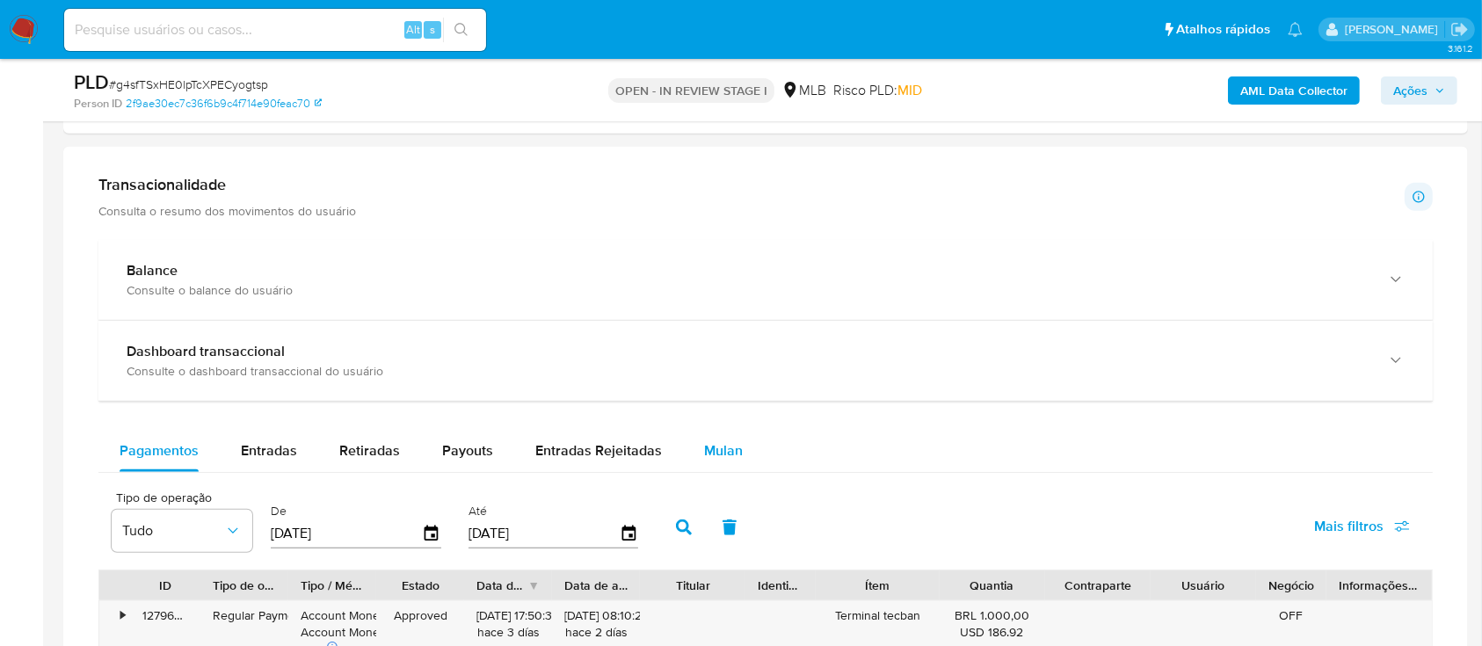
click at [727, 453] on span "Mulan" at bounding box center [723, 450] width 39 height 20
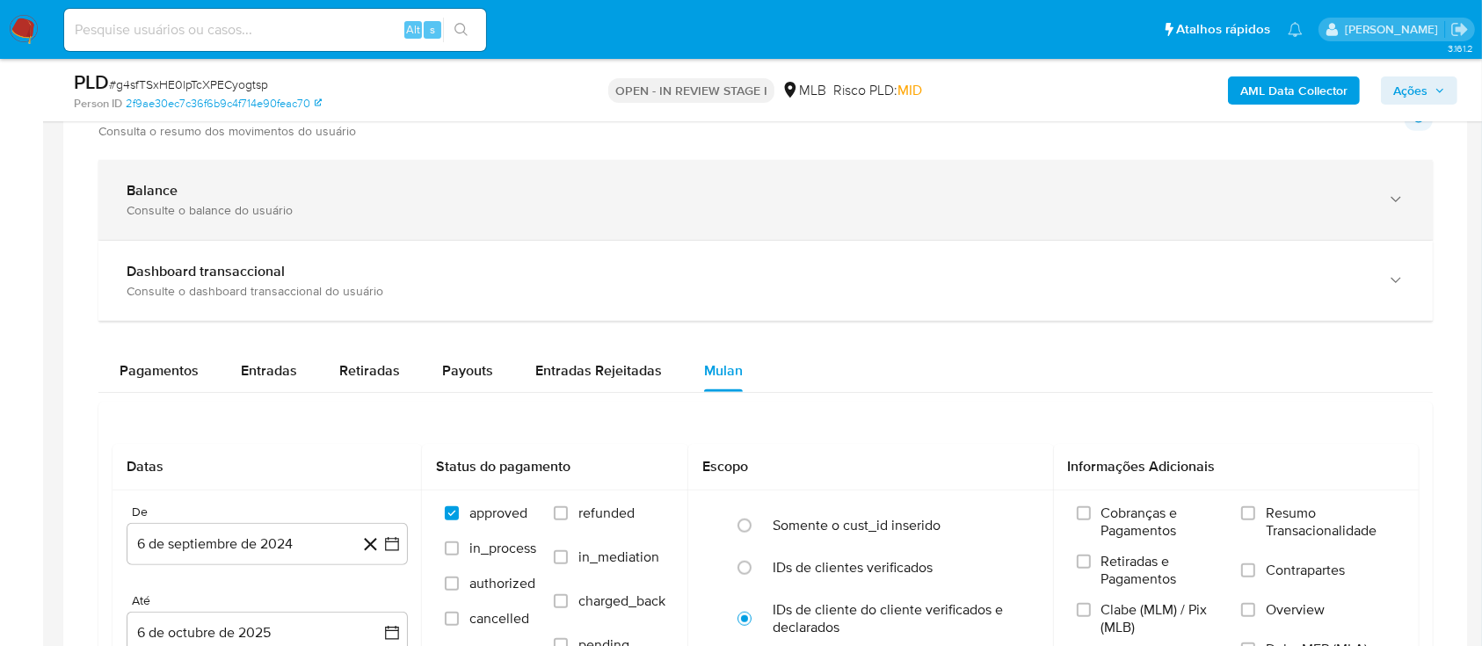
scroll to position [1288, 0]
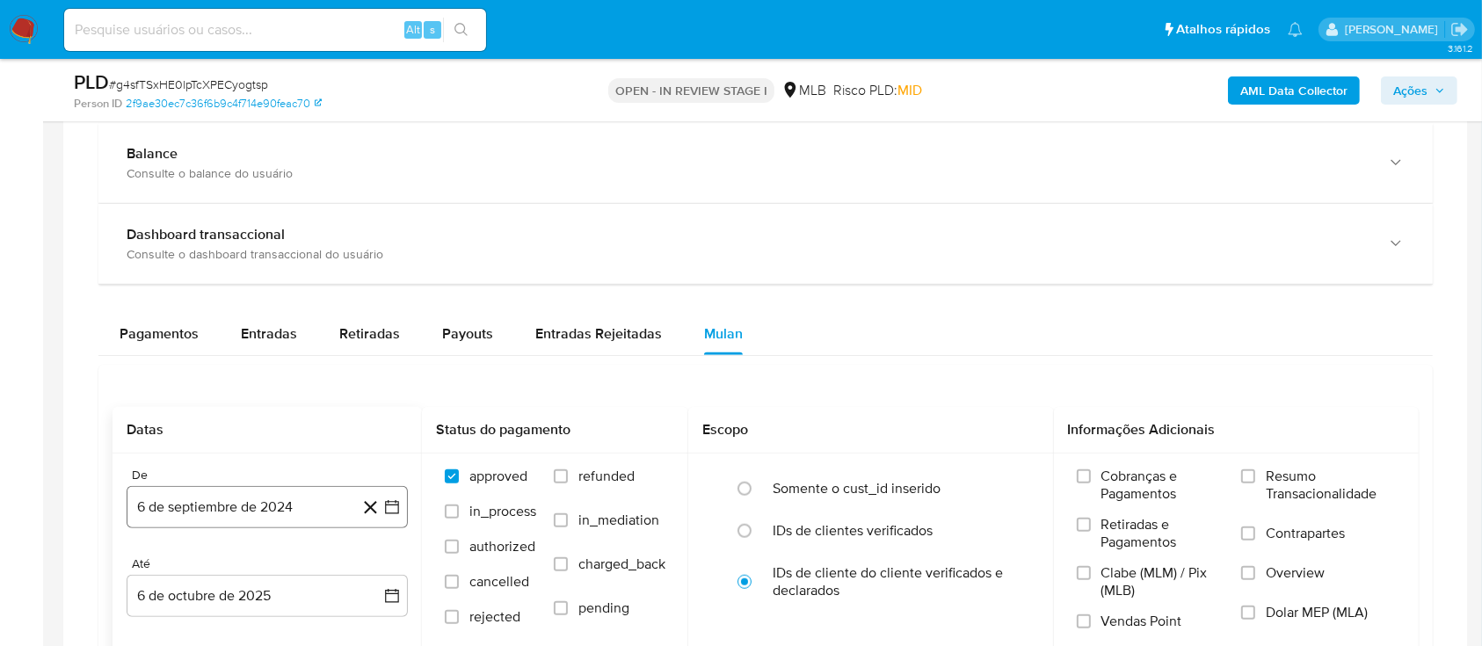
click at [394, 503] on icon "button" at bounding box center [392, 507] width 14 height 14
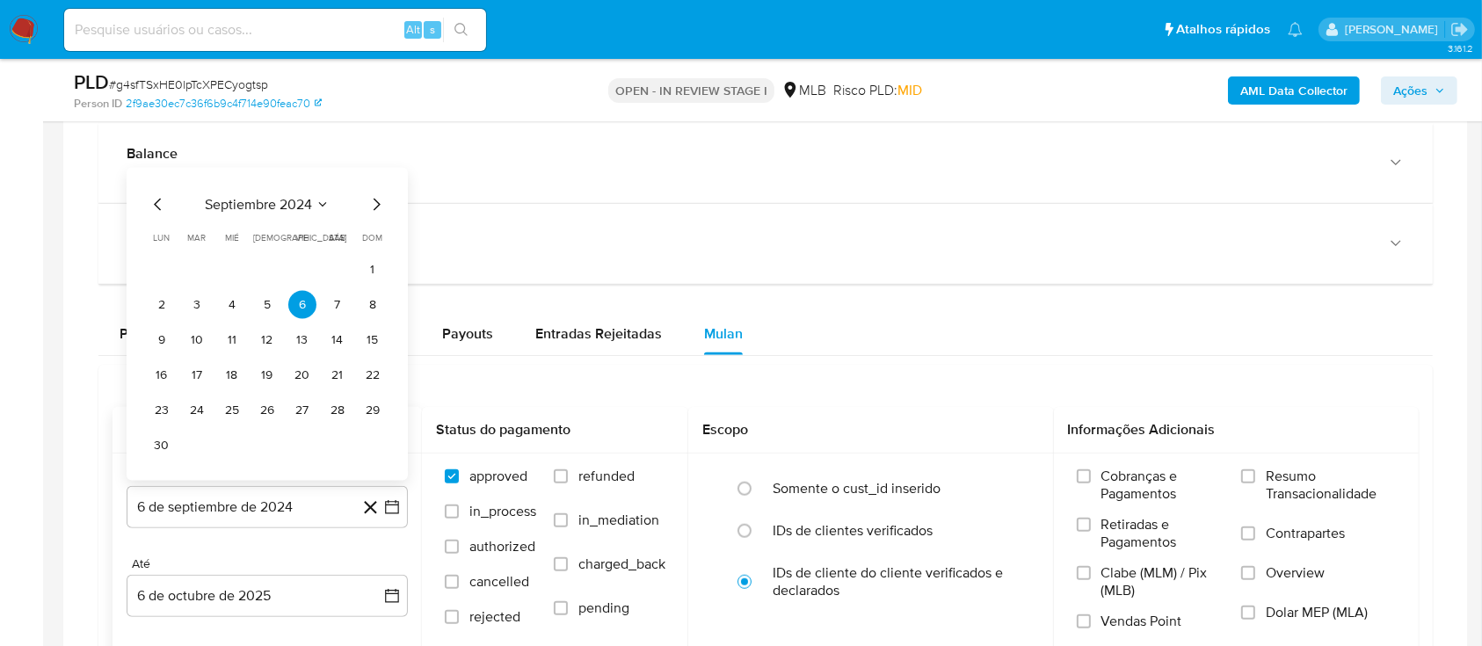
click at [325, 199] on icon "Seleccionar mes y año" at bounding box center [323, 205] width 14 height 14
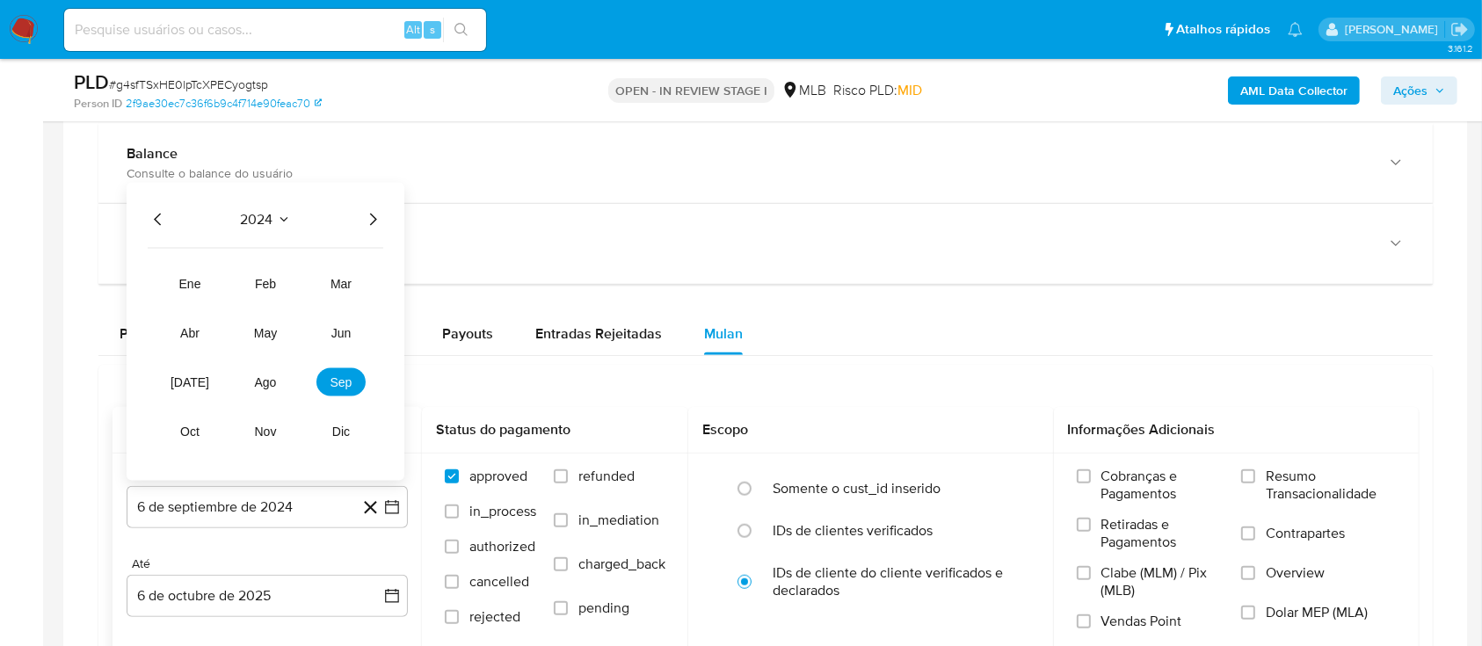
click at [364, 222] on icon "Año siguiente" at bounding box center [372, 219] width 21 height 21
click at [255, 381] on span "ago" at bounding box center [266, 382] width 22 height 14
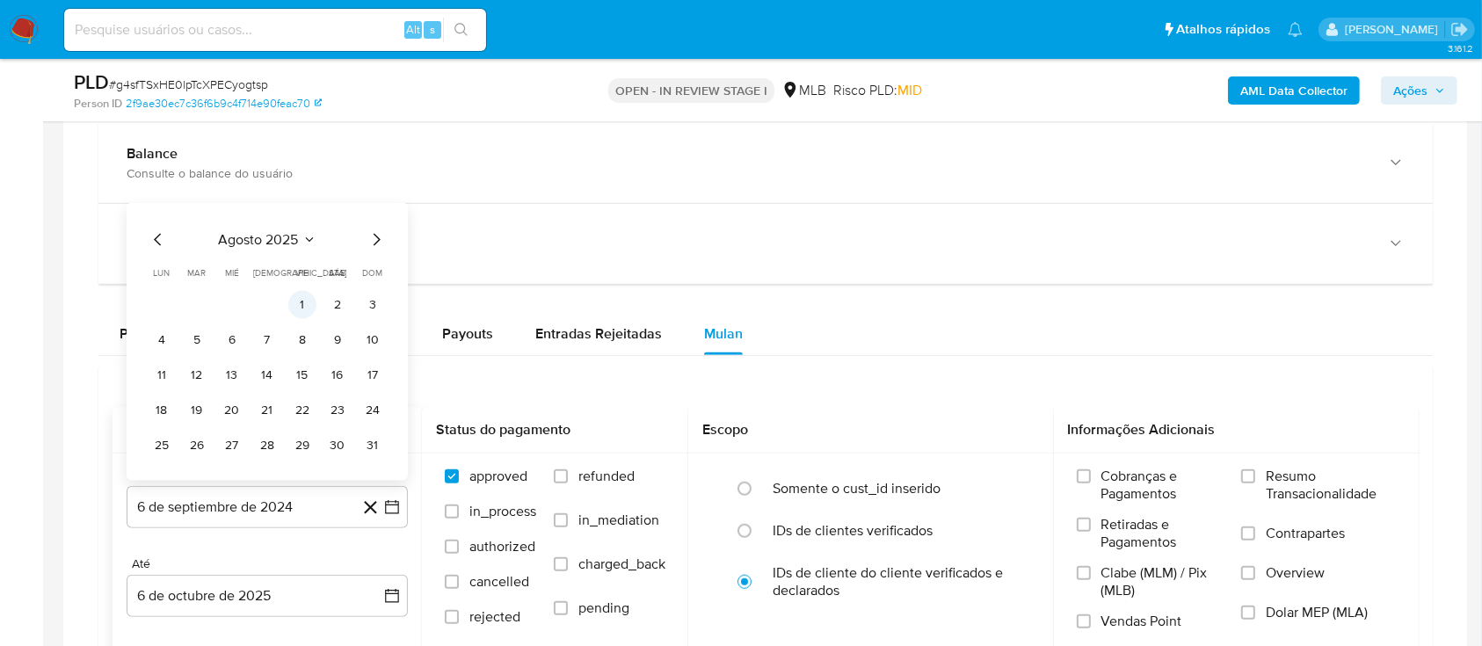
click at [297, 303] on button "1" at bounding box center [302, 305] width 28 height 28
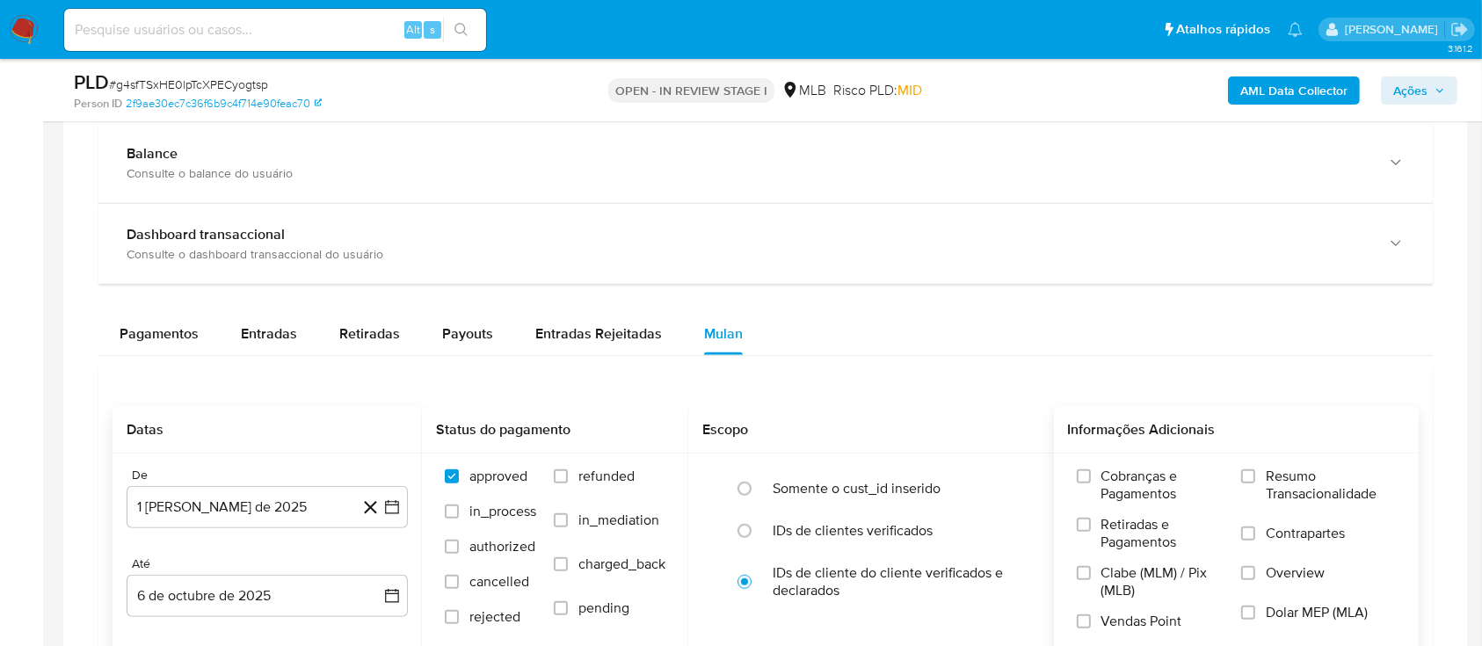
click at [1239, 471] on div "Cobranças e Pagamentos Retiradas e Pagamentos Clabe (MLM) / Pix (MLB) Vendas Po…" at bounding box center [1236, 556] width 337 height 176
click at [1250, 470] on input "Resumo Transacionalidade" at bounding box center [1248, 476] width 14 height 14
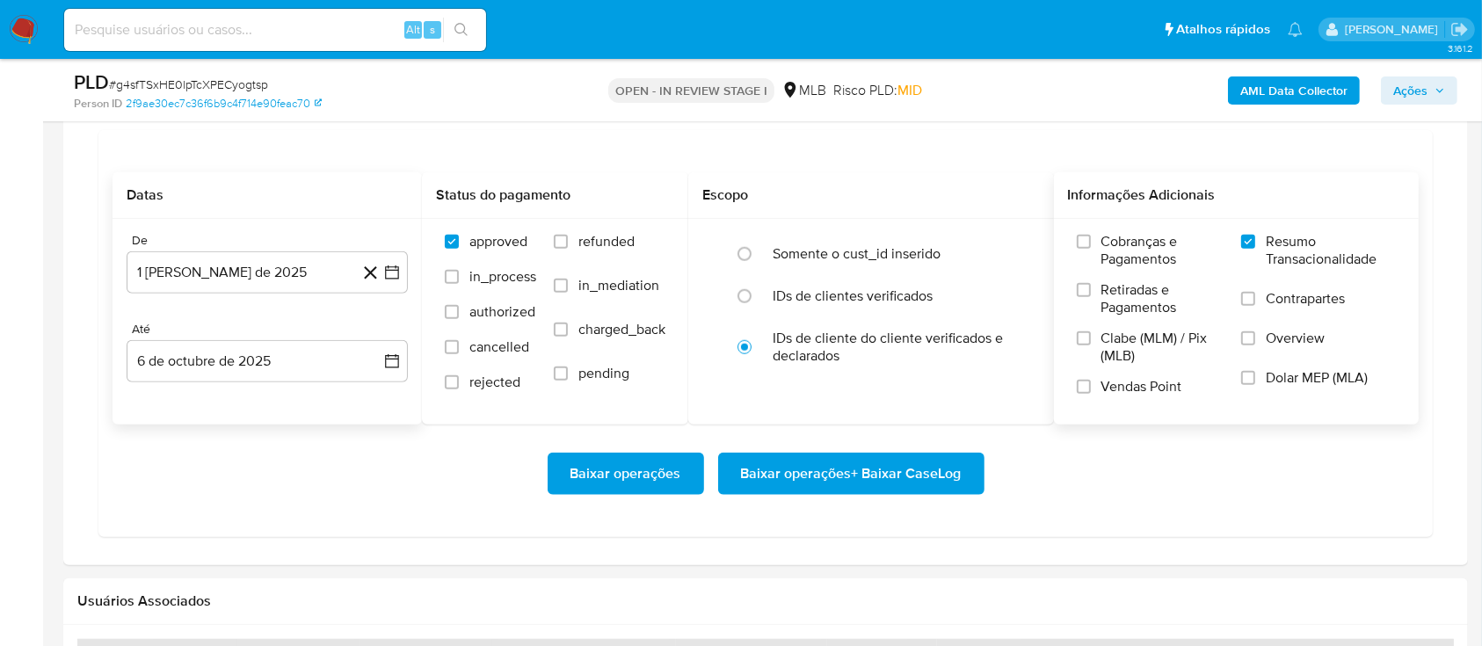
click at [861, 482] on span "Baixar operações + Baixar CaseLog" at bounding box center [851, 473] width 221 height 39
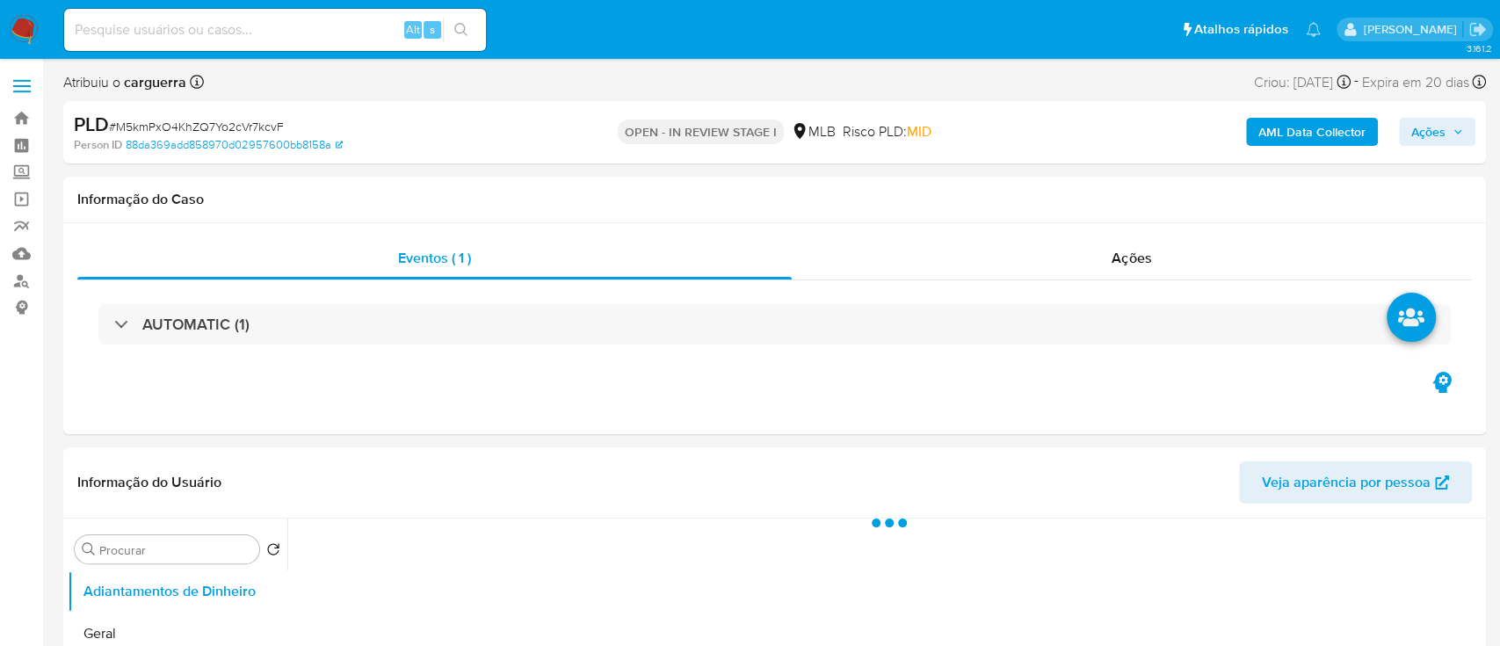
select select "10"
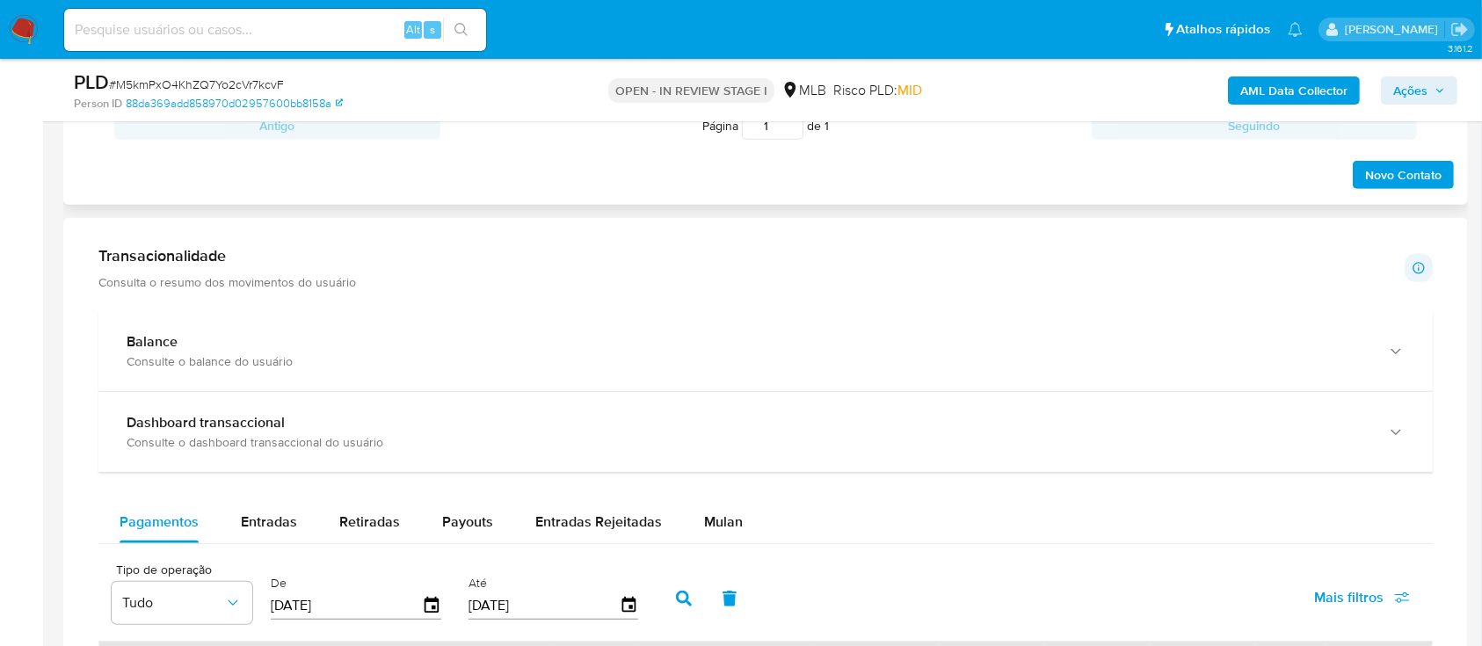
scroll to position [1171, 0]
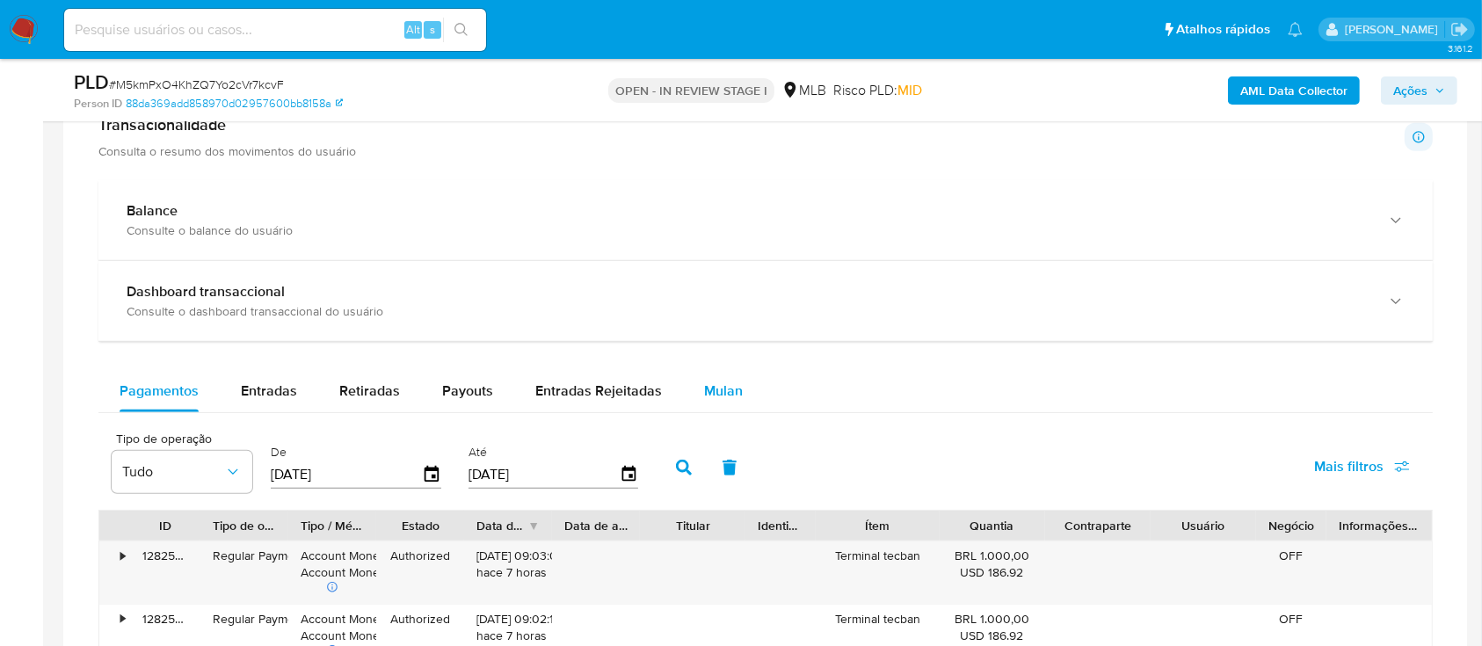
click at [722, 389] on span "Mulan" at bounding box center [723, 391] width 39 height 20
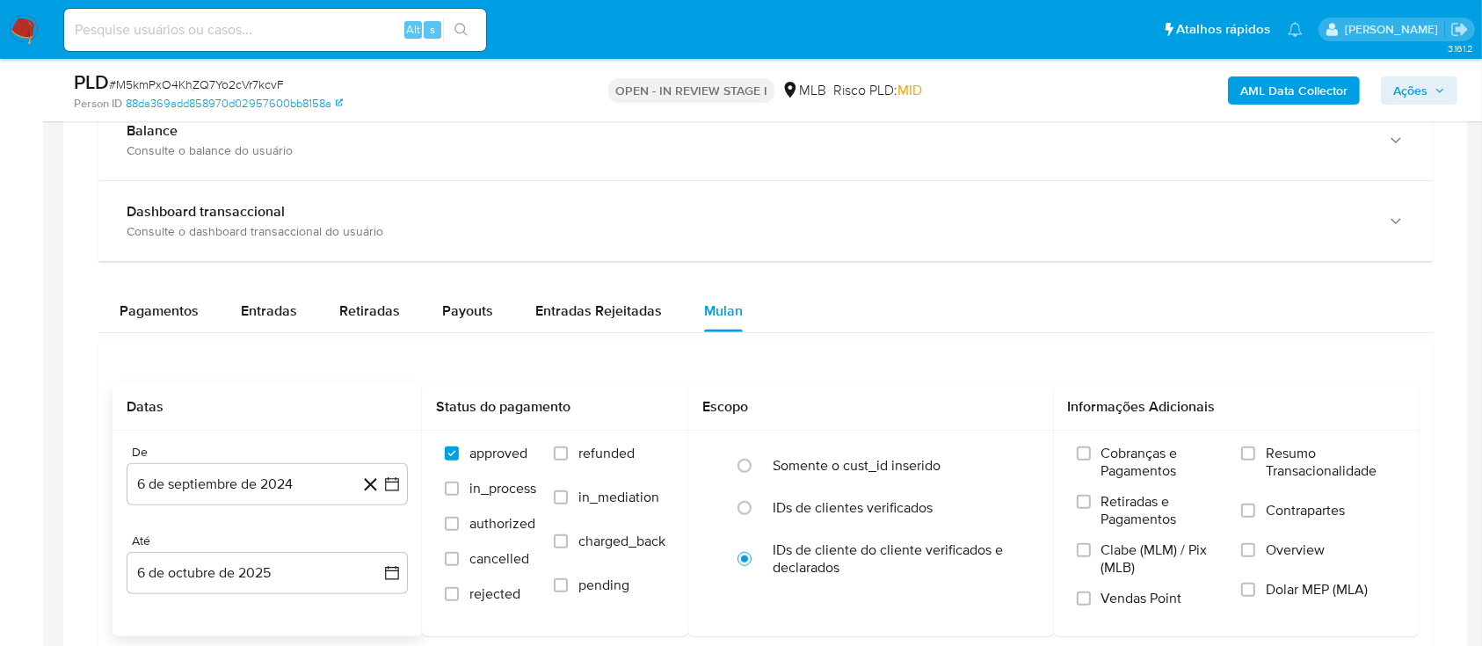
scroll to position [1288, 0]
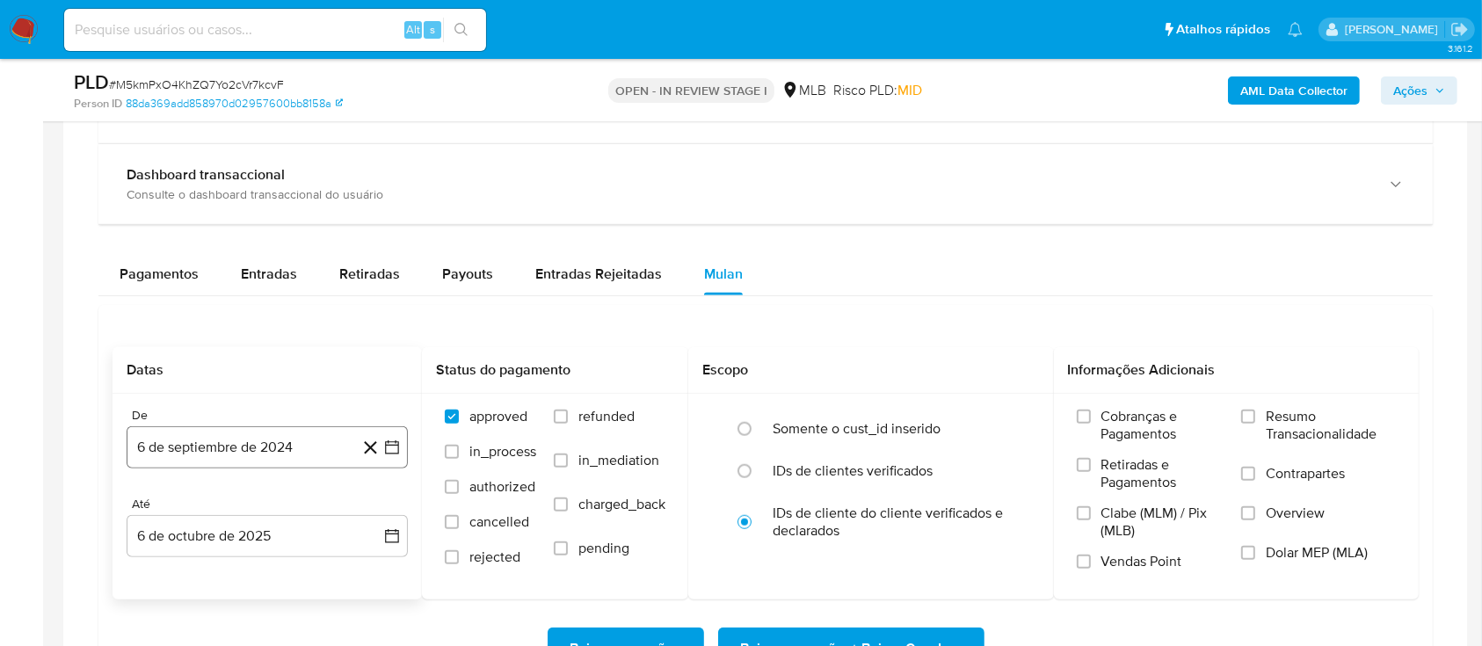
click at [394, 451] on icon "button" at bounding box center [392, 448] width 18 height 18
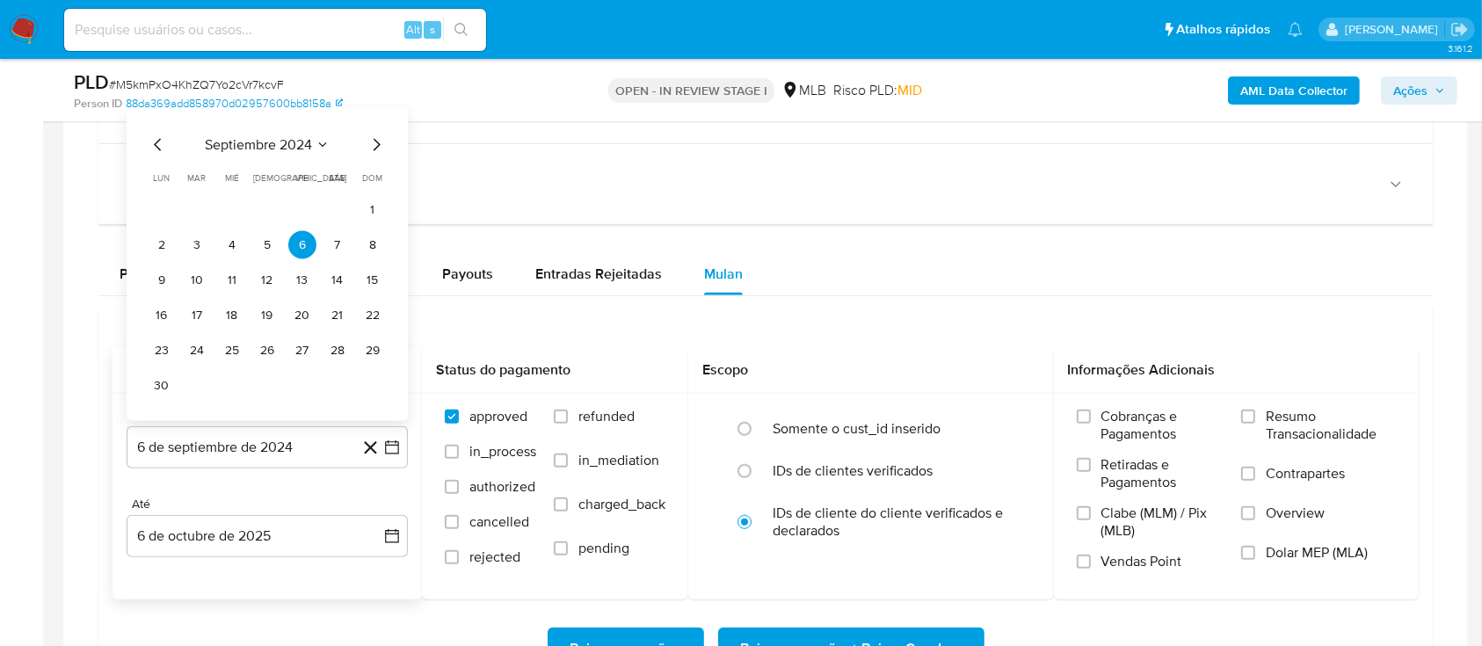
click at [316, 136] on button "septiembre 2024" at bounding box center [267, 145] width 125 height 18
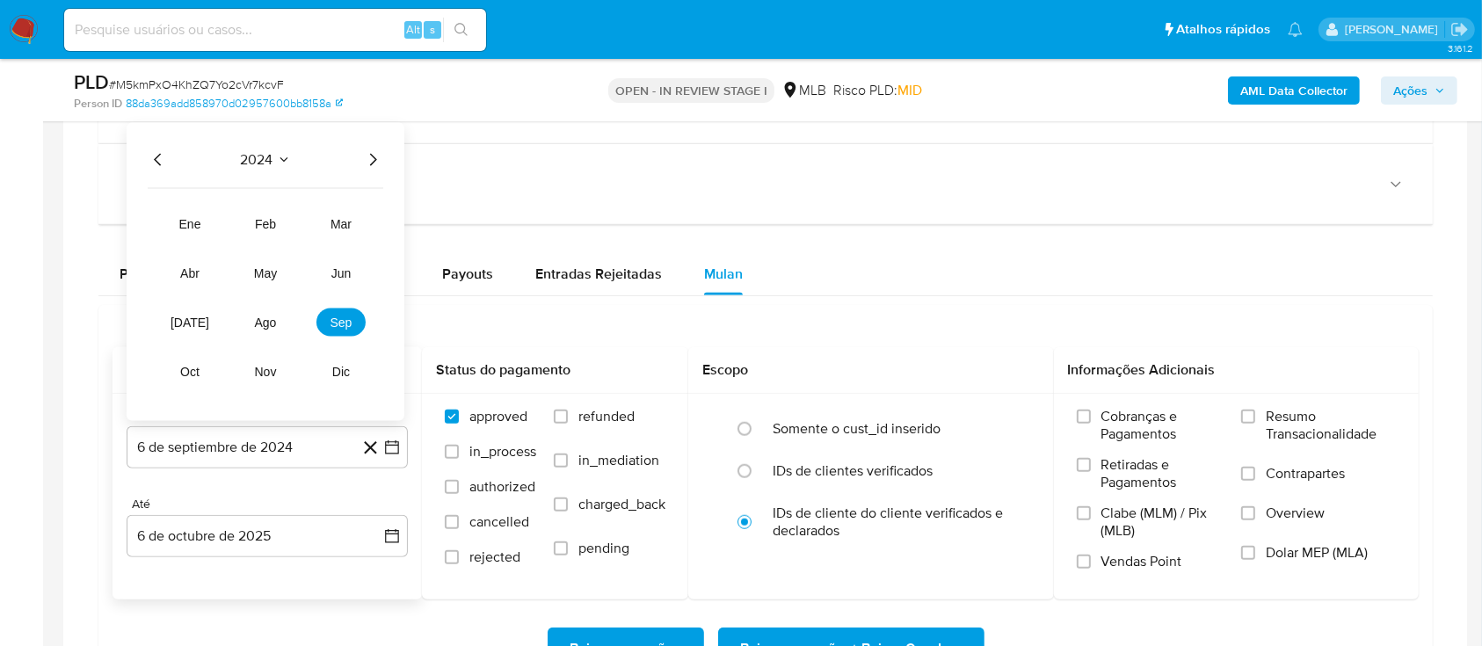
click at [386, 154] on div "2024 2024 ene feb mar abr may jun jul ago sep oct nov dic" at bounding box center [266, 272] width 278 height 298
click at [370, 153] on icon "Año siguiente" at bounding box center [372, 159] width 21 height 21
click at [264, 326] on span "ago" at bounding box center [266, 323] width 22 height 14
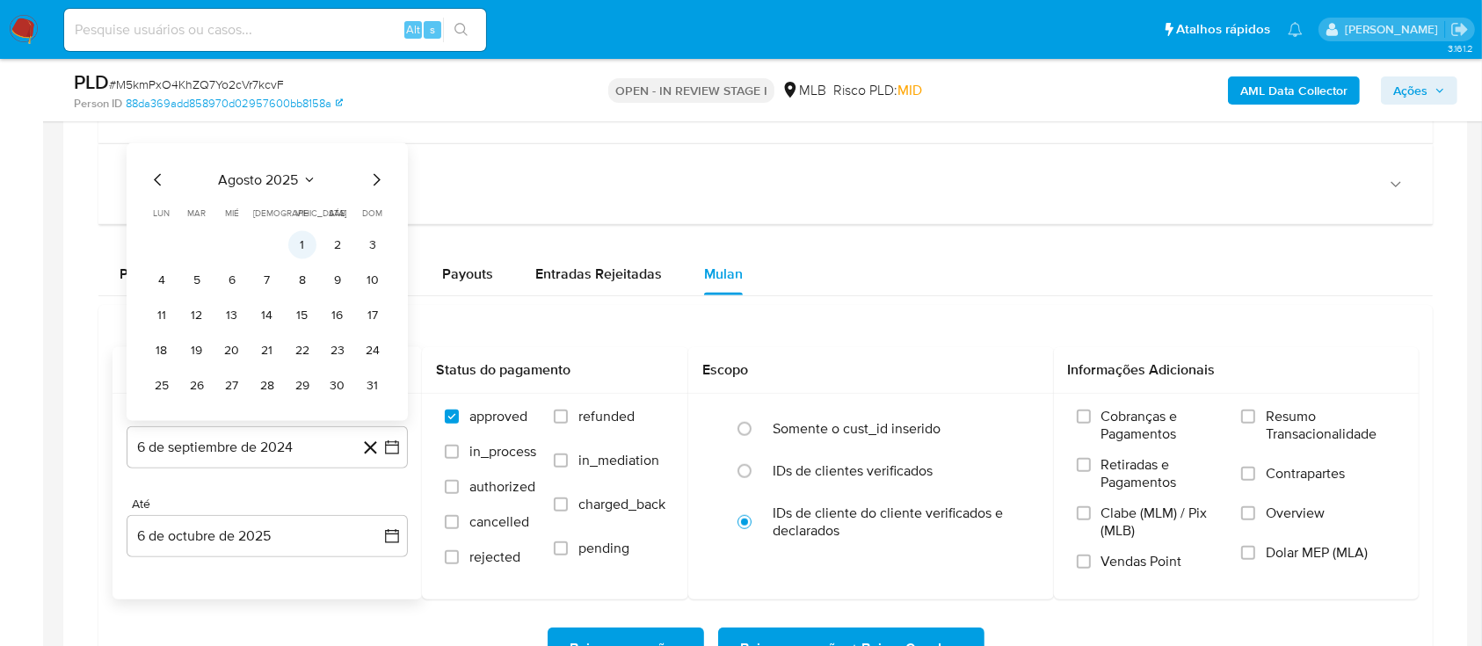
click at [305, 244] on button "1" at bounding box center [302, 245] width 28 height 28
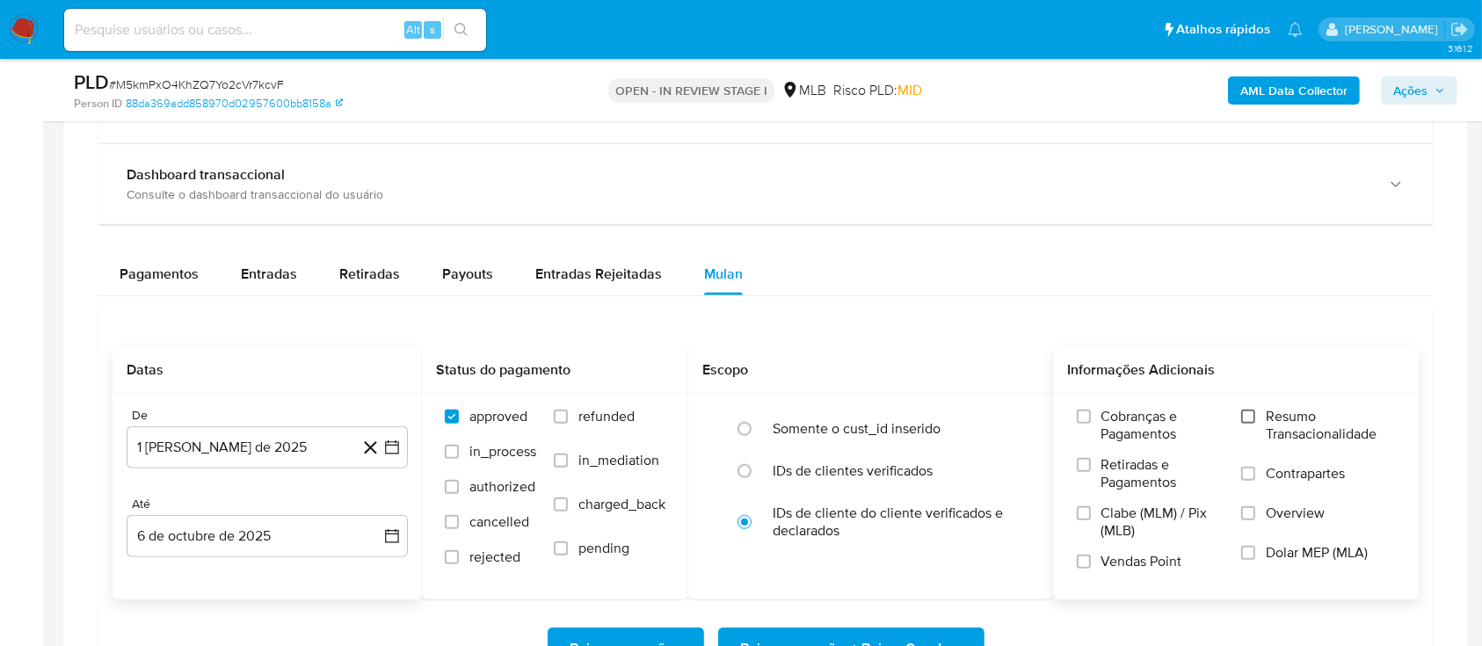
drag, startPoint x: 1257, startPoint y: 409, endPoint x: 1254, endPoint y: 417, distance: 9.2
click at [1254, 417] on label "Resumo Transacionalidade" at bounding box center [1318, 436] width 155 height 57
click at [1254, 417] on input "Resumo Transacionalidade" at bounding box center [1248, 417] width 14 height 14
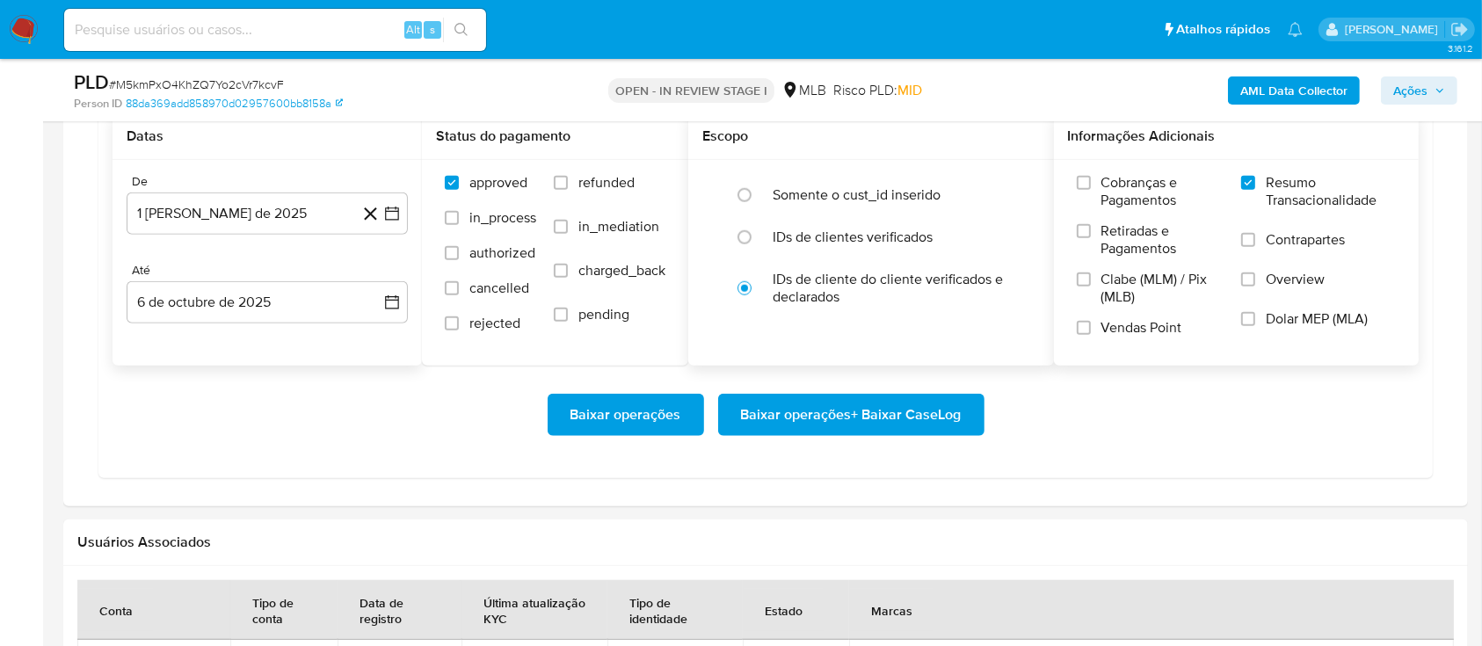
scroll to position [1523, 0]
click at [831, 404] on span "Baixar operações + Baixar CaseLog" at bounding box center [851, 414] width 221 height 39
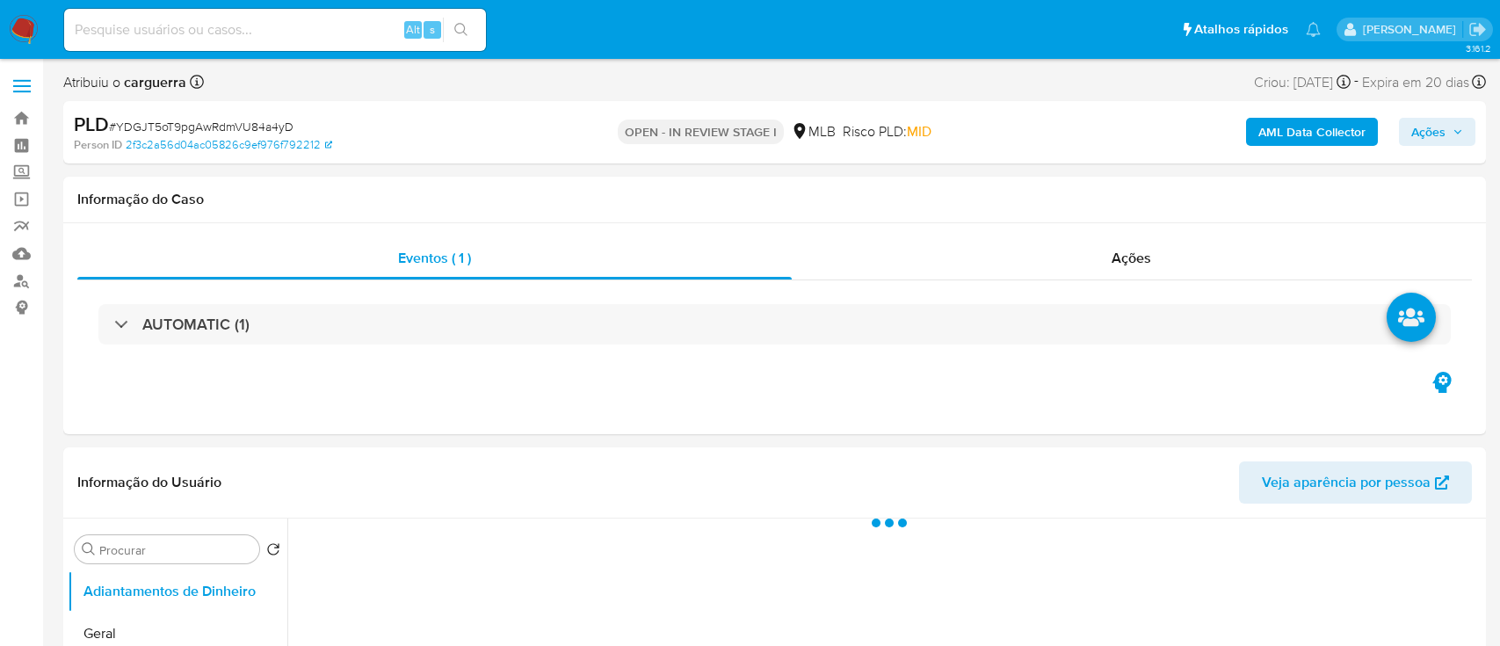
select select "10"
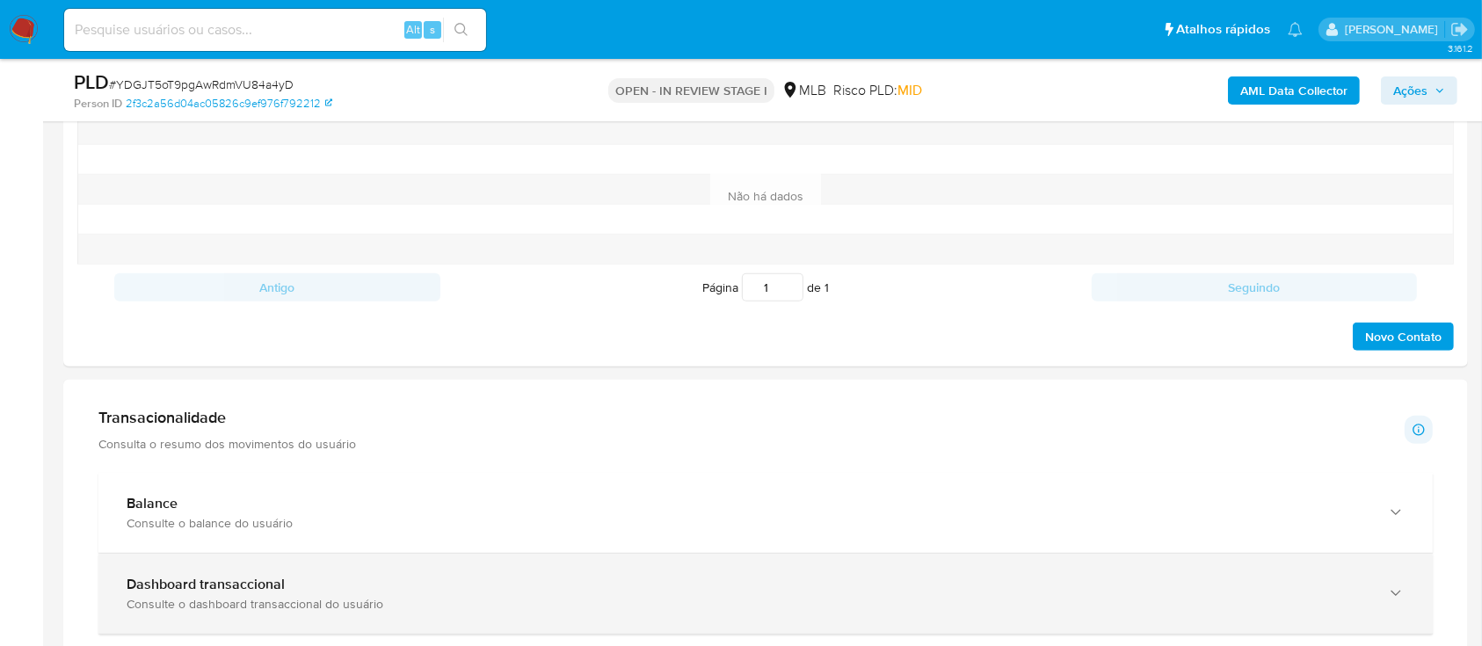
scroll to position [1171, 0]
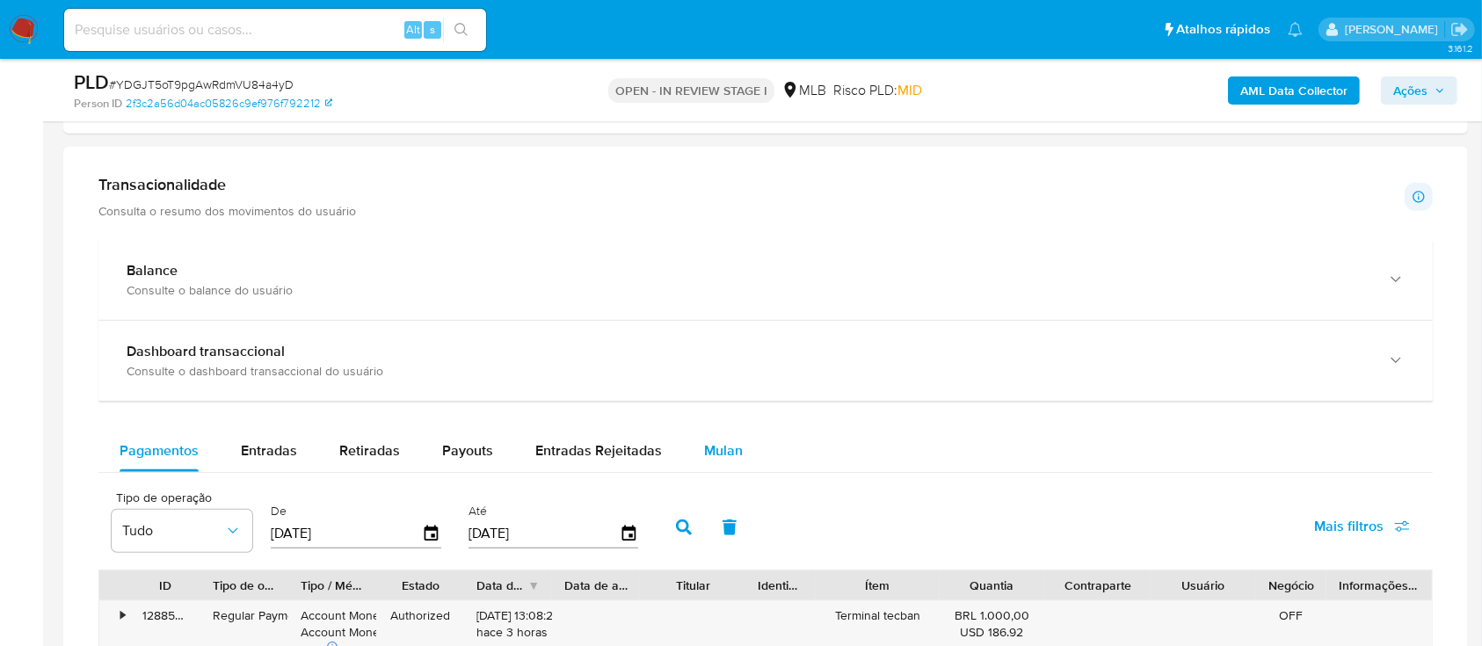
click at [717, 453] on span "Mulan" at bounding box center [723, 450] width 39 height 20
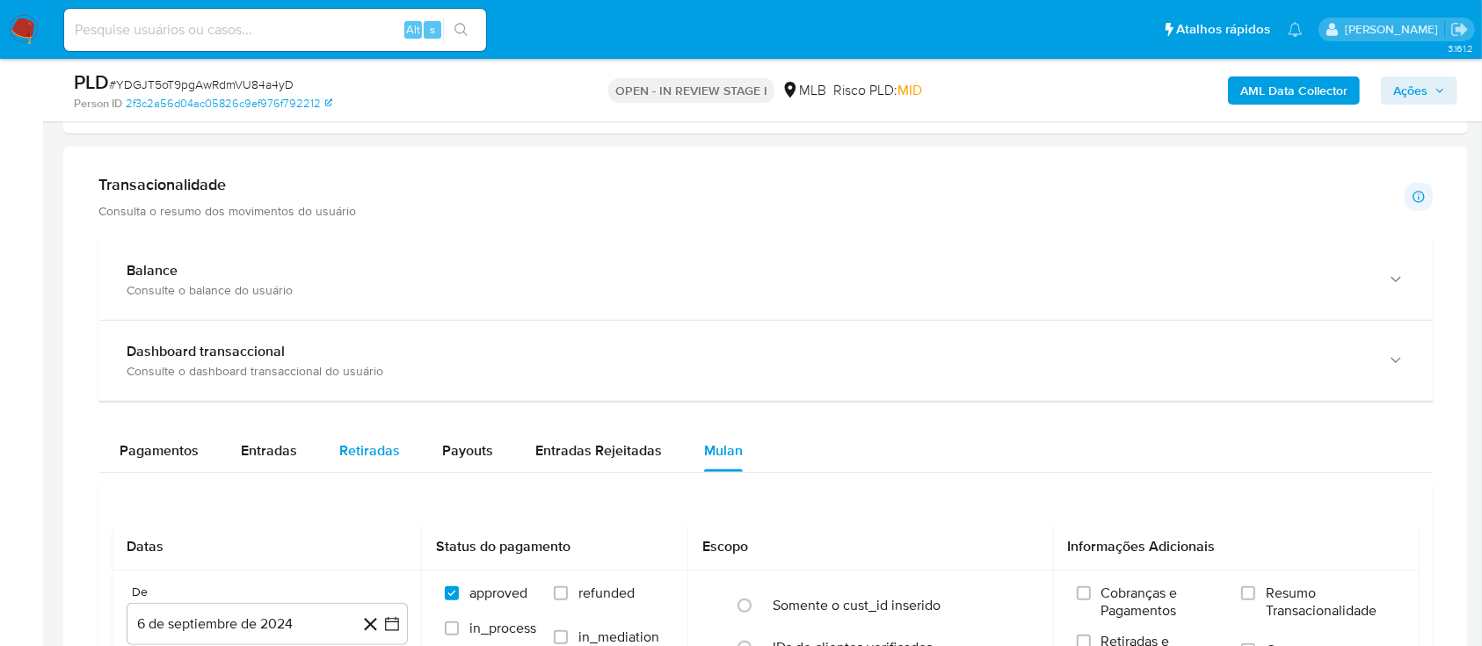
scroll to position [1406, 0]
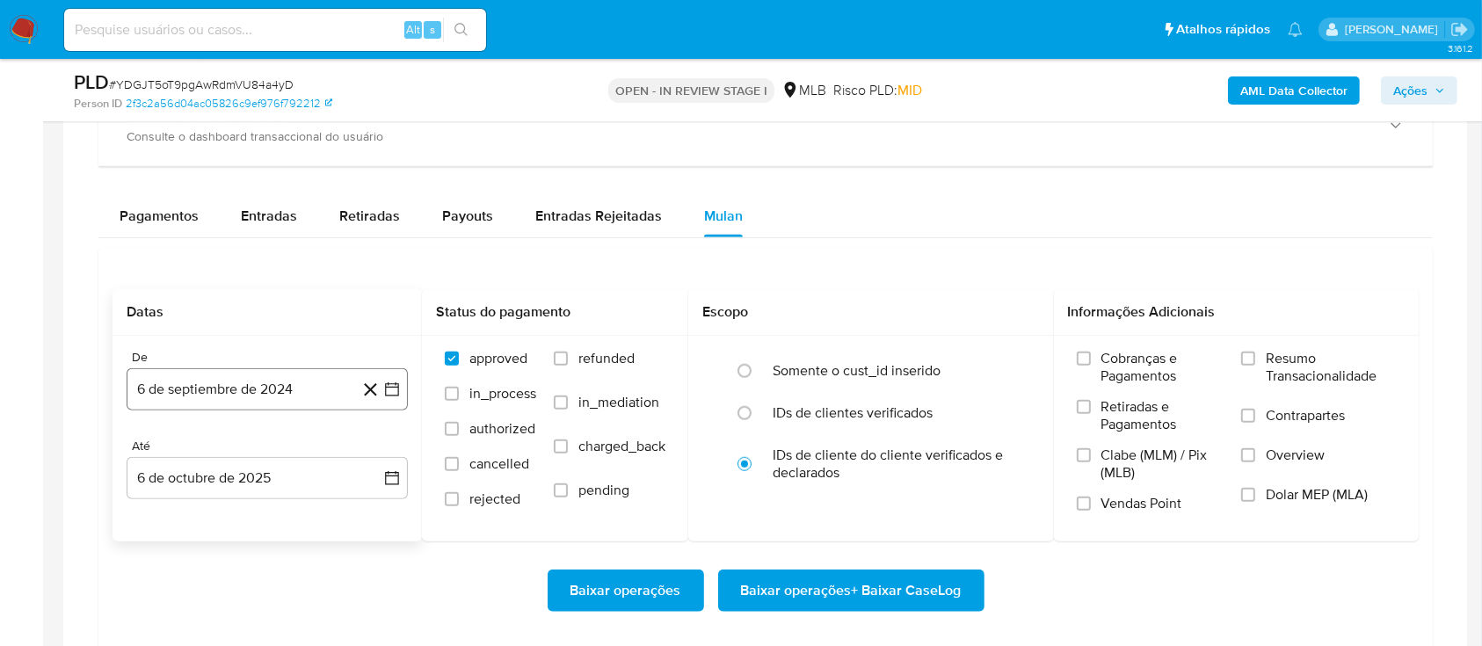
click at [373, 390] on icon at bounding box center [370, 389] width 13 height 13
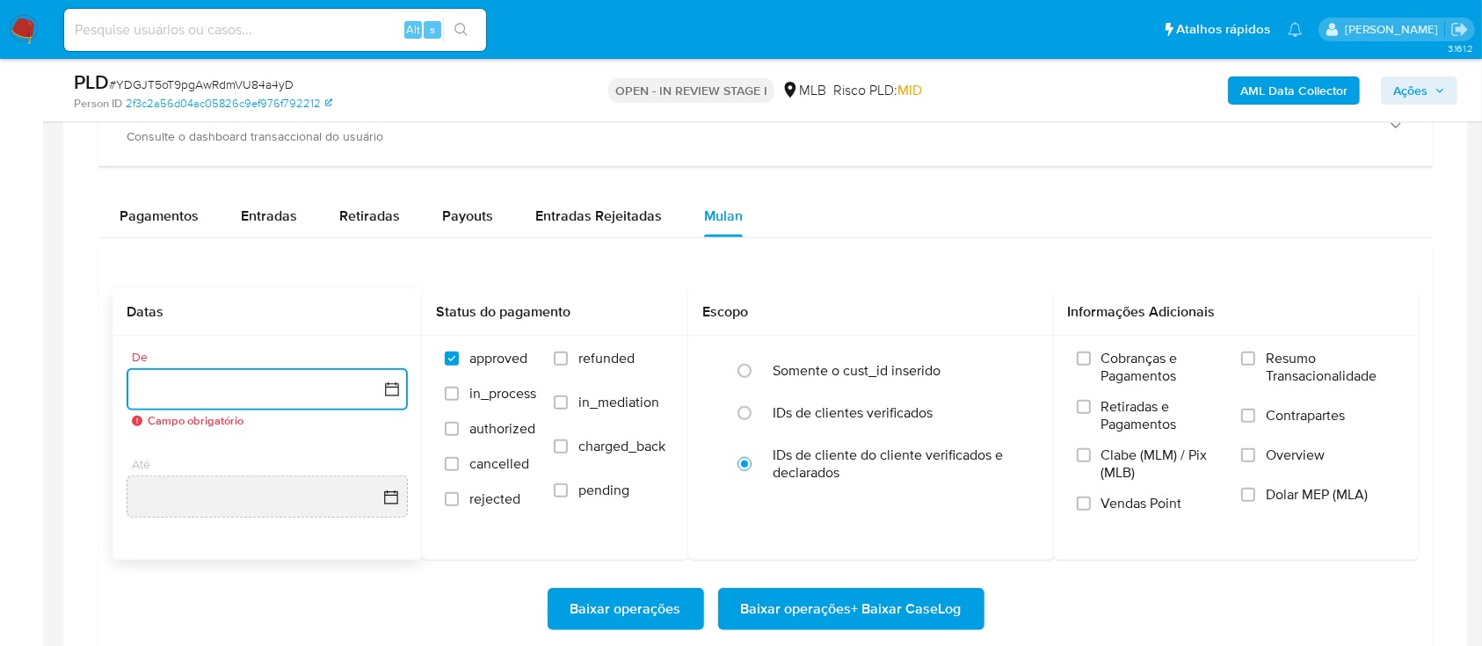
click at [388, 388] on icon "button" at bounding box center [392, 390] width 18 height 18
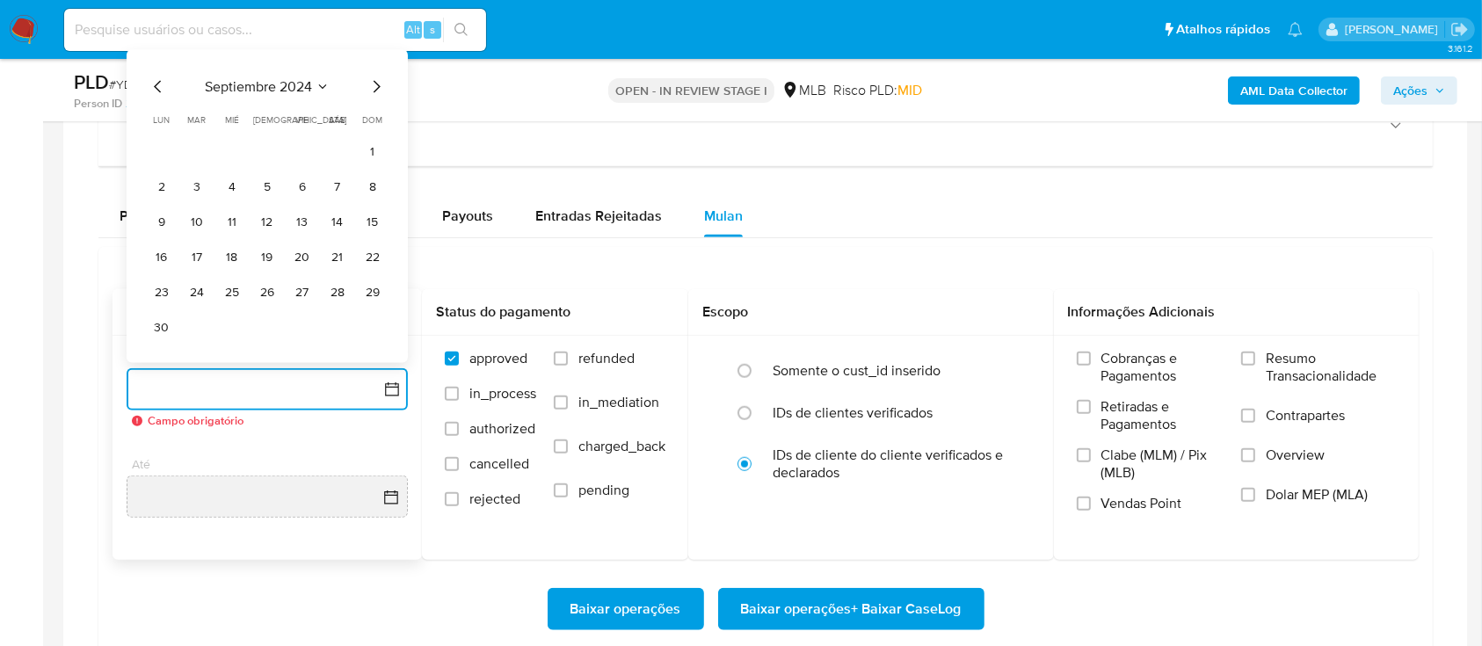
click at [318, 81] on icon "Seleccionar mes y año" at bounding box center [323, 87] width 14 height 14
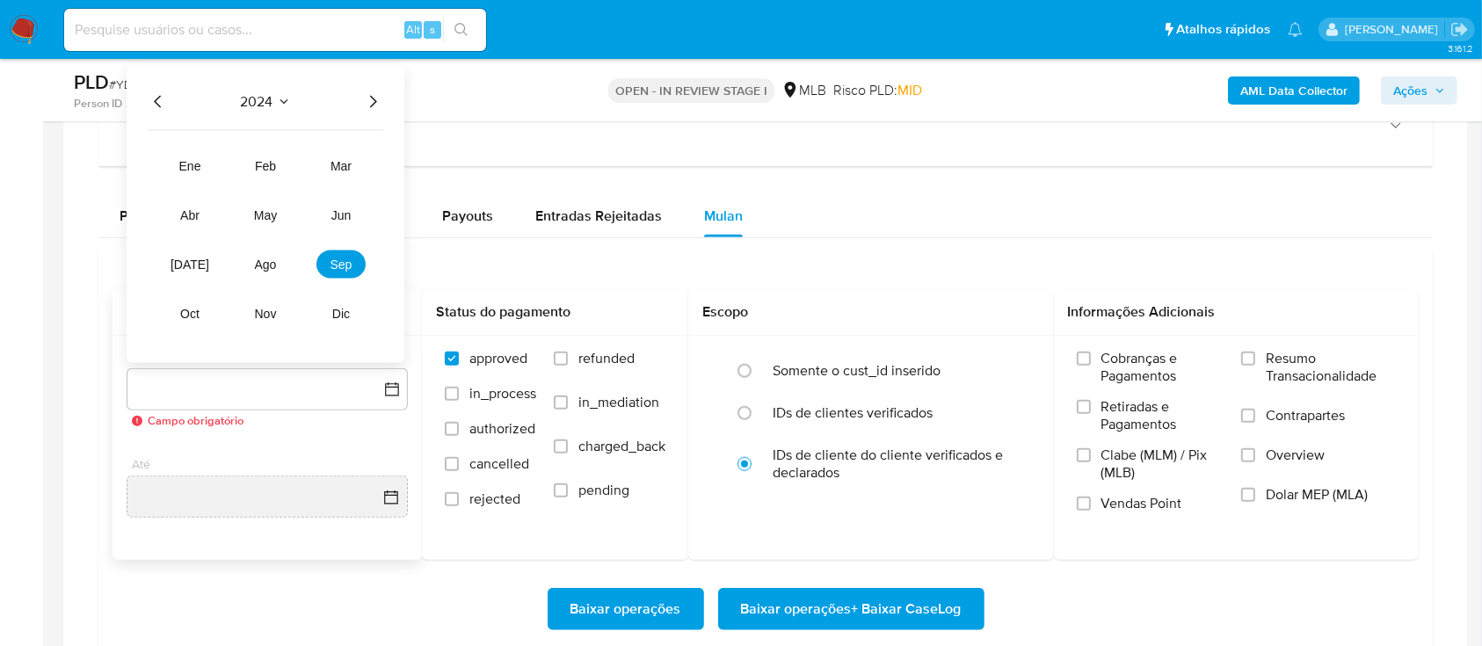
click at [370, 101] on icon "Año siguiente" at bounding box center [372, 101] width 21 height 21
click at [266, 263] on span "ago" at bounding box center [266, 265] width 22 height 14
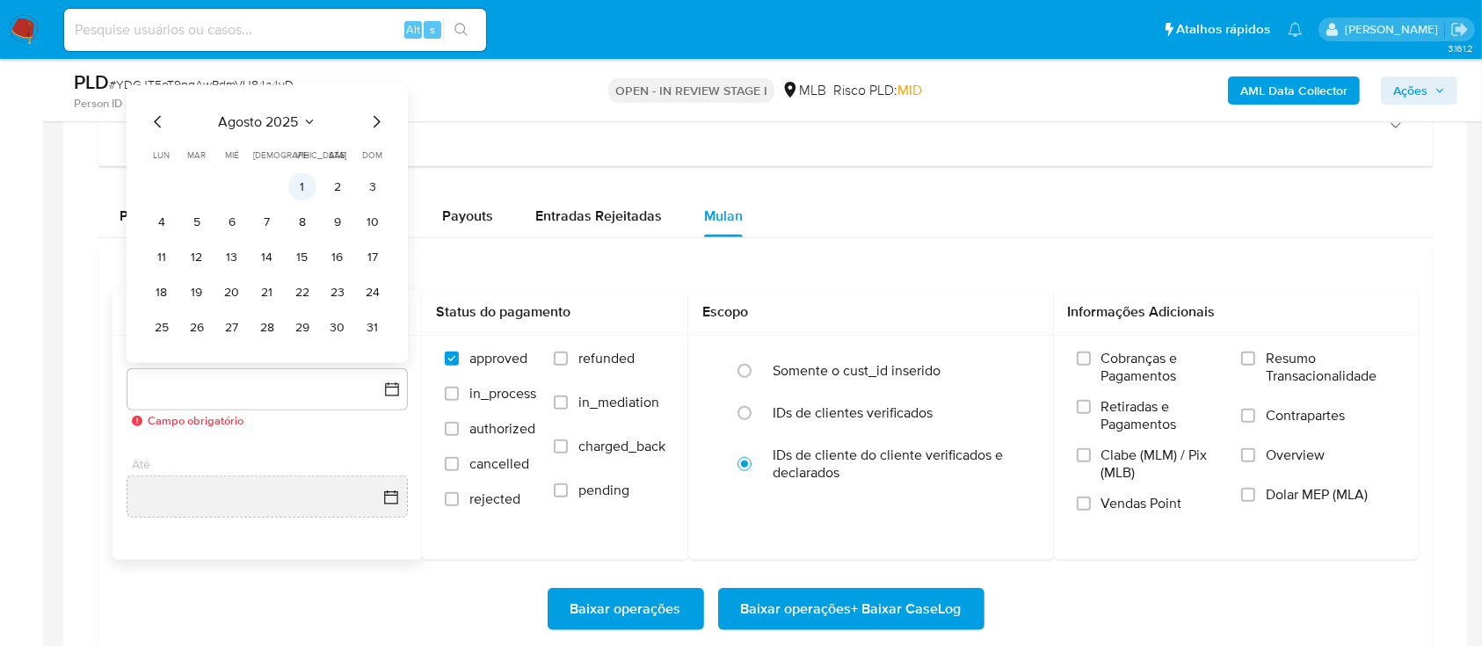
click at [301, 183] on button "1" at bounding box center [302, 187] width 28 height 28
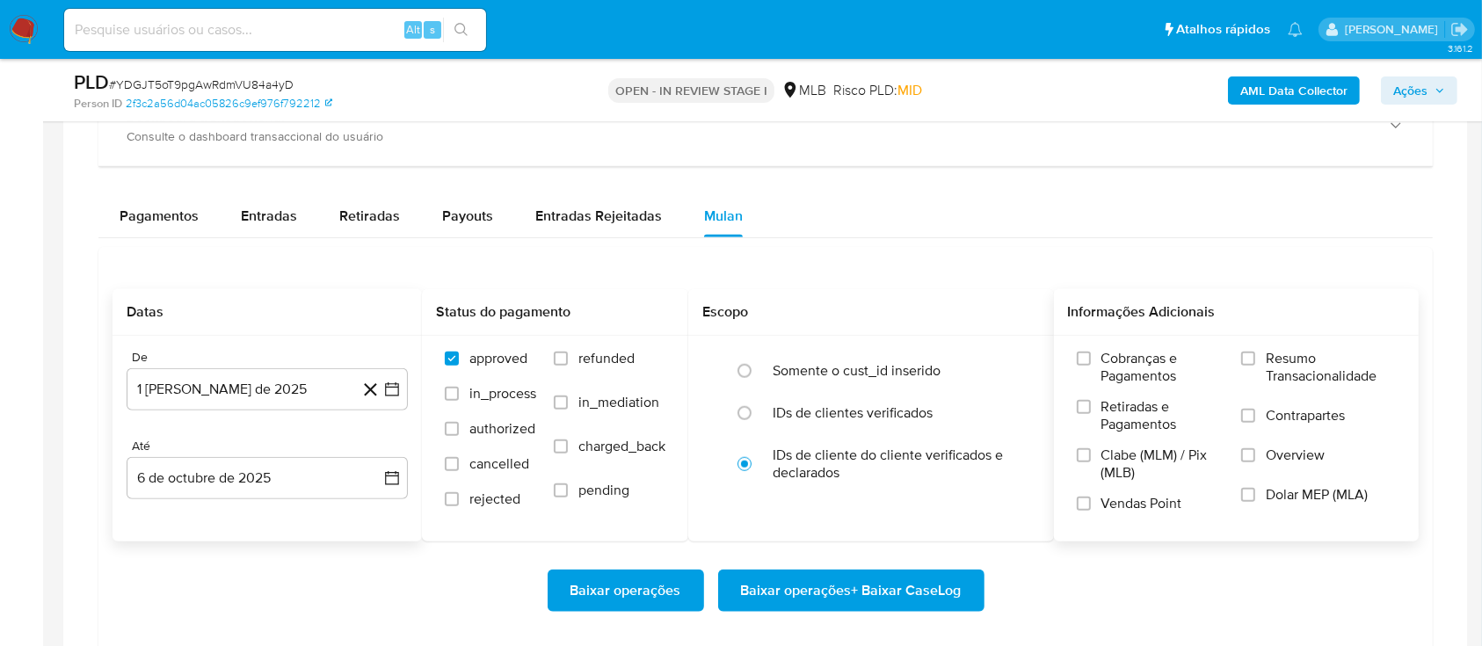
click at [1272, 362] on span "Resumo Transacionalidade" at bounding box center [1331, 367] width 130 height 35
click at [1255, 362] on input "Resumo Transacionalidade" at bounding box center [1248, 359] width 14 height 14
click at [836, 585] on span "Baixar operações + Baixar CaseLog" at bounding box center [851, 590] width 221 height 39
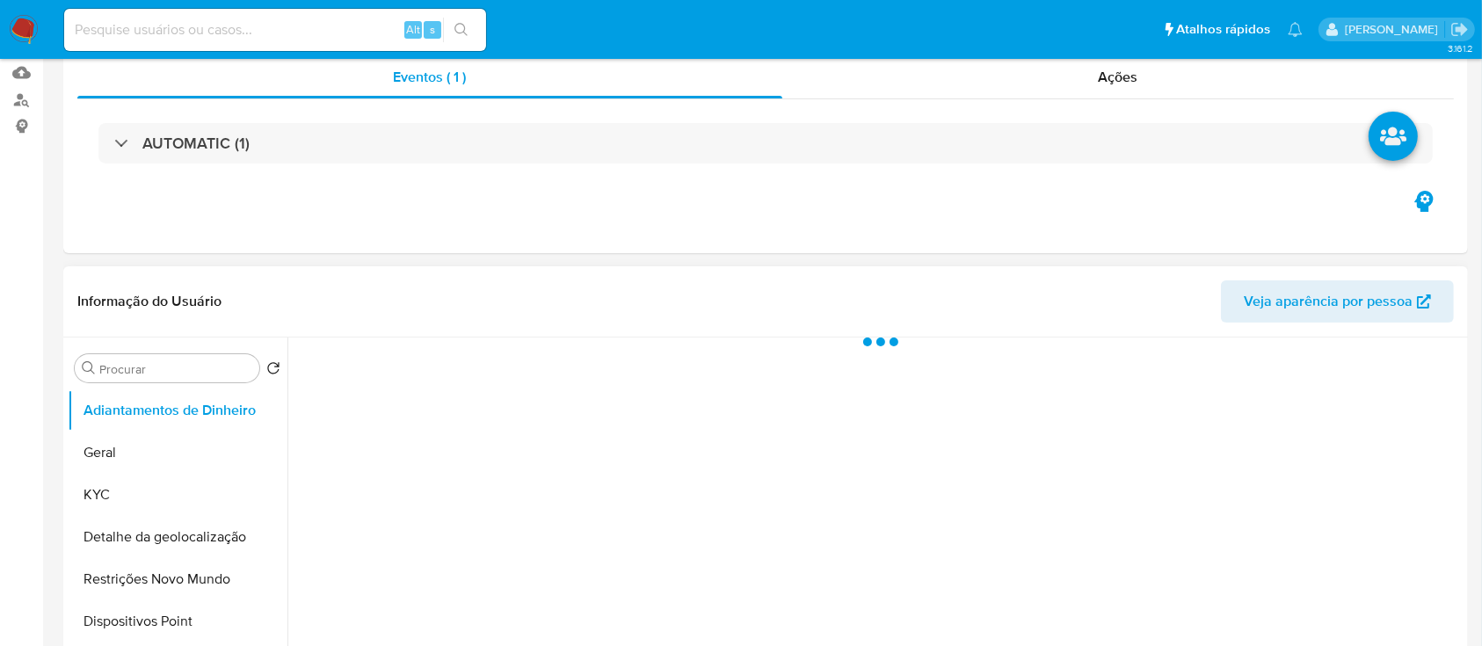
select select "10"
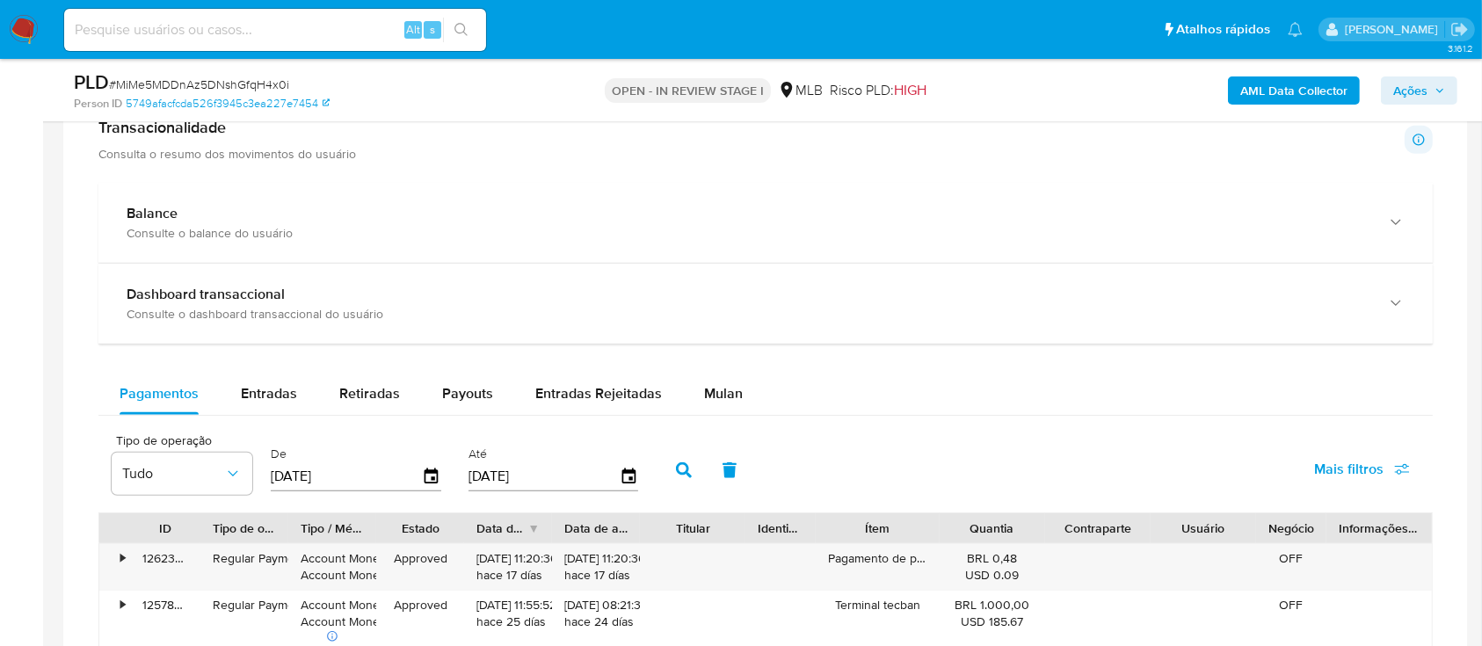
scroll to position [1288, 0]
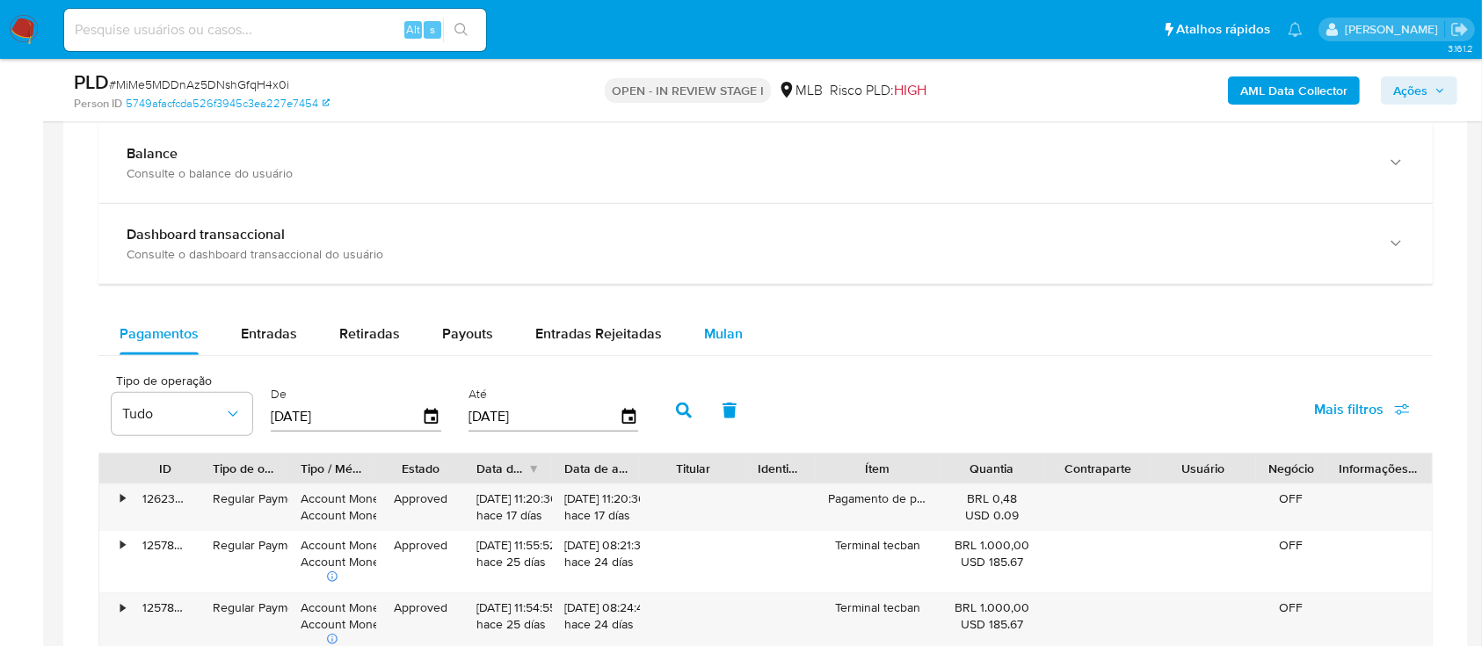
click at [728, 337] on span "Mulan" at bounding box center [723, 333] width 39 height 20
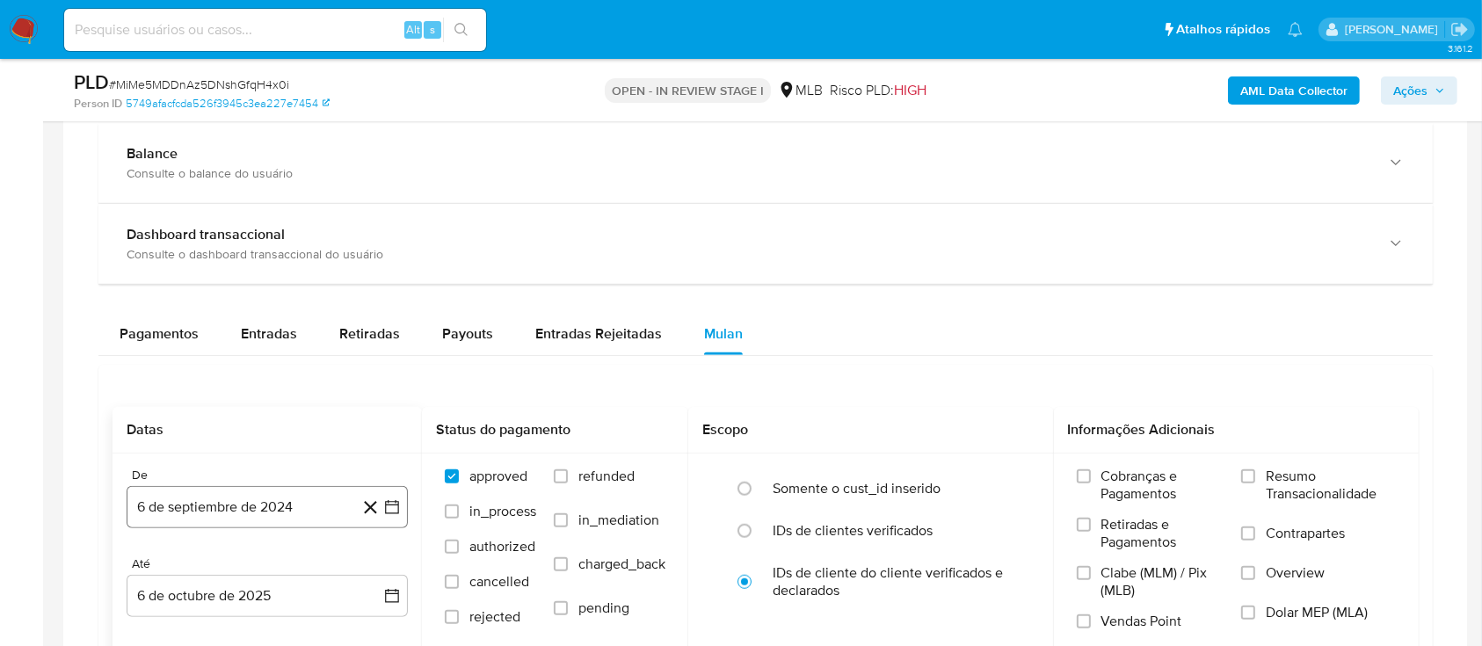
click at [389, 513] on icon "button" at bounding box center [392, 507] width 18 height 18
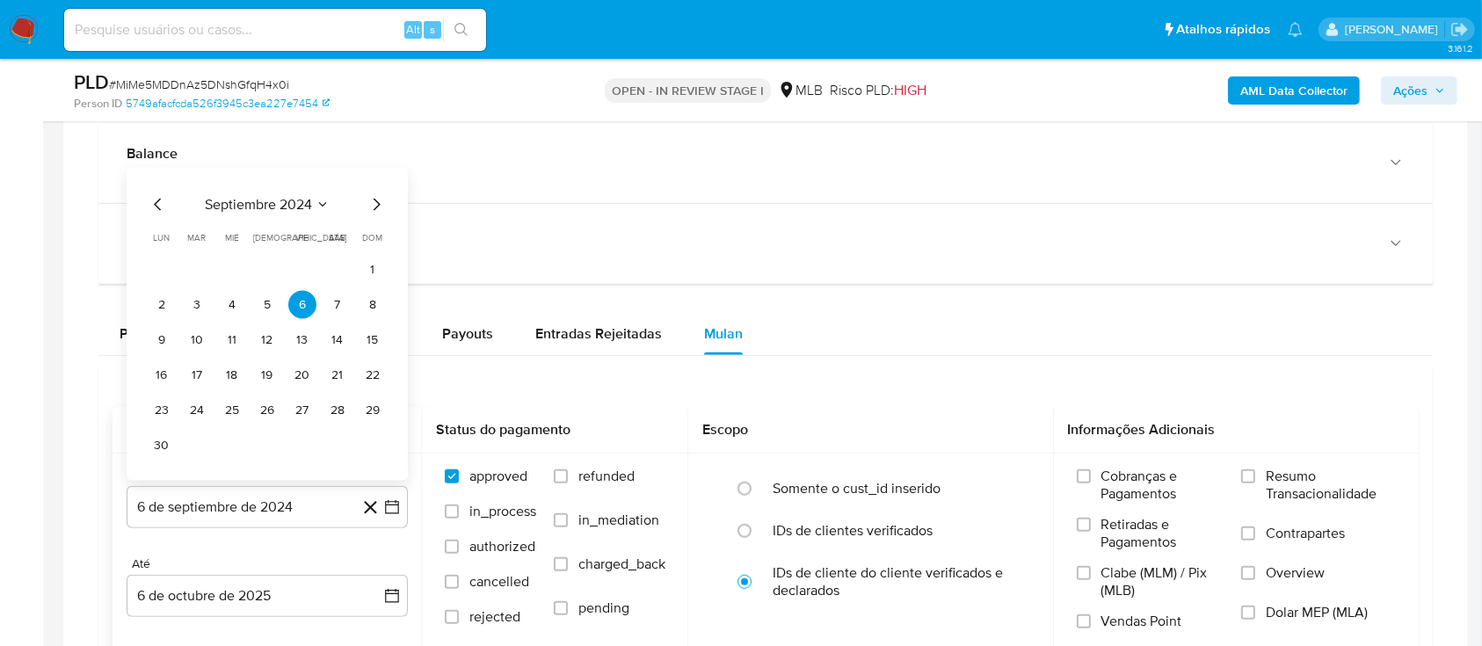
click at [323, 203] on icon "Seleccionar mes y año" at bounding box center [323, 204] width 8 height 4
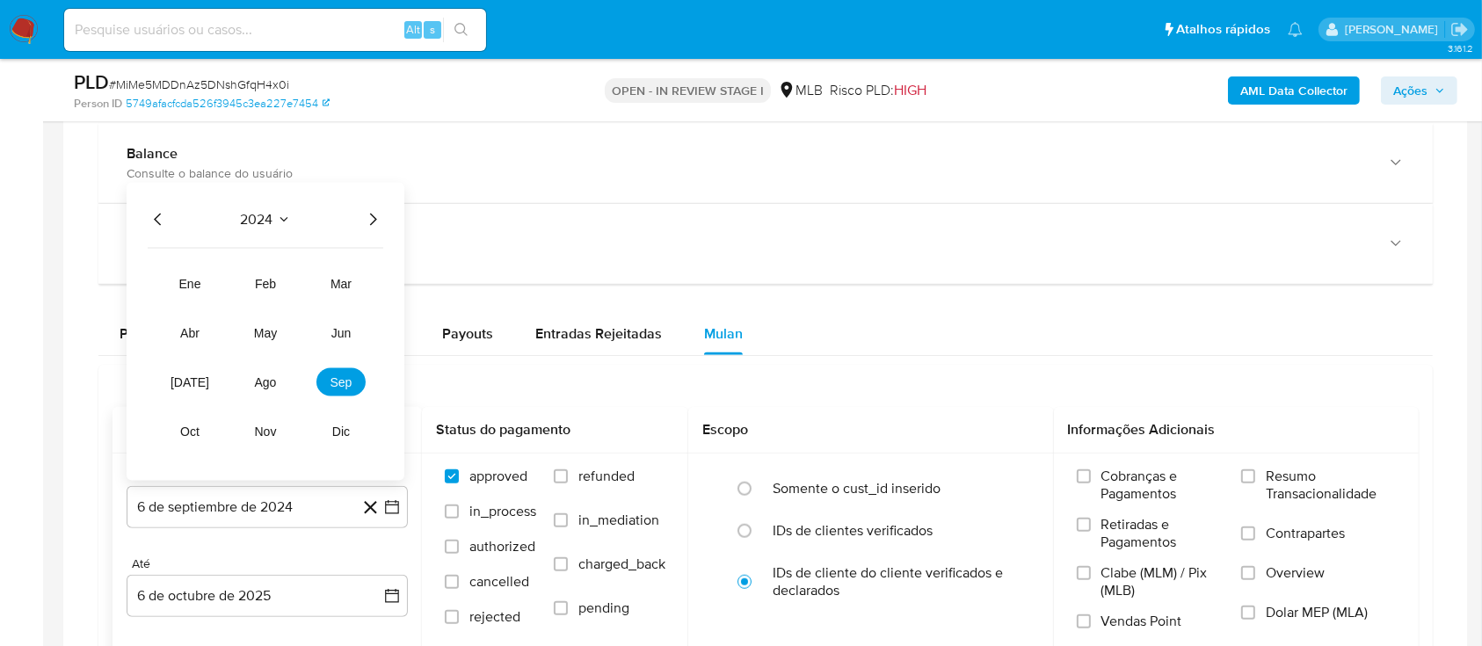
click at [366, 209] on icon "Año siguiente" at bounding box center [372, 219] width 21 height 21
click at [276, 386] on button "ago" at bounding box center [265, 382] width 49 height 28
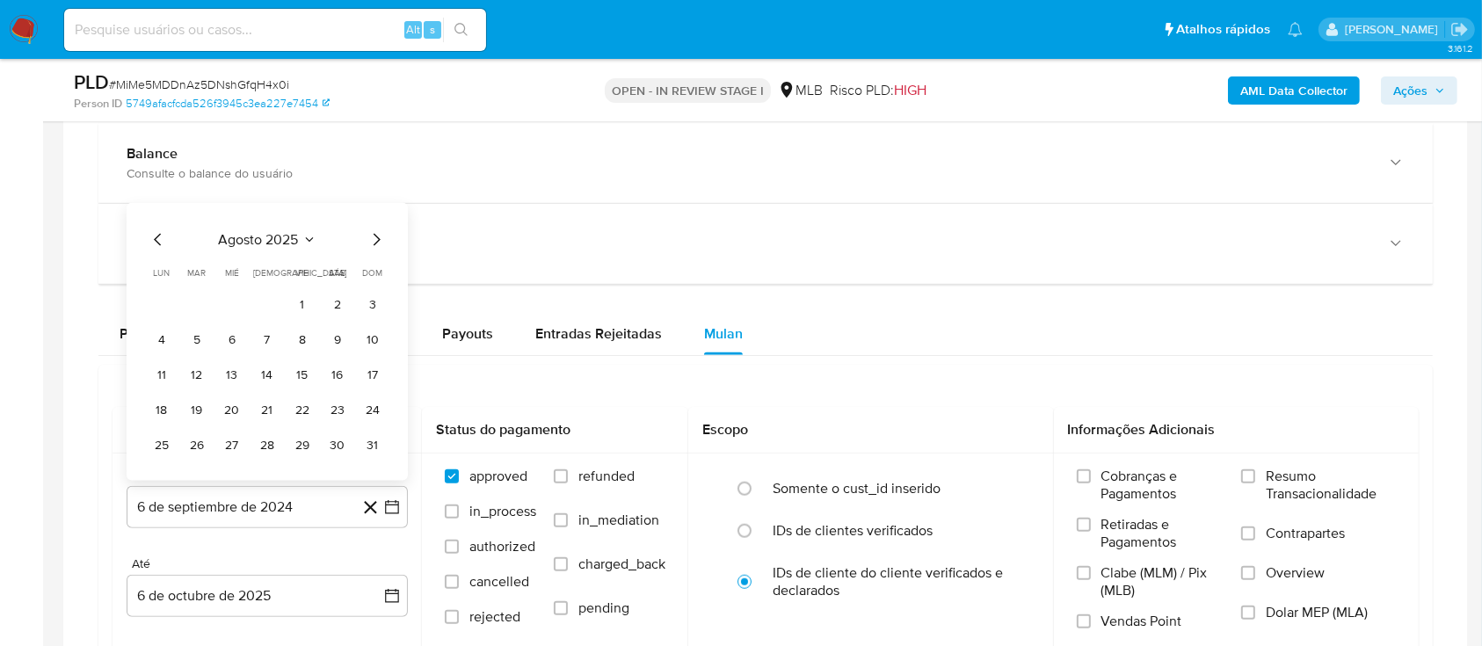
click at [302, 306] on button "1" at bounding box center [302, 305] width 28 height 28
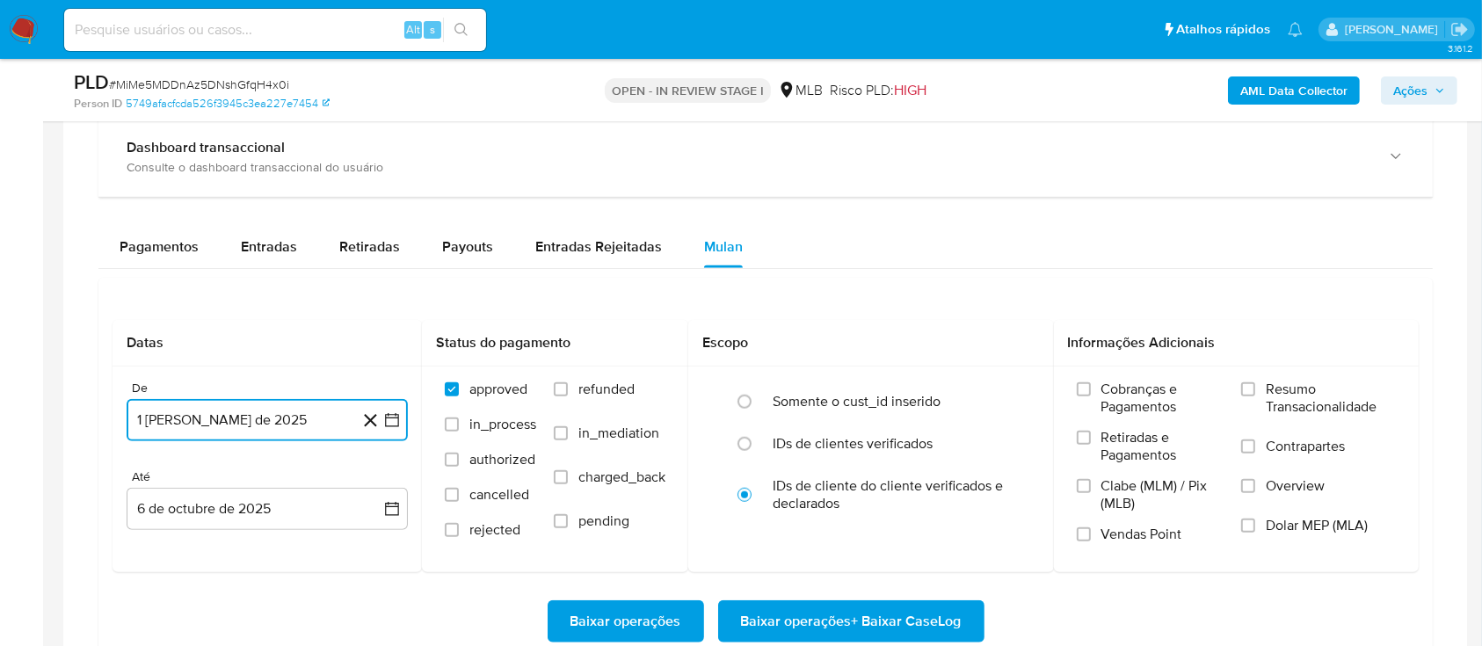
scroll to position [1523, 0]
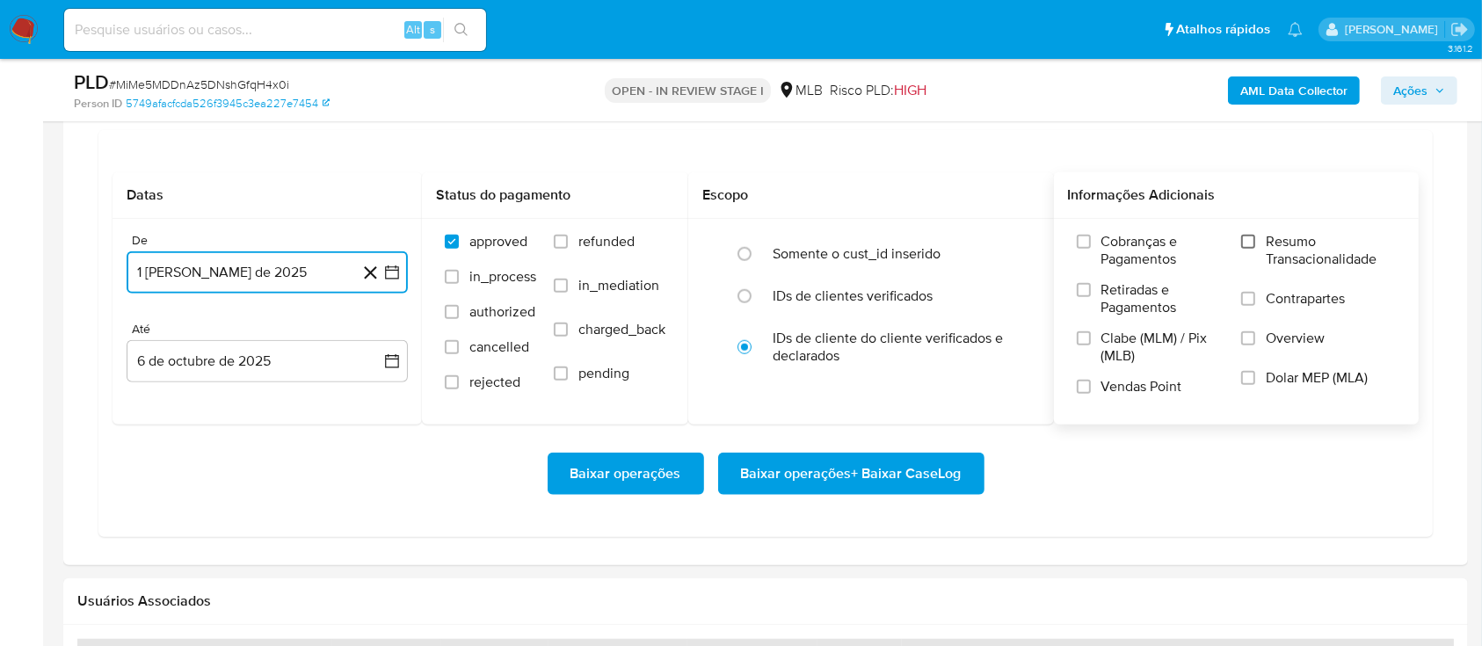
click at [1245, 243] on input "Resumo Transacionalidade" at bounding box center [1248, 242] width 14 height 14
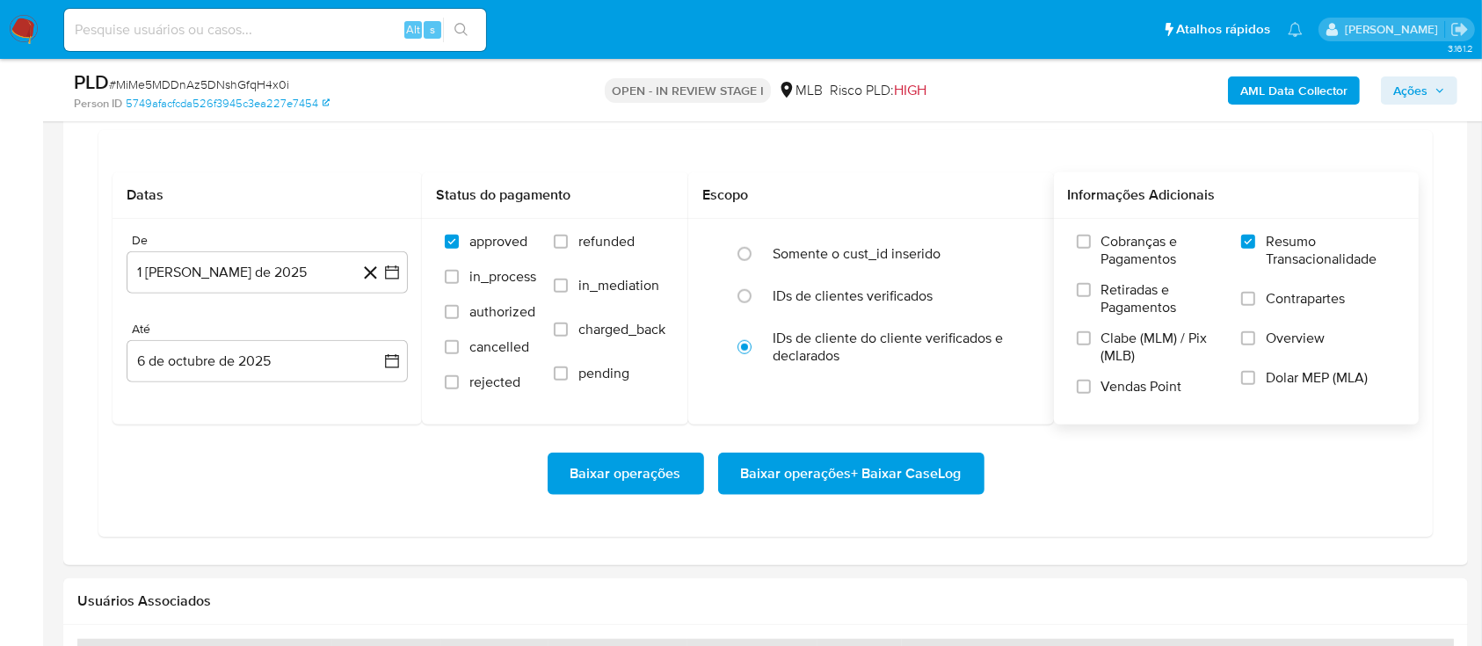
click at [842, 482] on span "Baixar operações + Baixar CaseLog" at bounding box center [851, 473] width 221 height 39
